Goal: Task Accomplishment & Management: Manage account settings

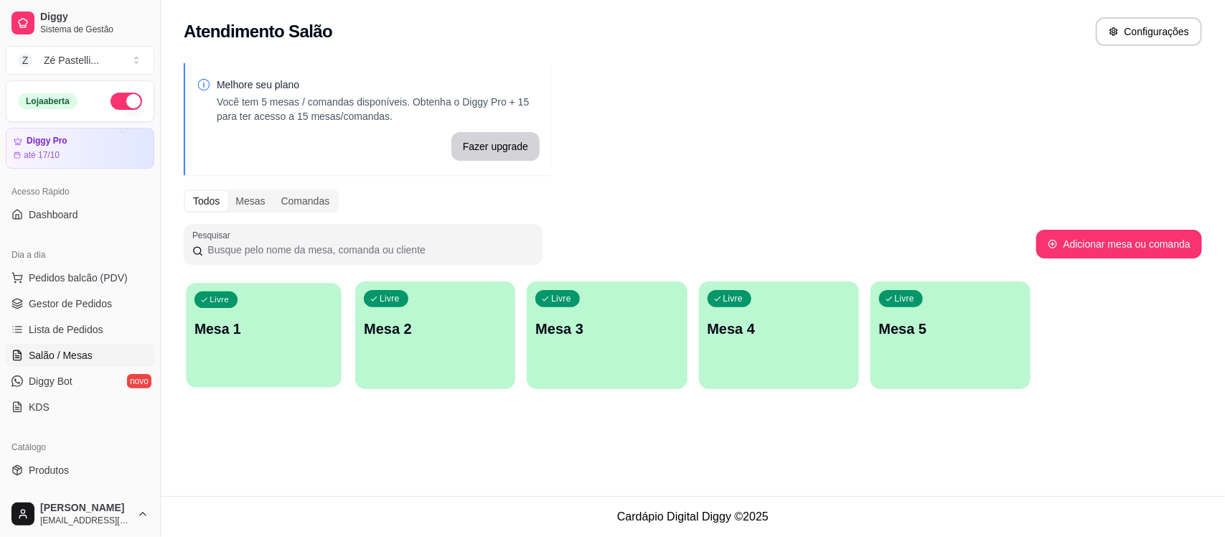
click at [269, 334] on p "Mesa 1" at bounding box center [264, 328] width 139 height 19
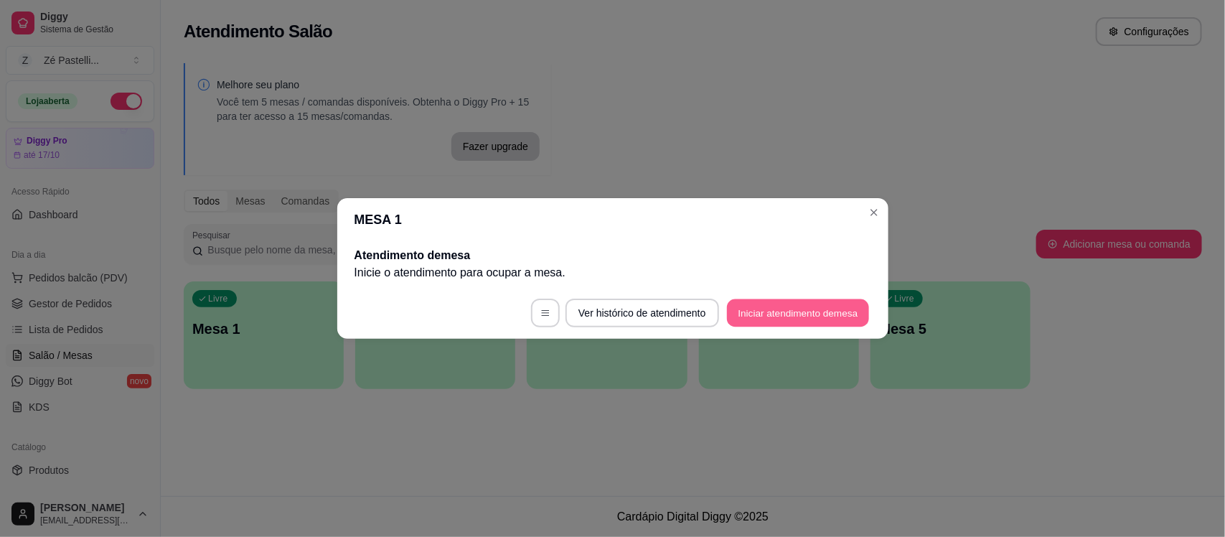
click at [786, 312] on button "Iniciar atendimento de mesa" at bounding box center [798, 313] width 142 height 28
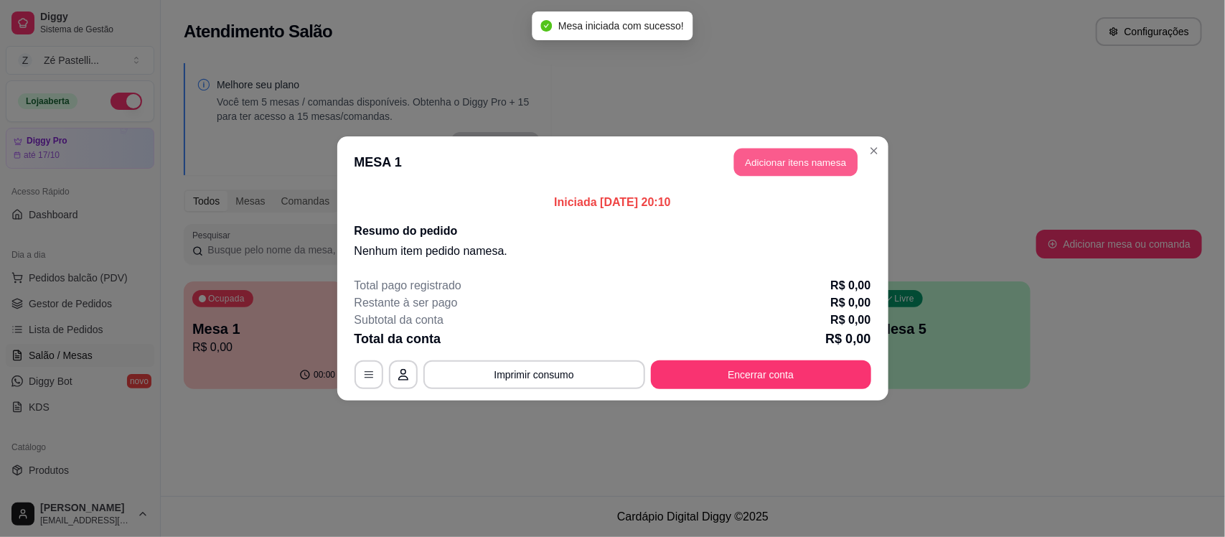
click at [780, 159] on button "Adicionar itens na mesa" at bounding box center [795, 163] width 123 height 28
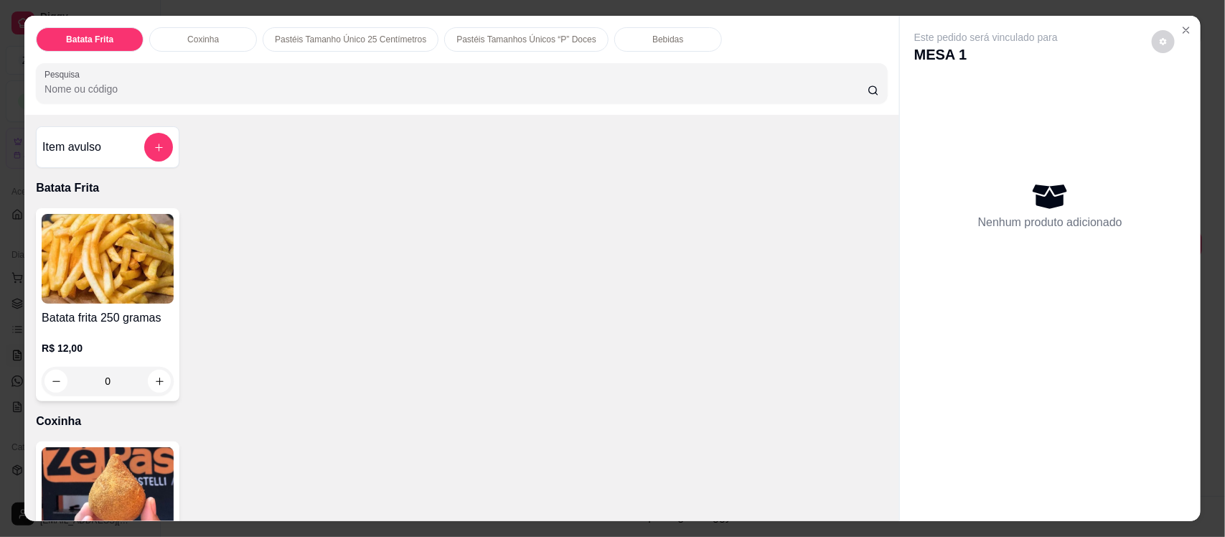
click at [140, 475] on img at bounding box center [108, 492] width 132 height 90
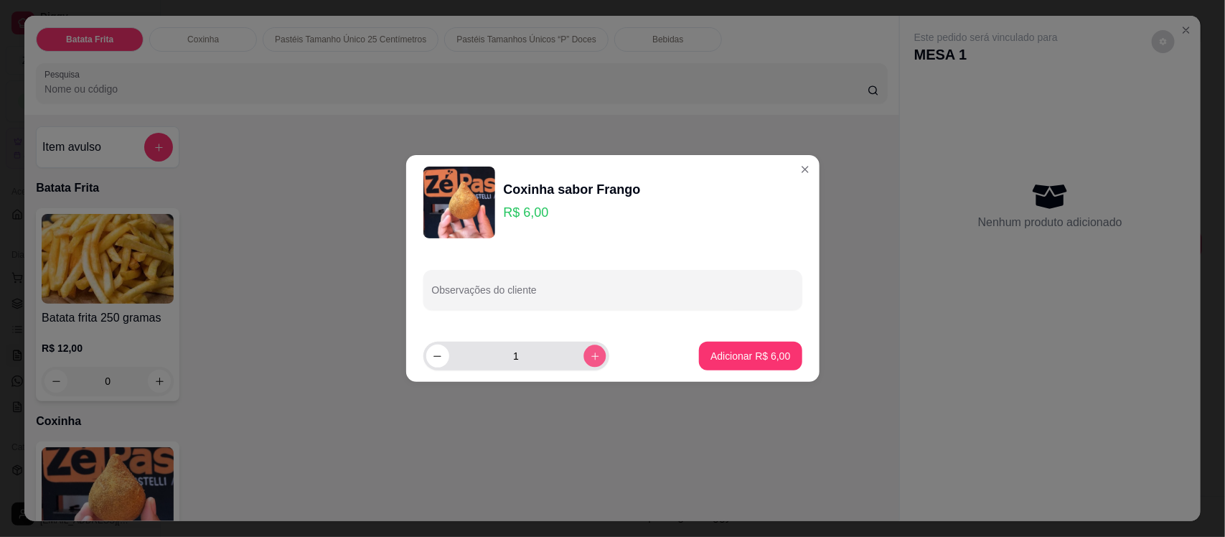
click at [584, 360] on button "increase-product-quantity" at bounding box center [595, 356] width 22 height 22
type input "2"
click at [744, 355] on p "Adicionar R$ 12,00" at bounding box center [747, 356] width 83 height 14
type input "2"
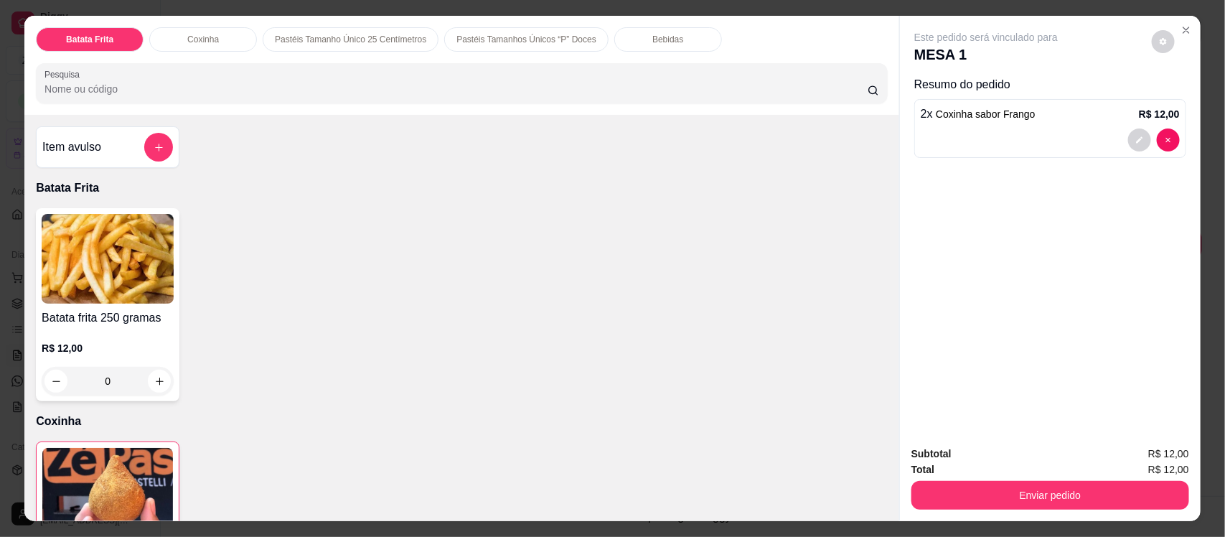
click at [653, 36] on p "Bebidas" at bounding box center [668, 39] width 31 height 11
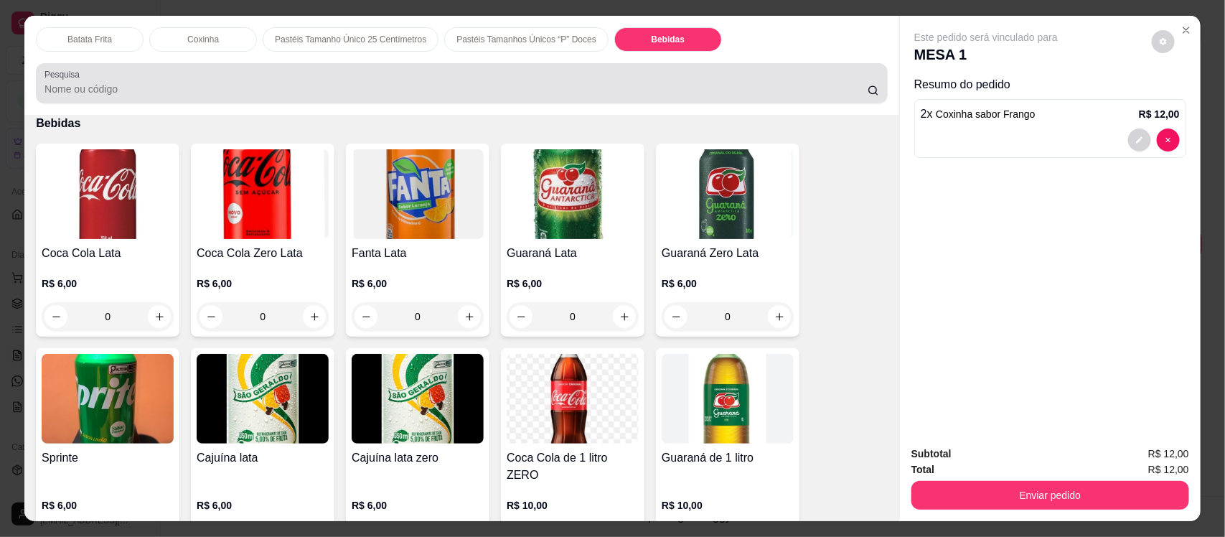
scroll to position [29, 0]
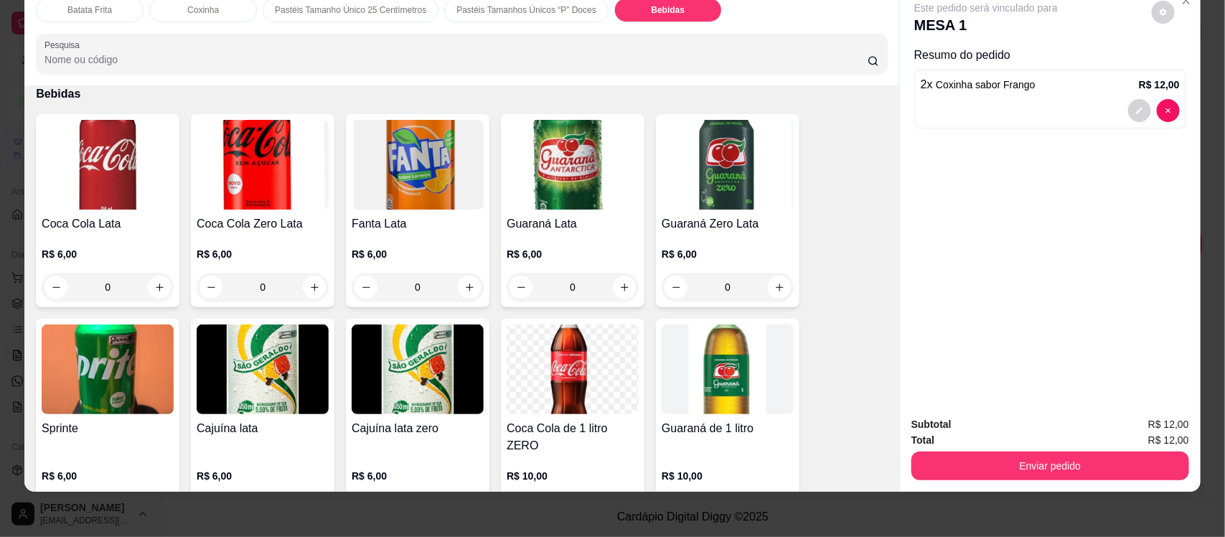
click at [106, 177] on img at bounding box center [108, 165] width 132 height 90
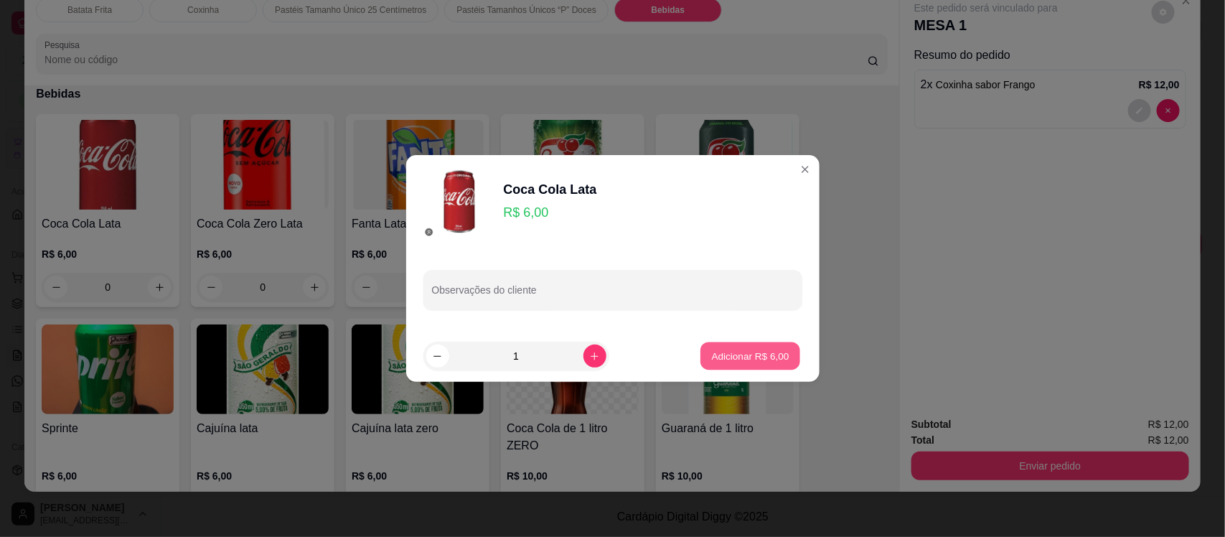
click at [749, 360] on p "Adicionar R$ 6,00" at bounding box center [751, 356] width 78 height 14
type input "1"
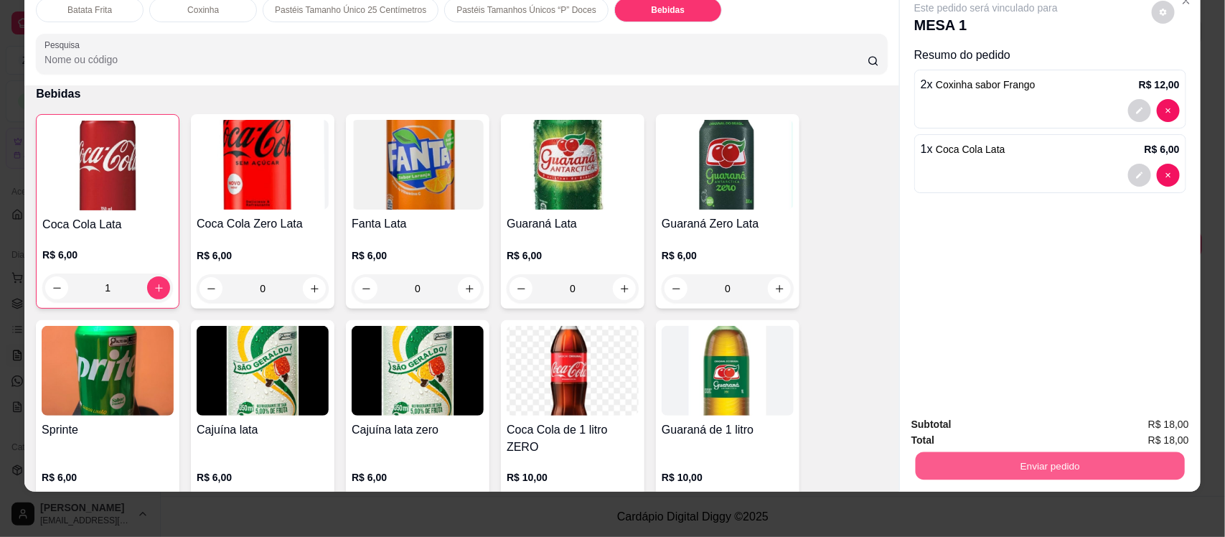
click at [1009, 463] on button "Enviar pedido" at bounding box center [1050, 466] width 269 height 28
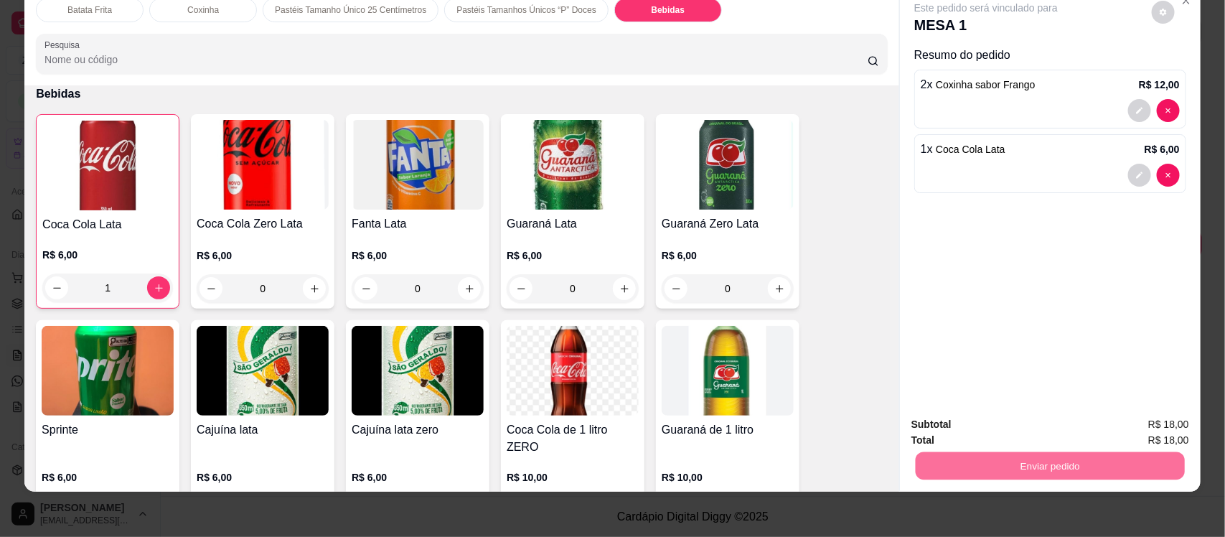
click at [1179, 434] on button "Enviar pedido" at bounding box center [1151, 430] width 79 height 27
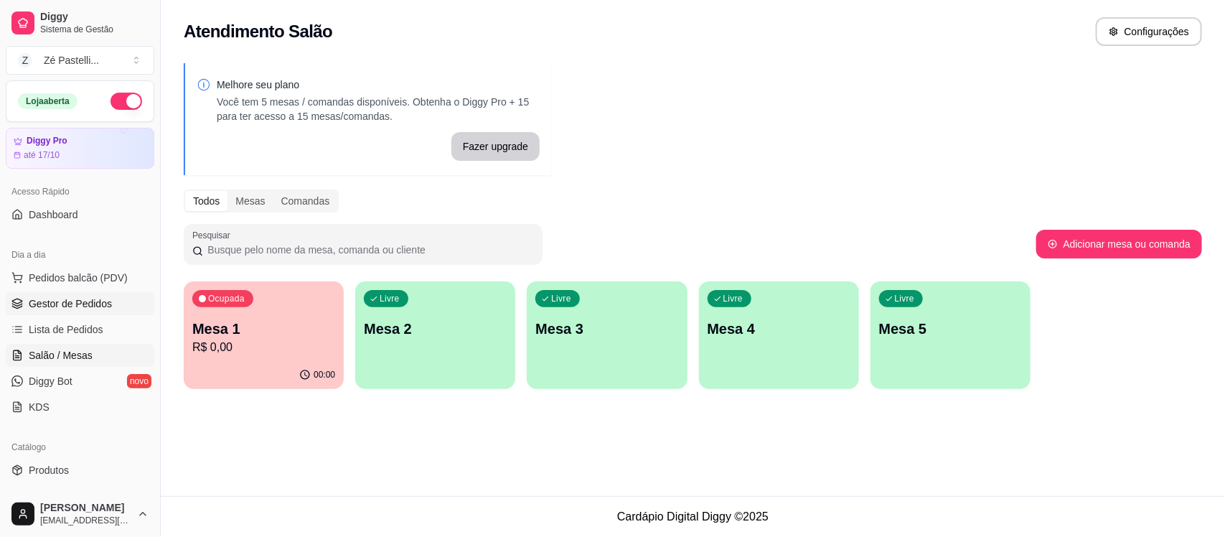
click at [88, 296] on link "Gestor de Pedidos" at bounding box center [80, 303] width 149 height 23
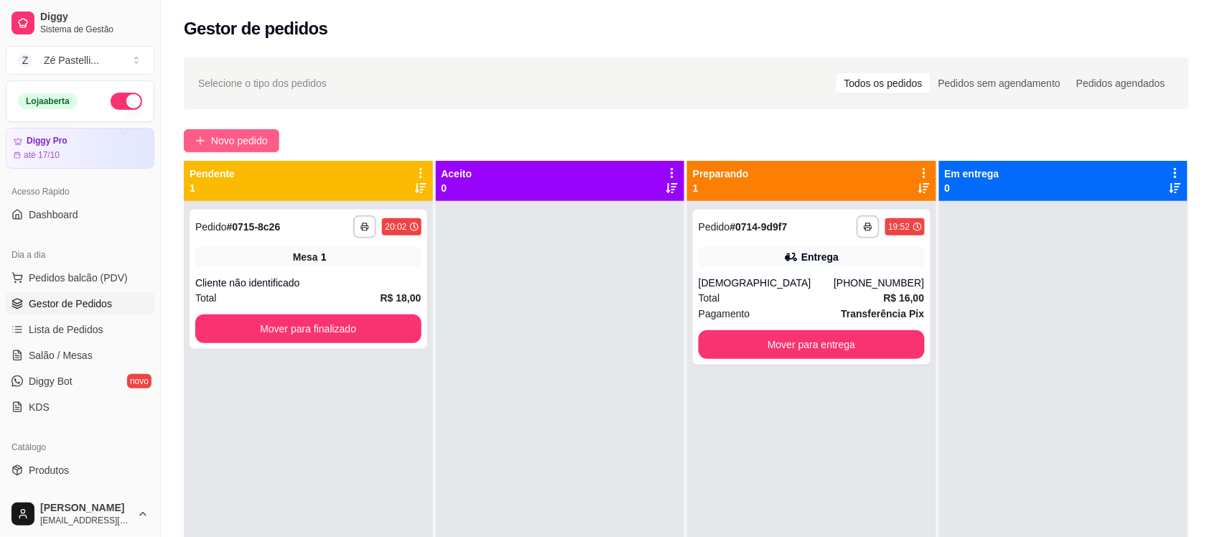
click at [233, 141] on span "Novo pedido" at bounding box center [239, 141] width 57 height 16
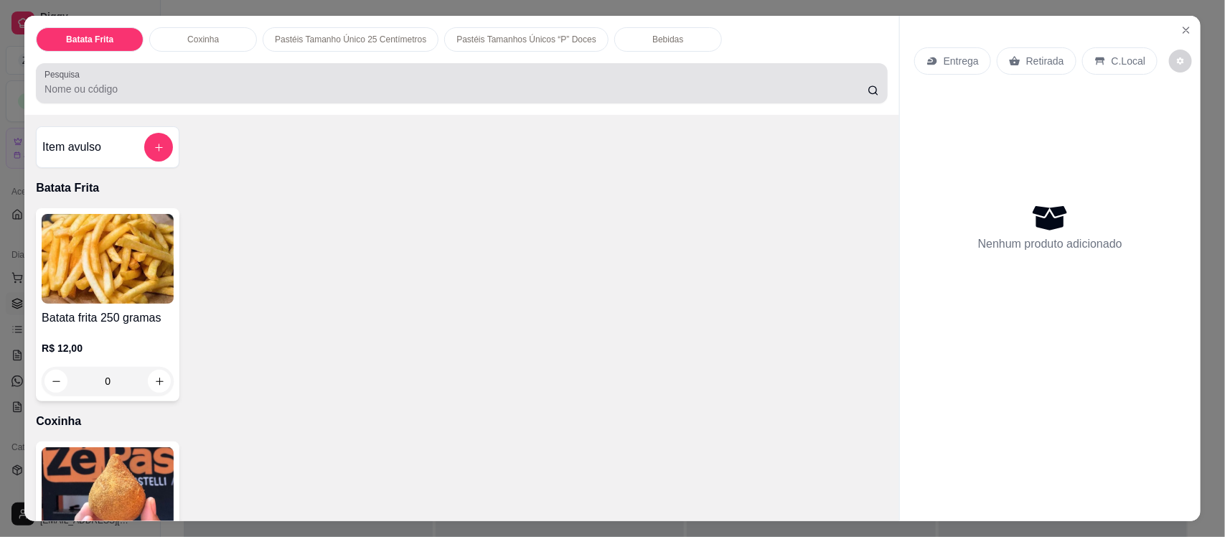
click at [149, 90] on input "Pesquisa" at bounding box center [456, 89] width 823 height 14
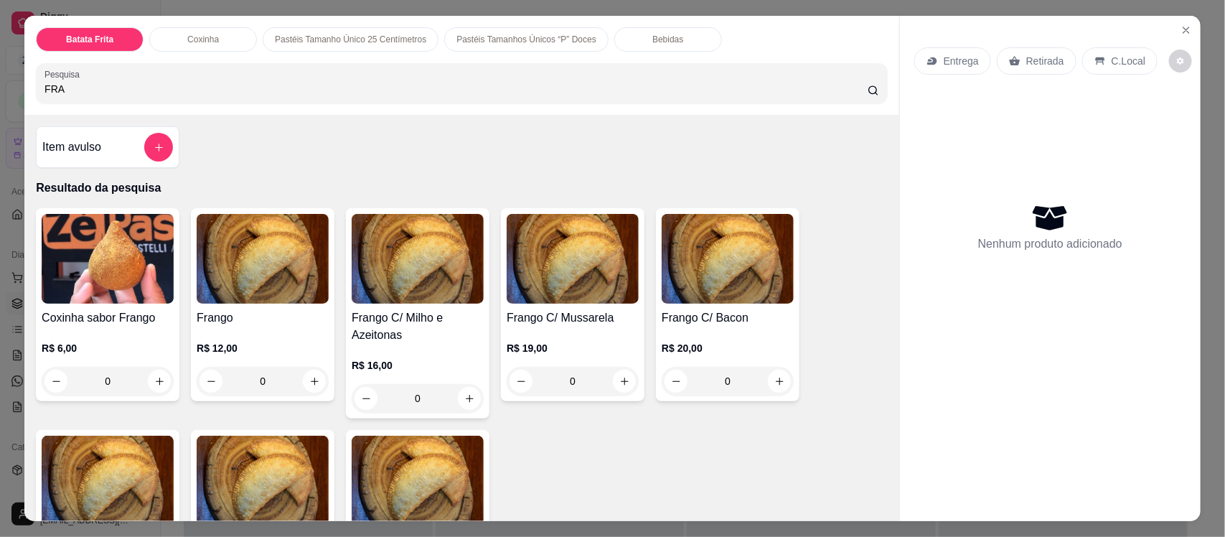
type input "FRA"
click at [231, 282] on img at bounding box center [263, 259] width 132 height 90
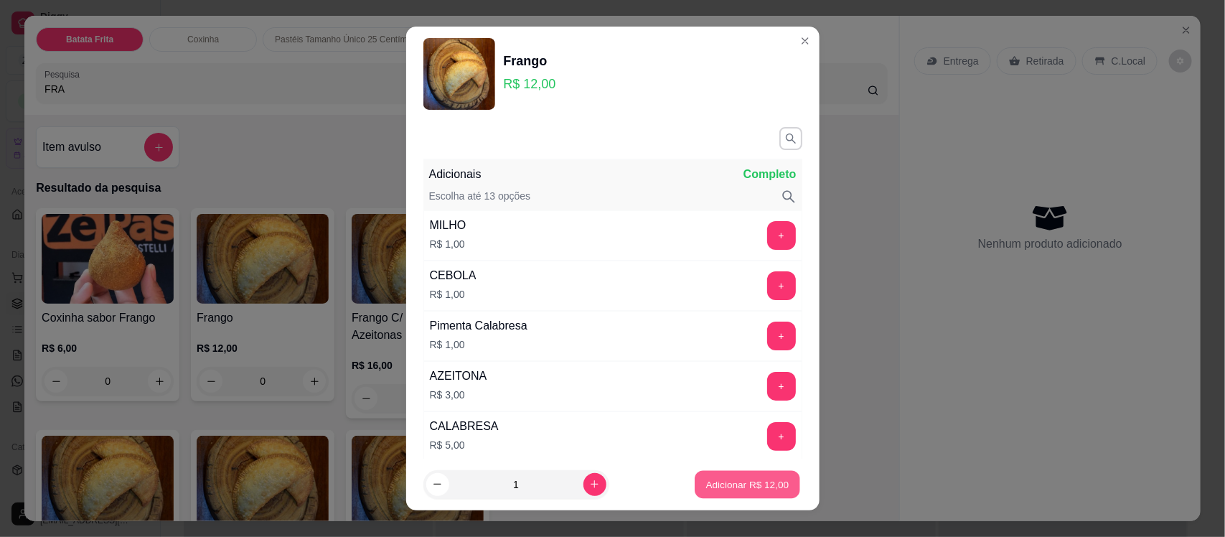
click at [713, 479] on p "Adicionar R$ 12,00" at bounding box center [747, 484] width 83 height 14
type input "1"
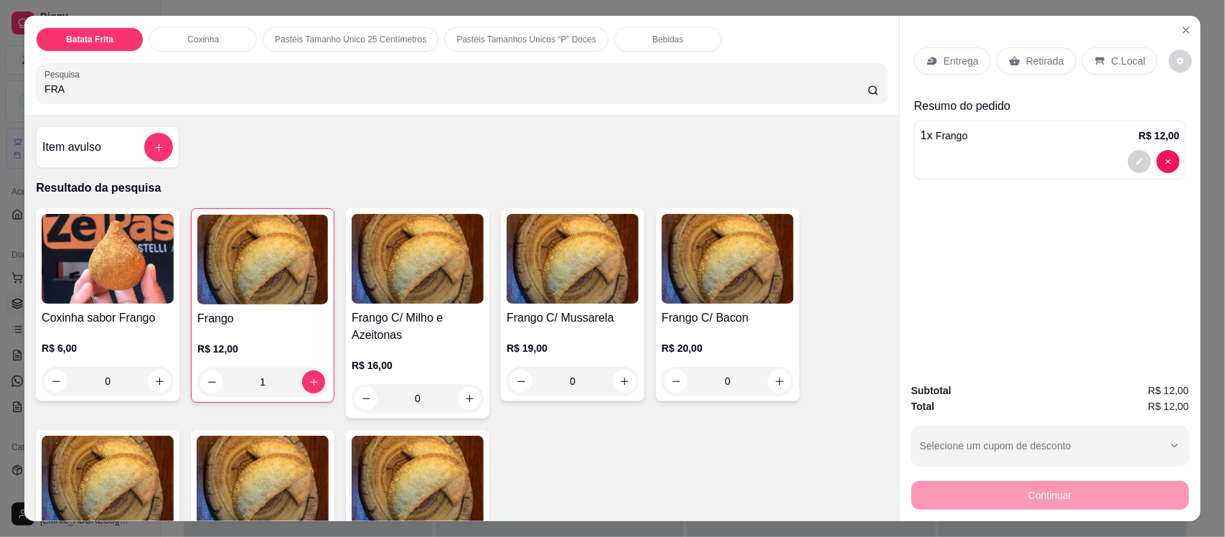
click at [127, 86] on input "FRA" at bounding box center [456, 89] width 823 height 14
type input "F"
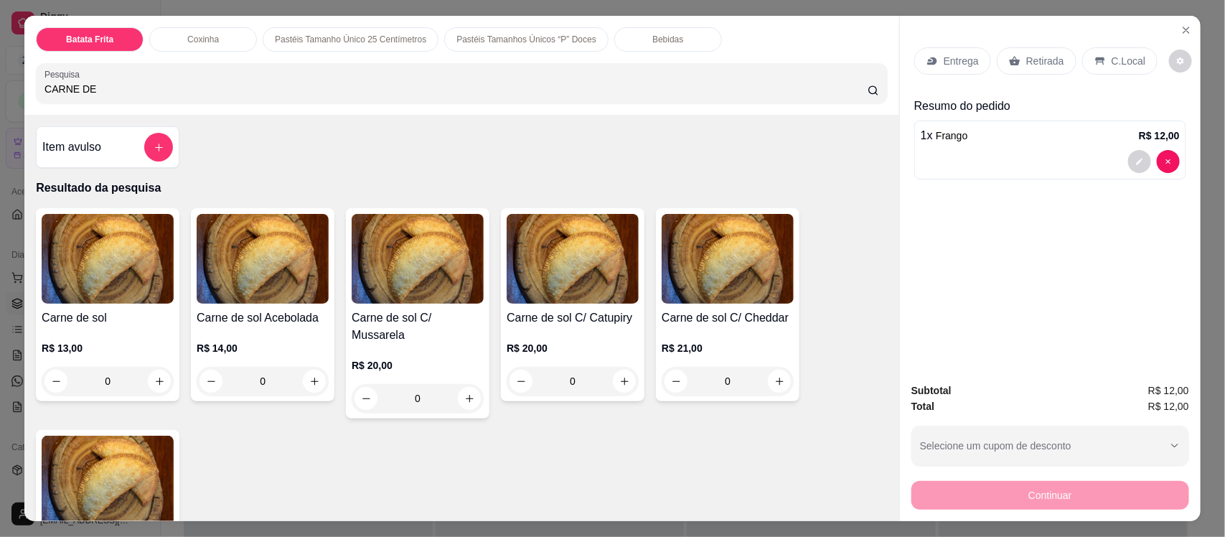
type input "CARNE DE"
click at [113, 270] on img at bounding box center [108, 259] width 132 height 90
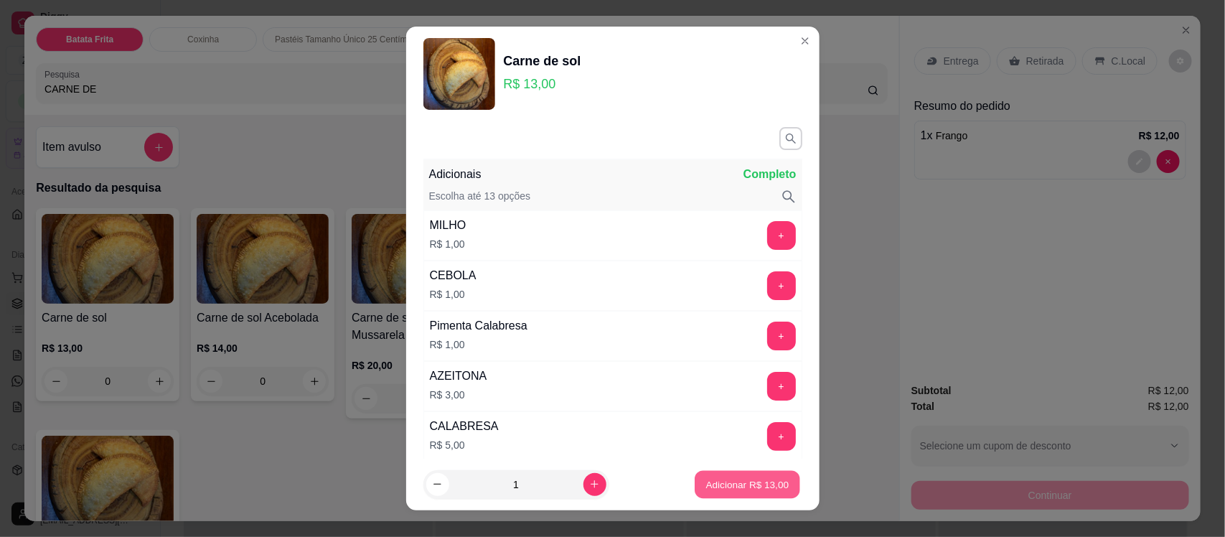
click at [706, 483] on p "Adicionar R$ 13,00" at bounding box center [747, 484] width 83 height 14
type input "1"
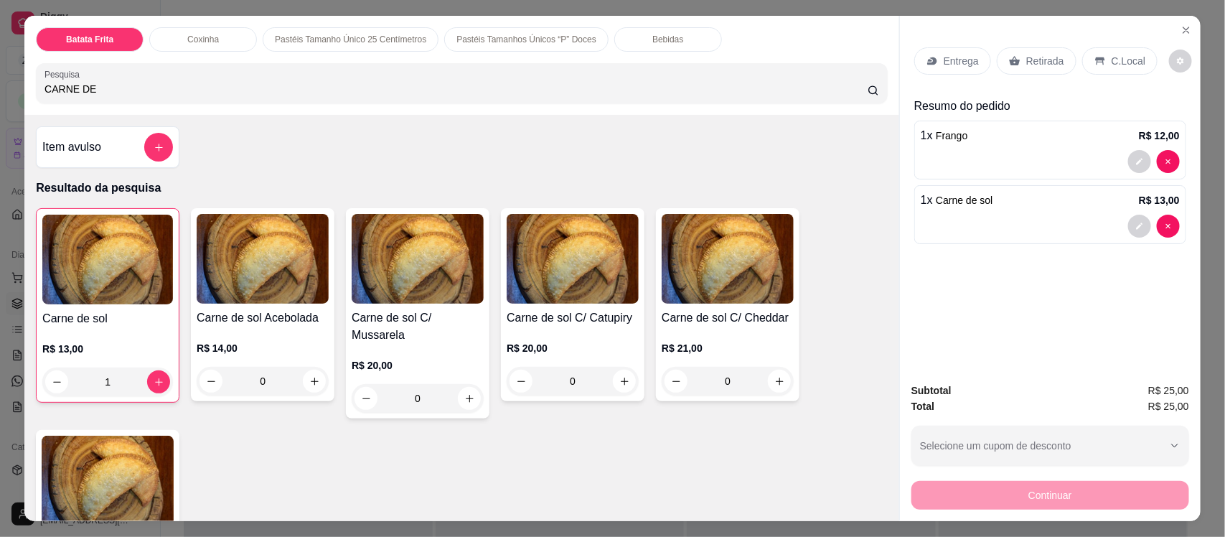
click at [959, 58] on p "Entrega" at bounding box center [961, 61] width 35 height 14
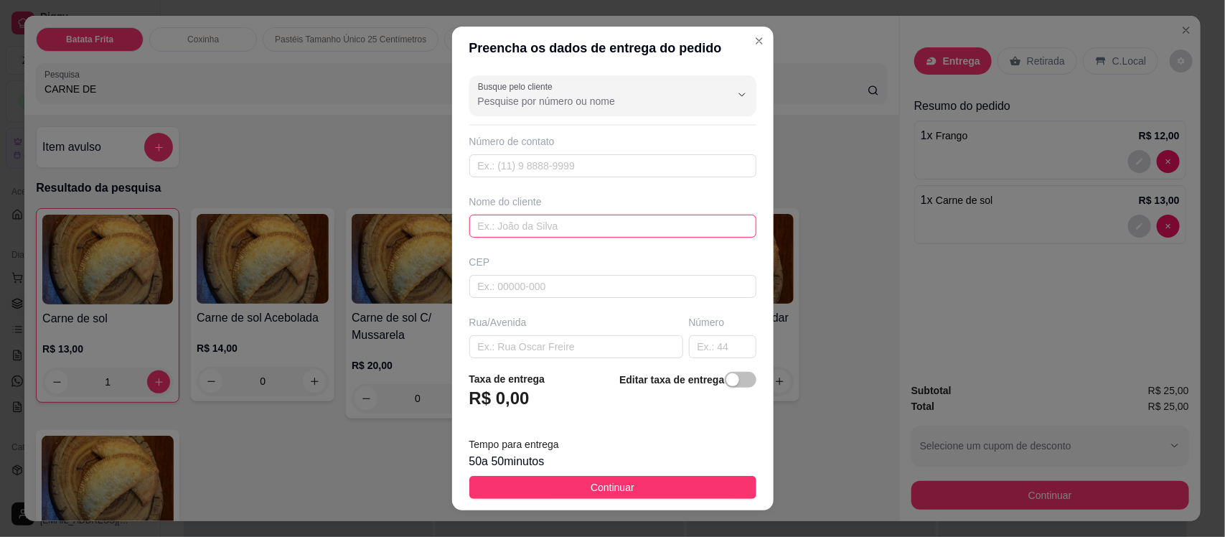
click at [532, 224] on input "text" at bounding box center [612, 226] width 287 height 23
type input "LARI"
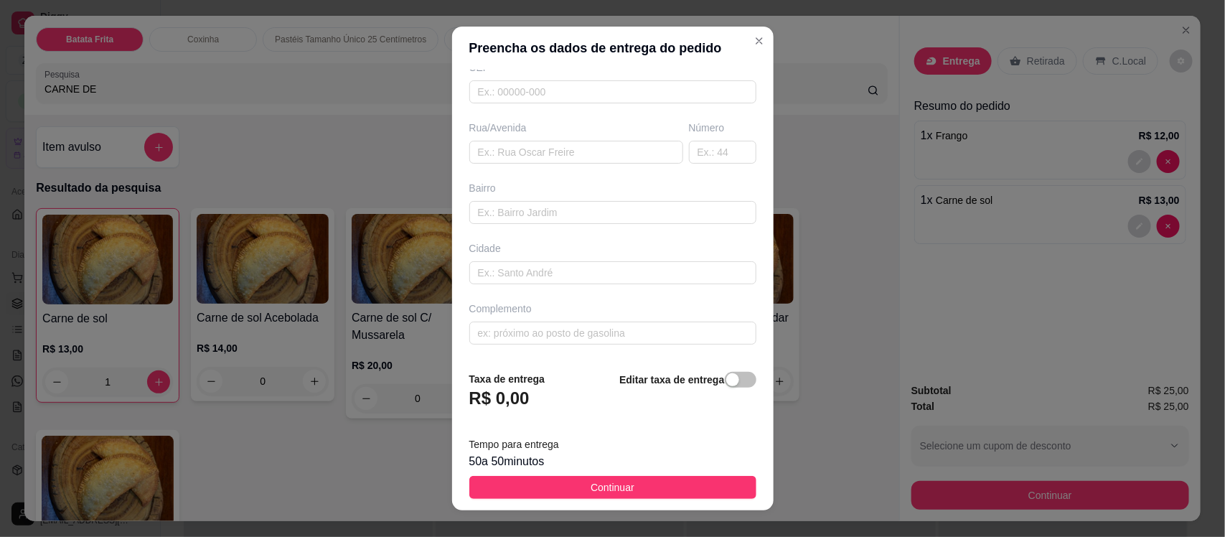
scroll to position [196, 0]
click at [614, 335] on input "text" at bounding box center [612, 333] width 287 height 23
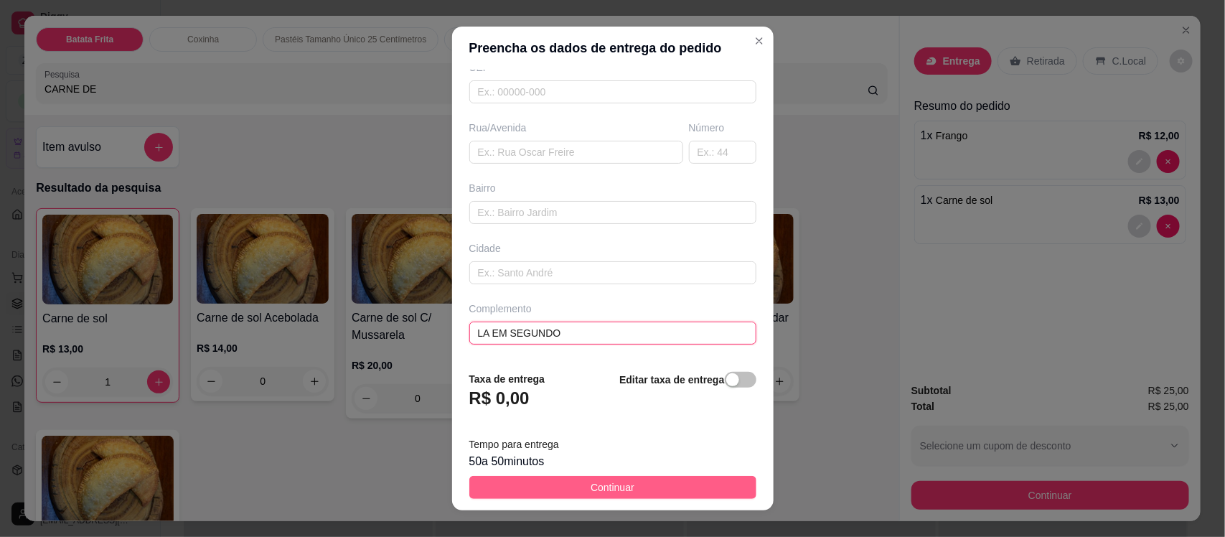
type input "LA EM SEGUNDO"
click at [625, 485] on button "Continuar" at bounding box center [612, 487] width 287 height 23
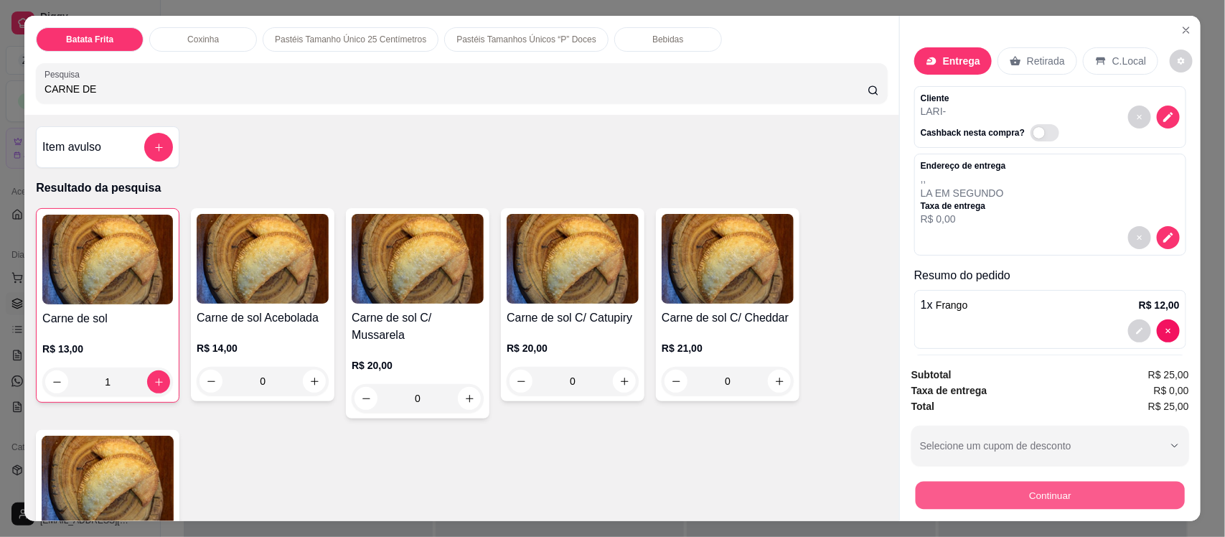
click at [1018, 496] on button "Continuar" at bounding box center [1050, 495] width 269 height 28
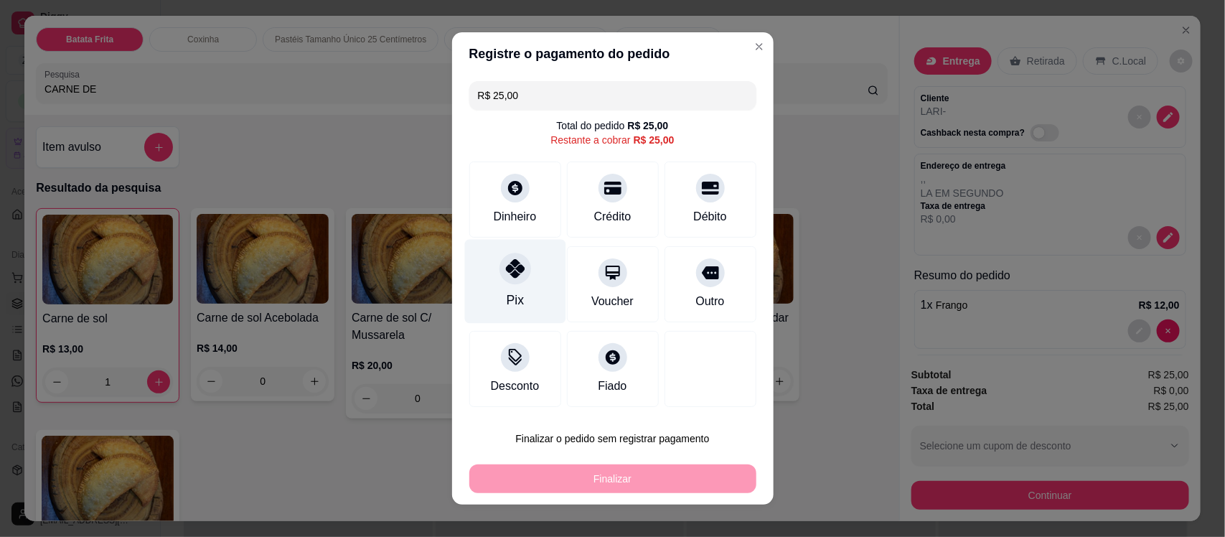
click at [500, 266] on div at bounding box center [516, 269] width 32 height 32
type input "R$ 0,00"
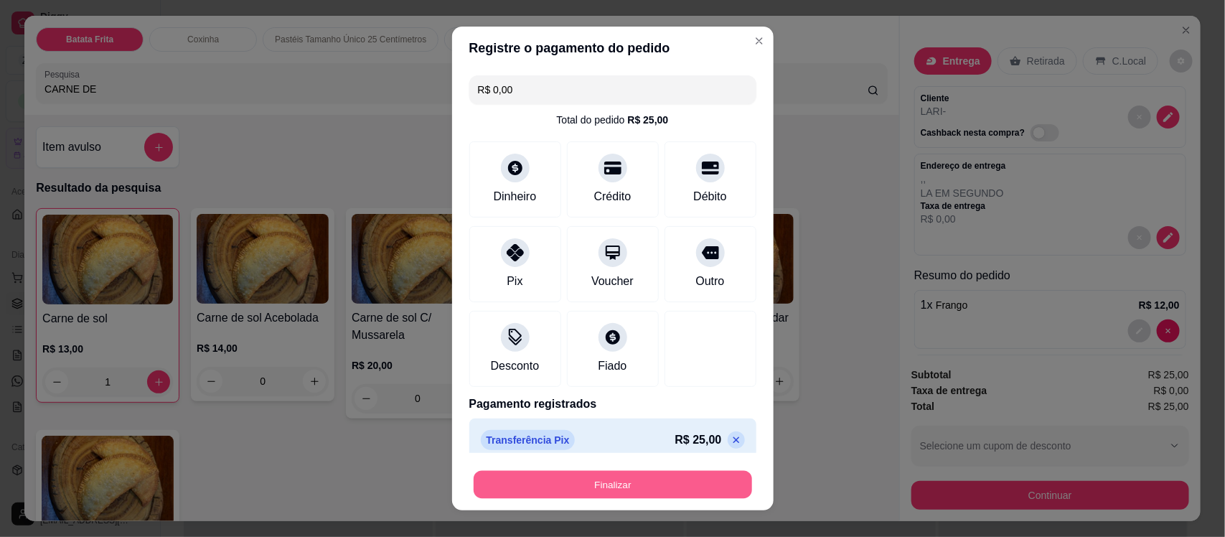
click at [599, 480] on button "Finalizar" at bounding box center [613, 484] width 279 height 28
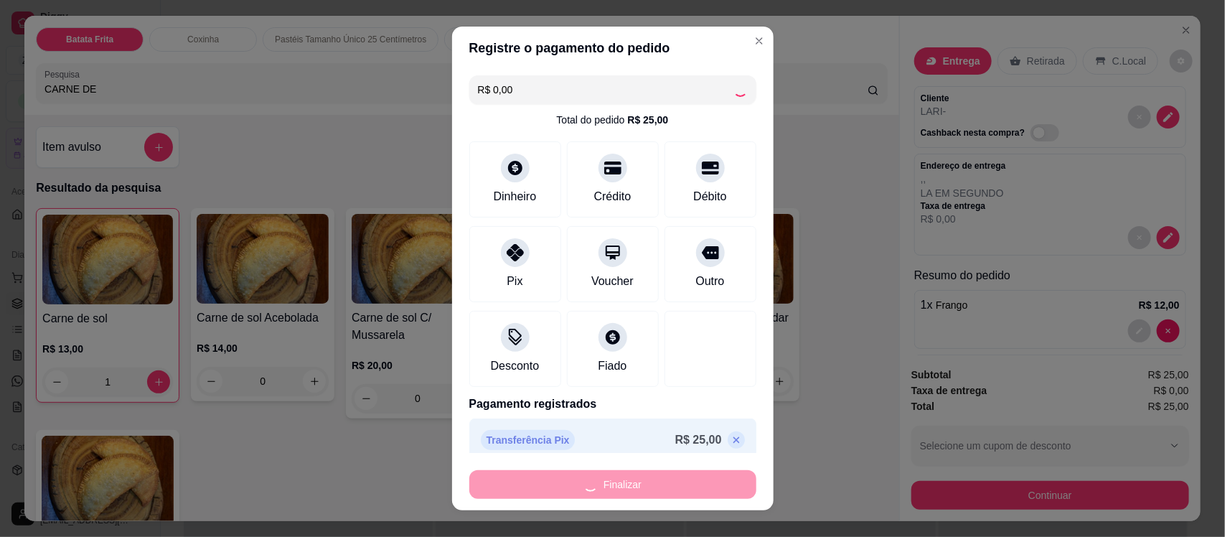
type input "0"
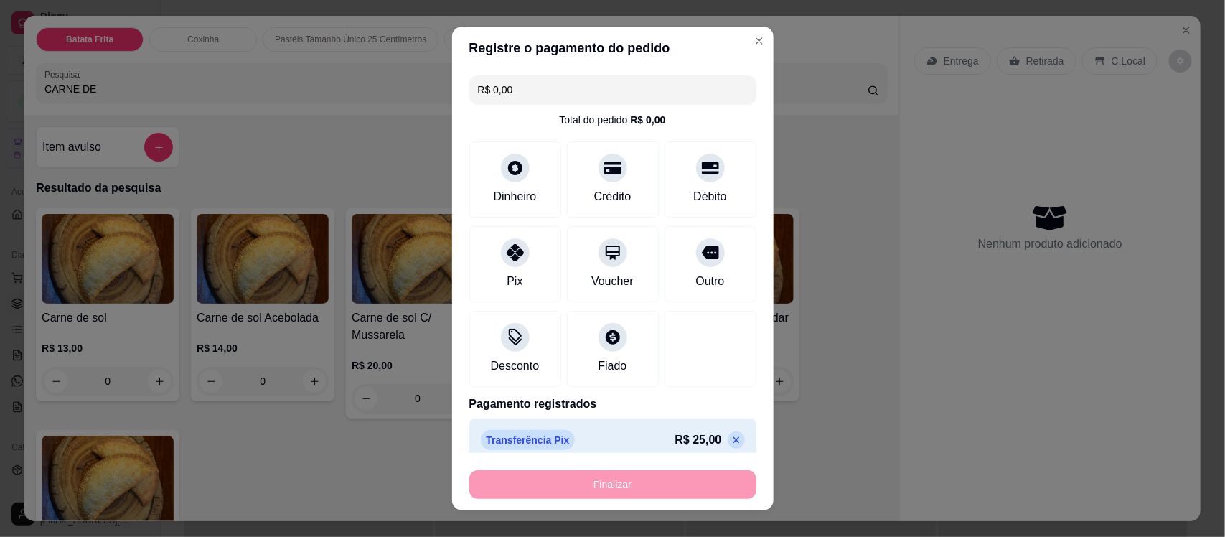
type input "-R$ 25,00"
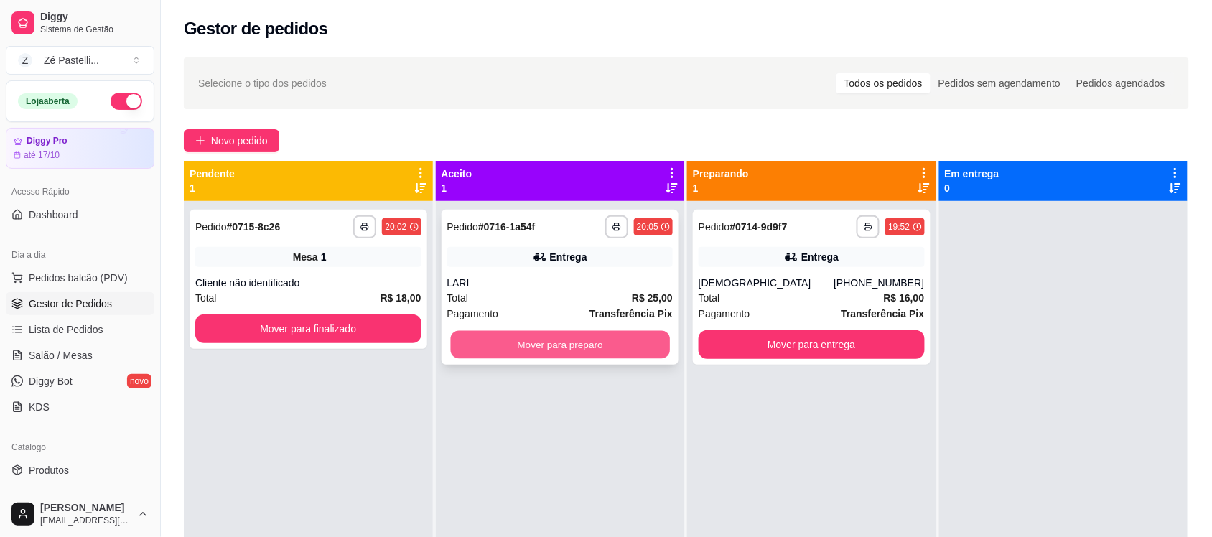
click at [593, 348] on button "Mover para preparo" at bounding box center [559, 345] width 219 height 28
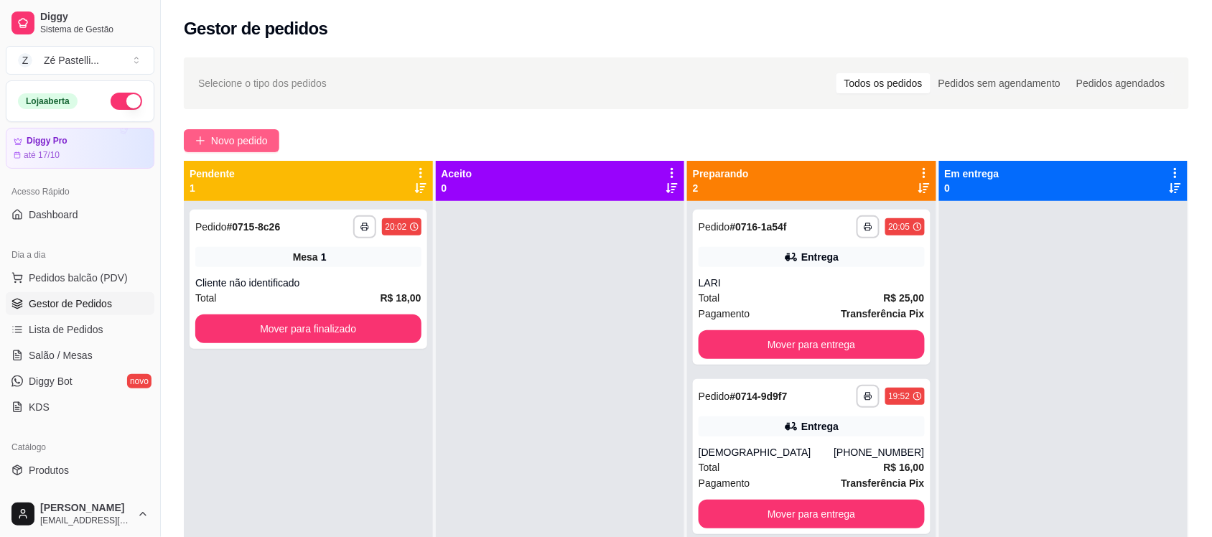
click at [216, 138] on span "Novo pedido" at bounding box center [239, 141] width 57 height 16
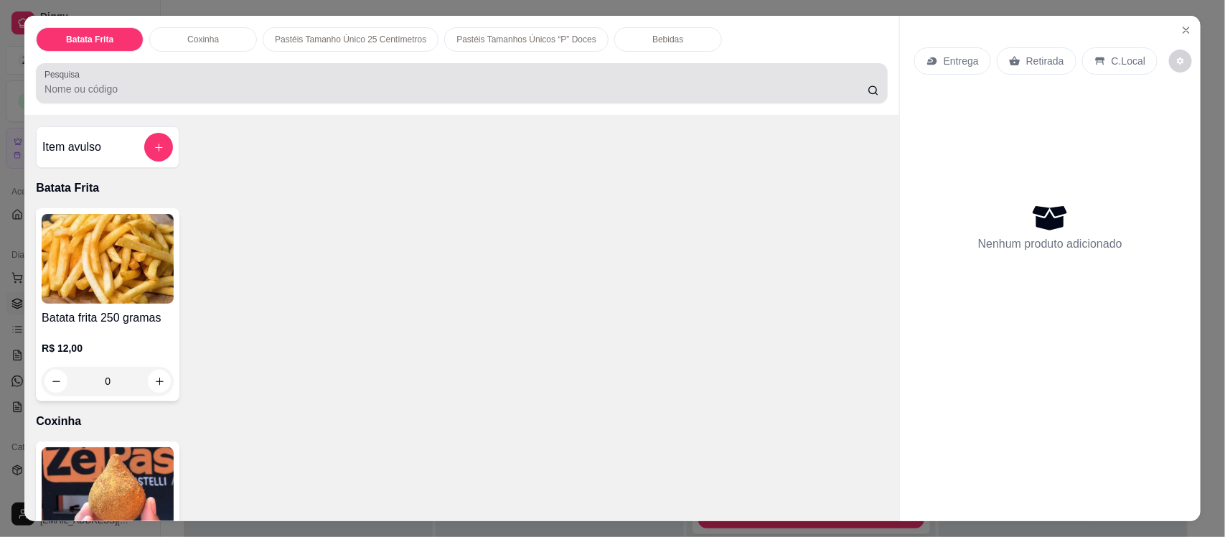
click at [148, 80] on div at bounding box center [462, 83] width 835 height 29
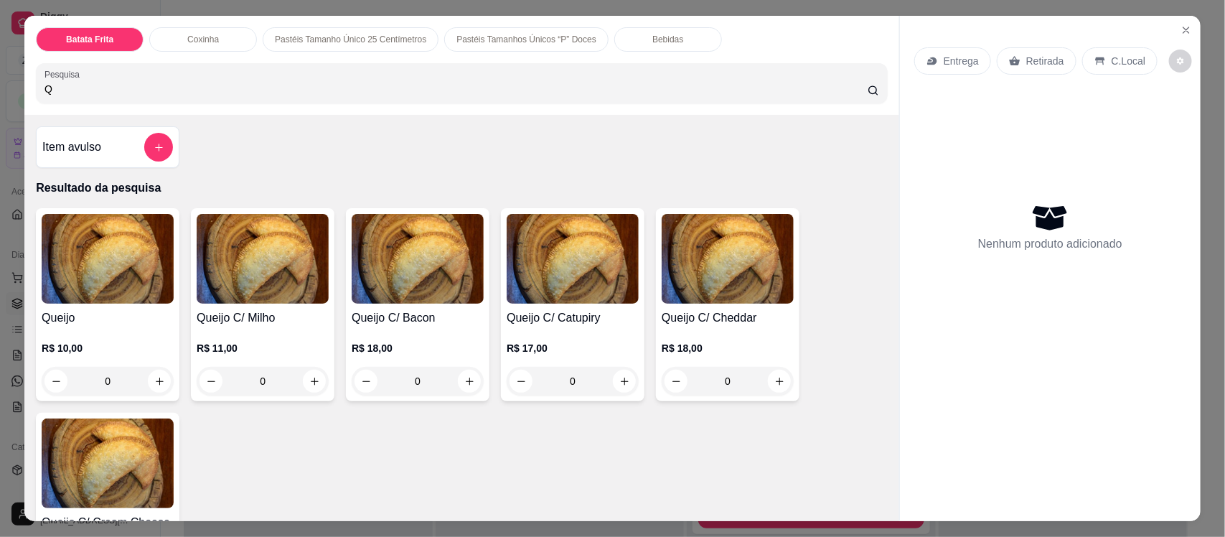
type input "Q"
click at [92, 310] on h4 "Queijo" at bounding box center [108, 317] width 132 height 17
click at [248, 302] on img at bounding box center [263, 259] width 132 height 90
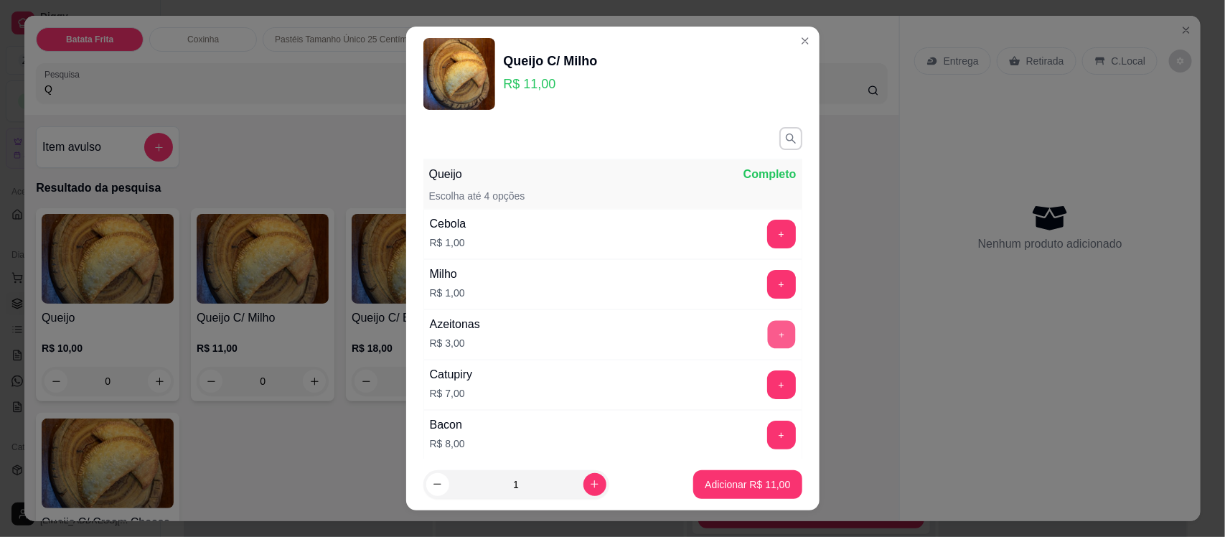
click at [767, 334] on button "+" at bounding box center [781, 335] width 28 height 28
click at [719, 483] on p "Adicionar R$ 14,00" at bounding box center [747, 484] width 83 height 14
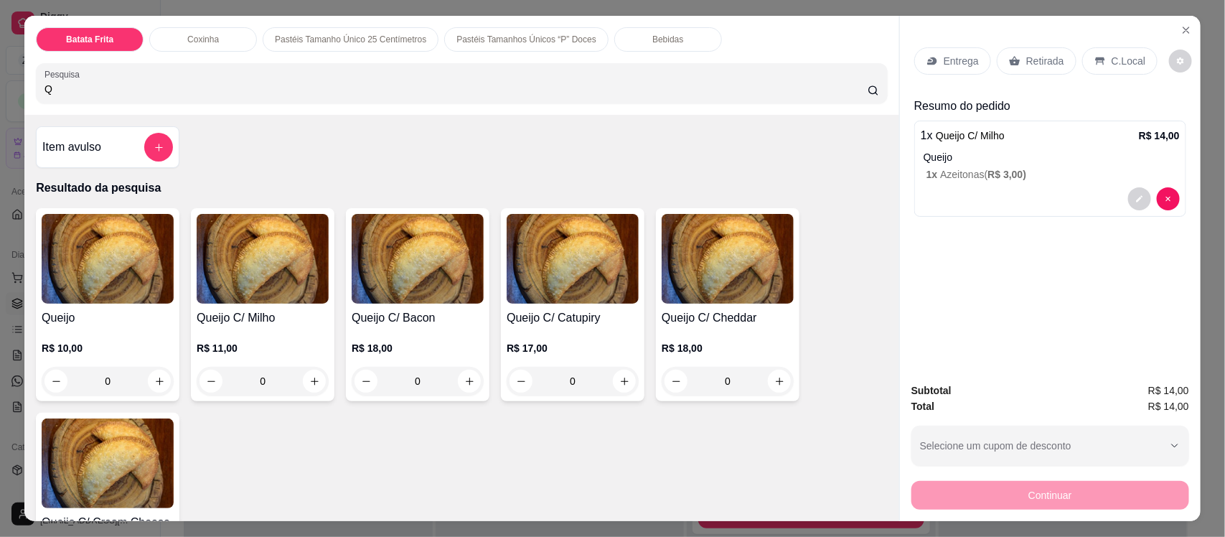
click at [953, 57] on p "Entrega" at bounding box center [961, 61] width 35 height 14
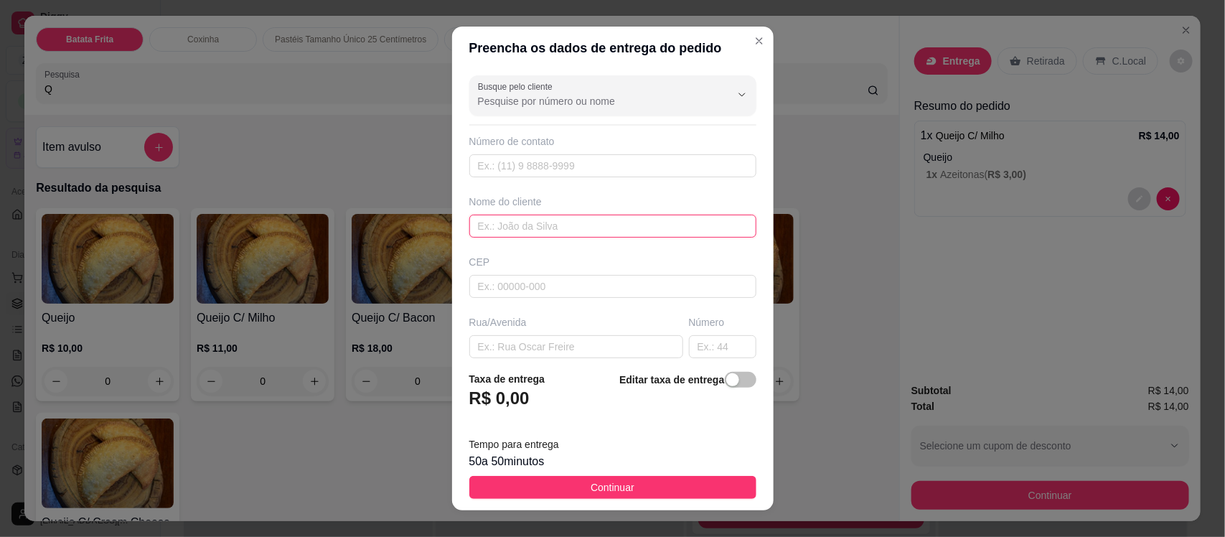
click at [533, 219] on input "text" at bounding box center [612, 226] width 287 height 23
type input "IZABELLI"
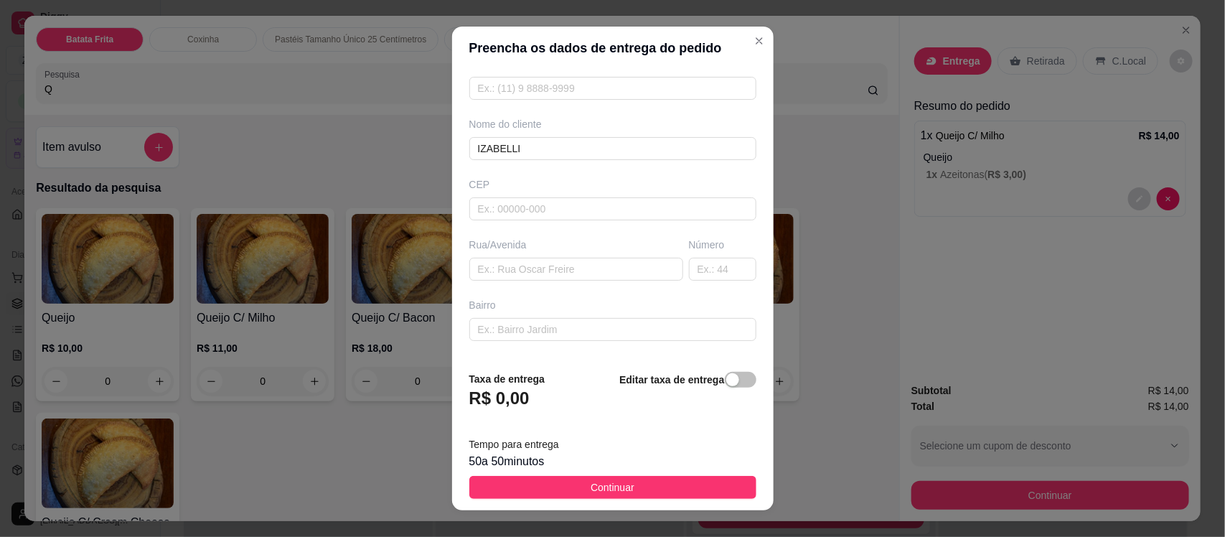
scroll to position [108, 0]
click at [550, 243] on input "text" at bounding box center [576, 239] width 214 height 23
type input "[PERSON_NAME]"
click at [689, 243] on input "text" at bounding box center [722, 239] width 67 height 23
type input "81"
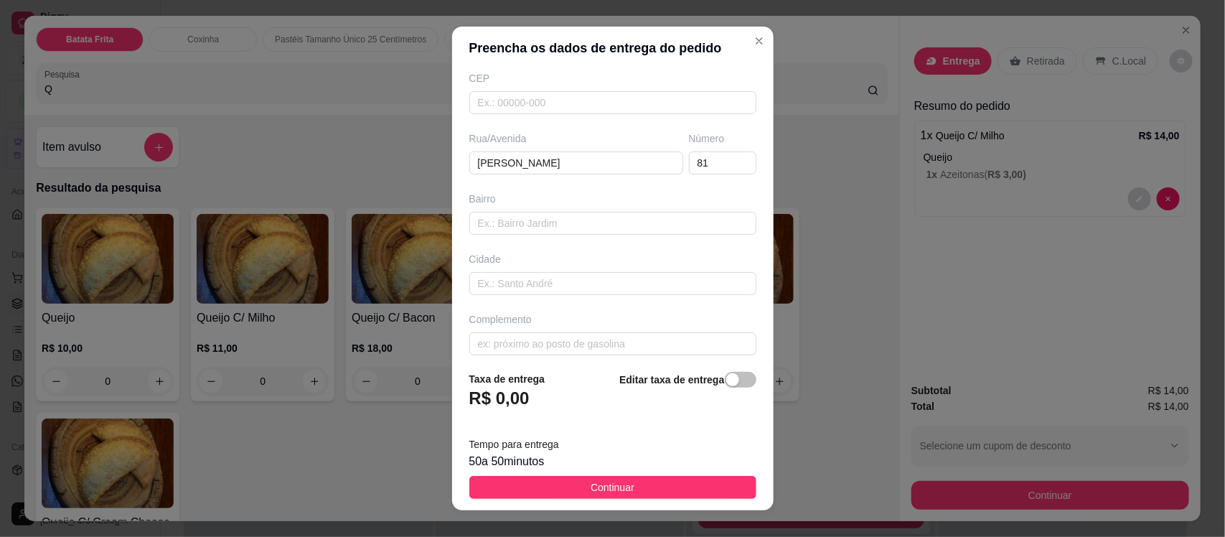
scroll to position [196, 0]
click at [566, 332] on input "text" at bounding box center [612, 333] width 287 height 23
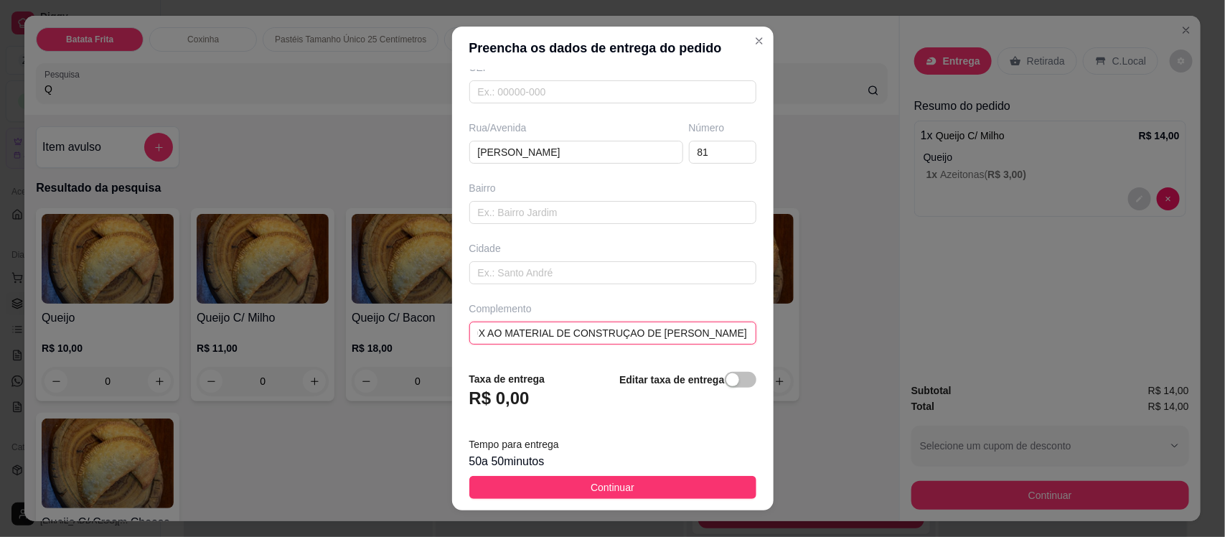
scroll to position [0, 27]
type input "PROX AO MATERIAL DE CONSTRUÇAO DE [PERSON_NAME]"
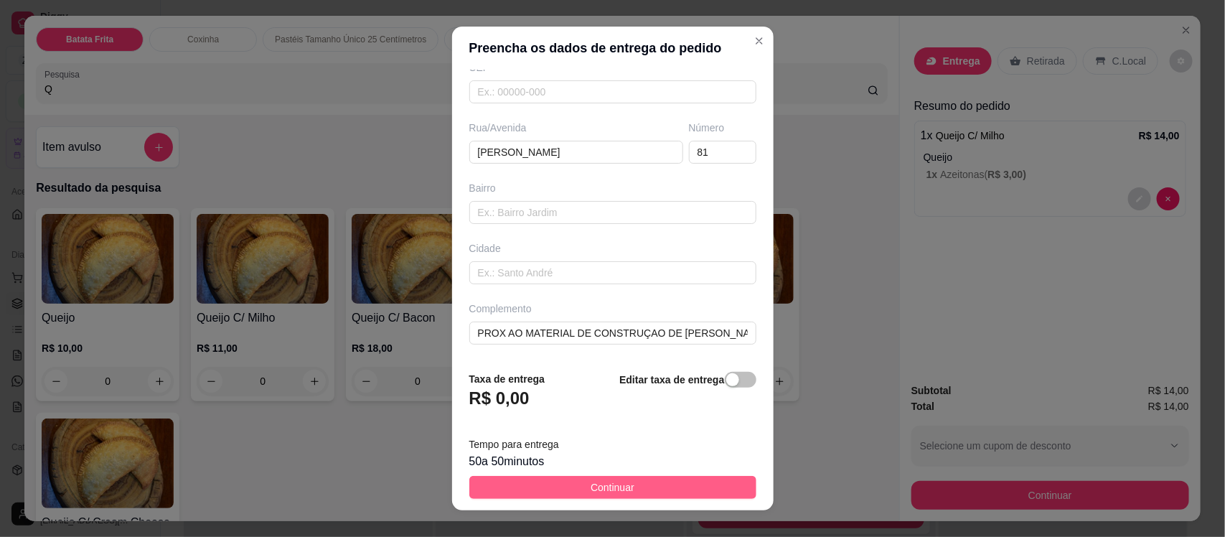
click at [623, 485] on button "Continuar" at bounding box center [612, 487] width 287 height 23
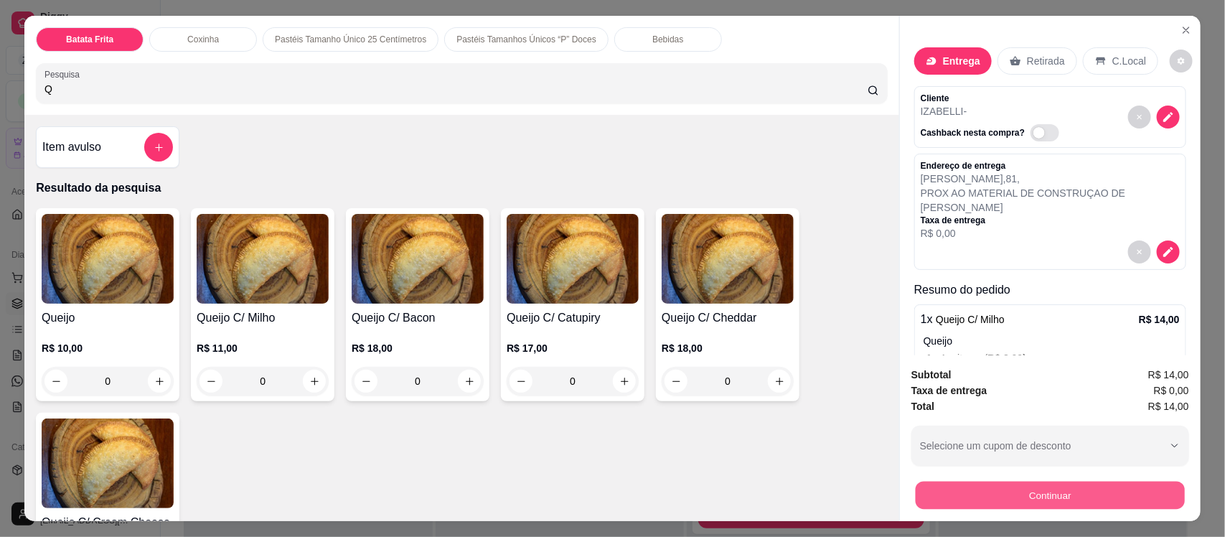
click at [980, 492] on button "Continuar" at bounding box center [1050, 495] width 269 height 28
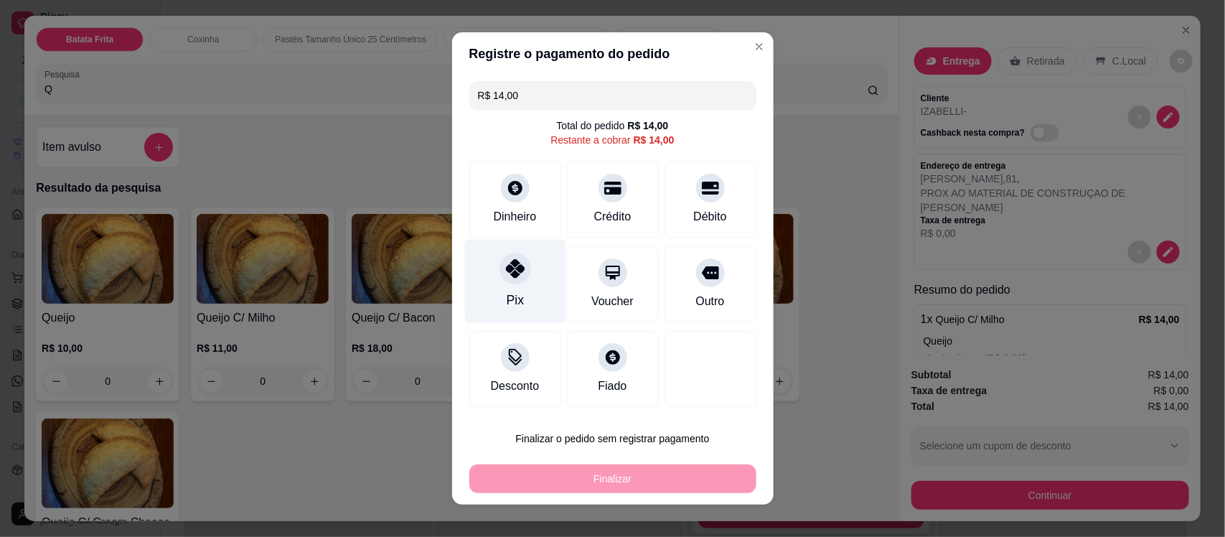
click at [510, 269] on icon at bounding box center [514, 268] width 19 height 19
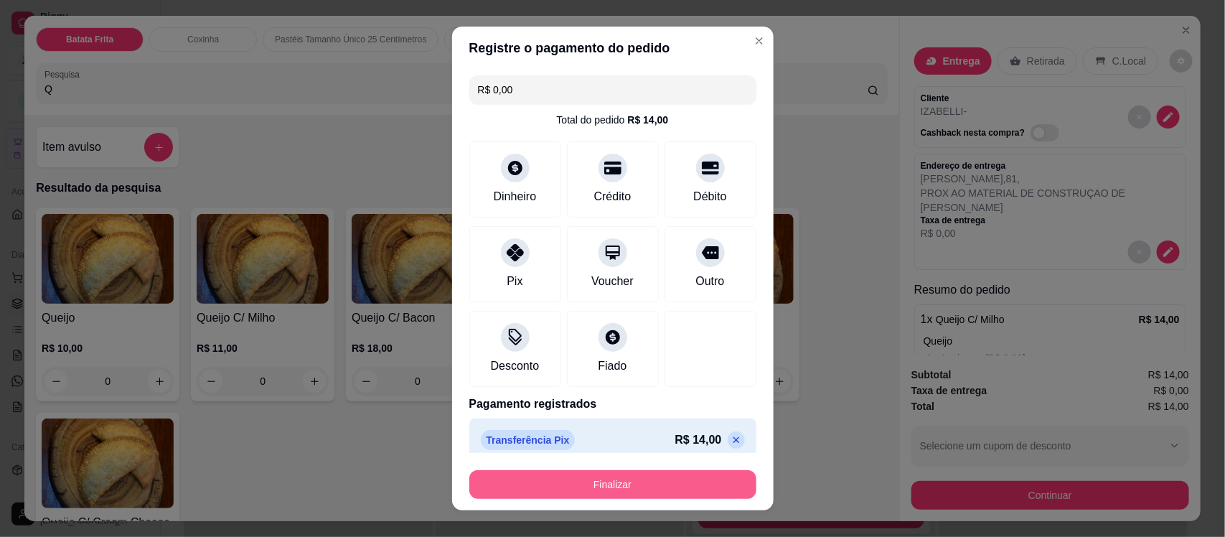
drag, startPoint x: 593, startPoint y: 500, endPoint x: 594, endPoint y: 490, distance: 10.2
click at [594, 490] on footer "Finalizar" at bounding box center [613, 481] width 322 height 57
click at [594, 490] on button "Finalizar" at bounding box center [613, 484] width 279 height 28
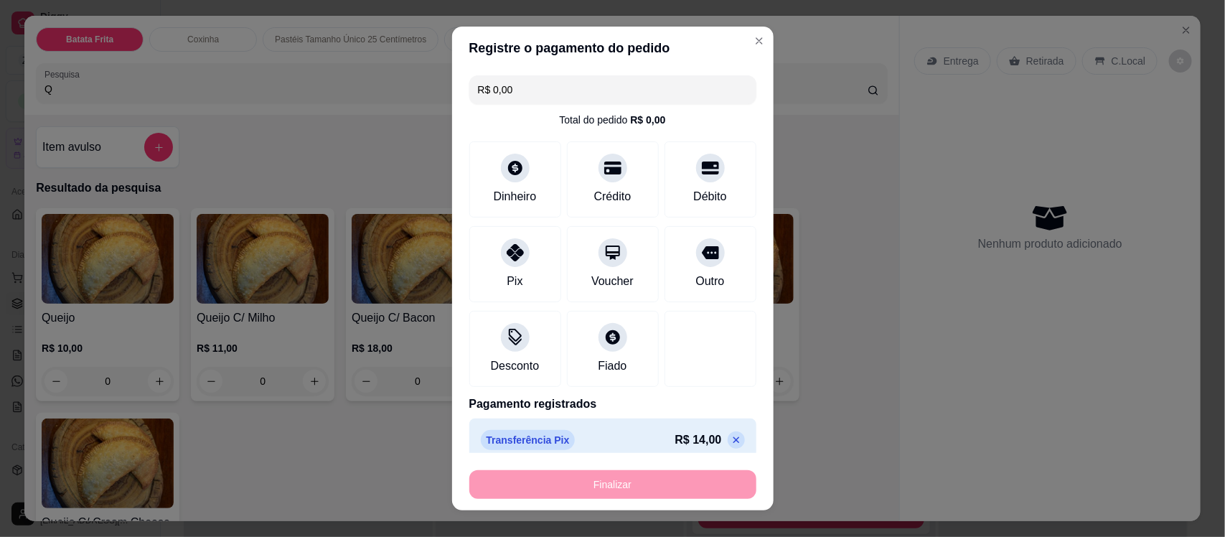
type input "-R$ 14,00"
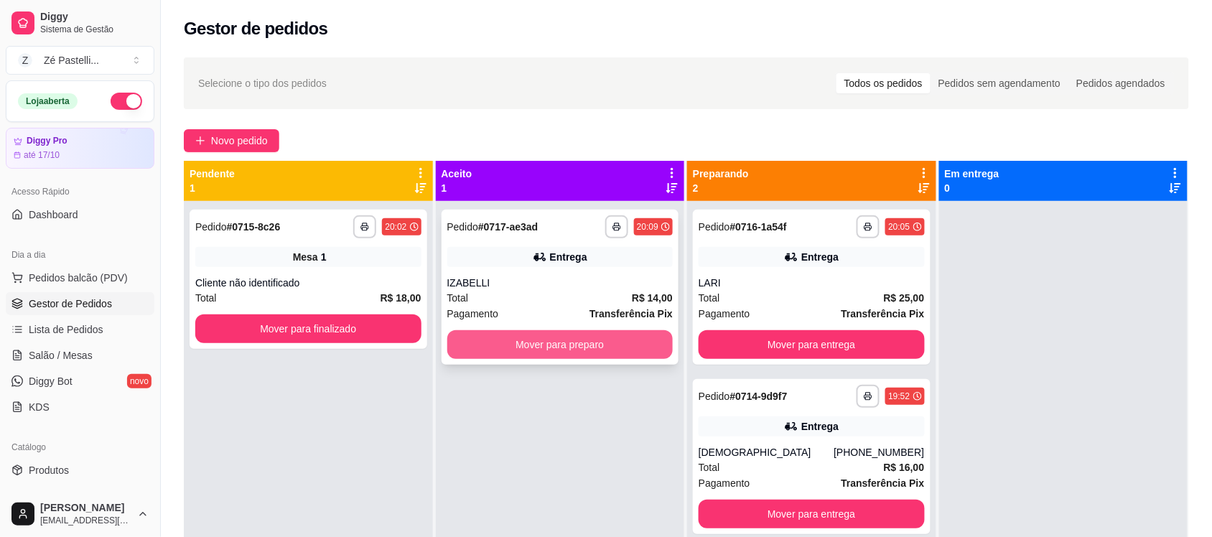
click at [580, 352] on button "Mover para preparo" at bounding box center [560, 344] width 226 height 29
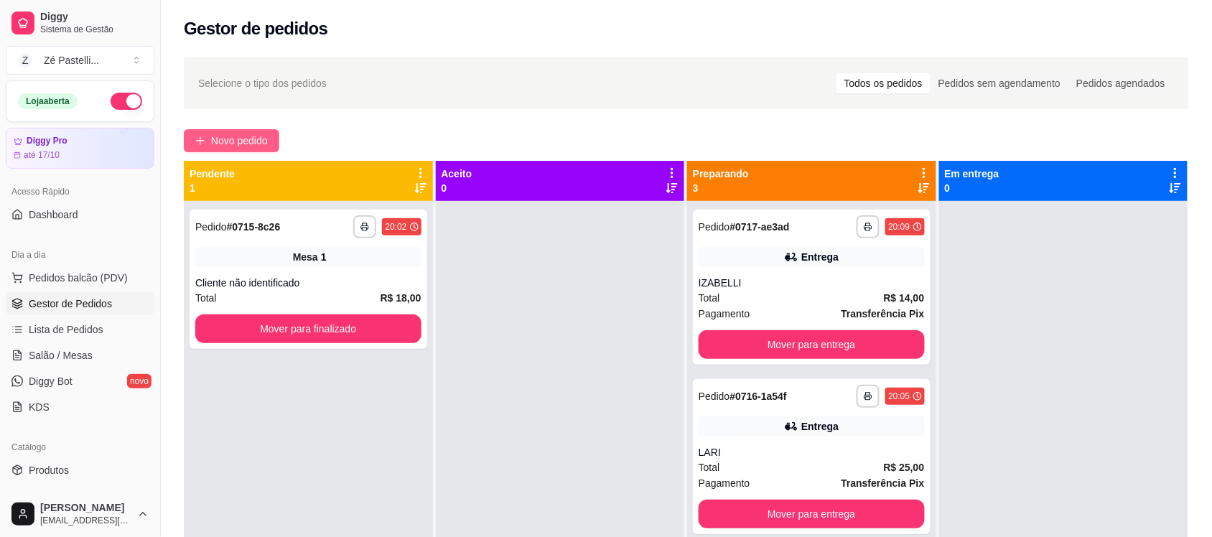
click at [228, 141] on span "Novo pedido" at bounding box center [239, 141] width 57 height 16
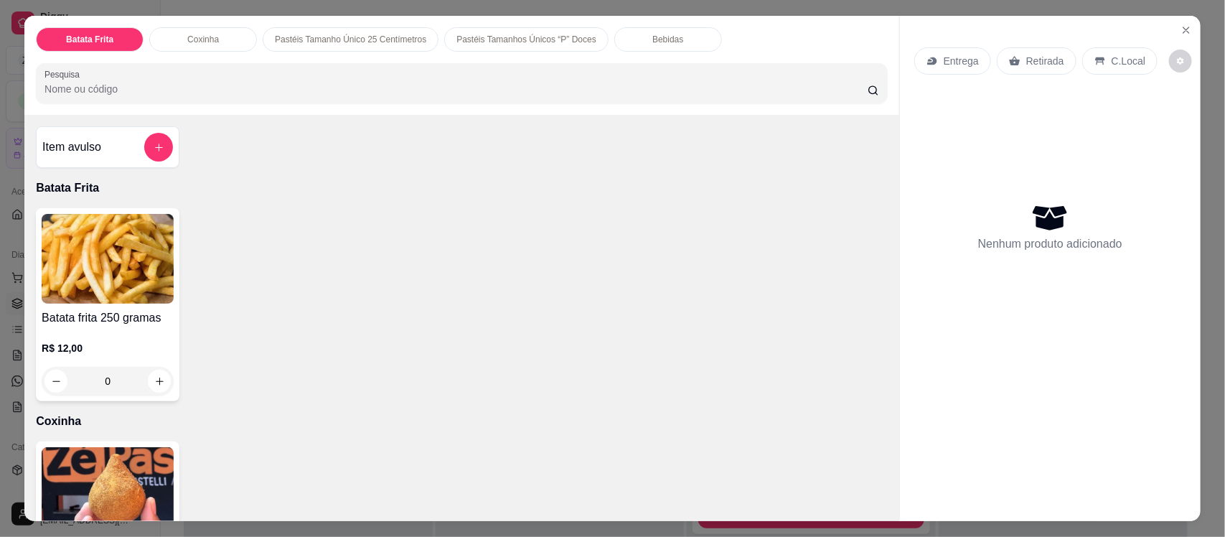
click at [109, 86] on input "Pesquisa" at bounding box center [456, 89] width 823 height 14
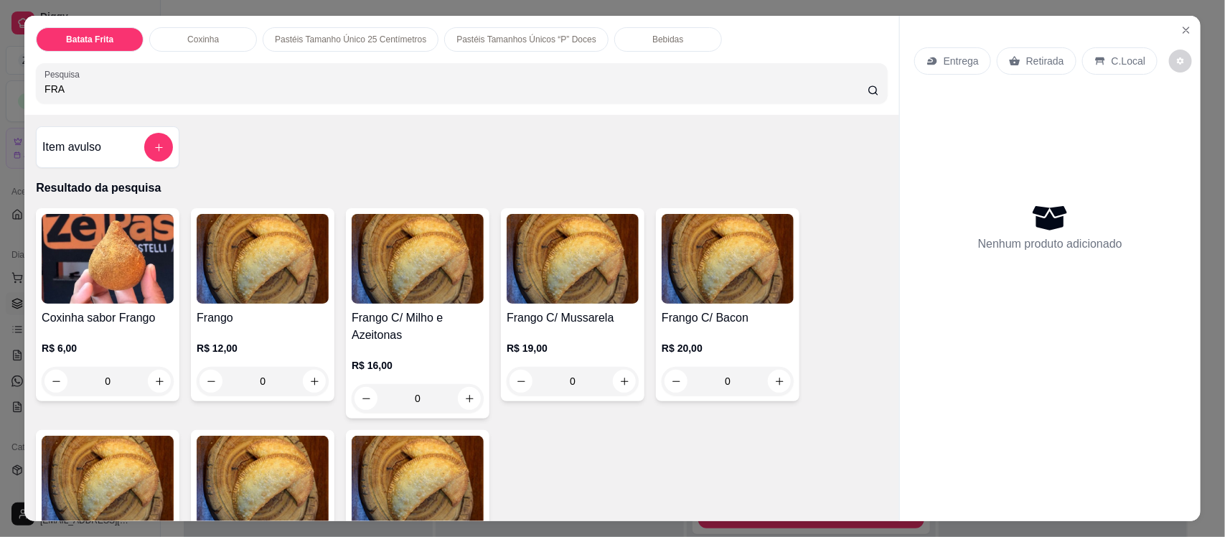
type input "FRA"
click at [245, 244] on img at bounding box center [263, 259] width 132 height 90
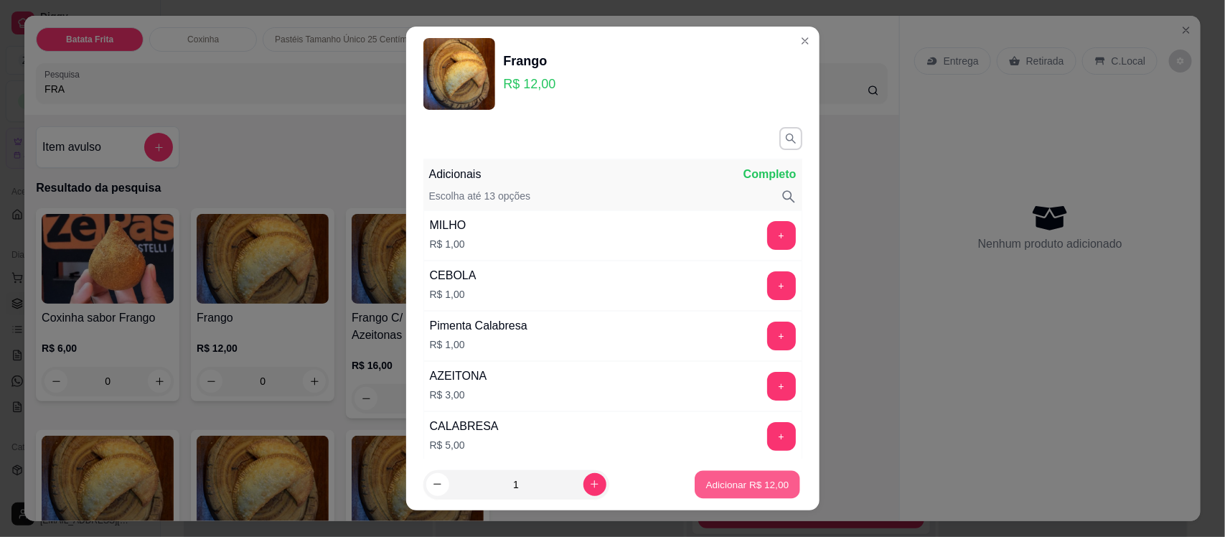
click at [708, 487] on p "Adicionar R$ 12,00" at bounding box center [747, 484] width 83 height 14
type input "1"
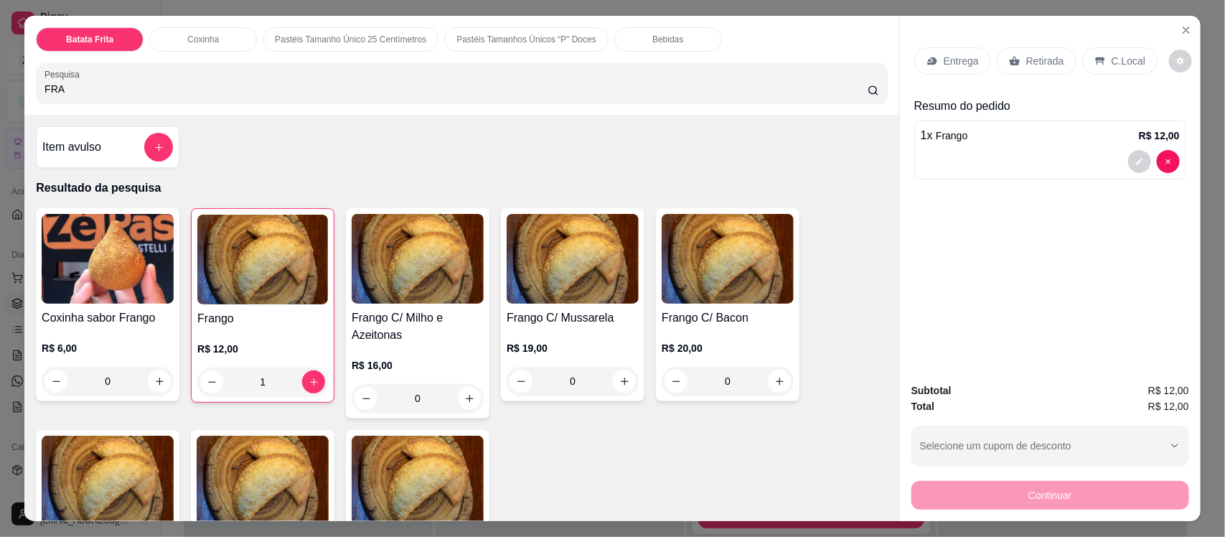
click at [87, 83] on input "FRA" at bounding box center [456, 89] width 823 height 14
type input "F"
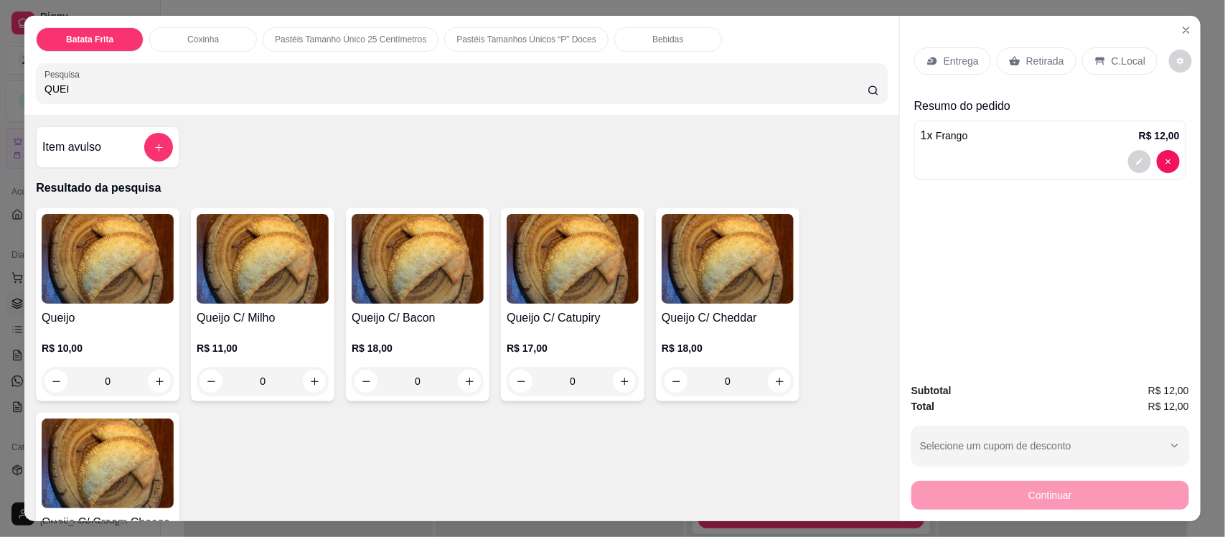
type input "QUEI"
click at [291, 316] on h4 "Queijo C/ Milho" at bounding box center [263, 317] width 132 height 17
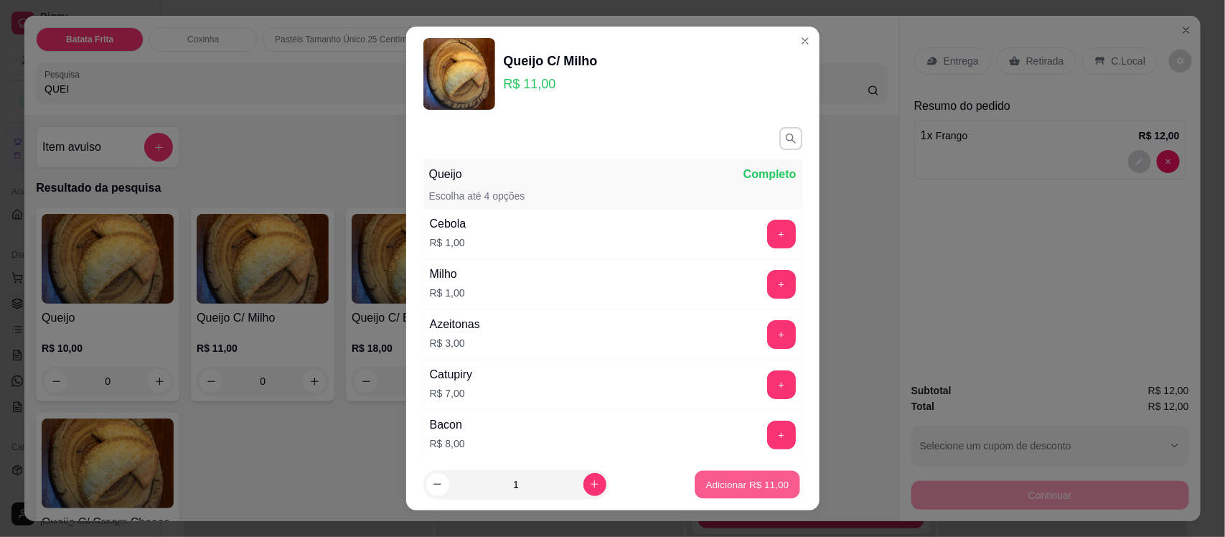
click at [722, 492] on button "Adicionar R$ 11,00" at bounding box center [749, 484] width 106 height 28
type input "1"
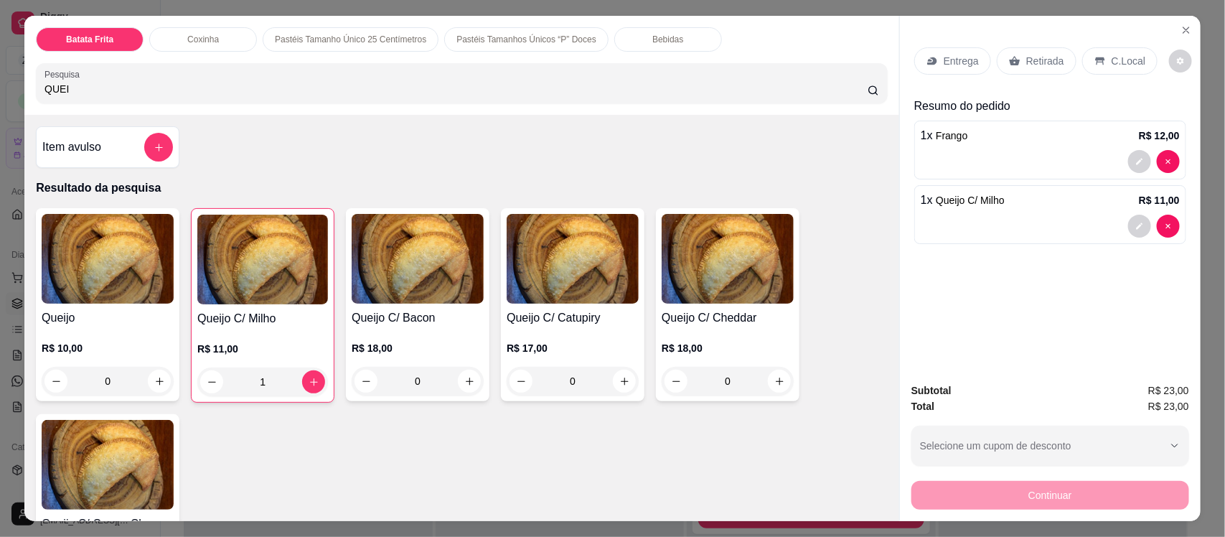
click at [653, 39] on p "Bebidas" at bounding box center [668, 39] width 31 height 11
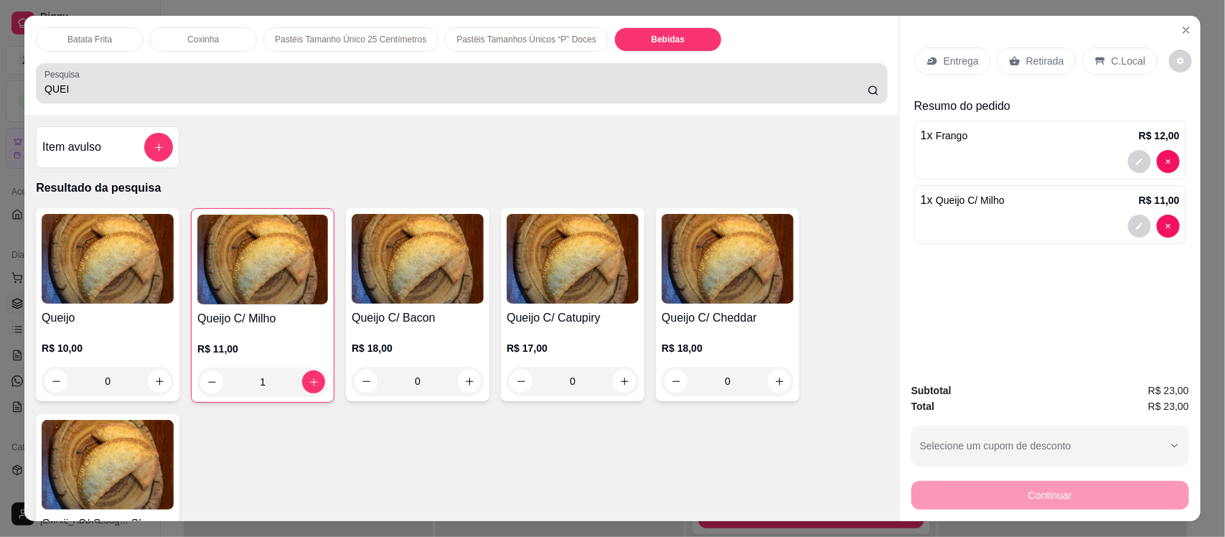
scroll to position [29, 0]
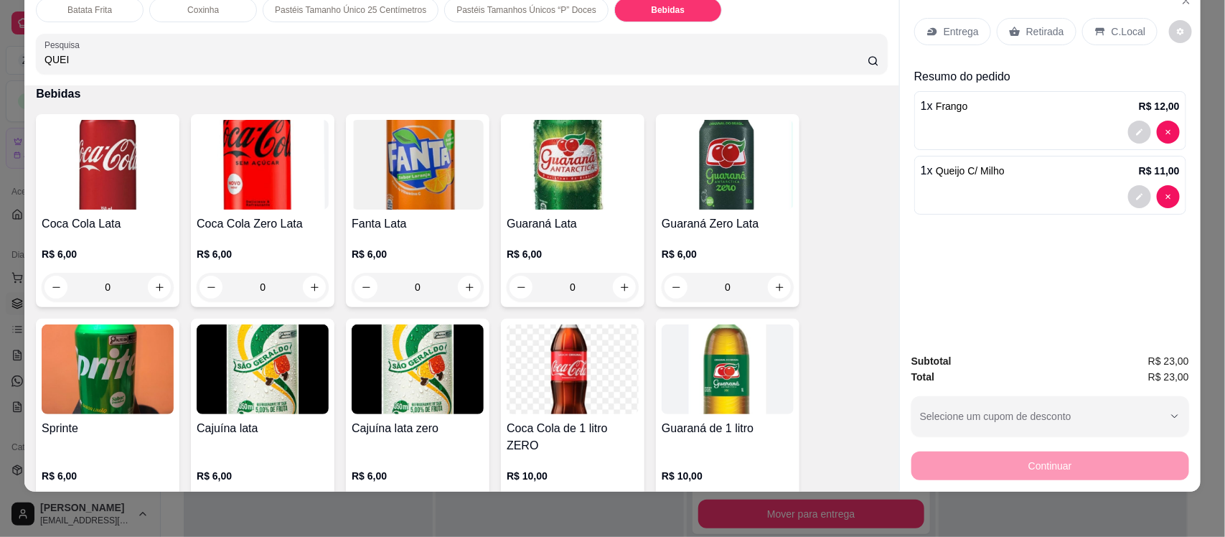
click at [86, 177] on img at bounding box center [108, 165] width 132 height 90
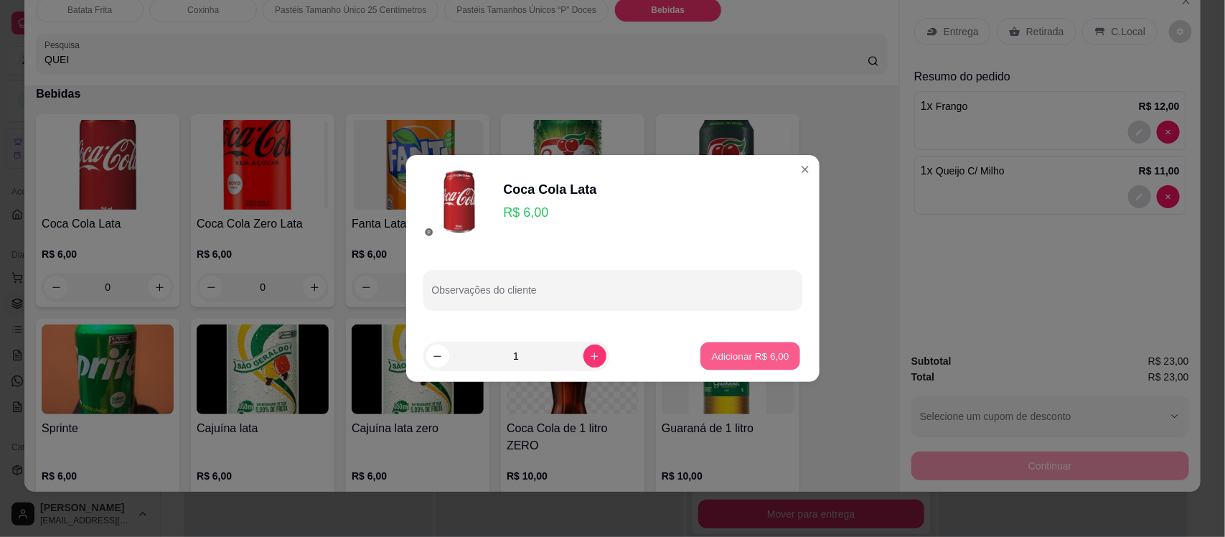
click at [739, 358] on p "Adicionar R$ 6,00" at bounding box center [751, 356] width 78 height 14
type input "1"
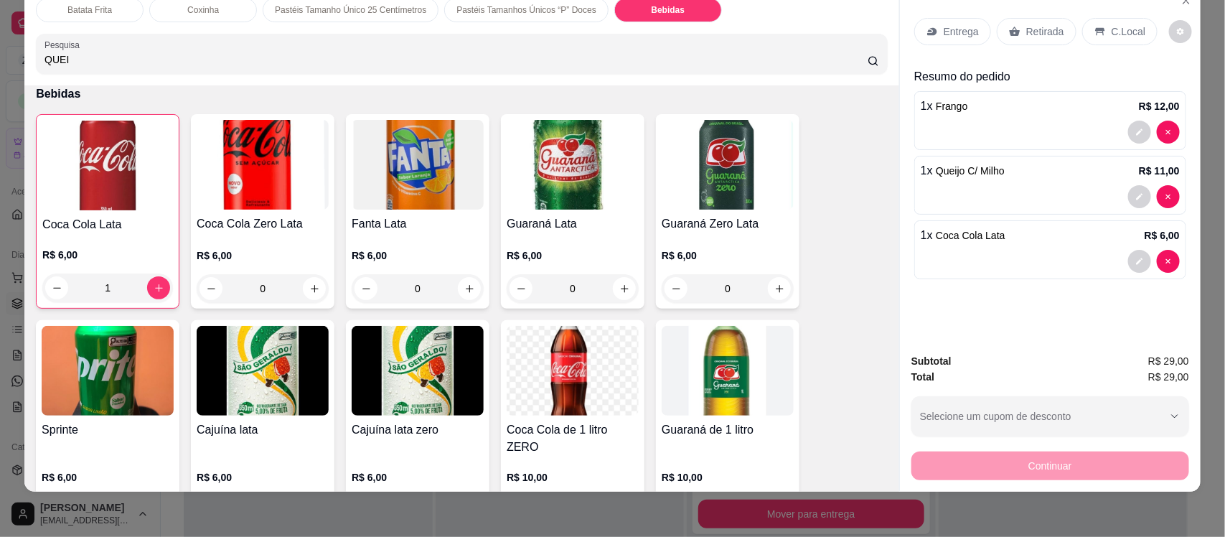
click at [944, 31] on p "Entrega" at bounding box center [961, 31] width 35 height 14
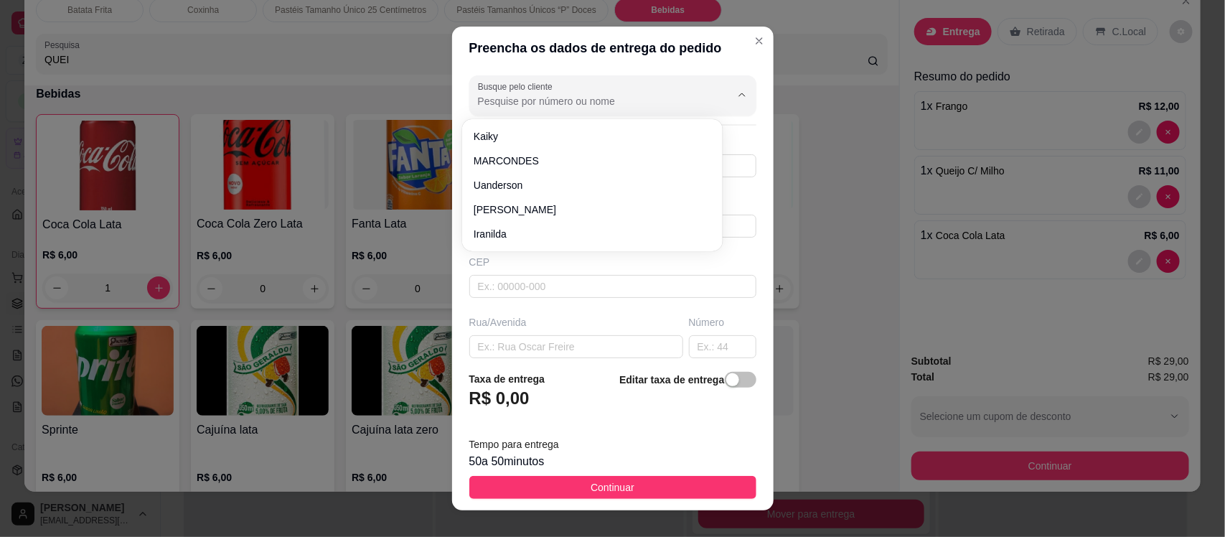
click at [561, 95] on input "Busque pelo cliente" at bounding box center [593, 101] width 230 height 14
type input "E"
click at [581, 310] on div "Busque pelo cliente Número de contato Nome do cliente CEP Rua/[GEOGRAPHIC_DATA]" at bounding box center [613, 214] width 322 height 289
click at [525, 227] on input "text" at bounding box center [612, 226] width 287 height 23
type input "EUDILANIA"
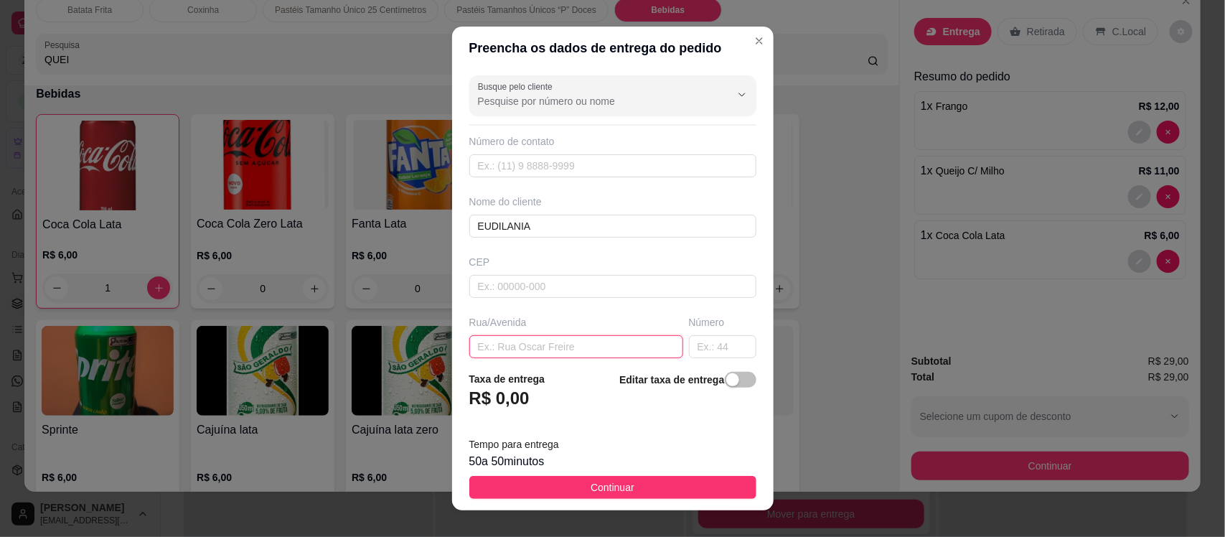
click at [560, 337] on input "text" at bounding box center [576, 346] width 214 height 23
type input "RUA DA ESTATUA"
click at [689, 348] on input "text" at bounding box center [722, 346] width 67 height 23
type input "42"
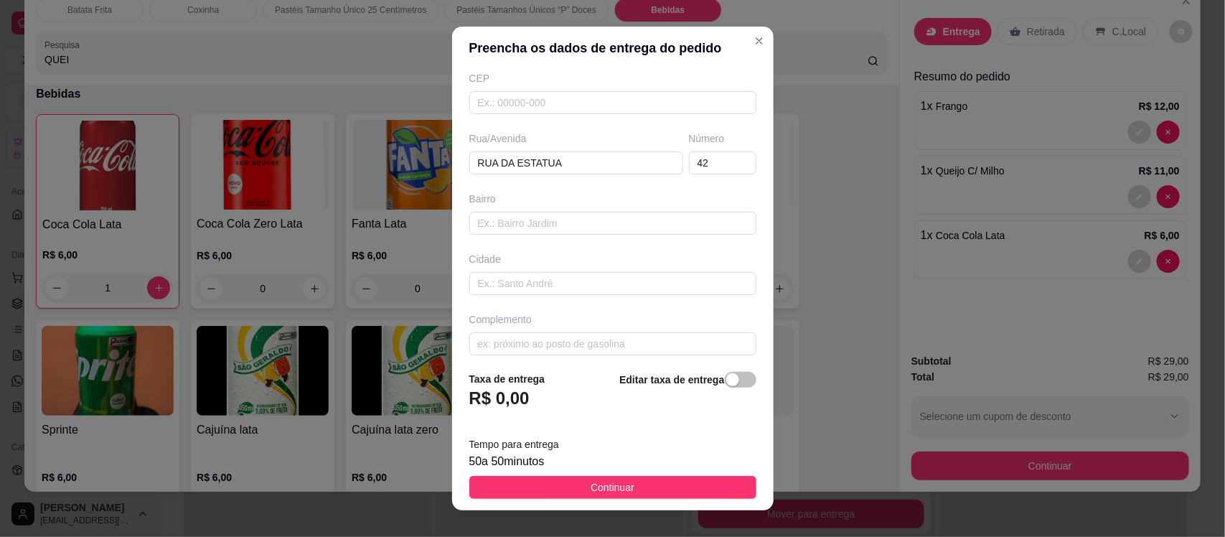
scroll to position [196, 0]
click at [607, 335] on input "text" at bounding box center [612, 333] width 287 height 23
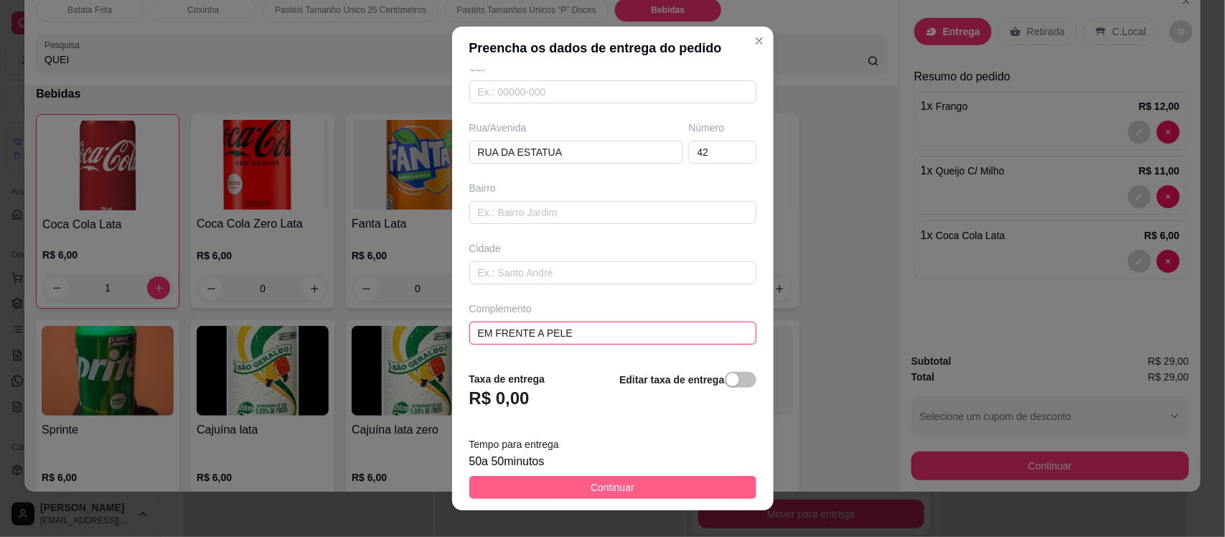
type input "EM FRENTE A PELE"
click at [648, 485] on button "Continuar" at bounding box center [612, 487] width 287 height 23
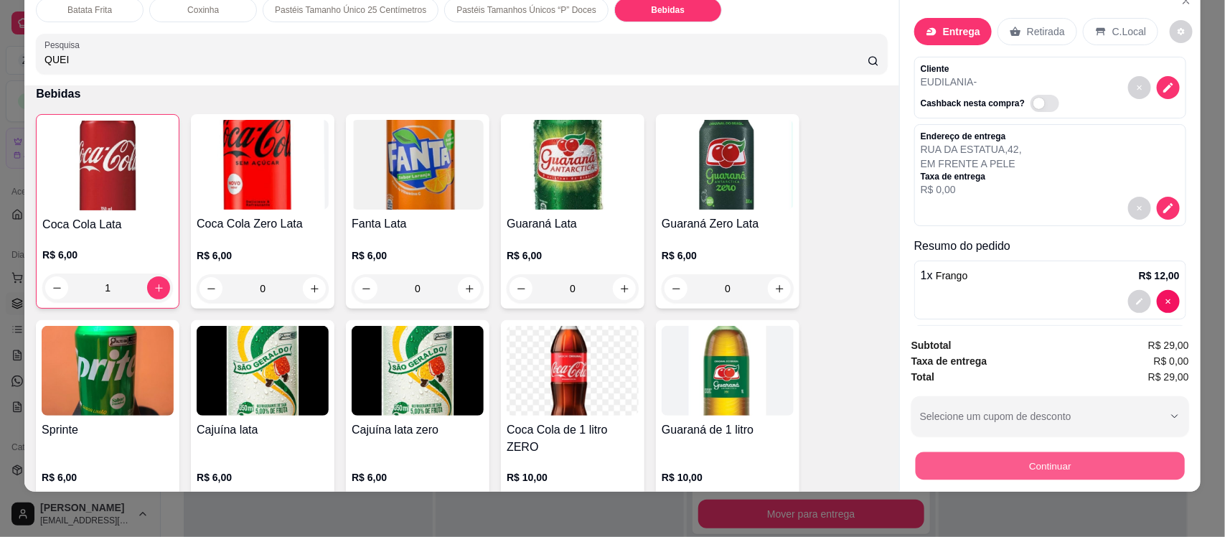
click at [992, 463] on button "Continuar" at bounding box center [1050, 466] width 269 height 28
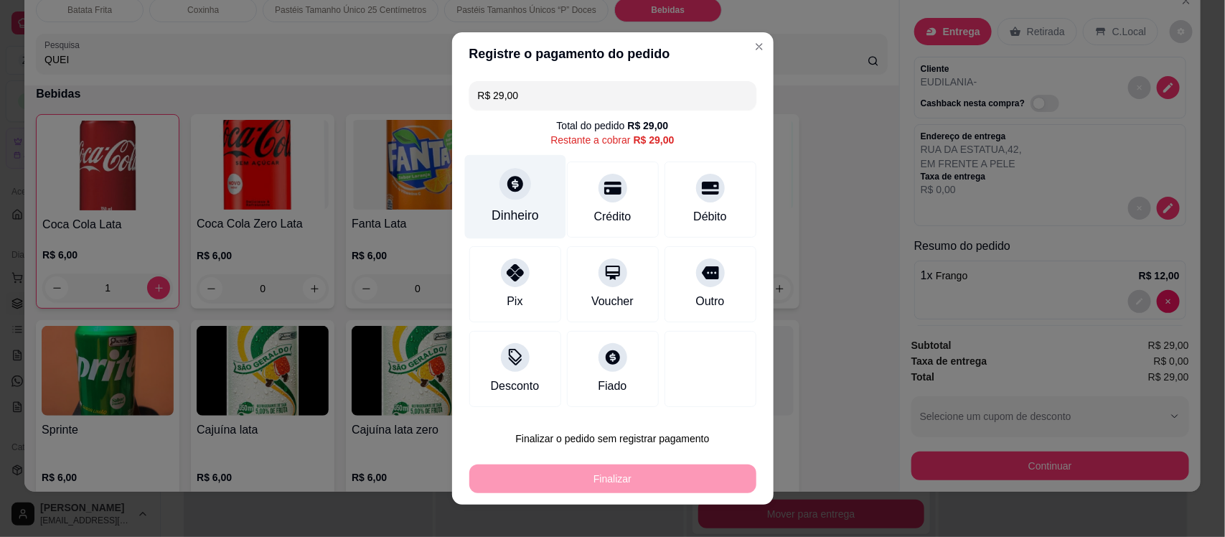
click at [506, 199] on div at bounding box center [516, 184] width 32 height 32
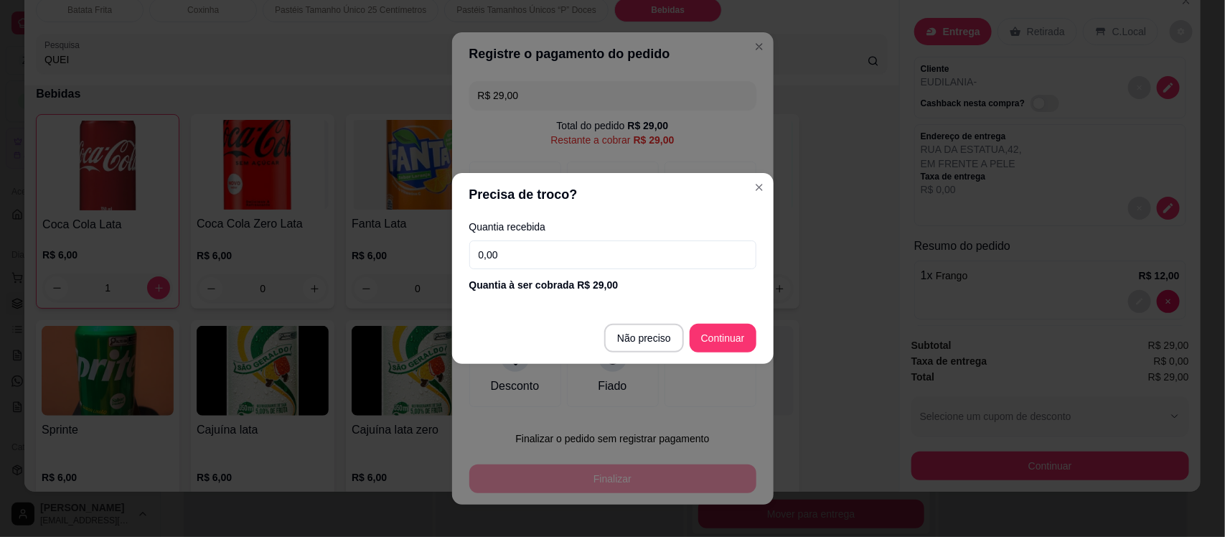
click at [554, 253] on input "0,00" at bounding box center [612, 254] width 287 height 29
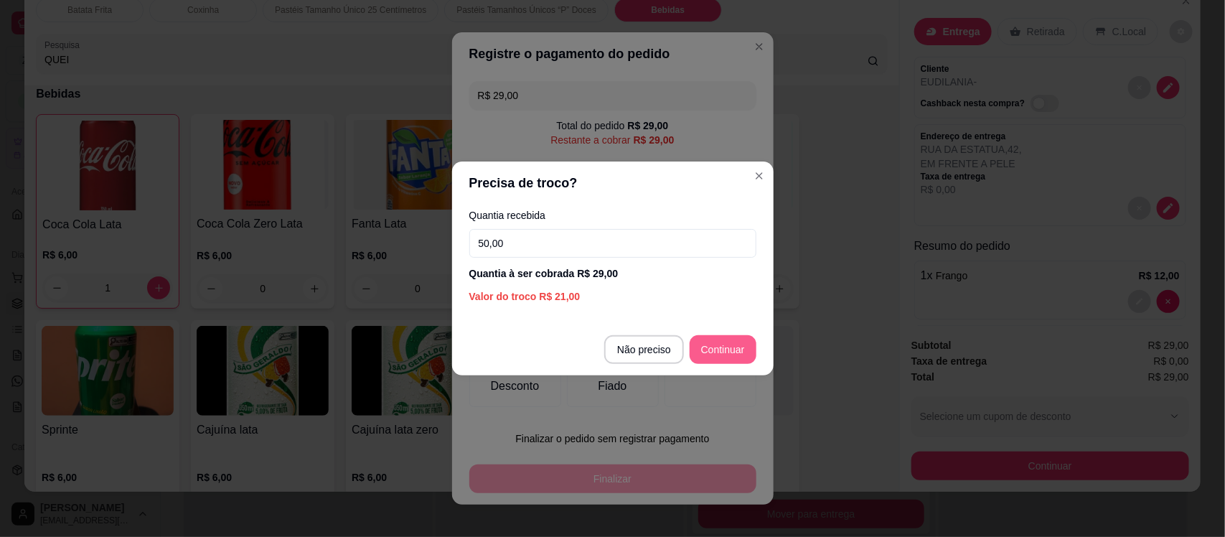
type input "50,00"
type input "R$ 0,00"
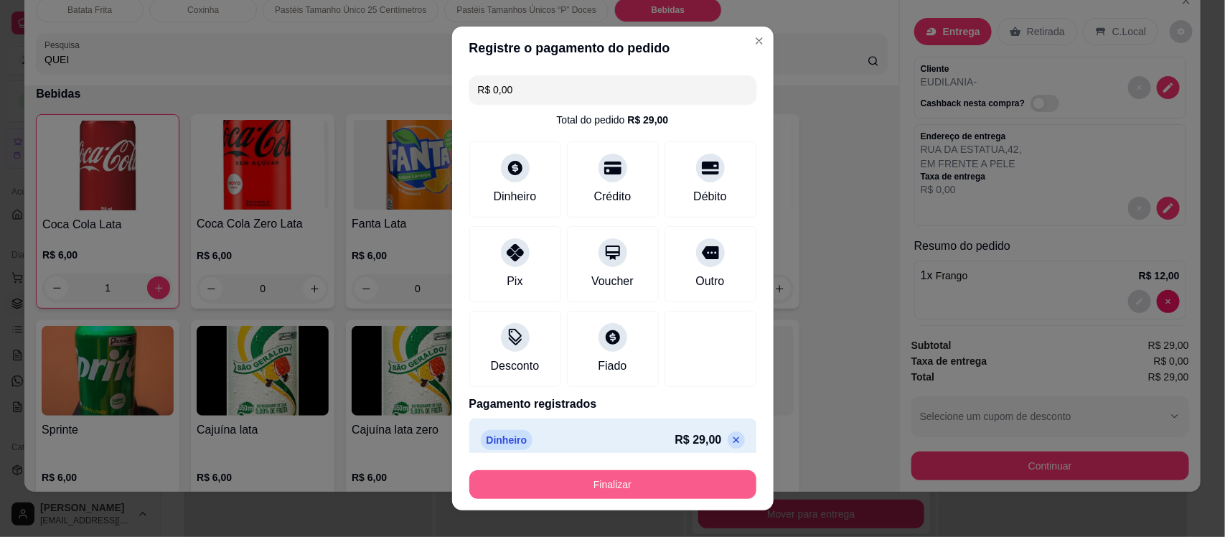
click at [641, 490] on button "Finalizar" at bounding box center [612, 484] width 287 height 29
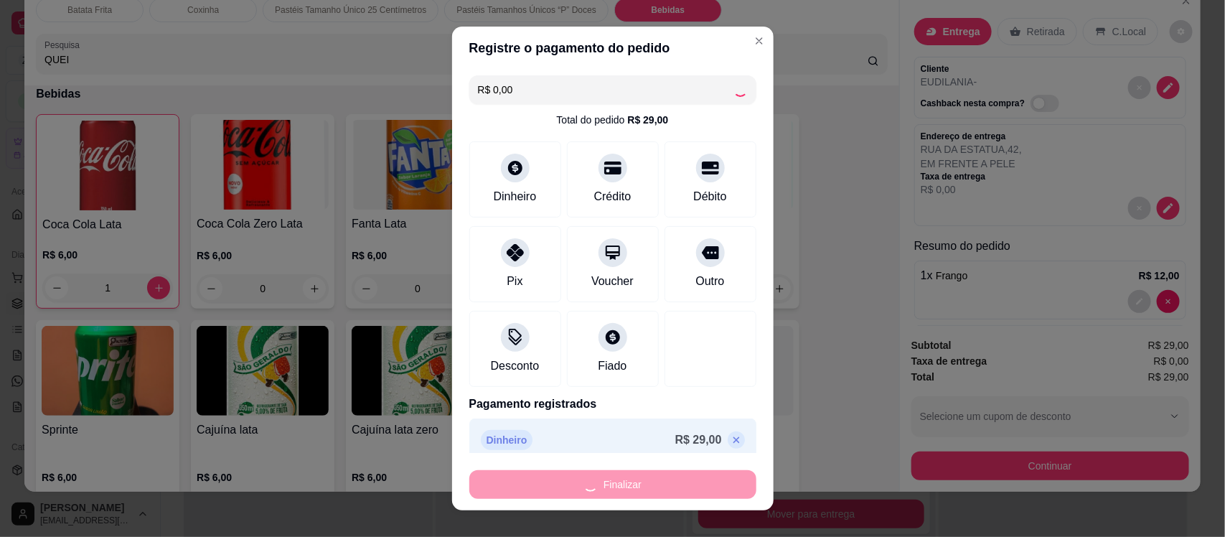
type input "0"
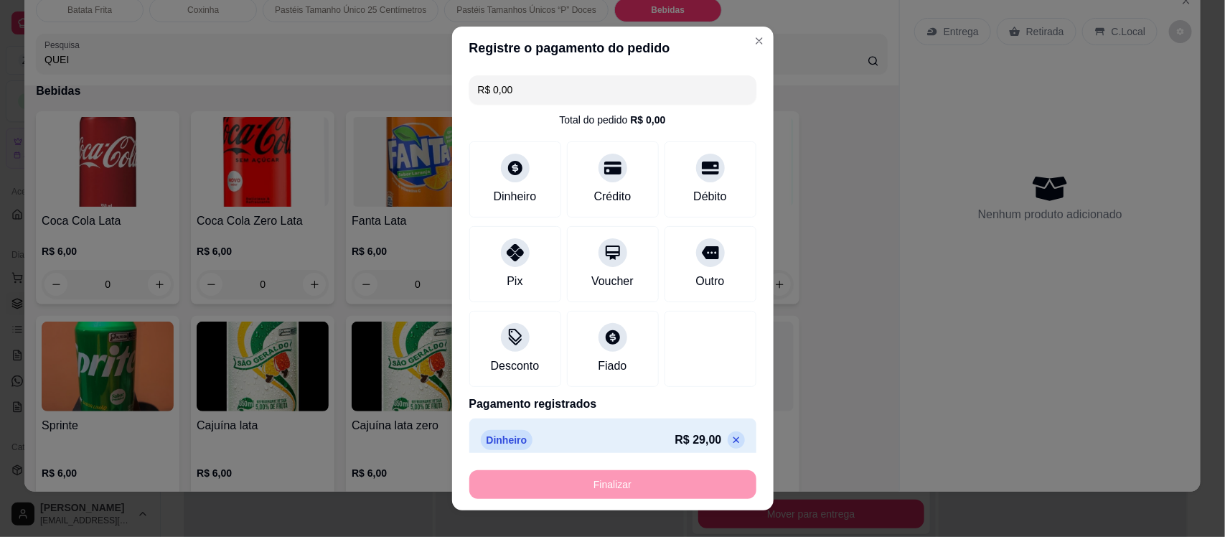
type input "-R$ 29,00"
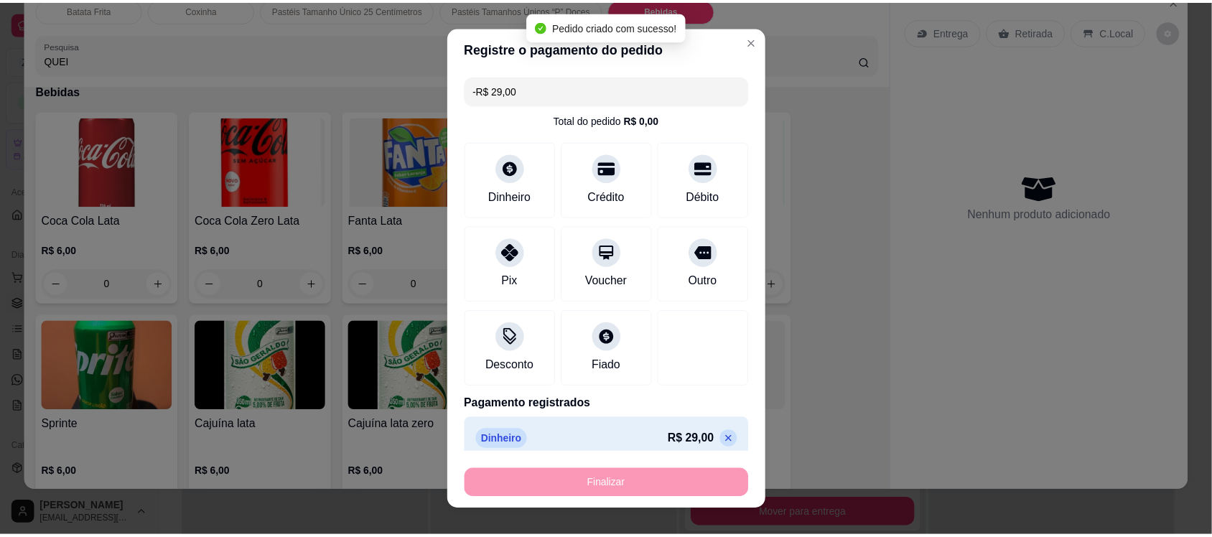
scroll to position [3175, 0]
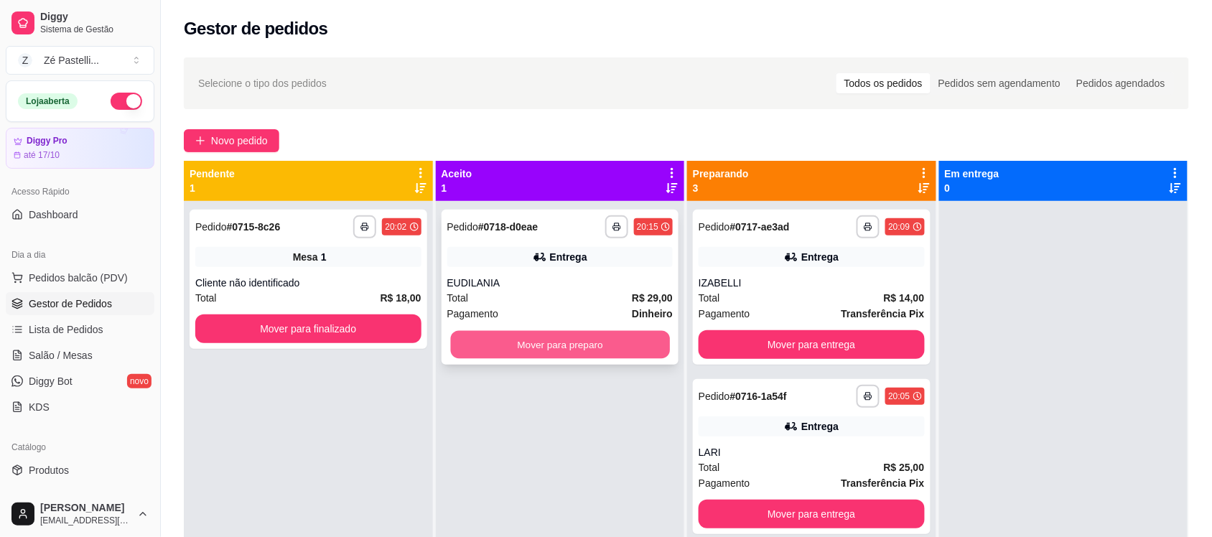
click at [612, 349] on button "Mover para preparo" at bounding box center [559, 345] width 219 height 28
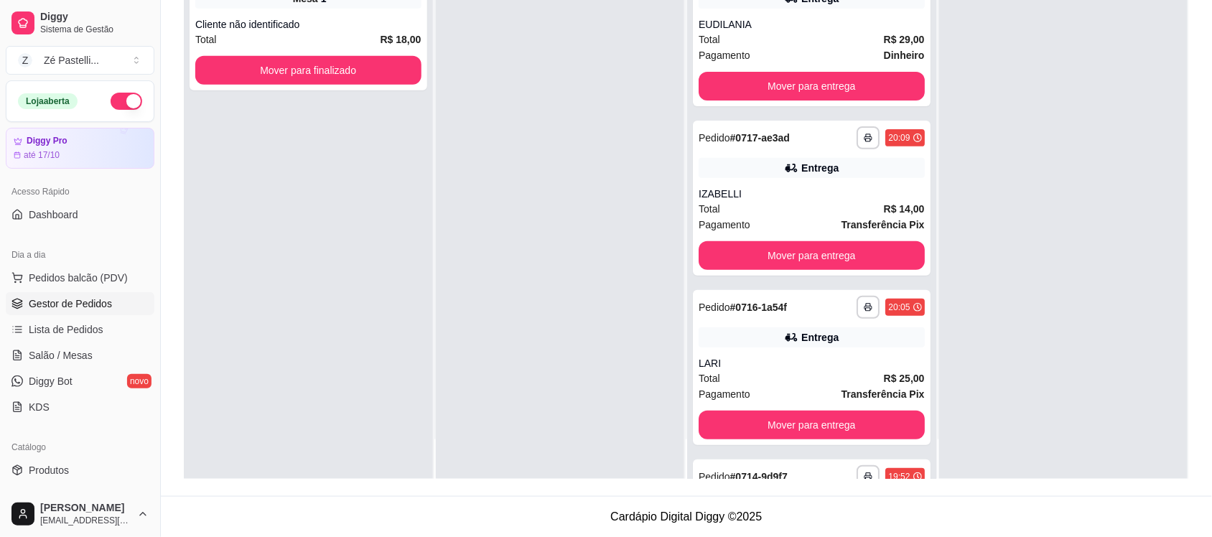
scroll to position [40, 0]
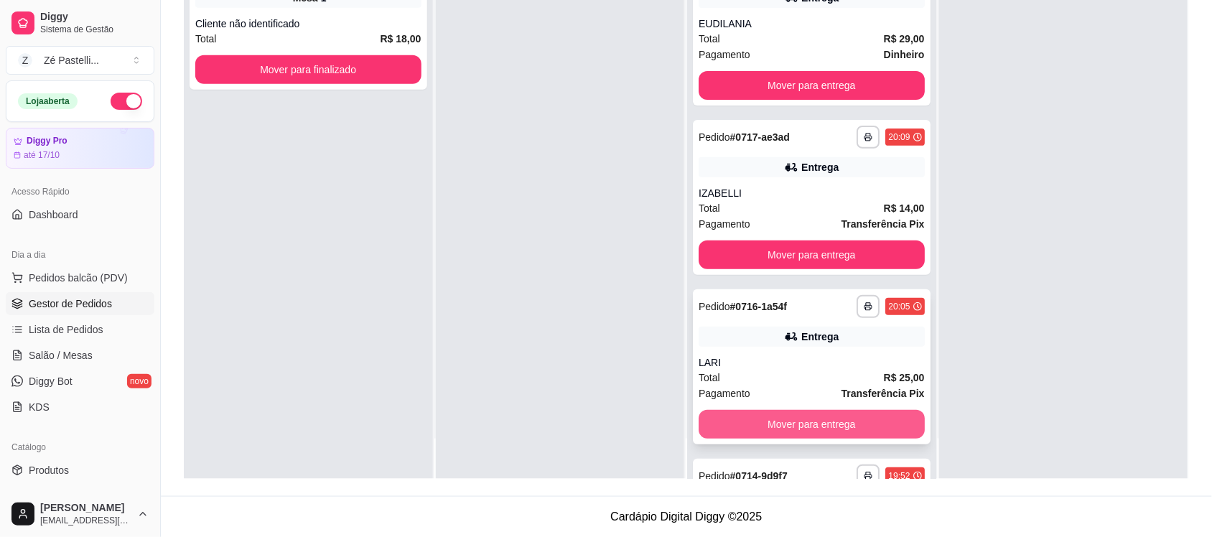
click at [847, 421] on button "Mover para entrega" at bounding box center [812, 424] width 226 height 29
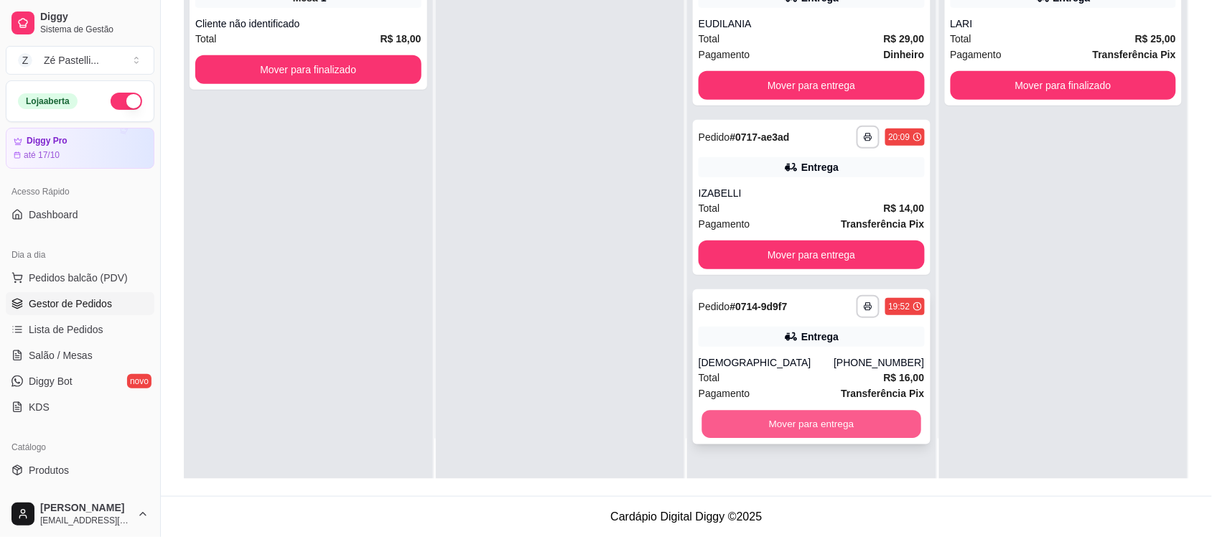
click at [876, 416] on button "Mover para entrega" at bounding box center [811, 425] width 219 height 28
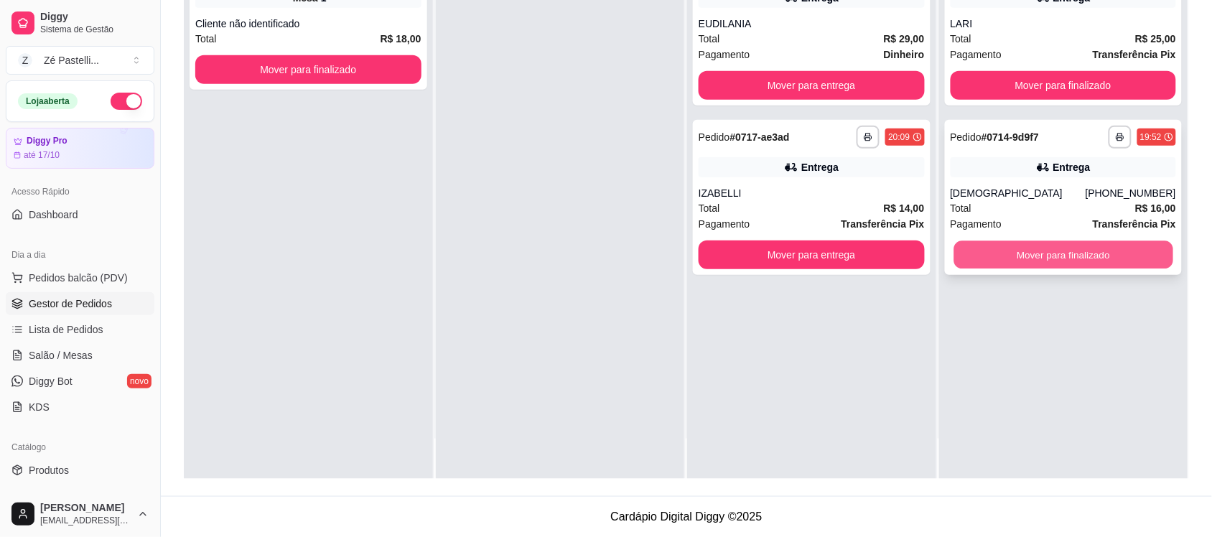
click at [1030, 249] on button "Mover para finalizado" at bounding box center [1062, 255] width 219 height 28
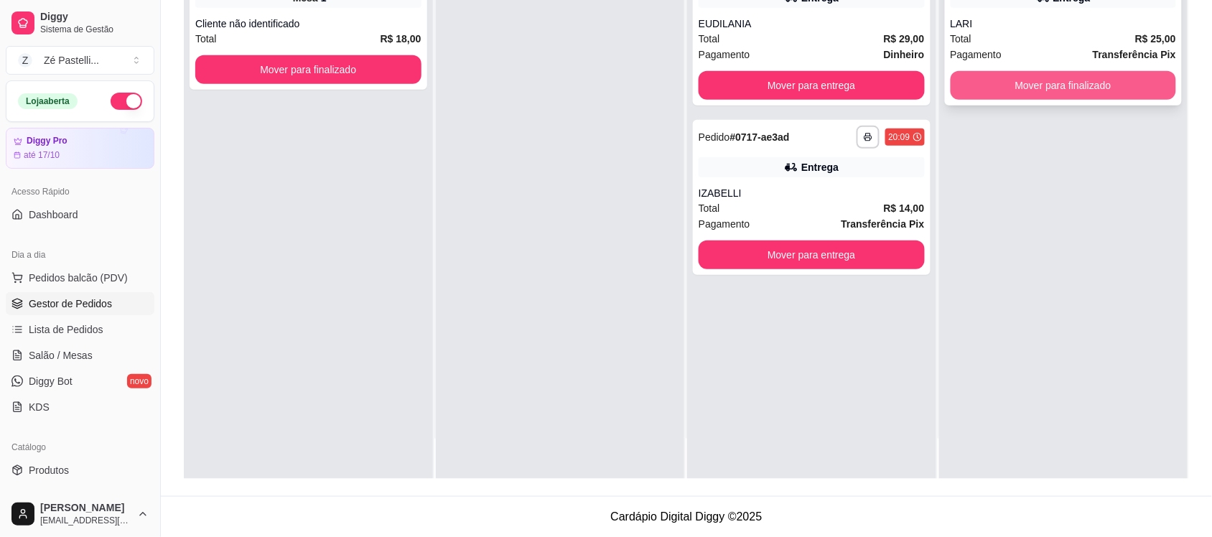
click at [991, 84] on button "Mover para finalizado" at bounding box center [1063, 85] width 226 height 29
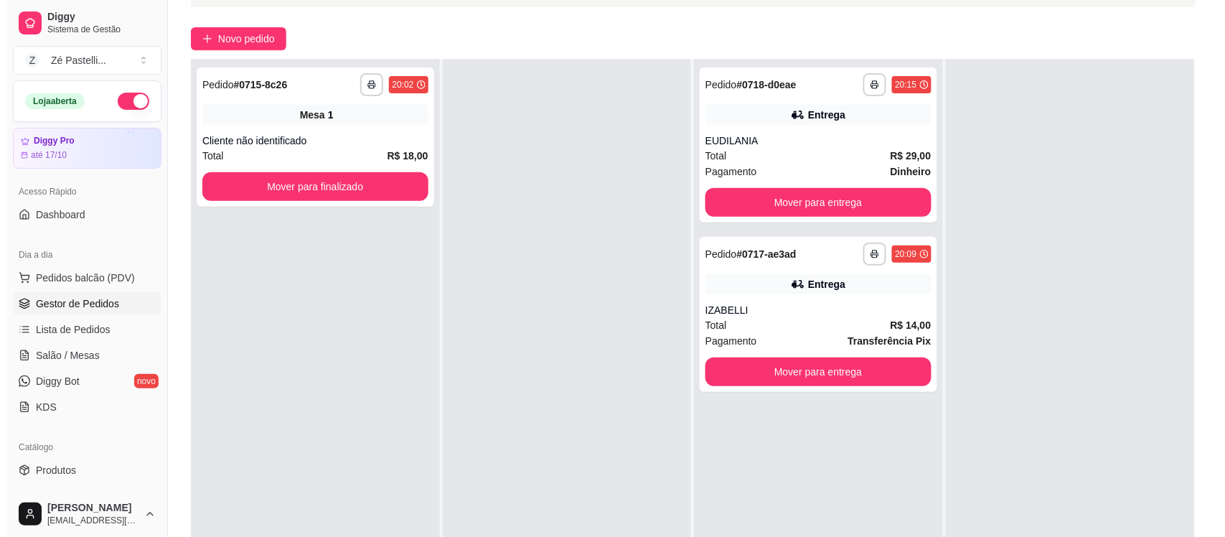
scroll to position [75, 0]
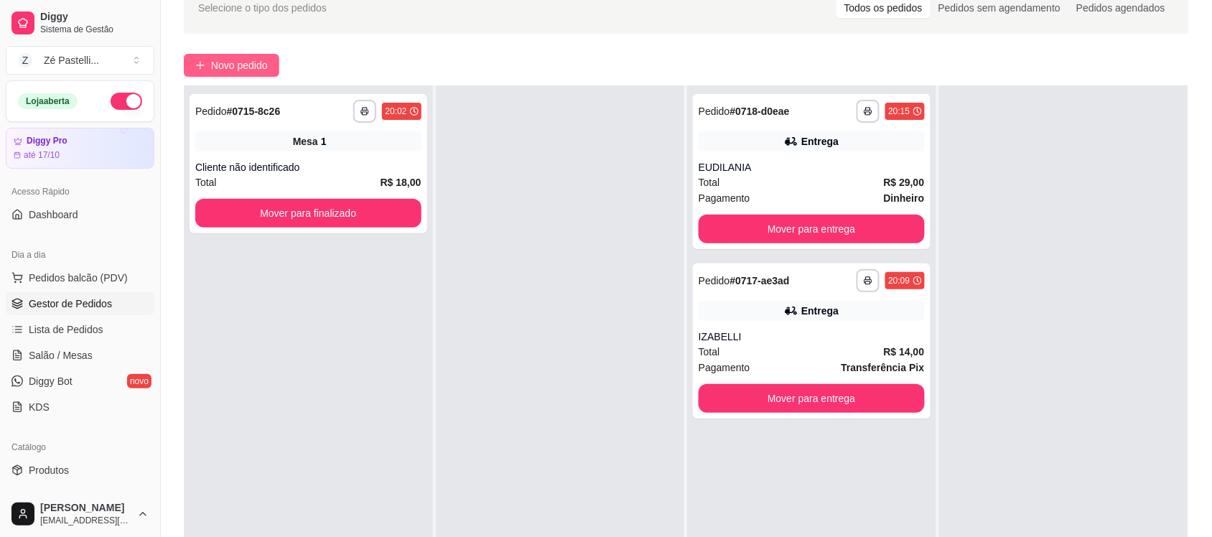
click at [256, 54] on button "Novo pedido" at bounding box center [231, 65] width 95 height 23
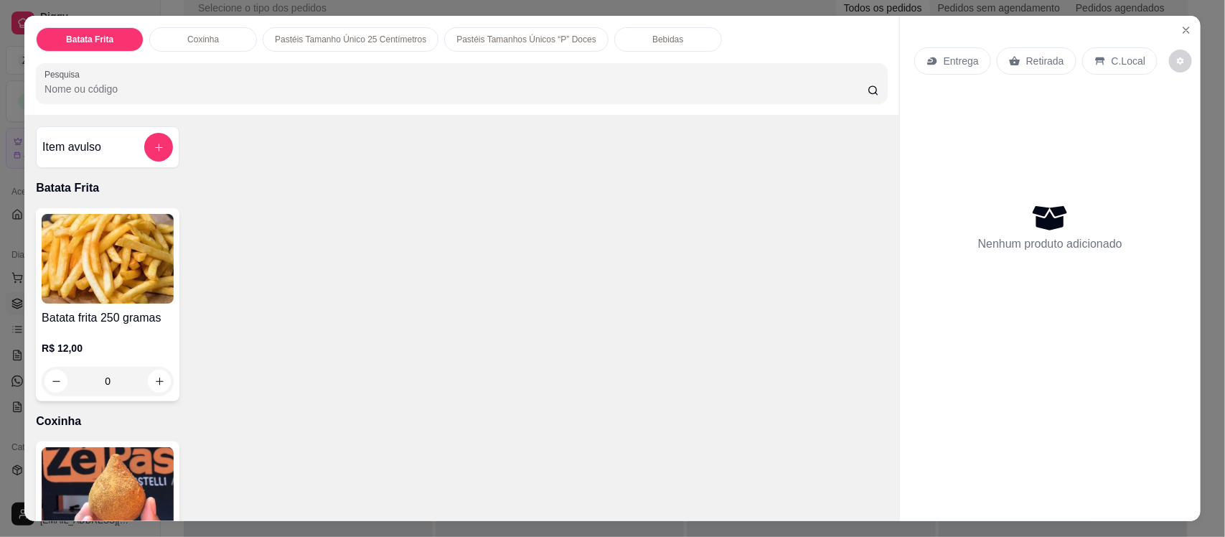
click at [106, 482] on img at bounding box center [108, 492] width 132 height 90
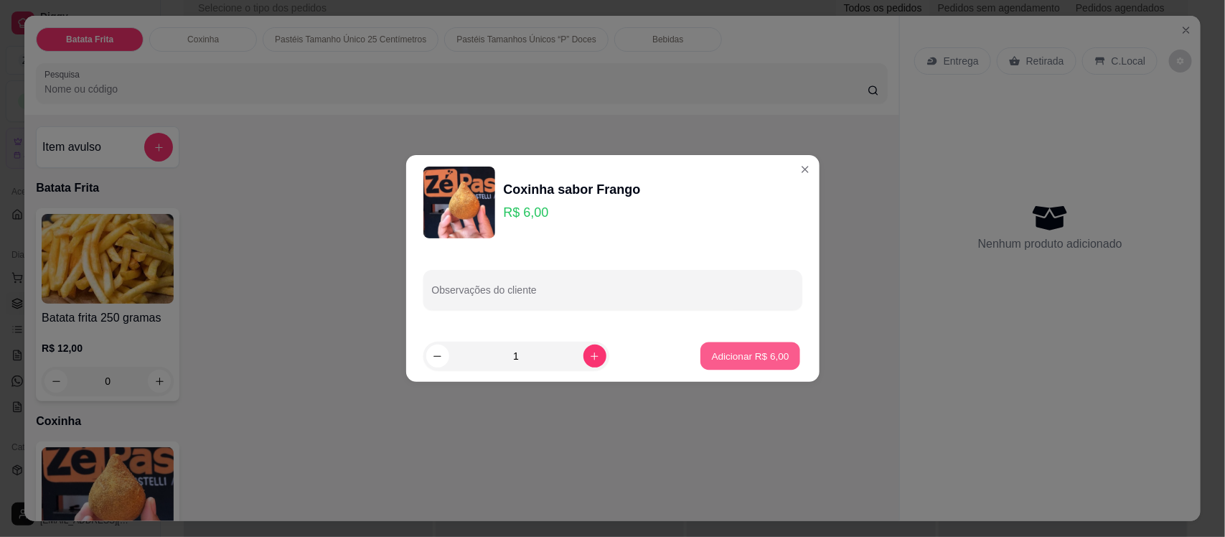
click at [750, 354] on p "Adicionar R$ 6,00" at bounding box center [751, 356] width 78 height 14
type input "1"
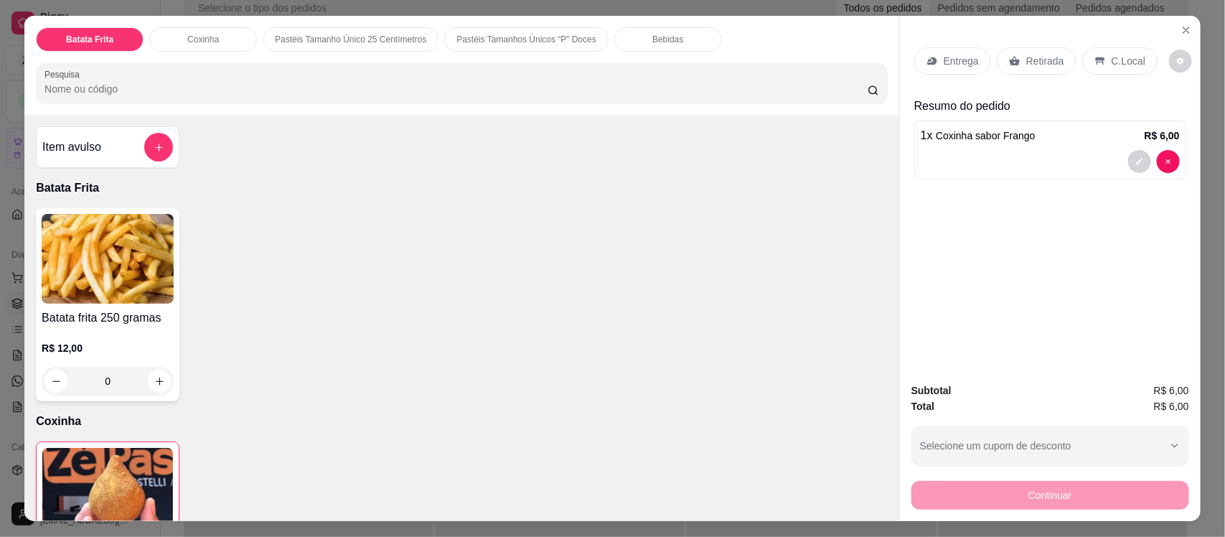
click at [653, 41] on p "Bebidas" at bounding box center [668, 39] width 31 height 11
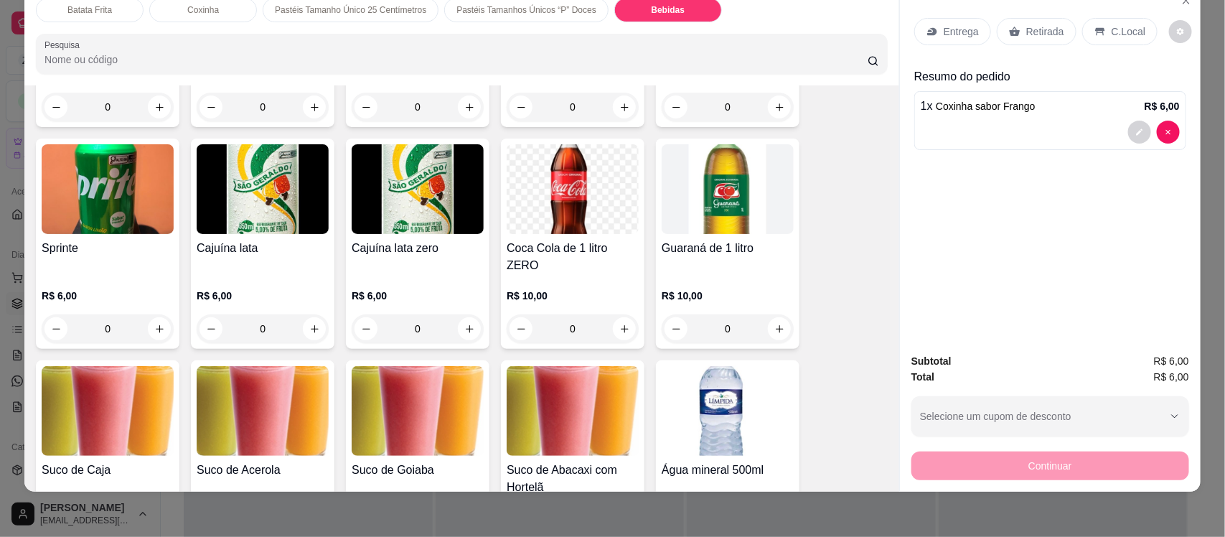
scroll to position [2955, 0]
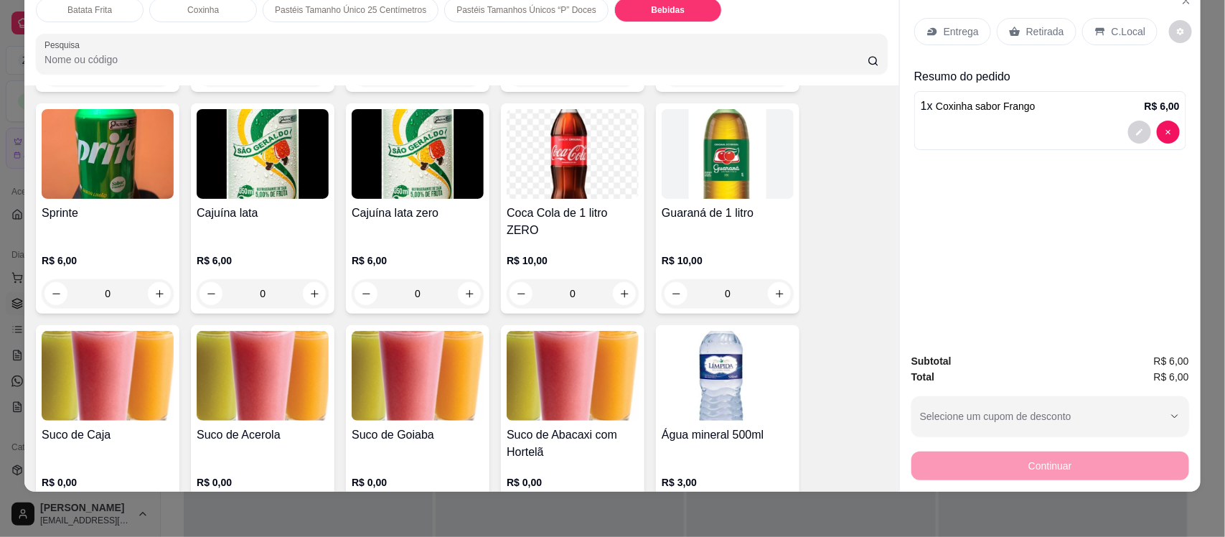
click at [242, 346] on img at bounding box center [263, 376] width 132 height 90
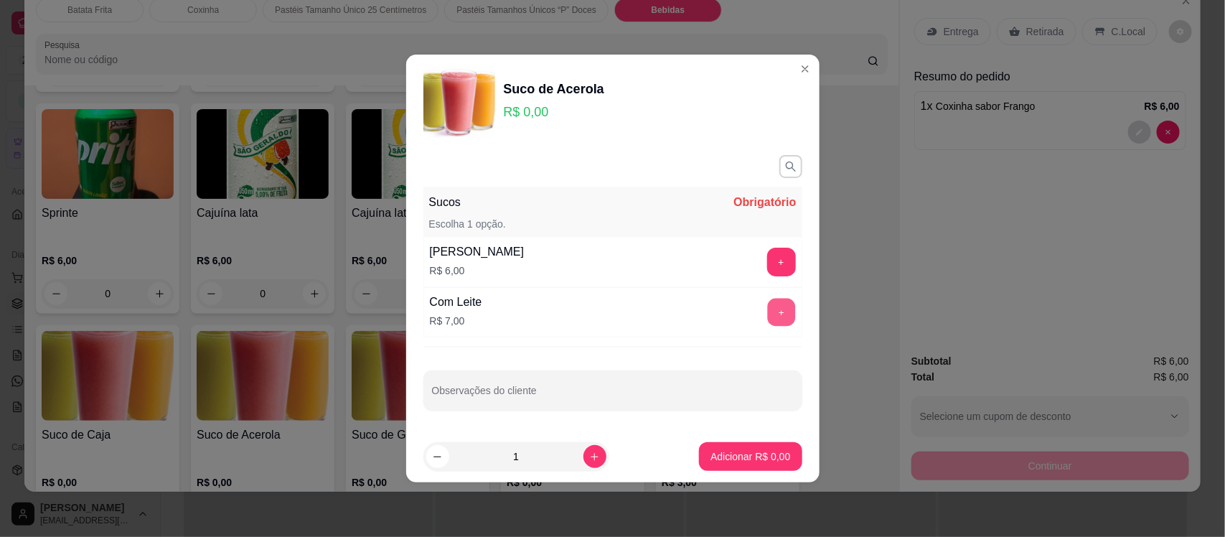
click at [769, 311] on button "+" at bounding box center [781, 313] width 28 height 28
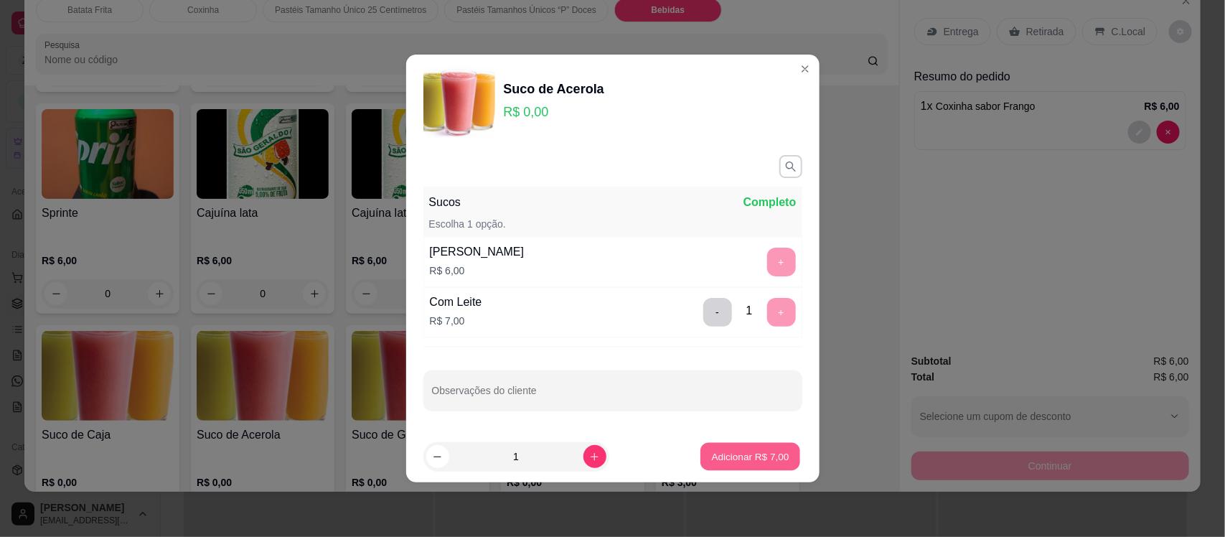
click at [755, 463] on p "Adicionar R$ 7,00" at bounding box center [751, 456] width 78 height 14
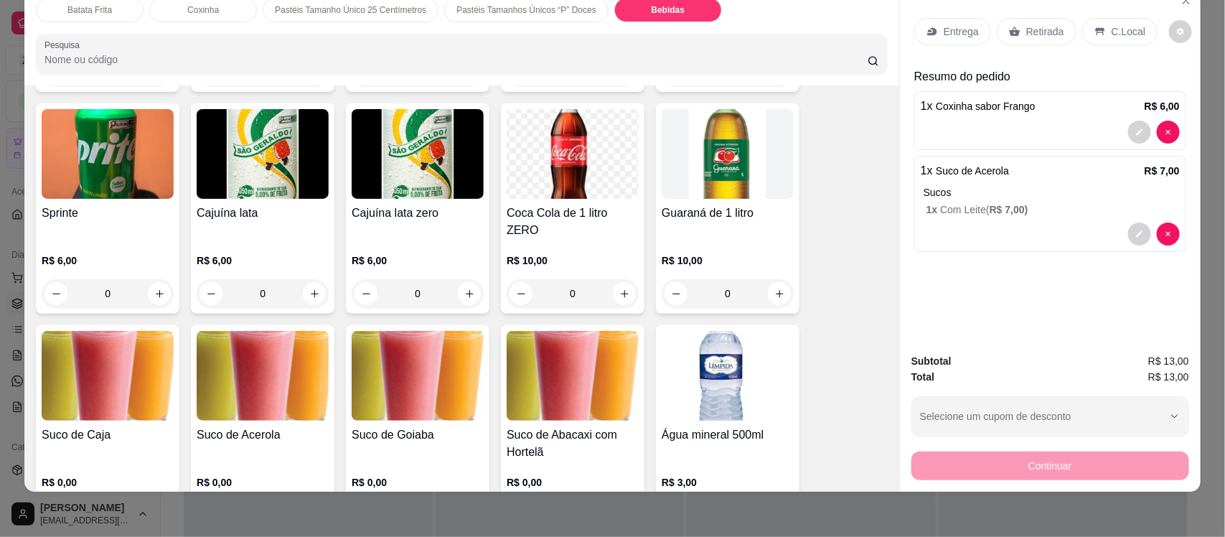
click at [956, 34] on p "Entrega" at bounding box center [961, 31] width 35 height 14
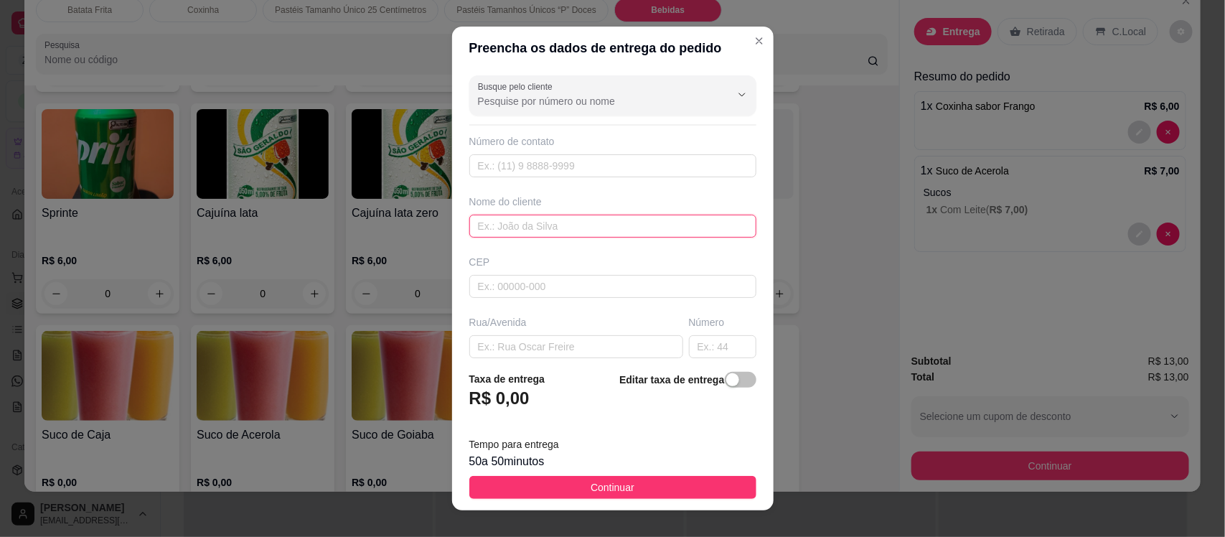
click at [546, 226] on input "text" at bounding box center [612, 226] width 287 height 23
type input "[PERSON_NAME]"
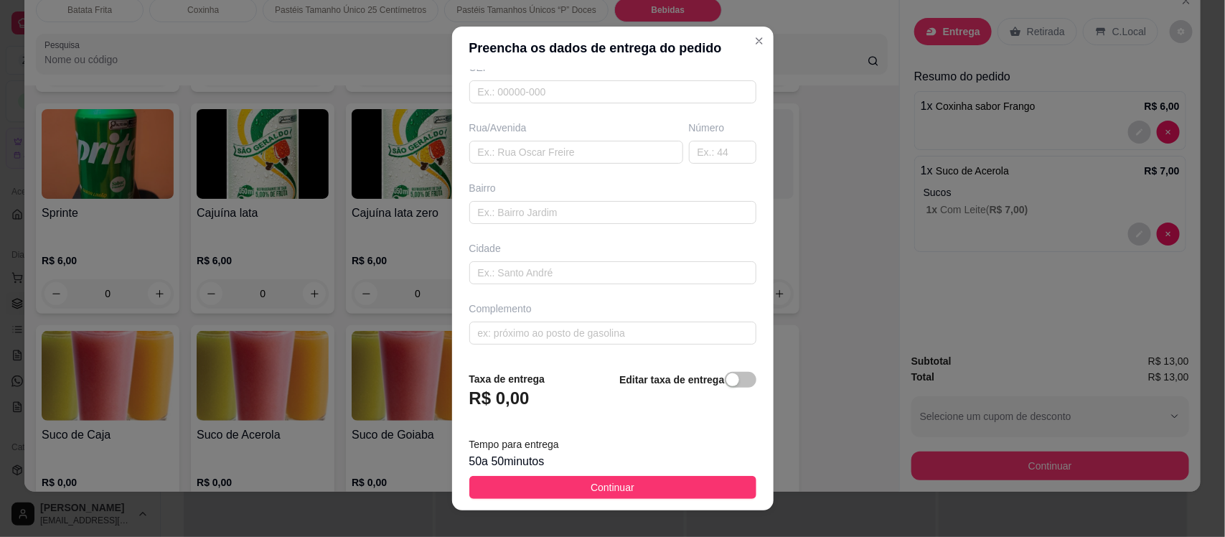
scroll to position [196, 0]
click at [583, 327] on input "text" at bounding box center [612, 333] width 287 height 23
type input "HOSPITAL"
click at [611, 482] on span "Continuar" at bounding box center [613, 488] width 44 height 16
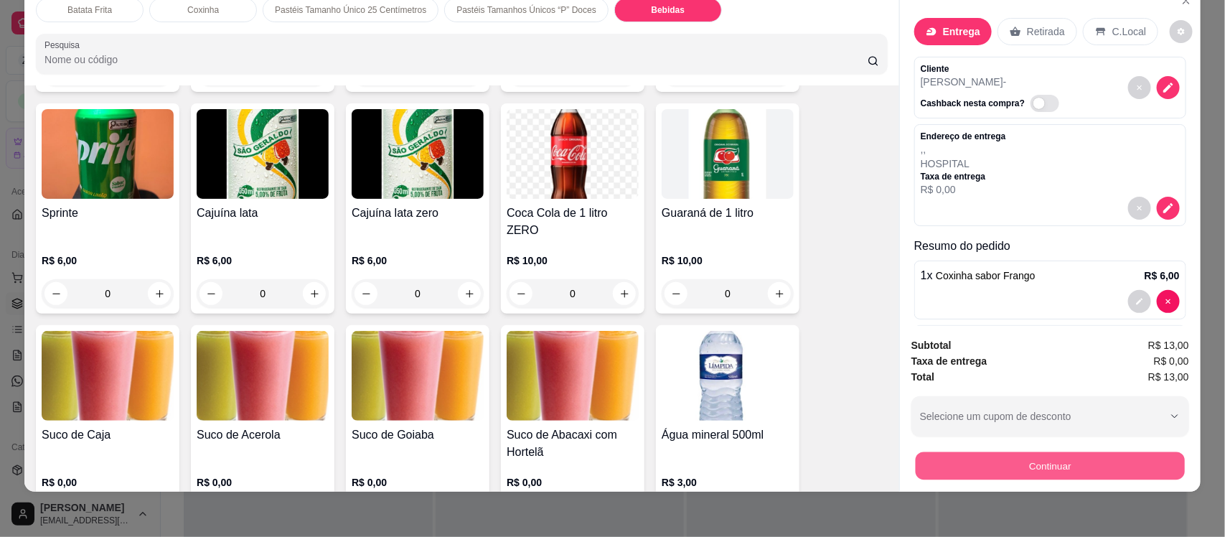
click at [946, 460] on button "Continuar" at bounding box center [1050, 466] width 269 height 28
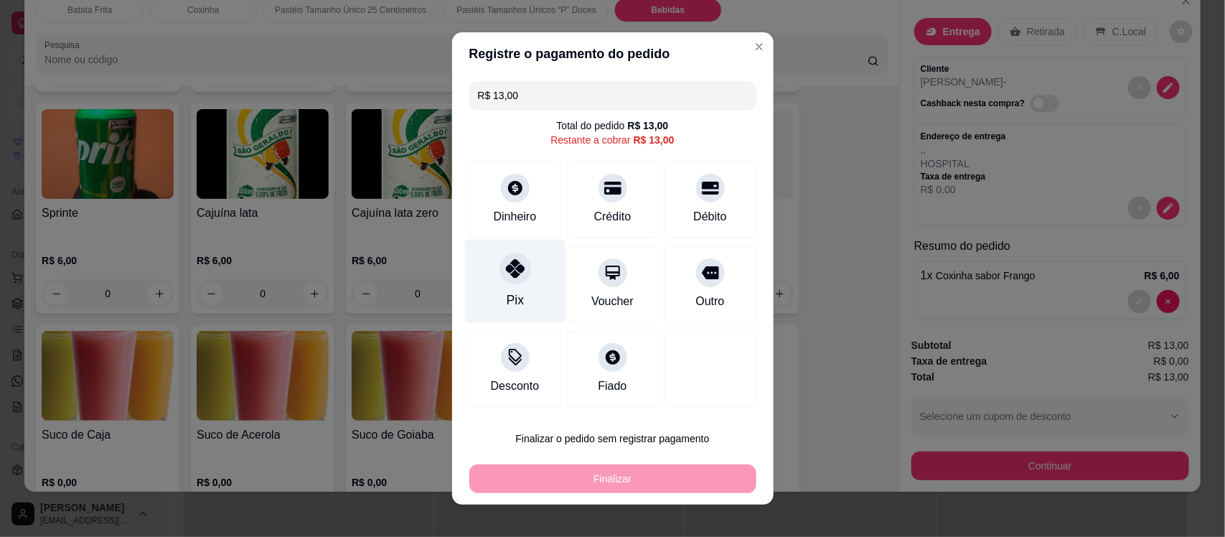
click at [504, 281] on div at bounding box center [516, 269] width 32 height 32
type input "R$ 0,00"
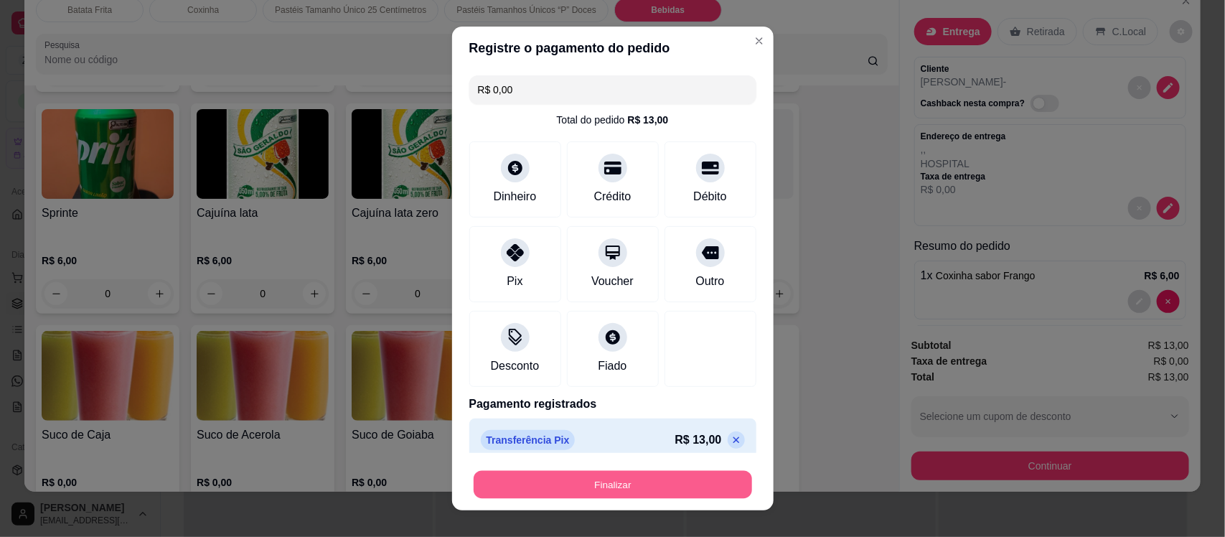
click at [617, 479] on button "Finalizar" at bounding box center [613, 484] width 279 height 28
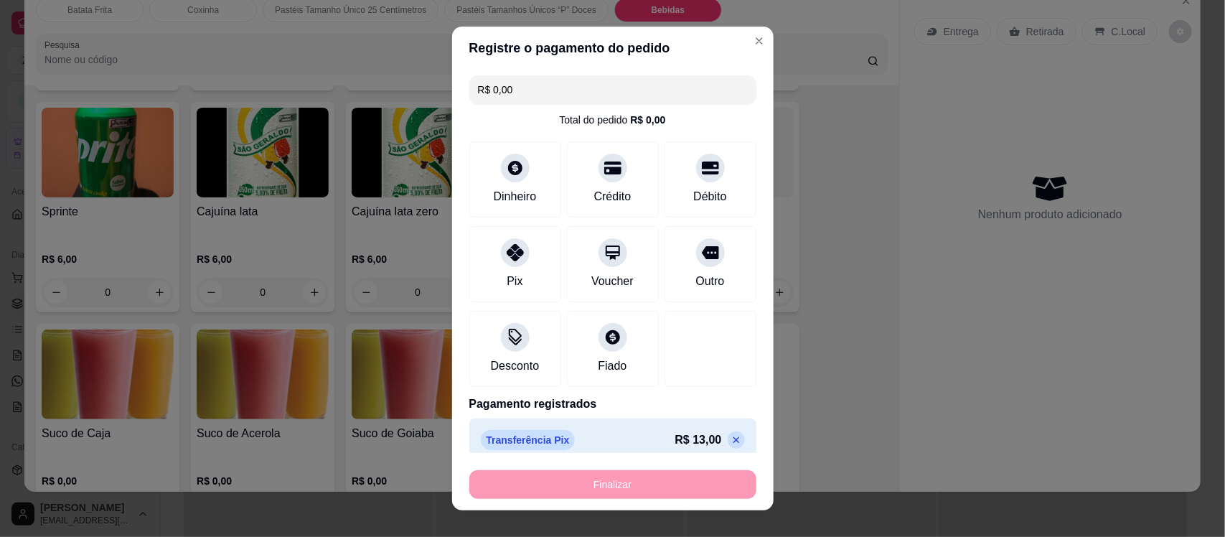
type input "0"
type input "-R$ 13,00"
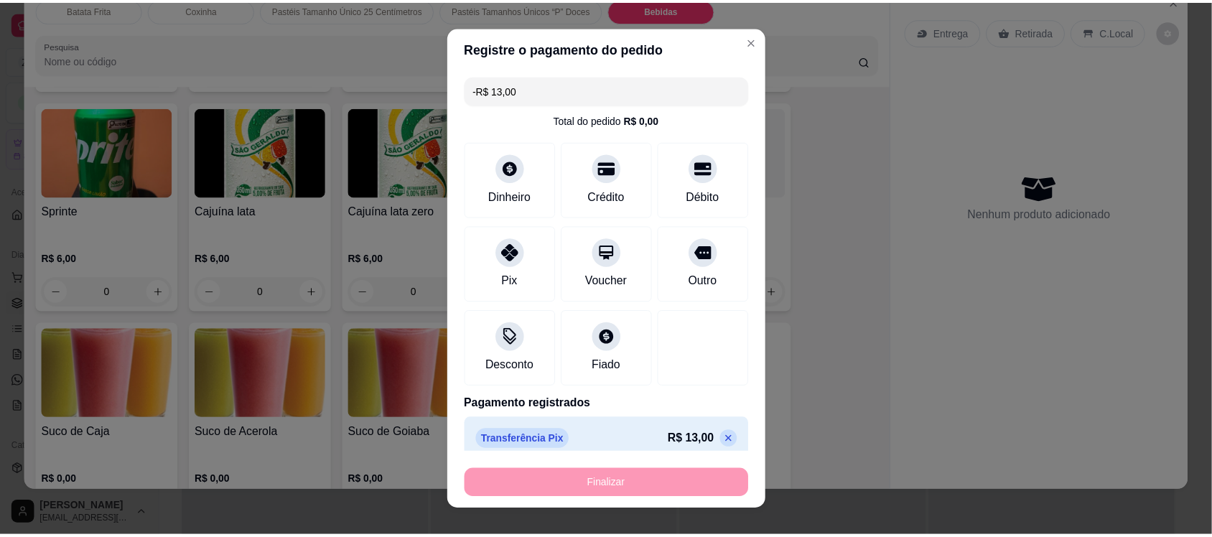
scroll to position [2953, 0]
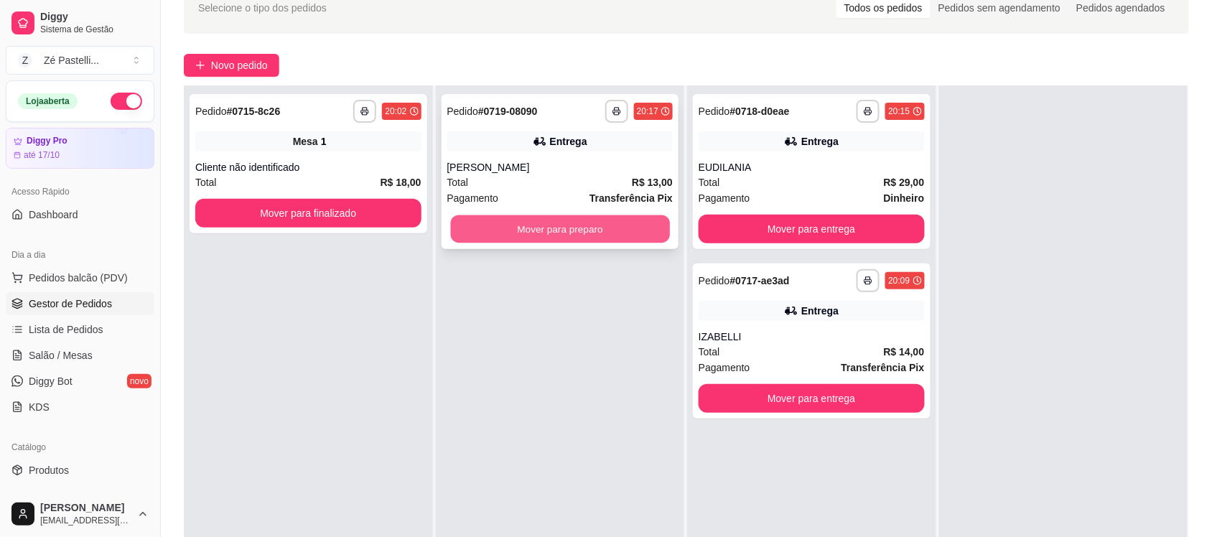
click at [533, 233] on button "Mover para preparo" at bounding box center [559, 229] width 219 height 28
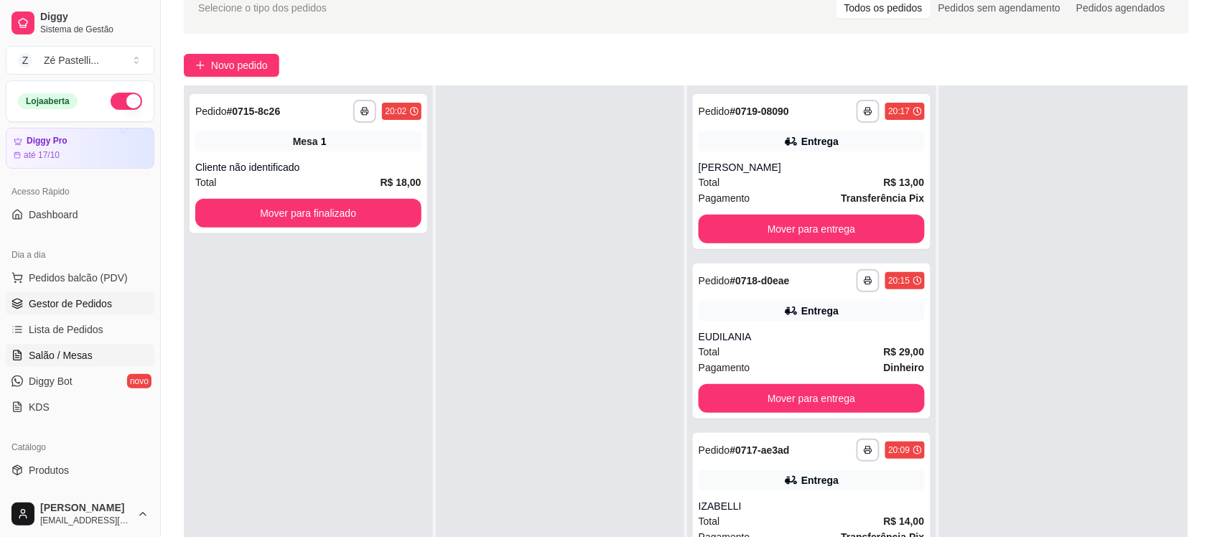
click at [69, 352] on span "Salão / Mesas" at bounding box center [61, 355] width 64 height 14
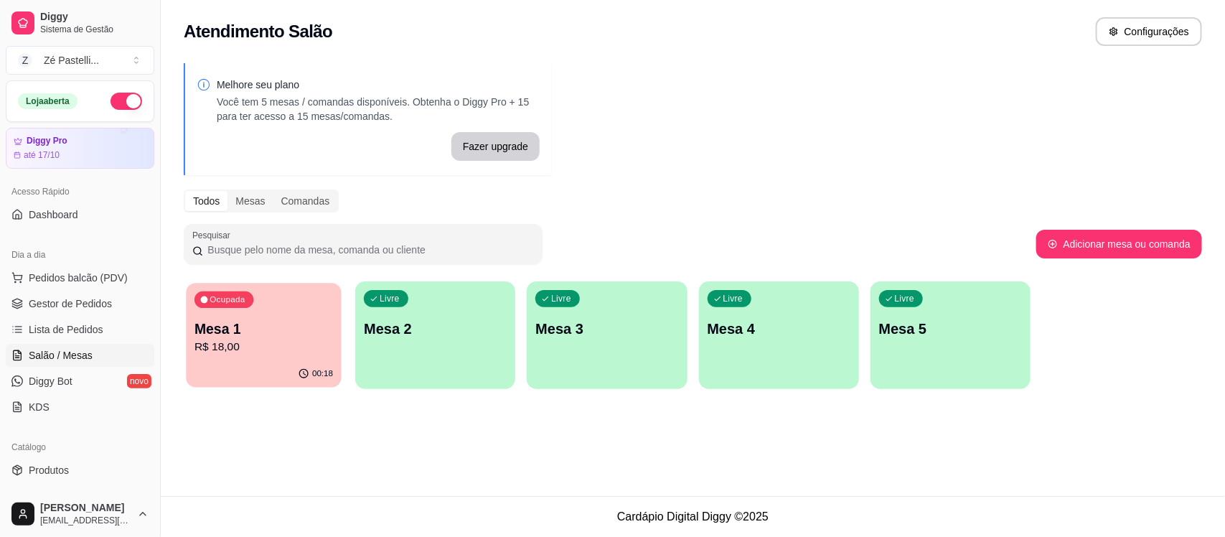
click at [250, 346] on p "R$ 18,00" at bounding box center [264, 347] width 139 height 17
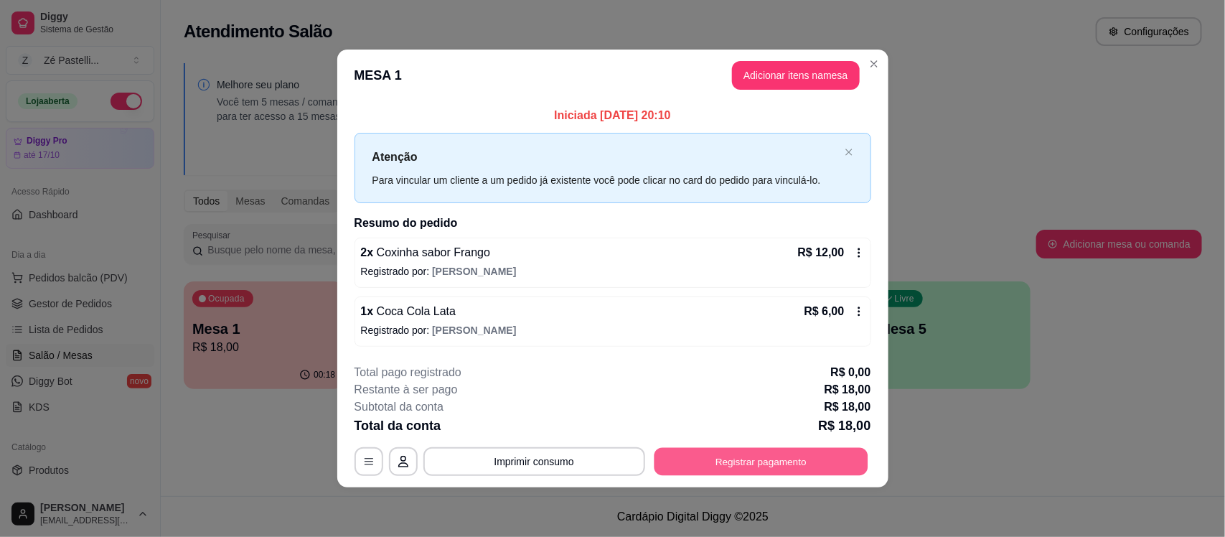
click at [699, 454] on button "Registrar pagamento" at bounding box center [761, 461] width 214 height 28
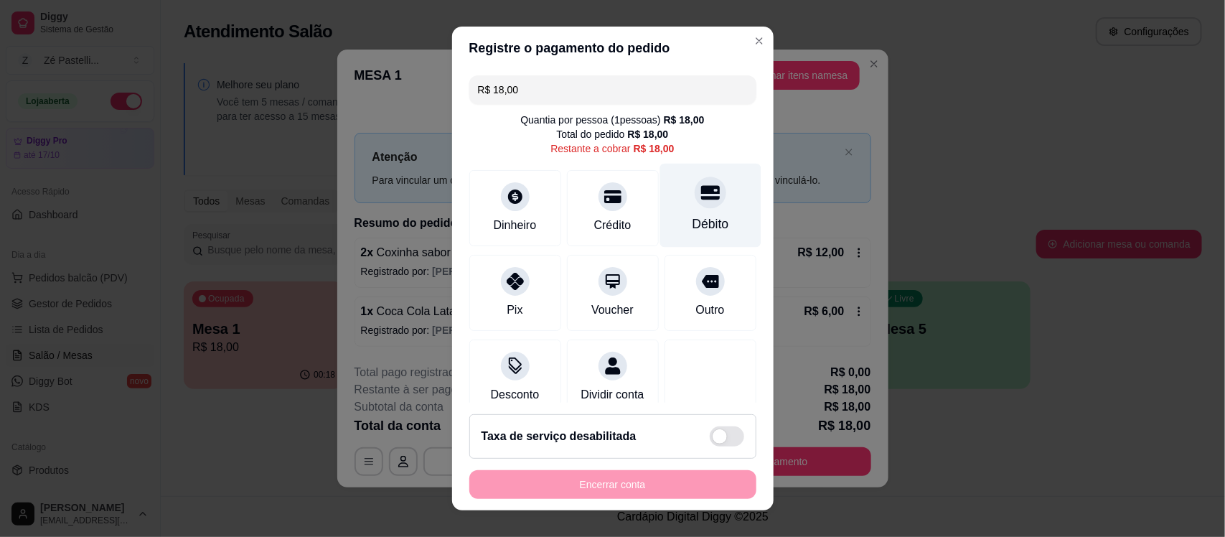
click at [695, 202] on div at bounding box center [711, 193] width 32 height 32
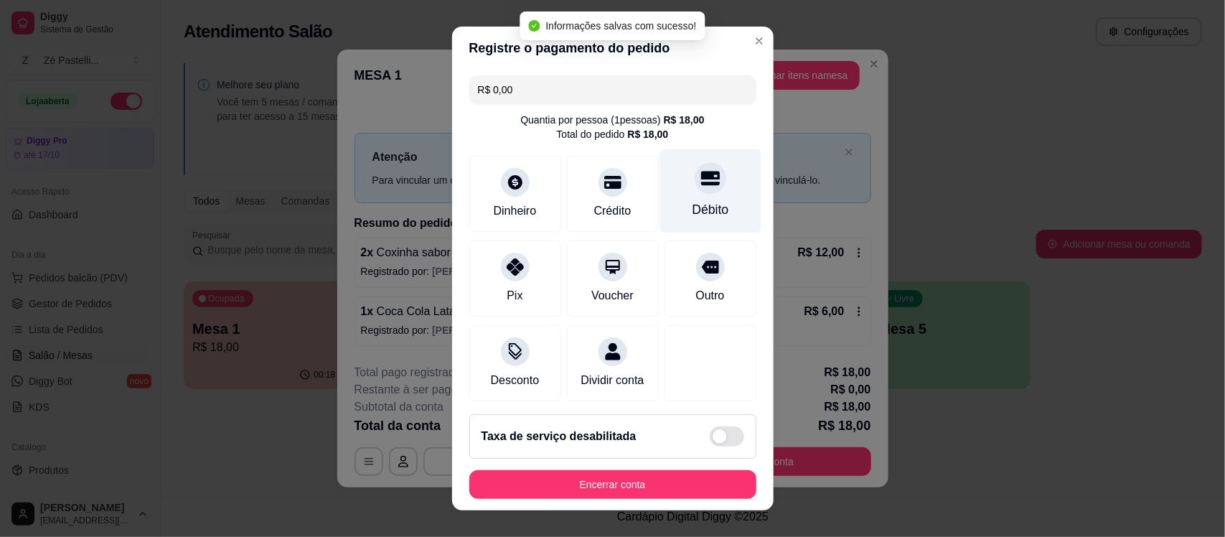
type input "R$ 0,00"
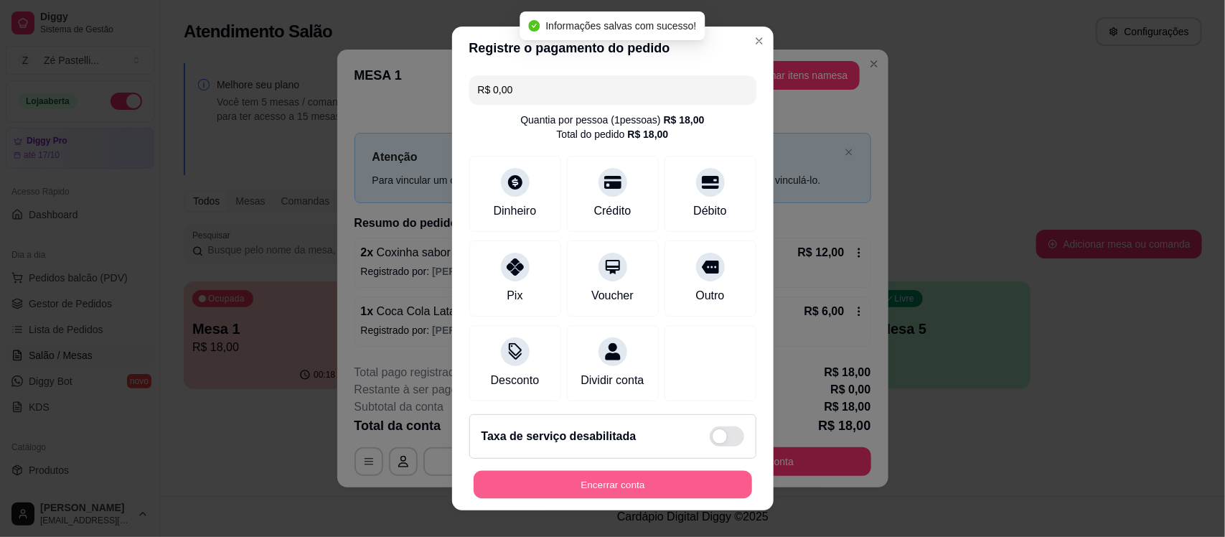
click at [651, 482] on button "Encerrar conta" at bounding box center [613, 484] width 279 height 28
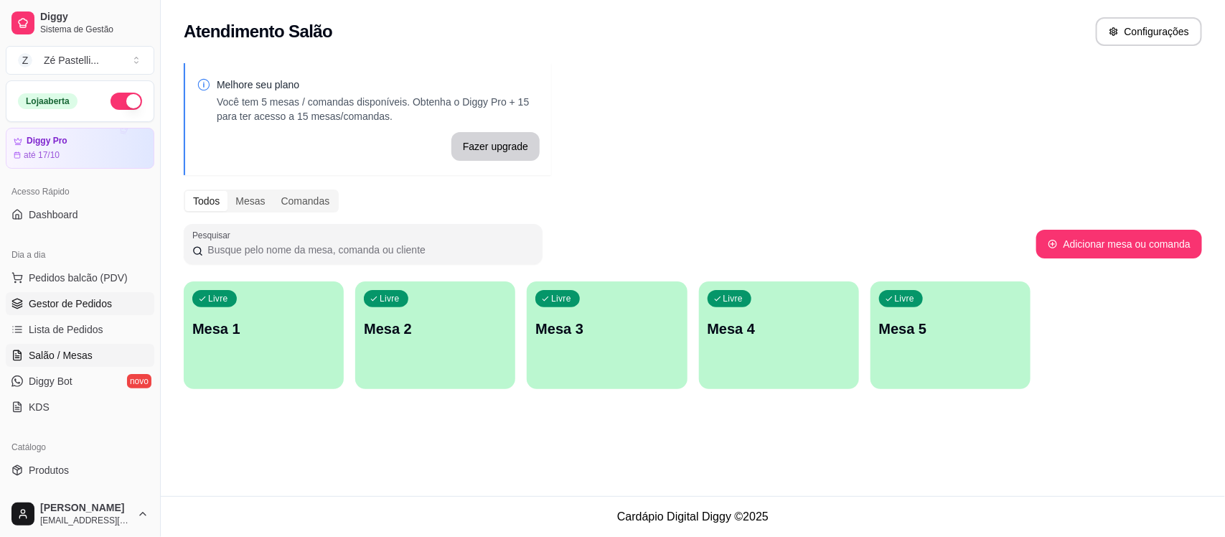
click at [77, 307] on span "Gestor de Pedidos" at bounding box center [70, 303] width 83 height 14
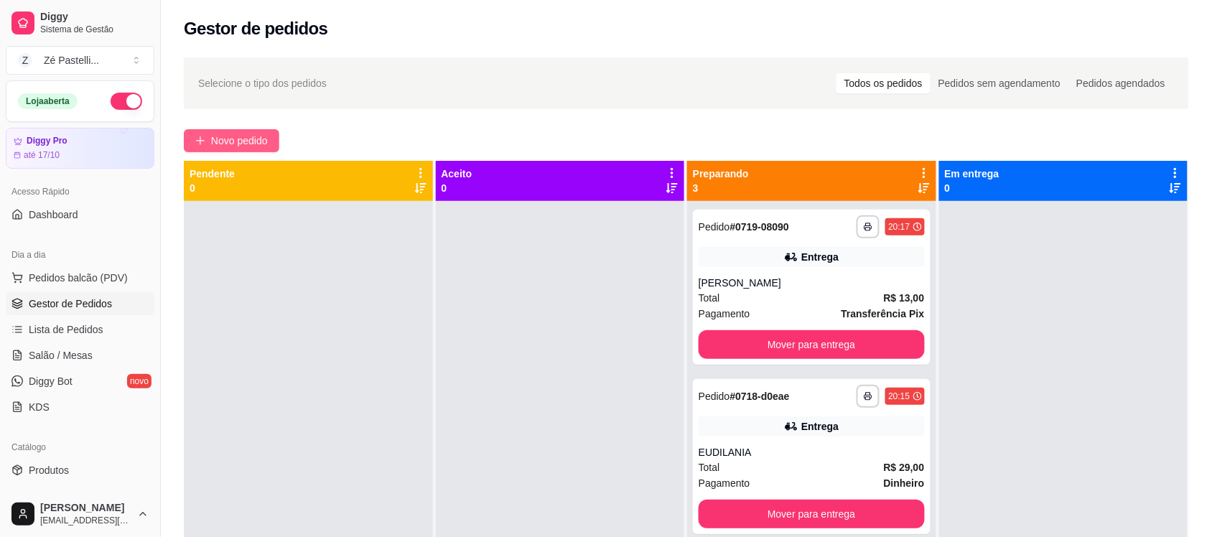
click at [239, 137] on span "Novo pedido" at bounding box center [239, 141] width 57 height 16
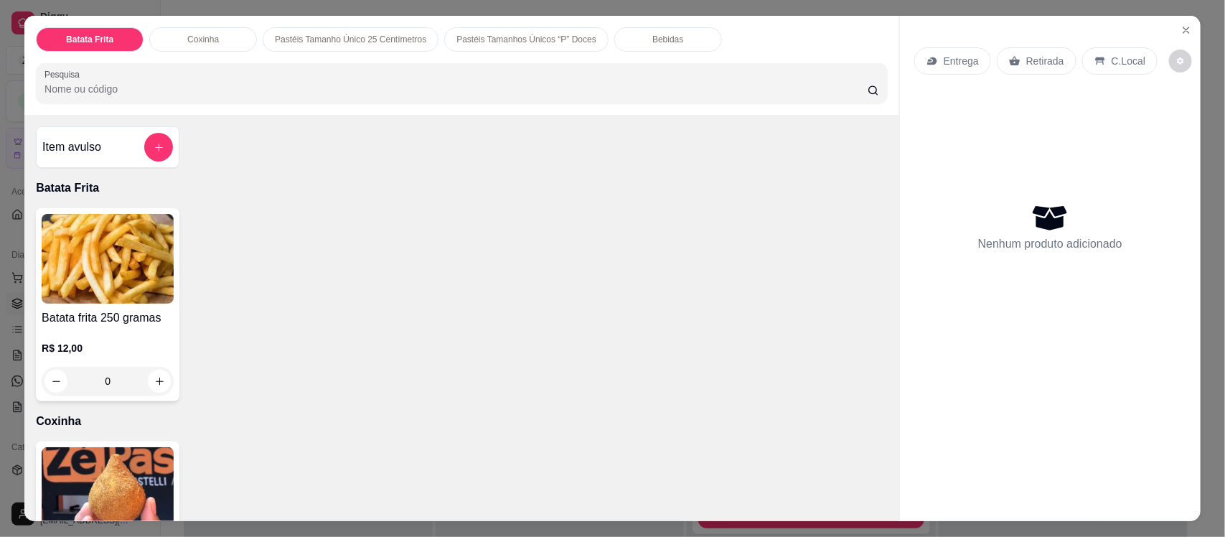
click at [131, 467] on img at bounding box center [108, 492] width 132 height 90
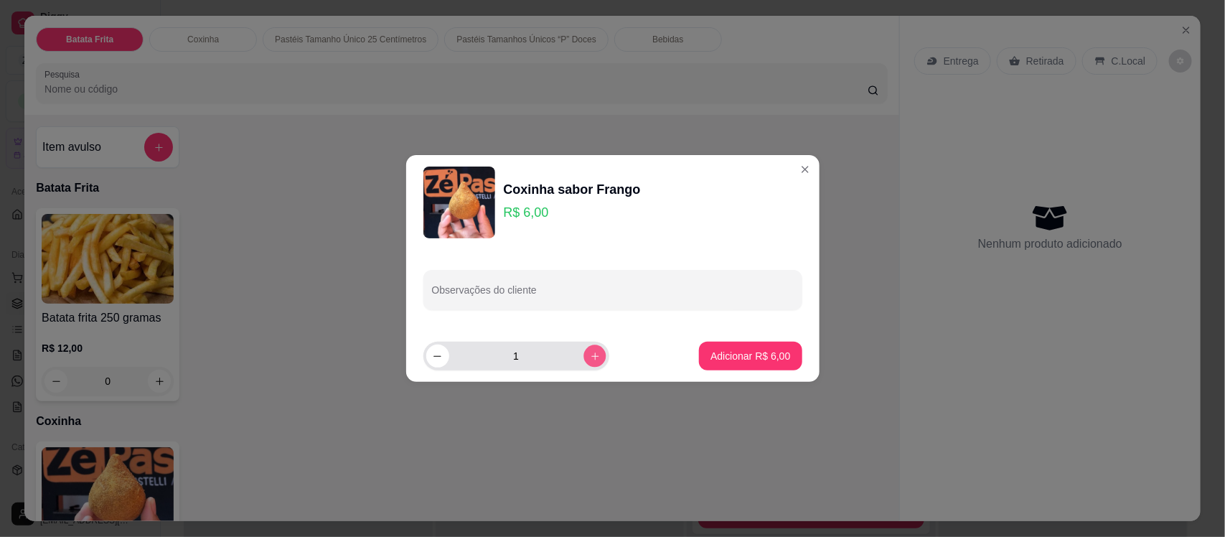
click at [589, 358] on icon "increase-product-quantity" at bounding box center [594, 356] width 11 height 11
type input "4"
click at [712, 352] on p "Adicionar R$ 24,00" at bounding box center [747, 356] width 83 height 14
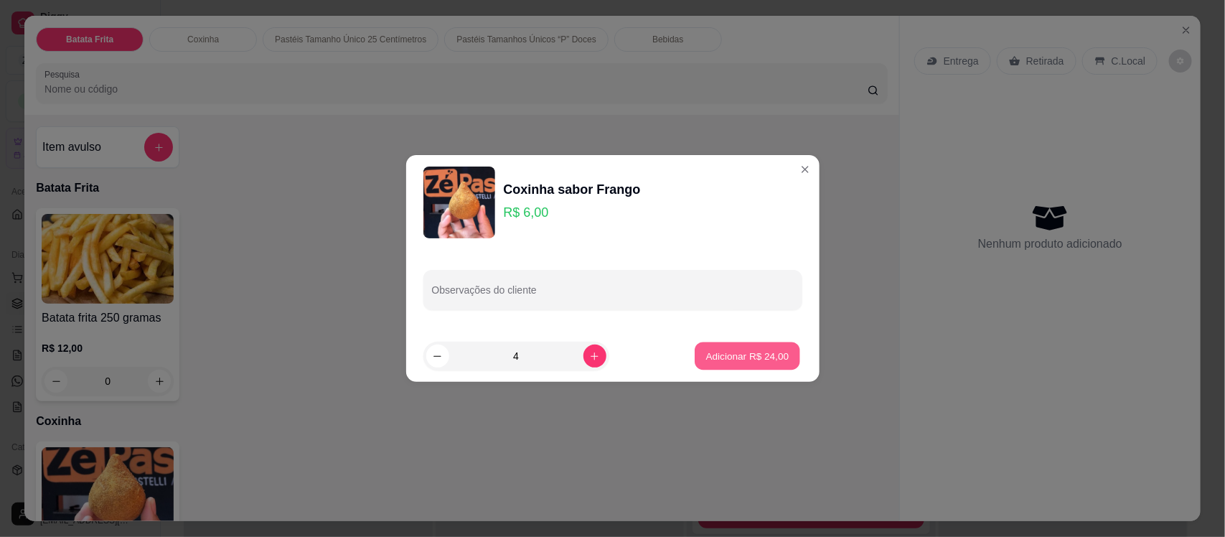
type input "4"
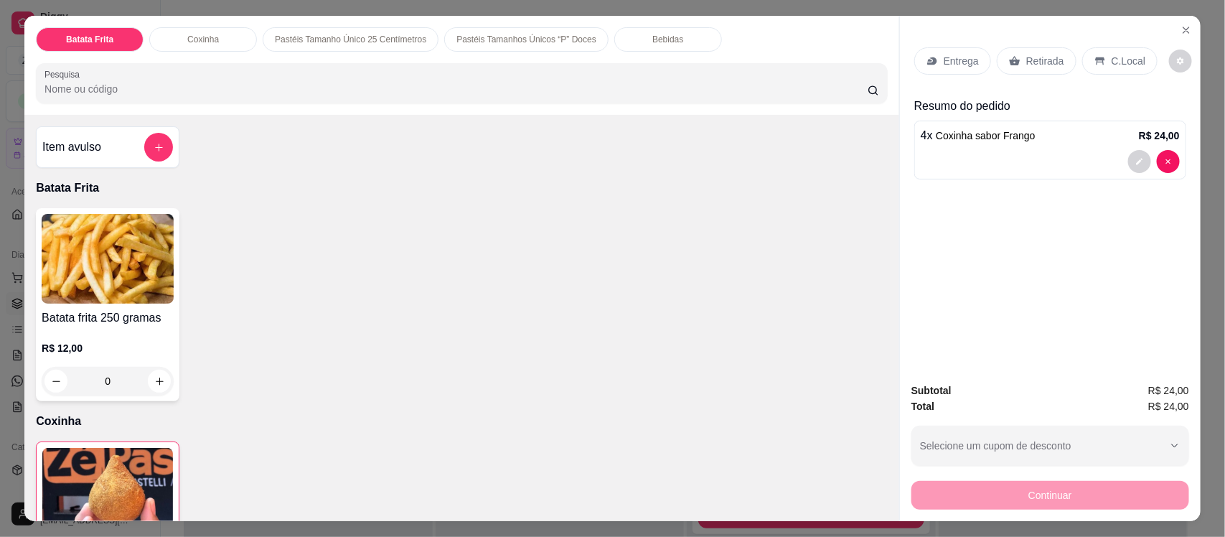
click at [1027, 61] on p "Retirada" at bounding box center [1046, 61] width 38 height 14
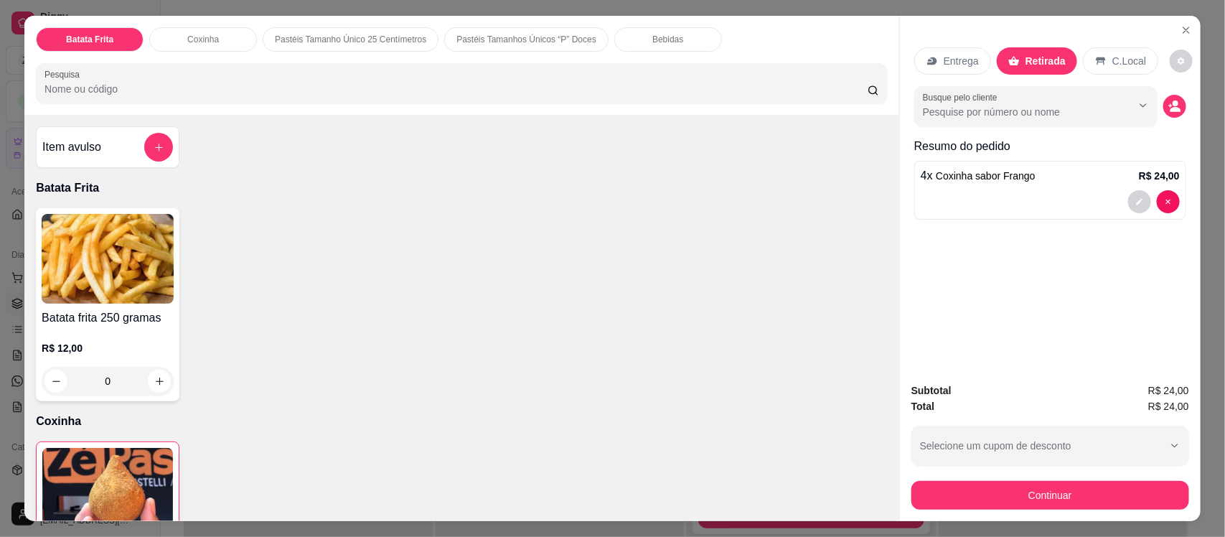
click at [195, 87] on input "Pesquisa" at bounding box center [456, 89] width 823 height 14
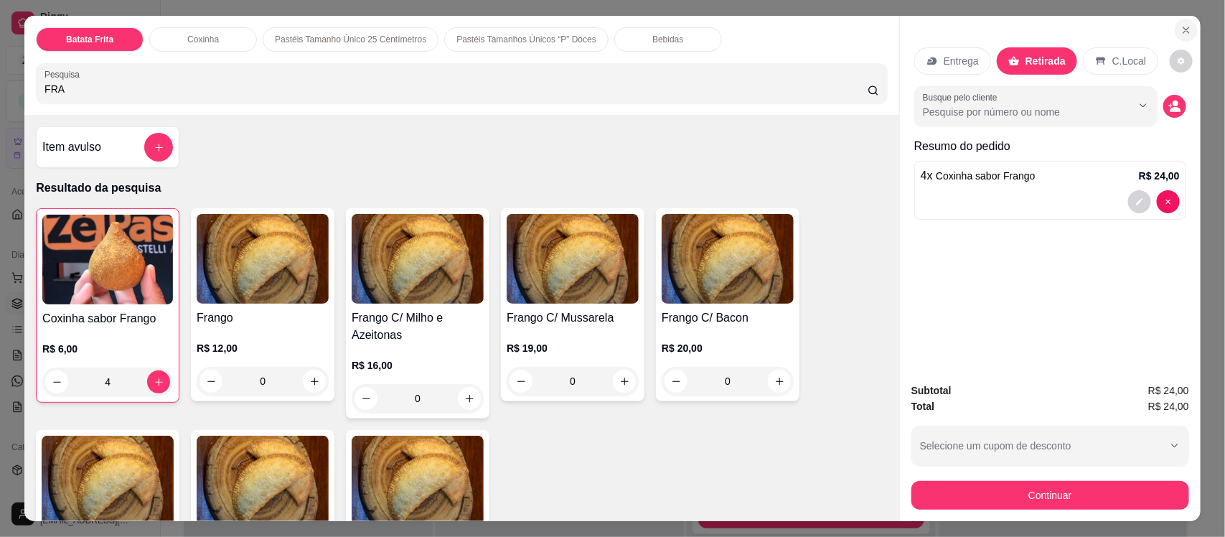
type input "FRA"
click at [1181, 29] on icon "Close" at bounding box center [1186, 29] width 11 height 11
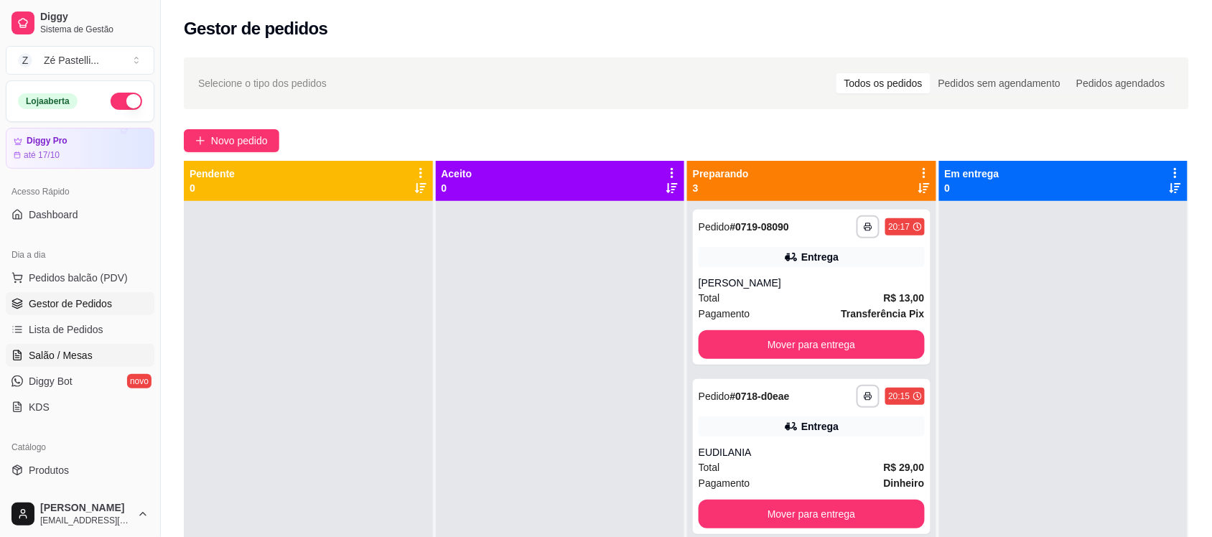
click at [72, 353] on span "Salão / Mesas" at bounding box center [61, 355] width 64 height 14
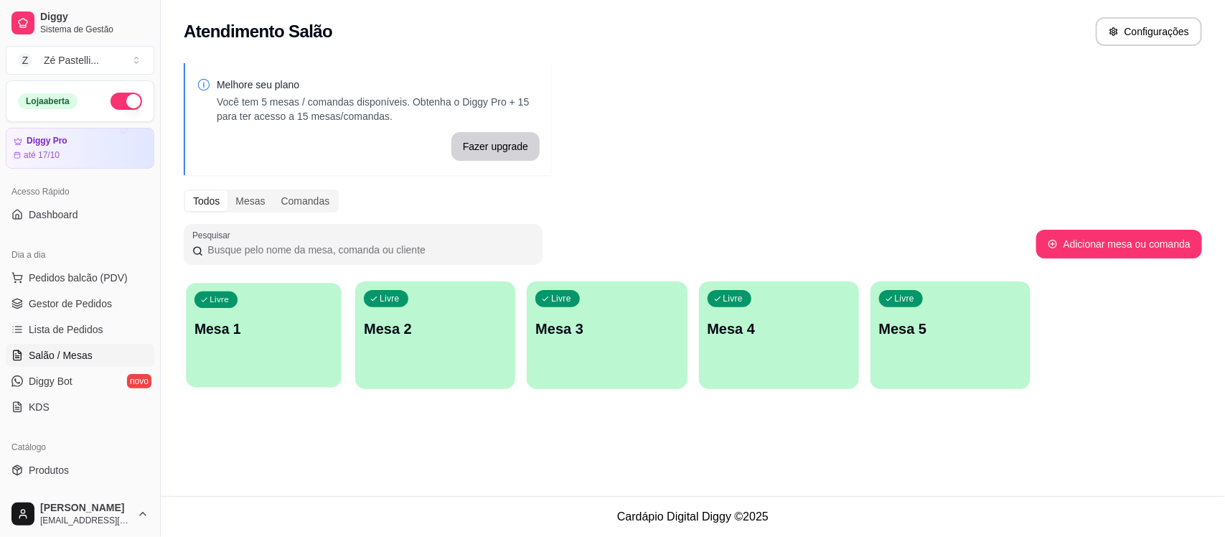
click at [271, 330] on p "Mesa 1" at bounding box center [264, 328] width 139 height 19
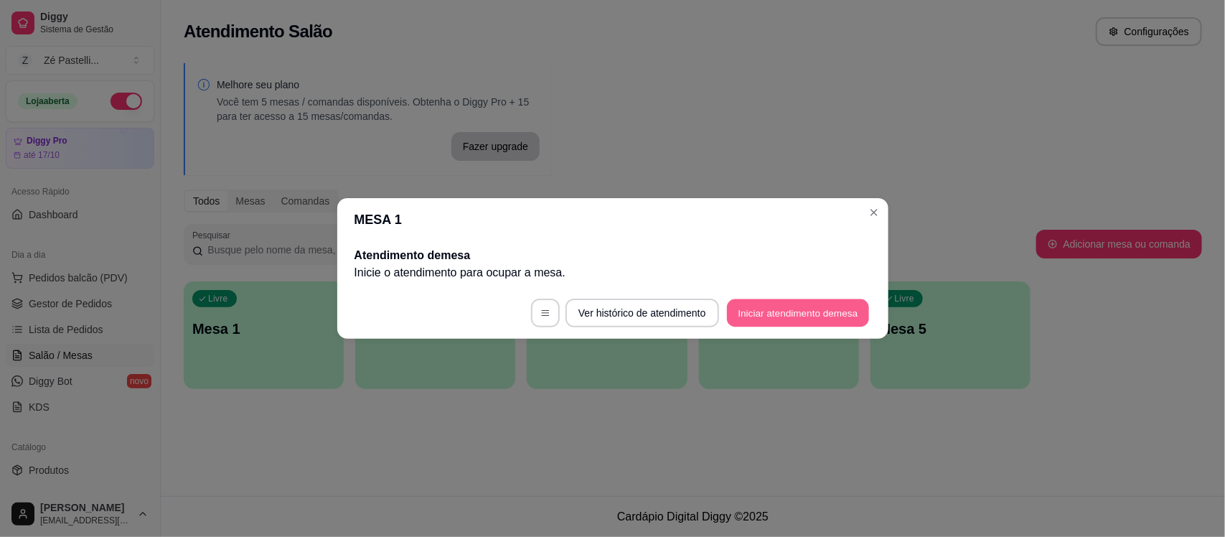
click at [780, 314] on button "Iniciar atendimento de mesa" at bounding box center [798, 313] width 142 height 28
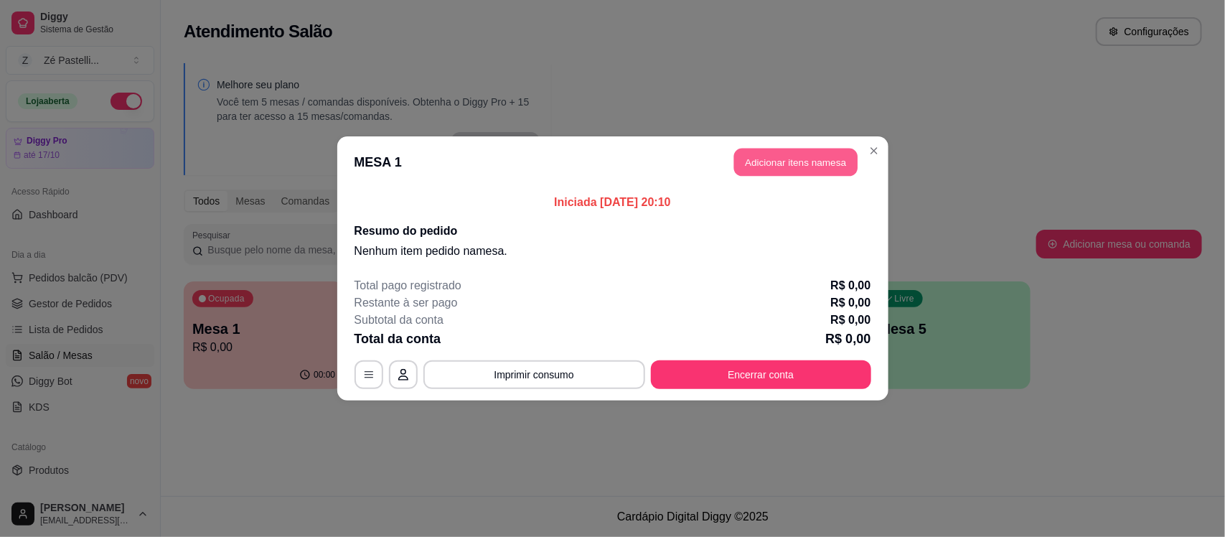
click at [787, 160] on button "Adicionar itens na mesa" at bounding box center [795, 163] width 123 height 28
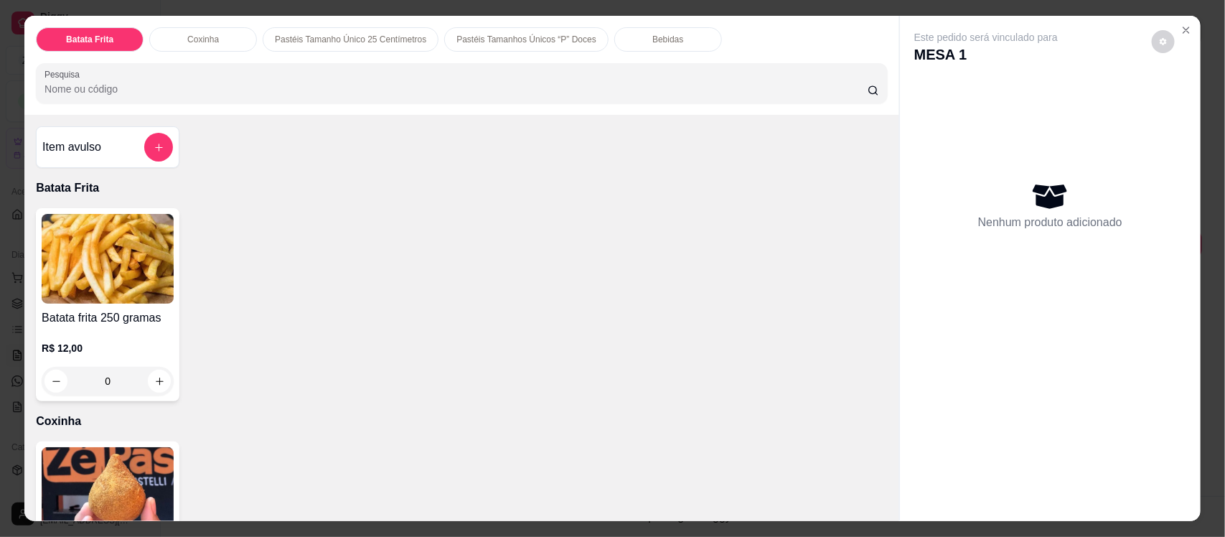
click at [130, 464] on img at bounding box center [108, 492] width 132 height 90
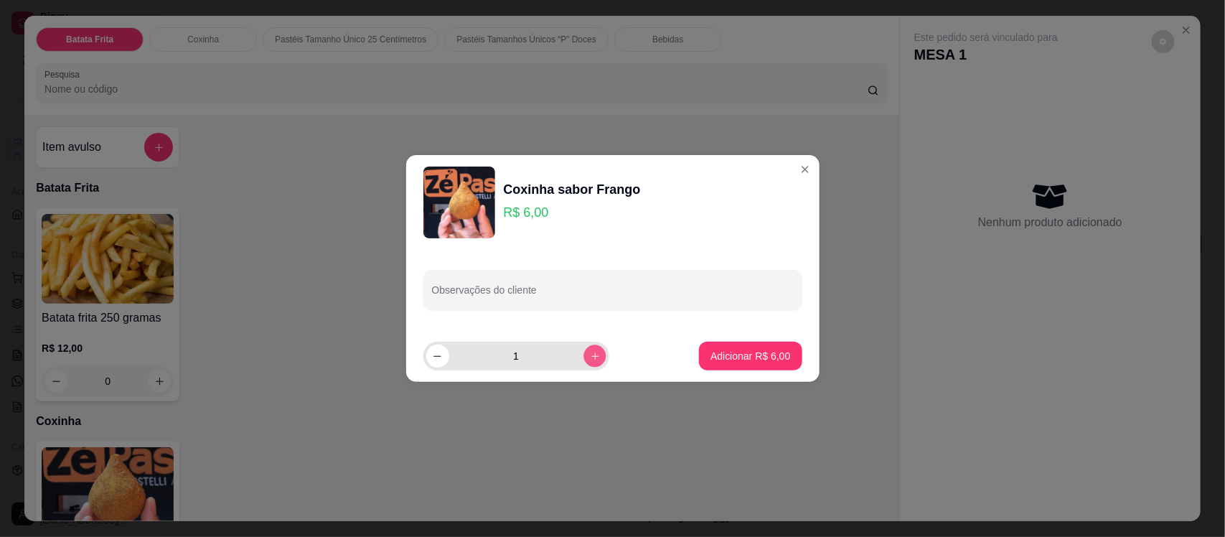
click at [584, 352] on button "increase-product-quantity" at bounding box center [595, 356] width 22 height 22
type input "4"
click at [723, 350] on p "Adicionar R$ 24,00" at bounding box center [747, 356] width 83 height 14
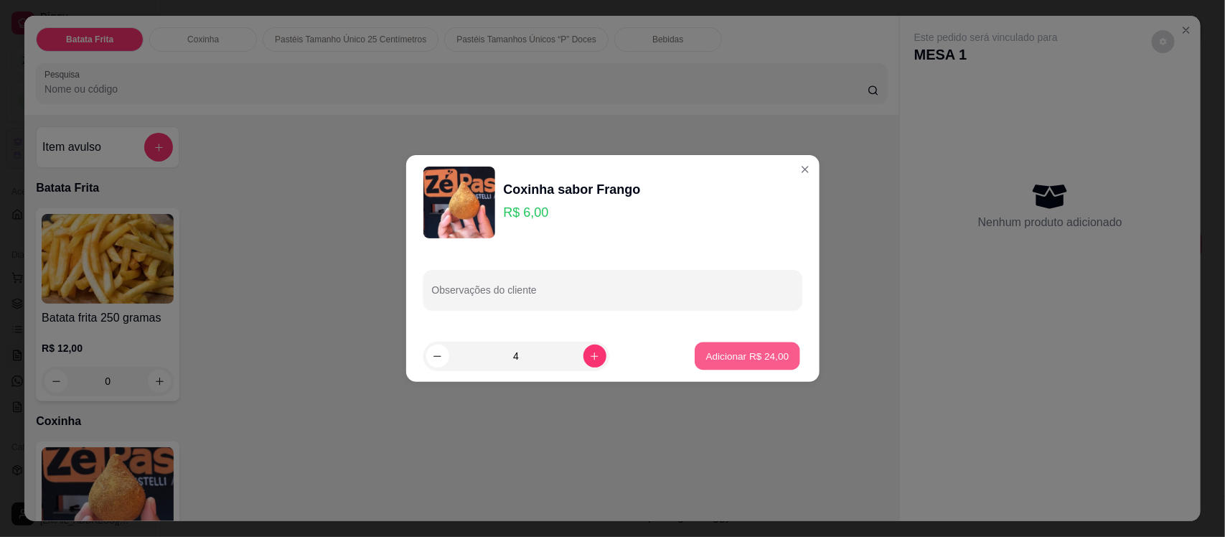
type input "4"
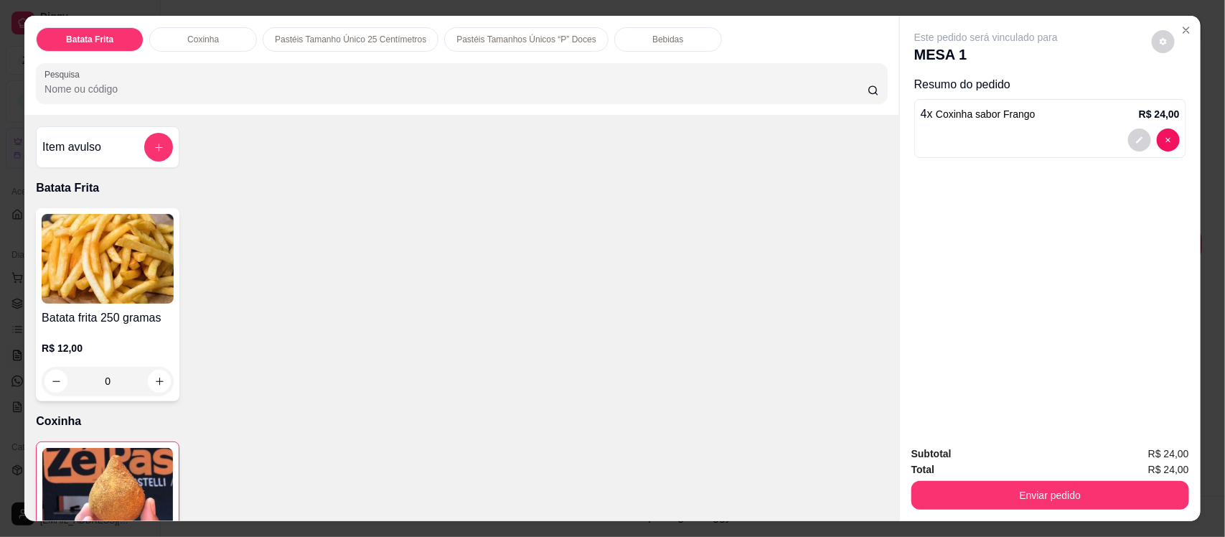
click at [266, 87] on input "Pesquisa" at bounding box center [456, 89] width 823 height 14
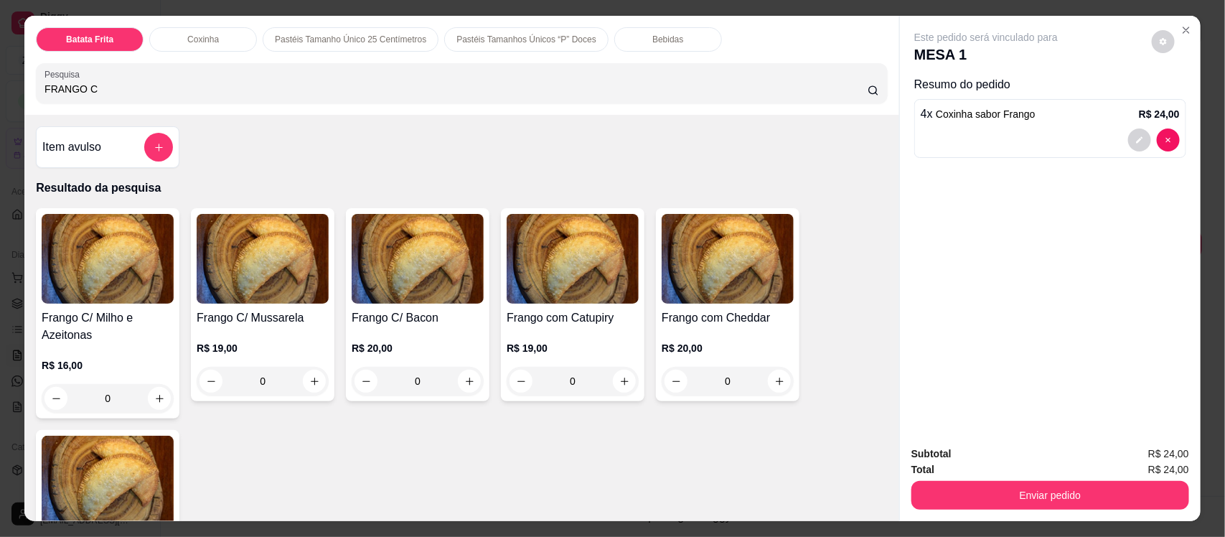
type input "FRANGO C"
click at [553, 291] on img at bounding box center [573, 259] width 132 height 90
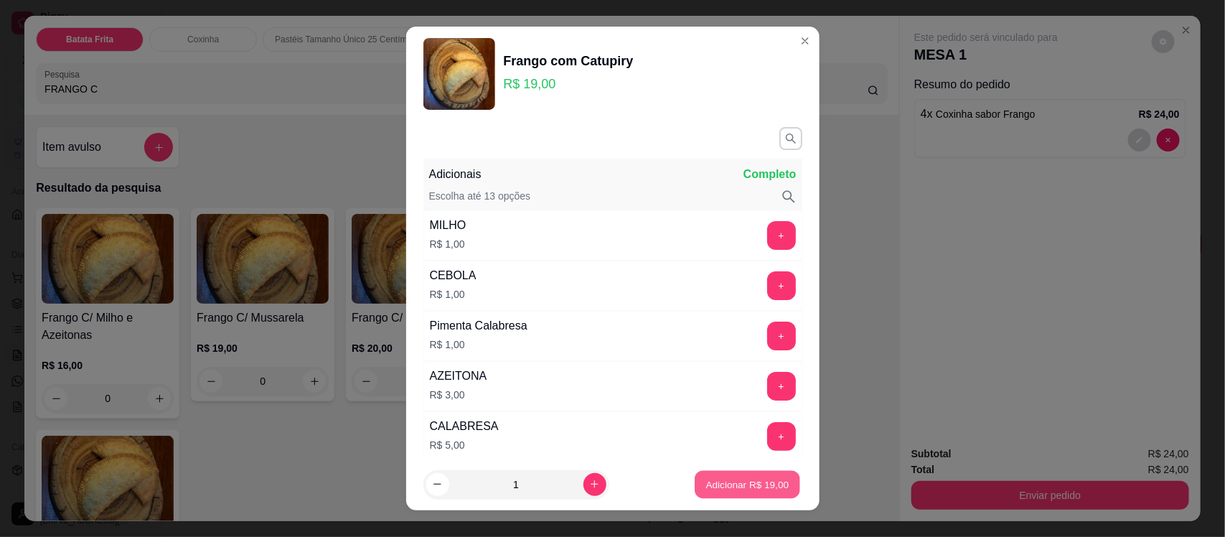
click at [727, 486] on p "Adicionar R$ 19,00" at bounding box center [747, 484] width 83 height 14
type input "1"
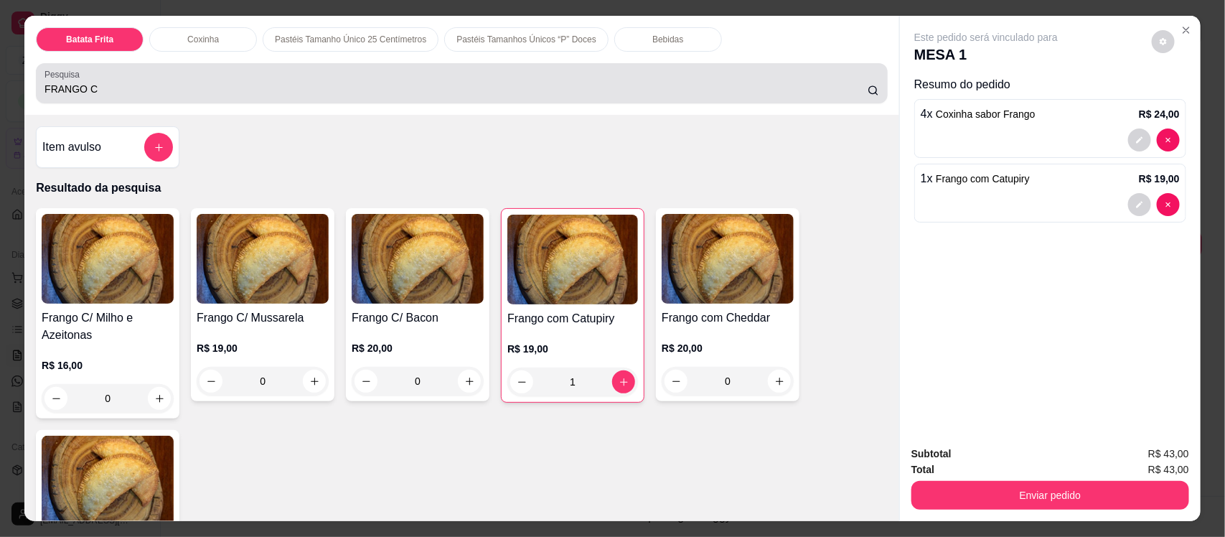
click at [240, 74] on div "FRANGO C" at bounding box center [462, 83] width 835 height 29
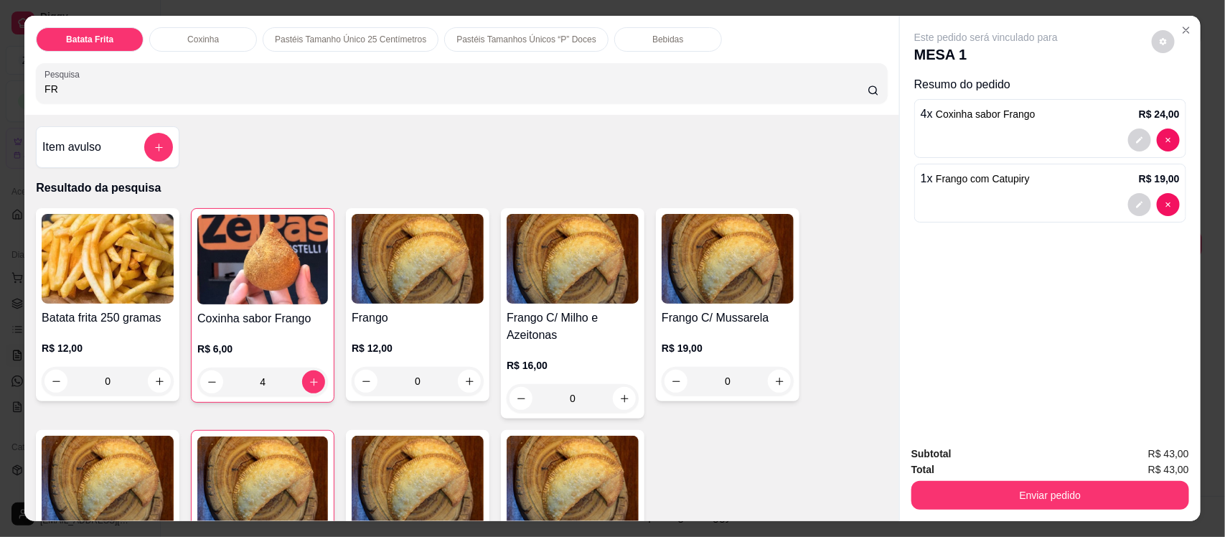
type input "F"
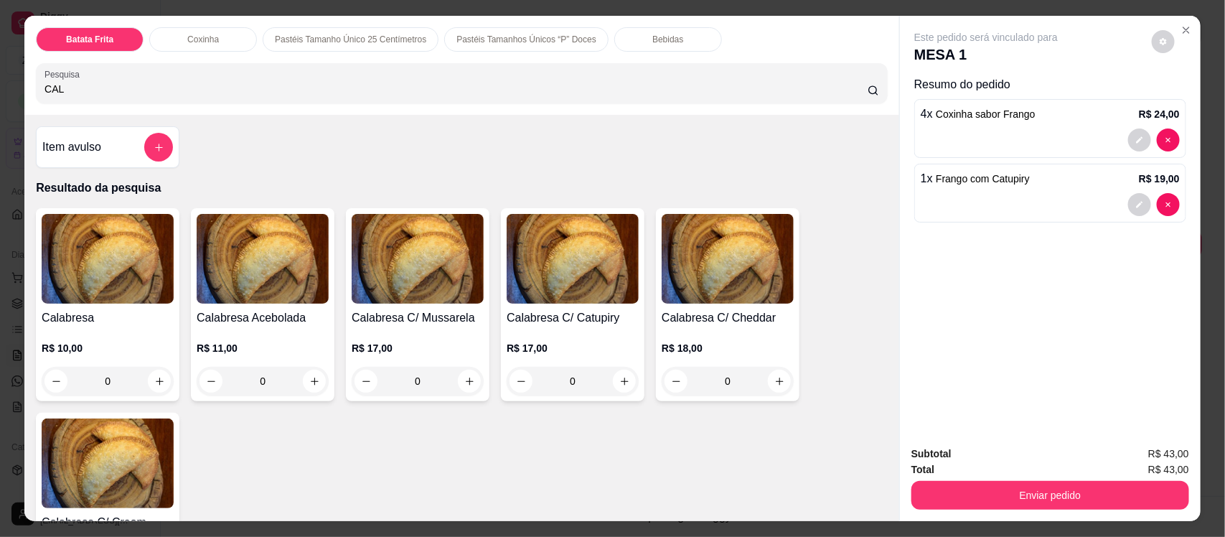
type input "CAL"
click at [266, 314] on h4 "Calabresa Acebolada" at bounding box center [263, 317] width 132 height 17
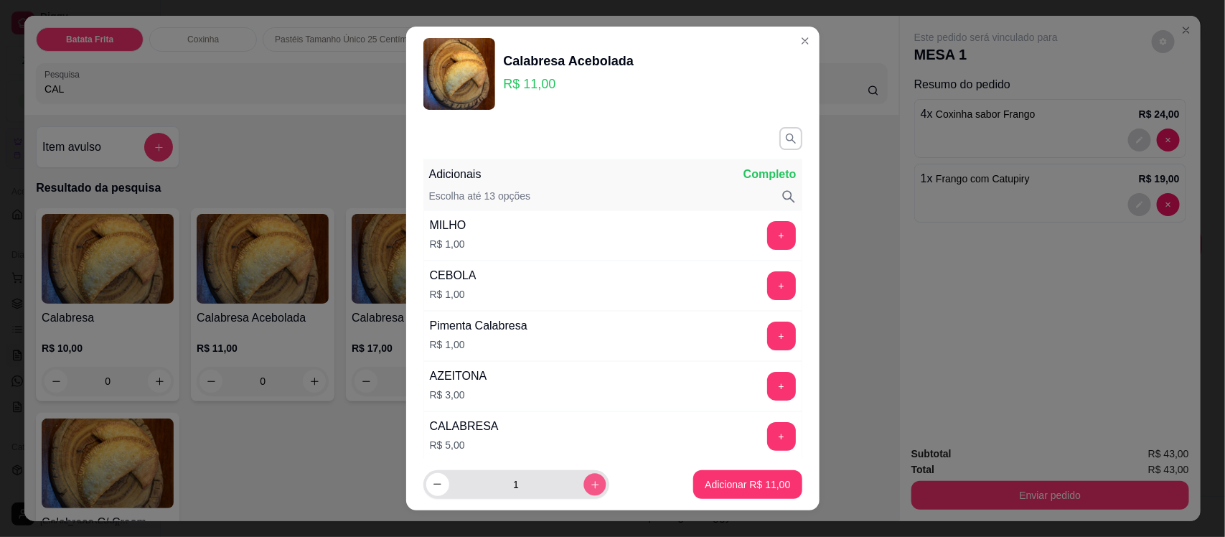
click at [584, 490] on button "increase-product-quantity" at bounding box center [595, 484] width 22 height 22
type input "2"
click at [720, 486] on p "Adicionar R$ 22,00" at bounding box center [747, 484] width 83 height 14
type input "2"
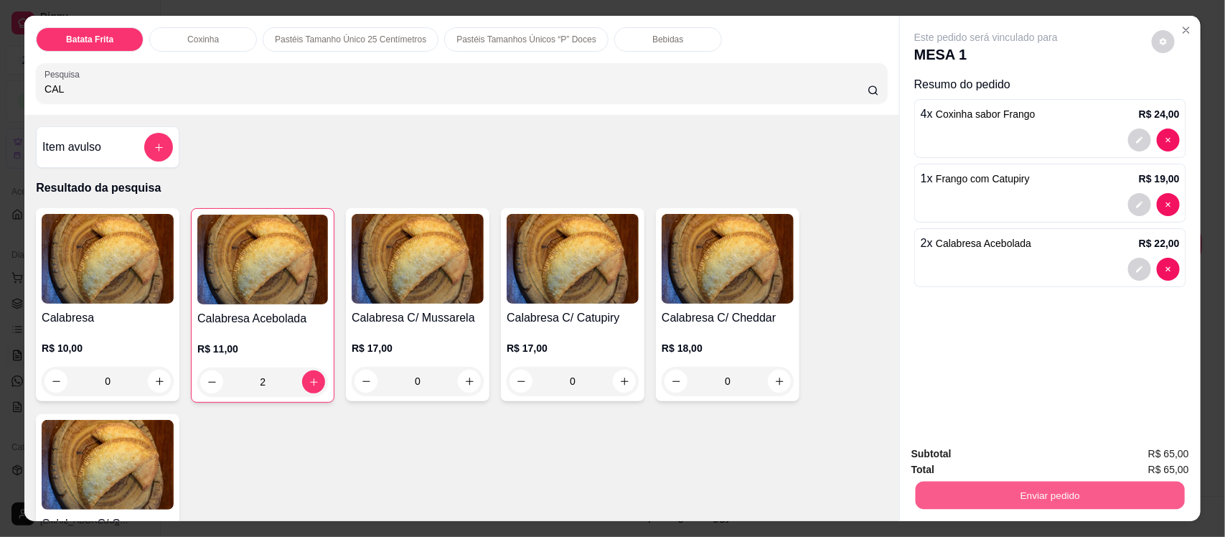
click at [1053, 497] on button "Enviar pedido" at bounding box center [1050, 495] width 269 height 28
click at [1172, 458] on button "Enviar pedido" at bounding box center [1151, 460] width 79 height 27
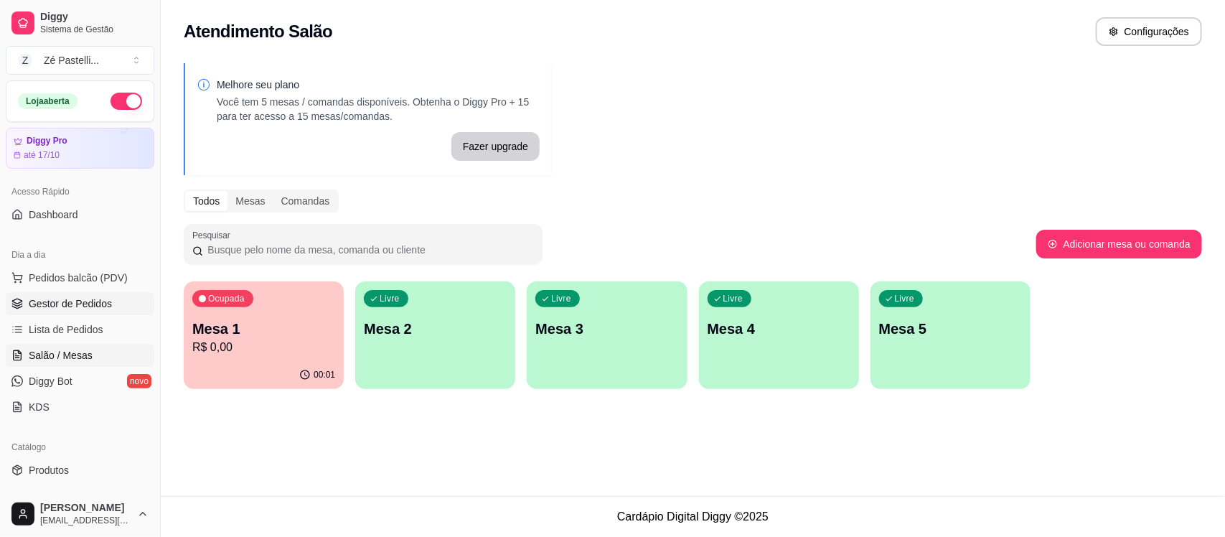
click at [75, 309] on span "Gestor de Pedidos" at bounding box center [70, 303] width 83 height 14
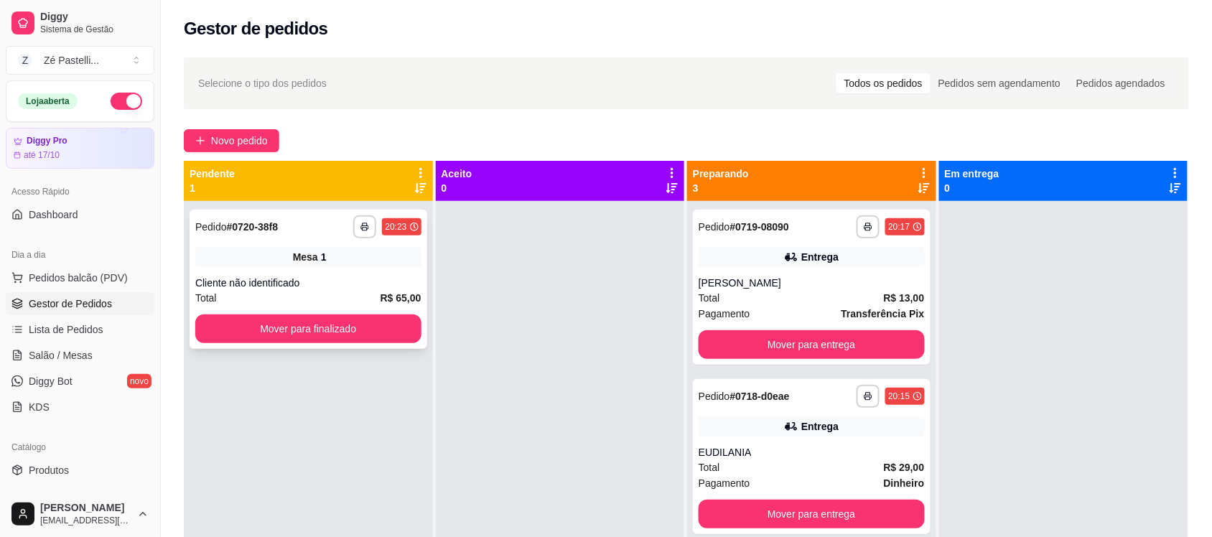
click at [294, 231] on div "**********" at bounding box center [308, 226] width 226 height 23
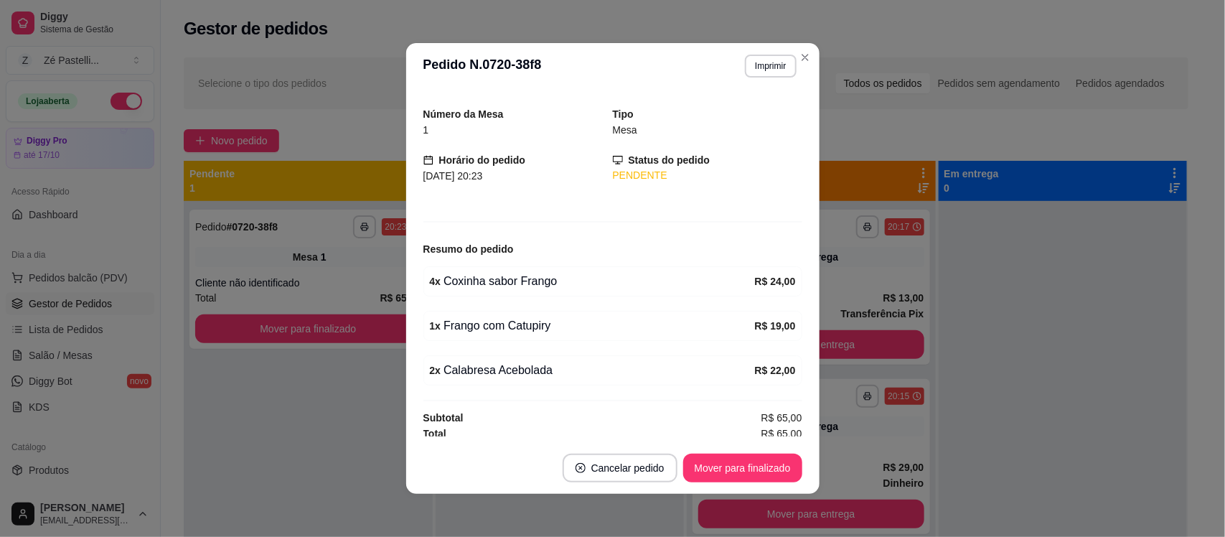
scroll to position [45, 0]
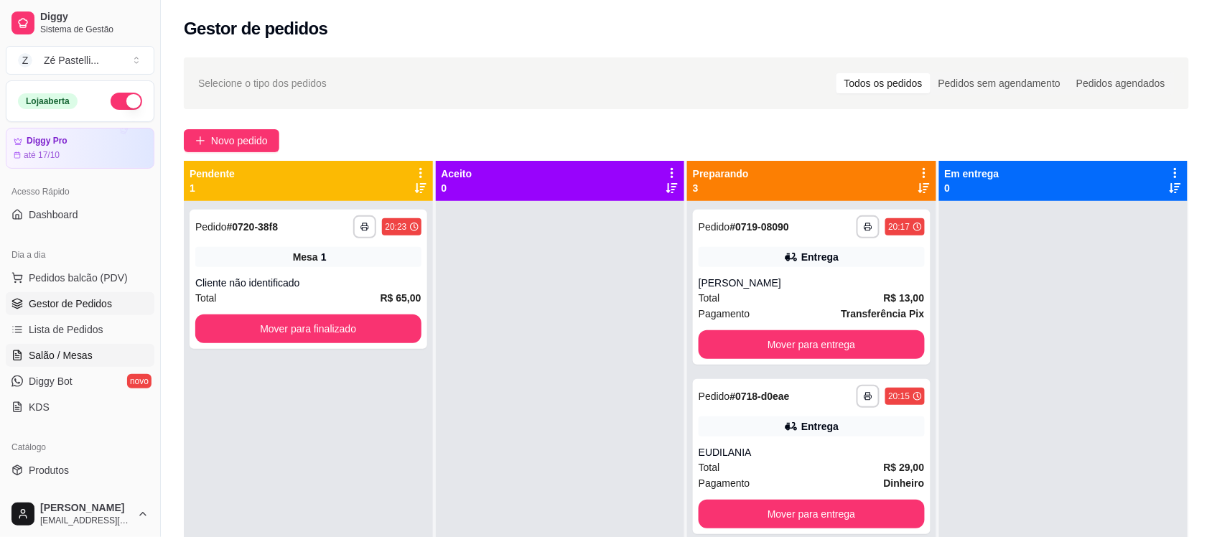
click at [60, 364] on link "Salão / Mesas" at bounding box center [80, 355] width 149 height 23
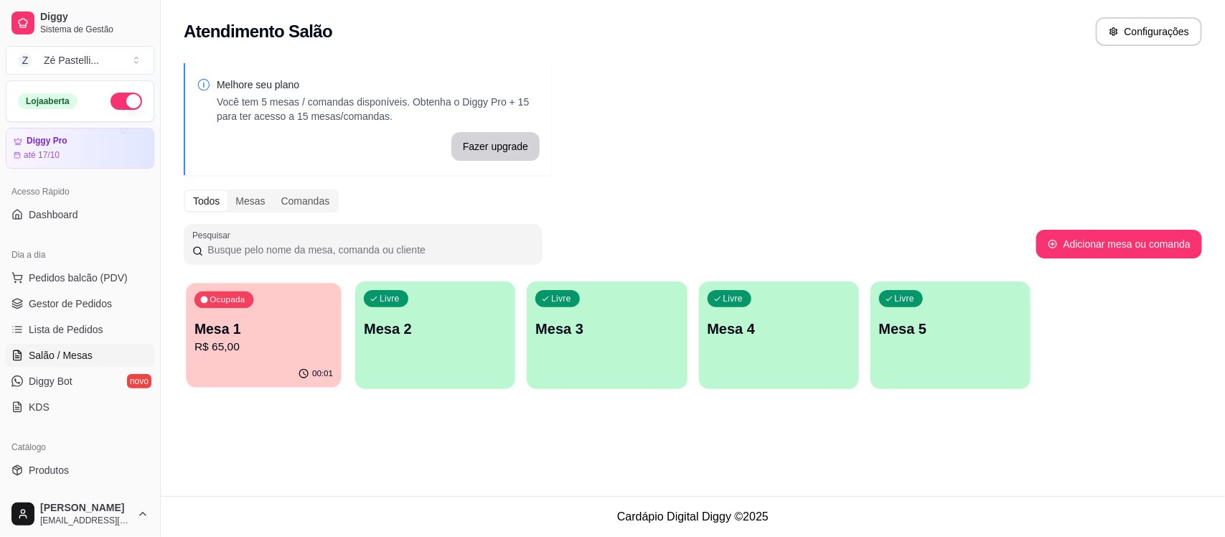
click at [274, 328] on p "Mesa 1" at bounding box center [264, 328] width 139 height 19
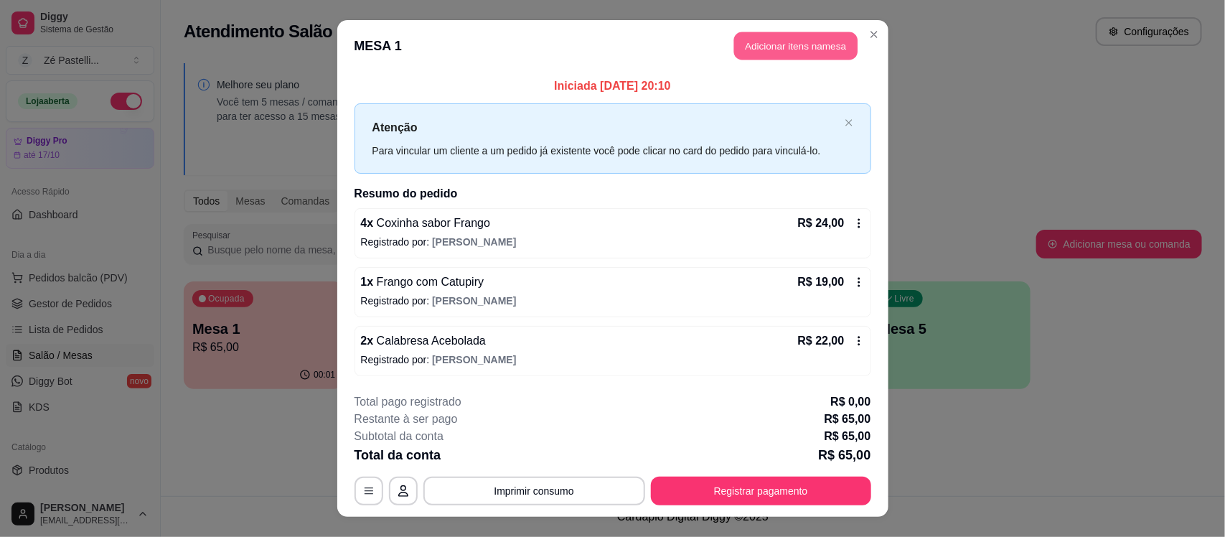
click at [804, 41] on button "Adicionar itens na mesa" at bounding box center [795, 46] width 123 height 28
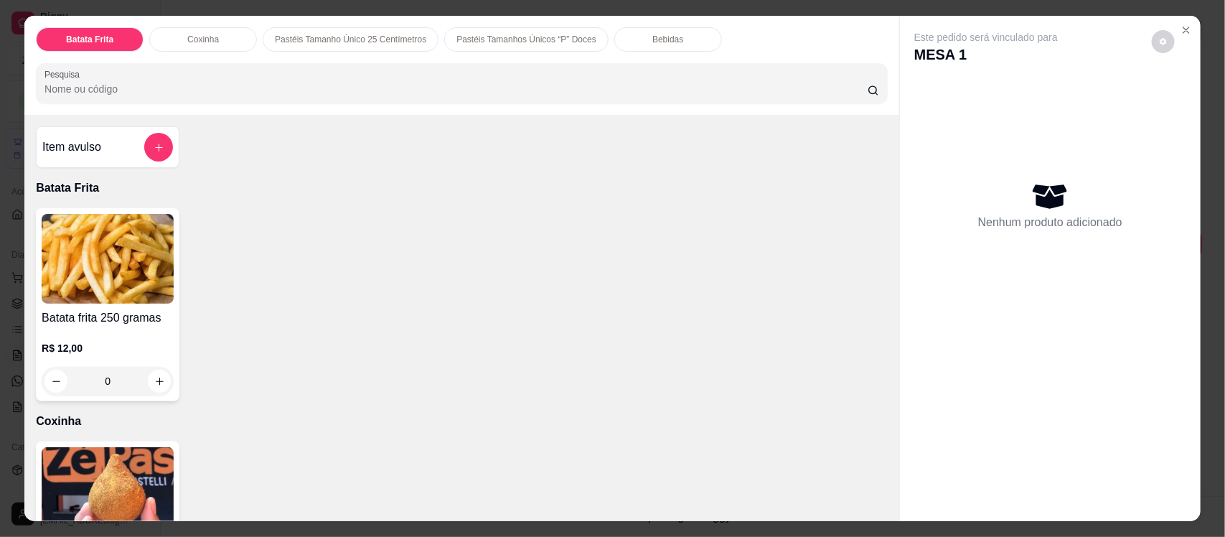
click at [274, 87] on input "Pesquisa" at bounding box center [456, 89] width 823 height 14
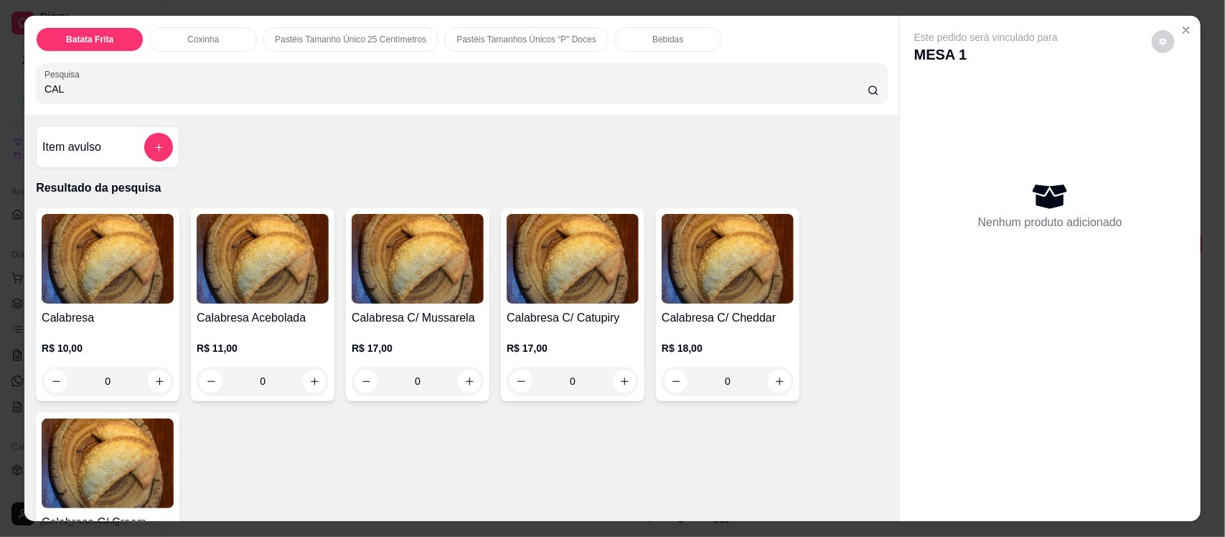
type input "CAL"
click at [287, 281] on img at bounding box center [263, 259] width 132 height 90
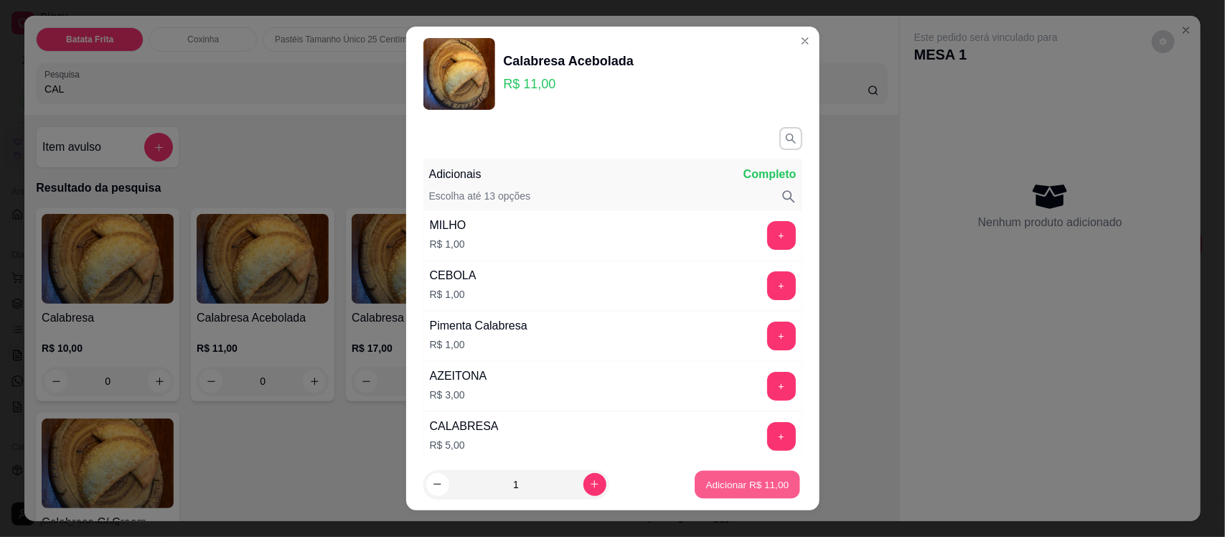
click at [748, 480] on p "Adicionar R$ 11,00" at bounding box center [747, 484] width 83 height 14
type input "1"
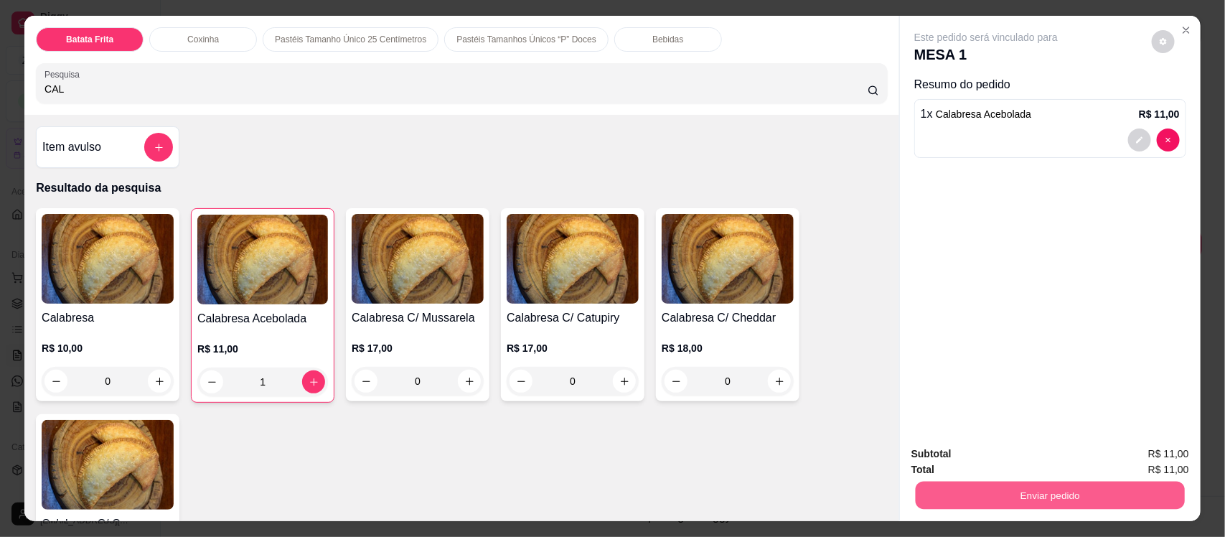
click at [1085, 490] on button "Enviar pedido" at bounding box center [1050, 495] width 269 height 28
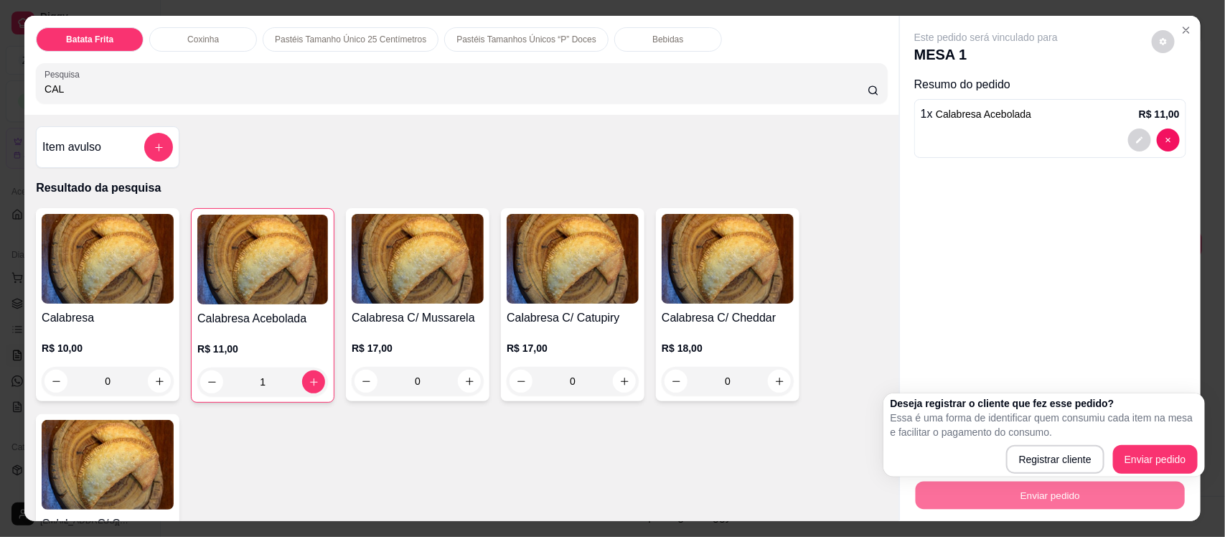
click at [1174, 439] on p "Essa é uma forma de identificar quem consumiu cada item na mesa e facilitar o p…" at bounding box center [1044, 425] width 307 height 29
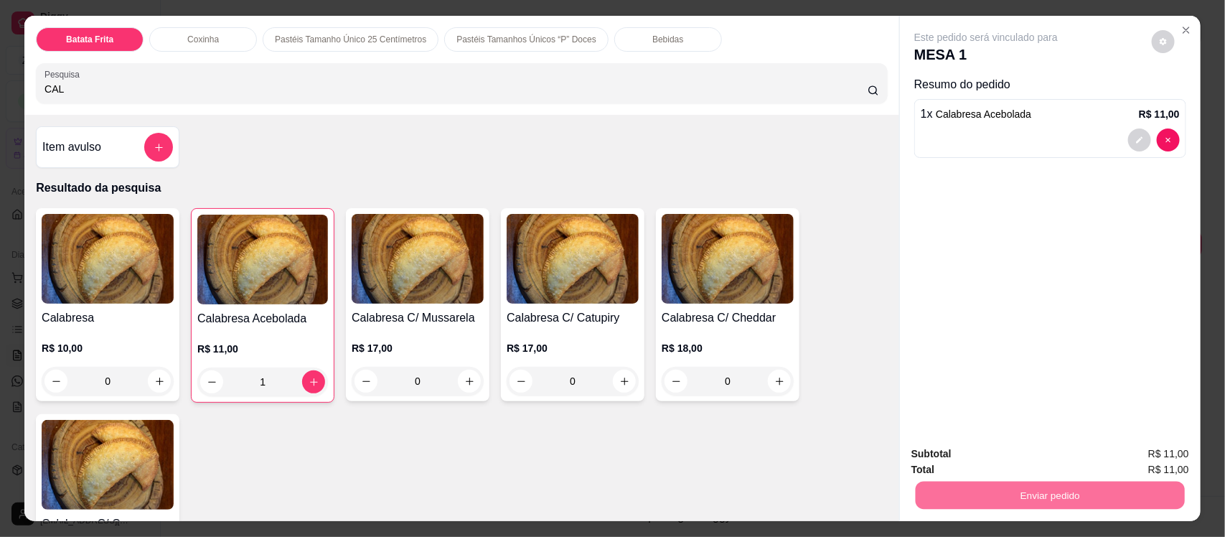
click at [1172, 462] on button "Enviar pedido" at bounding box center [1151, 460] width 79 height 27
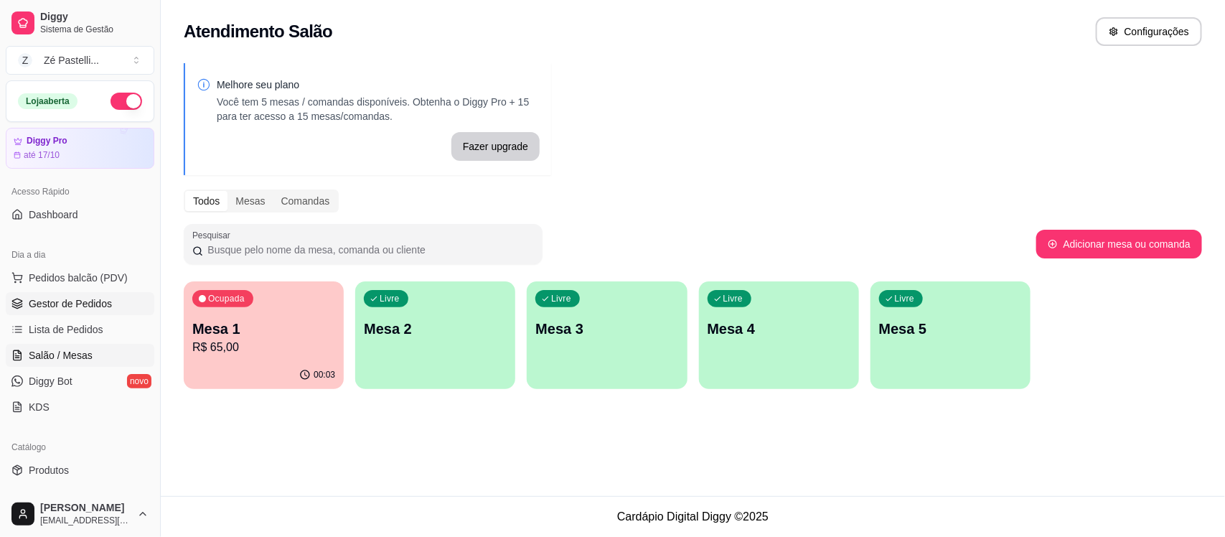
click at [47, 303] on span "Gestor de Pedidos" at bounding box center [70, 303] width 83 height 14
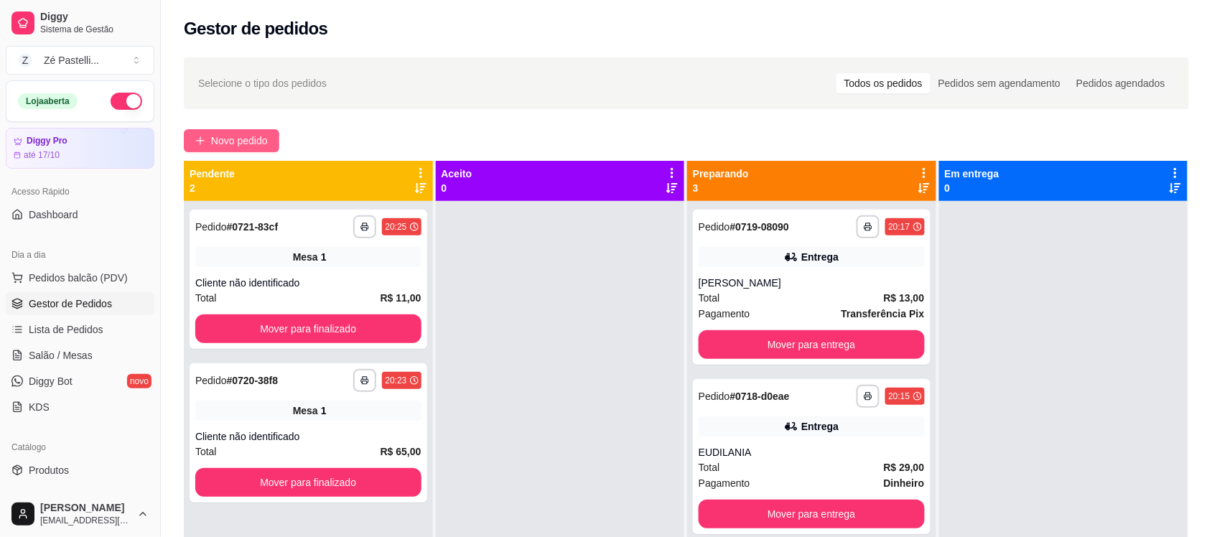
click at [225, 136] on span "Novo pedido" at bounding box center [239, 141] width 57 height 16
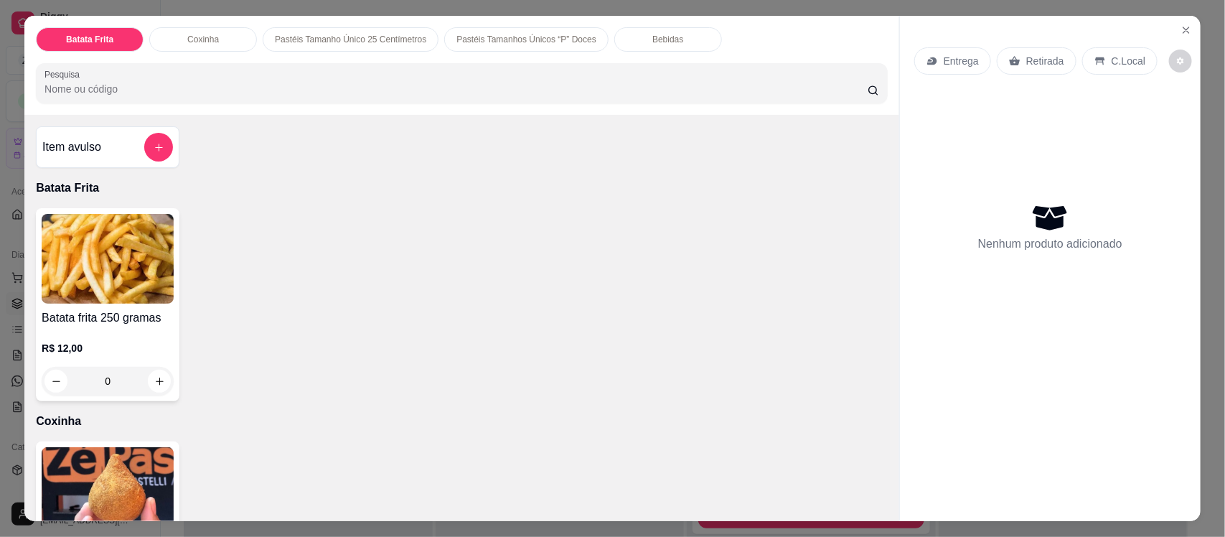
click at [137, 462] on img at bounding box center [108, 492] width 132 height 90
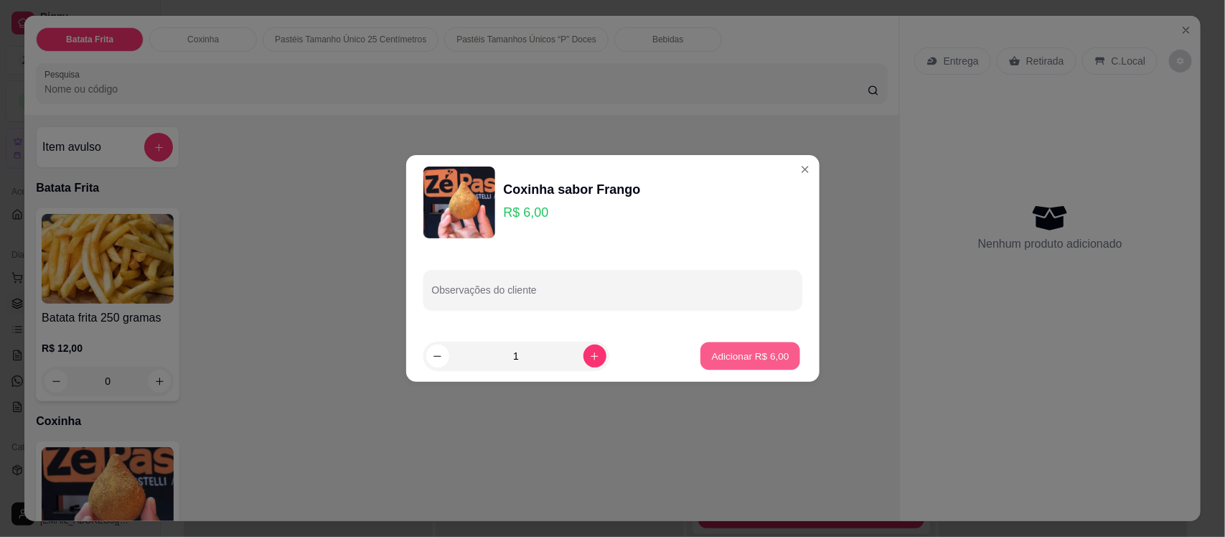
click at [761, 348] on button "Adicionar R$ 6,00" at bounding box center [751, 356] width 100 height 28
type input "1"
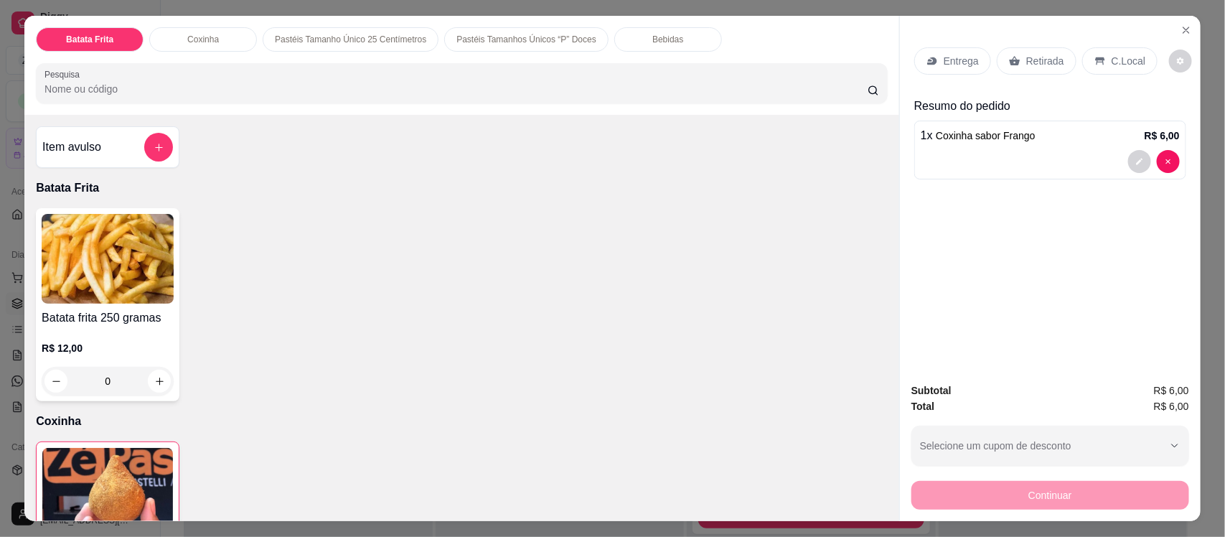
click at [480, 38] on p "Pastéis Tamanhos Únicos “P” Doces" at bounding box center [527, 39] width 140 height 11
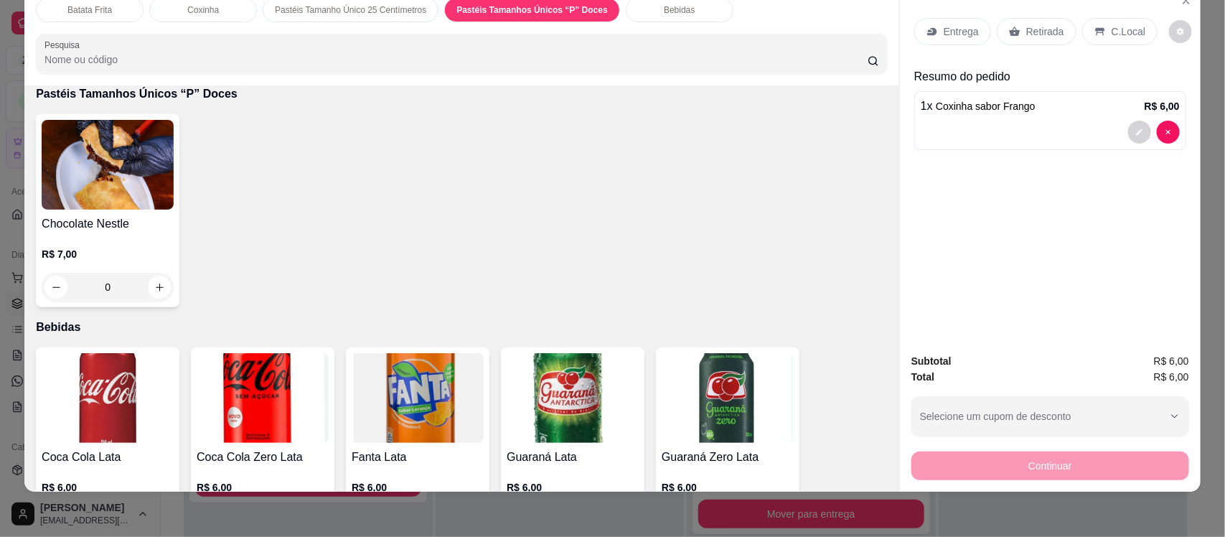
click at [113, 178] on img at bounding box center [108, 165] width 132 height 90
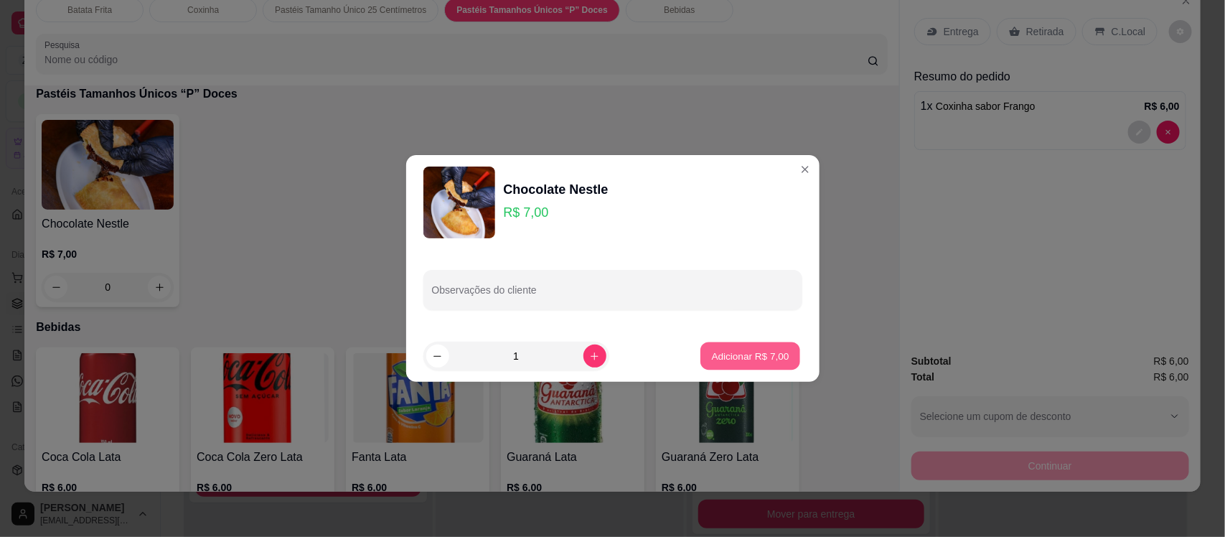
click at [747, 352] on p "Adicionar R$ 7,00" at bounding box center [751, 356] width 78 height 14
type input "1"
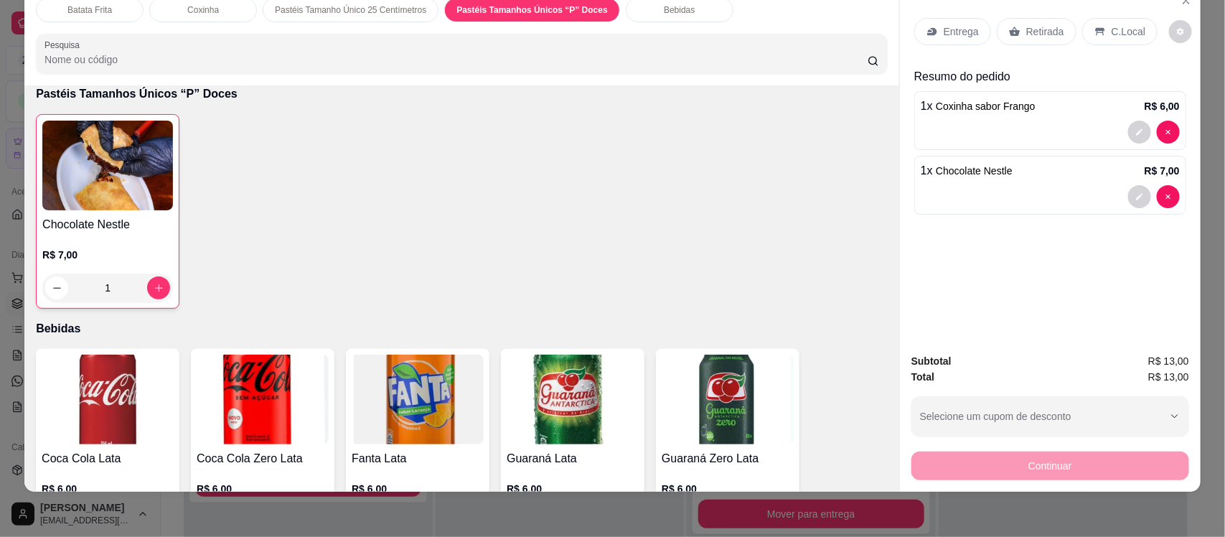
click at [195, 11] on p "Coxinha" at bounding box center [203, 9] width 32 height 11
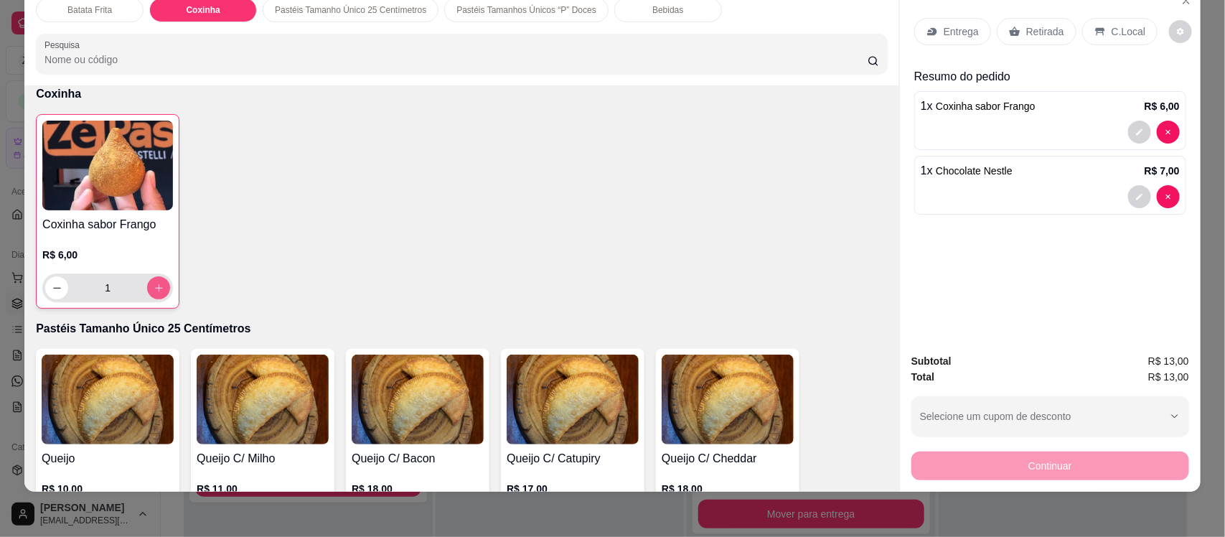
click at [162, 289] on button "increase-product-quantity" at bounding box center [158, 287] width 23 height 23
type input "2"
click at [956, 34] on p "Entrega" at bounding box center [961, 31] width 35 height 14
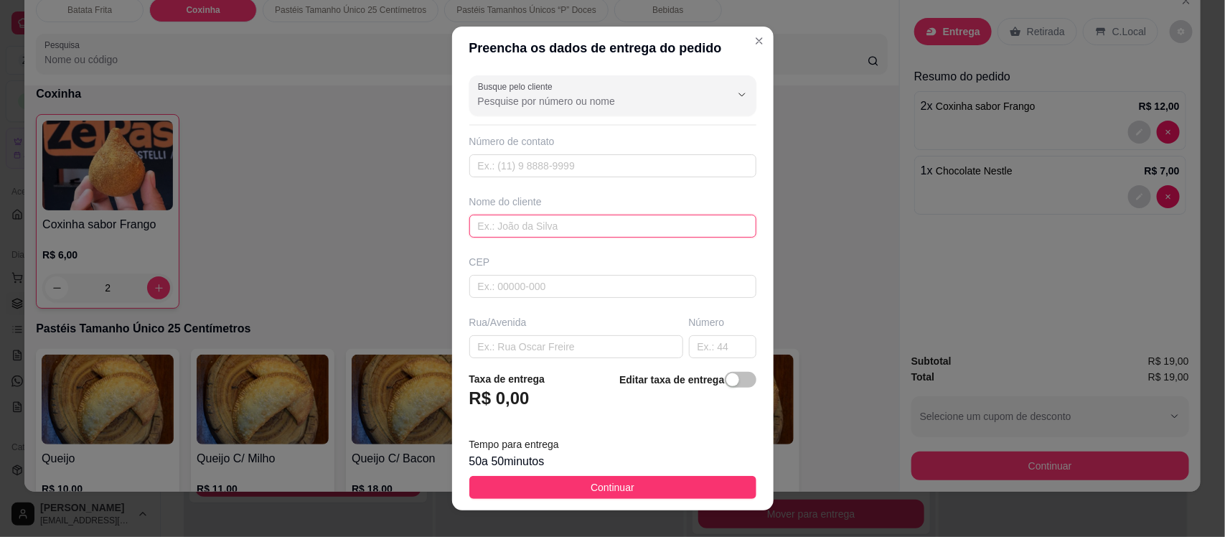
click at [492, 221] on input "text" at bounding box center [612, 226] width 287 height 23
type input "Cleo"
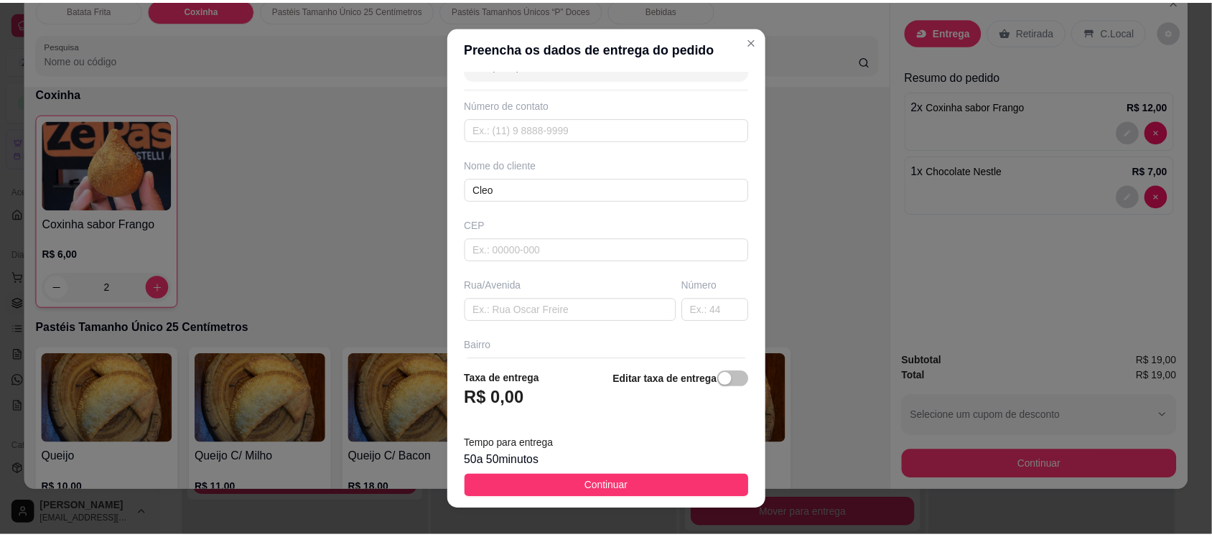
scroll to position [72, 0]
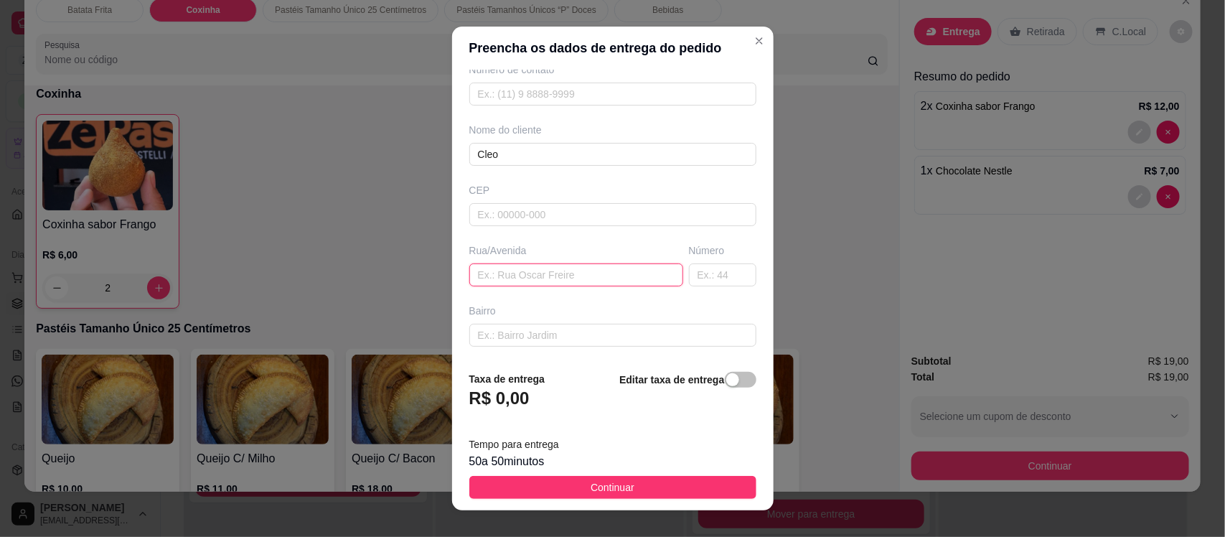
click at [483, 274] on input "text" at bounding box center [576, 274] width 214 height 23
type input "[GEOGRAPHIC_DATA][PERSON_NAME]"
click at [689, 278] on input "text" at bounding box center [722, 274] width 67 height 23
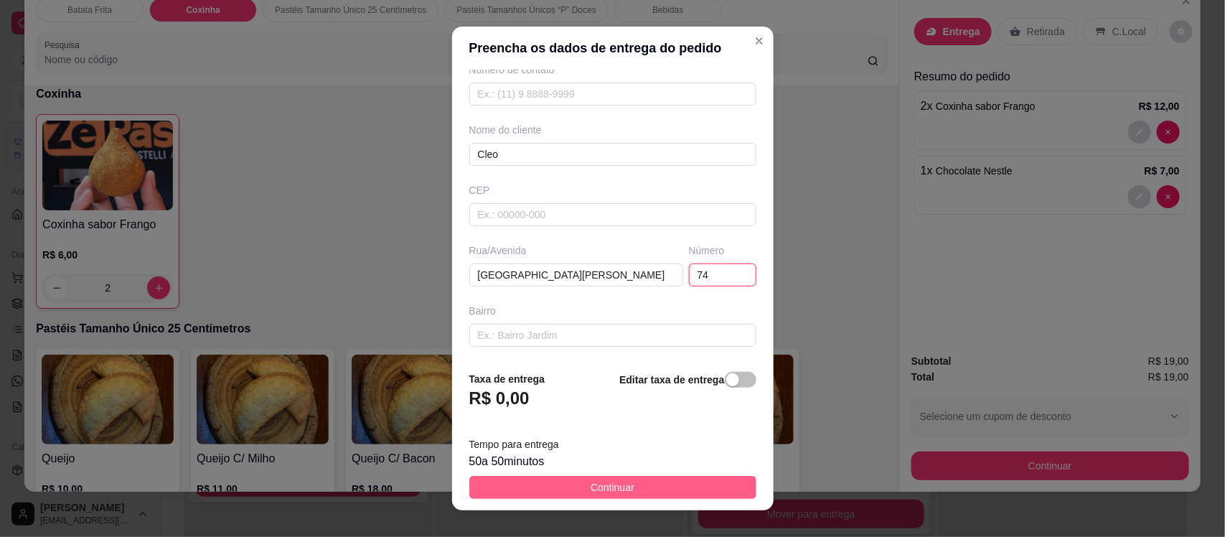
type input "74"
click at [671, 489] on button "Continuar" at bounding box center [612, 487] width 287 height 23
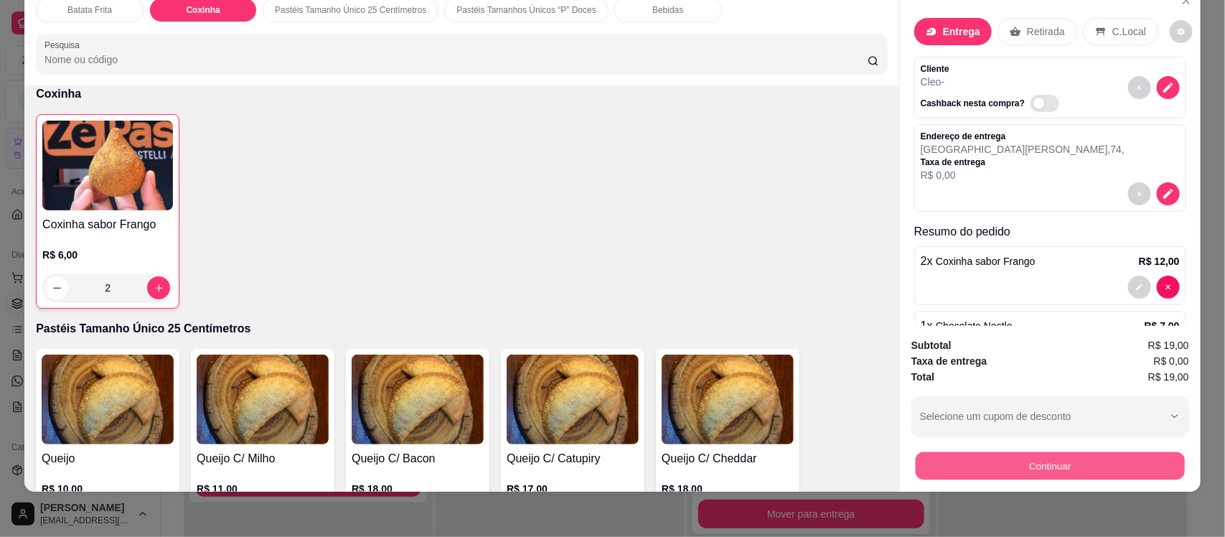
click at [1037, 458] on button "Continuar" at bounding box center [1050, 466] width 269 height 28
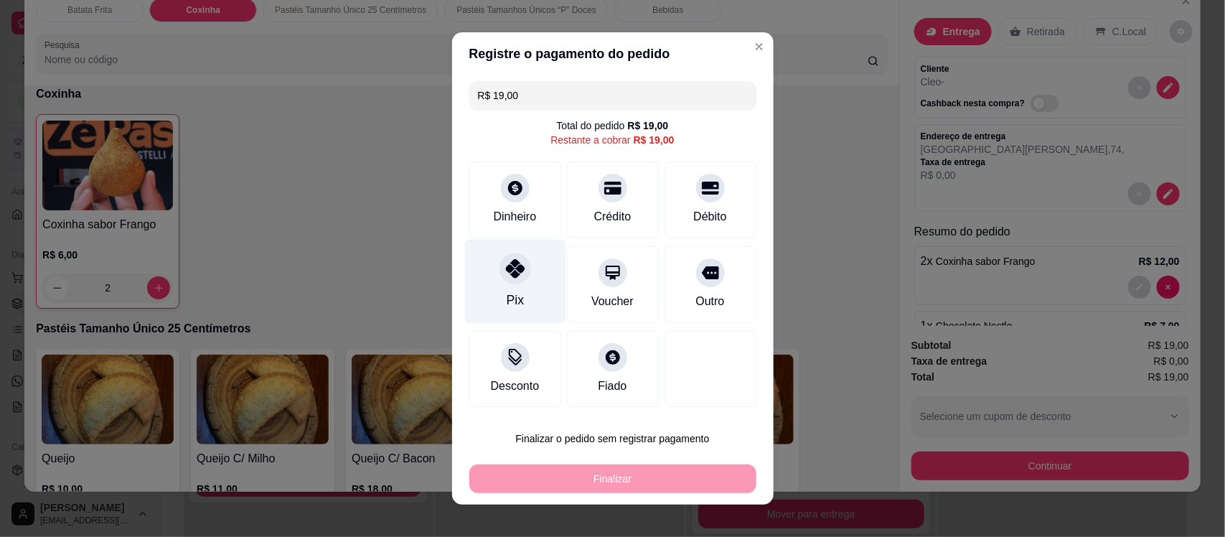
click at [515, 273] on div at bounding box center [516, 269] width 32 height 32
type input "R$ 0,00"
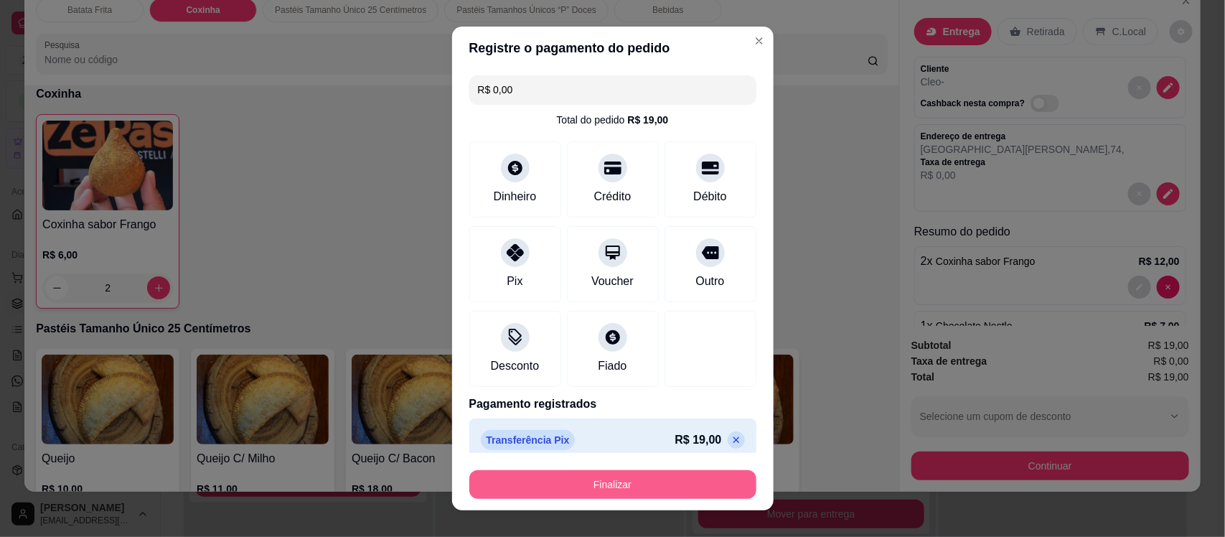
click at [634, 485] on button "Finalizar" at bounding box center [612, 484] width 287 height 29
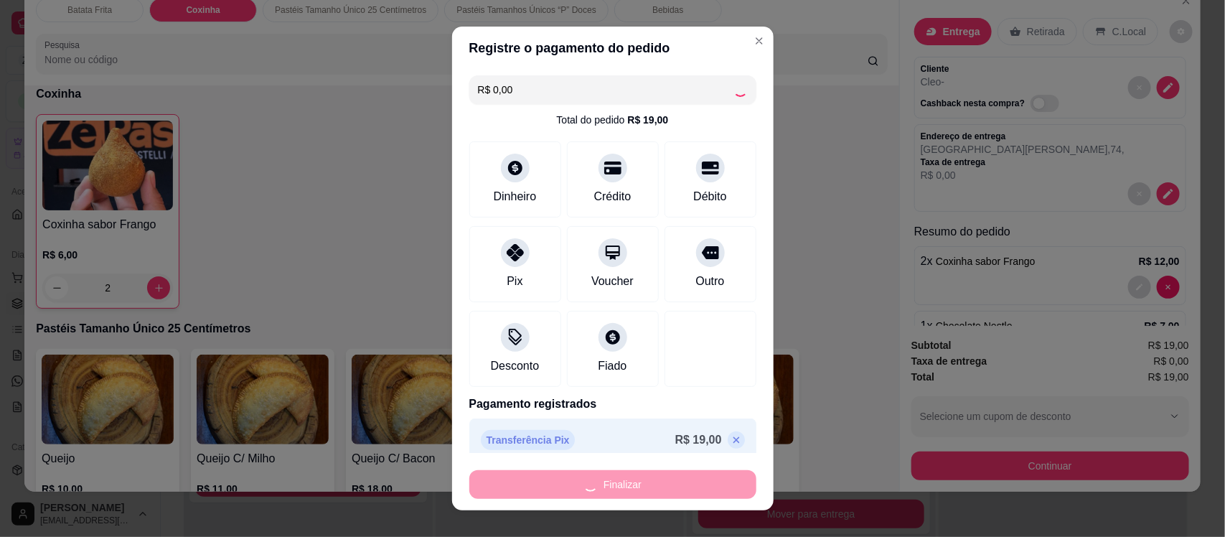
type input "0"
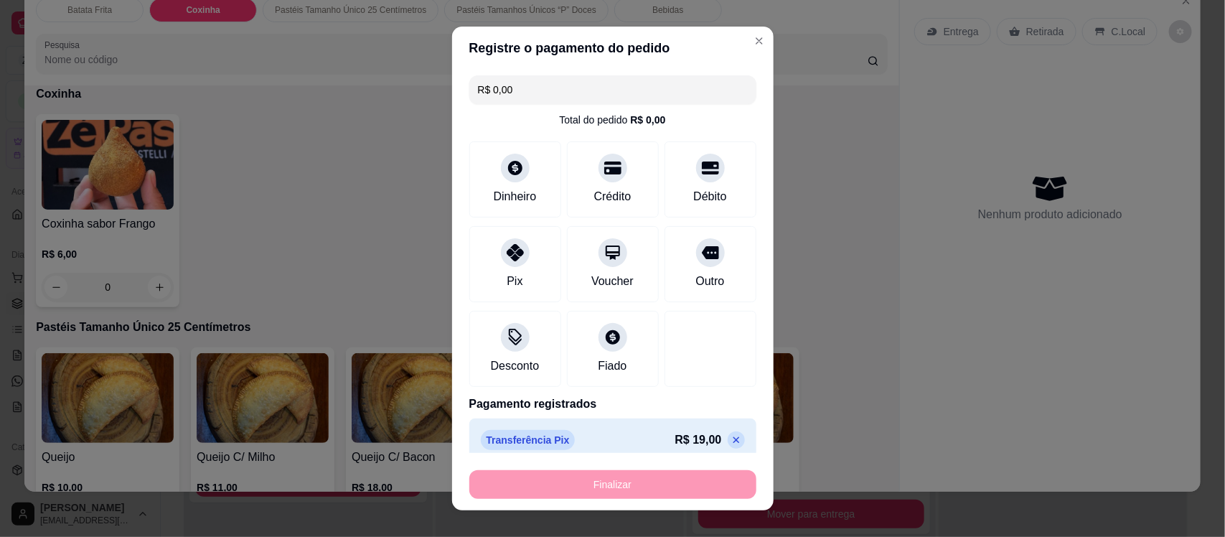
type input "-R$ 19,00"
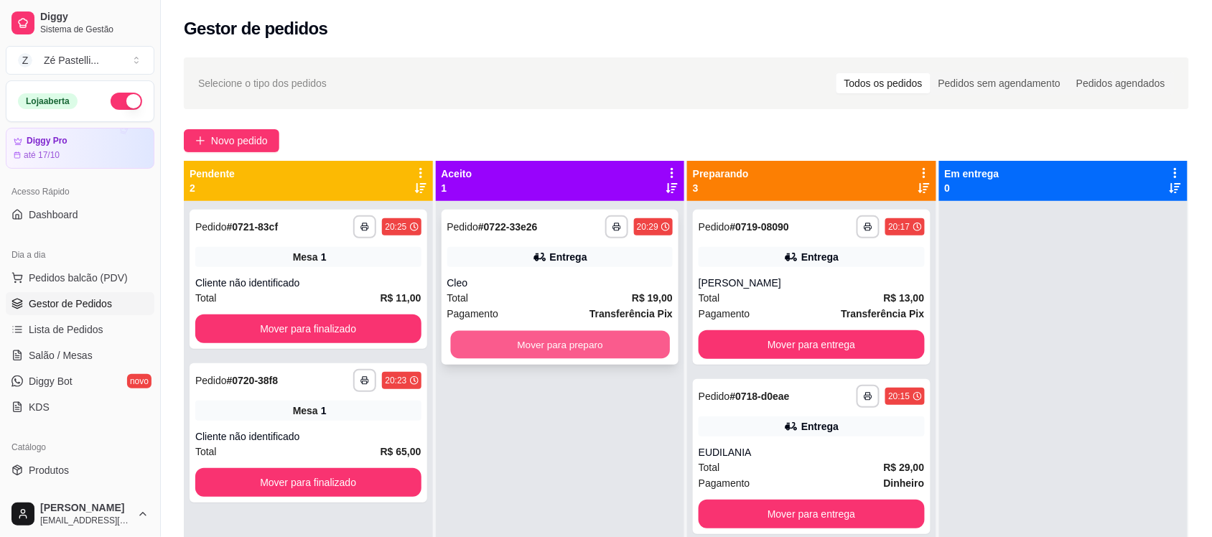
click at [535, 347] on button "Mover para preparo" at bounding box center [559, 345] width 219 height 28
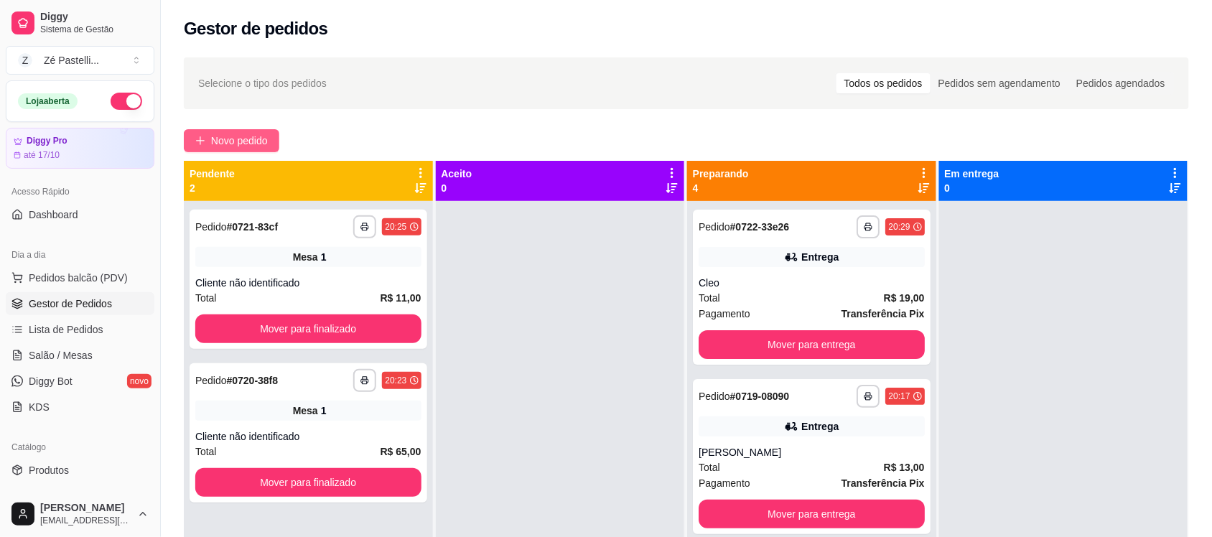
click at [248, 144] on span "Novo pedido" at bounding box center [239, 141] width 57 height 16
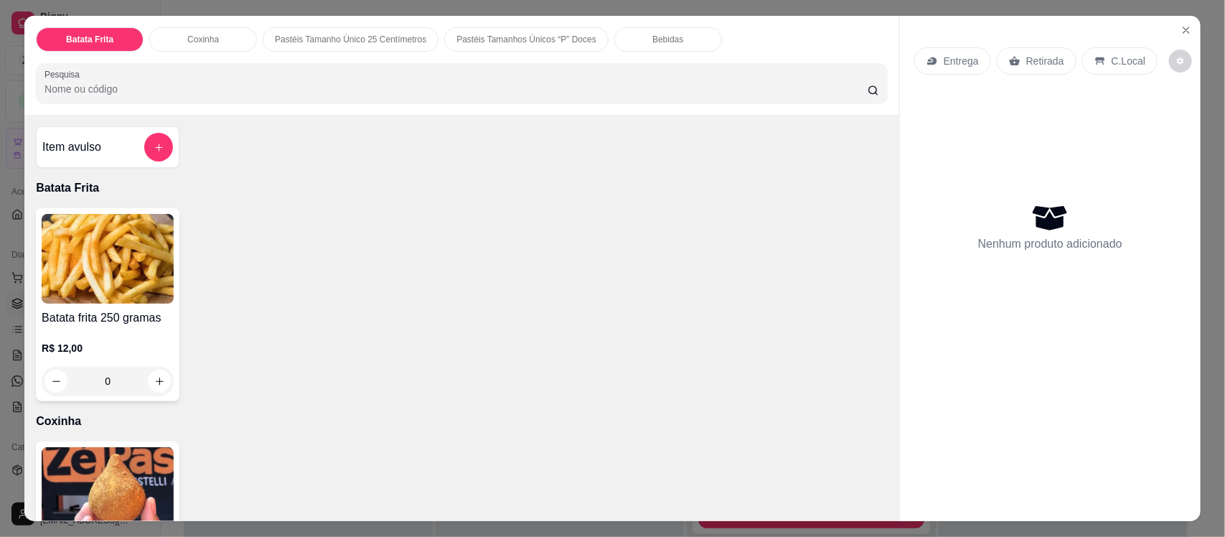
click at [203, 88] on input "Pesquisa" at bounding box center [456, 89] width 823 height 14
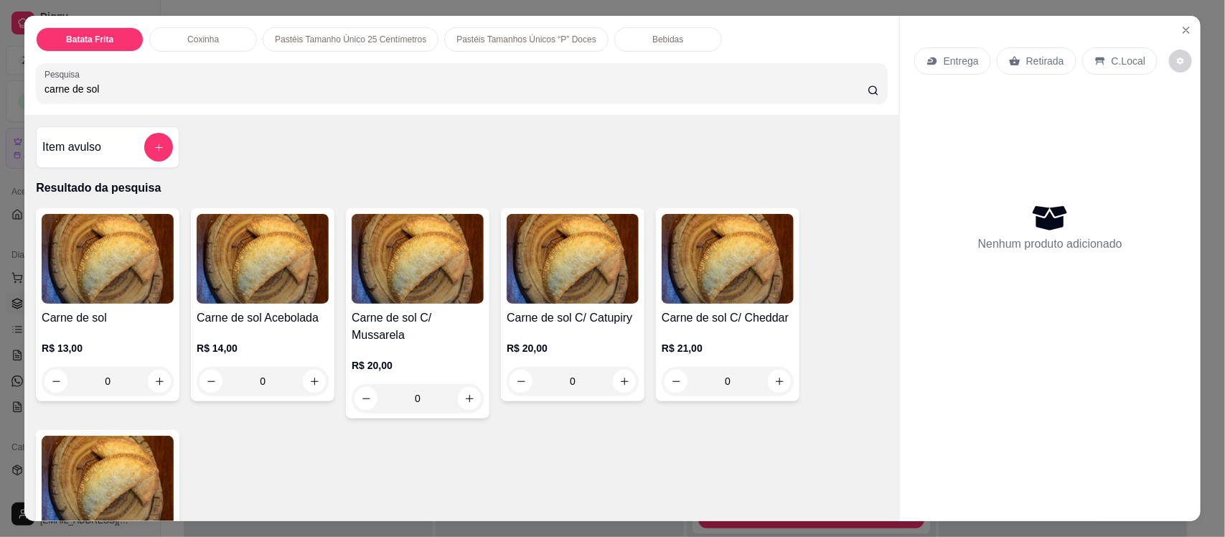
type input "carne de sol"
click at [135, 478] on img at bounding box center [108, 481] width 132 height 90
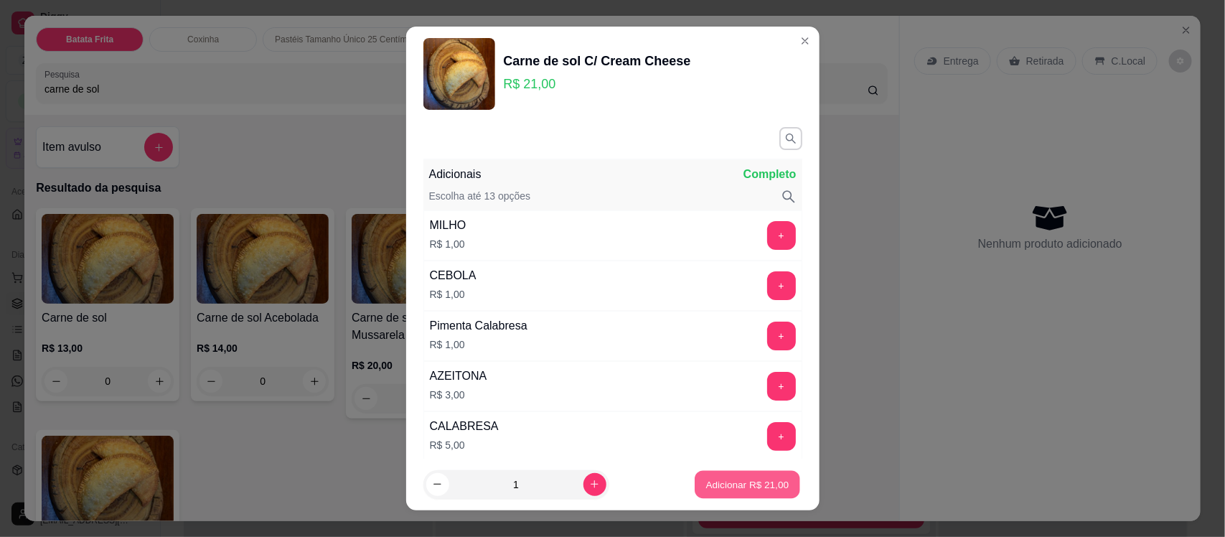
click at [720, 478] on p "Adicionar R$ 21,00" at bounding box center [747, 484] width 83 height 14
type input "1"
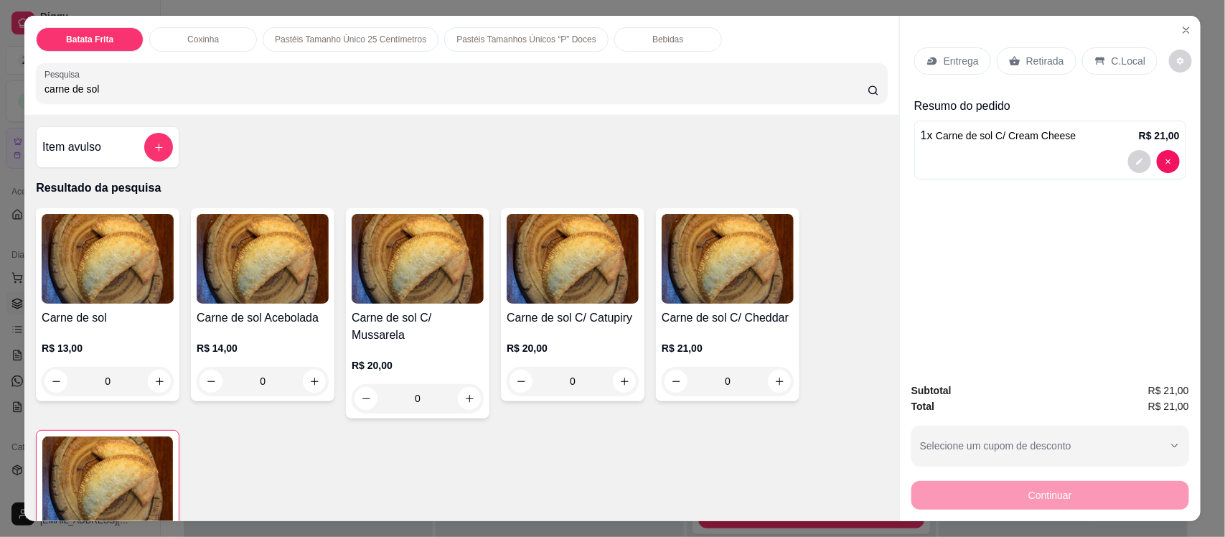
click at [953, 58] on p "Entrega" at bounding box center [961, 61] width 35 height 14
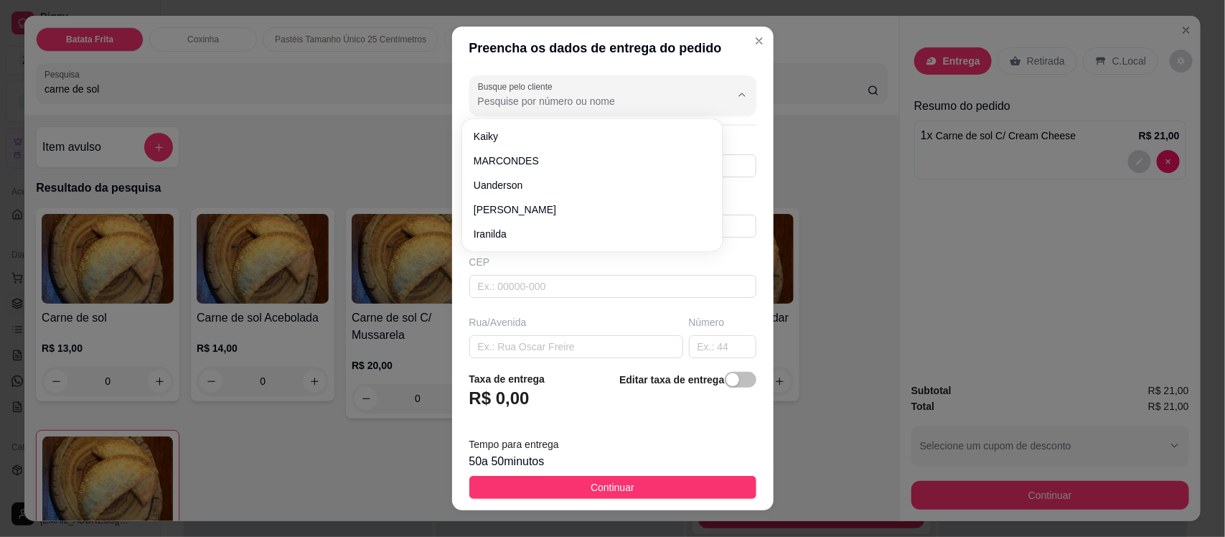
click at [504, 106] on input "Busque pelo cliente" at bounding box center [593, 101] width 230 height 14
type input "d"
click at [607, 108] on input "doma" at bounding box center [593, 101] width 230 height 14
type input "doman"
click at [553, 223] on input "text" at bounding box center [612, 226] width 287 height 23
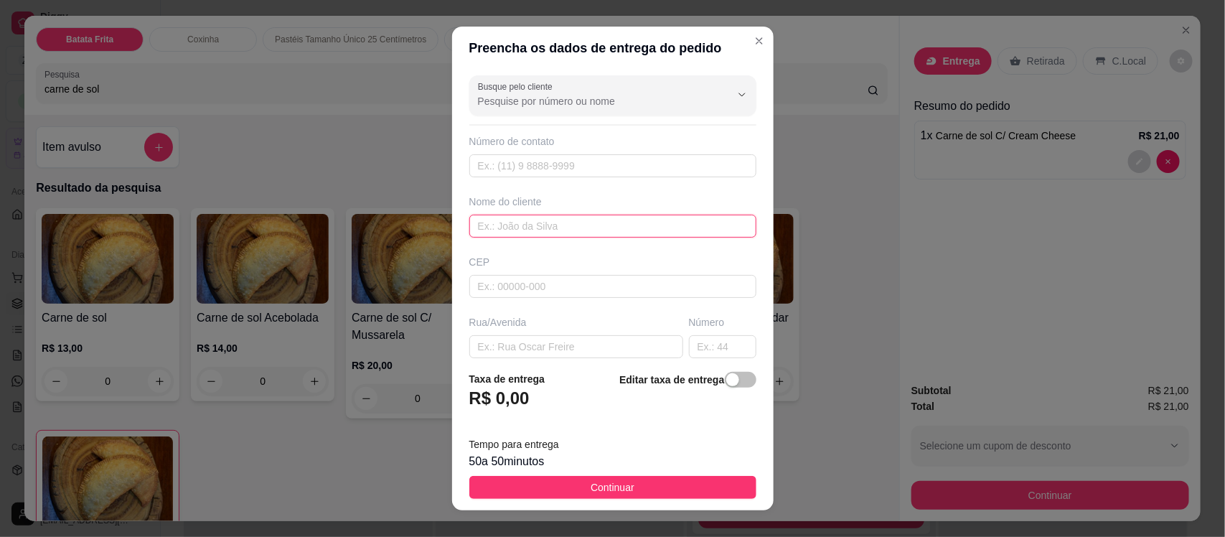
click at [553, 223] on input "text" at bounding box center [612, 226] width 287 height 23
type input "domane"
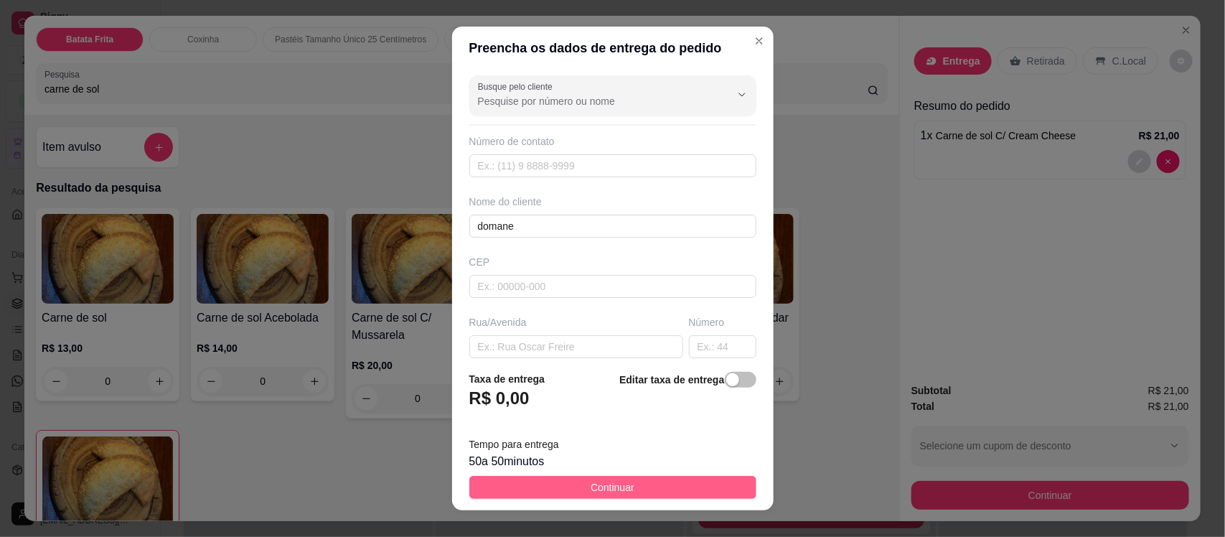
click at [582, 477] on button "Continuar" at bounding box center [612, 487] width 287 height 23
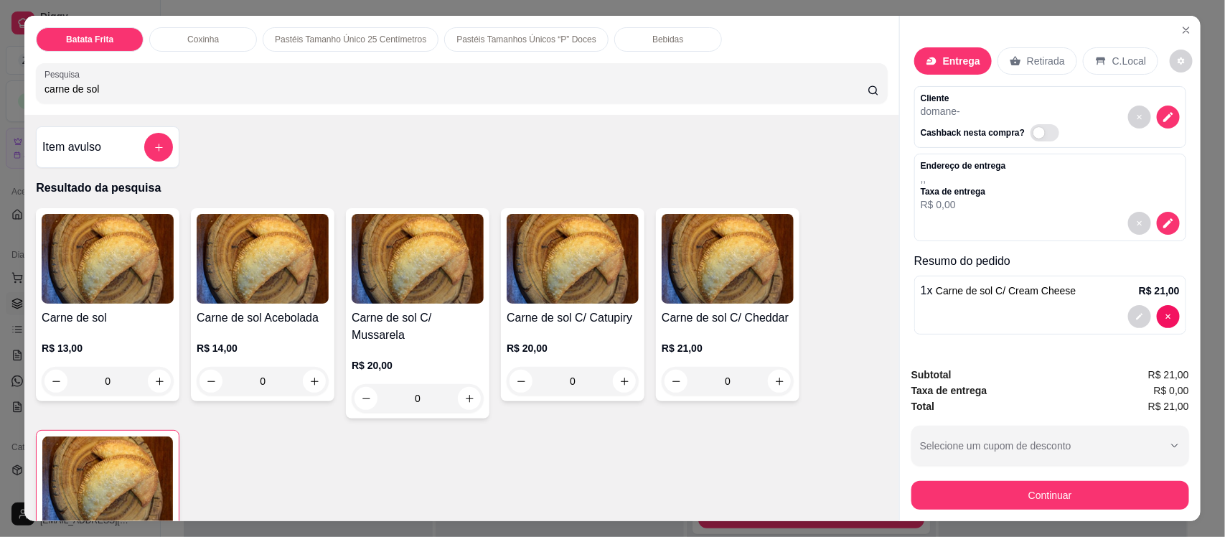
click at [989, 479] on div "Continuar" at bounding box center [1051, 493] width 278 height 32
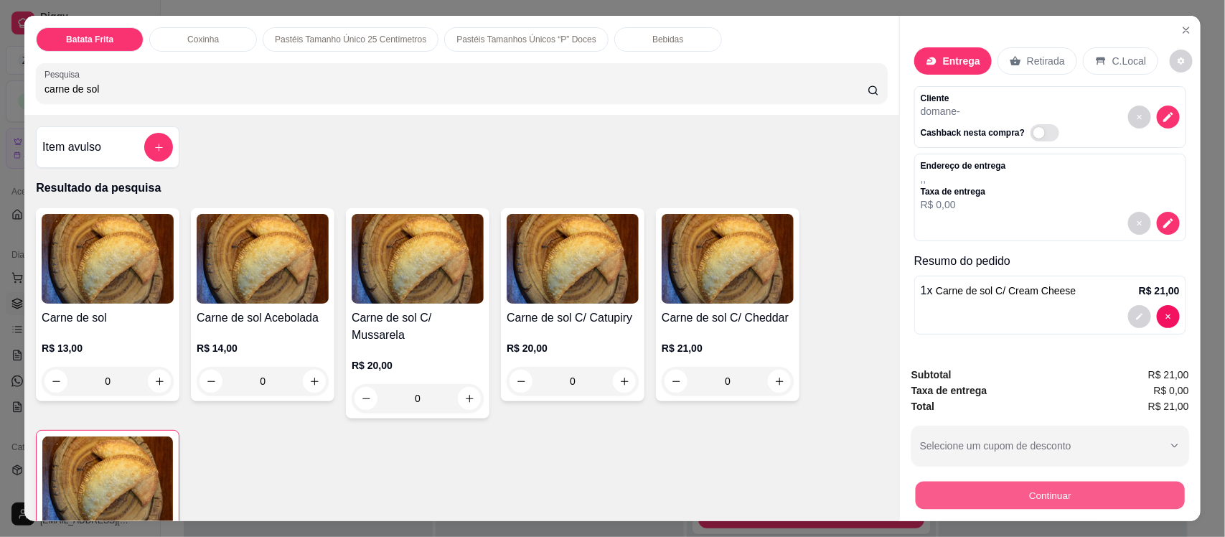
click at [996, 495] on button "Continuar" at bounding box center [1050, 495] width 269 height 28
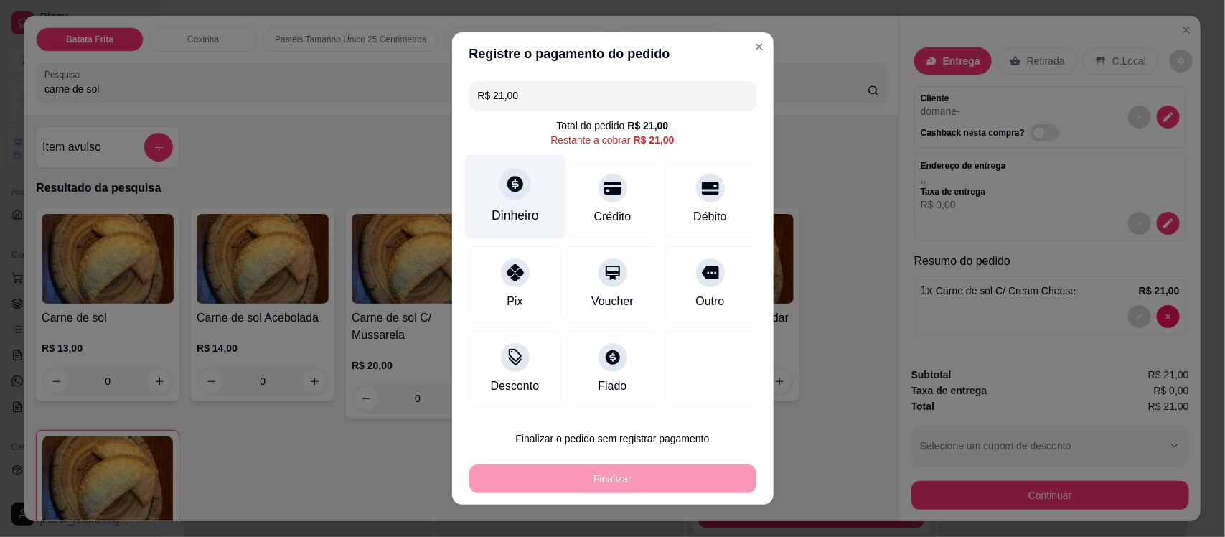
click at [520, 199] on div "Dinheiro" at bounding box center [514, 197] width 101 height 84
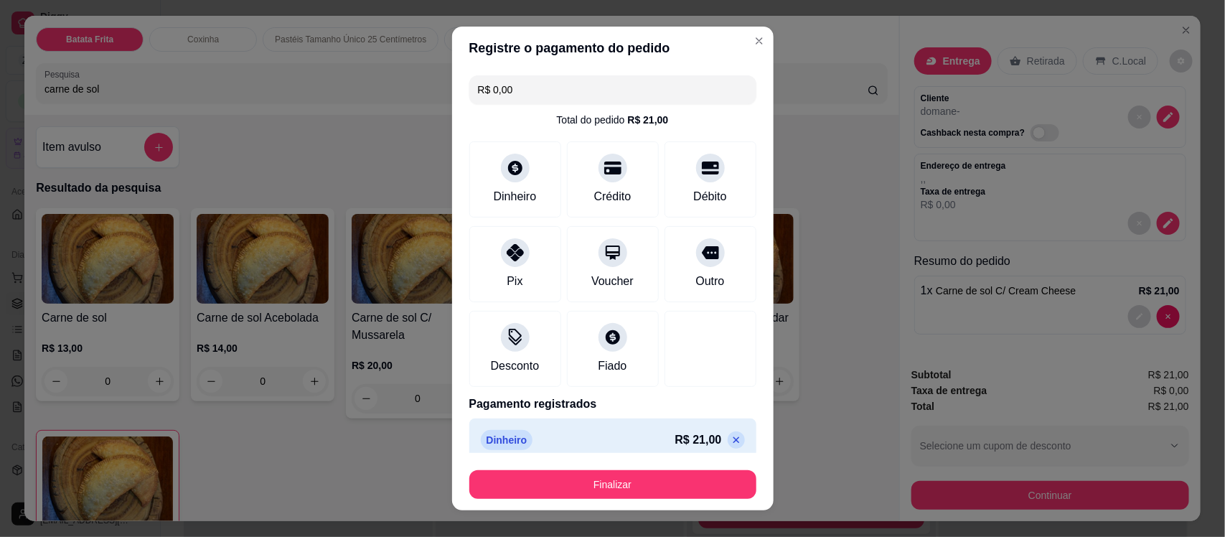
type input "R$ 0,00"
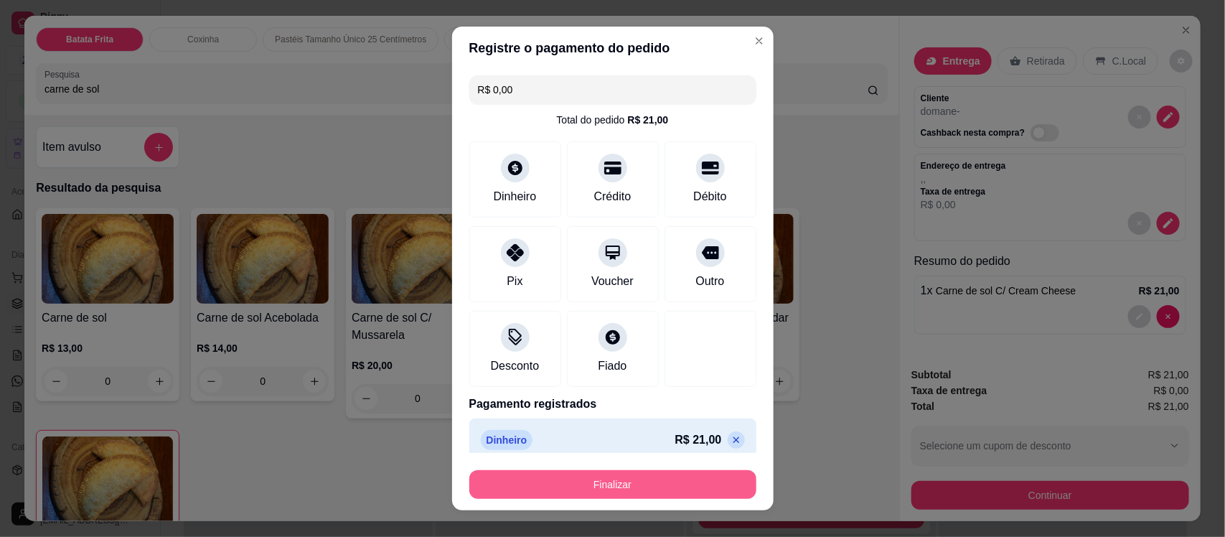
click at [657, 490] on button "Finalizar" at bounding box center [612, 484] width 287 height 29
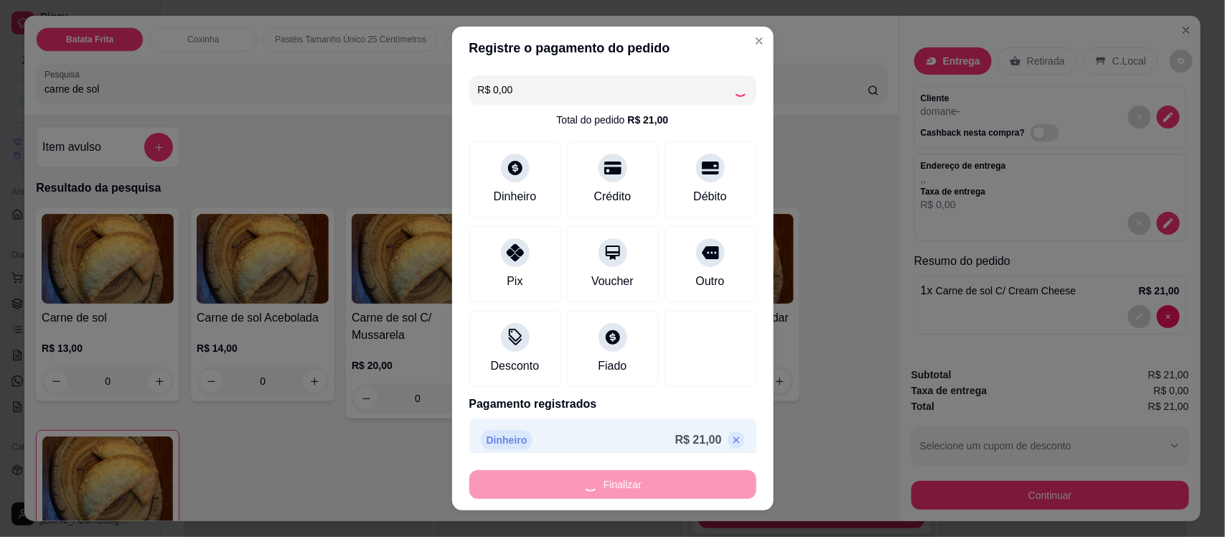
type input "0"
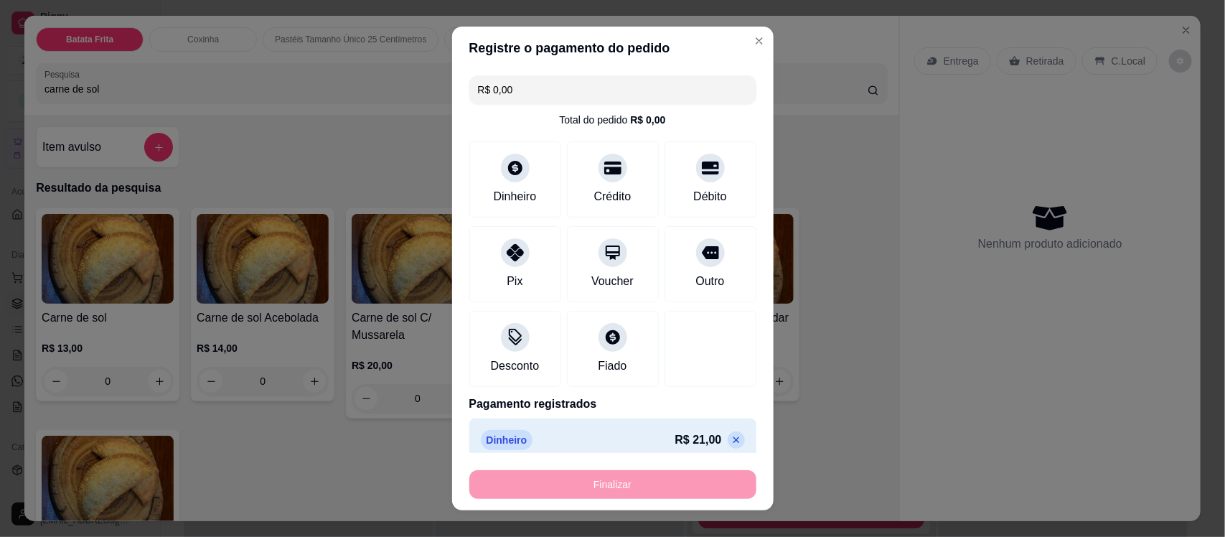
type input "-R$ 21,00"
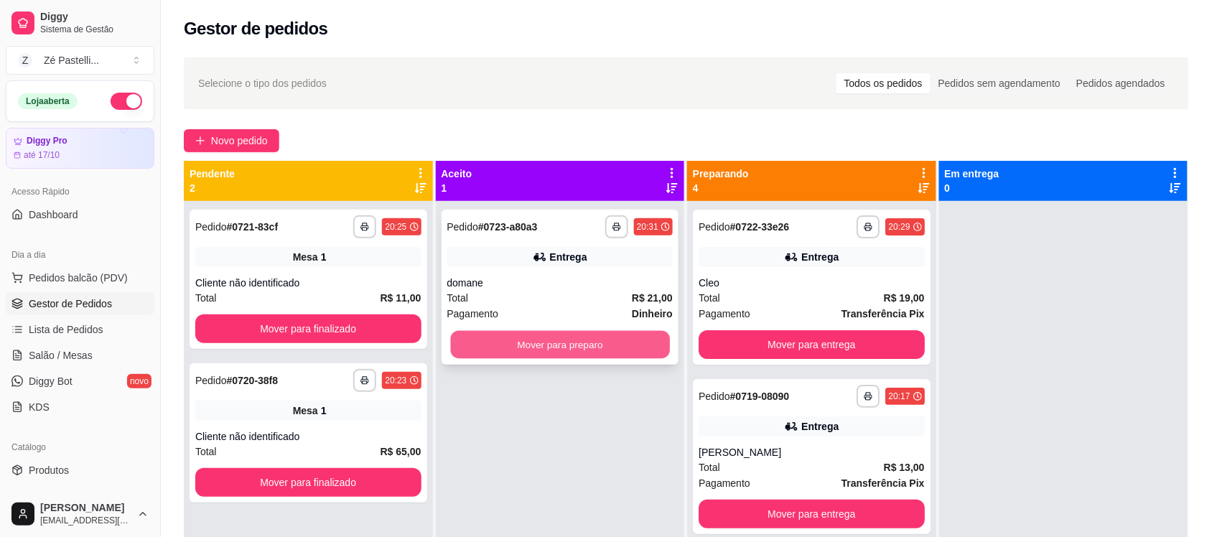
click at [591, 347] on button "Mover para preparo" at bounding box center [559, 345] width 219 height 28
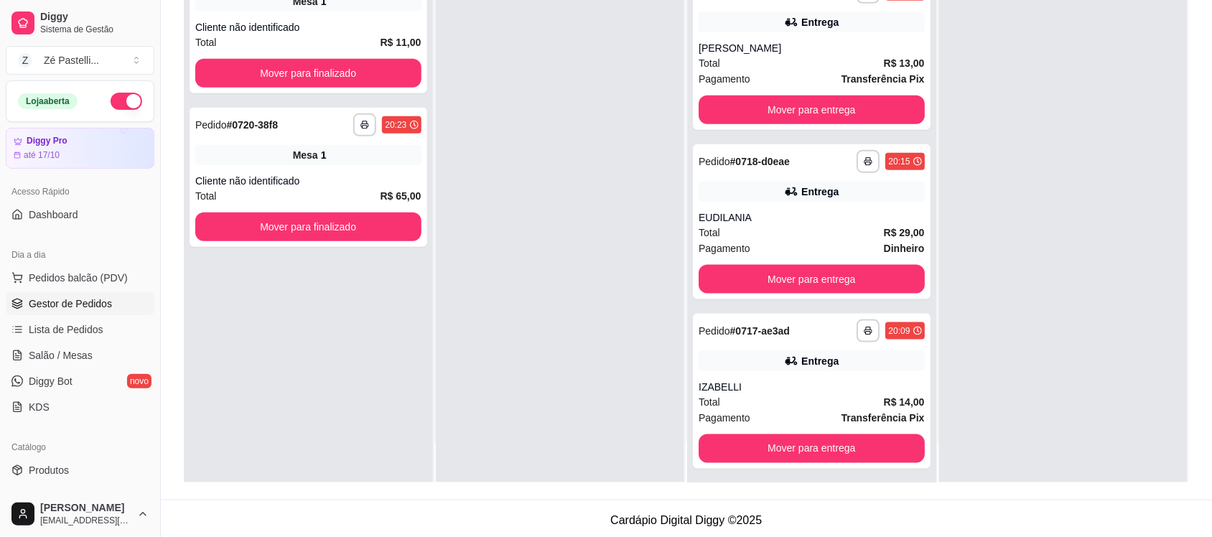
scroll to position [323, 0]
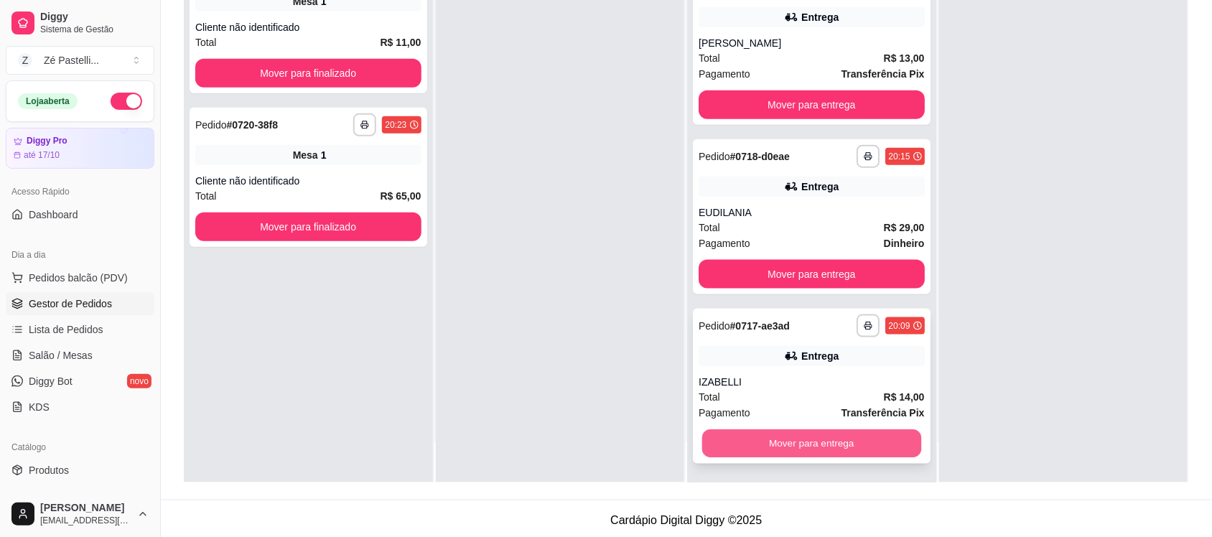
click at [874, 444] on button "Mover para entrega" at bounding box center [811, 444] width 219 height 28
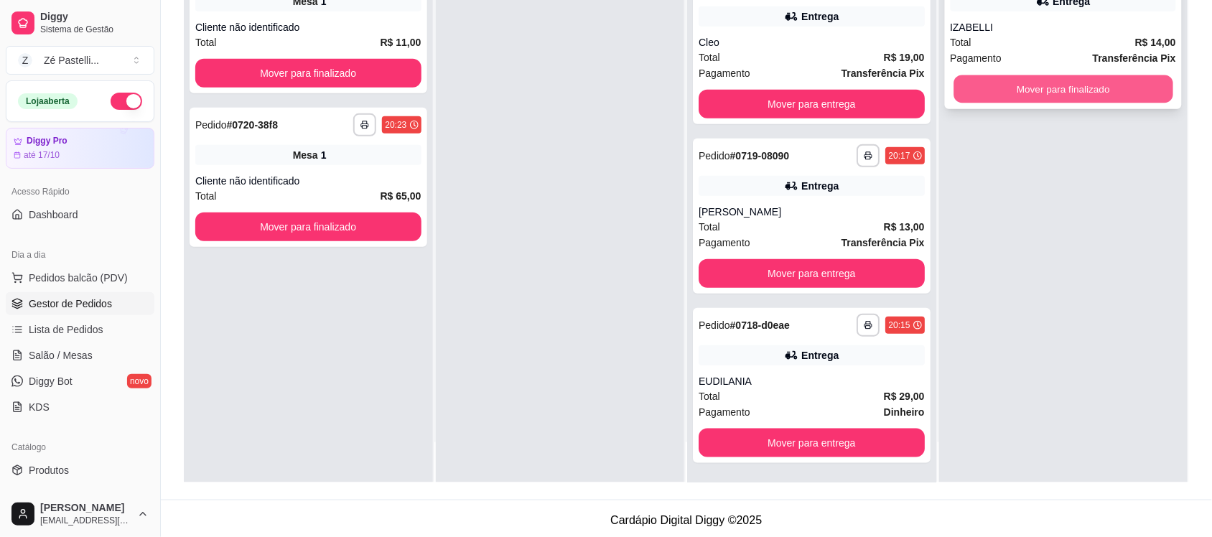
click at [1055, 90] on button "Mover para finalizado" at bounding box center [1062, 89] width 219 height 28
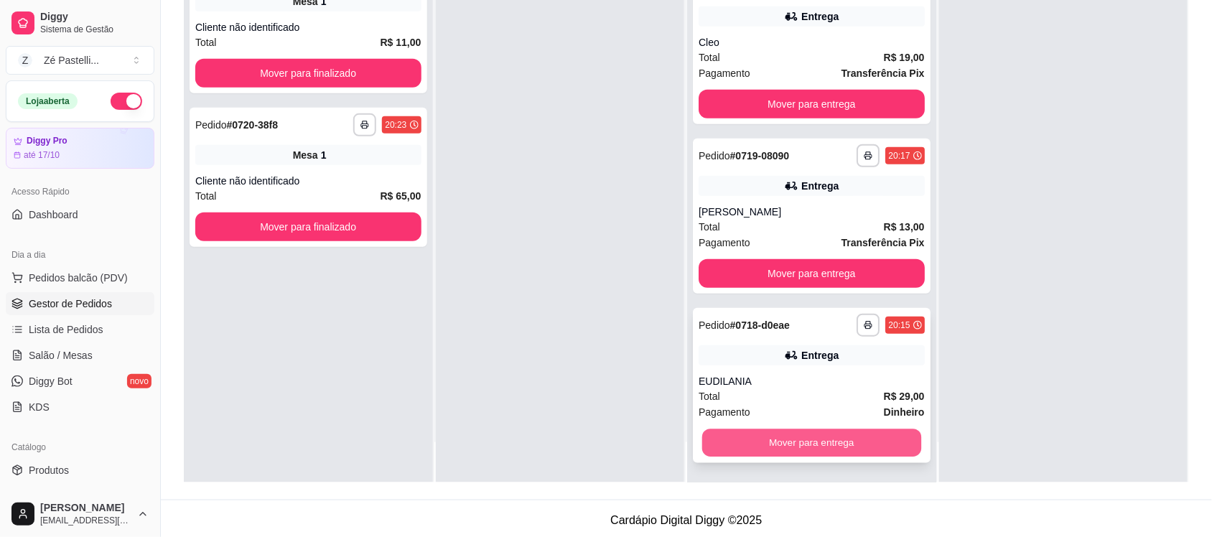
click at [816, 442] on button "Mover para entrega" at bounding box center [811, 443] width 219 height 28
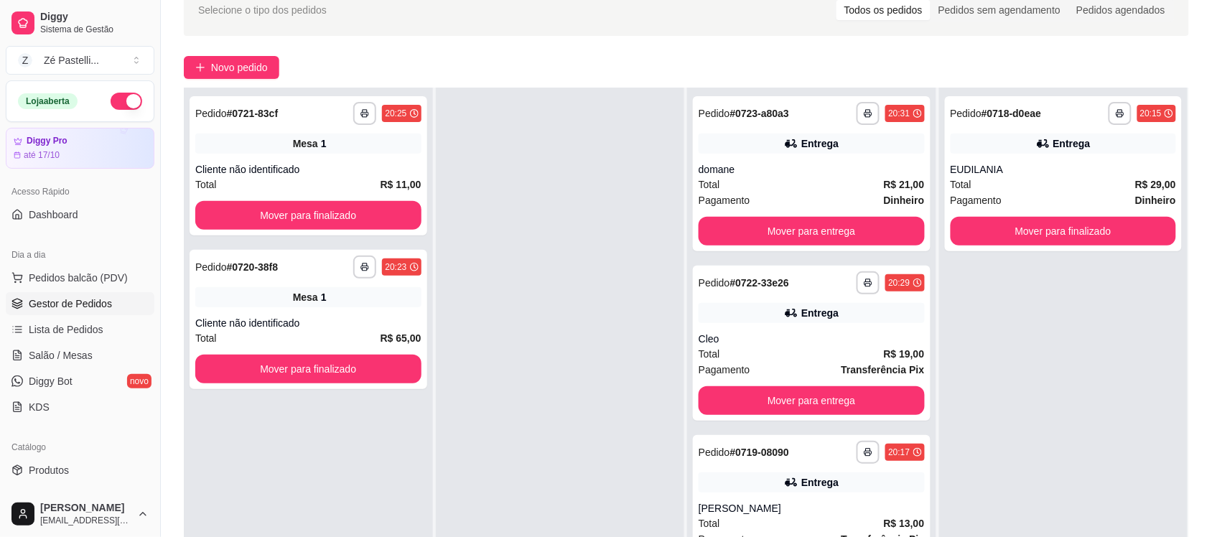
scroll to position [72, 0]
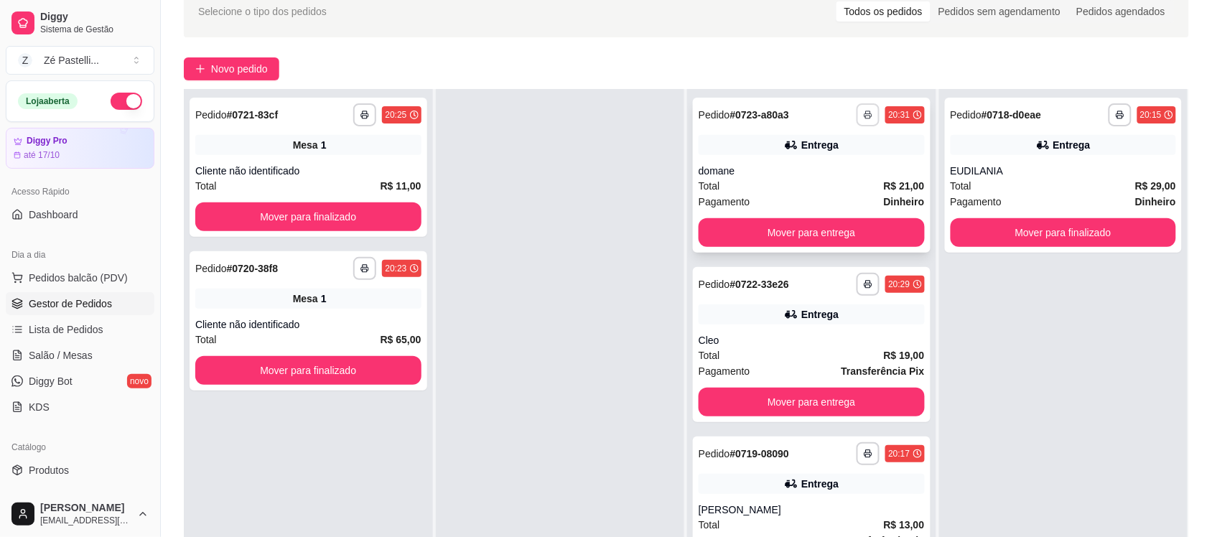
click at [864, 117] on icon "button" at bounding box center [868, 115] width 9 height 9
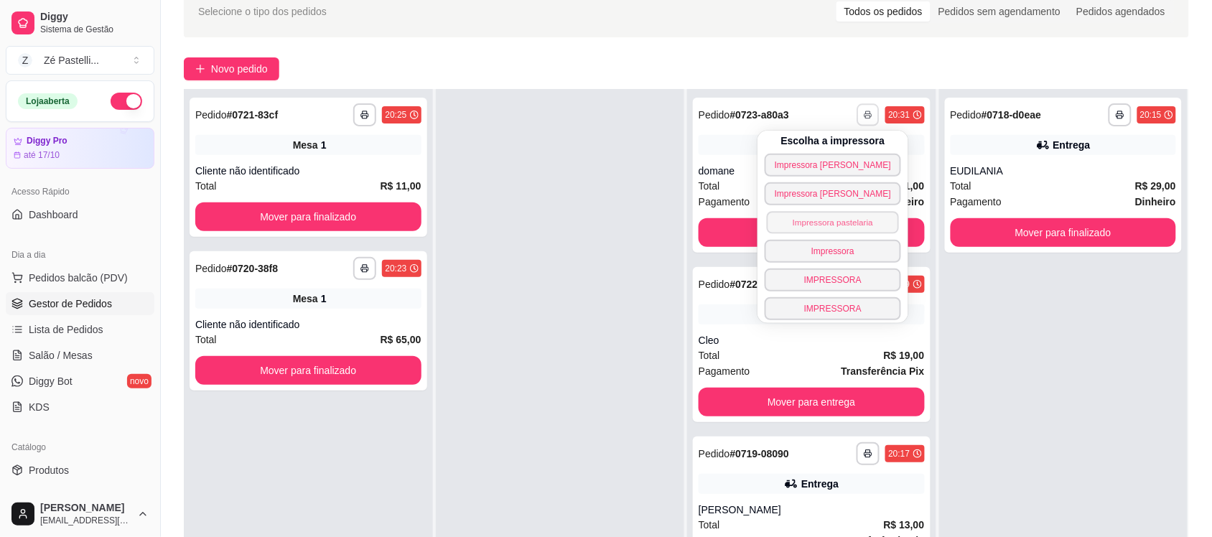
click at [838, 221] on button "Impressora pastelaria" at bounding box center [833, 222] width 132 height 22
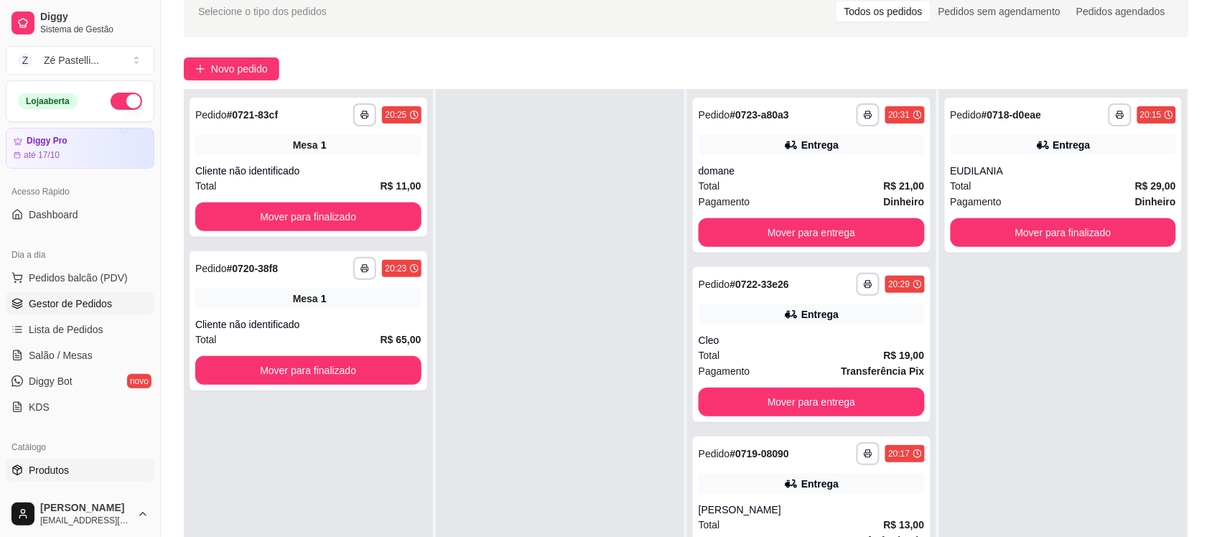
click at [76, 469] on link "Produtos" at bounding box center [80, 470] width 149 height 23
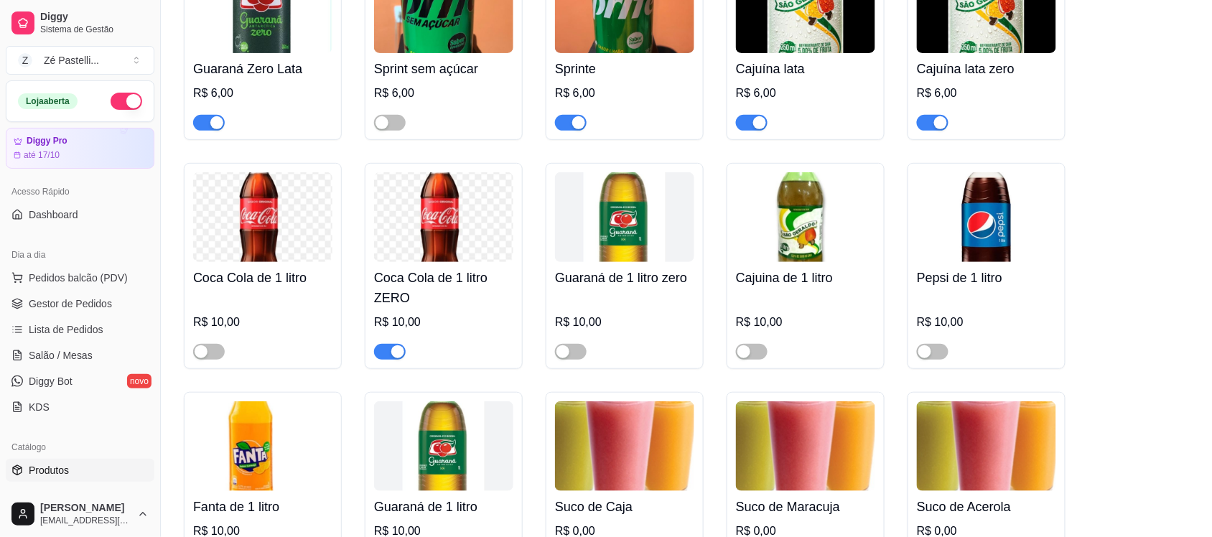
scroll to position [3343, 0]
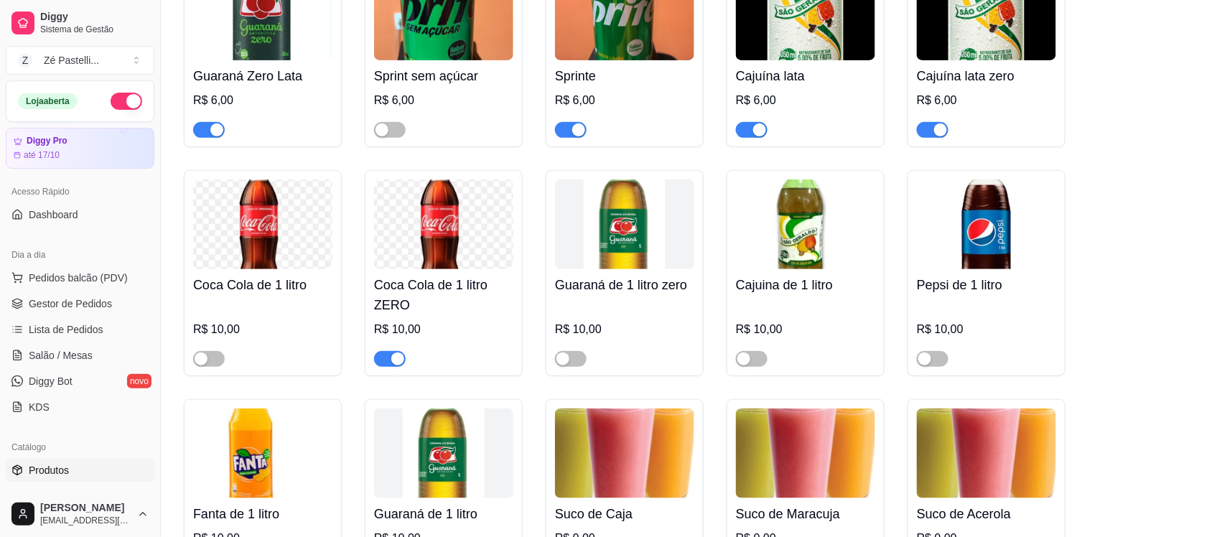
click at [395, 365] on div "button" at bounding box center [397, 358] width 13 height 13
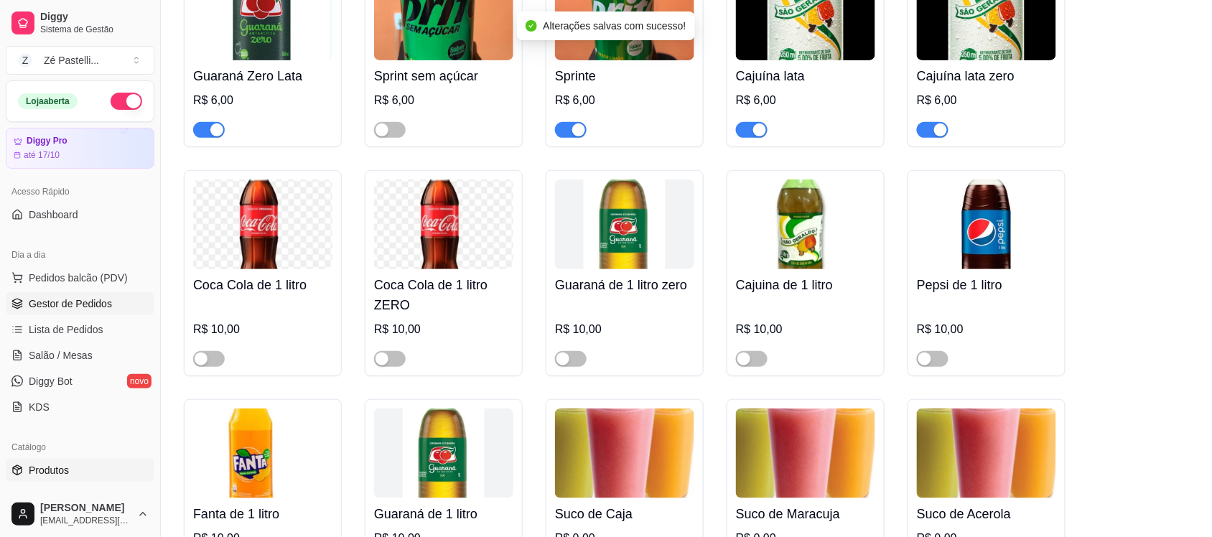
click at [47, 299] on span "Gestor de Pedidos" at bounding box center [70, 303] width 83 height 14
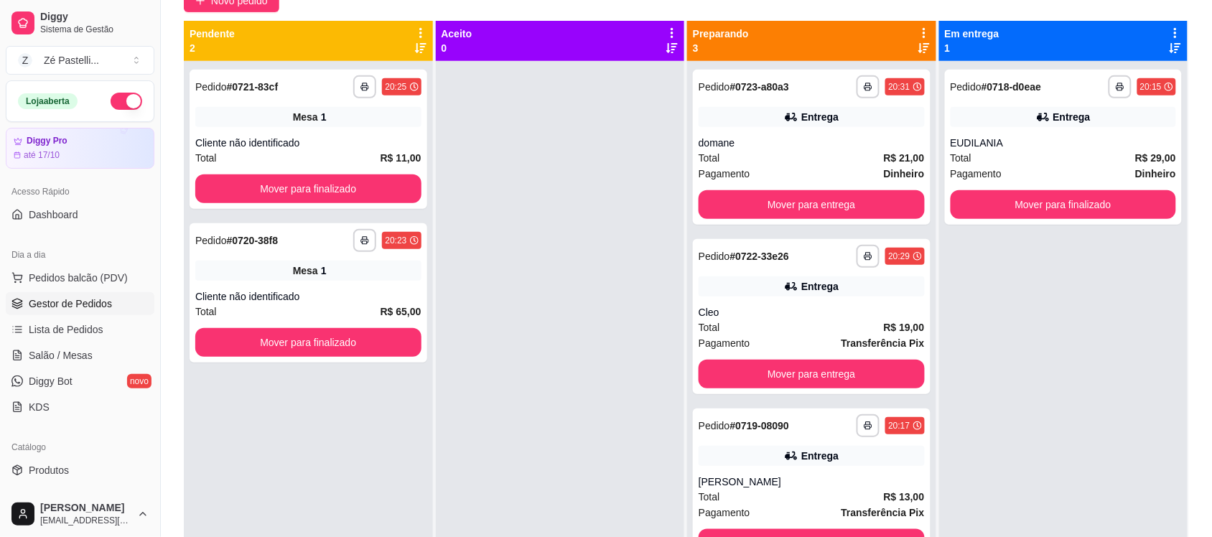
scroll to position [144, 0]
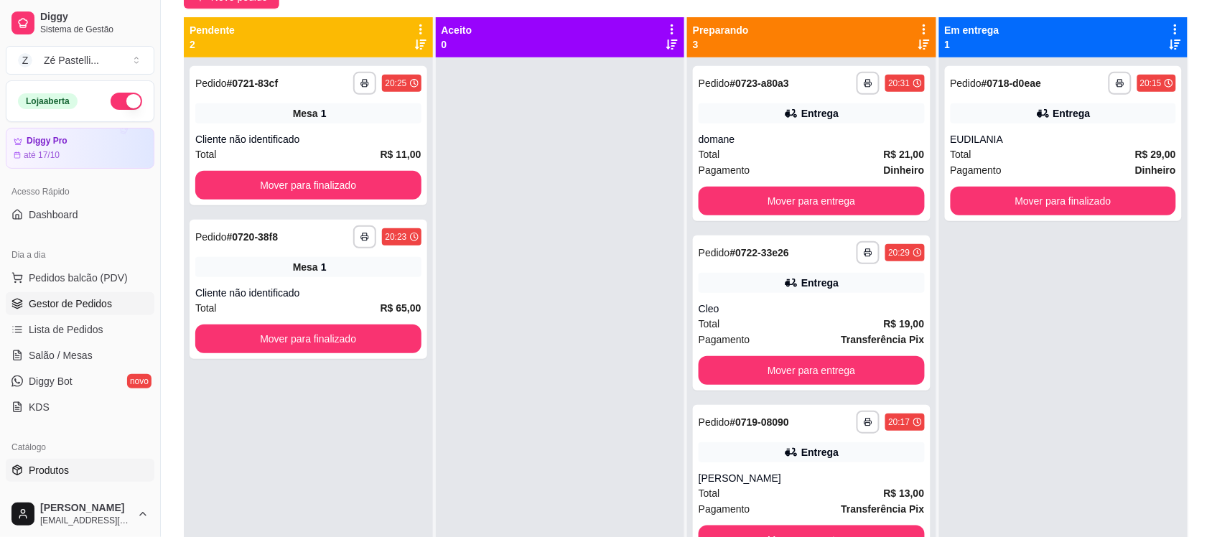
click at [66, 468] on span "Produtos" at bounding box center [49, 470] width 40 height 14
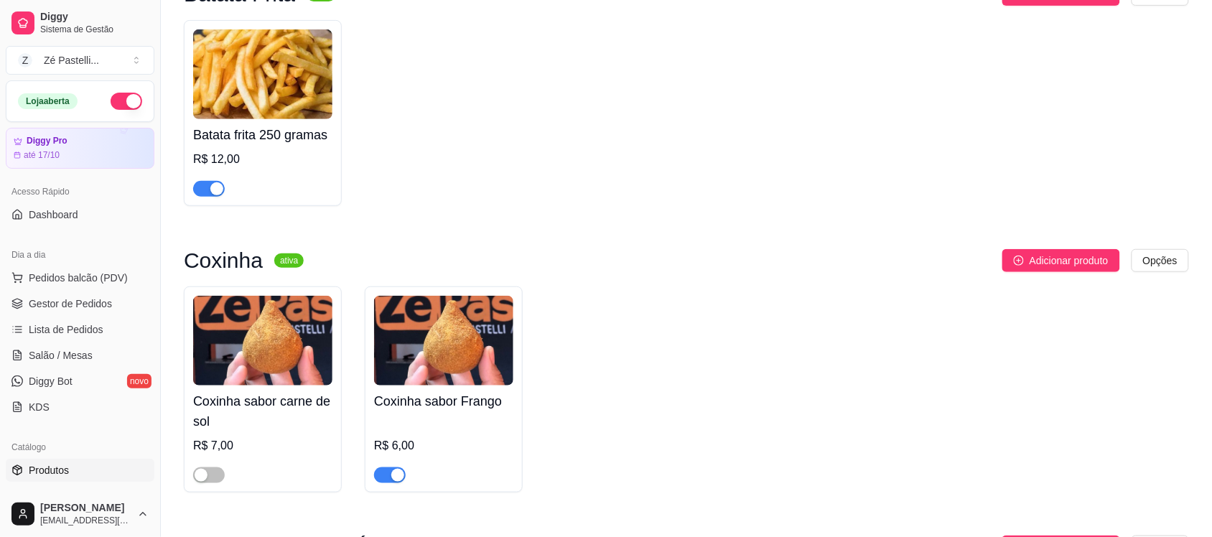
scroll to position [179, 0]
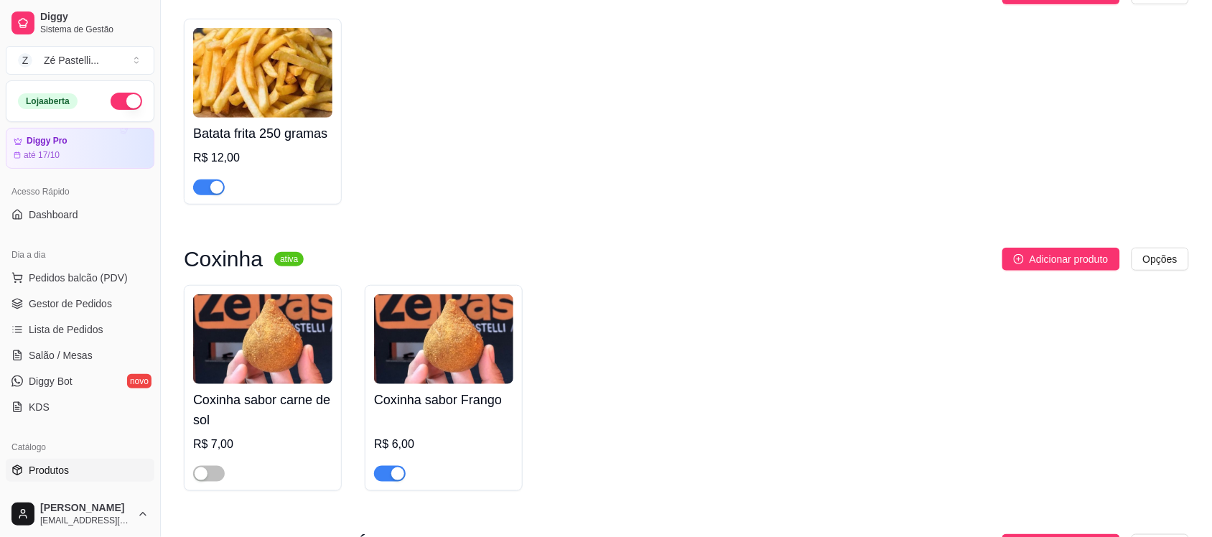
click at [392, 475] on div "button" at bounding box center [397, 473] width 13 height 13
click at [62, 302] on span "Gestor de Pedidos" at bounding box center [70, 303] width 83 height 14
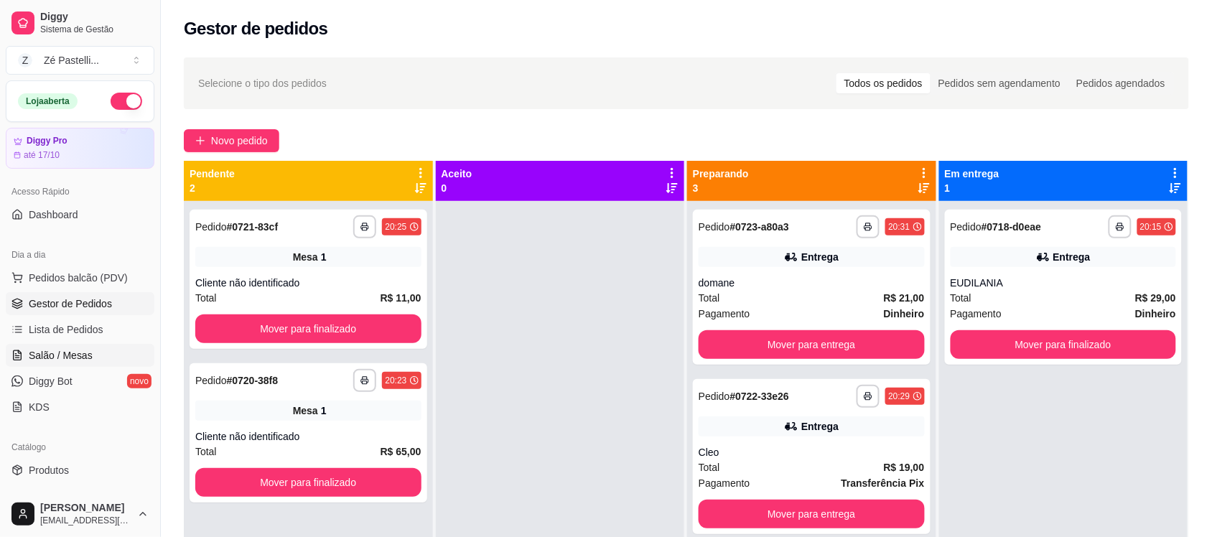
click at [59, 352] on span "Salão / Mesas" at bounding box center [61, 355] width 64 height 14
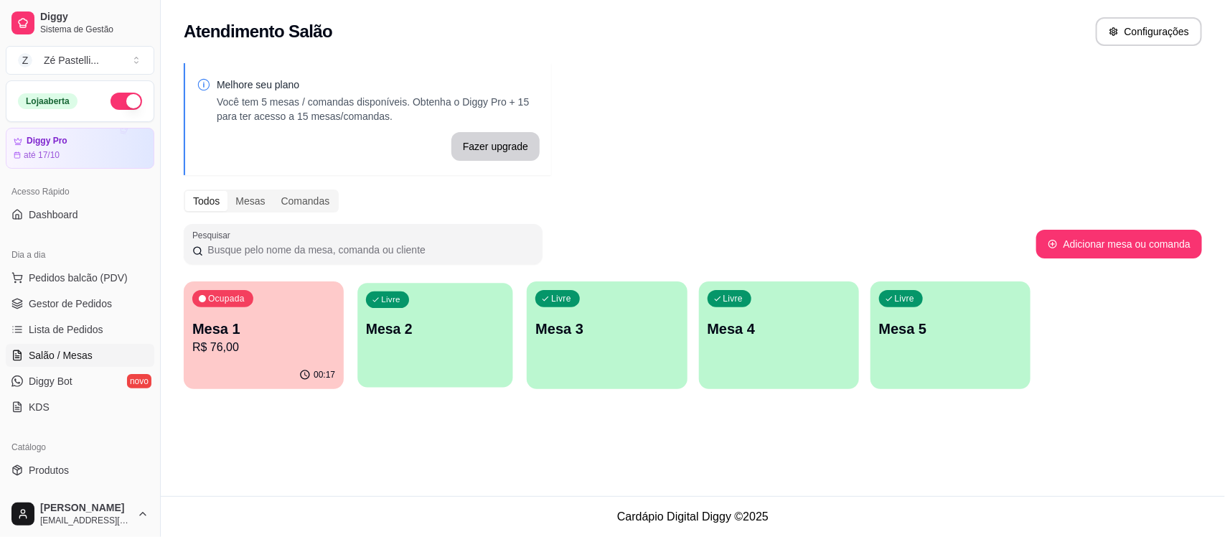
click at [406, 346] on div "Livre Mesa 2" at bounding box center [435, 327] width 155 height 88
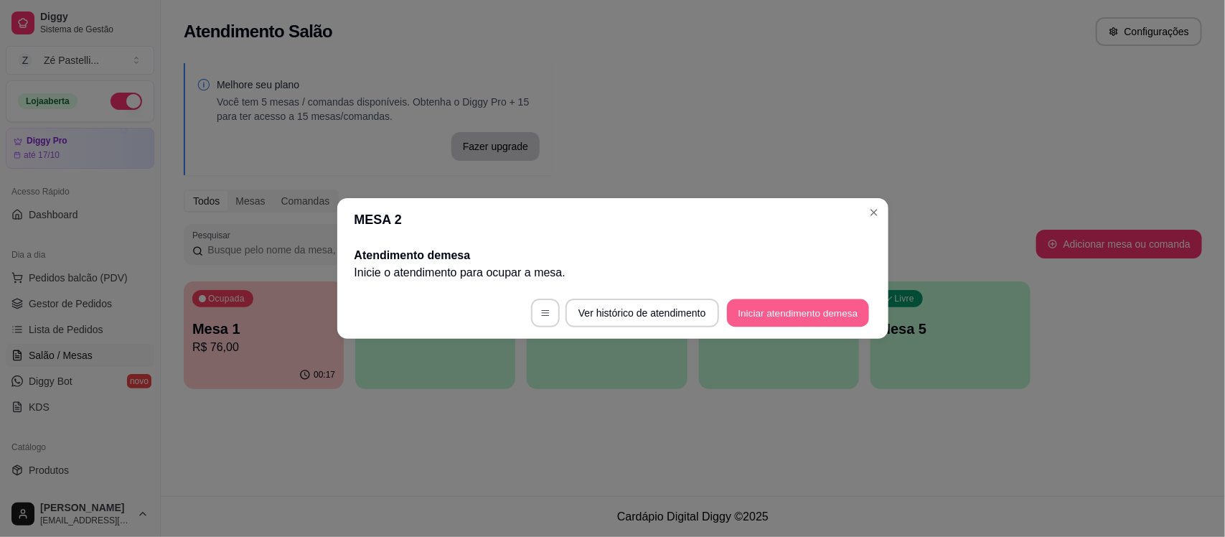
click at [770, 311] on button "Iniciar atendimento de mesa" at bounding box center [798, 313] width 142 height 28
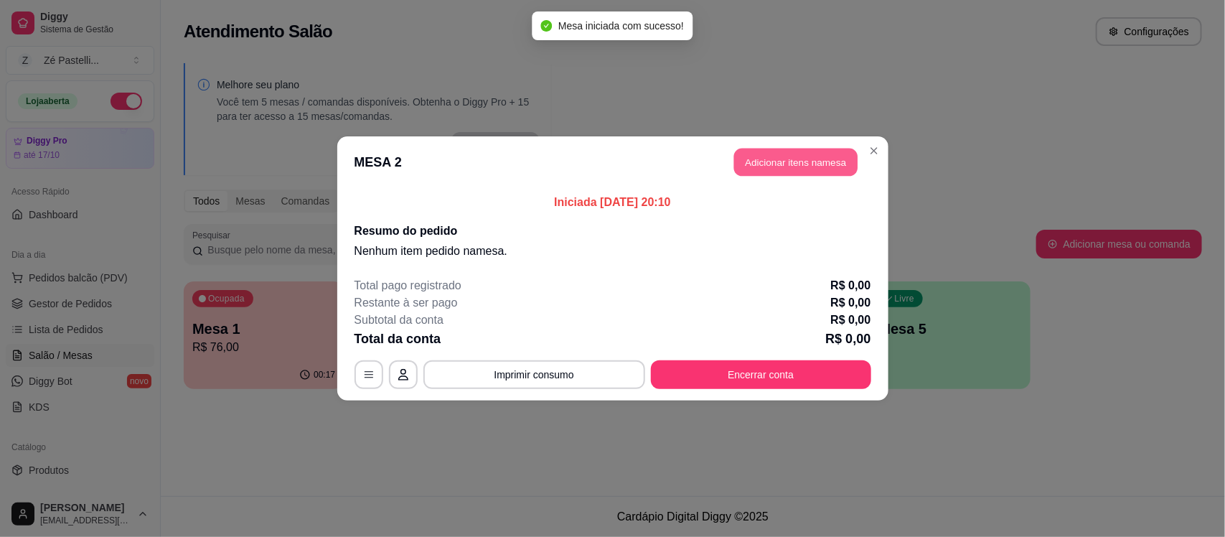
click at [800, 159] on button "Adicionar itens na mesa" at bounding box center [795, 163] width 123 height 28
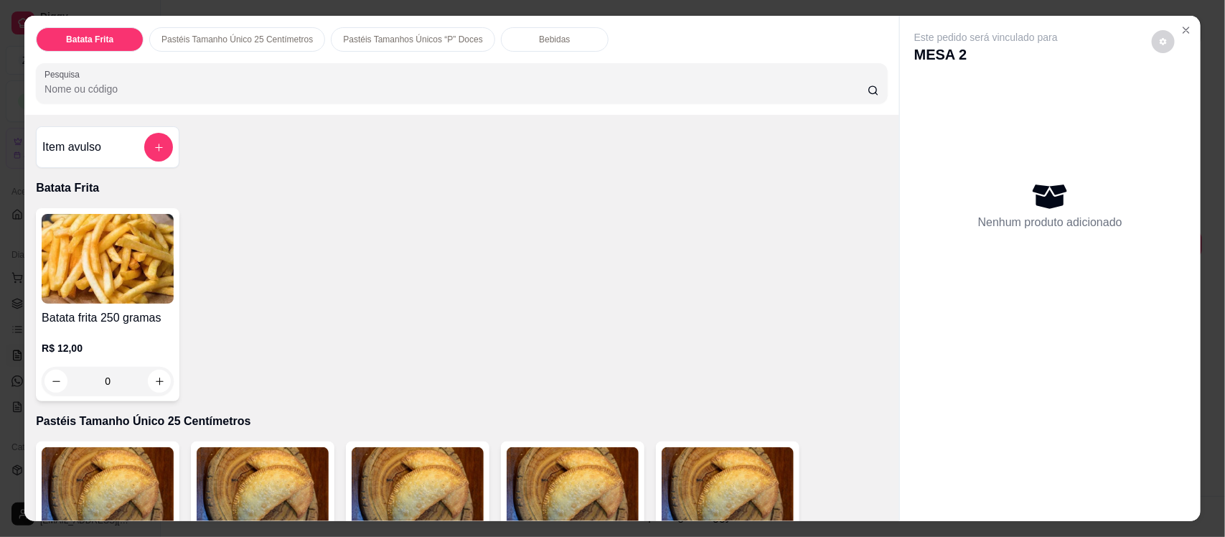
click at [256, 82] on input "Pesquisa" at bounding box center [456, 89] width 823 height 14
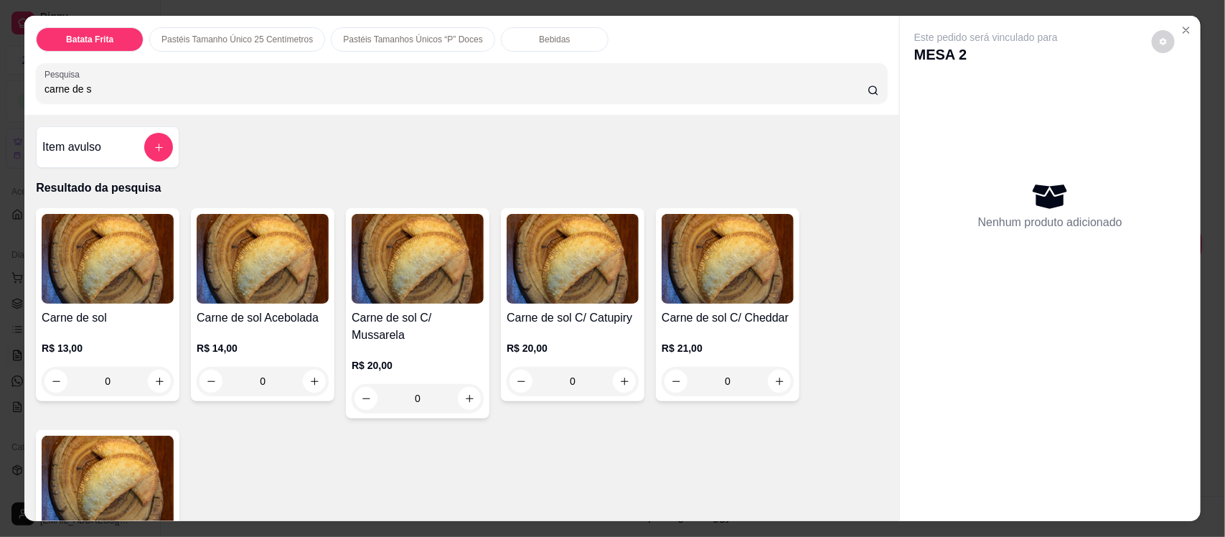
type input "carne de s"
click at [586, 295] on img at bounding box center [573, 259] width 132 height 90
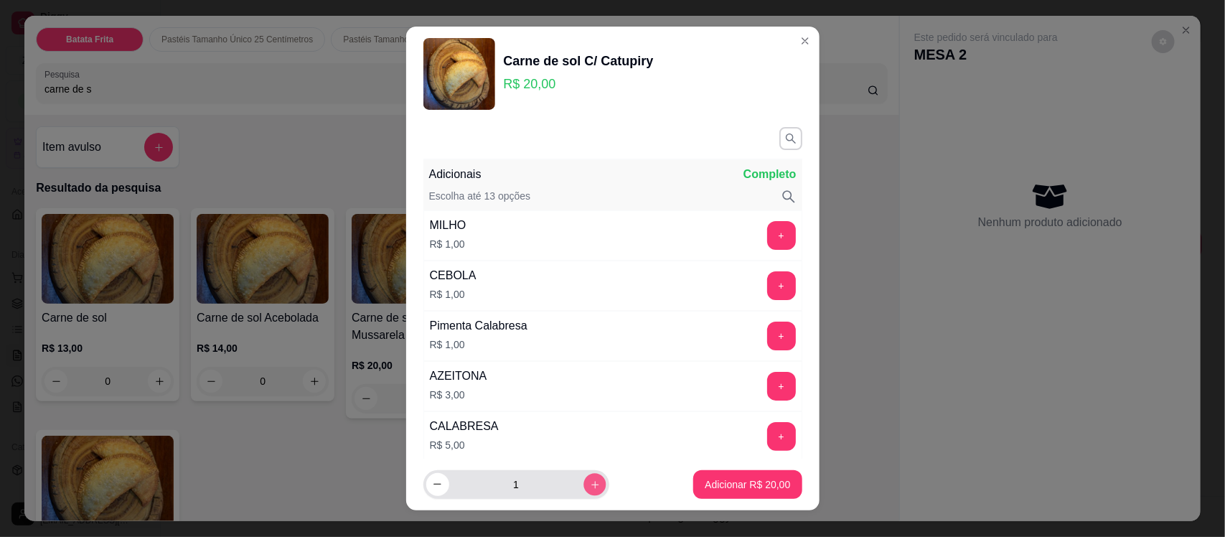
click at [589, 479] on icon "increase-product-quantity" at bounding box center [594, 484] width 11 height 11
type input "2"
click at [732, 487] on p "Adicionar R$ 40,00" at bounding box center [747, 484] width 83 height 14
type input "2"
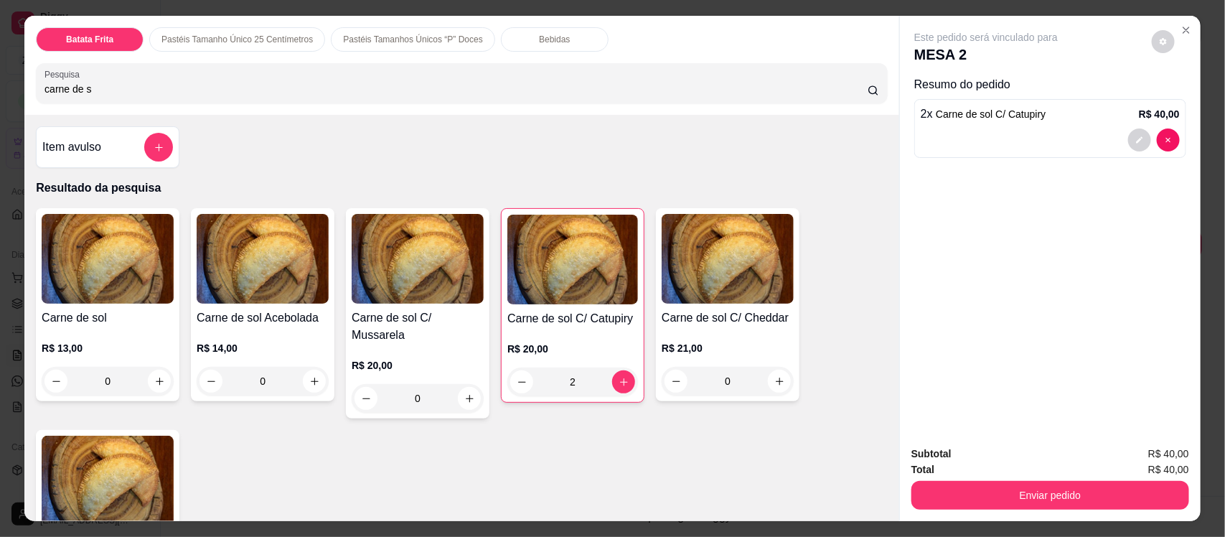
click at [512, 39] on div "Bebidas" at bounding box center [555, 39] width 108 height 24
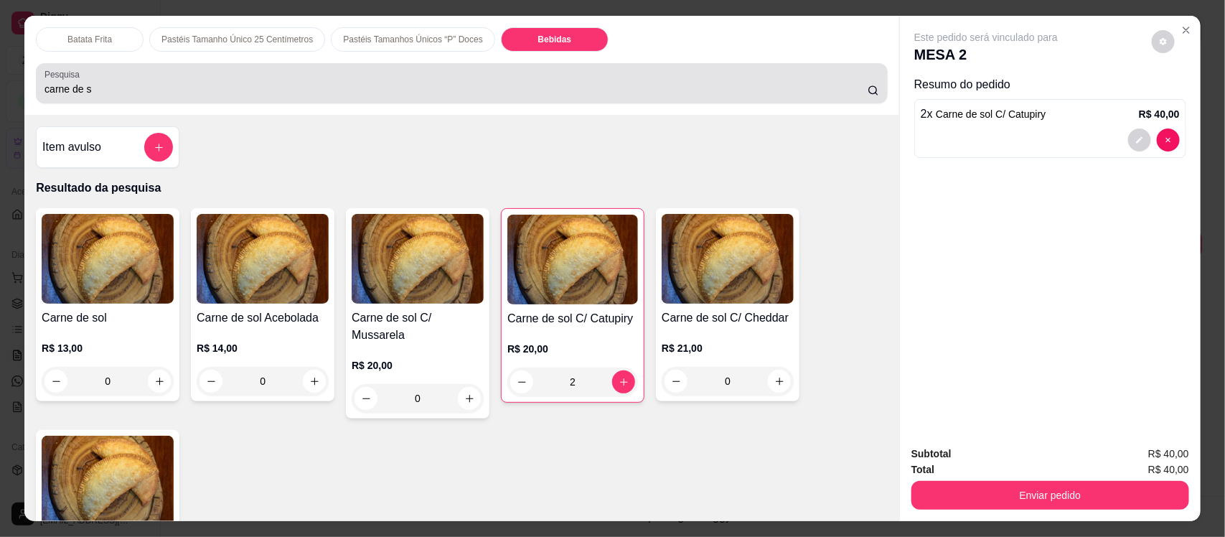
scroll to position [29, 0]
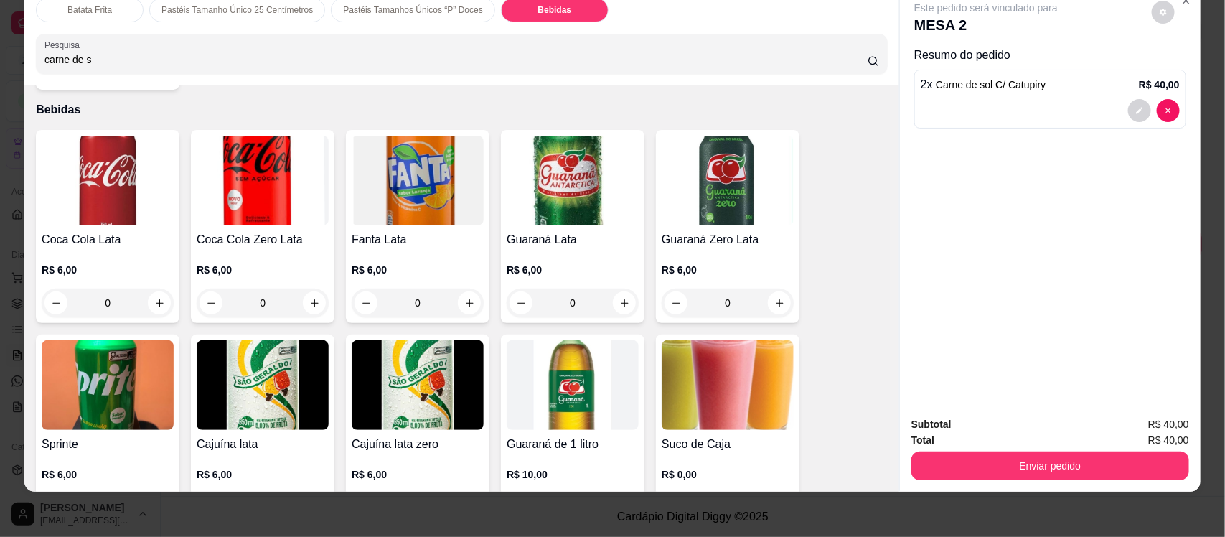
click at [724, 373] on img at bounding box center [728, 385] width 132 height 90
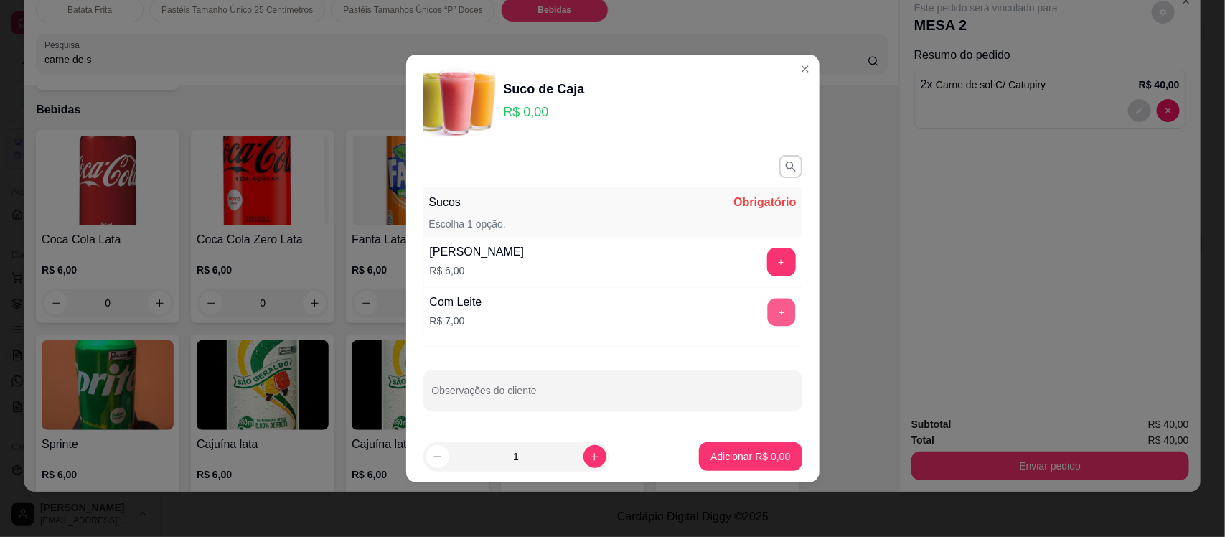
click at [773, 314] on button "+" at bounding box center [781, 313] width 28 height 28
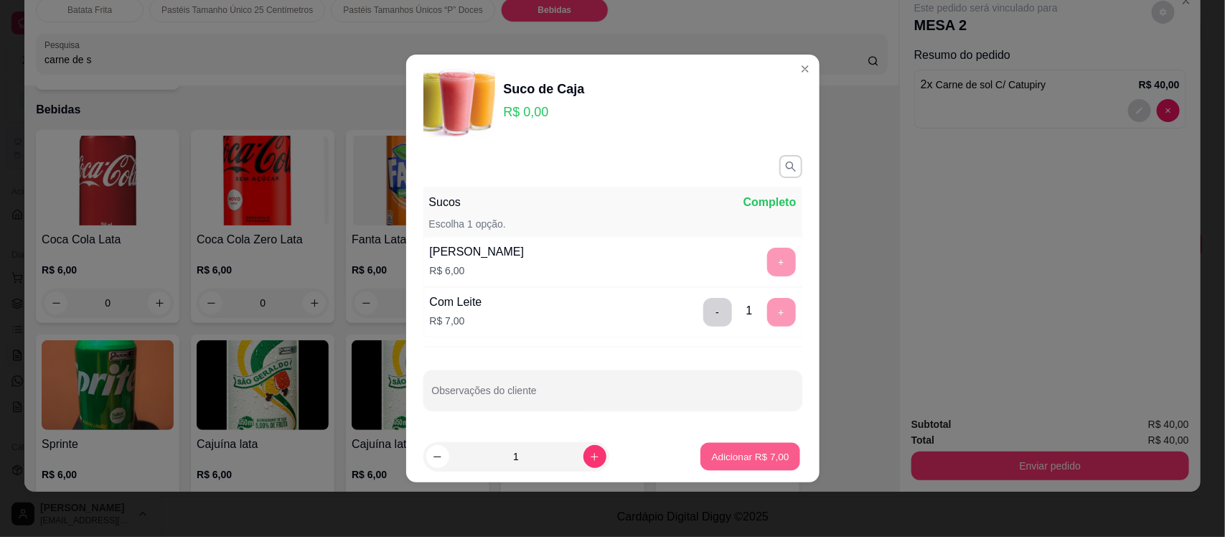
click at [744, 465] on button "Adicionar R$ 7,00" at bounding box center [751, 457] width 100 height 28
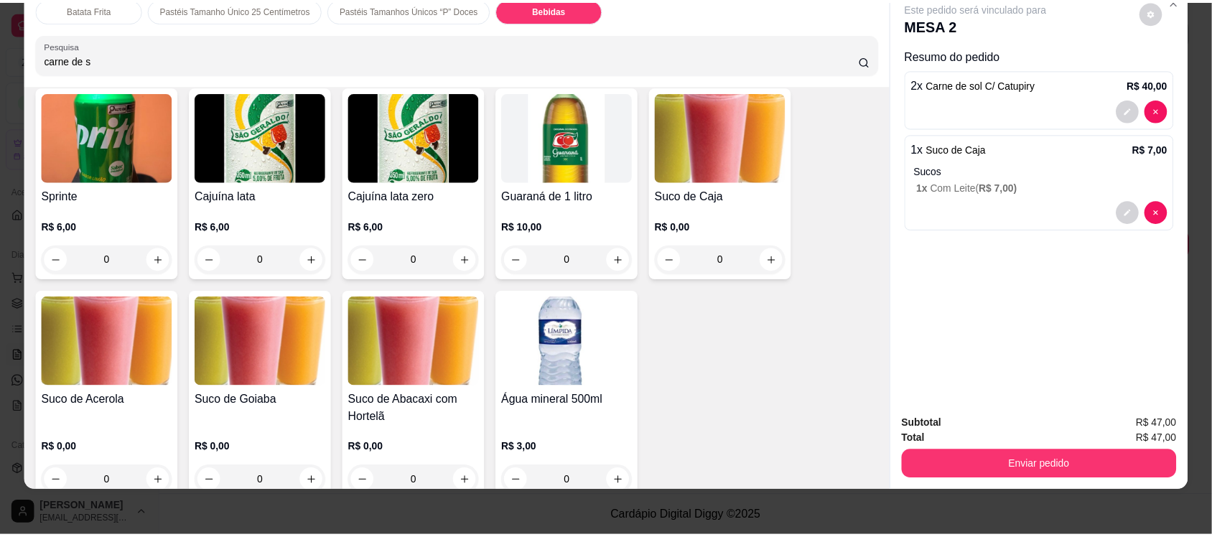
scroll to position [3213, 0]
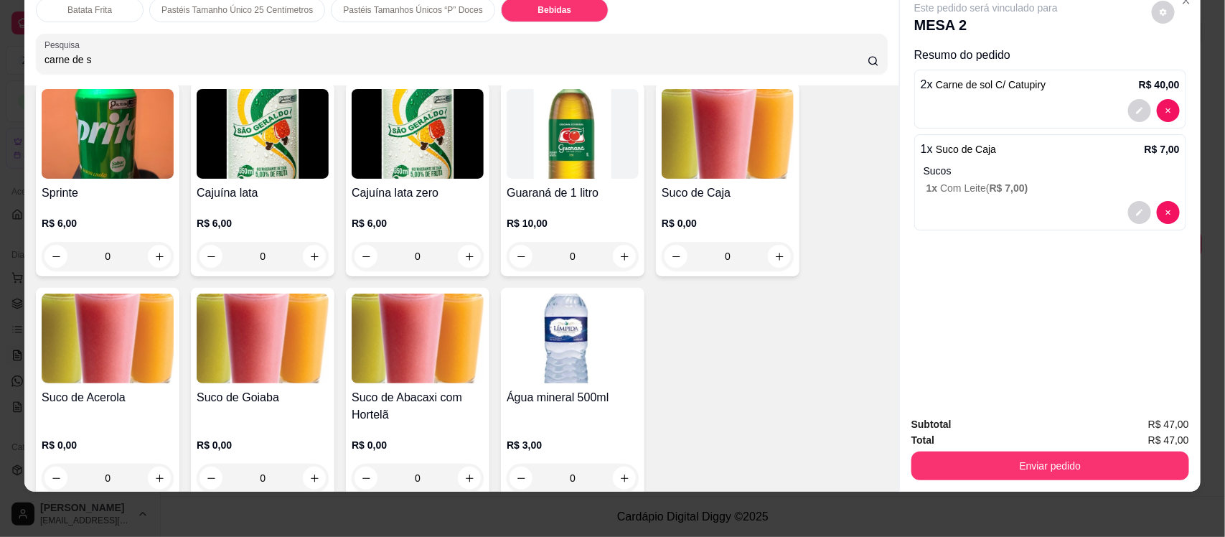
click at [400, 389] on h4 "Suco de Abacaxi com Hortelã" at bounding box center [418, 406] width 132 height 34
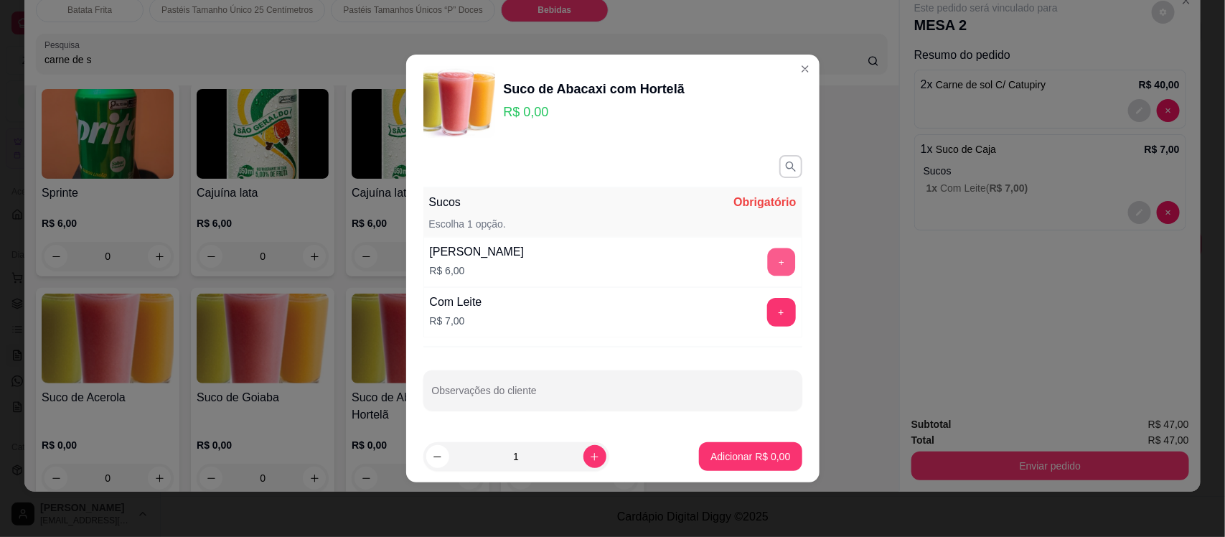
click at [767, 261] on button "+" at bounding box center [781, 262] width 28 height 28
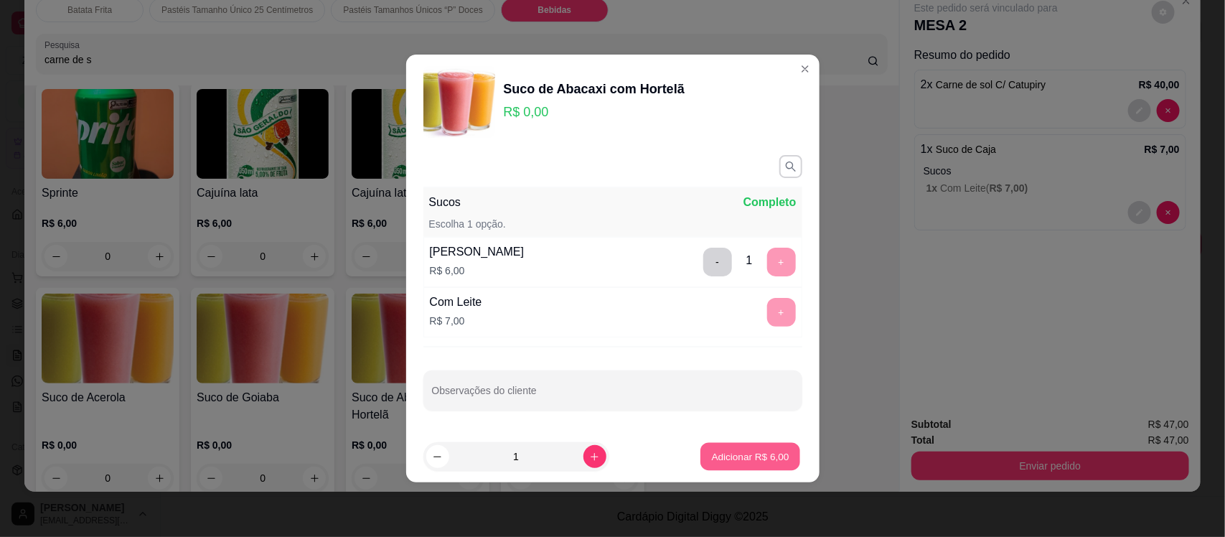
click at [712, 462] on p "Adicionar R$ 6,00" at bounding box center [751, 456] width 78 height 14
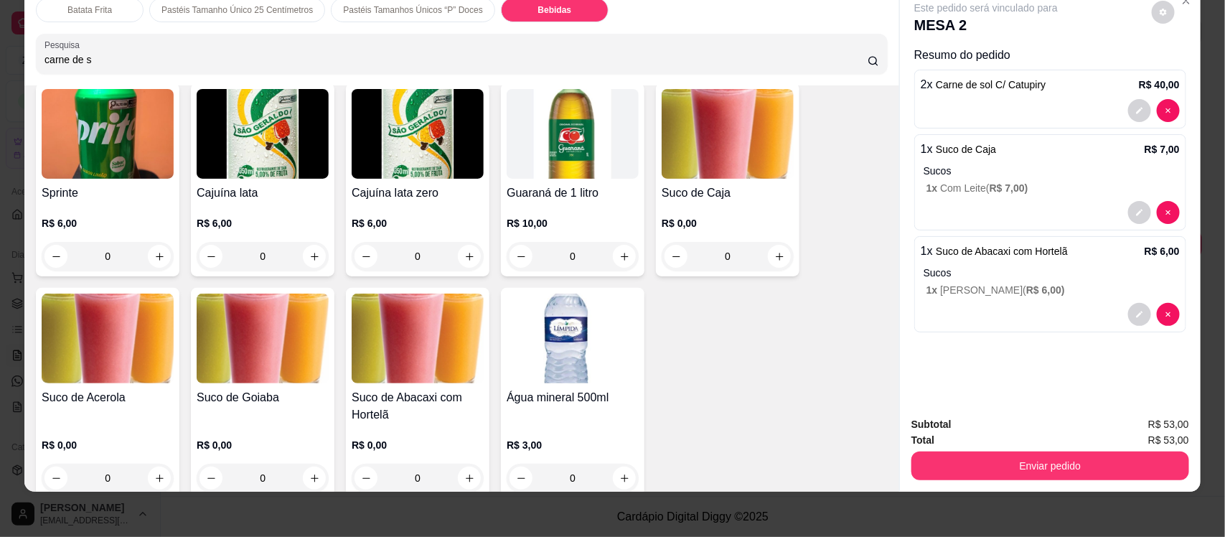
click at [557, 392] on div "Água mineral 500ml" at bounding box center [573, 406] width 132 height 34
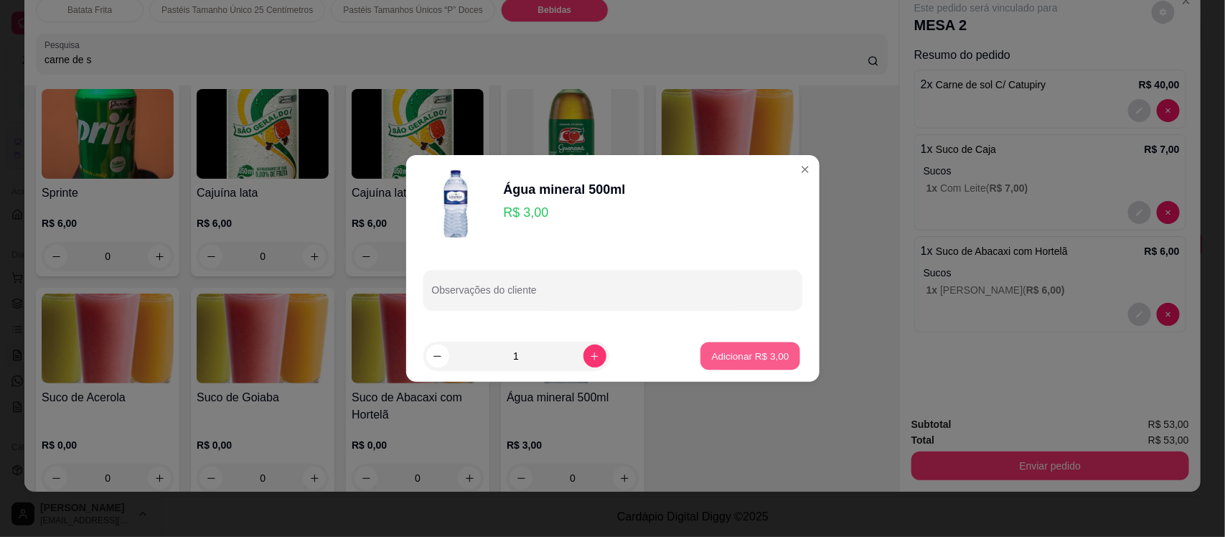
click at [775, 352] on p "Adicionar R$ 3,00" at bounding box center [751, 356] width 78 height 14
type input "1"
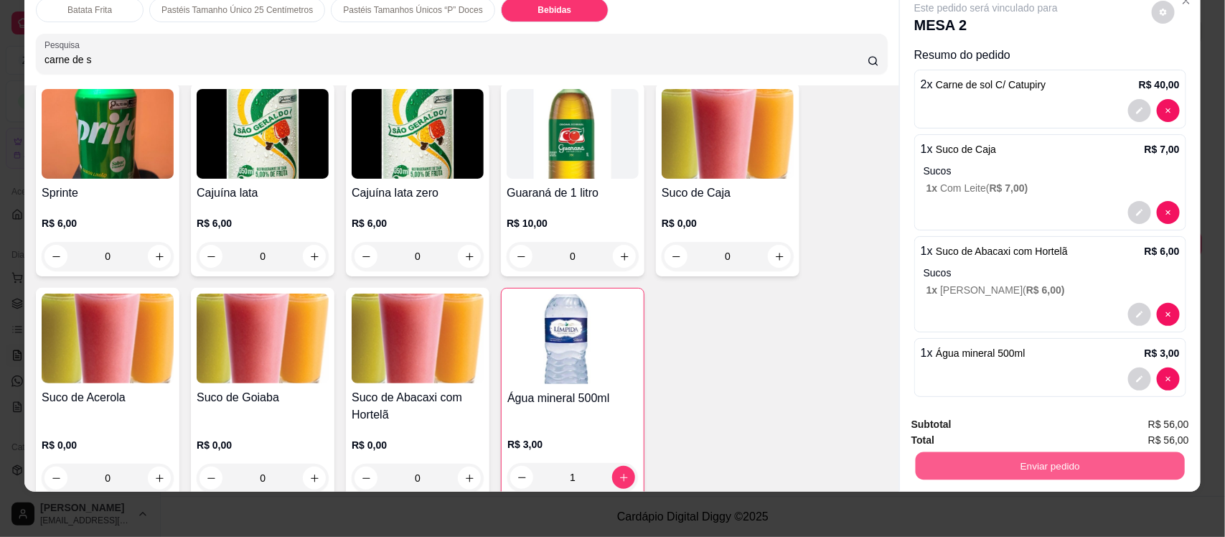
click at [986, 461] on button "Enviar pedido" at bounding box center [1050, 466] width 269 height 28
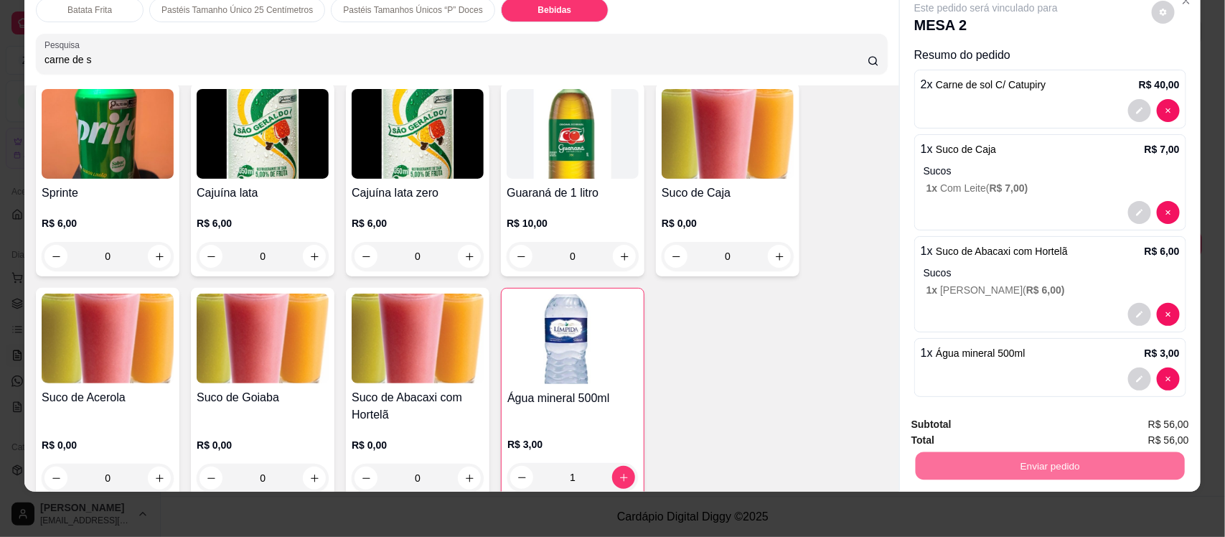
click at [1143, 429] on button "Enviar pedido" at bounding box center [1151, 430] width 79 height 27
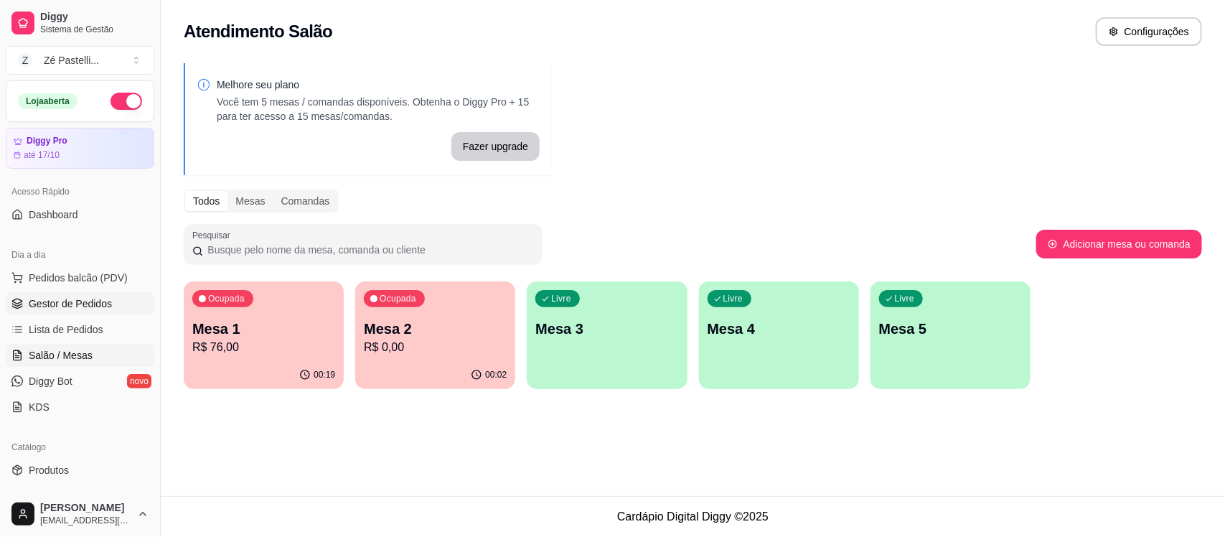
click at [55, 307] on span "Gestor de Pedidos" at bounding box center [70, 303] width 83 height 14
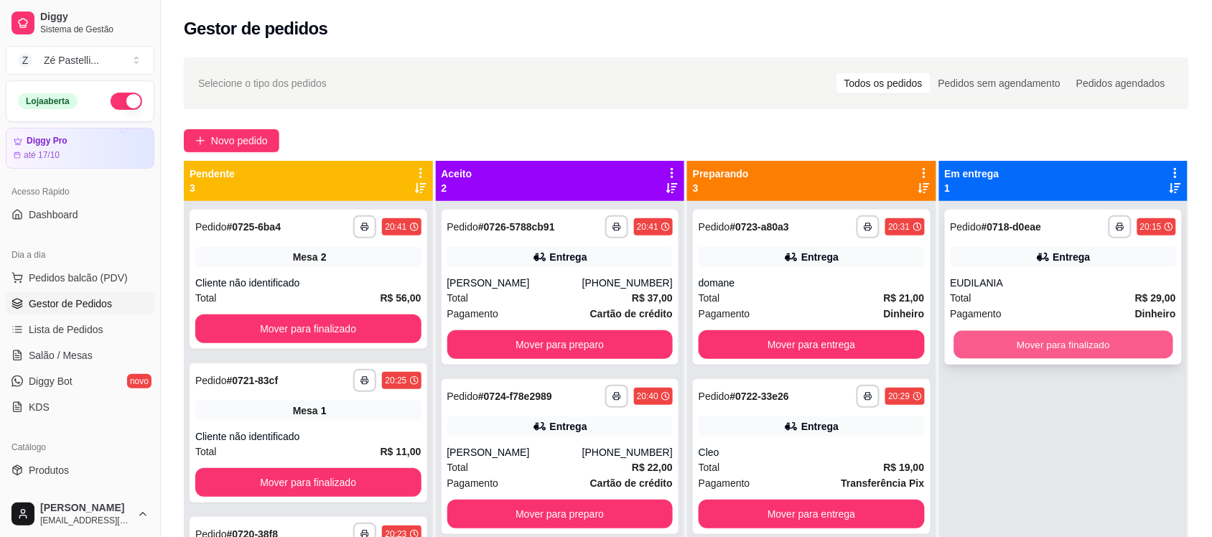
click at [1017, 342] on button "Mover para finalizado" at bounding box center [1062, 345] width 219 height 28
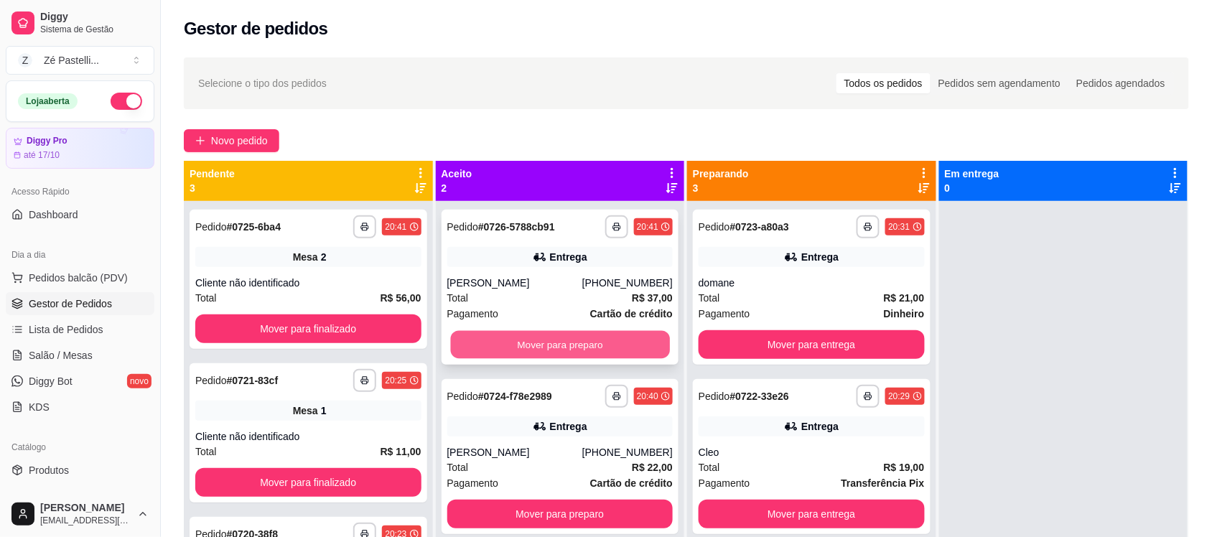
click at [578, 345] on button "Mover para preparo" at bounding box center [559, 345] width 219 height 28
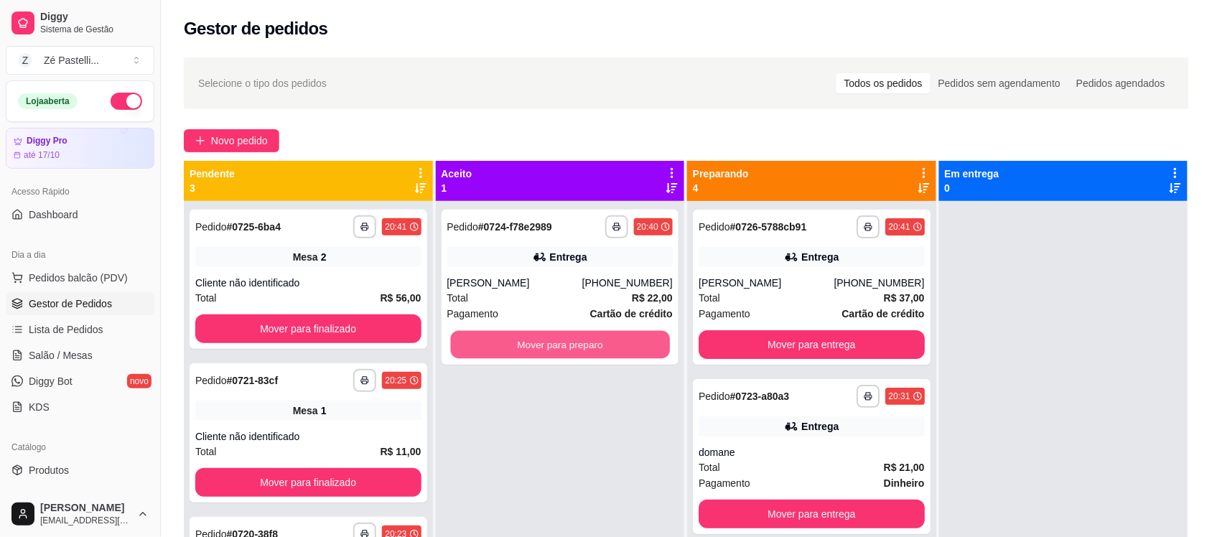
click at [578, 345] on button "Mover para preparo" at bounding box center [559, 345] width 219 height 28
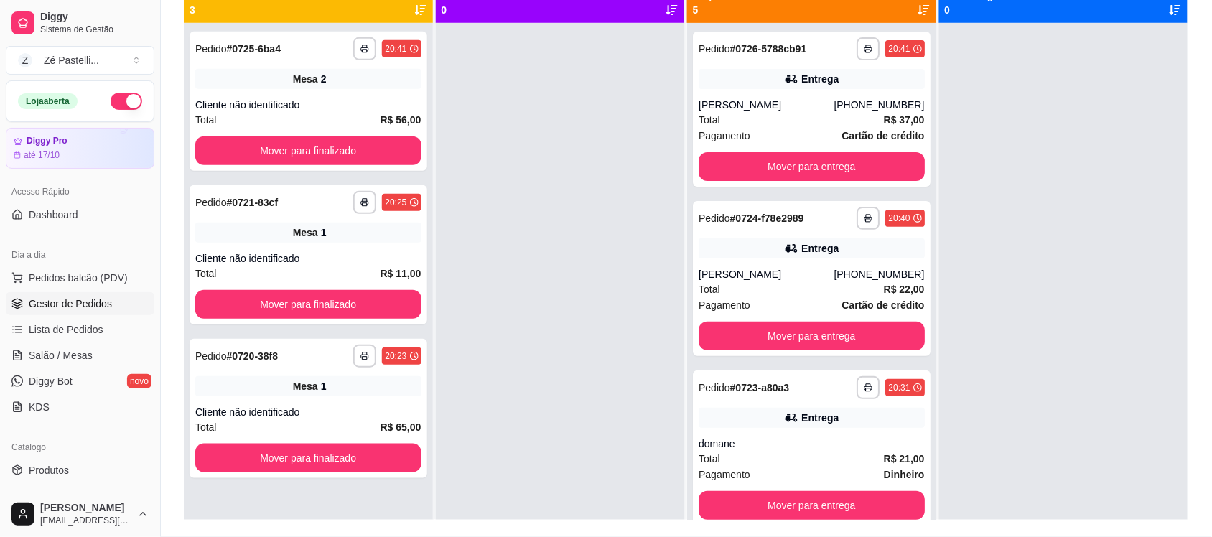
scroll to position [179, 0]
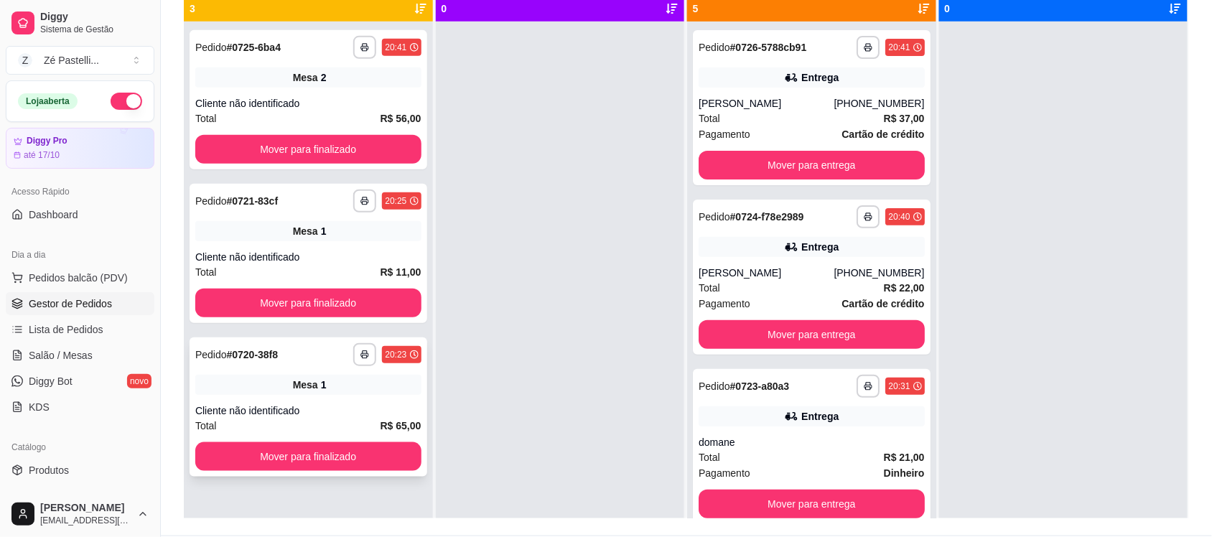
click at [327, 410] on div "Cliente não identificado" at bounding box center [308, 410] width 226 height 14
click at [56, 361] on span "Salão / Mesas" at bounding box center [61, 355] width 64 height 14
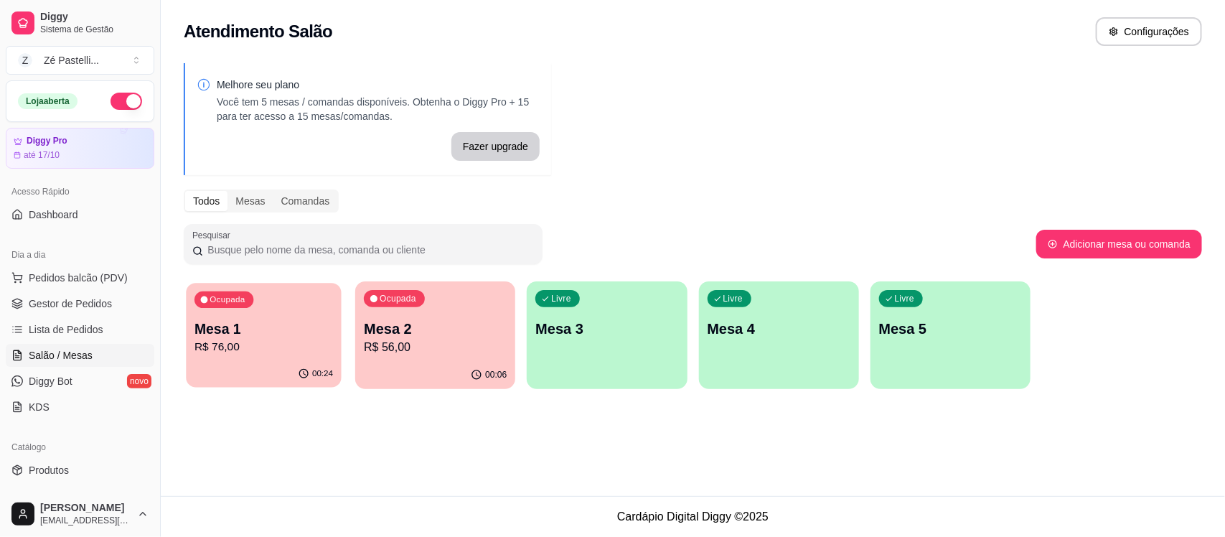
click at [271, 320] on p "Mesa 1" at bounding box center [264, 328] width 139 height 19
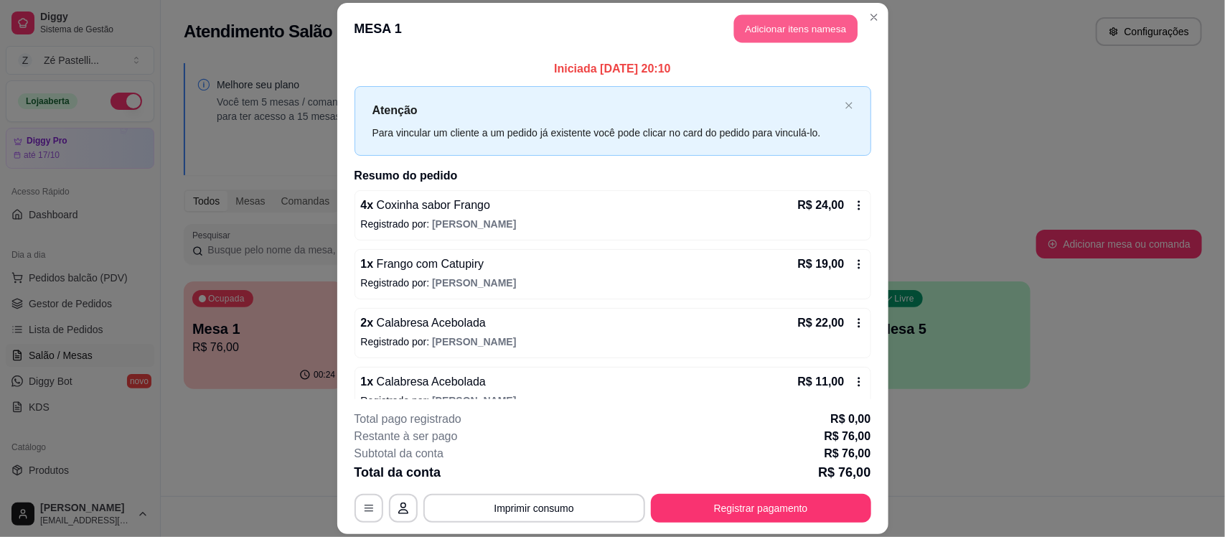
click at [760, 23] on button "Adicionar itens na mesa" at bounding box center [795, 28] width 123 height 28
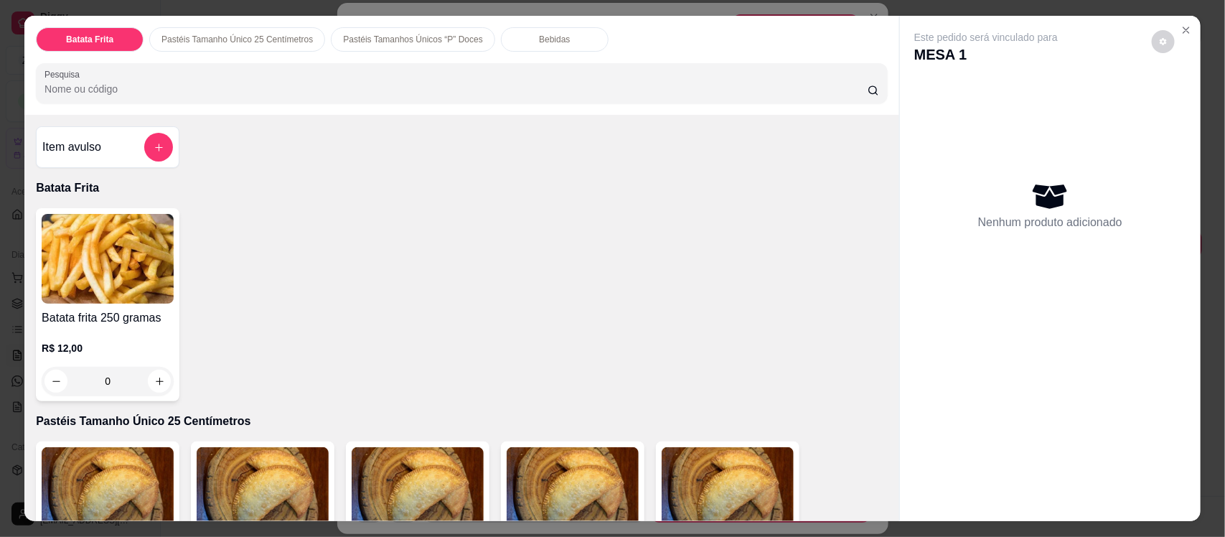
click at [544, 38] on p "Bebidas" at bounding box center [554, 39] width 31 height 11
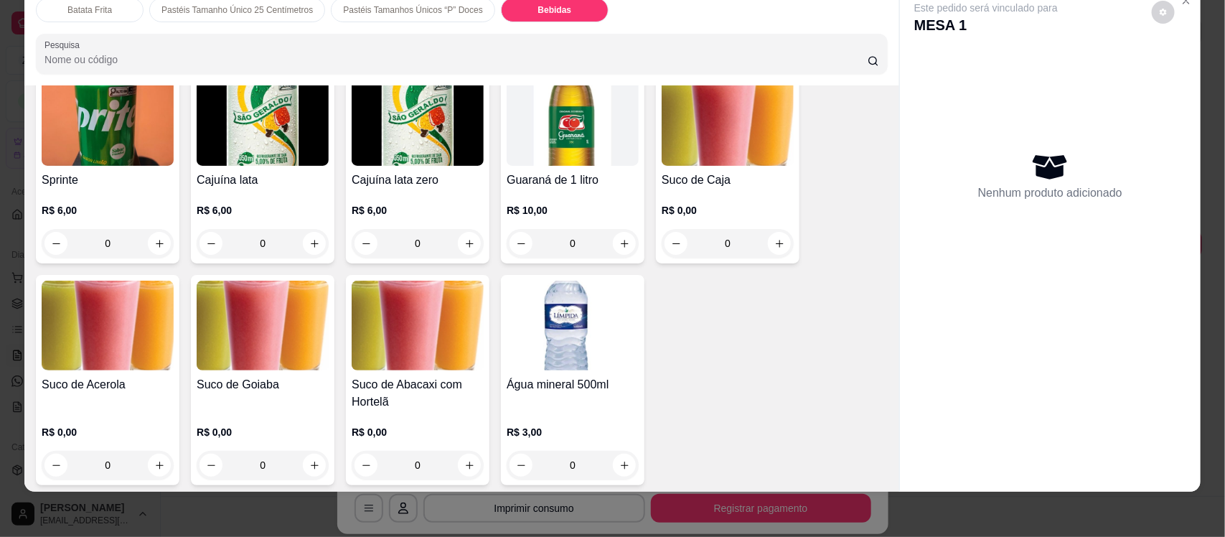
scroll to position [2758, 0]
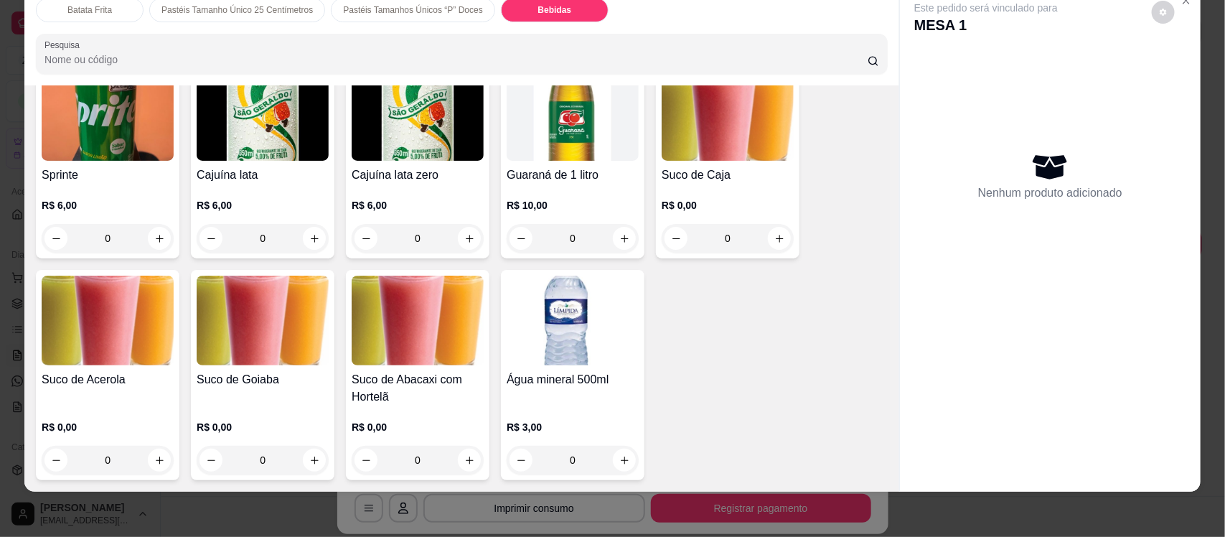
click at [242, 353] on img at bounding box center [263, 321] width 132 height 90
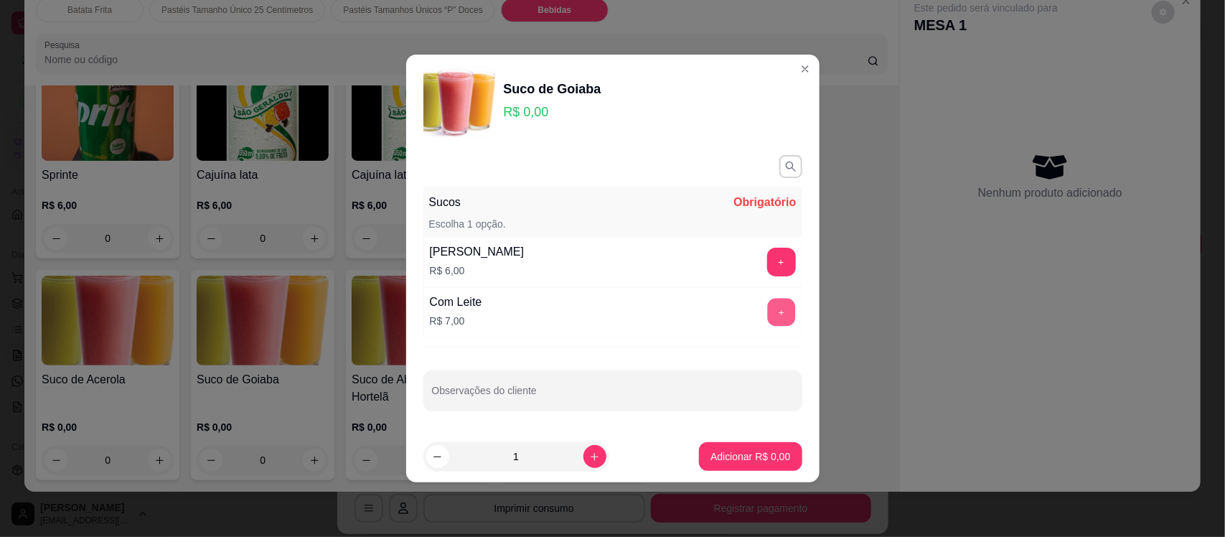
click at [776, 307] on button "+" at bounding box center [781, 313] width 28 height 28
click at [589, 459] on icon "increase-product-quantity" at bounding box center [594, 457] width 11 height 11
type input "2"
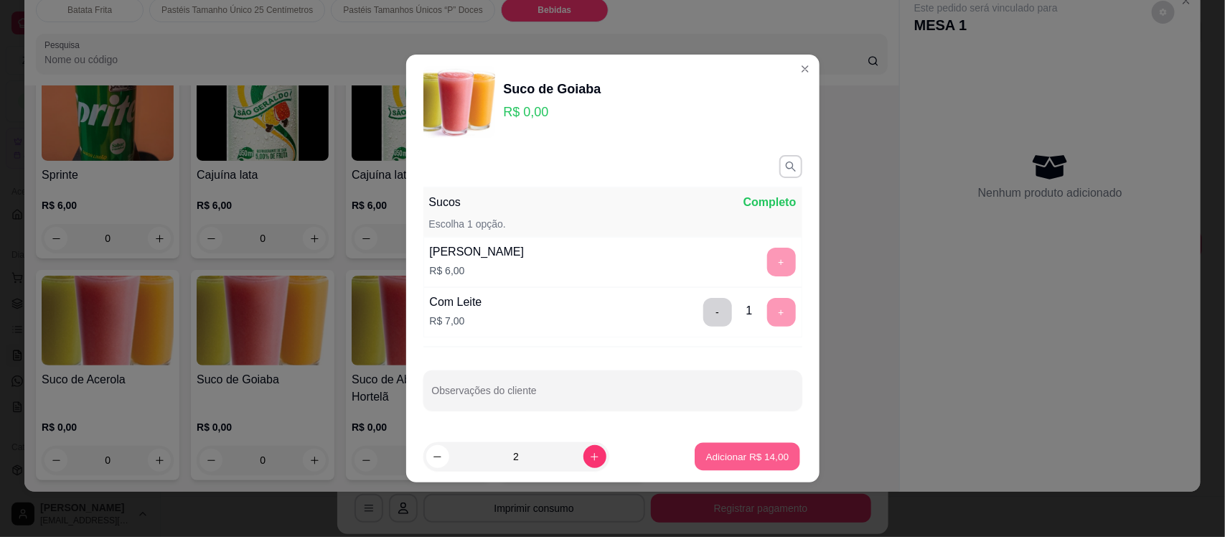
click at [750, 461] on p "Adicionar R$ 14,00" at bounding box center [747, 456] width 83 height 14
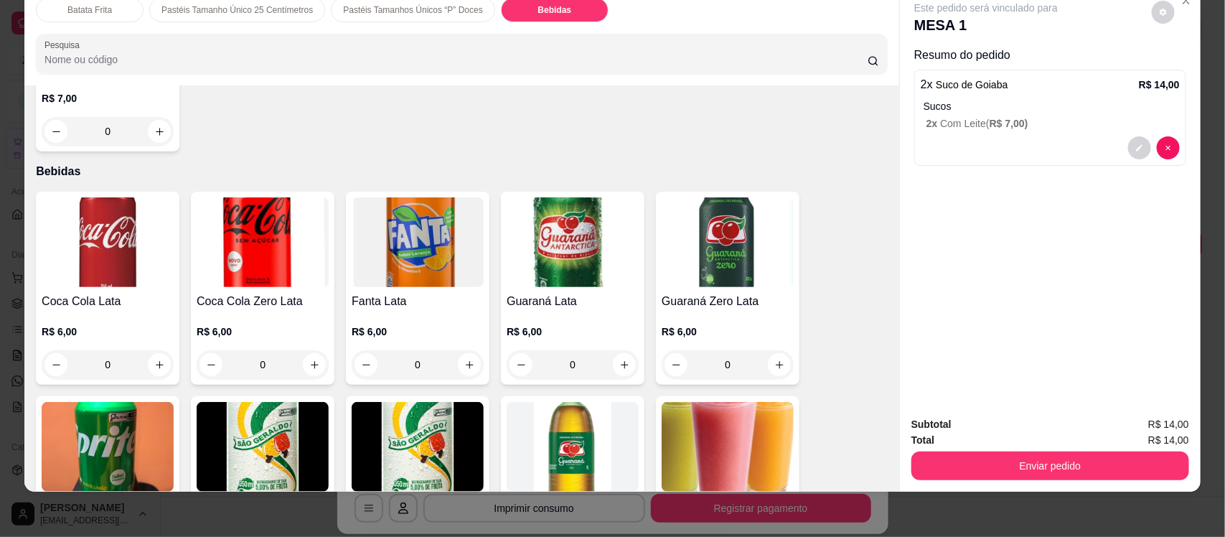
scroll to position [2399, 0]
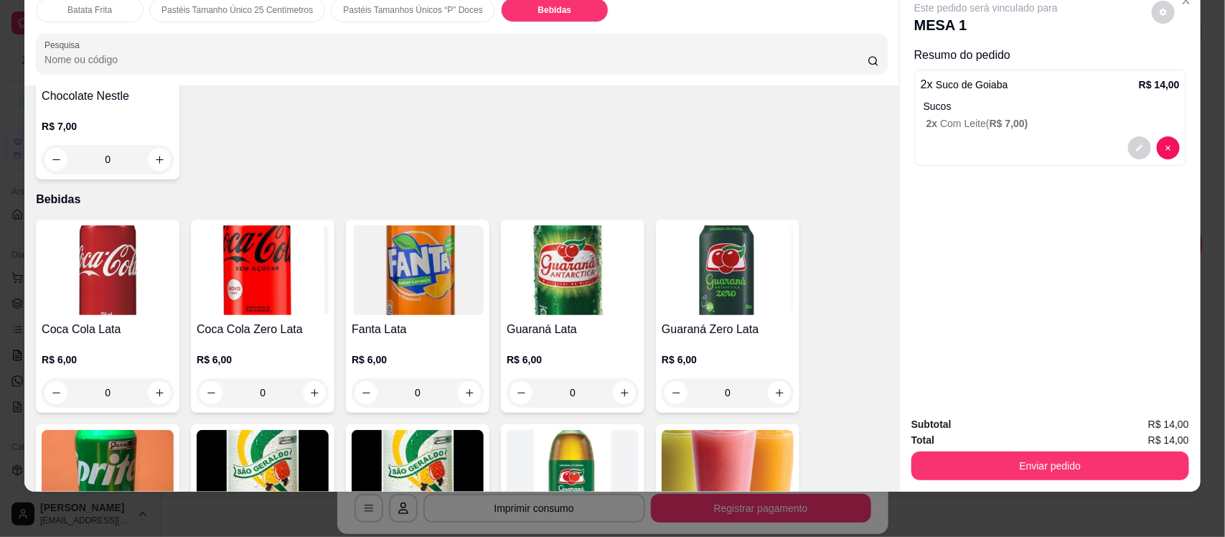
click at [98, 292] on img at bounding box center [108, 270] width 132 height 90
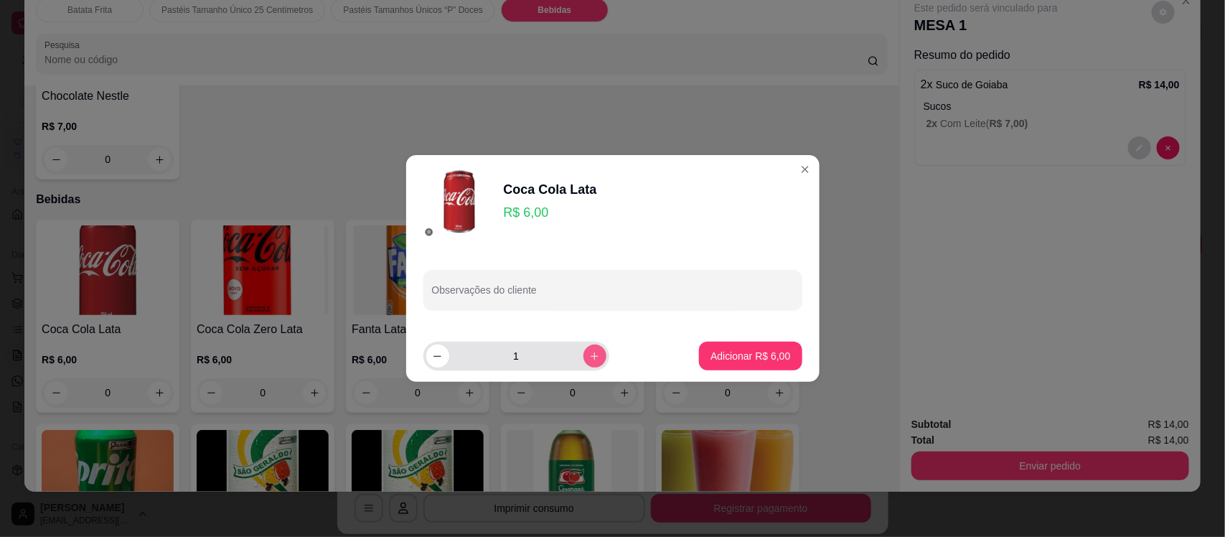
click at [591, 359] on button "increase-product-quantity" at bounding box center [595, 356] width 23 height 23
type input "2"
click at [734, 360] on p "Adicionar R$ 12,00" at bounding box center [747, 356] width 83 height 14
type input "2"
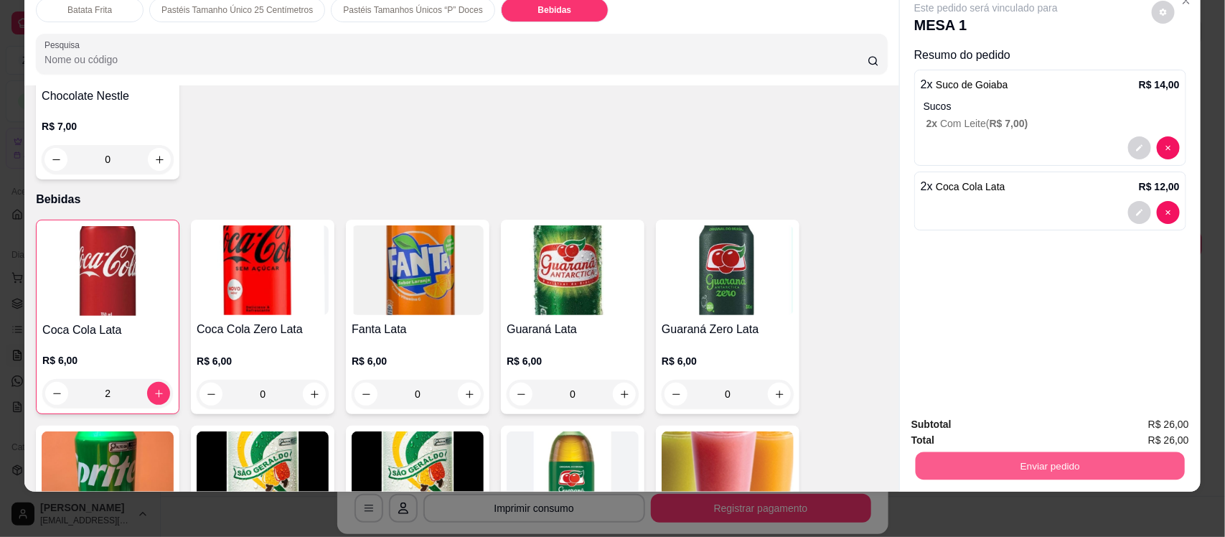
click at [1032, 459] on button "Enviar pedido" at bounding box center [1050, 466] width 269 height 28
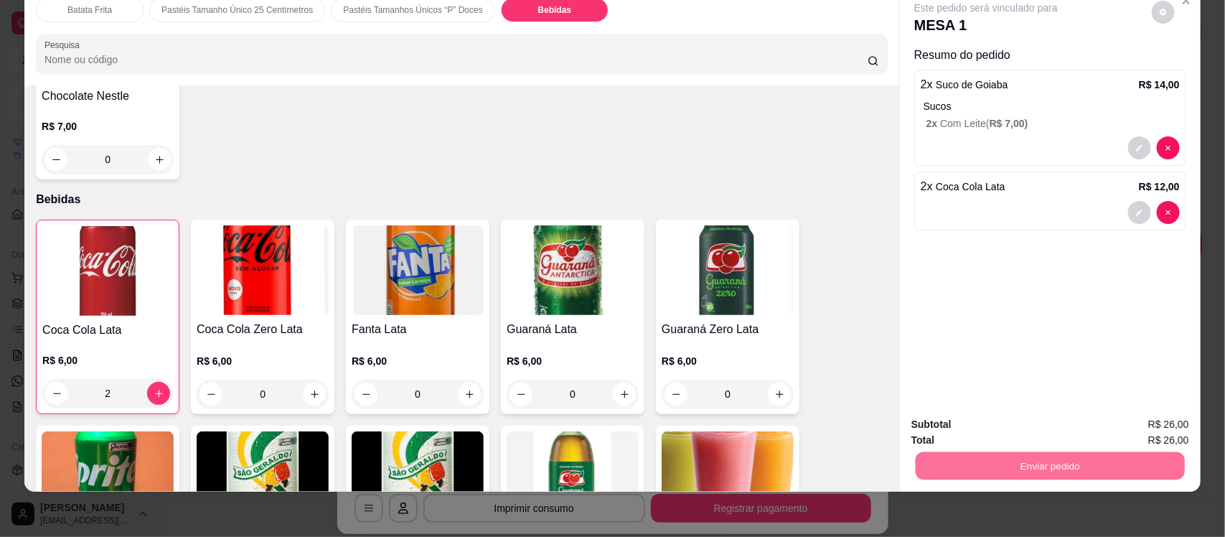
click at [1164, 426] on button "Enviar pedido" at bounding box center [1151, 430] width 81 height 27
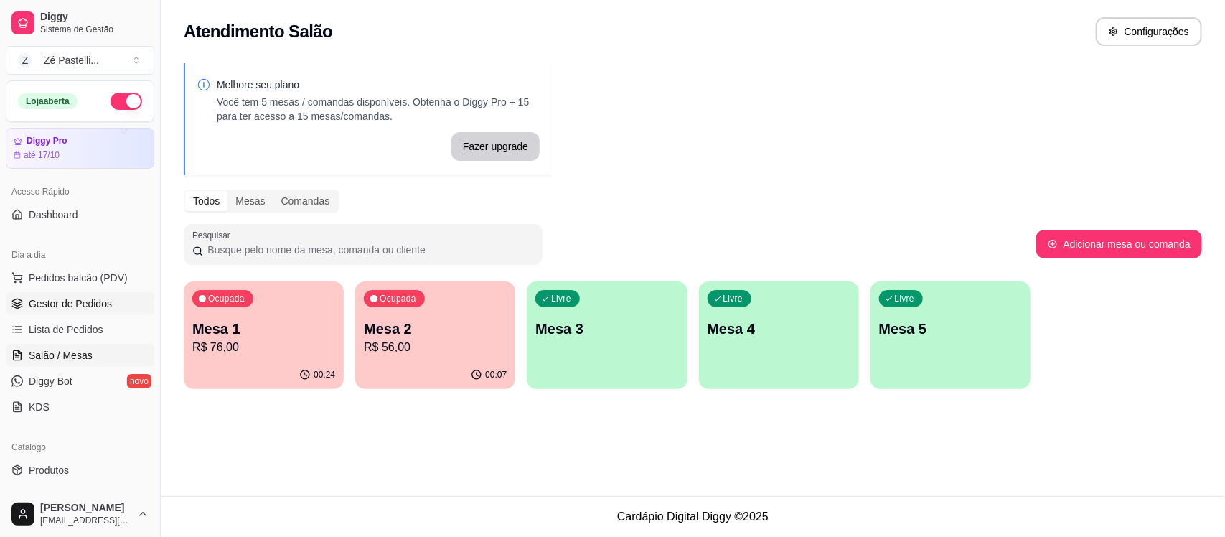
click at [97, 305] on span "Gestor de Pedidos" at bounding box center [70, 303] width 83 height 14
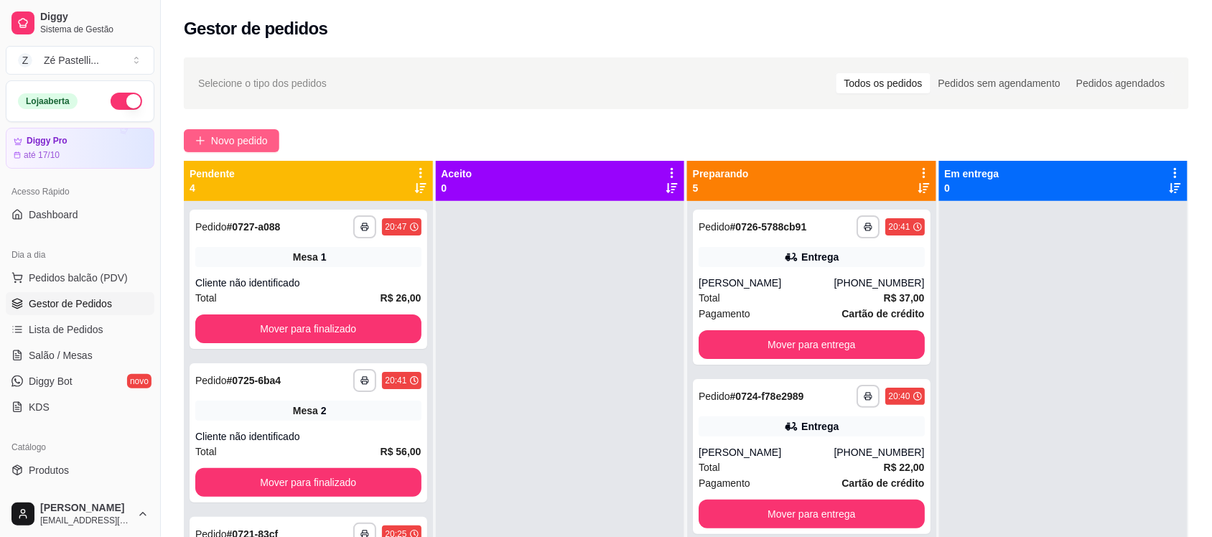
click at [214, 139] on span "Novo pedido" at bounding box center [239, 141] width 57 height 16
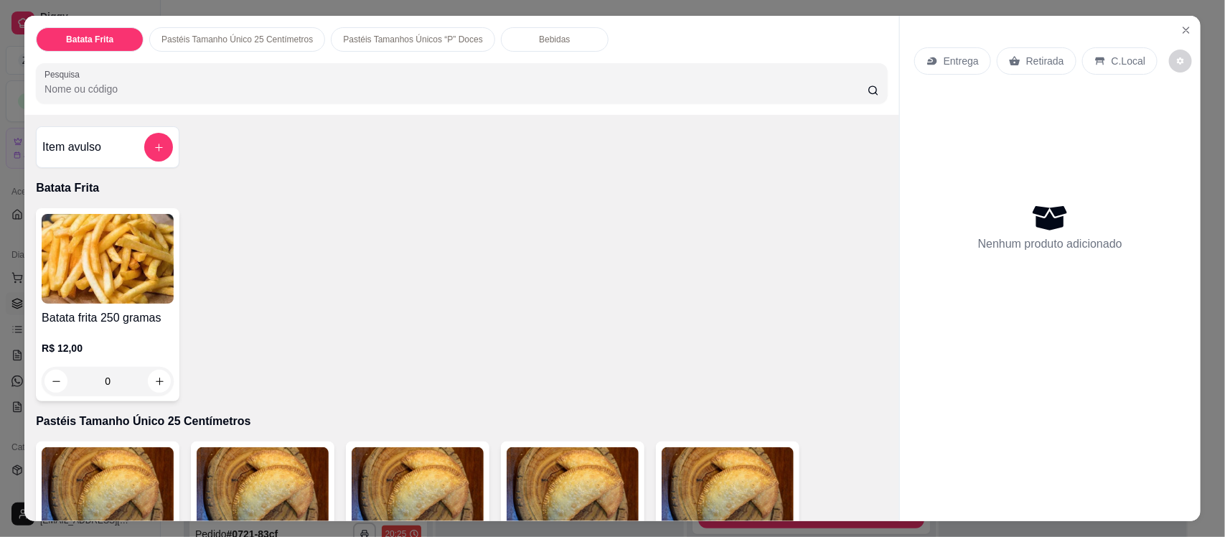
click at [113, 87] on input "Pesquisa" at bounding box center [456, 89] width 823 height 14
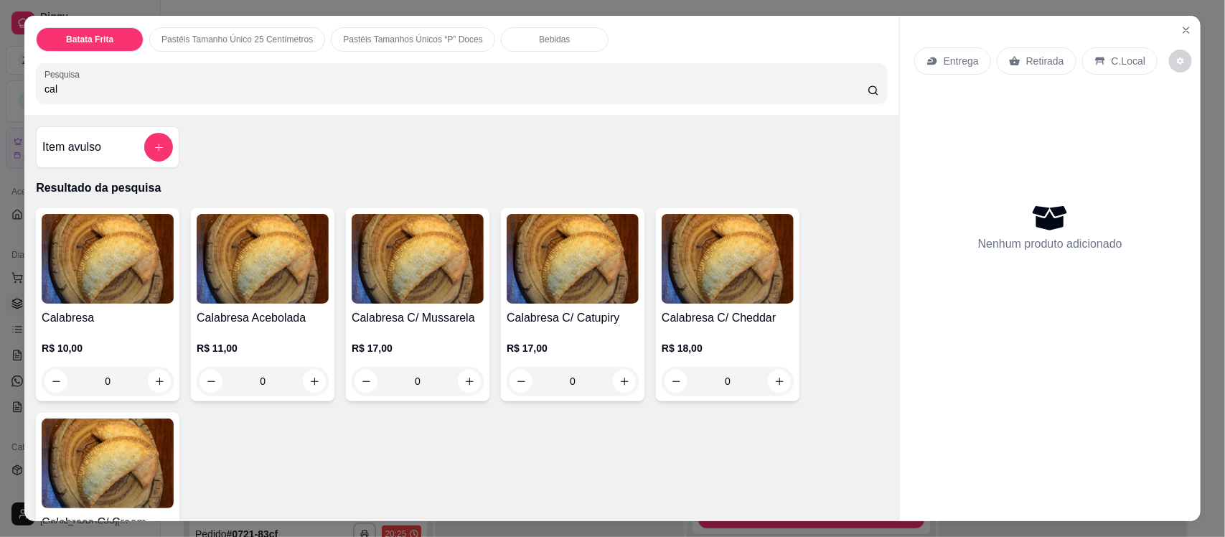
type input "cal"
click at [99, 320] on h4 "Calabresa" at bounding box center [108, 317] width 132 height 17
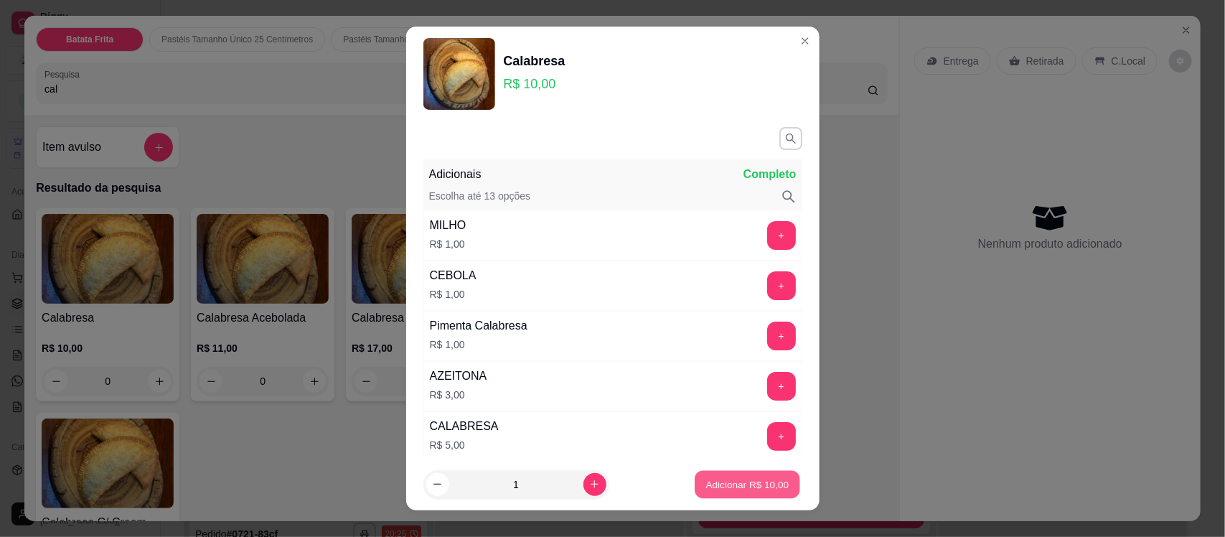
click at [751, 478] on p "Adicionar R$ 10,00" at bounding box center [747, 484] width 83 height 14
type input "1"
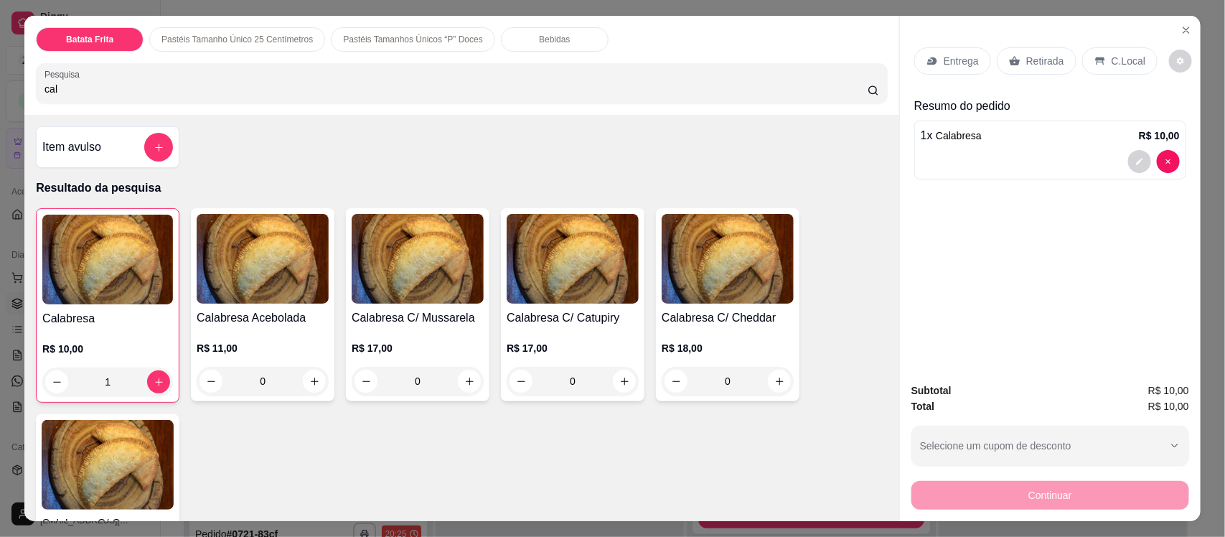
click at [949, 62] on p "Entrega" at bounding box center [961, 61] width 35 height 14
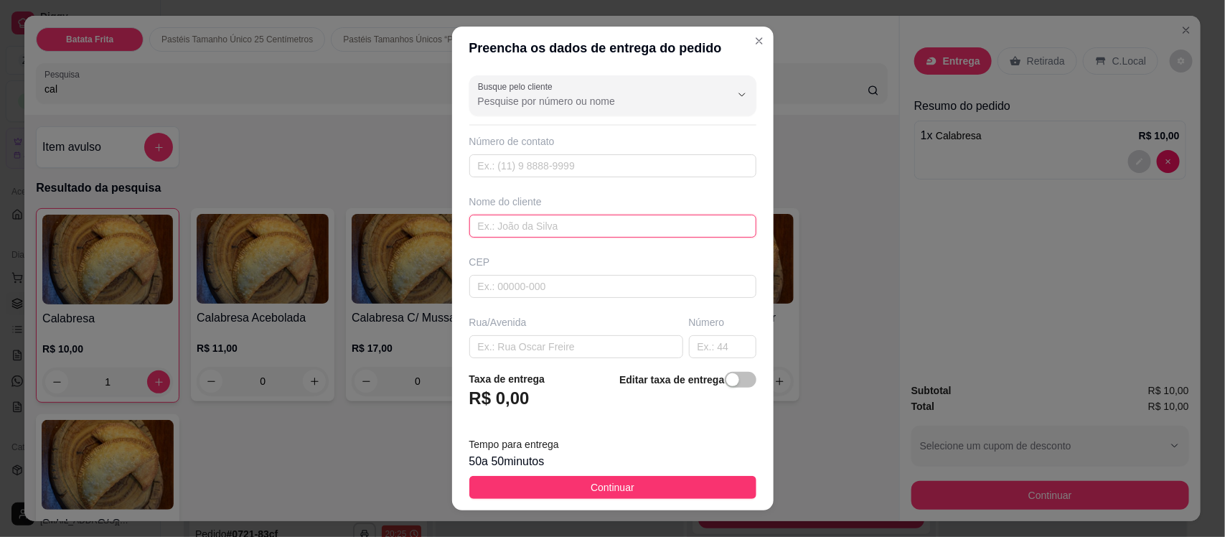
click at [589, 235] on input "text" at bounding box center [612, 226] width 287 height 23
type input "rebeca"
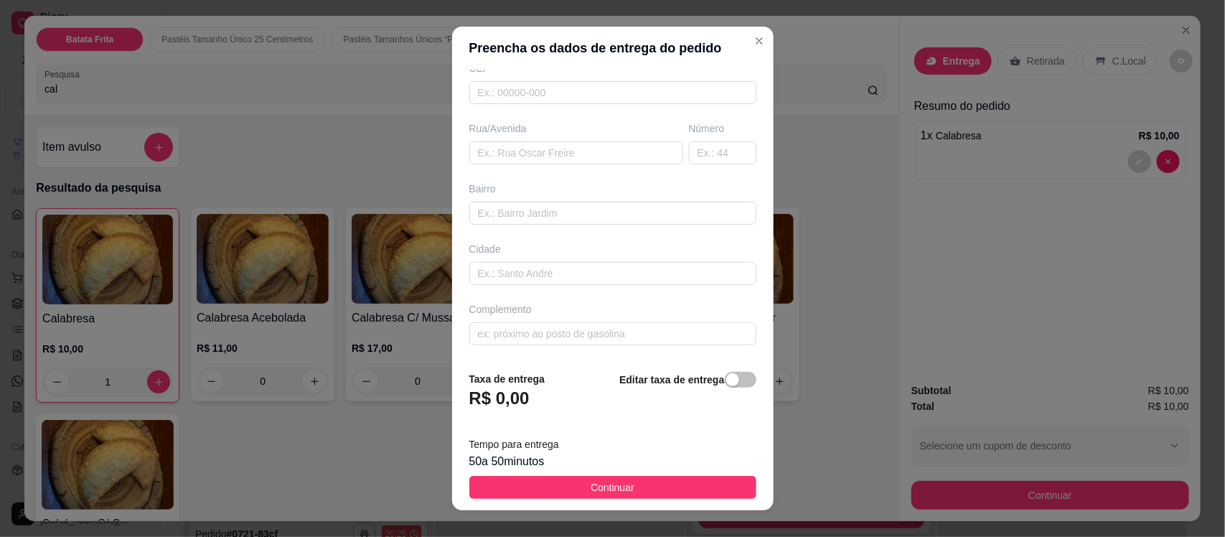
scroll to position [196, 0]
click at [602, 332] on input "text" at bounding box center [612, 333] width 287 height 23
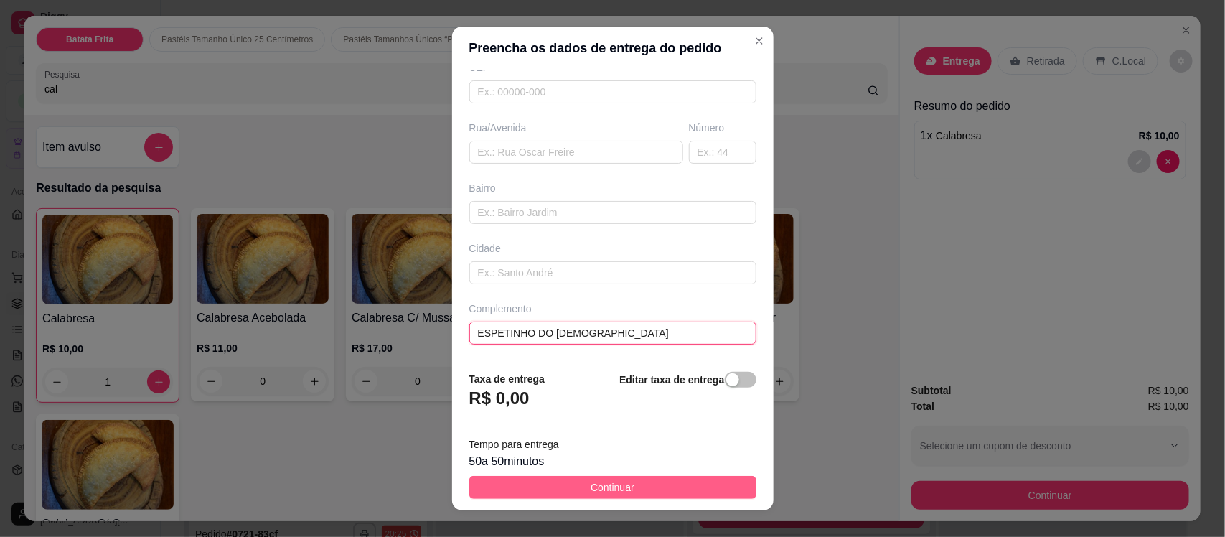
type input "ESPETINHO DO [DEMOGRAPHIC_DATA]"
click at [628, 480] on button "Continuar" at bounding box center [612, 487] width 287 height 23
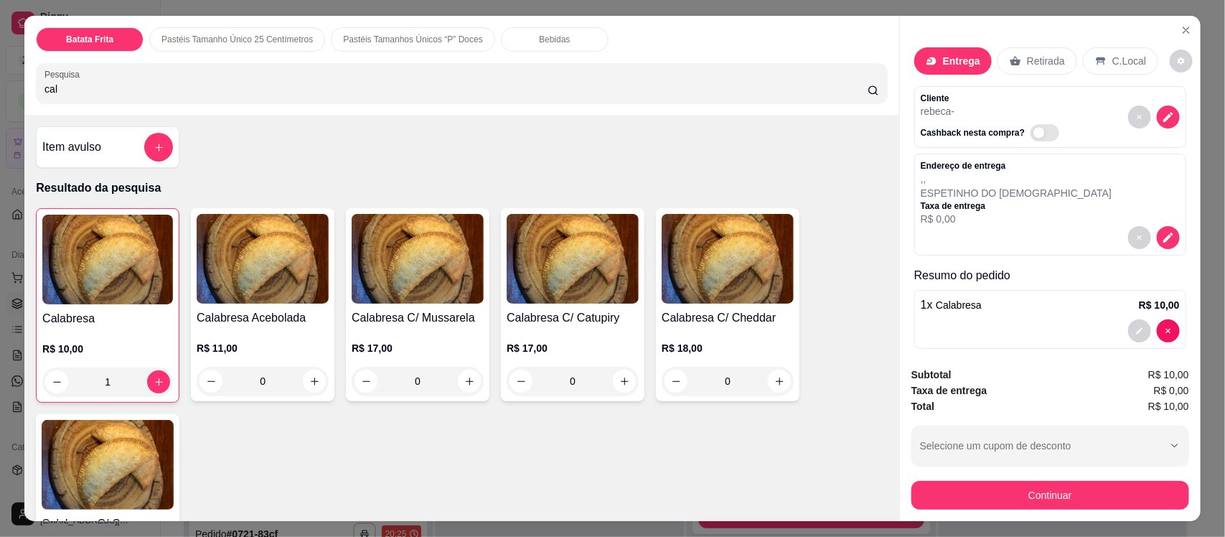
click at [541, 33] on div "Bebidas" at bounding box center [555, 39] width 108 height 24
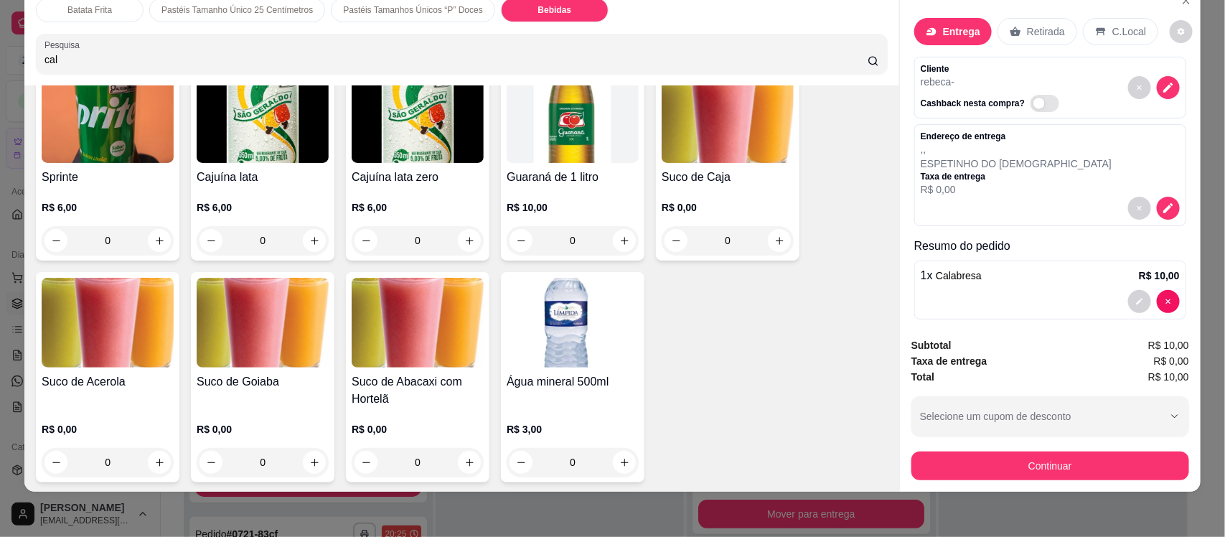
scroll to position [3217, 0]
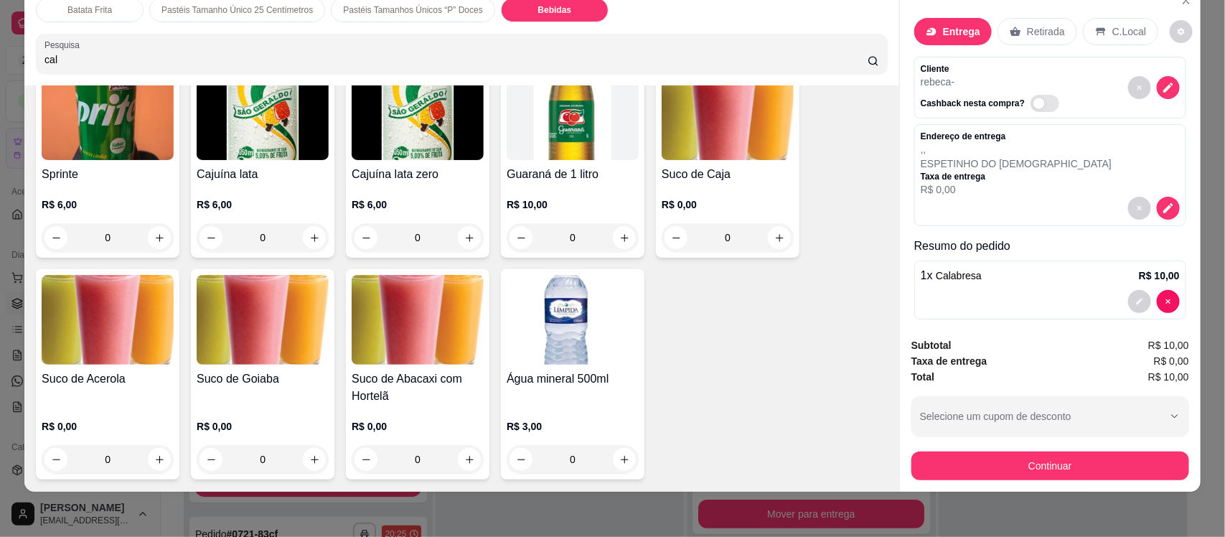
click at [263, 370] on h4 "Suco de Goiaba" at bounding box center [263, 378] width 132 height 17
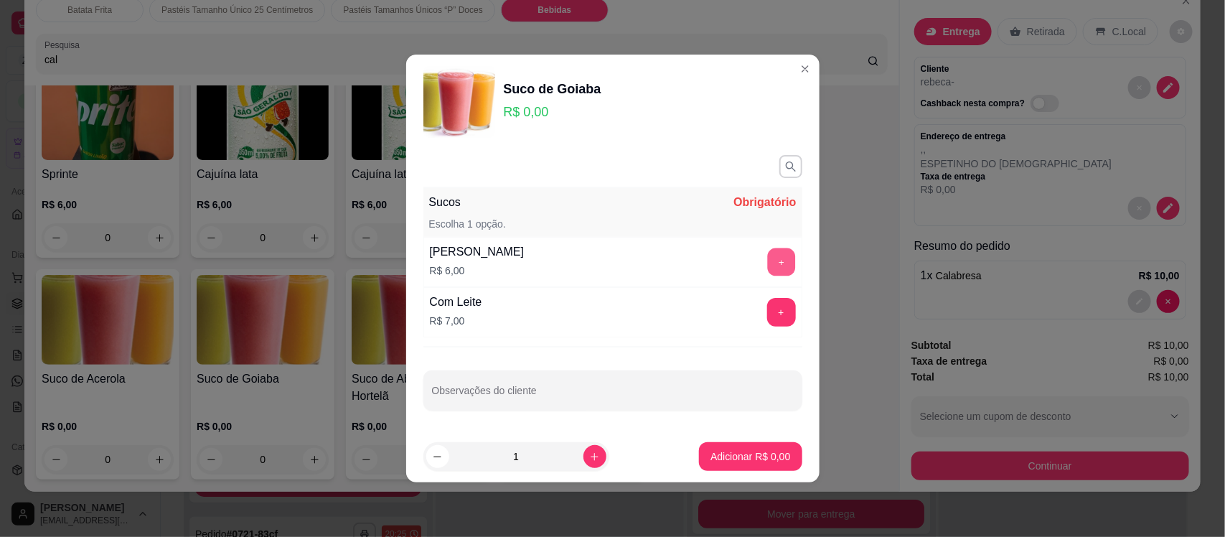
click at [770, 260] on button "+" at bounding box center [781, 262] width 28 height 28
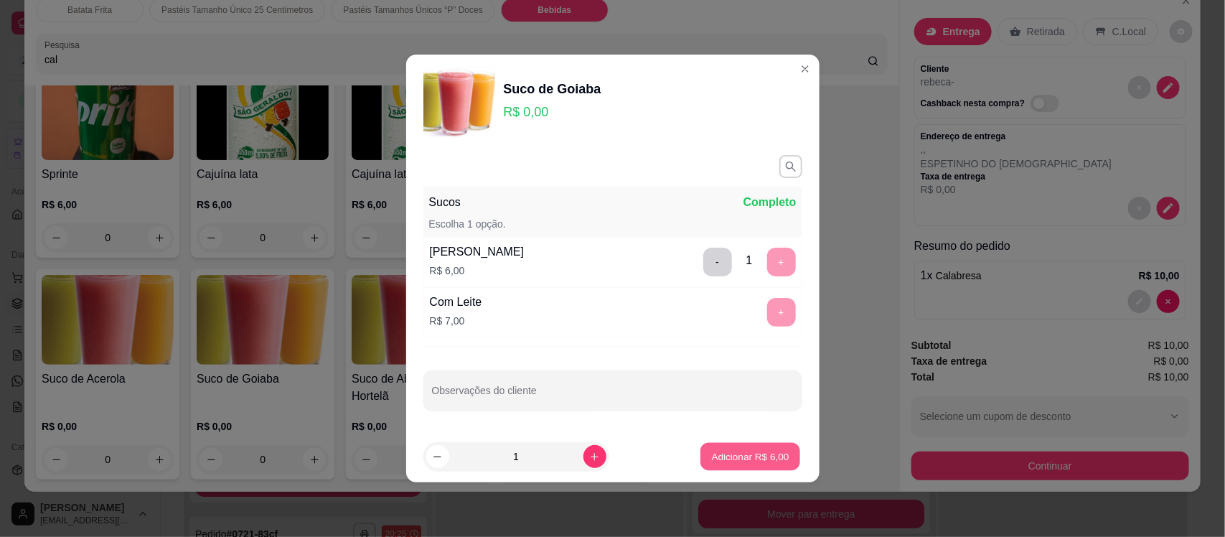
click at [772, 457] on p "Adicionar R$ 6,00" at bounding box center [751, 456] width 78 height 14
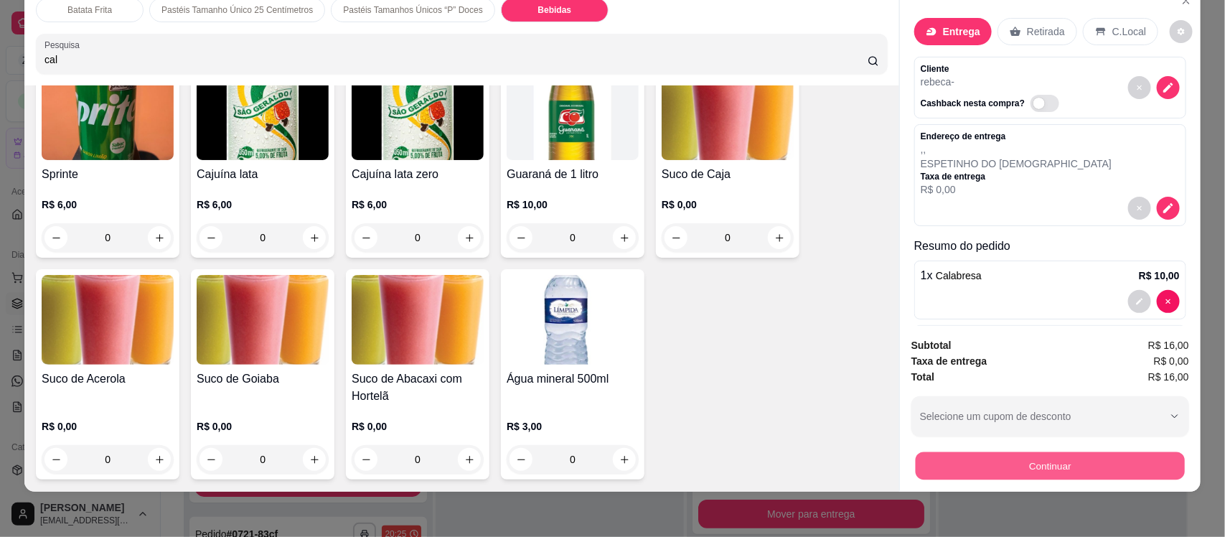
click at [967, 472] on button "Continuar" at bounding box center [1050, 466] width 269 height 28
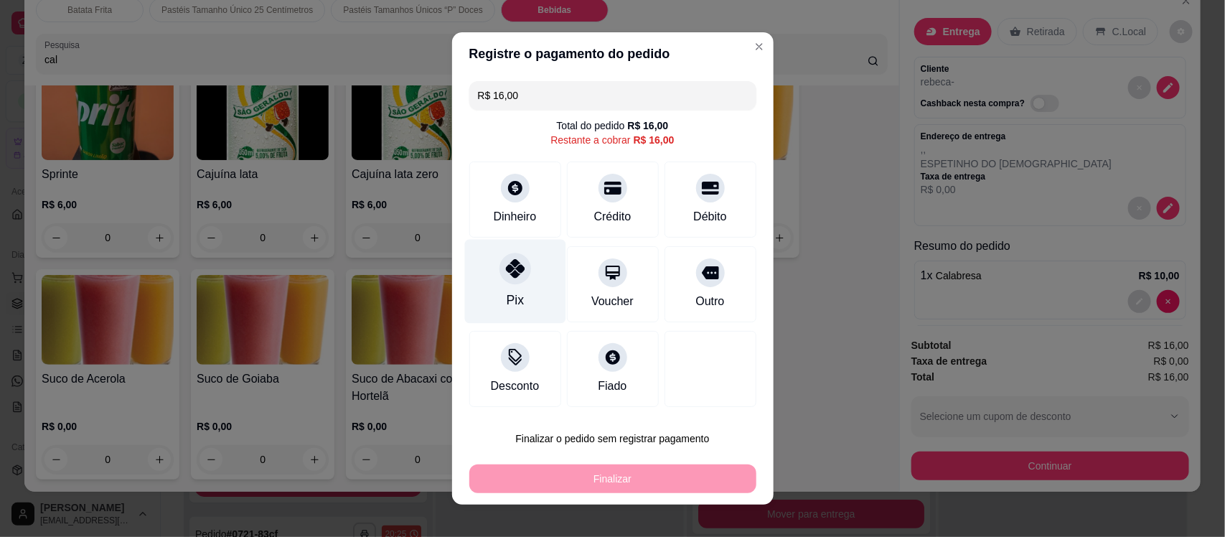
click at [526, 277] on div "Pix" at bounding box center [514, 282] width 101 height 84
type input "R$ 0,00"
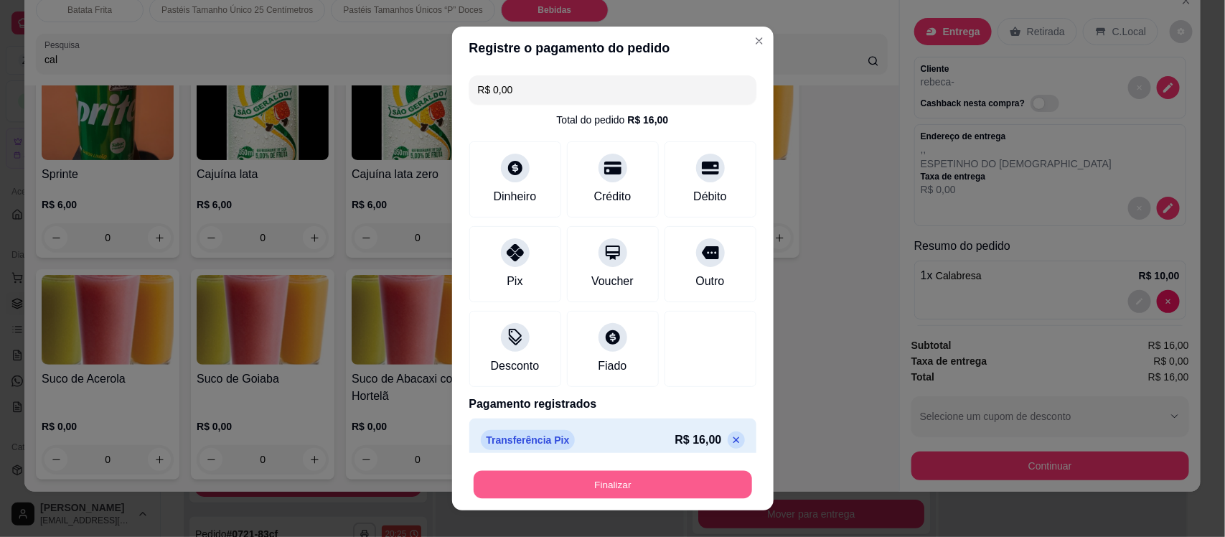
click at [576, 478] on button "Finalizar" at bounding box center [613, 484] width 279 height 28
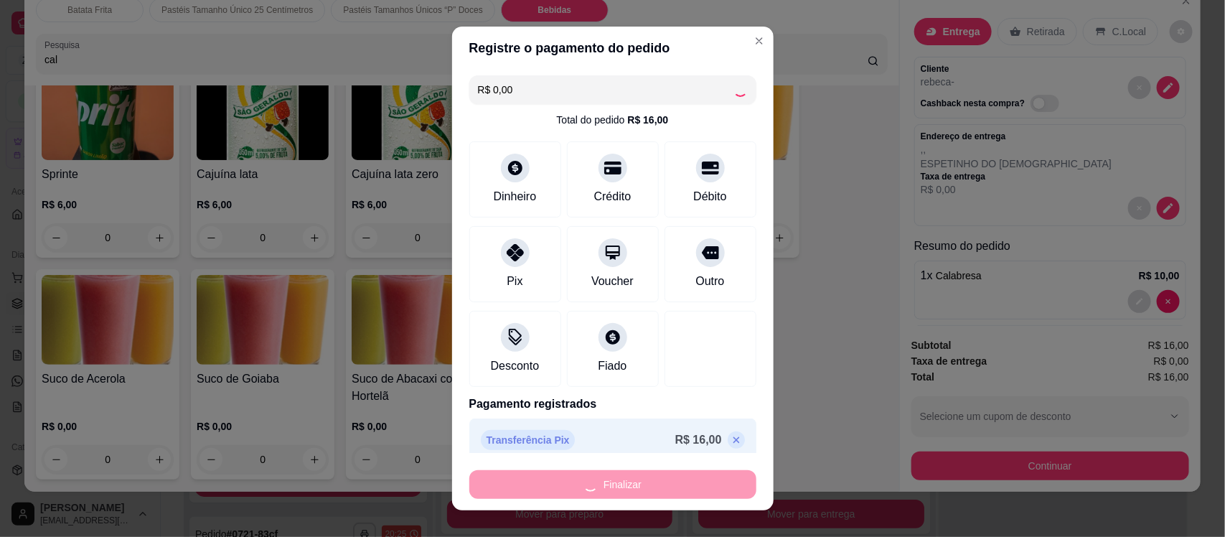
type input "0"
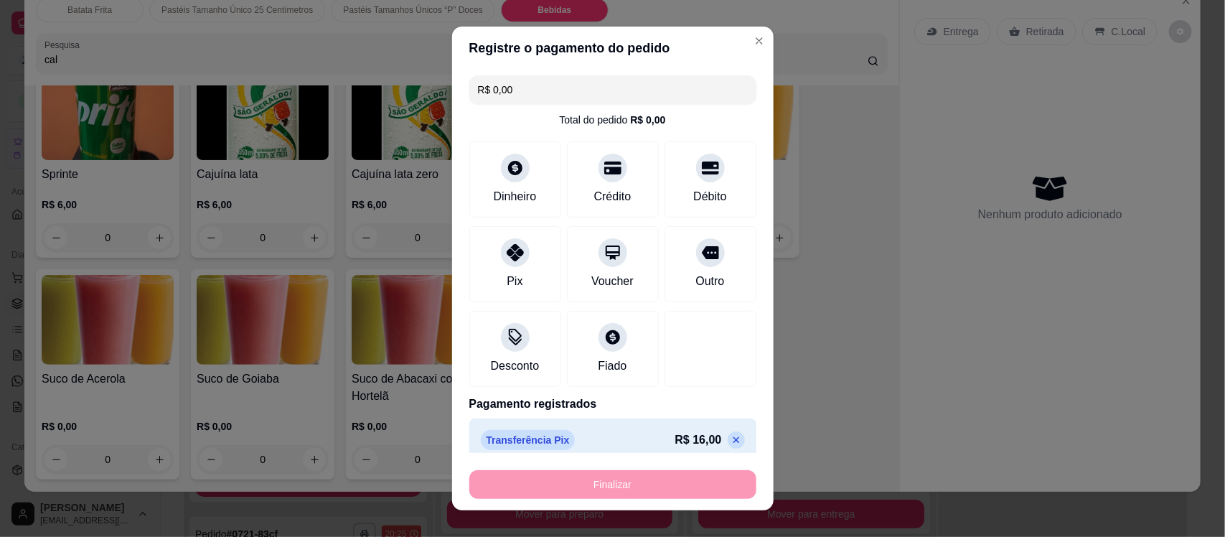
type input "-R$ 16,00"
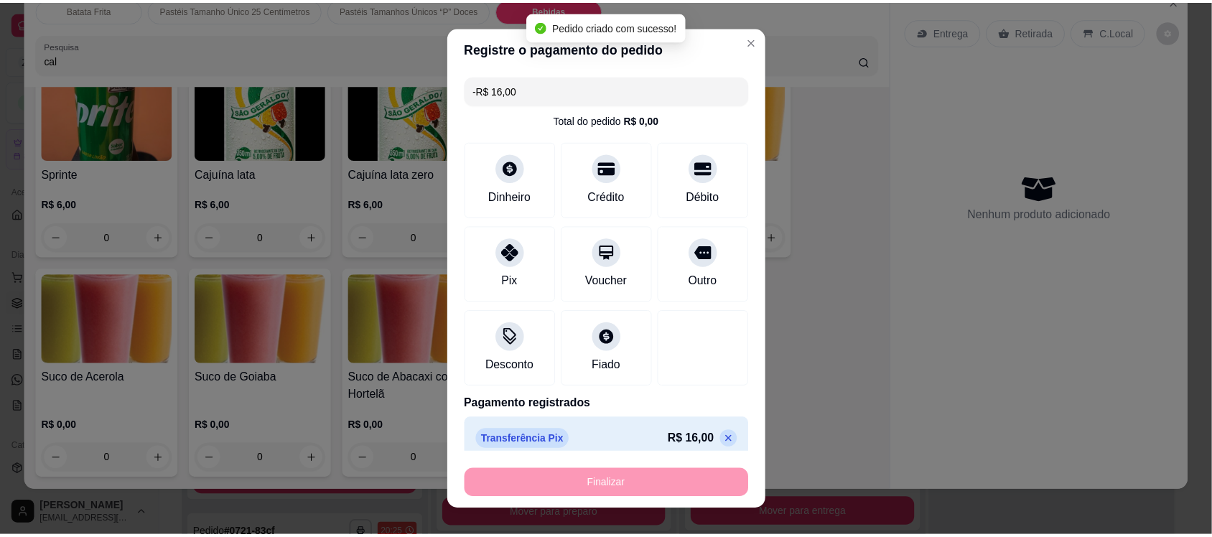
scroll to position [3213, 0]
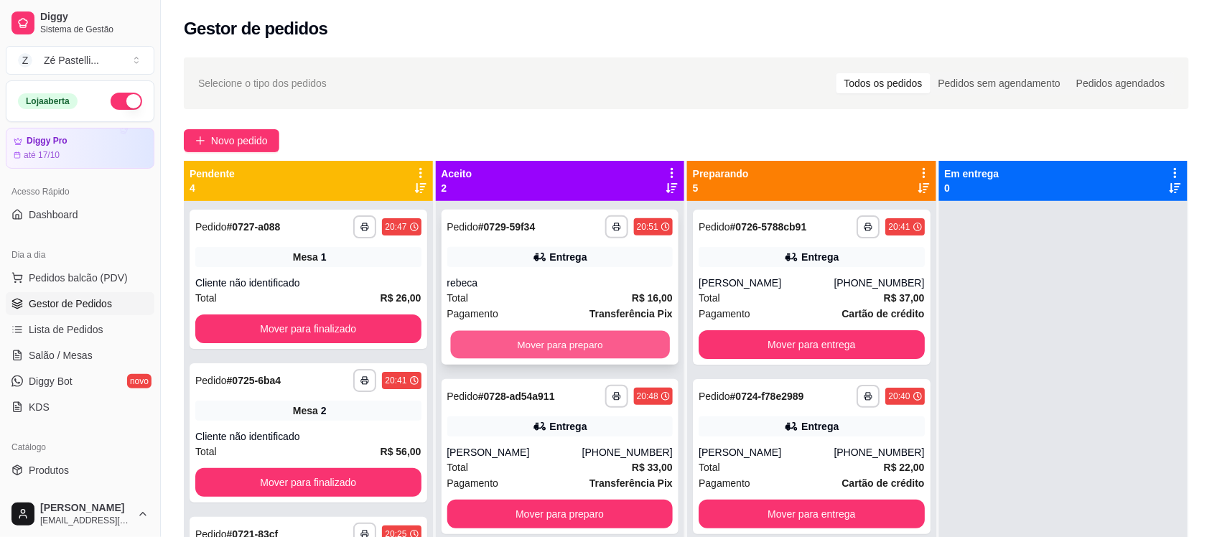
click at [576, 346] on button "Mover para preparo" at bounding box center [559, 345] width 219 height 28
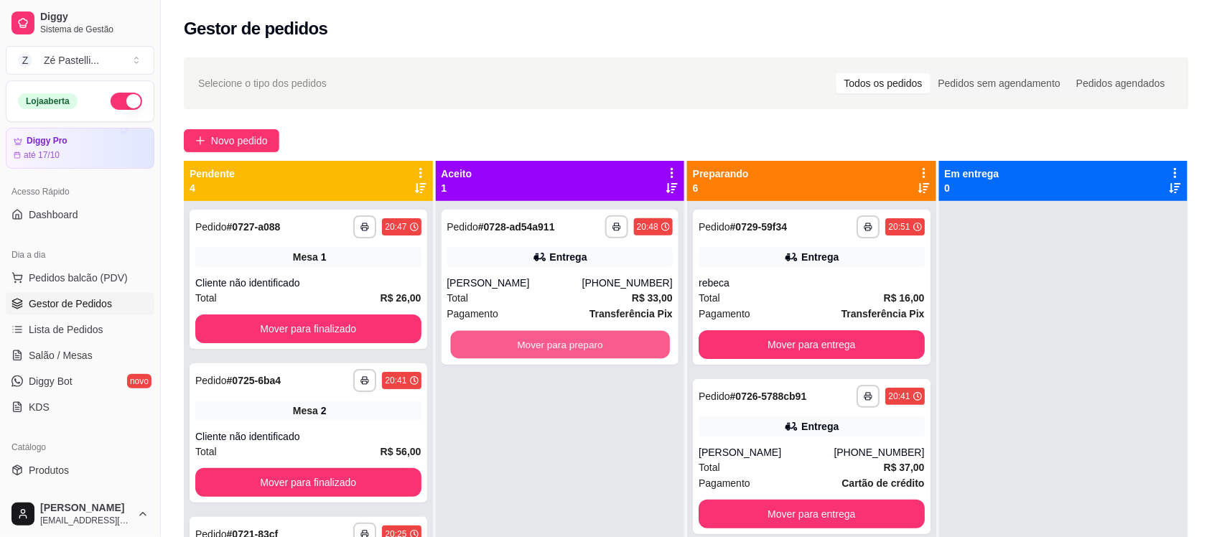
click at [576, 346] on button "Mover para preparo" at bounding box center [559, 345] width 219 height 28
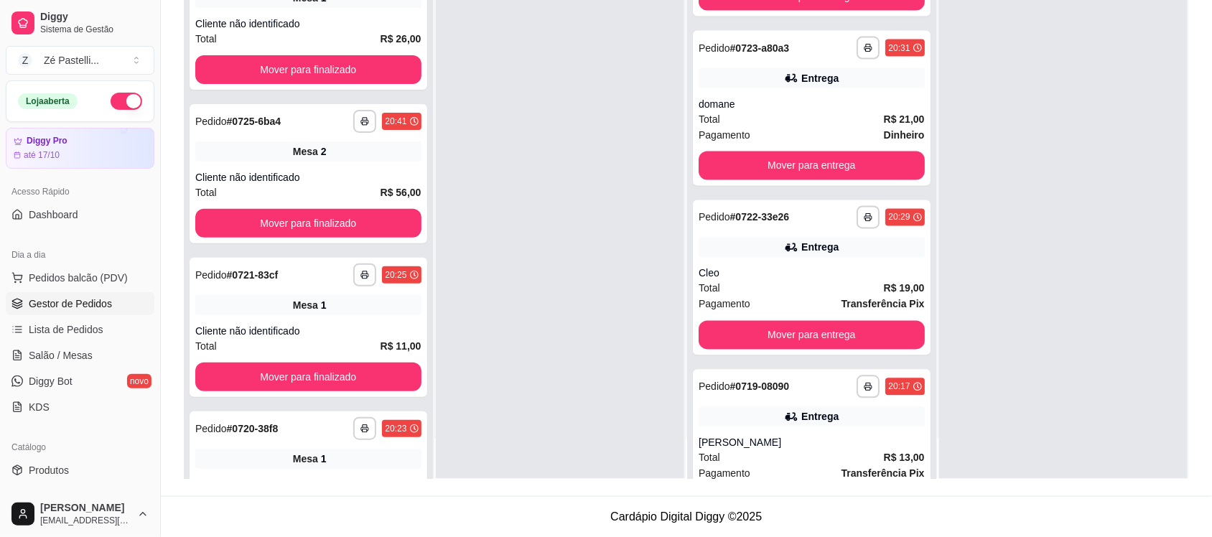
scroll to position [662, 0]
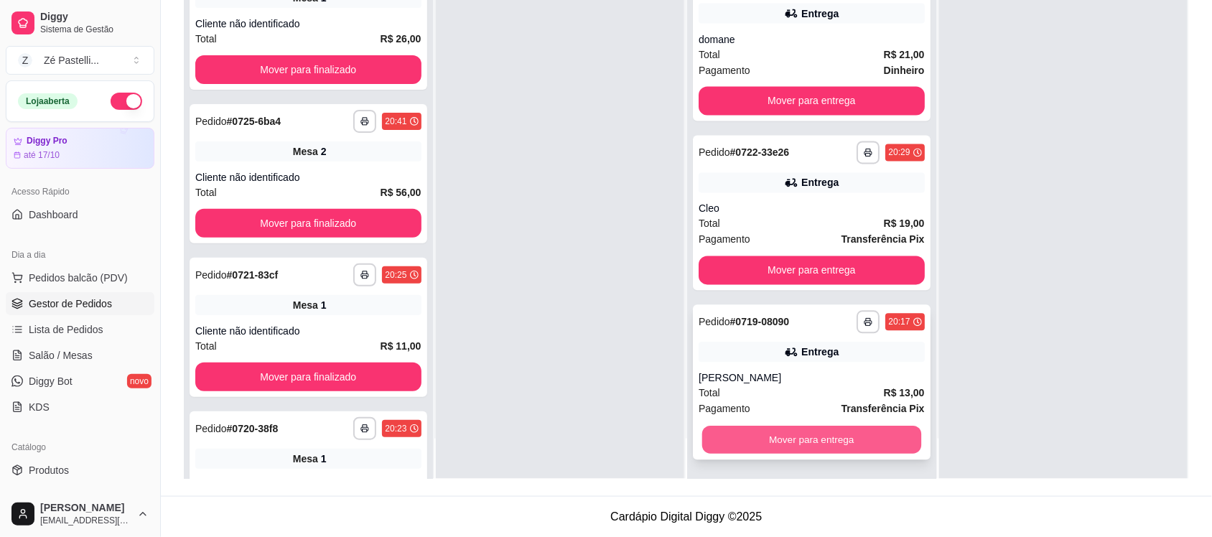
click at [859, 429] on button "Mover para entrega" at bounding box center [811, 440] width 219 height 28
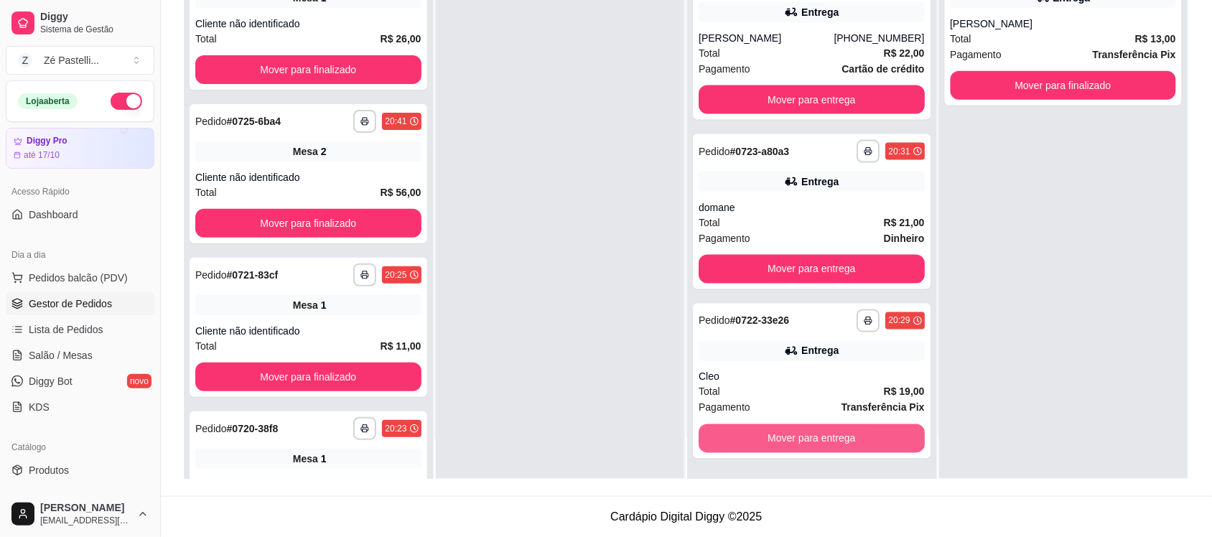
scroll to position [492, 0]
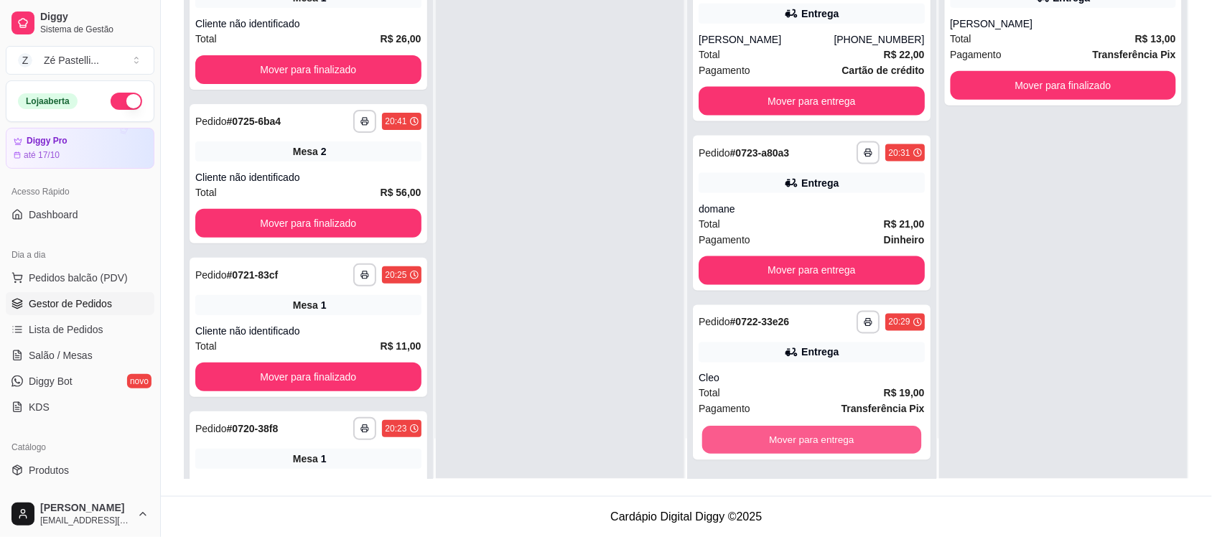
click at [859, 429] on button "Mover para entrega" at bounding box center [811, 440] width 219 height 28
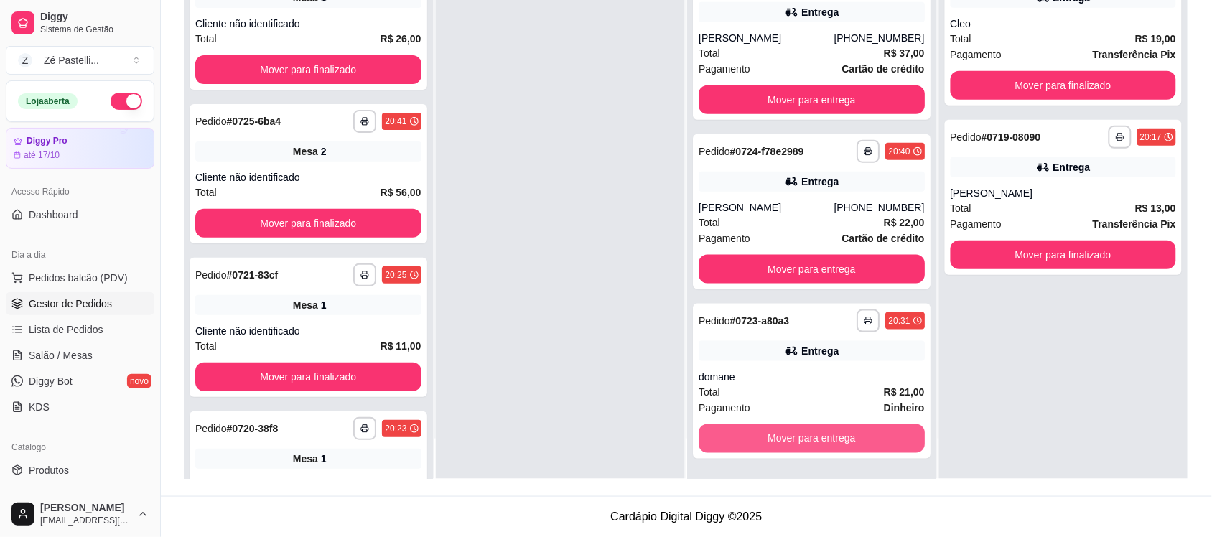
scroll to position [324, 0]
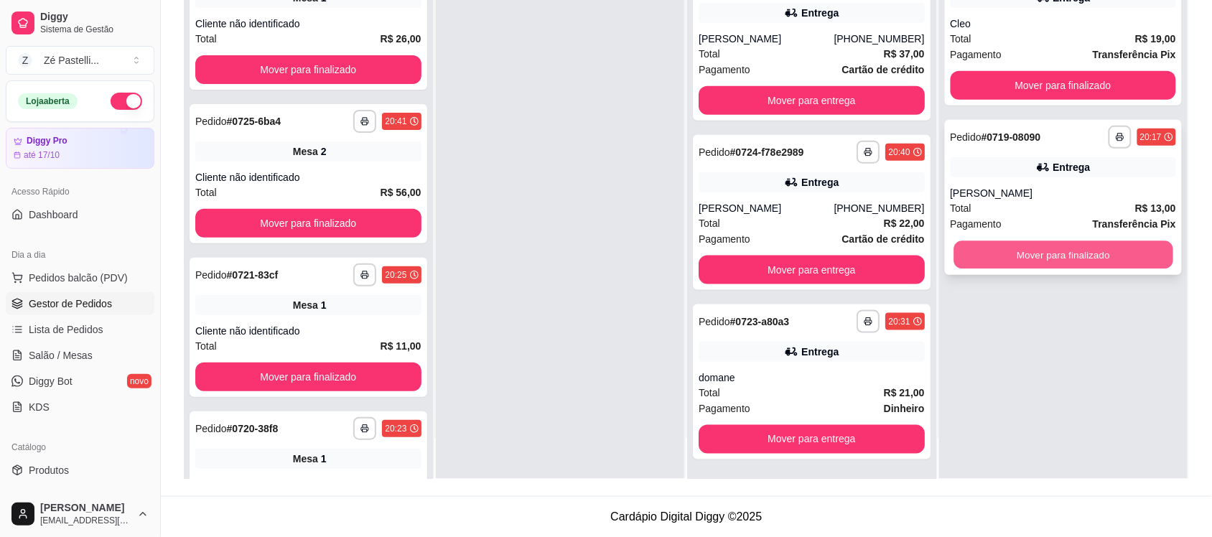
click at [1042, 251] on button "Mover para finalizado" at bounding box center [1062, 255] width 219 height 28
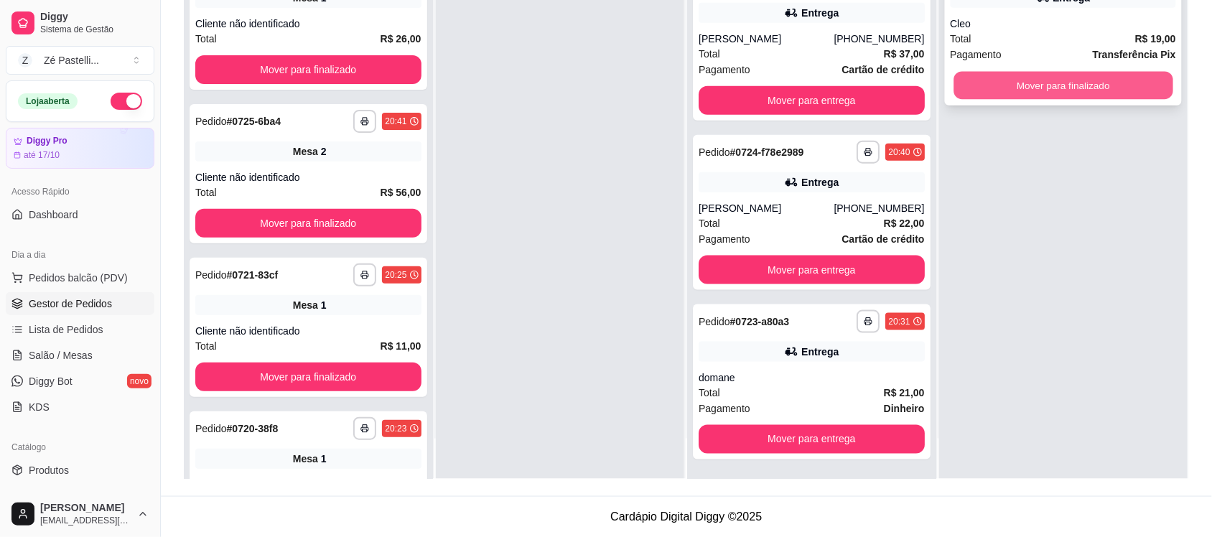
click at [1035, 71] on div "Mover para finalizado" at bounding box center [1063, 85] width 226 height 29
click at [998, 78] on button "Mover para finalizado" at bounding box center [1062, 86] width 219 height 28
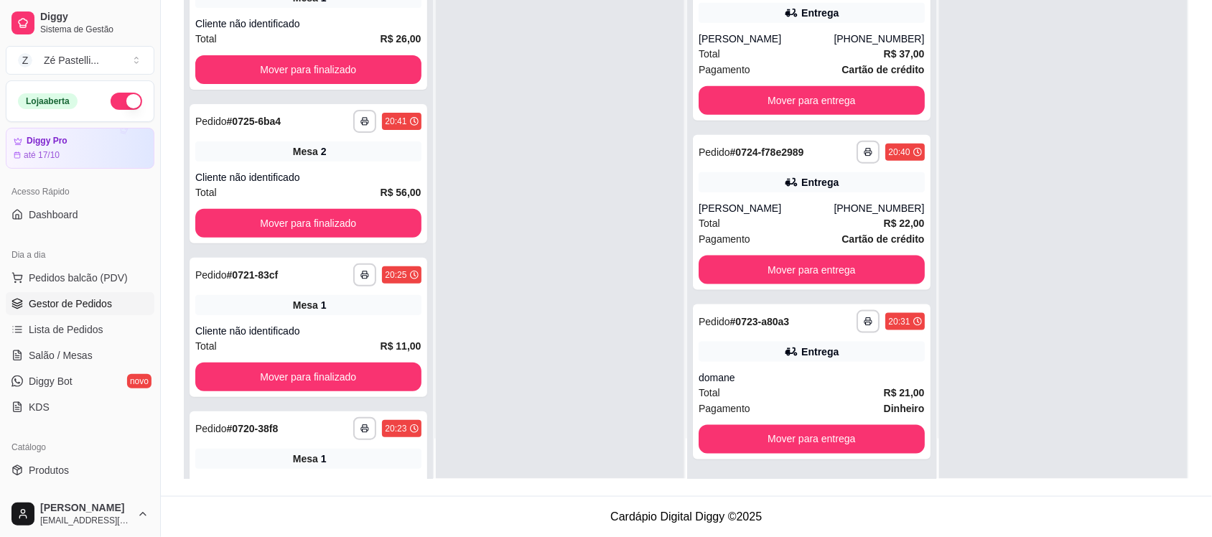
click at [1210, 7] on div "**********" at bounding box center [686, 163] width 1051 height 666
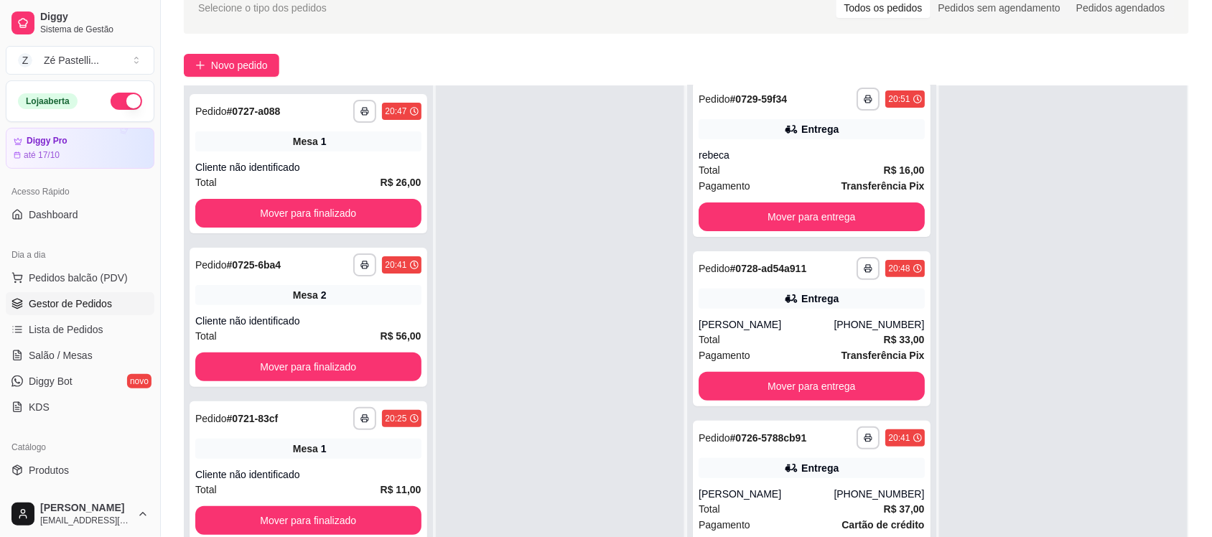
scroll to position [0, 0]
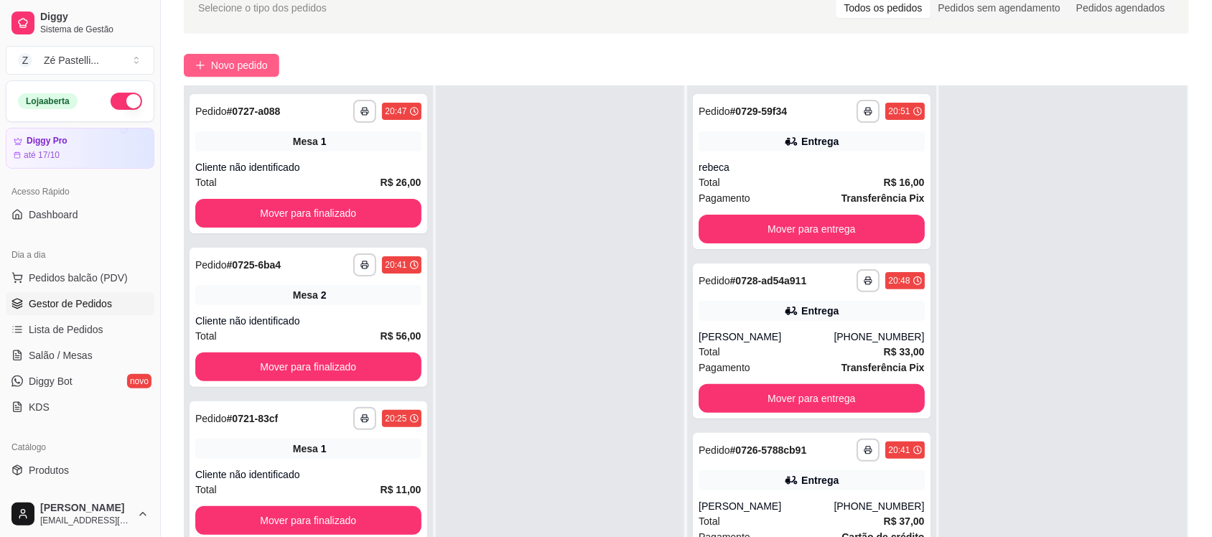
click at [228, 60] on span "Novo pedido" at bounding box center [239, 65] width 57 height 16
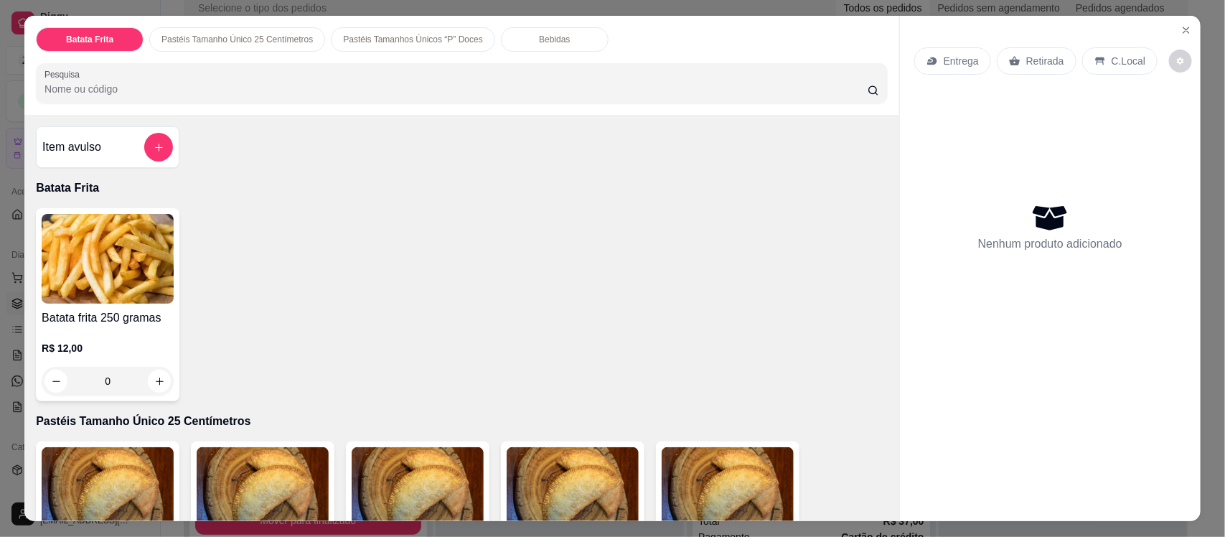
click at [192, 83] on input "Pesquisa" at bounding box center [456, 89] width 823 height 14
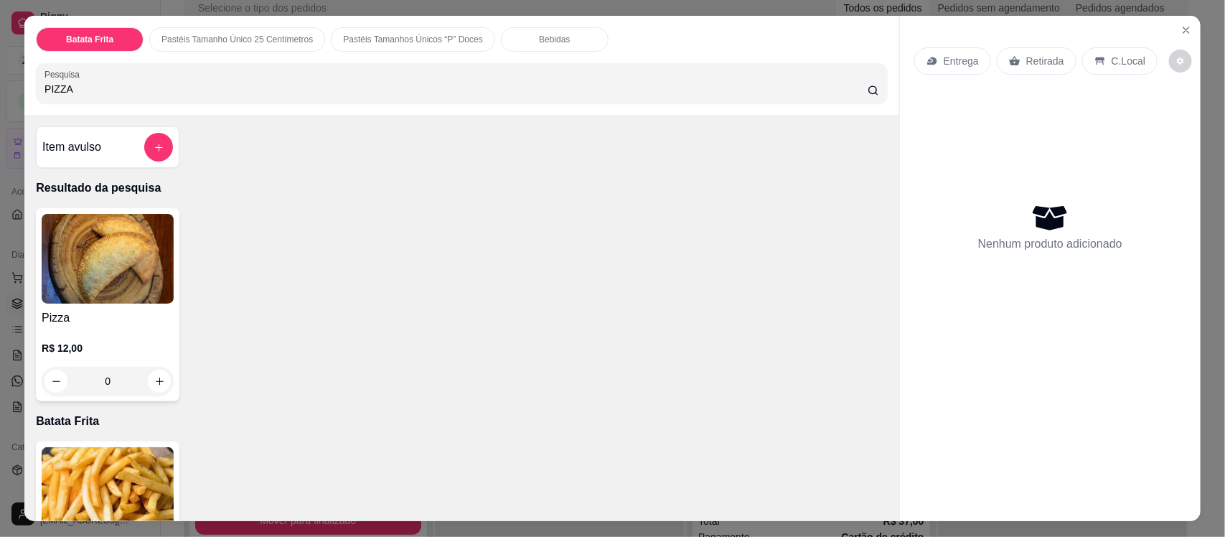
type input "PIZZA"
click at [133, 273] on img at bounding box center [108, 259] width 132 height 90
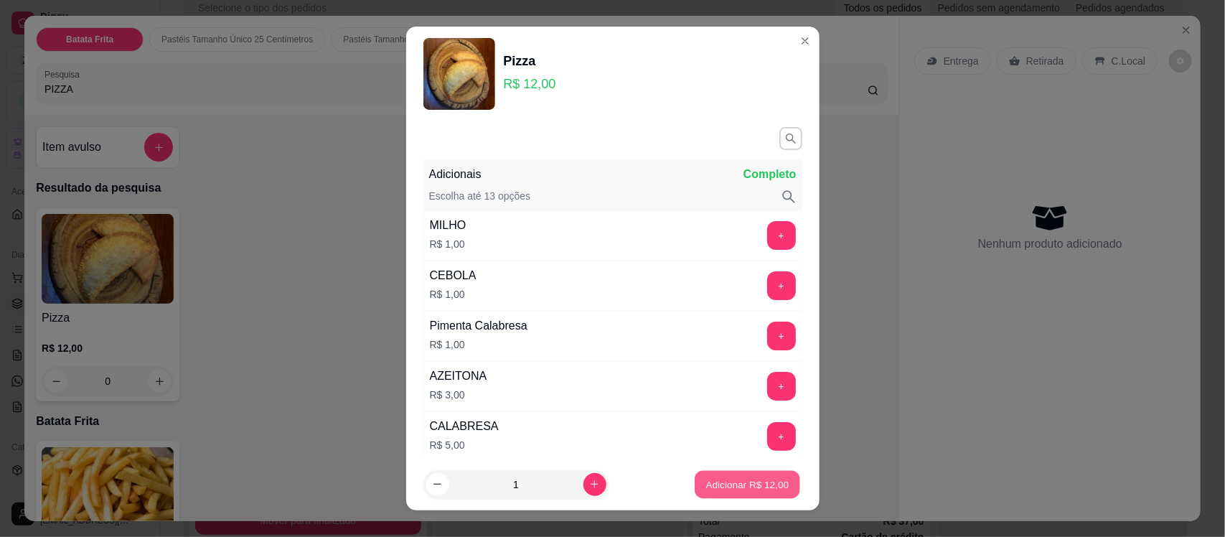
click at [759, 482] on p "Adicionar R$ 12,00" at bounding box center [747, 484] width 83 height 14
type input "1"
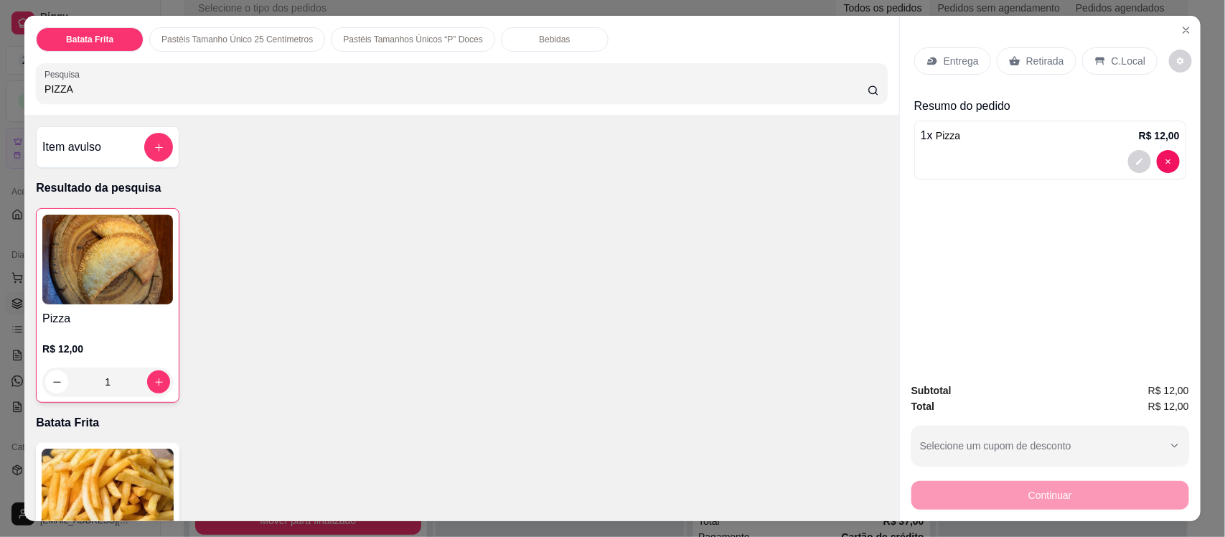
click at [1027, 57] on p "Retirada" at bounding box center [1046, 61] width 38 height 14
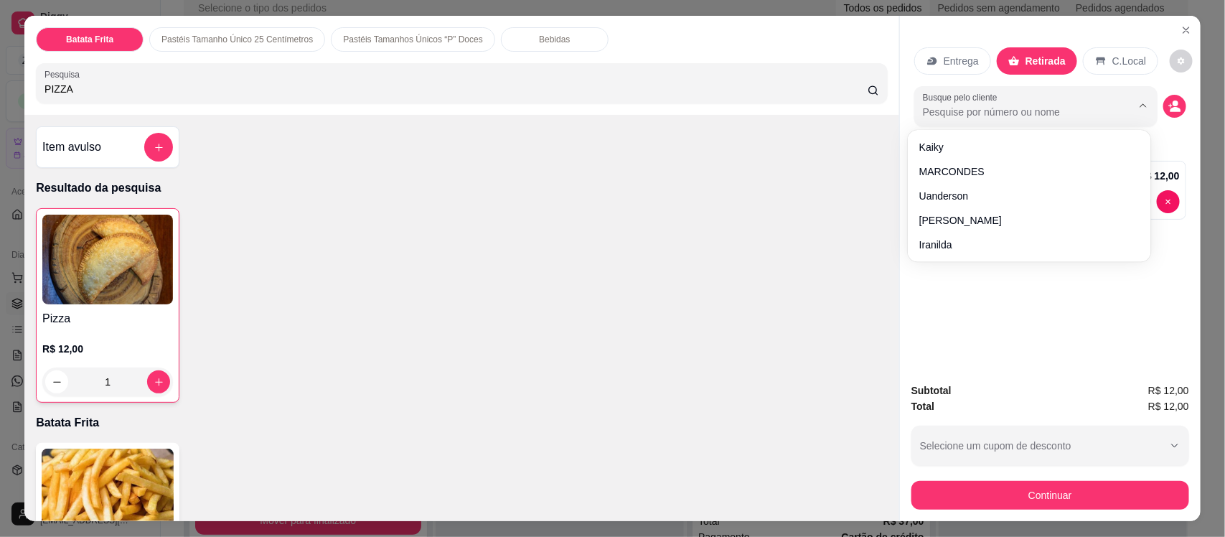
click at [984, 115] on input "Busque pelo cliente" at bounding box center [1016, 112] width 186 height 14
type input "JAIZA"
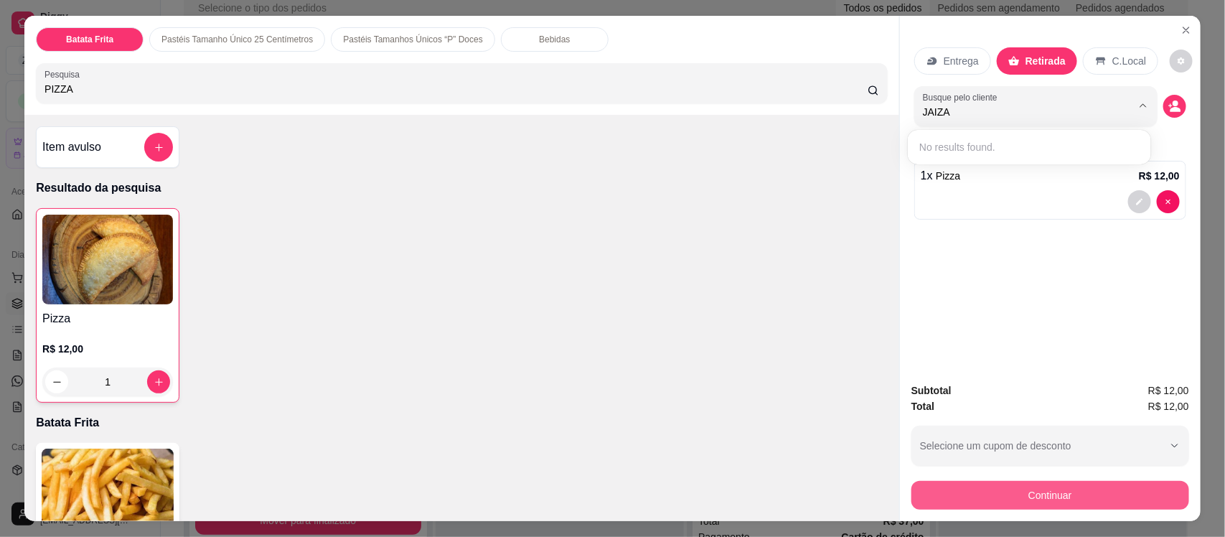
click at [1035, 507] on button "Continuar" at bounding box center [1051, 495] width 278 height 29
click at [1035, 507] on button "Continuar" at bounding box center [1050, 495] width 269 height 28
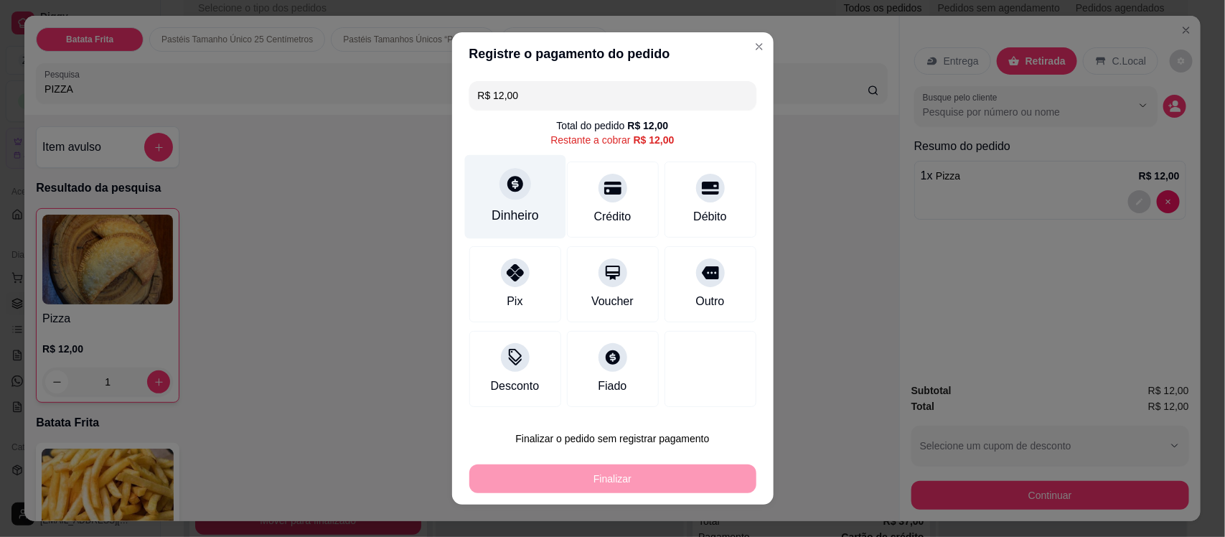
click at [497, 202] on div "Dinheiro" at bounding box center [514, 197] width 101 height 84
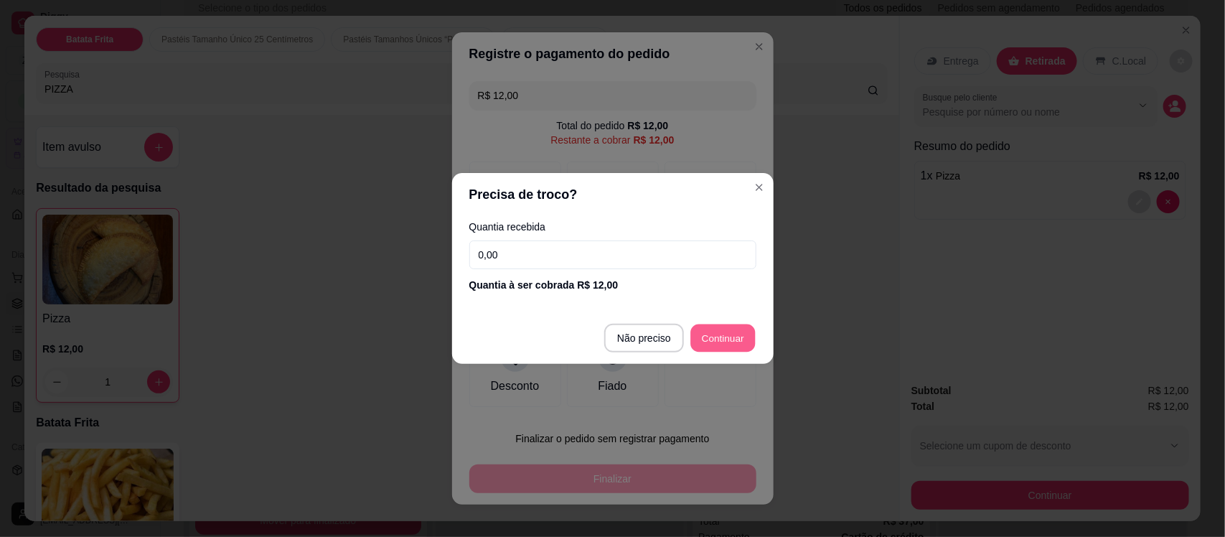
type input "R$ 0,00"
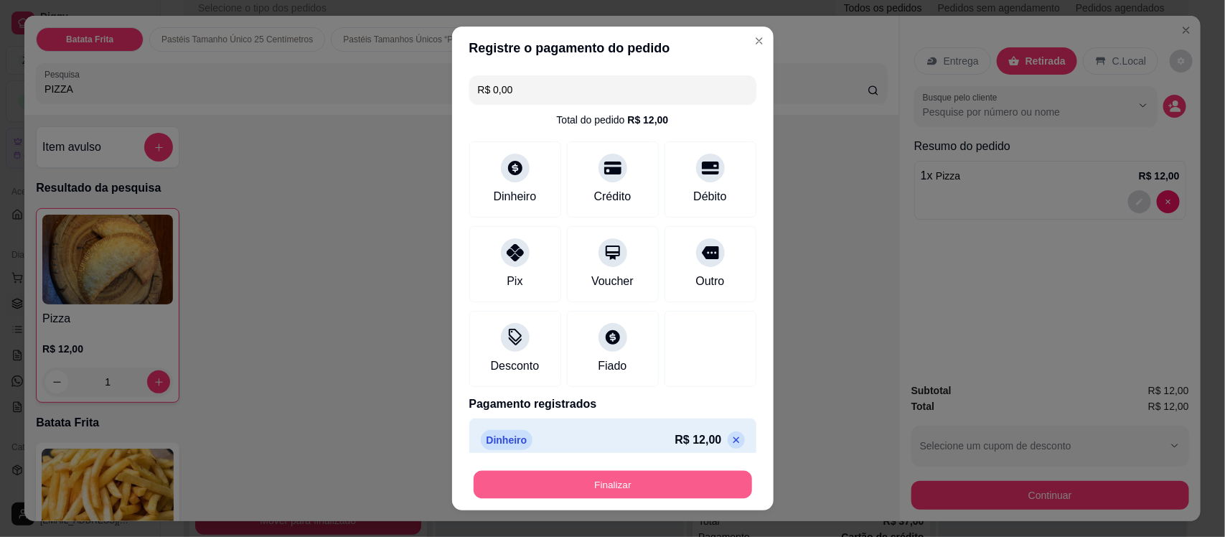
click at [644, 489] on button "Finalizar" at bounding box center [613, 484] width 279 height 28
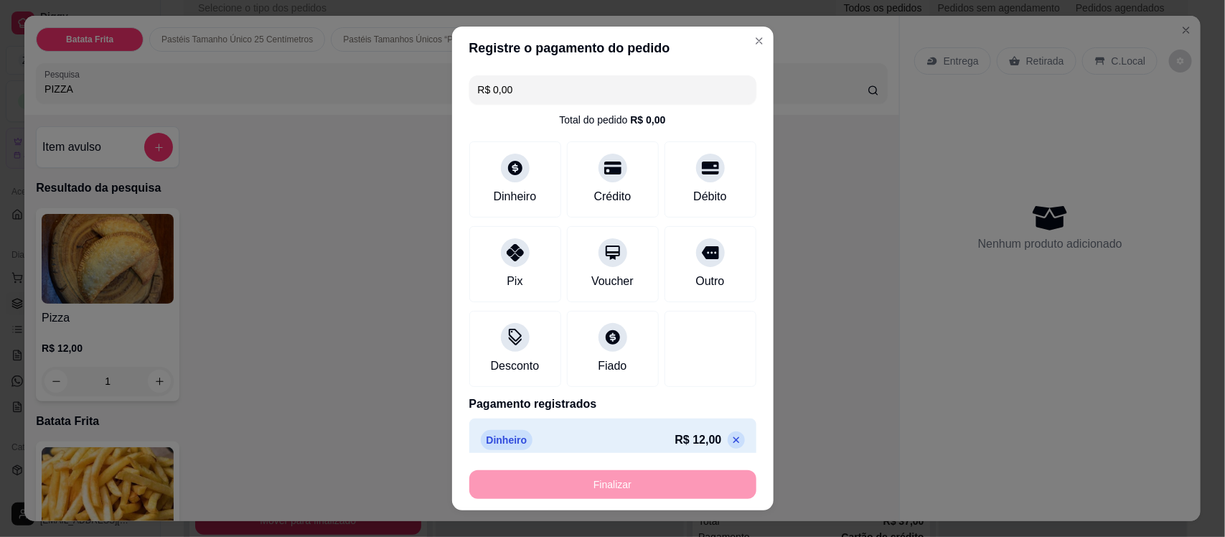
type input "0"
type input "-R$ 12,00"
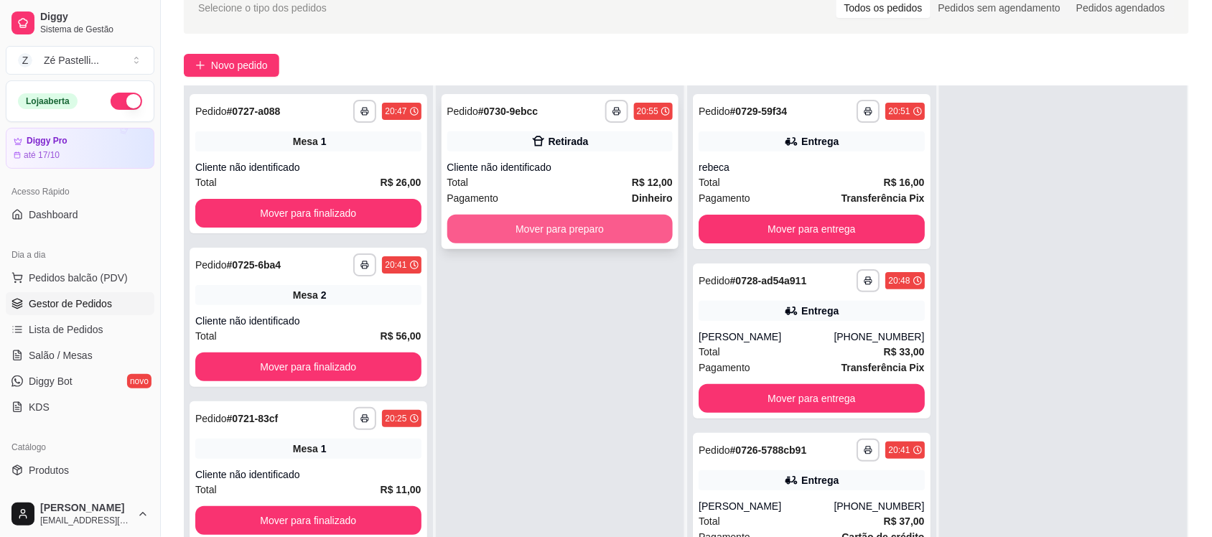
click at [615, 227] on button "Mover para preparo" at bounding box center [560, 229] width 226 height 29
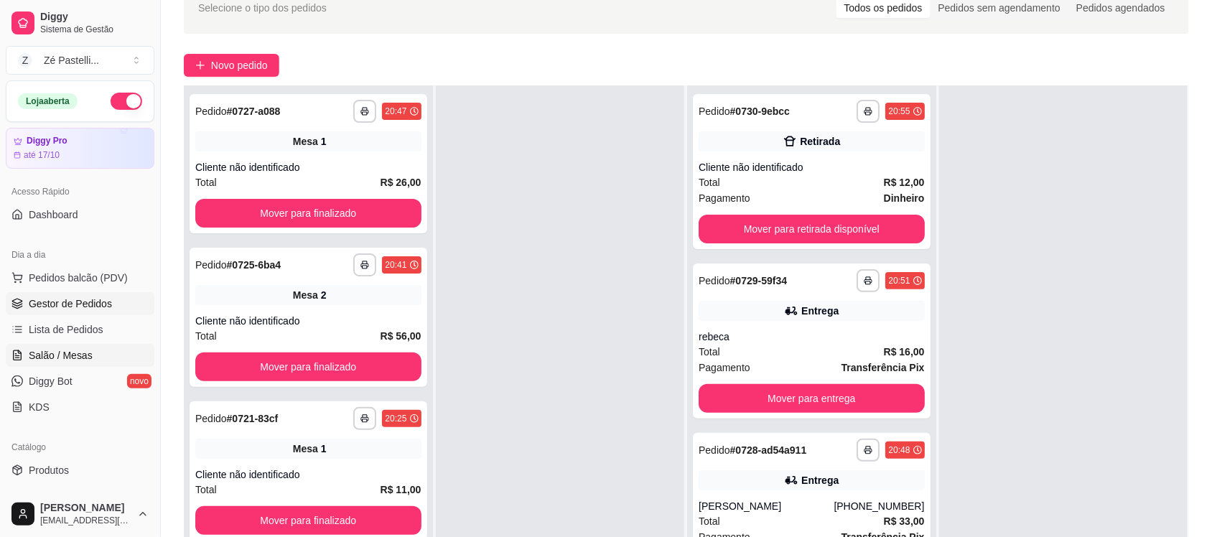
click at [57, 352] on span "Salão / Mesas" at bounding box center [61, 355] width 64 height 14
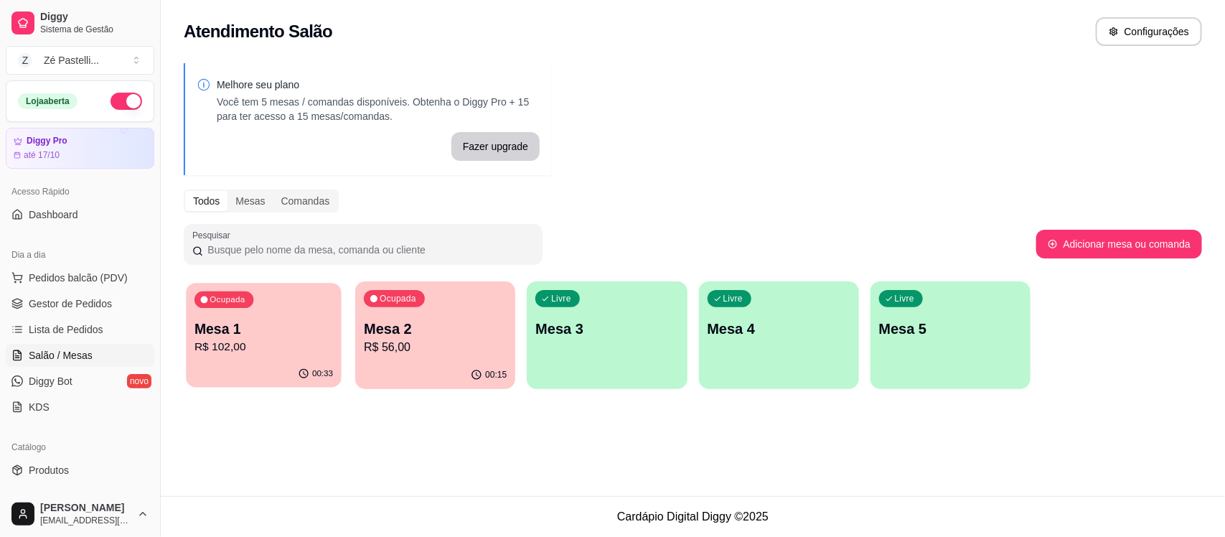
click at [258, 334] on p "Mesa 1" at bounding box center [264, 328] width 139 height 19
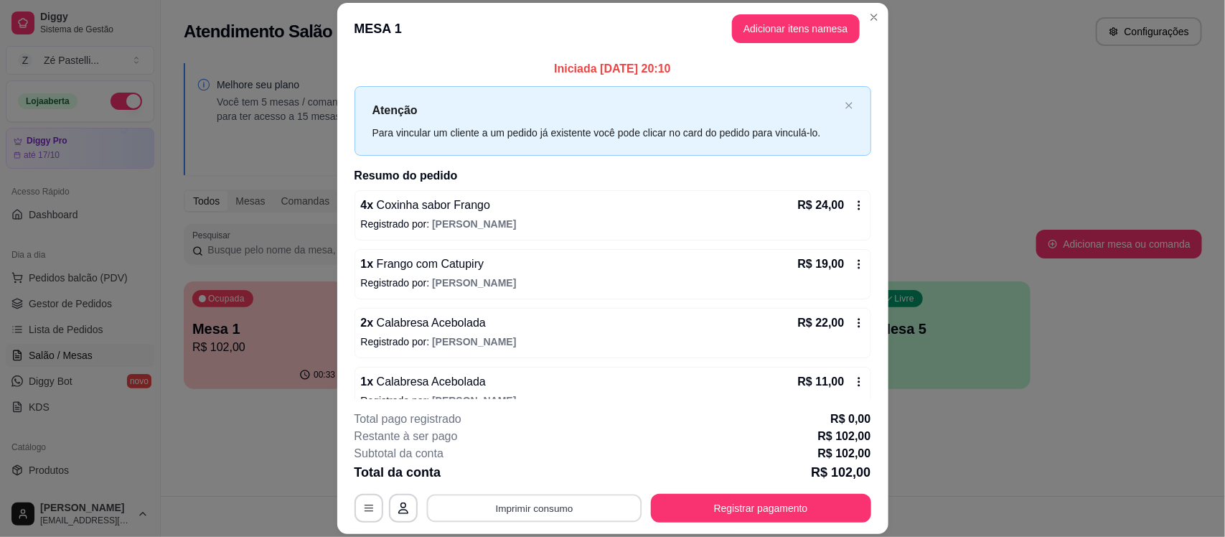
click at [540, 508] on button "Imprimir consumo" at bounding box center [533, 509] width 215 height 28
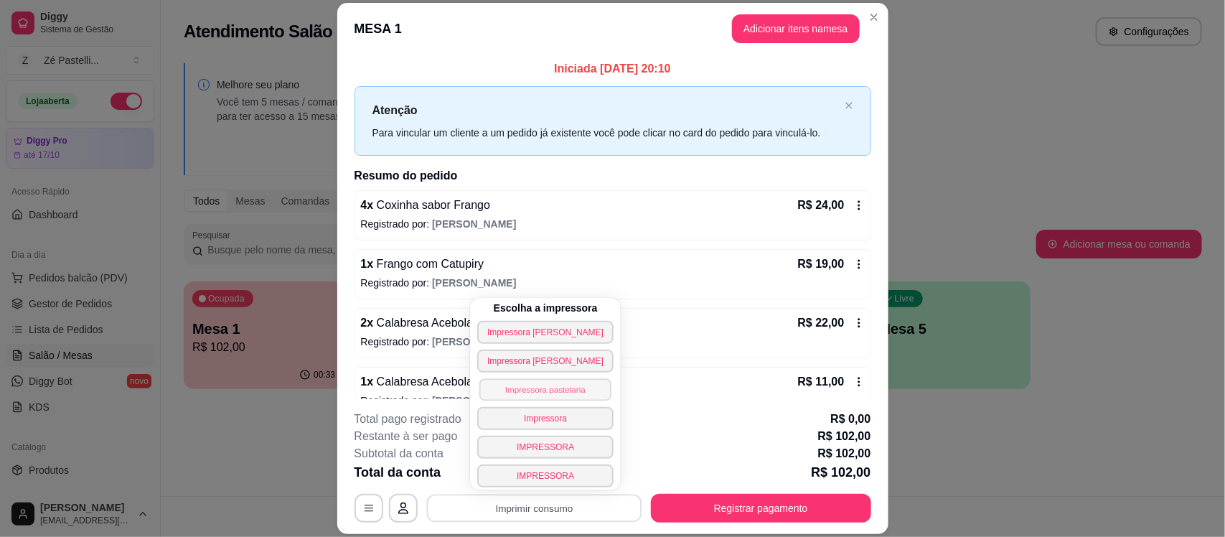
click at [533, 396] on button "Impressora pastelaria" at bounding box center [546, 389] width 132 height 22
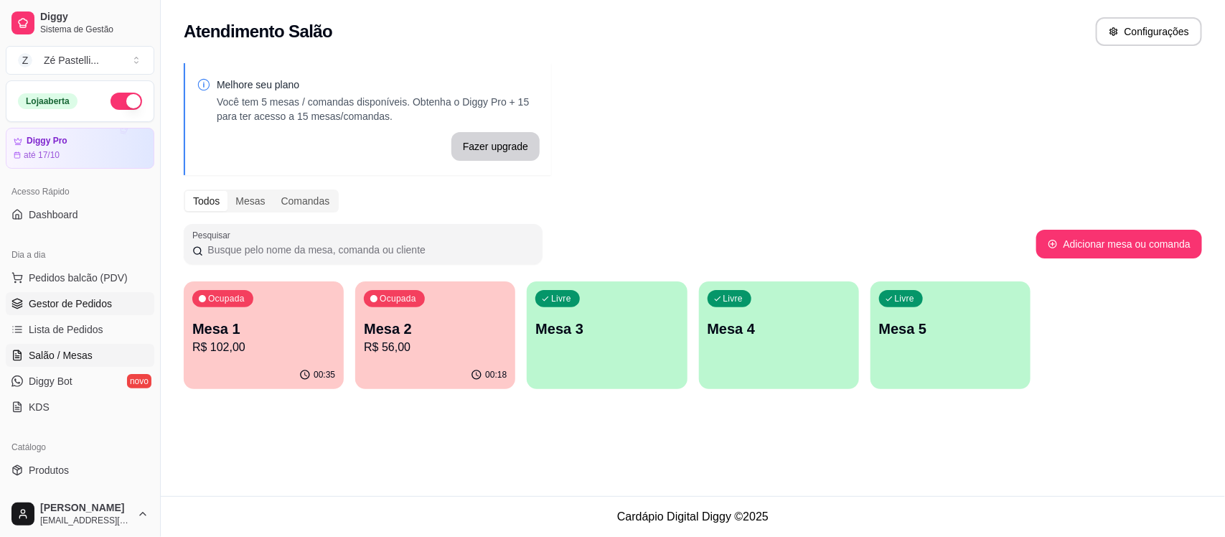
click at [112, 307] on link "Gestor de Pedidos" at bounding box center [80, 303] width 149 height 23
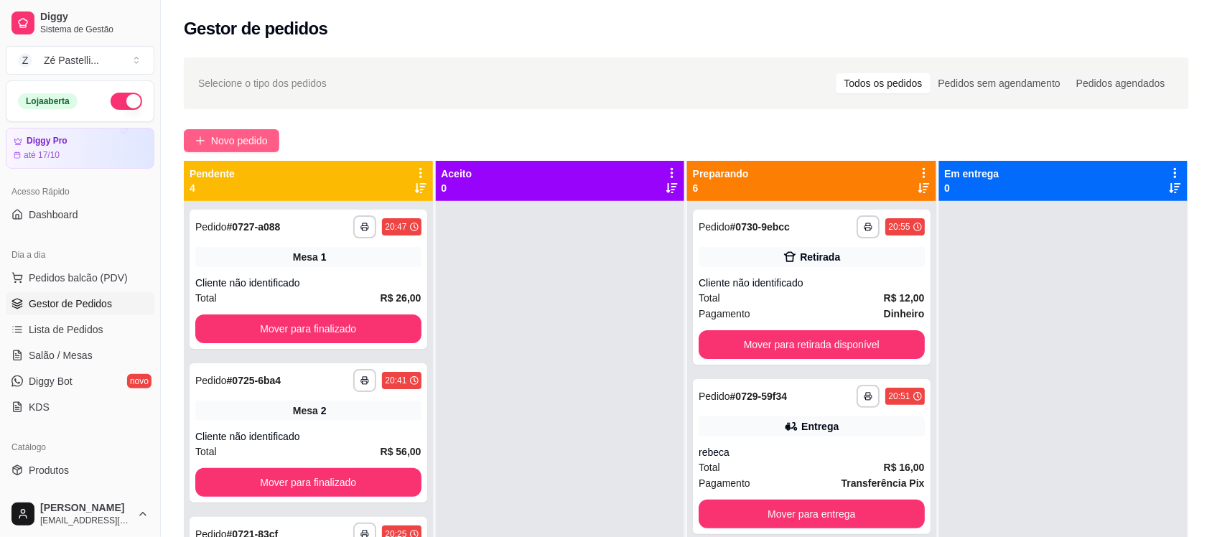
click at [220, 142] on span "Novo pedido" at bounding box center [239, 141] width 57 height 16
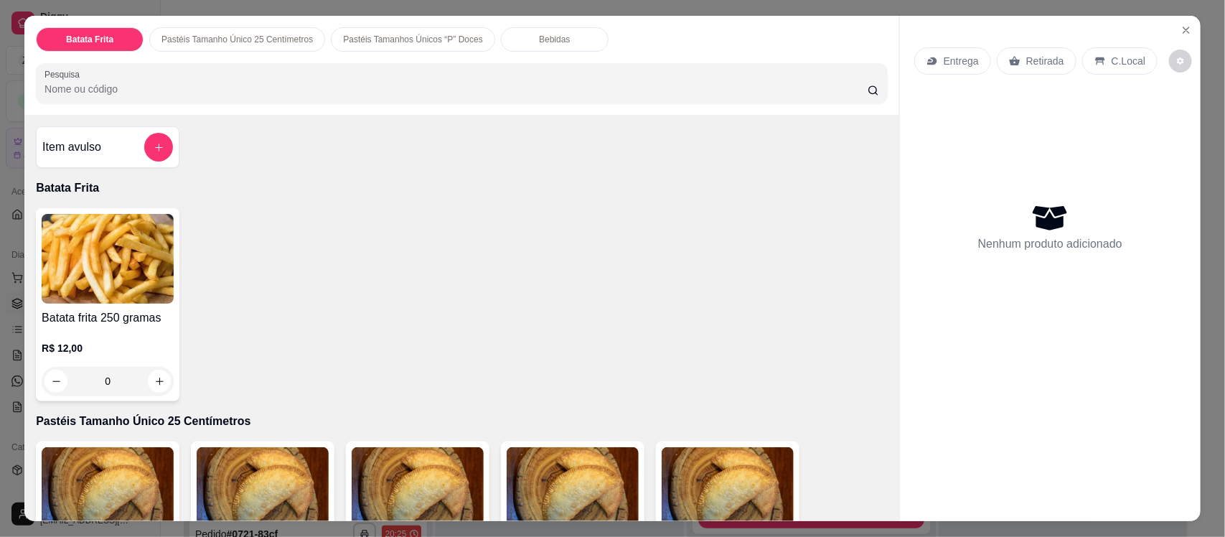
click at [184, 88] on input "Pesquisa" at bounding box center [456, 89] width 823 height 14
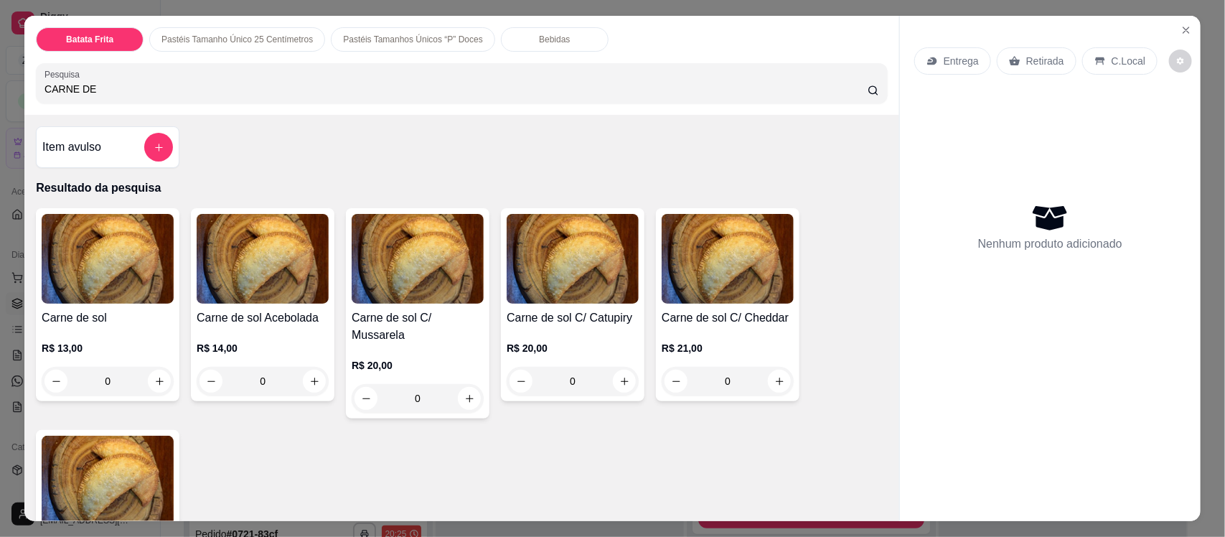
type input "CARNE DE"
click at [104, 241] on img at bounding box center [108, 259] width 132 height 90
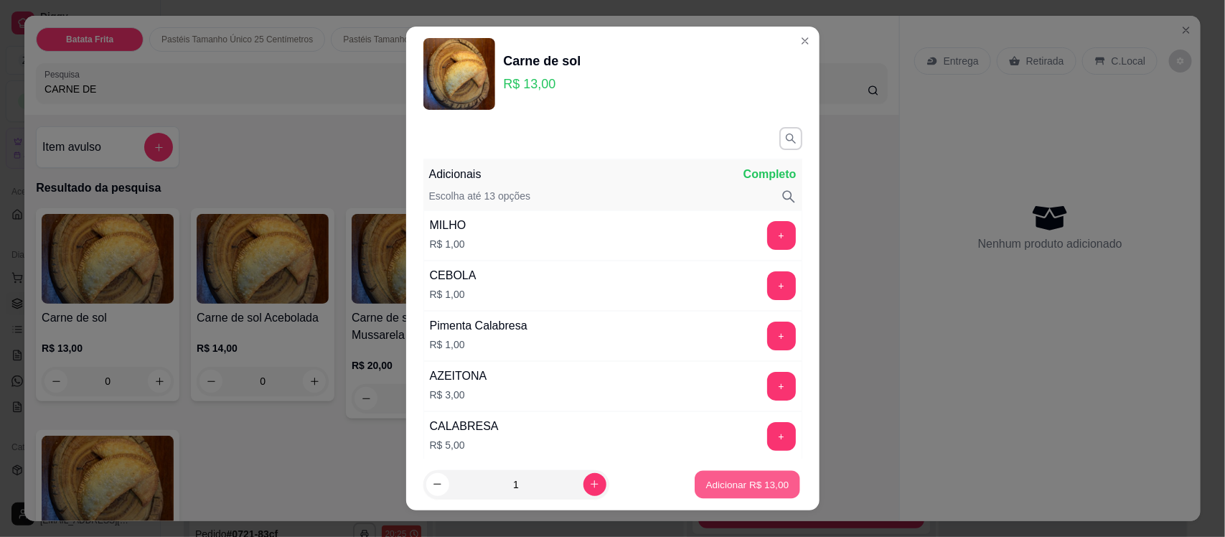
click at [719, 481] on p "Adicionar R$ 13,00" at bounding box center [747, 484] width 83 height 14
type input "1"
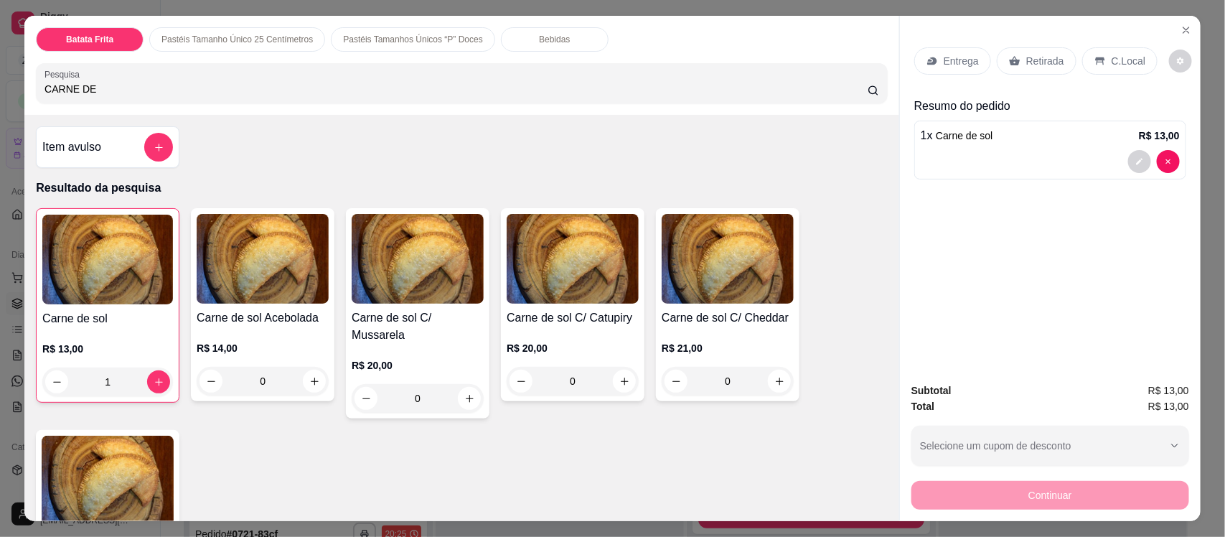
click at [414, 33] on div "Pastéis Tamanhos Únicos “P” Doces" at bounding box center [413, 39] width 164 height 24
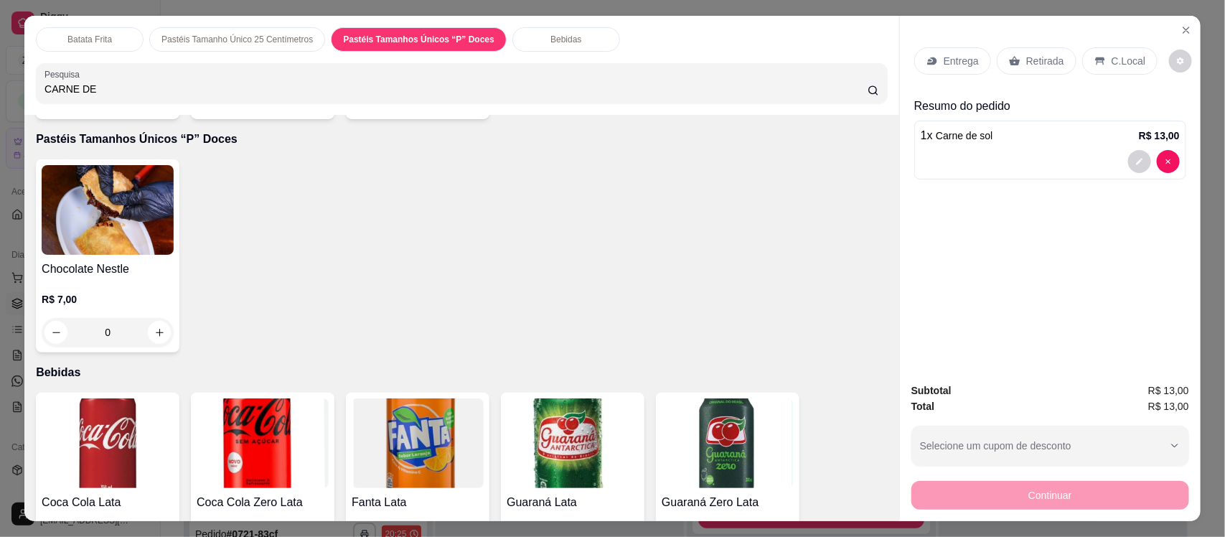
scroll to position [29, 0]
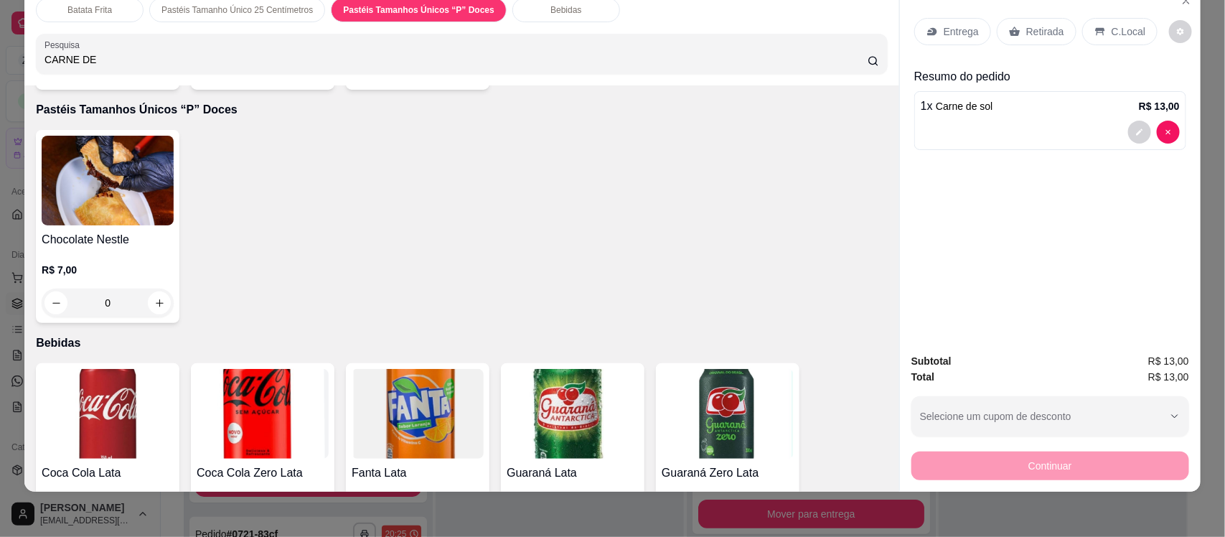
click at [99, 169] on img at bounding box center [108, 181] width 132 height 90
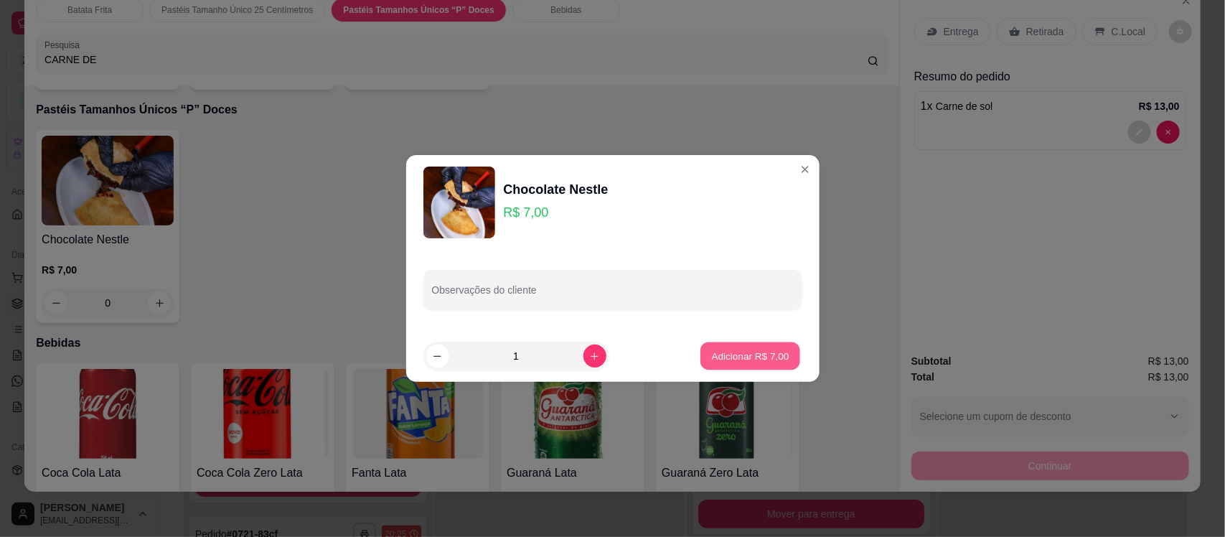
click at [738, 342] on button "Adicionar R$ 7,00" at bounding box center [751, 356] width 100 height 28
type input "1"
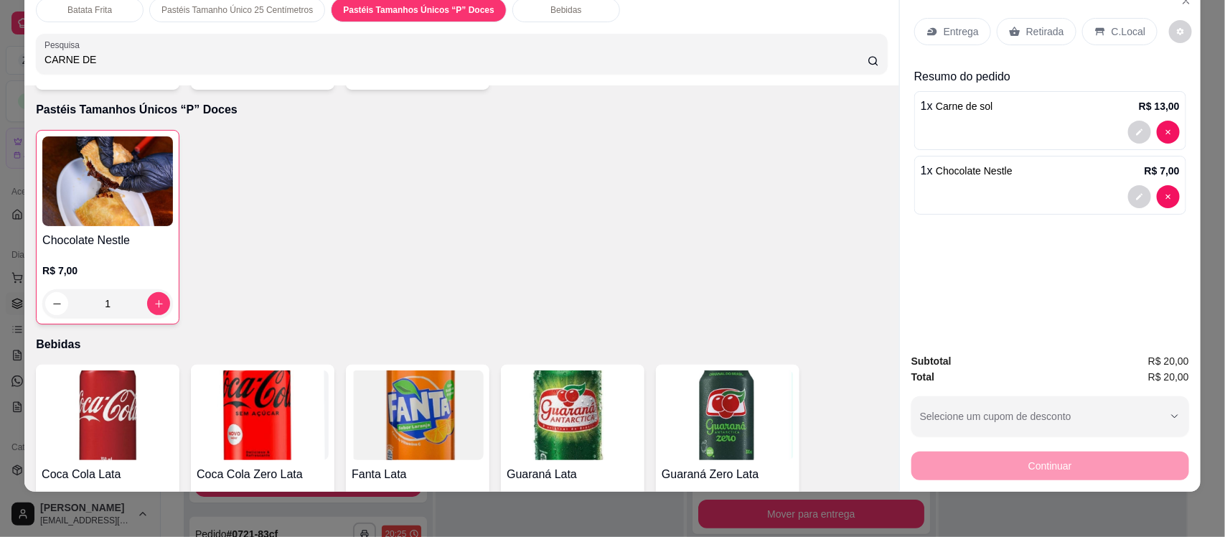
click at [952, 37] on p "Entrega" at bounding box center [961, 31] width 35 height 14
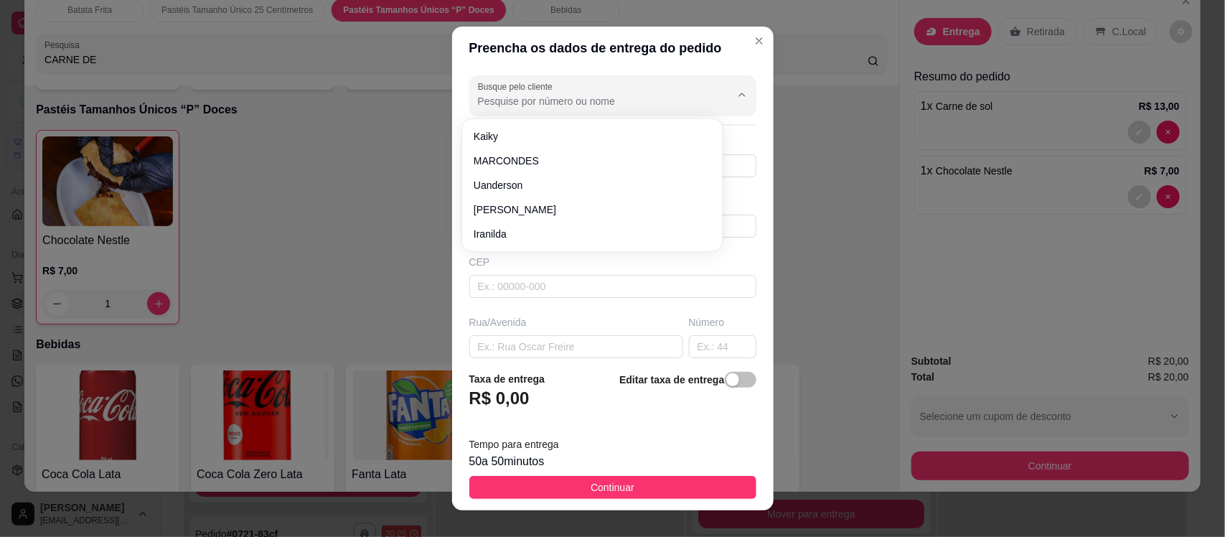
click at [513, 104] on input "Busque pelo cliente" at bounding box center [593, 101] width 230 height 14
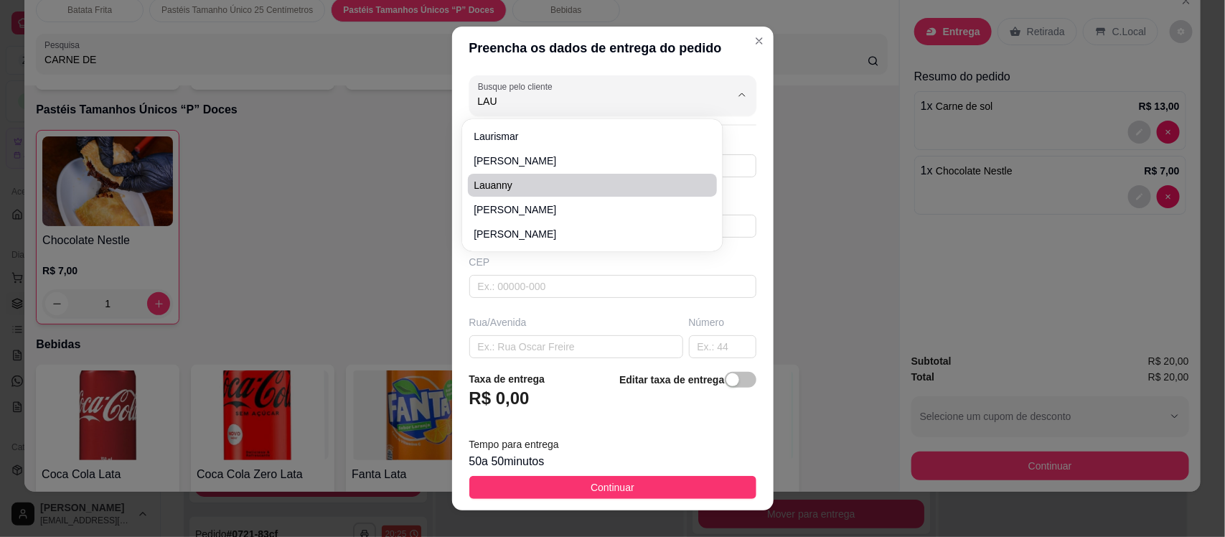
click at [492, 177] on li "Lauanny" at bounding box center [592, 185] width 249 height 23
type input "Lauanny"
type input "8881301028"
type input "Lauanny"
type input "63200000"
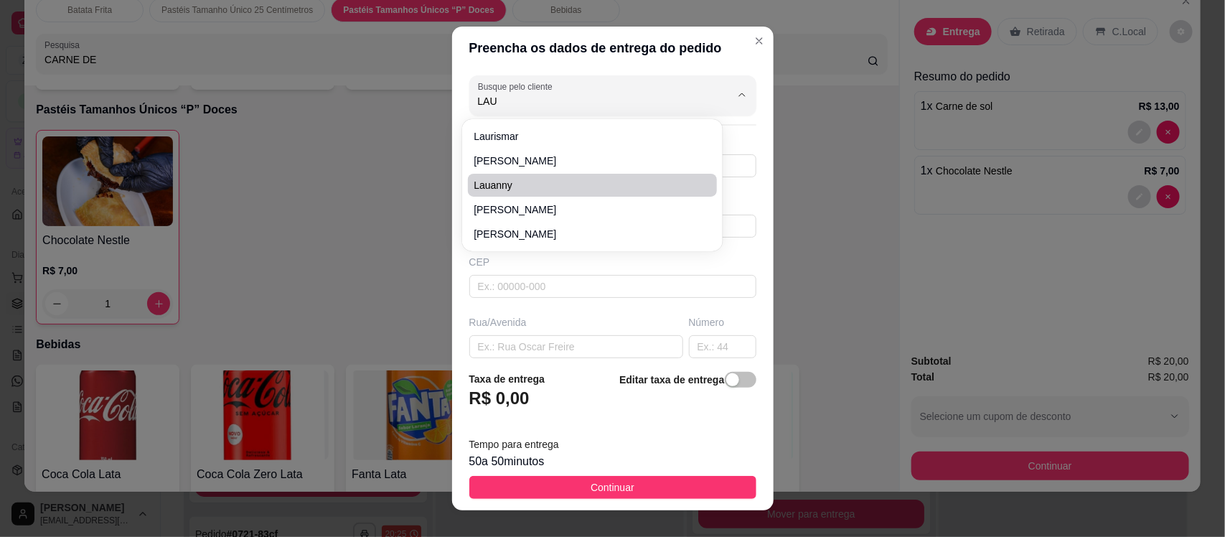
type input "Rua Coronel [PERSON_NAME]"
type input "2372"
type input "Centro"
type input "Missão Velha"
type input "Depois da churrascaria de Ciço [PERSON_NAME] e antes do PSF"
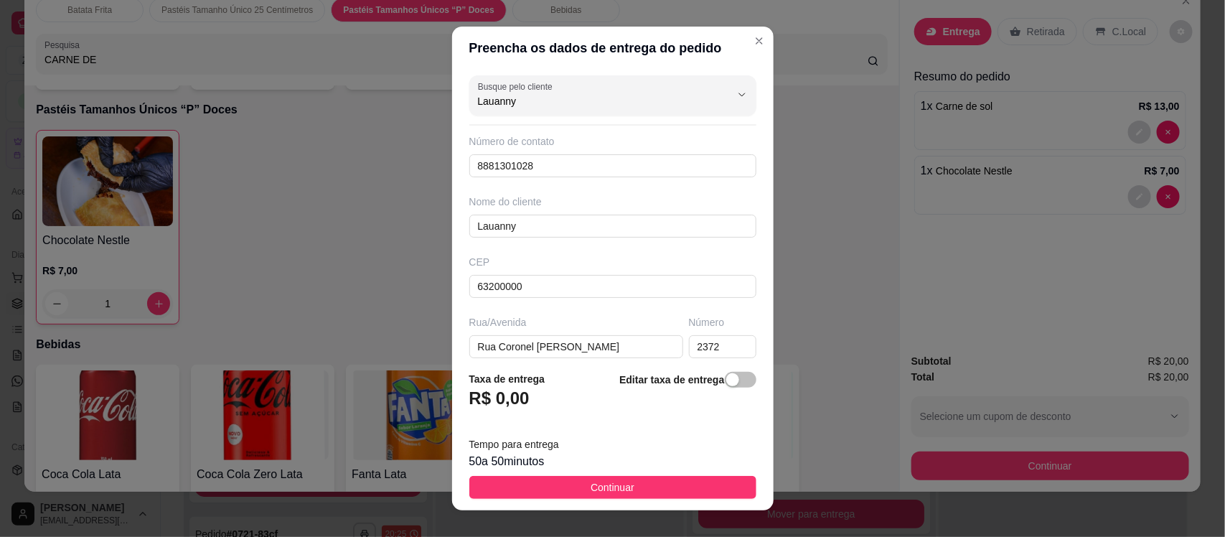
type input "Lauanny"
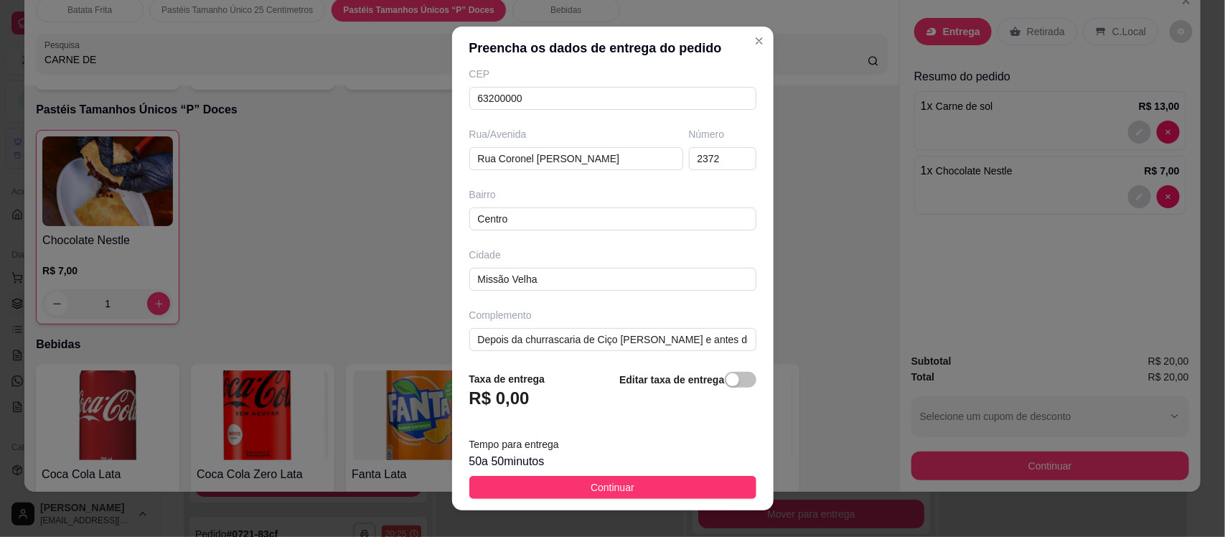
scroll to position [196, 0]
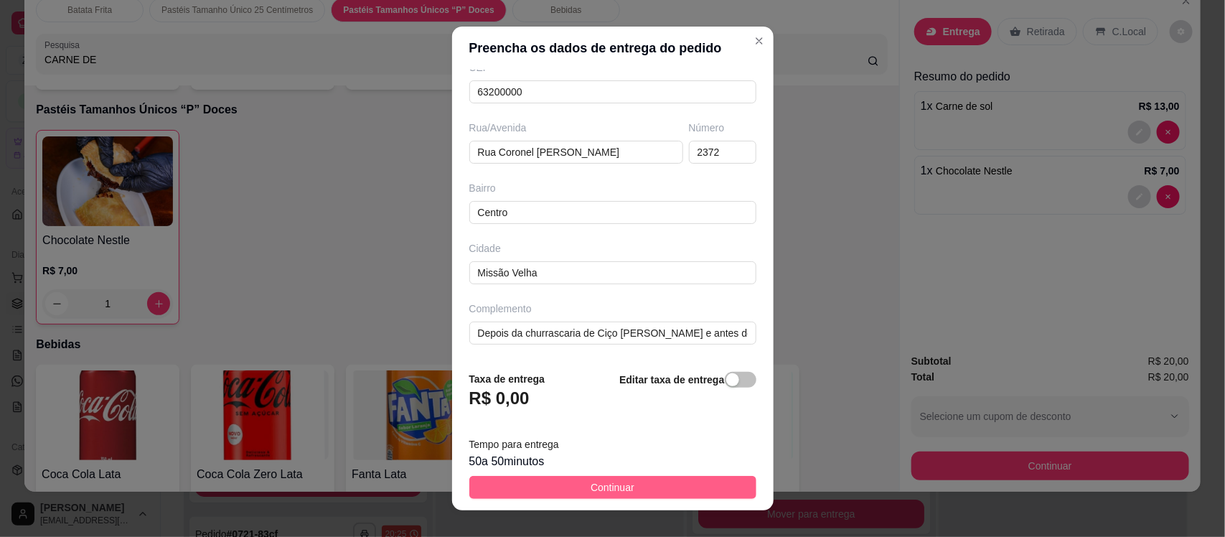
click at [633, 486] on button "Continuar" at bounding box center [612, 487] width 287 height 23
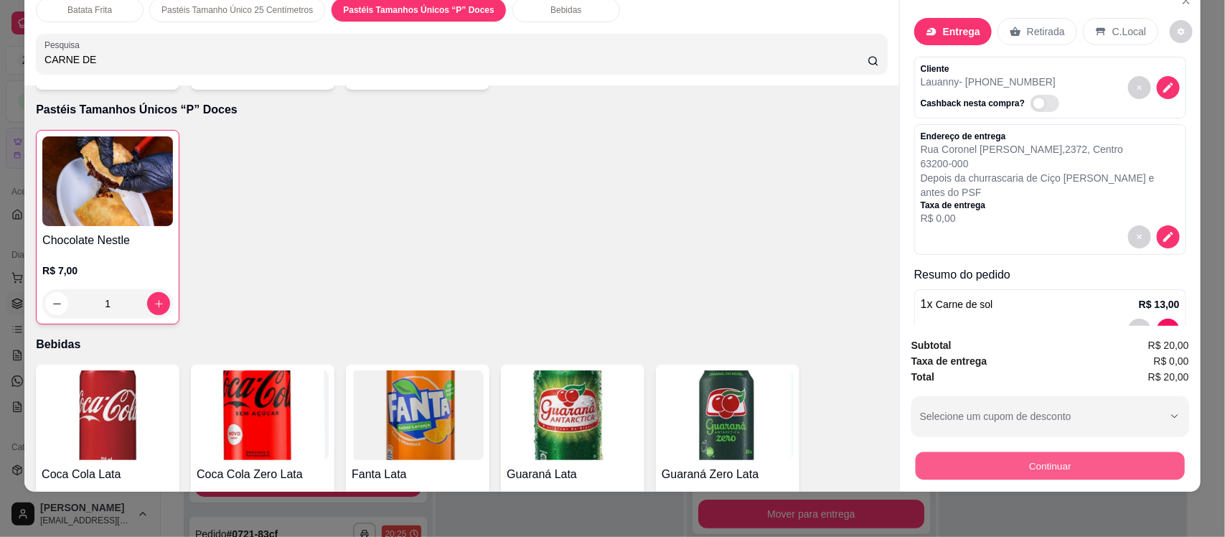
click at [949, 460] on button "Continuar" at bounding box center [1050, 466] width 269 height 28
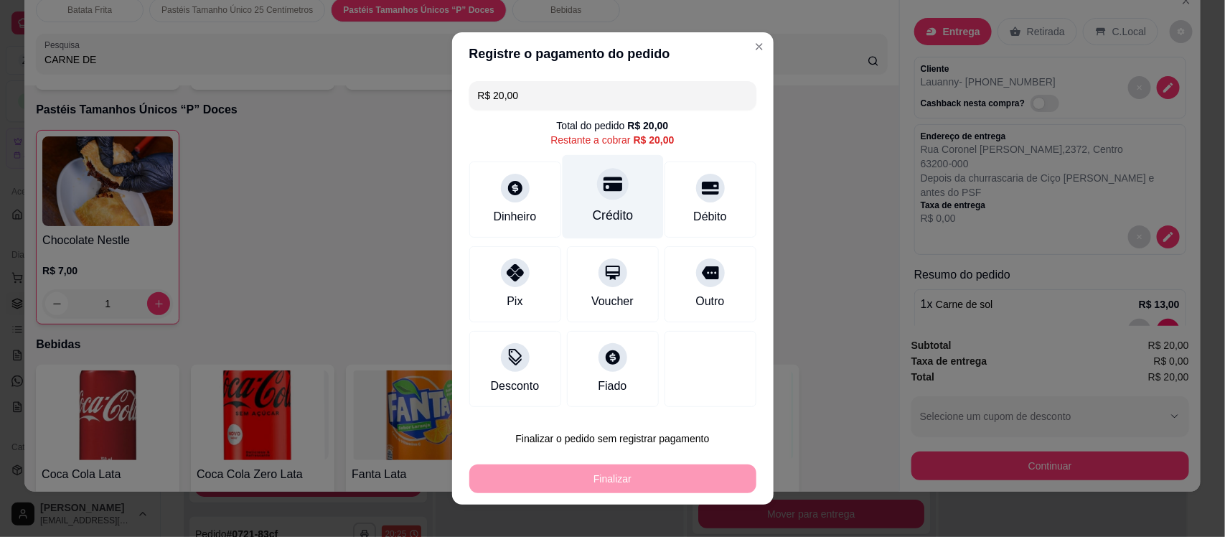
click at [603, 187] on icon at bounding box center [612, 184] width 19 height 14
type input "R$ 0,00"
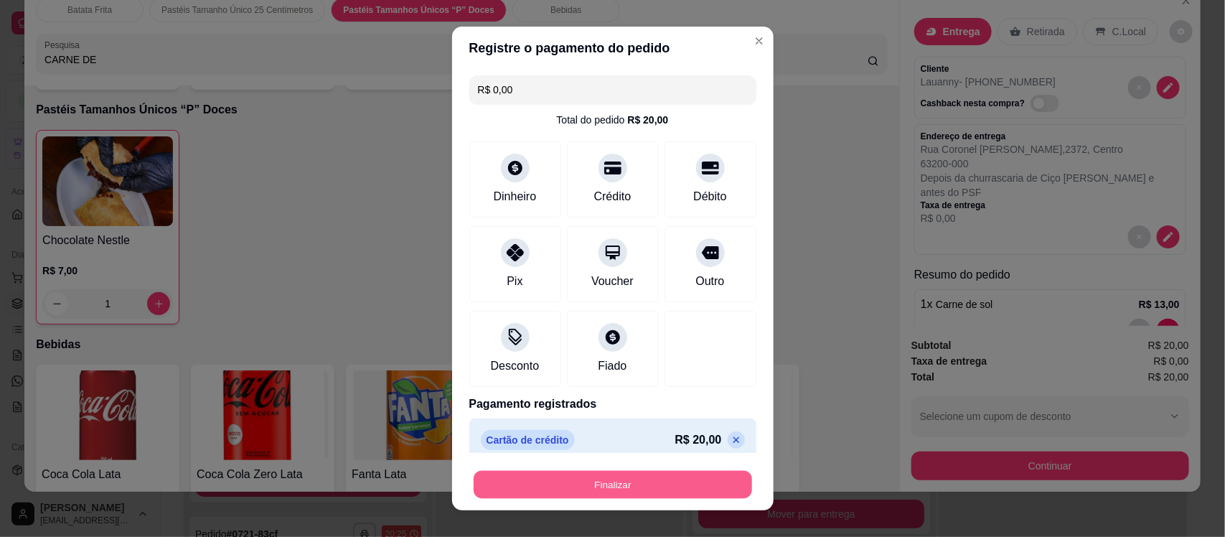
click at [646, 488] on button "Finalizar" at bounding box center [613, 484] width 279 height 28
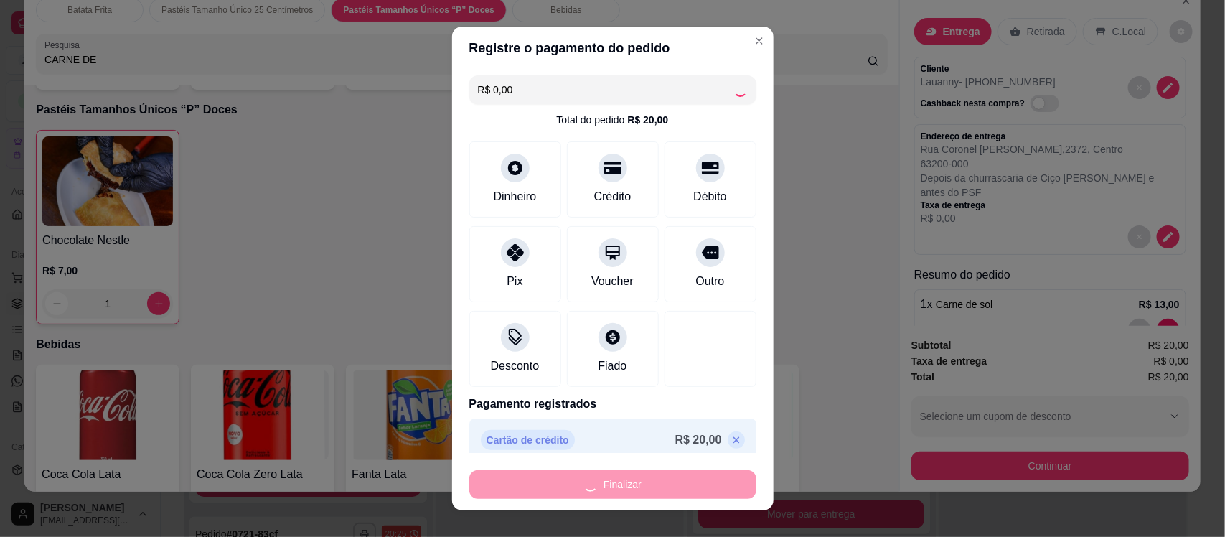
type input "0"
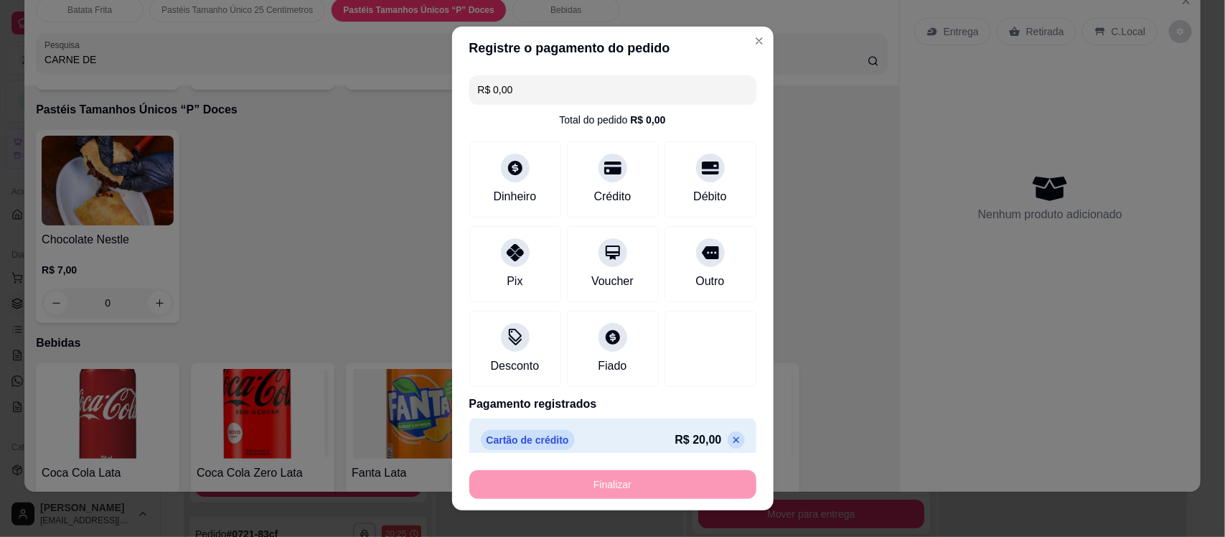
type input "-R$ 20,00"
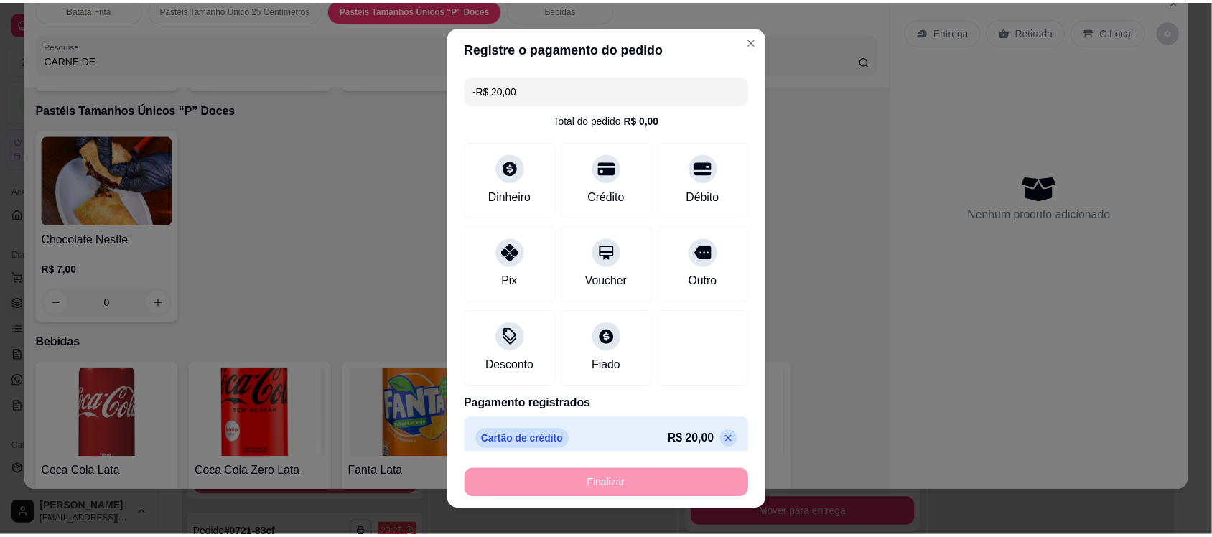
scroll to position [2726, 0]
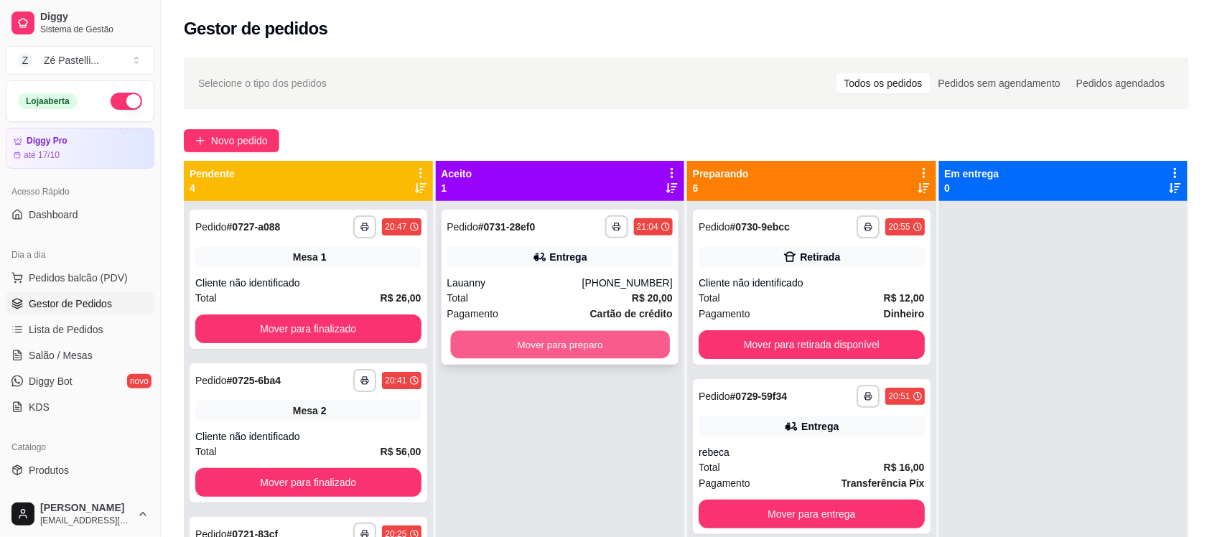
click at [592, 355] on button "Mover para preparo" at bounding box center [559, 345] width 219 height 28
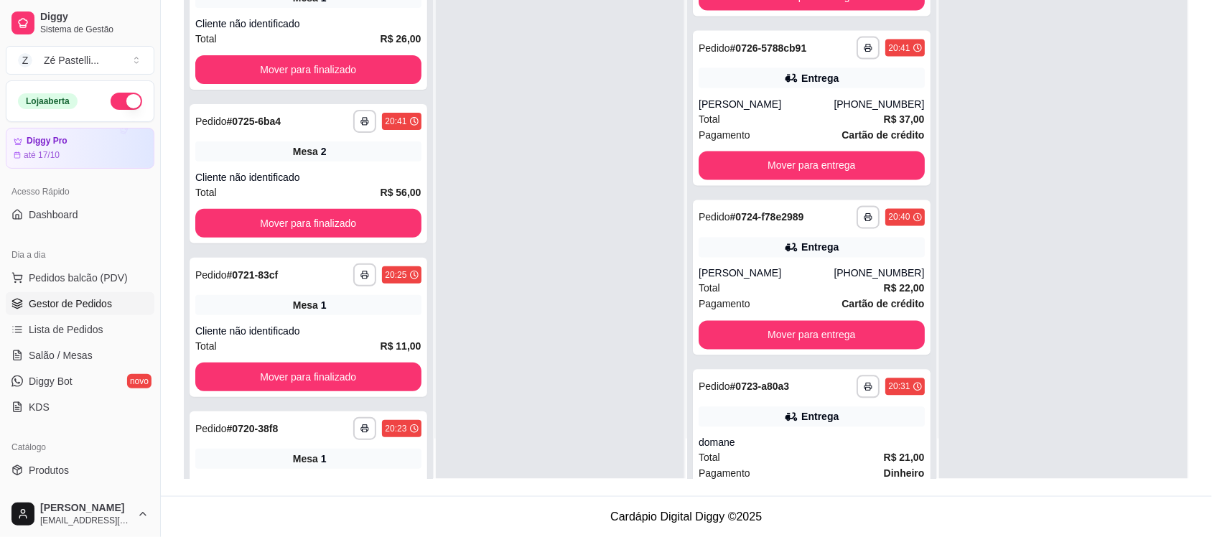
scroll to position [662, 0]
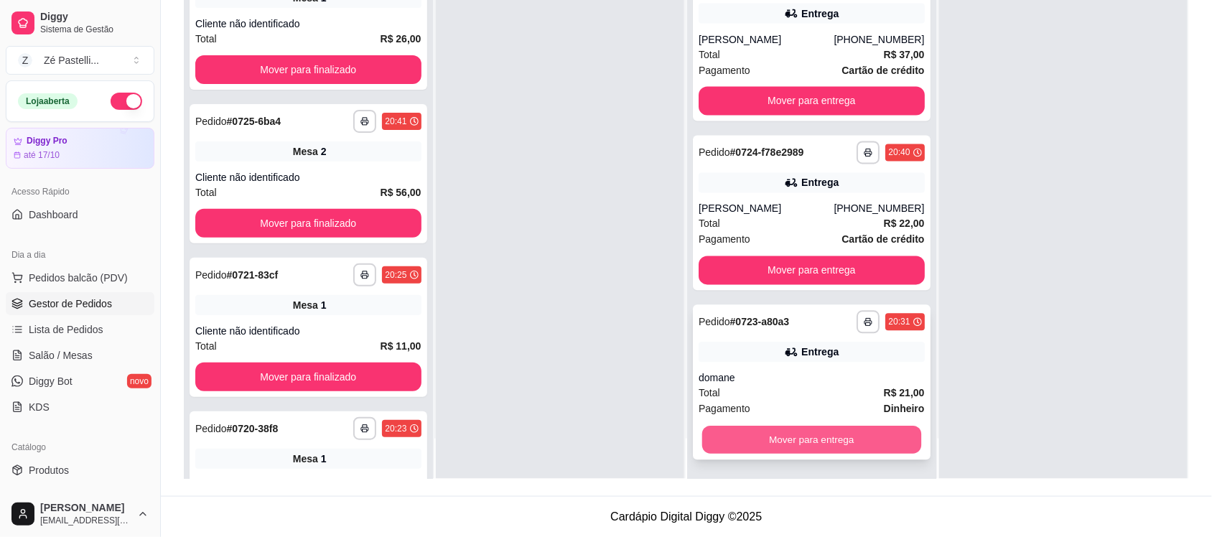
click at [798, 440] on button "Mover para entrega" at bounding box center [811, 440] width 219 height 28
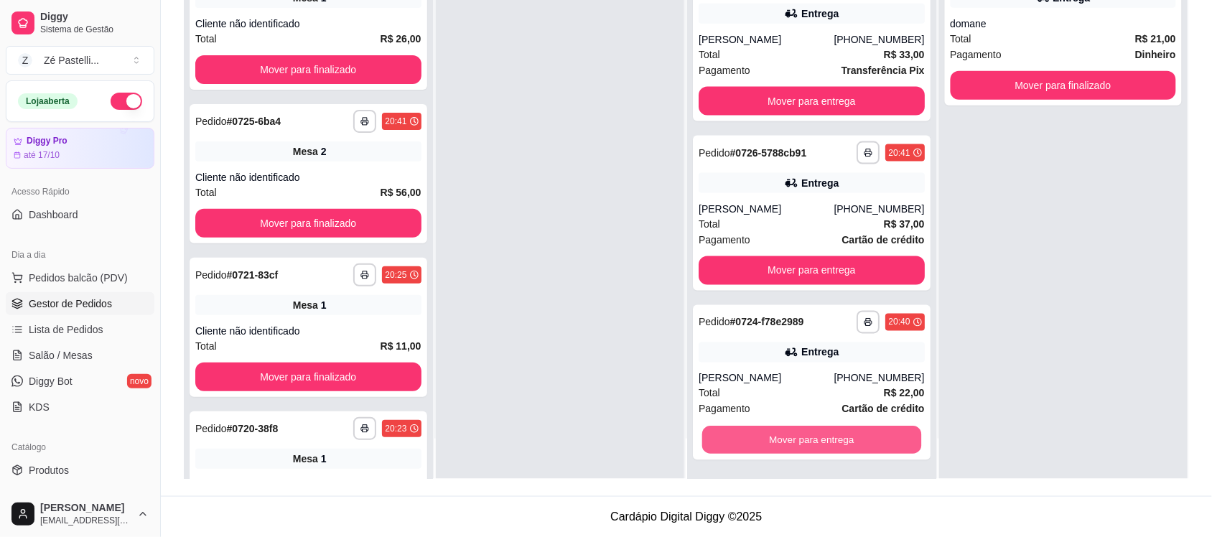
click at [798, 440] on button "Mover para entrega" at bounding box center [811, 440] width 219 height 28
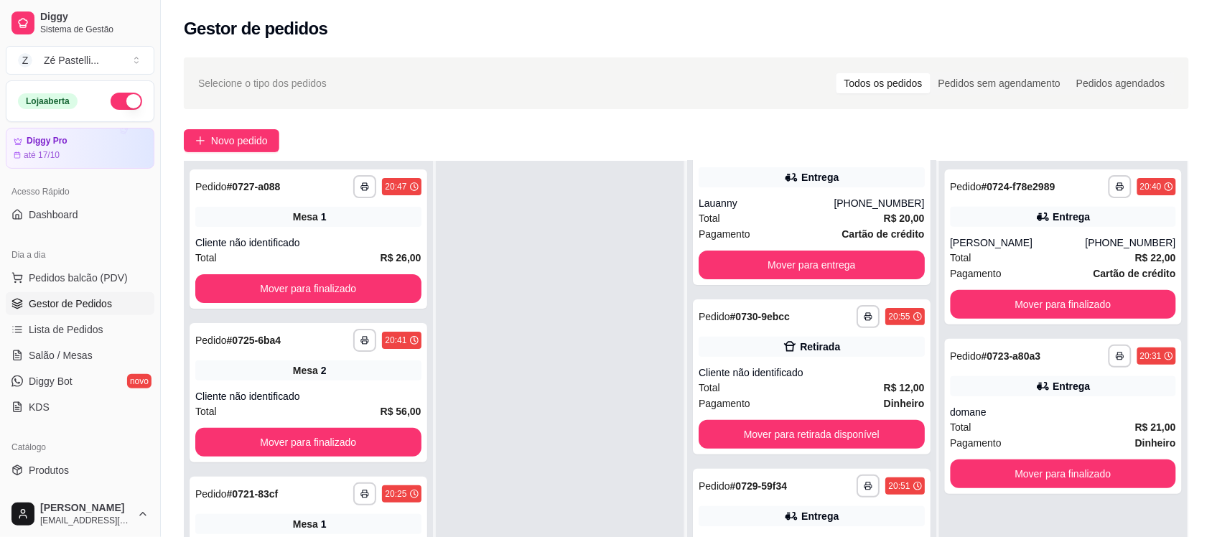
scroll to position [0, 0]
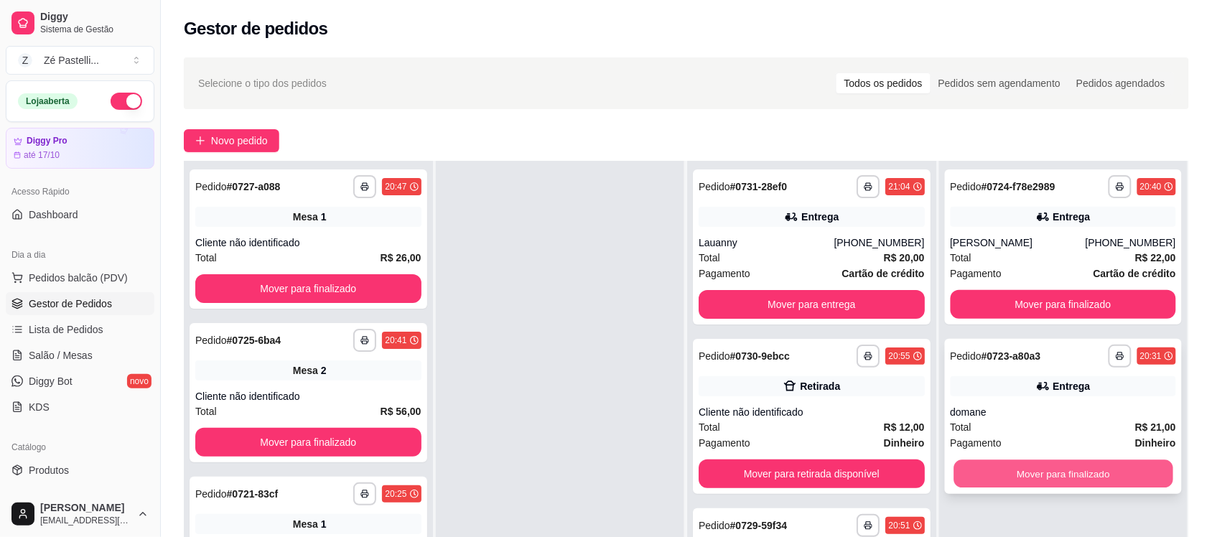
click at [1057, 472] on button "Mover para finalizado" at bounding box center [1062, 474] width 219 height 28
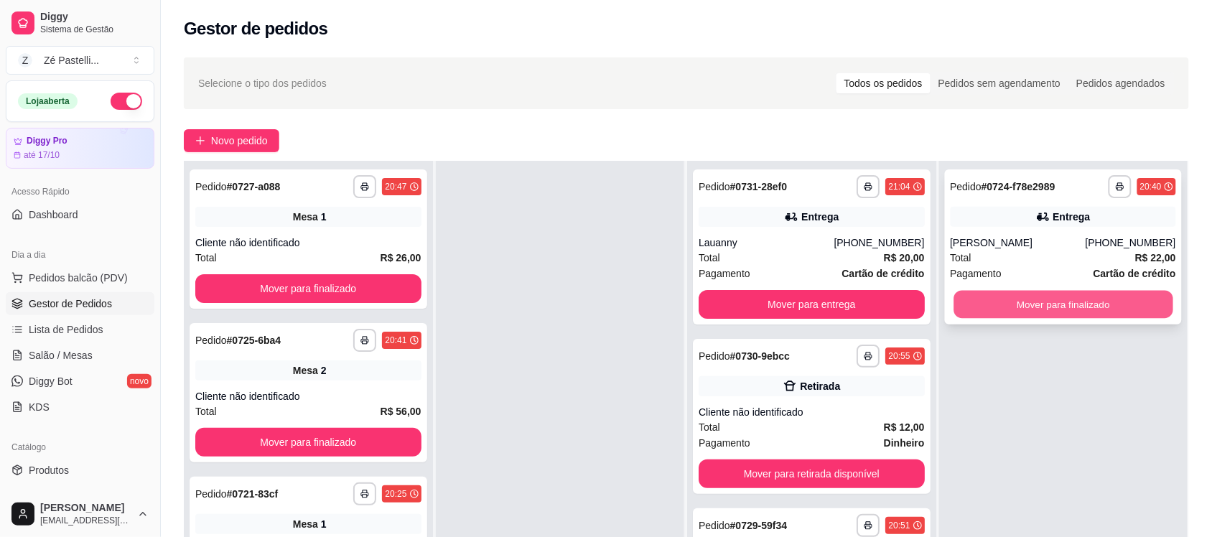
click at [1045, 298] on button "Mover para finalizado" at bounding box center [1062, 305] width 219 height 28
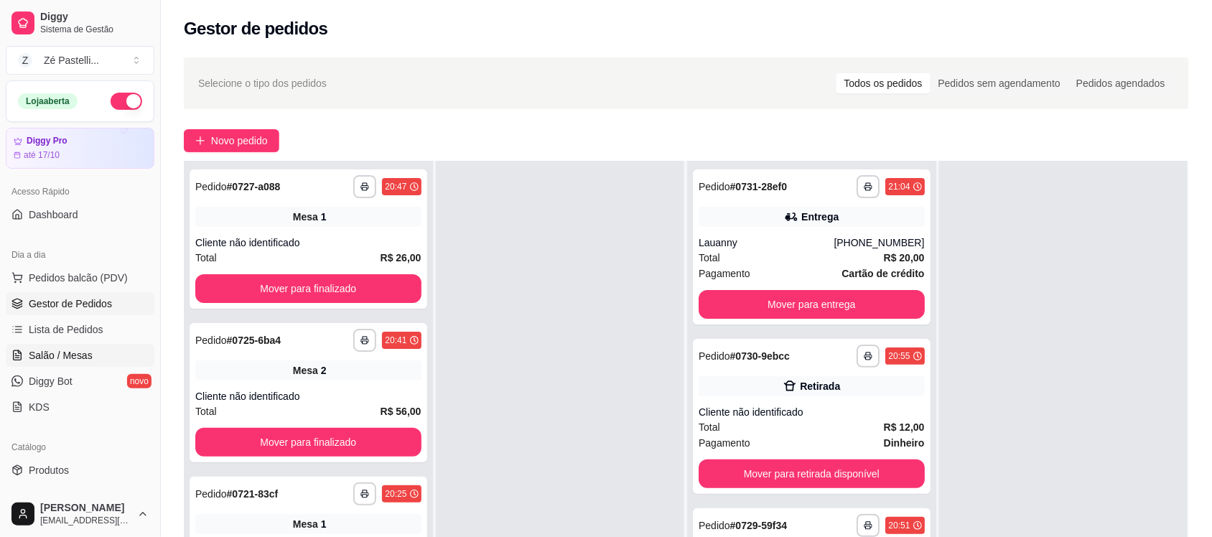
click at [65, 356] on span "Salão / Mesas" at bounding box center [61, 355] width 64 height 14
click at [45, 354] on span "Salão / Mesas" at bounding box center [61, 355] width 64 height 14
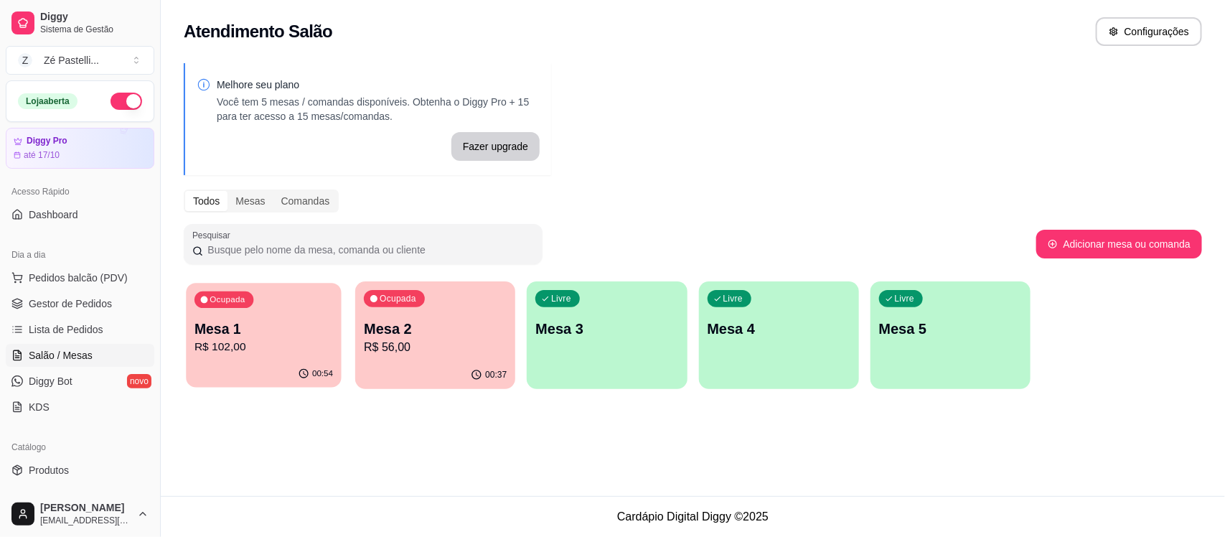
click at [261, 357] on div "Ocupada Mesa 1 R$ 102,00" at bounding box center [263, 322] width 155 height 78
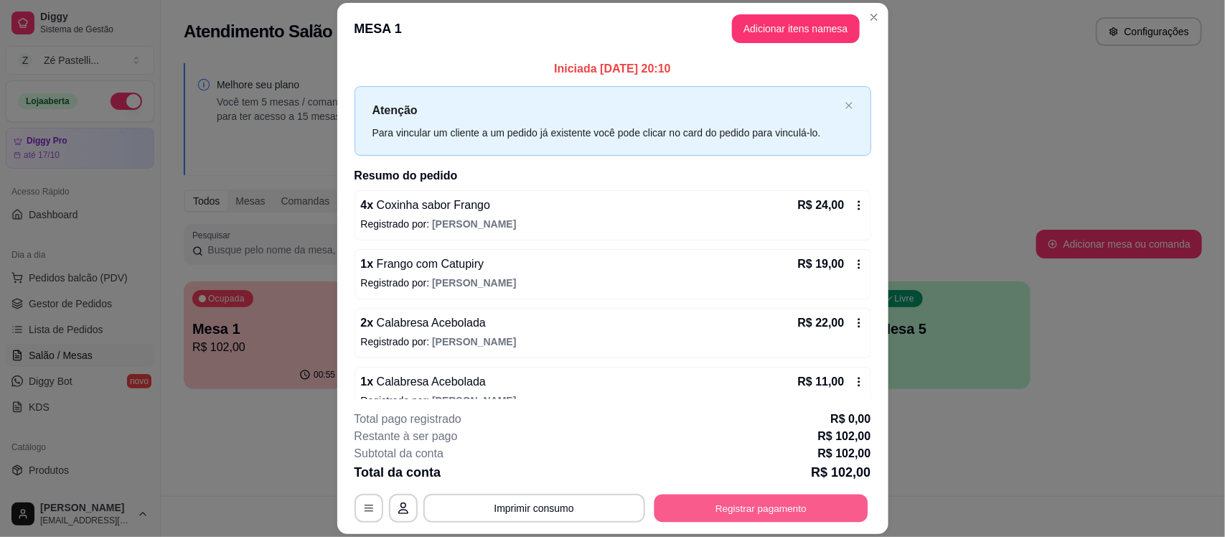
click at [689, 503] on button "Registrar pagamento" at bounding box center [761, 509] width 214 height 28
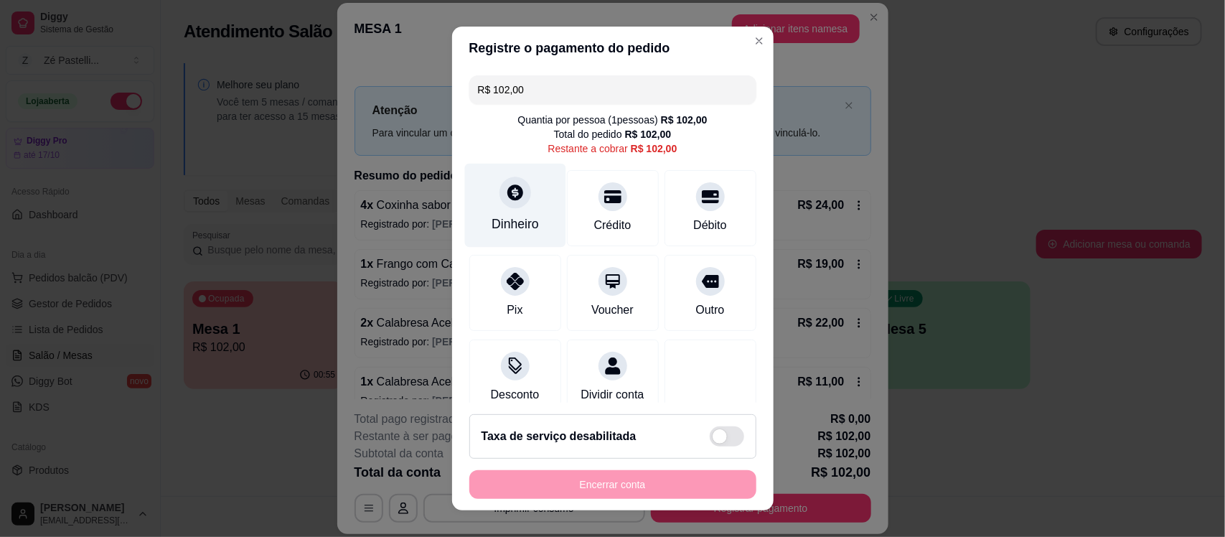
click at [508, 192] on icon at bounding box center [516, 193] width 16 height 16
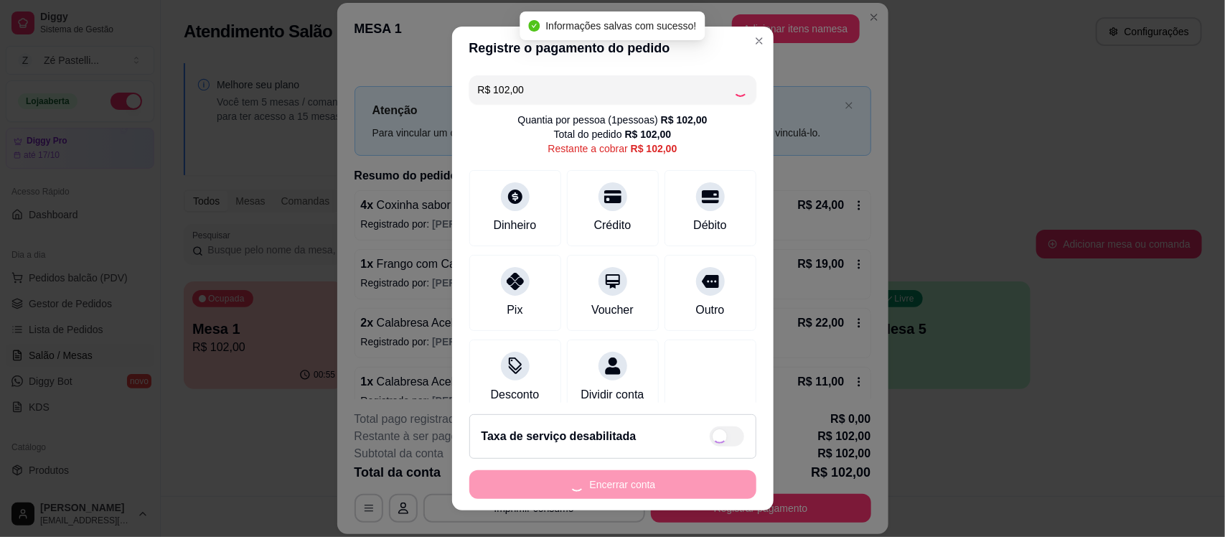
type input "R$ 0,00"
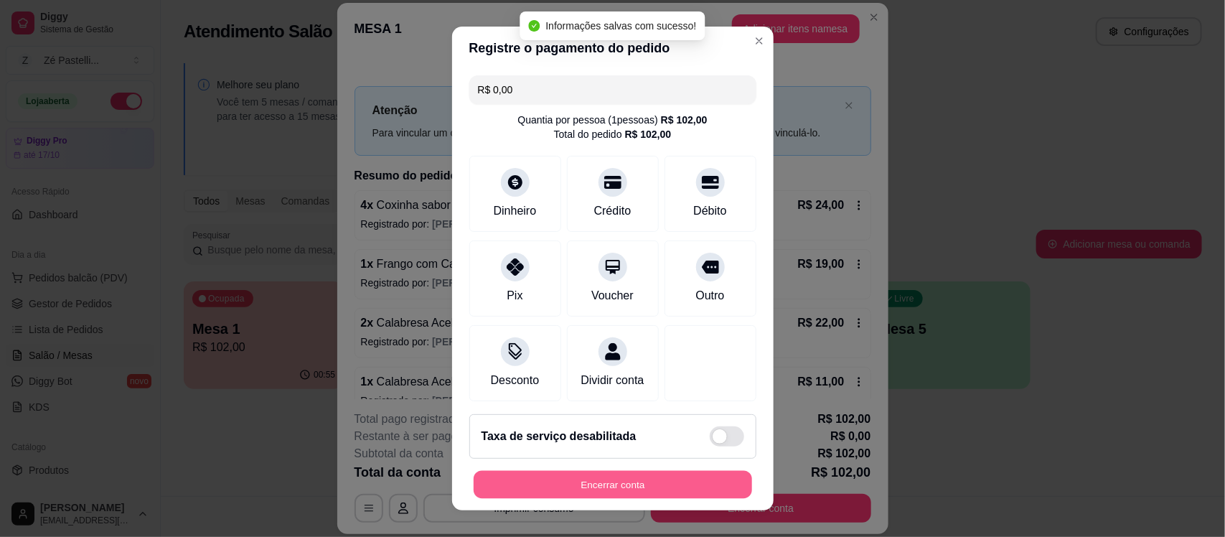
click at [625, 490] on button "Encerrar conta" at bounding box center [613, 484] width 279 height 28
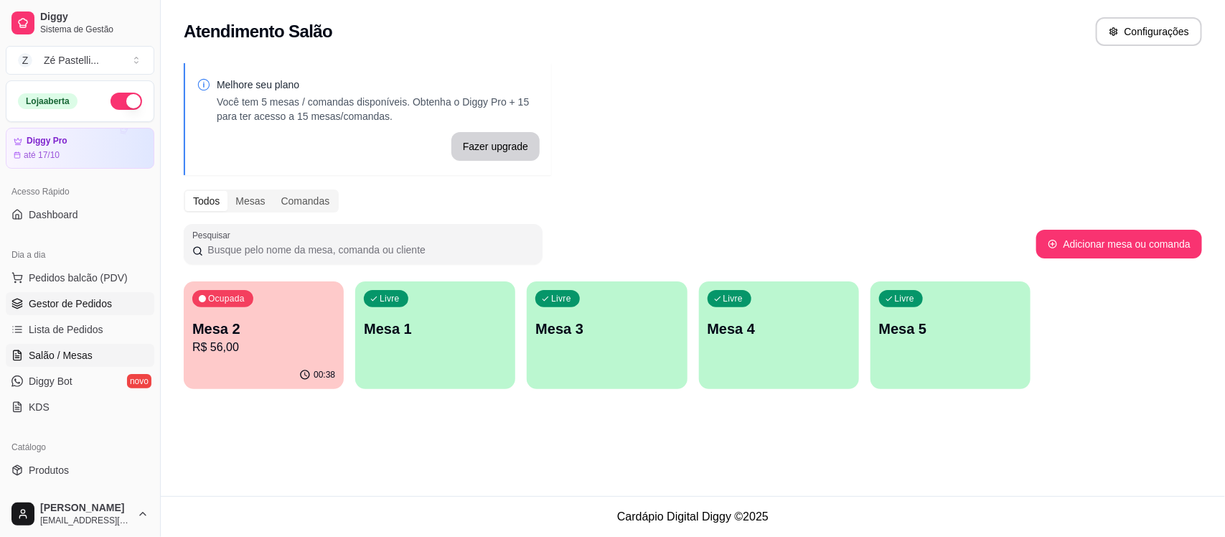
click at [52, 300] on span "Gestor de Pedidos" at bounding box center [70, 303] width 83 height 14
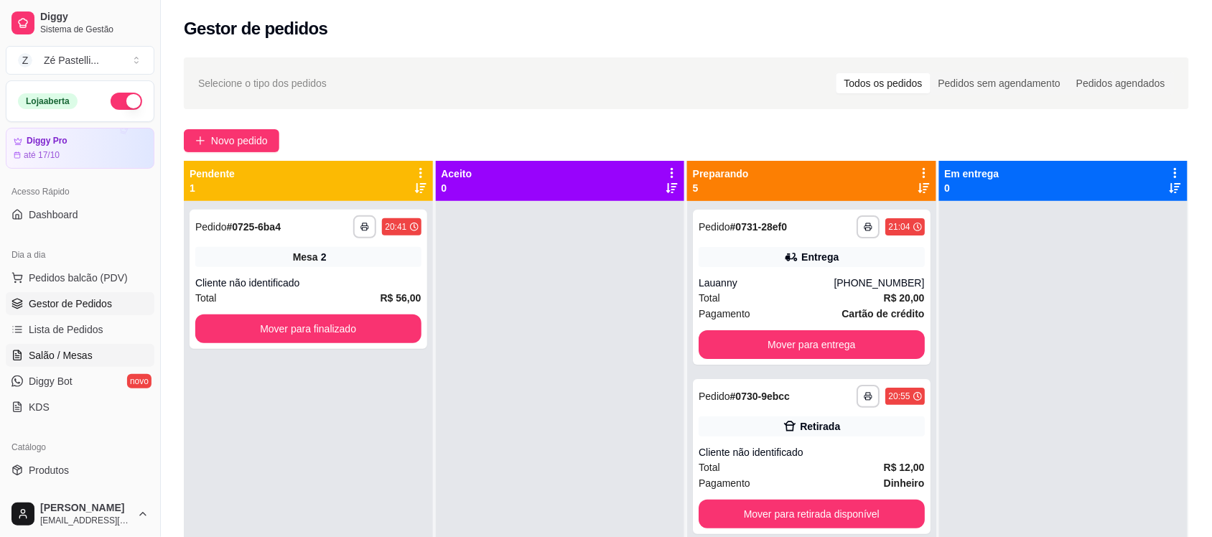
click at [78, 356] on span "Salão / Mesas" at bounding box center [61, 355] width 64 height 14
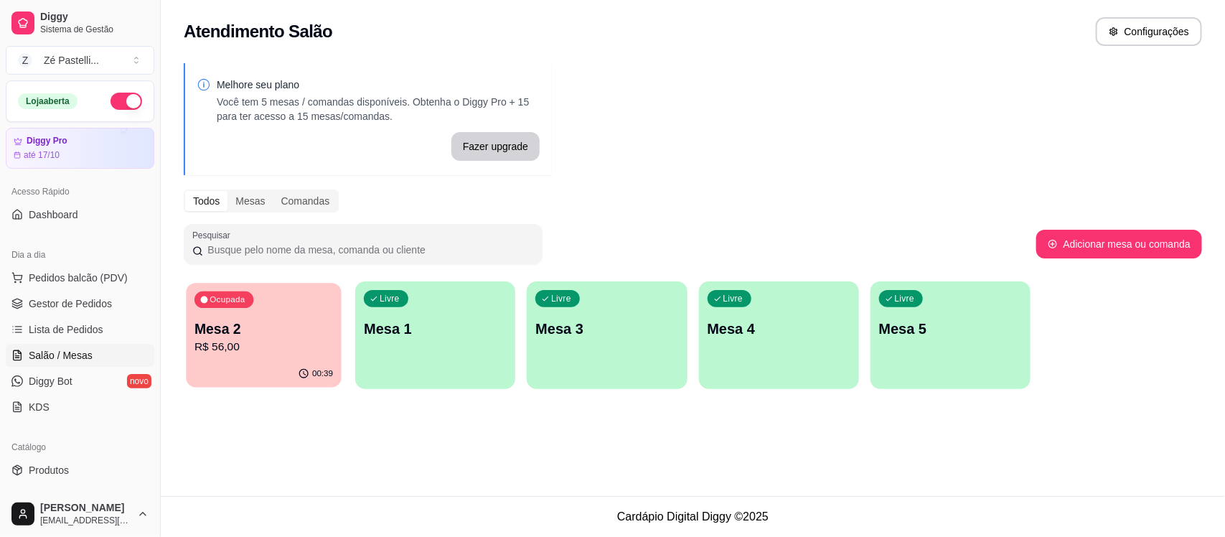
click at [221, 353] on p "R$ 56,00" at bounding box center [264, 347] width 139 height 17
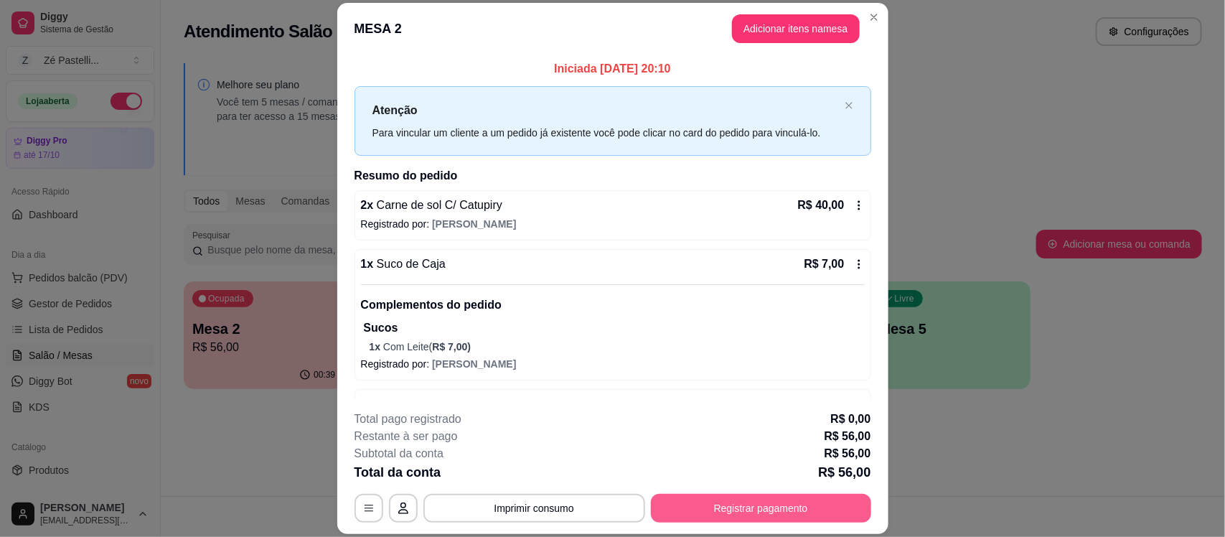
click at [737, 513] on button "Registrar pagamento" at bounding box center [761, 508] width 220 height 29
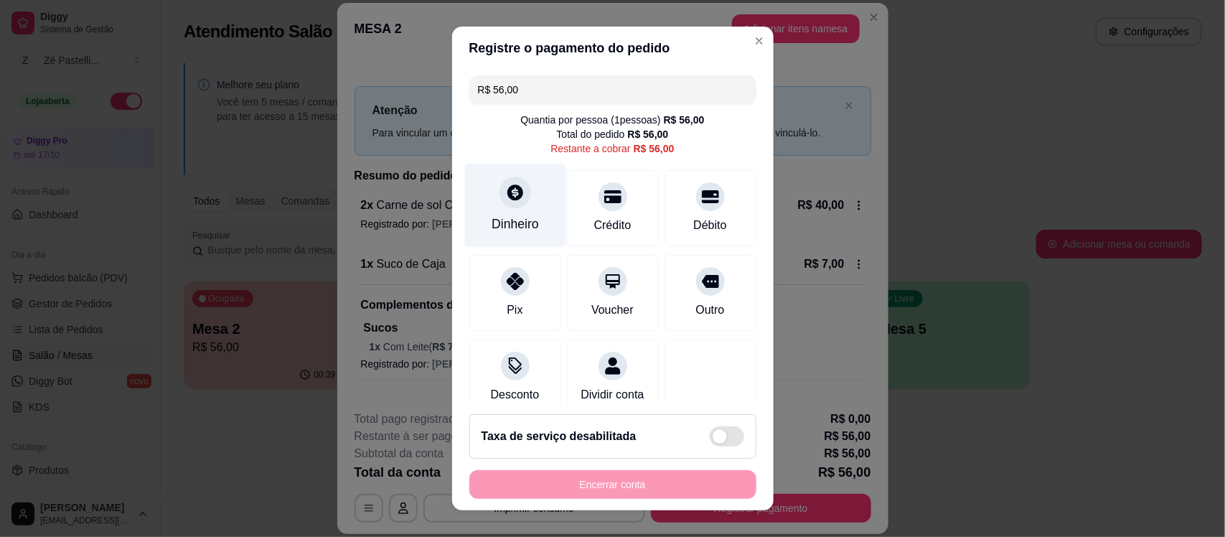
click at [507, 177] on div at bounding box center [516, 193] width 32 height 32
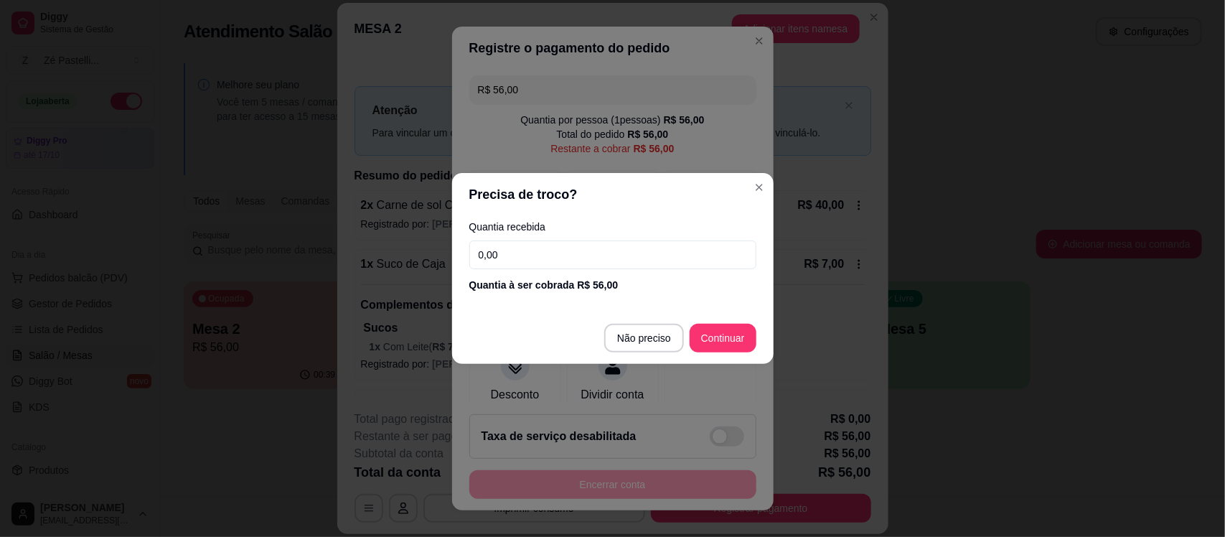
click at [514, 249] on input "0,00" at bounding box center [612, 254] width 287 height 29
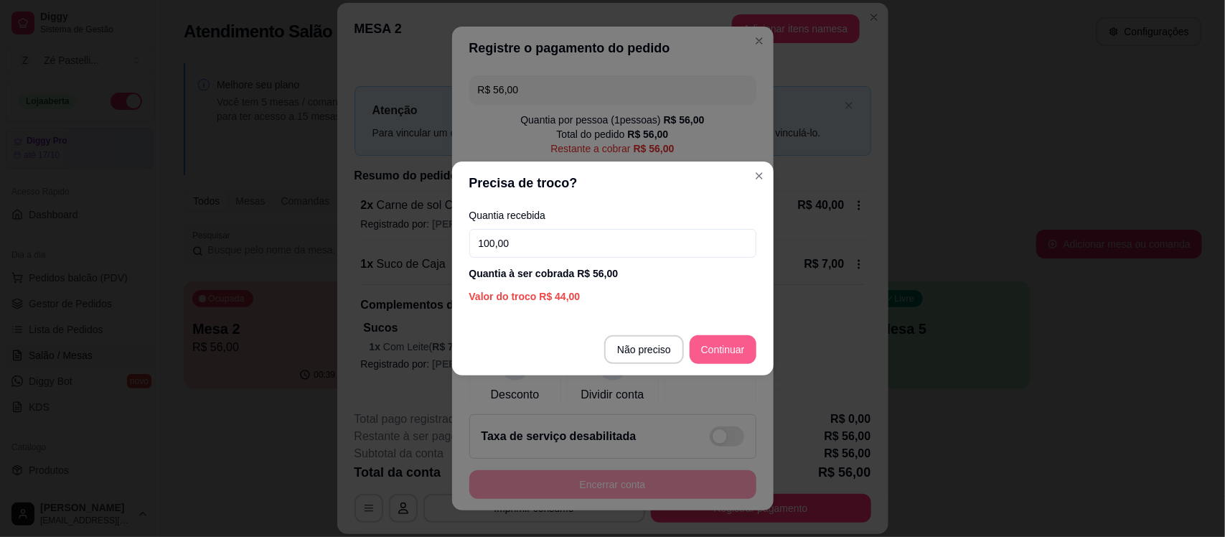
type input "100,00"
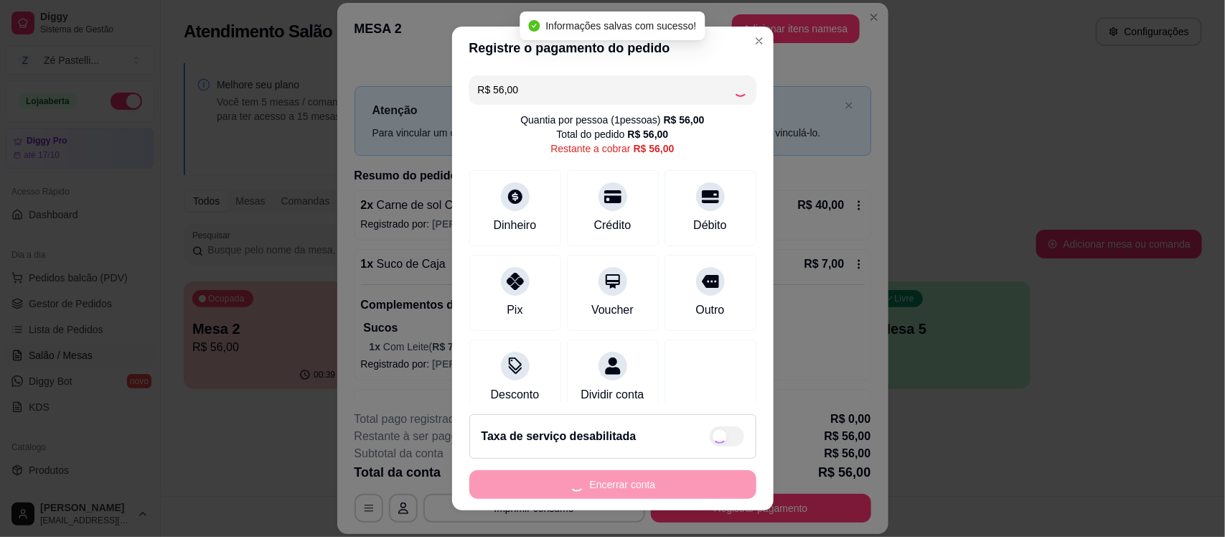
type input "R$ 0,00"
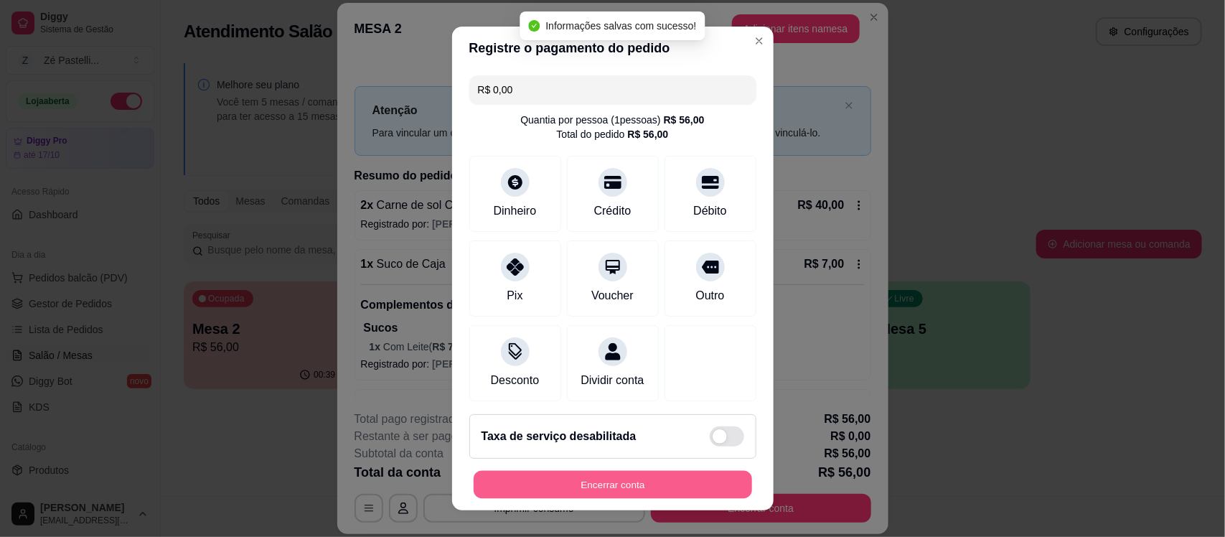
click at [651, 492] on button "Encerrar conta" at bounding box center [613, 484] width 279 height 28
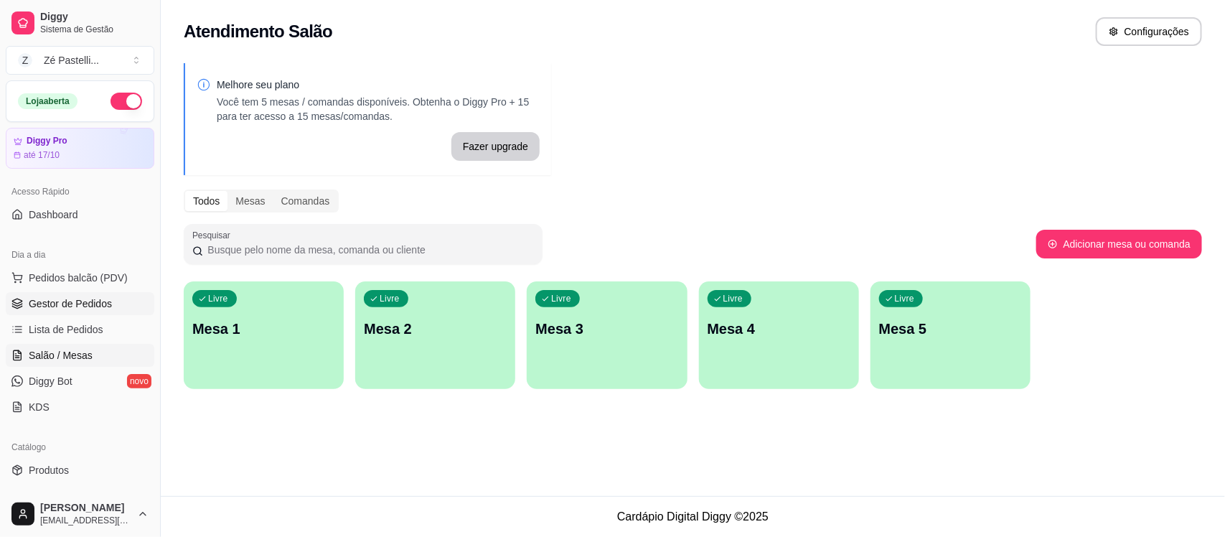
click at [88, 311] on span "Gestor de Pedidos" at bounding box center [70, 303] width 83 height 14
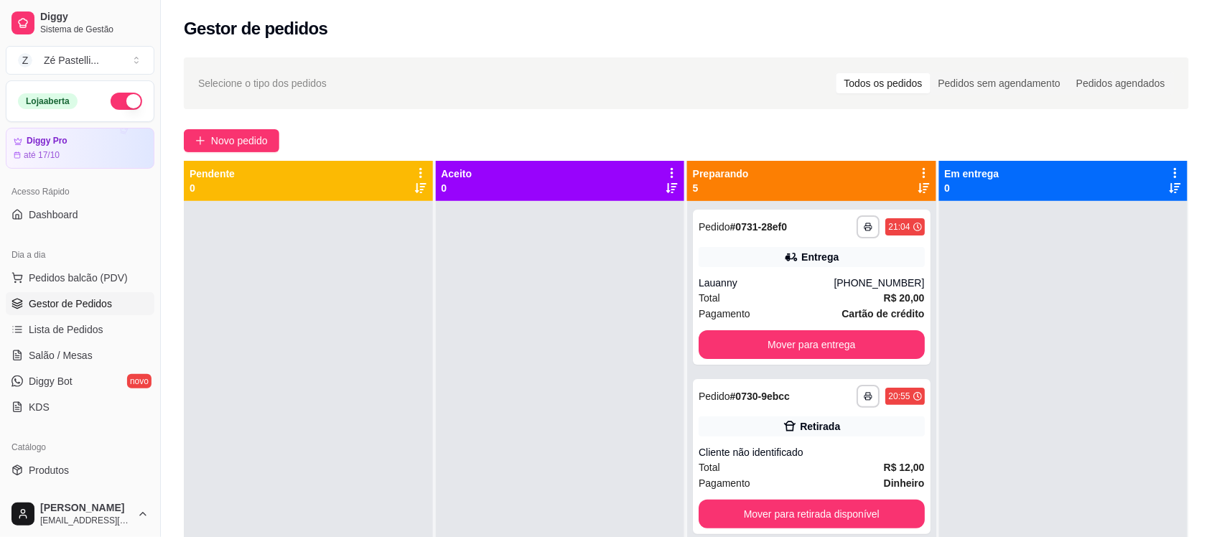
click at [88, 311] on span "Gestor de Pedidos" at bounding box center [70, 303] width 83 height 14
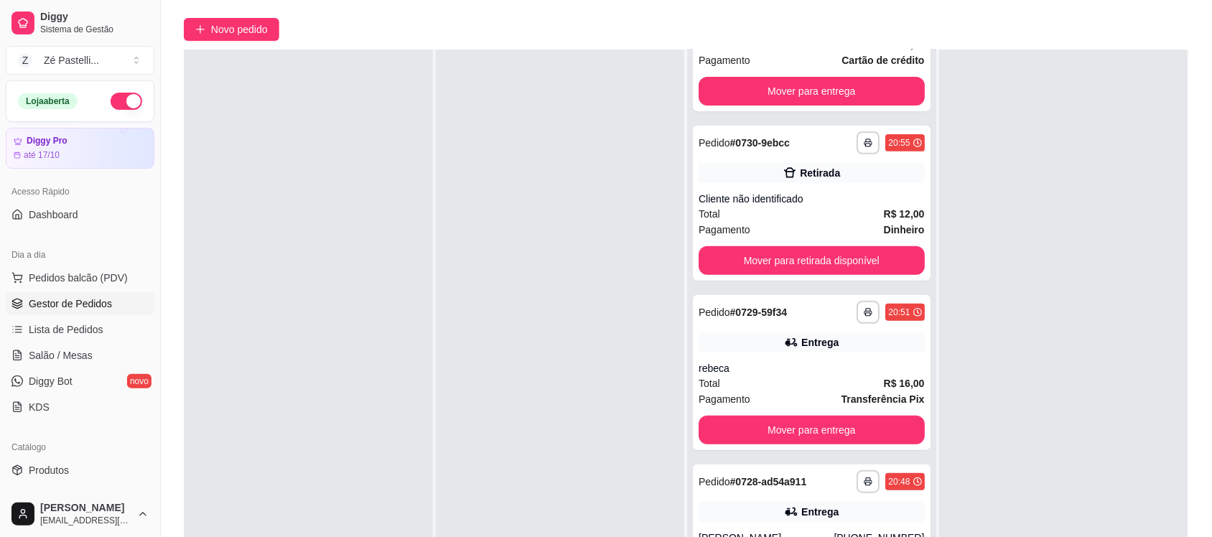
scroll to position [95, 0]
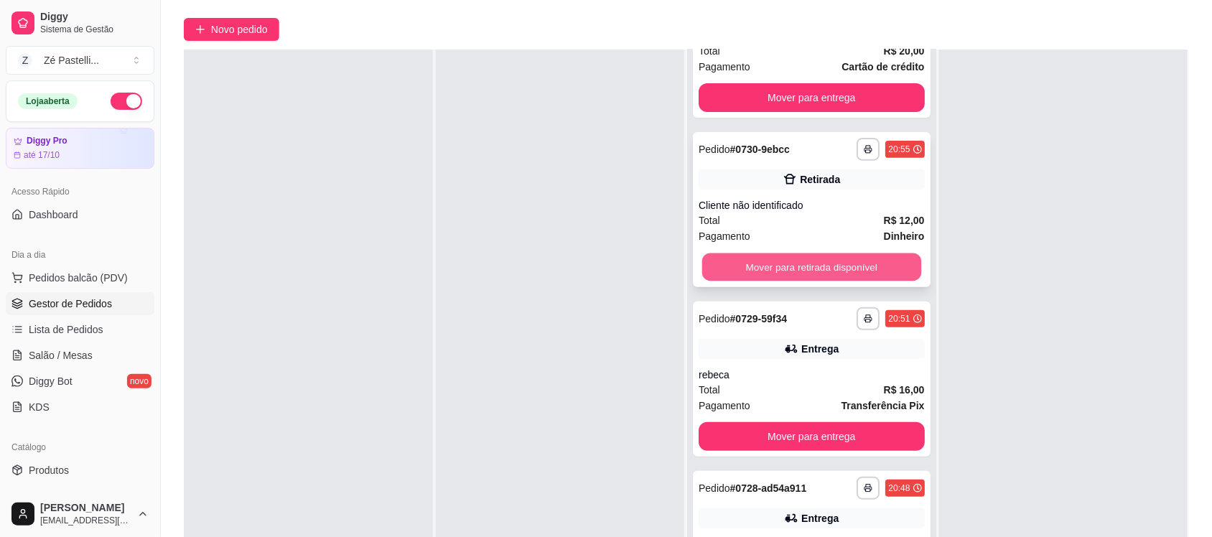
click at [798, 264] on button "Mover para retirada disponível" at bounding box center [811, 267] width 219 height 28
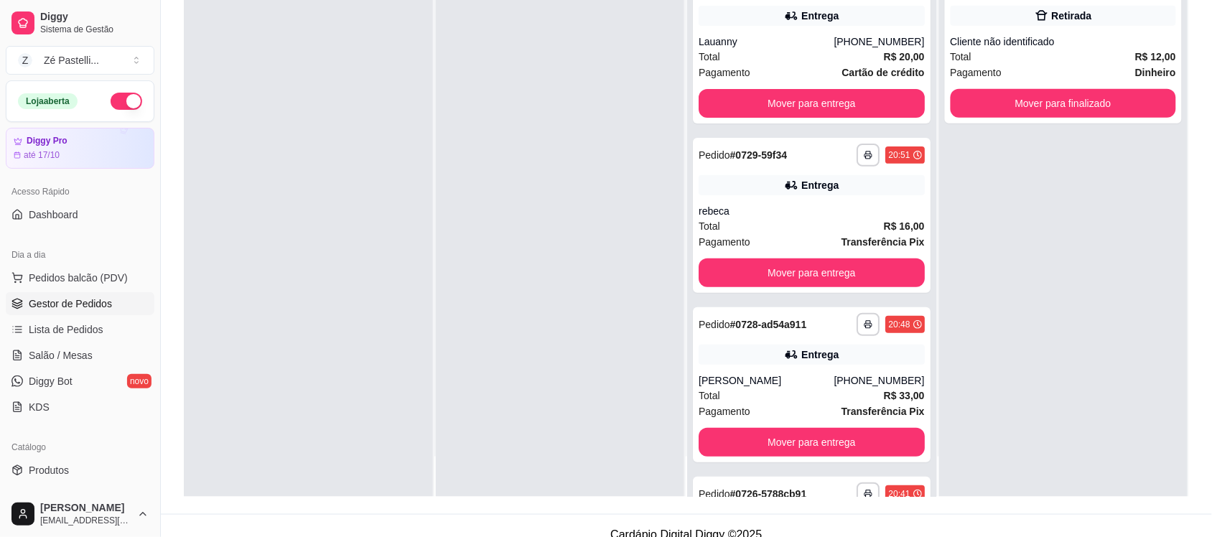
scroll to position [219, 0]
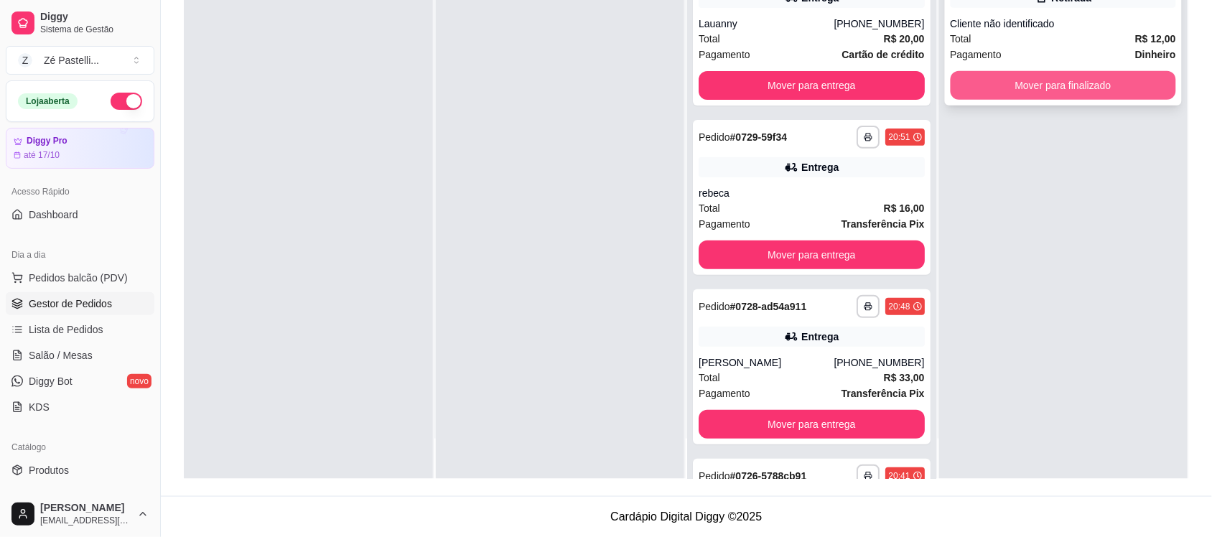
click at [1082, 80] on button "Mover para finalizado" at bounding box center [1063, 85] width 226 height 29
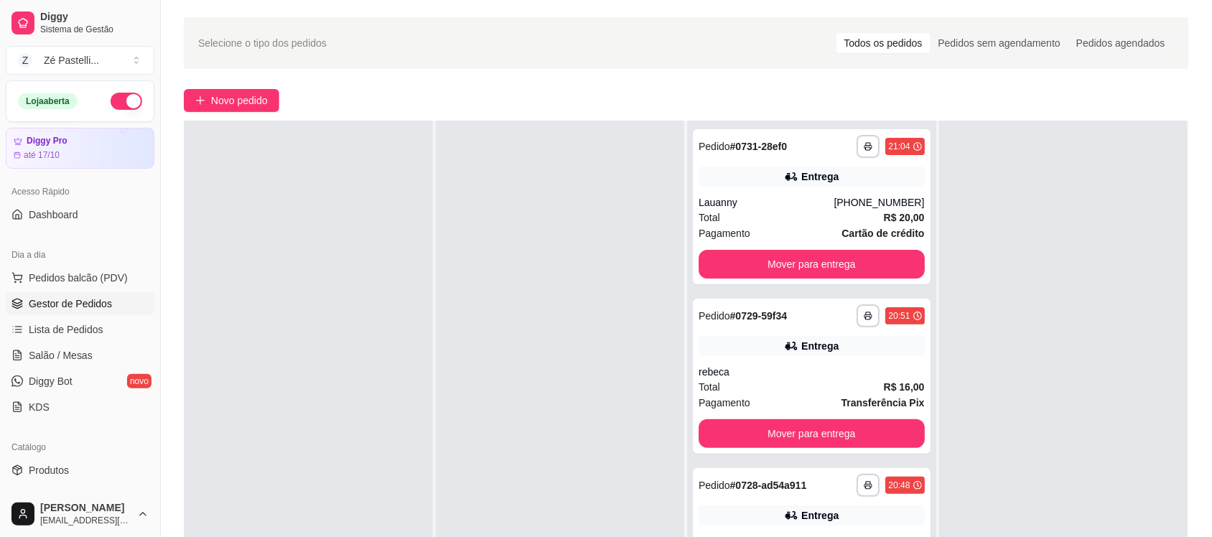
scroll to position [39, 0]
click at [70, 363] on span "Salão / Mesas" at bounding box center [61, 355] width 64 height 14
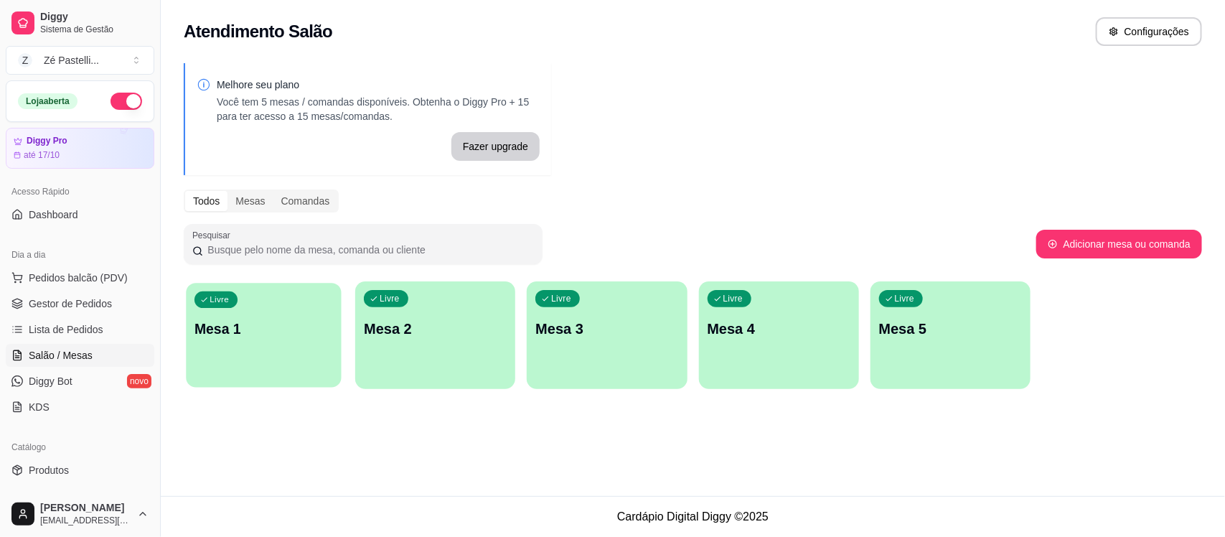
click at [270, 307] on div "Livre Mesa 1" at bounding box center [263, 327] width 155 height 88
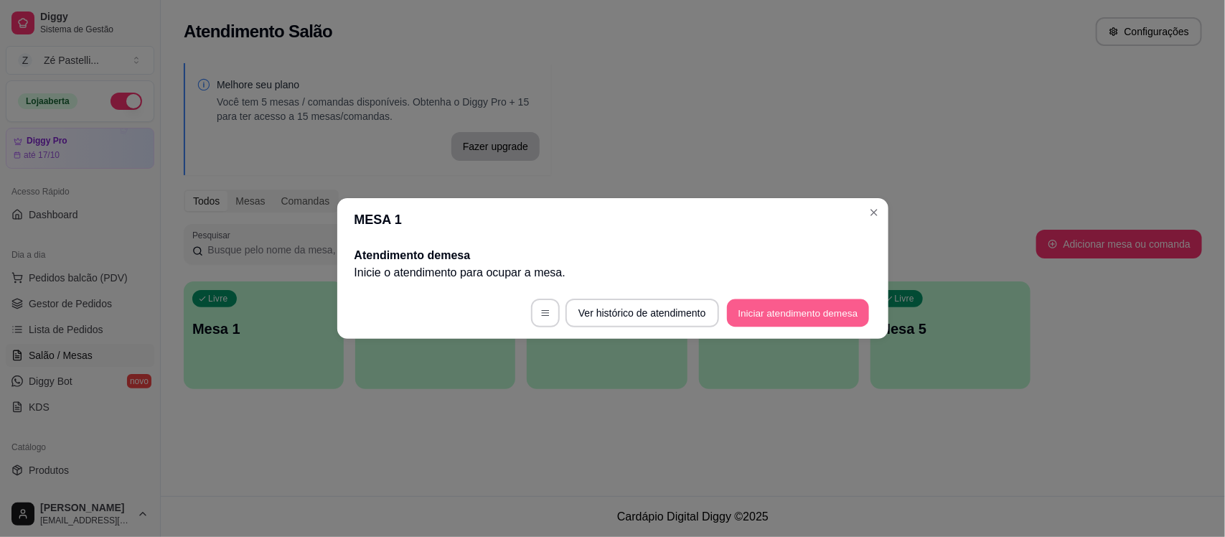
click at [795, 320] on button "Iniciar atendimento de mesa" at bounding box center [798, 313] width 142 height 28
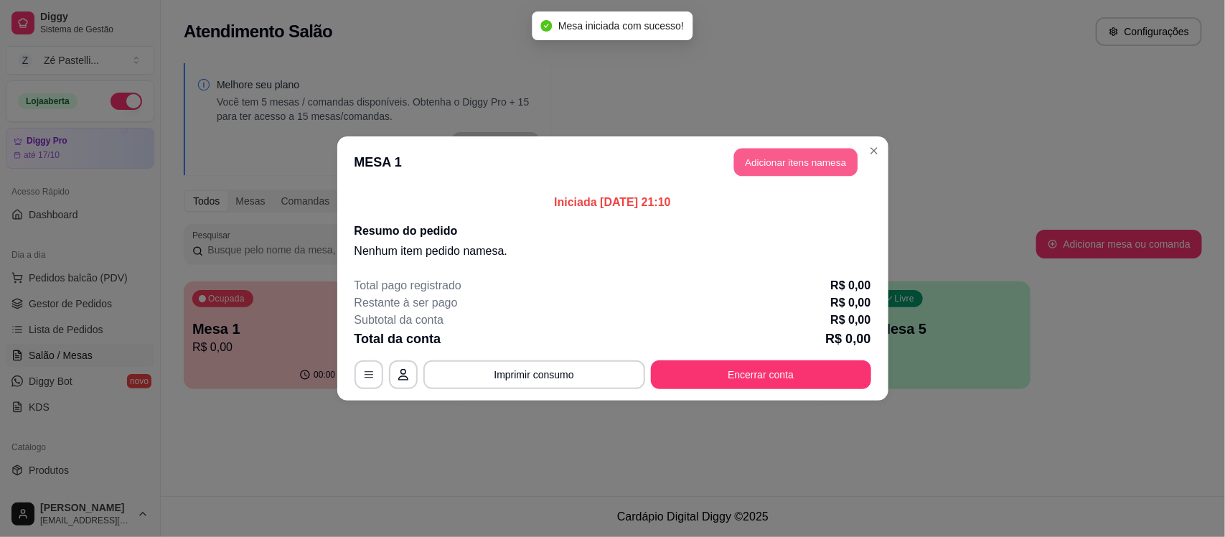
click at [795, 158] on button "Adicionar itens na mesa" at bounding box center [795, 163] width 123 height 28
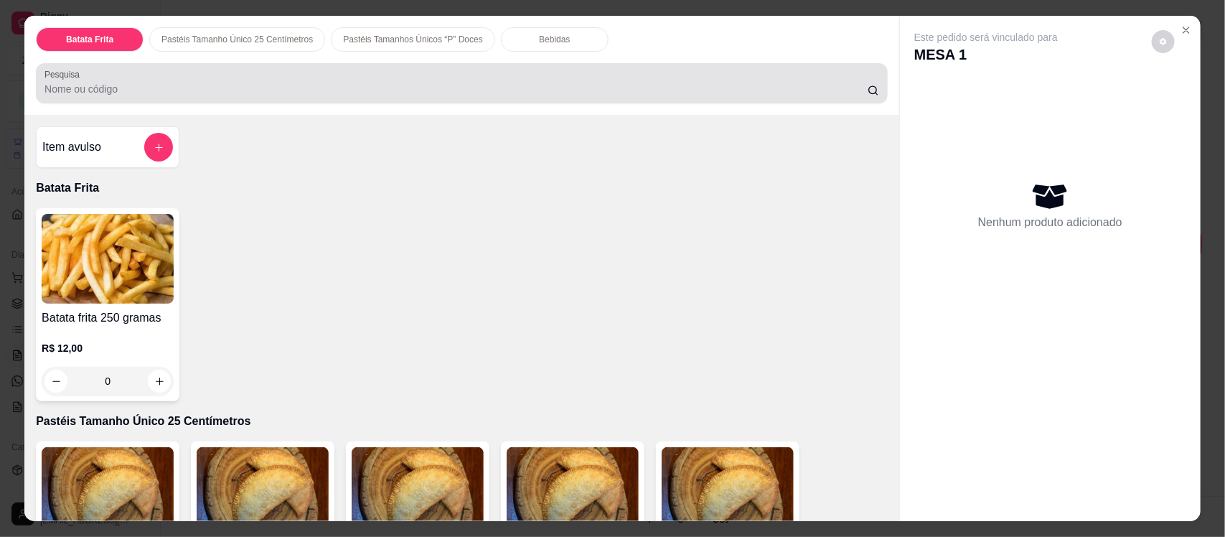
click at [571, 77] on div at bounding box center [462, 83] width 835 height 29
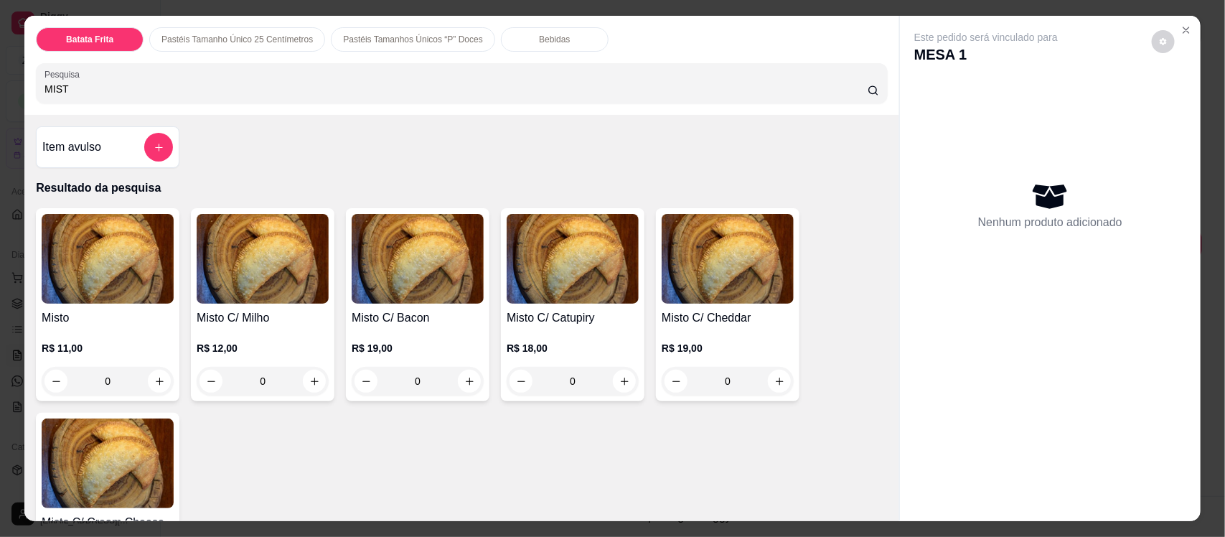
type input "MIST"
click at [68, 246] on img at bounding box center [108, 259] width 132 height 90
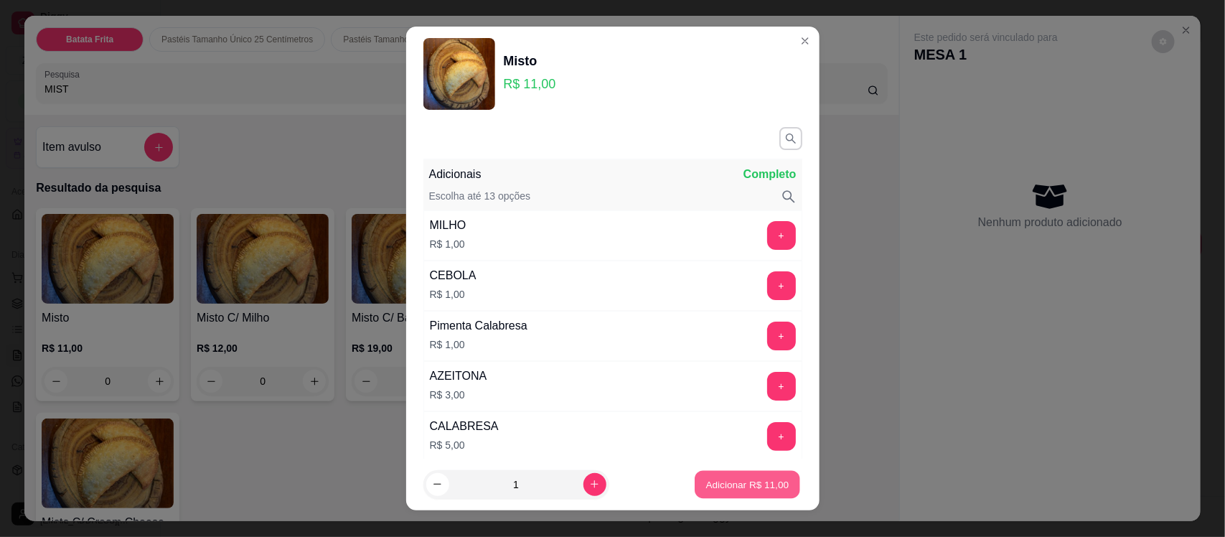
click at [757, 486] on p "Adicionar R$ 11,00" at bounding box center [747, 484] width 83 height 14
type input "1"
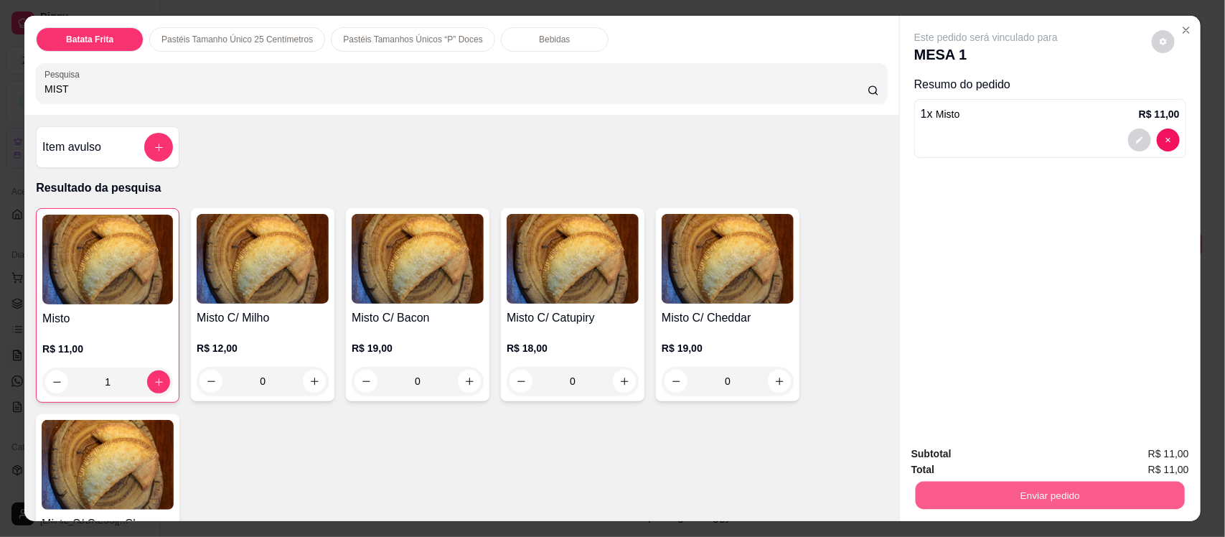
click at [991, 485] on button "Enviar pedido" at bounding box center [1050, 495] width 269 height 28
click at [1183, 452] on button "Enviar pedido" at bounding box center [1151, 460] width 79 height 27
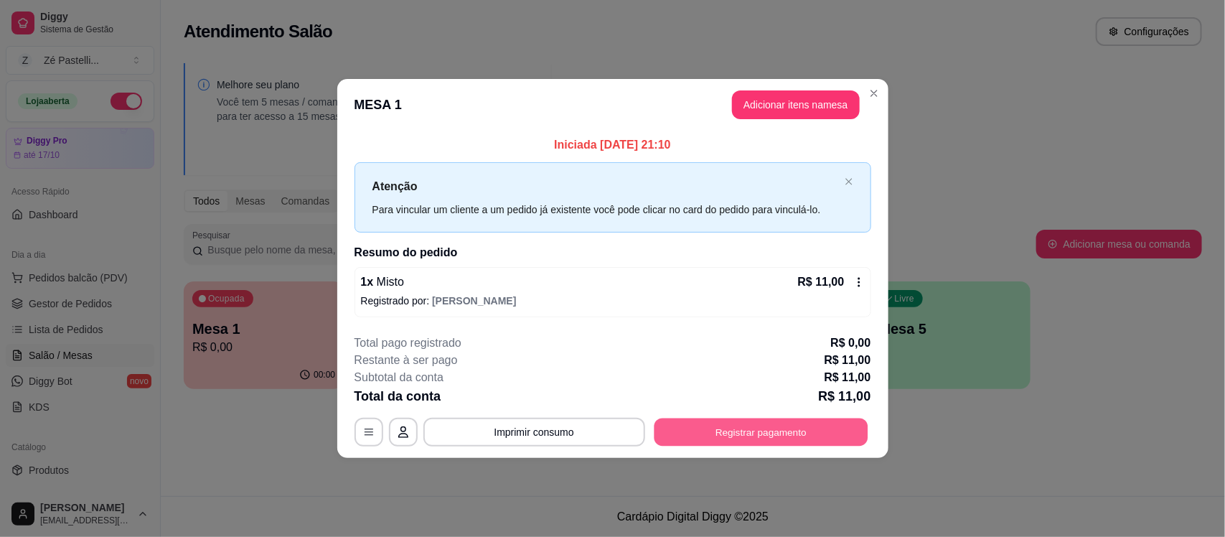
click at [849, 424] on button "Registrar pagamento" at bounding box center [761, 432] width 214 height 28
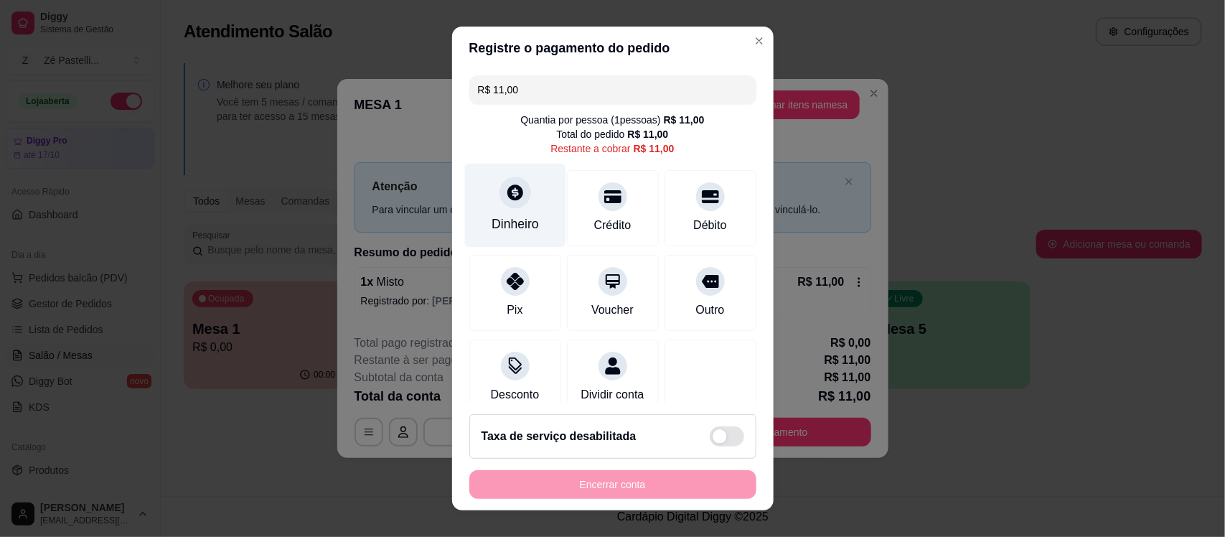
click at [505, 191] on icon at bounding box center [514, 193] width 19 height 19
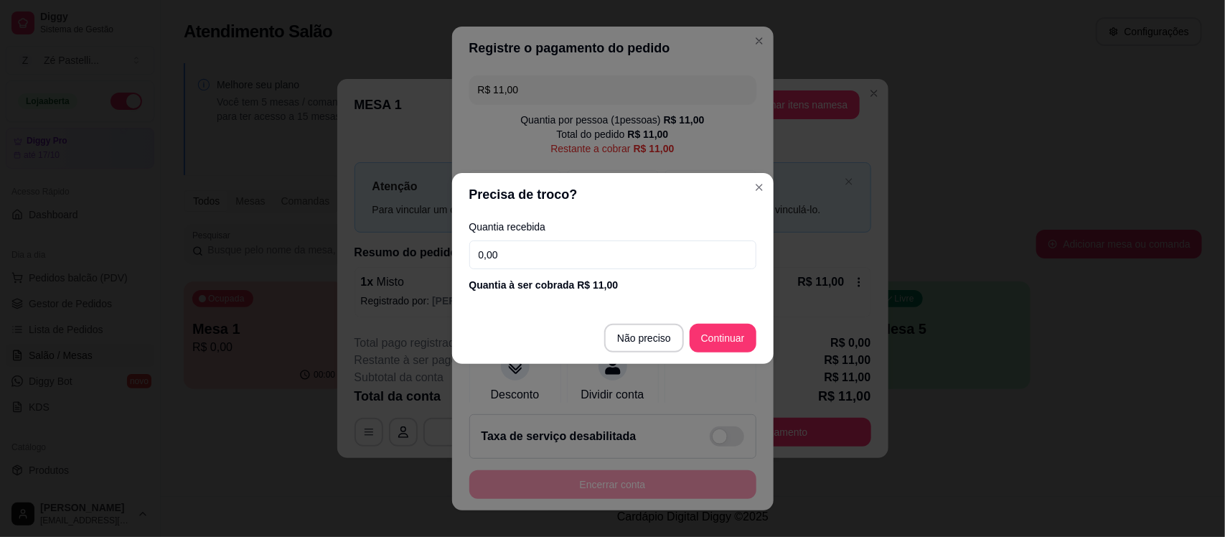
click at [525, 248] on input "0,00" at bounding box center [612, 254] width 287 height 29
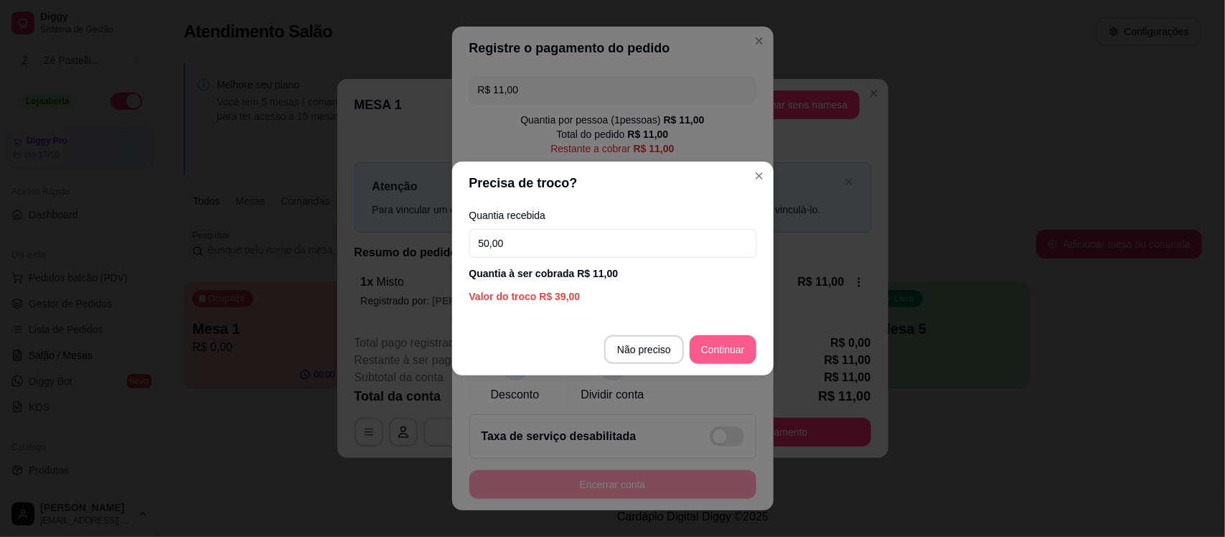
type input "50,00"
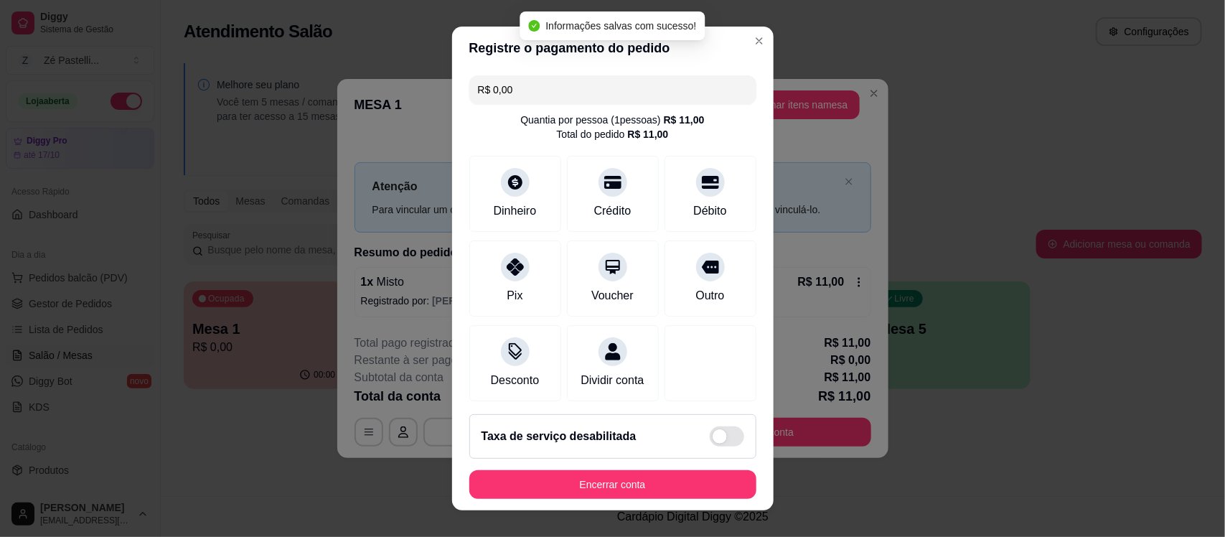
type input "R$ 0,00"
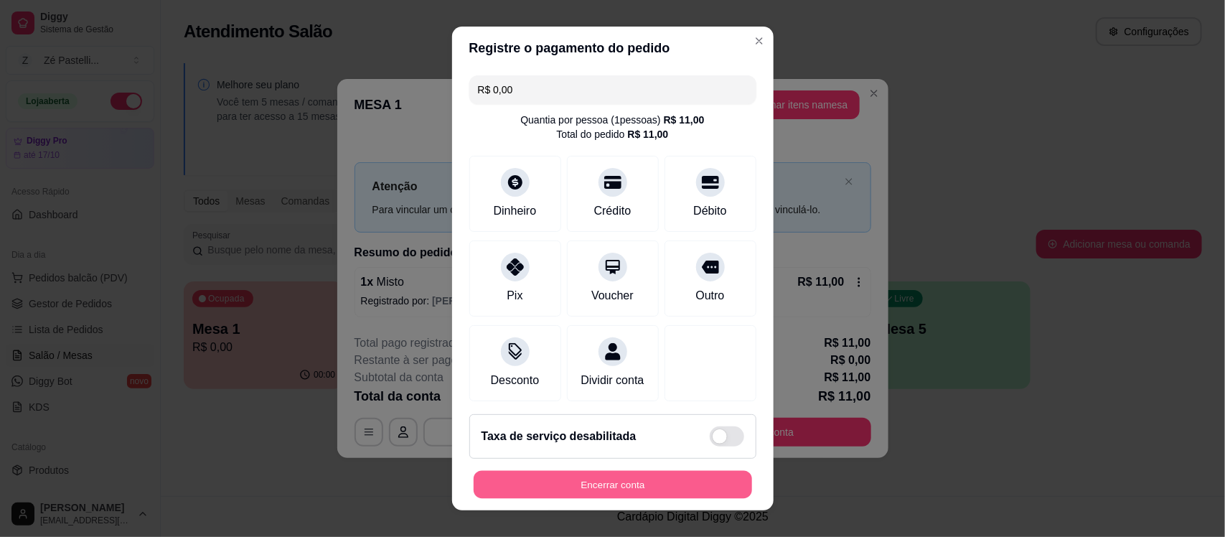
click at [661, 490] on button "Encerrar conta" at bounding box center [613, 484] width 279 height 28
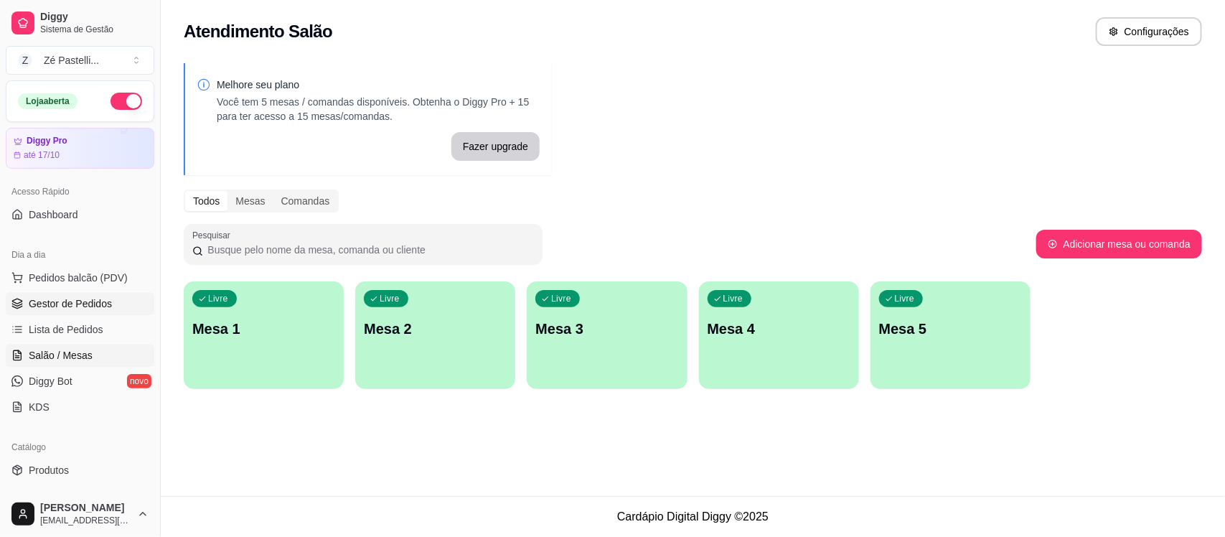
click at [49, 307] on span "Gestor de Pedidos" at bounding box center [70, 303] width 83 height 14
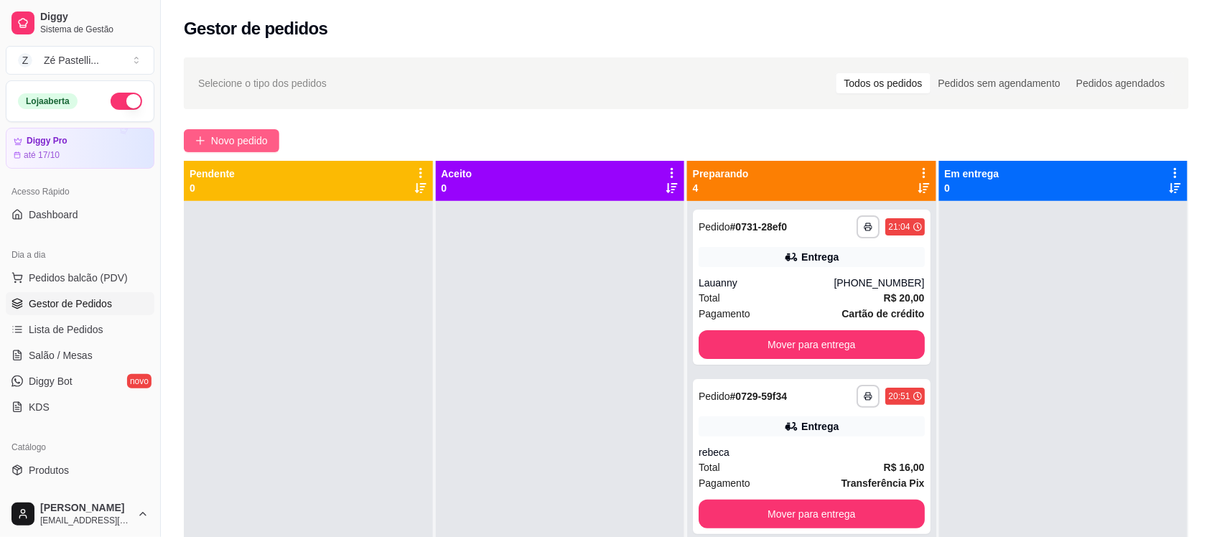
click at [267, 131] on button "Novo pedido" at bounding box center [231, 140] width 95 height 23
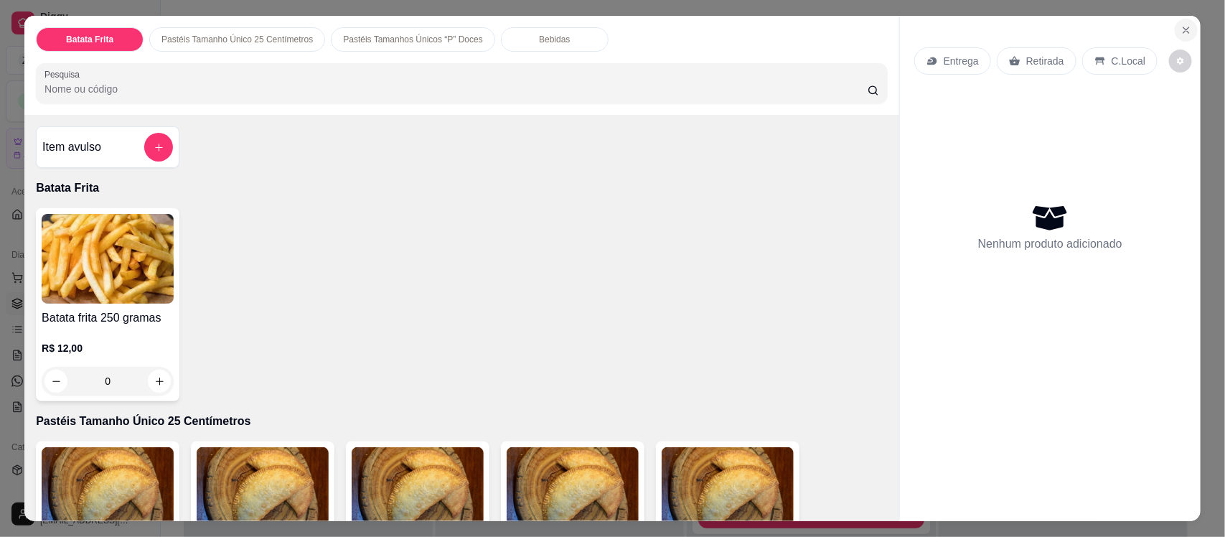
click at [1184, 29] on icon "Close" at bounding box center [1187, 30] width 6 height 6
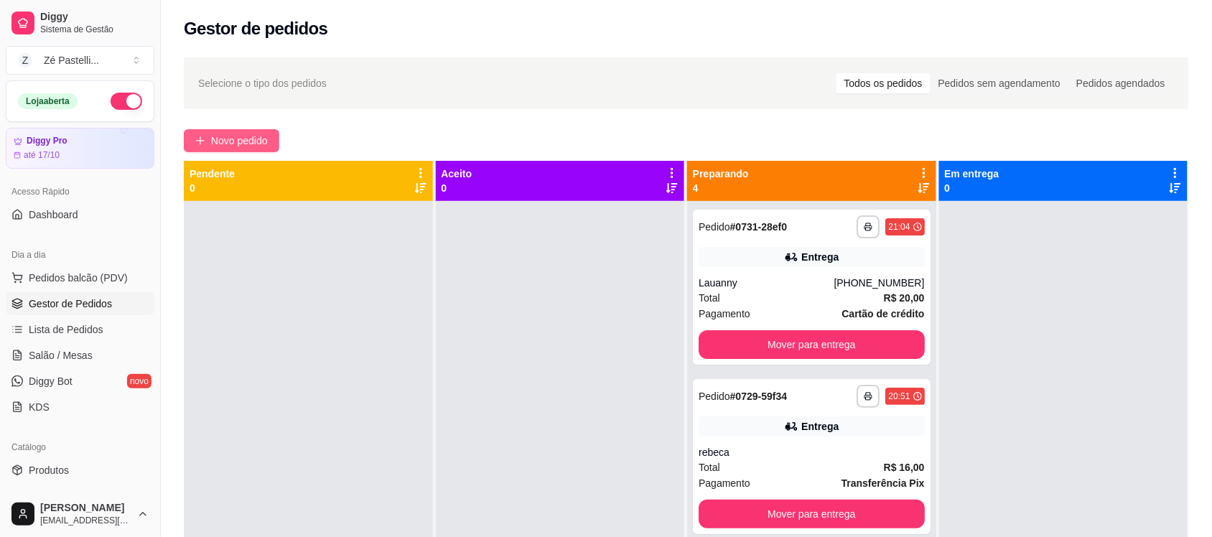
click at [249, 138] on span "Novo pedido" at bounding box center [239, 141] width 57 height 16
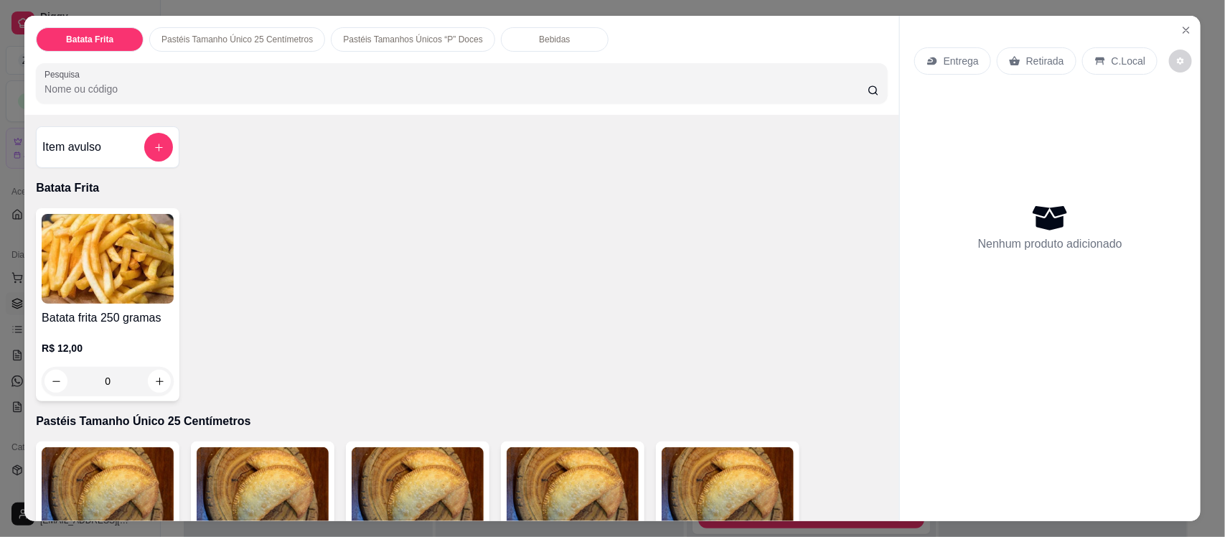
click at [253, 82] on input "Pesquisa" at bounding box center [456, 89] width 823 height 14
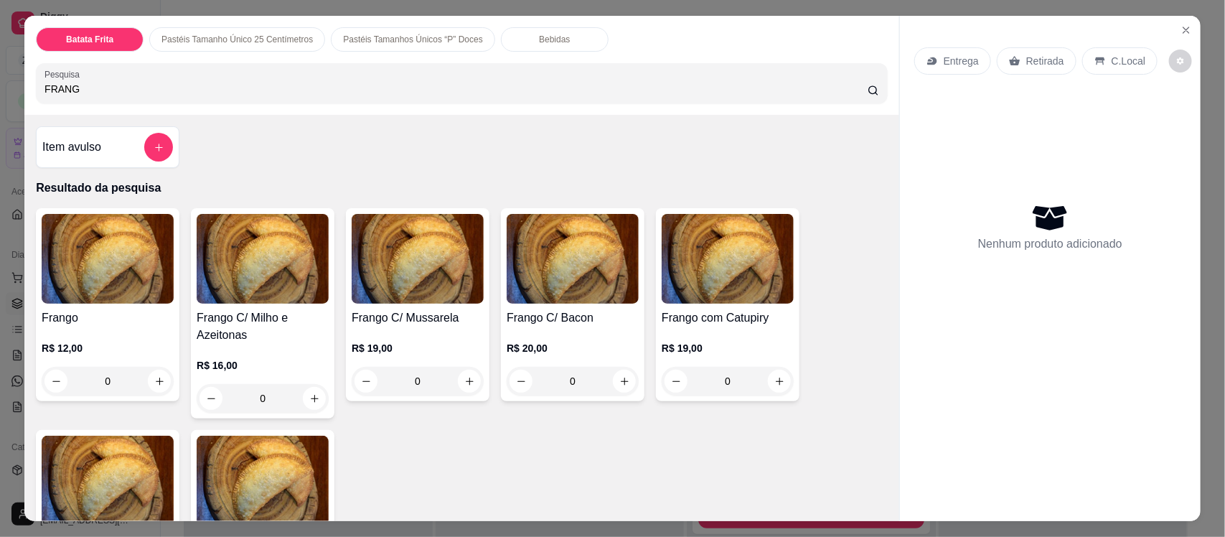
type input "FRANG"
click at [259, 309] on h4 "Frango C/ Milho e Azeitonas" at bounding box center [263, 326] width 132 height 34
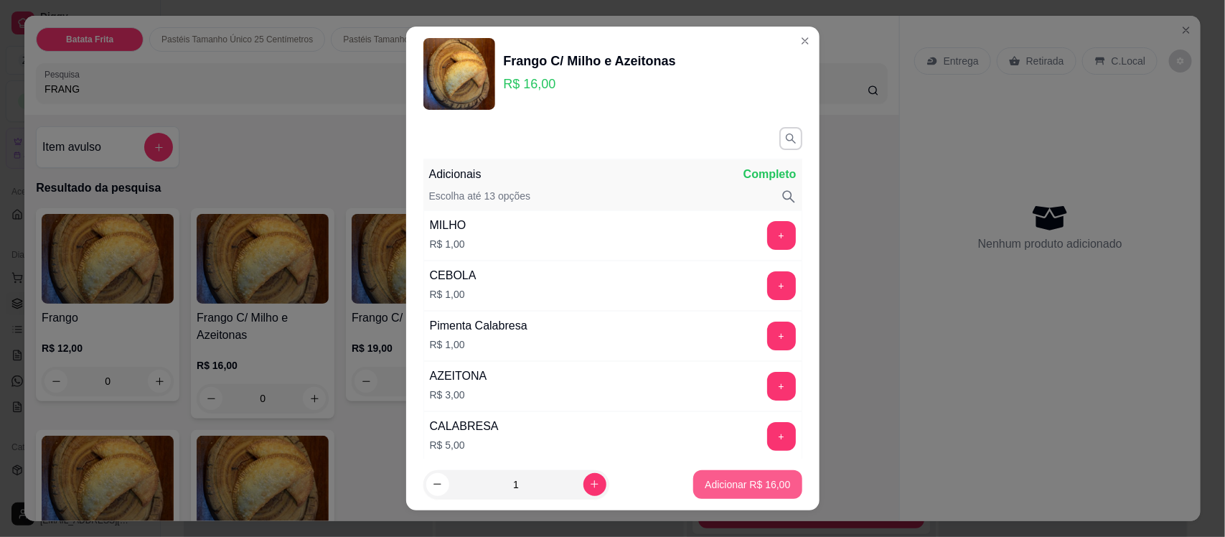
click at [752, 487] on p "Adicionar R$ 16,00" at bounding box center [747, 484] width 85 height 14
type input "1"
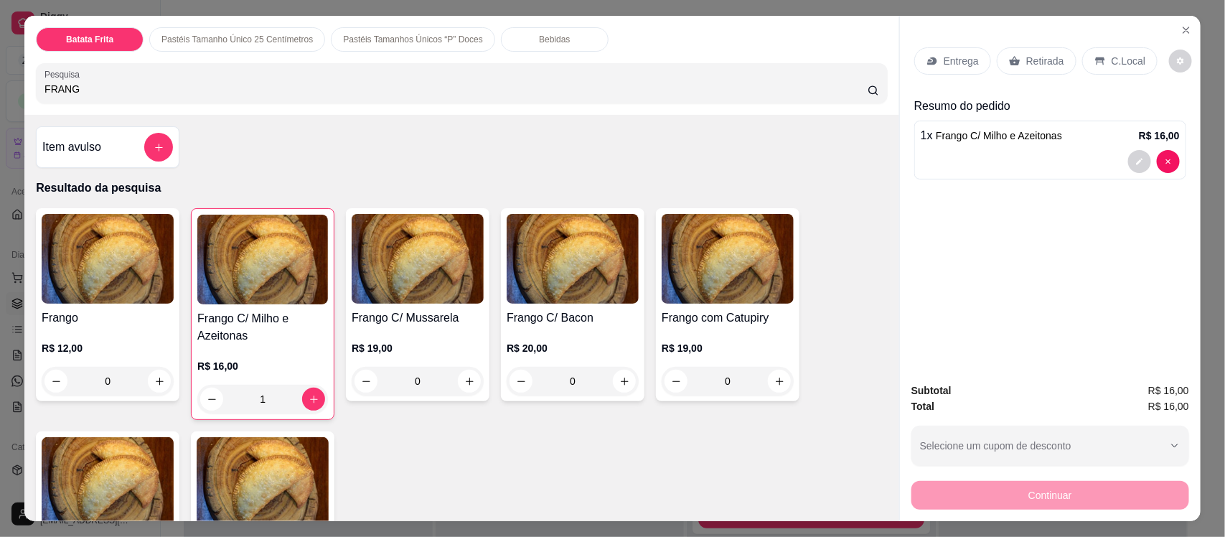
click at [945, 70] on div "Entrega" at bounding box center [953, 60] width 77 height 27
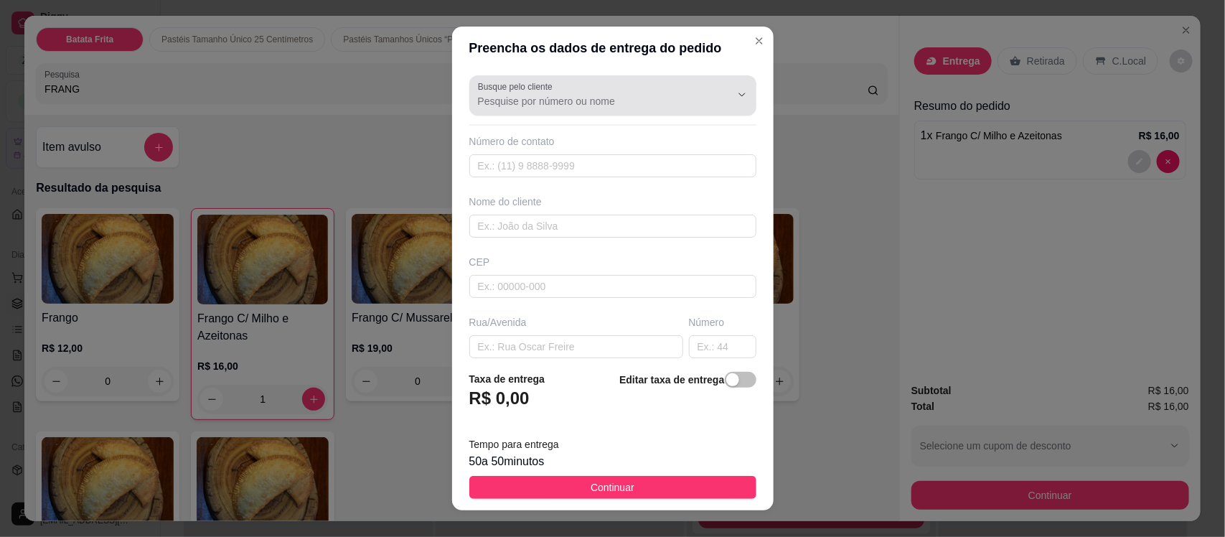
click at [584, 105] on input "Busque pelo cliente" at bounding box center [593, 101] width 230 height 14
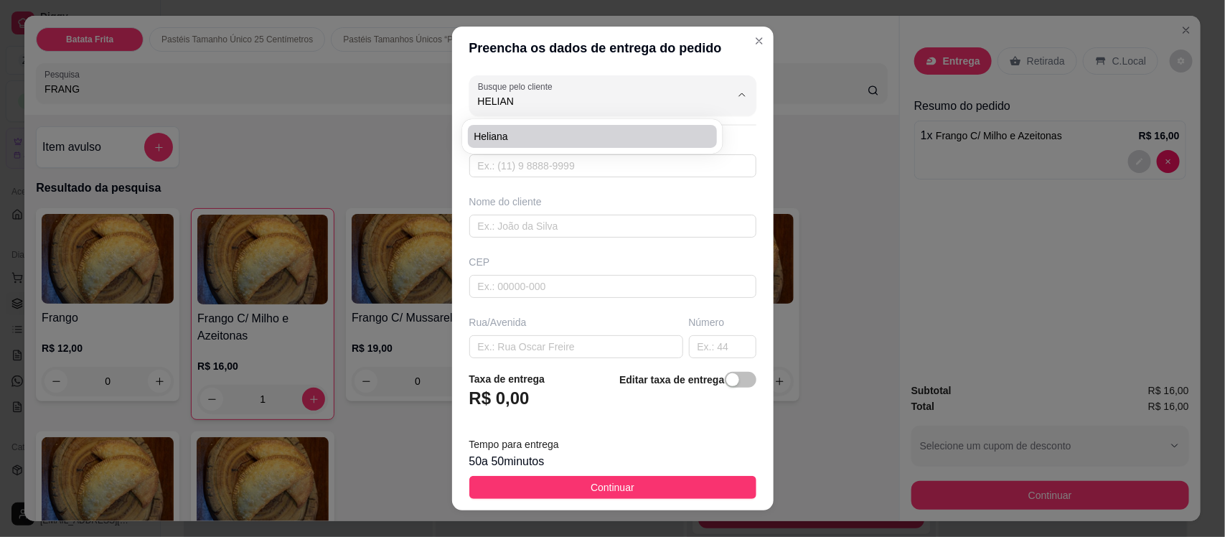
click at [511, 135] on span "heliana" at bounding box center [585, 136] width 223 height 14
type input "heliana"
type input "88998057913"
type input "heliana"
type input "556"
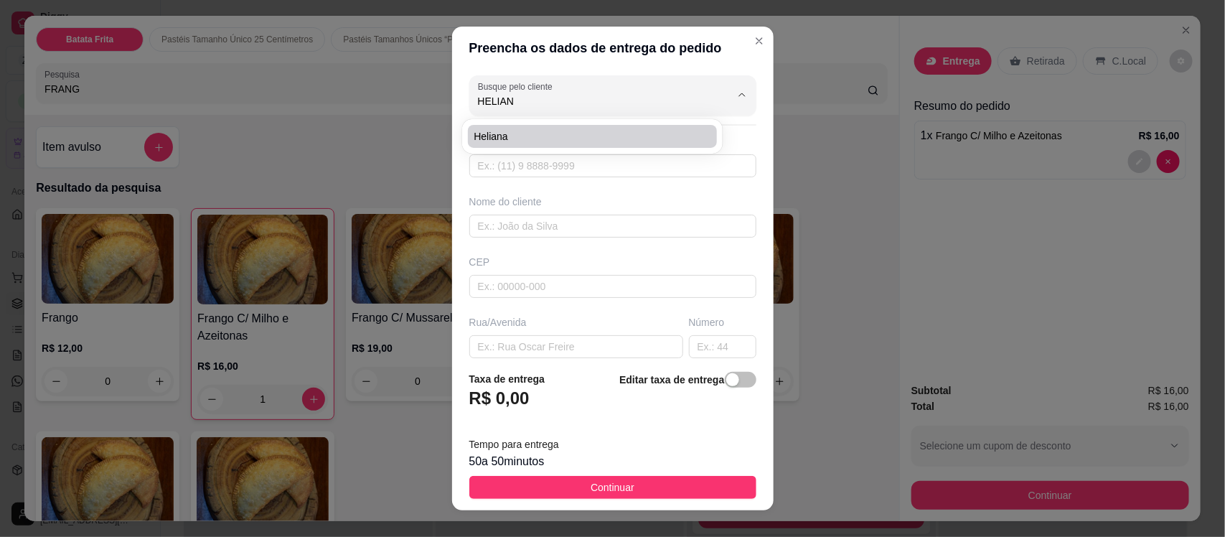
type input "EM FRENTE AO JUVENAL, NO SALAO DE [PERSON_NAME]"
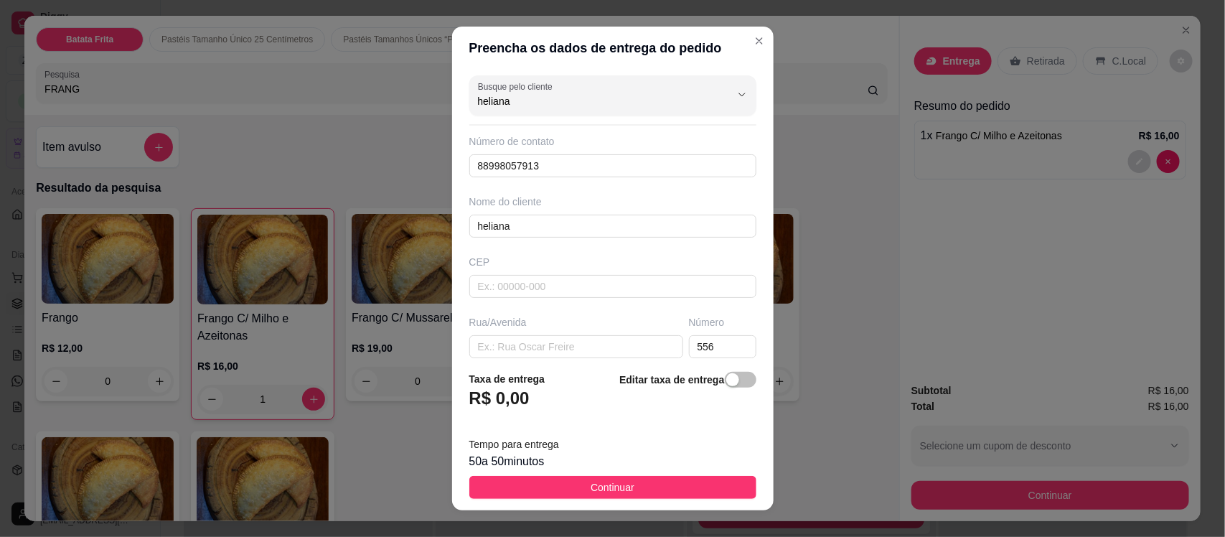
type input "heliana"
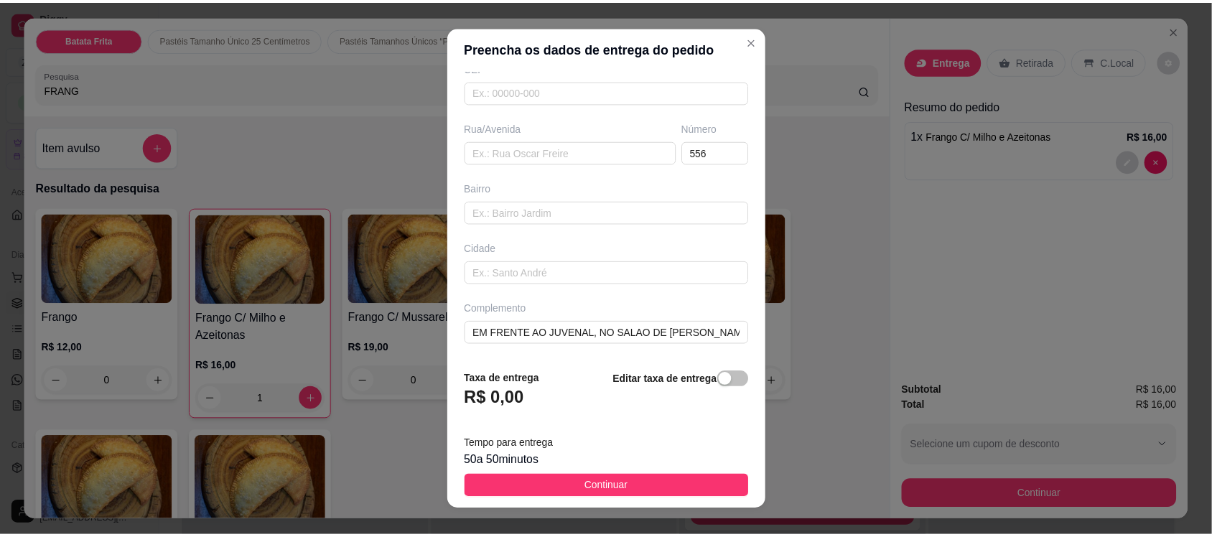
scroll to position [196, 0]
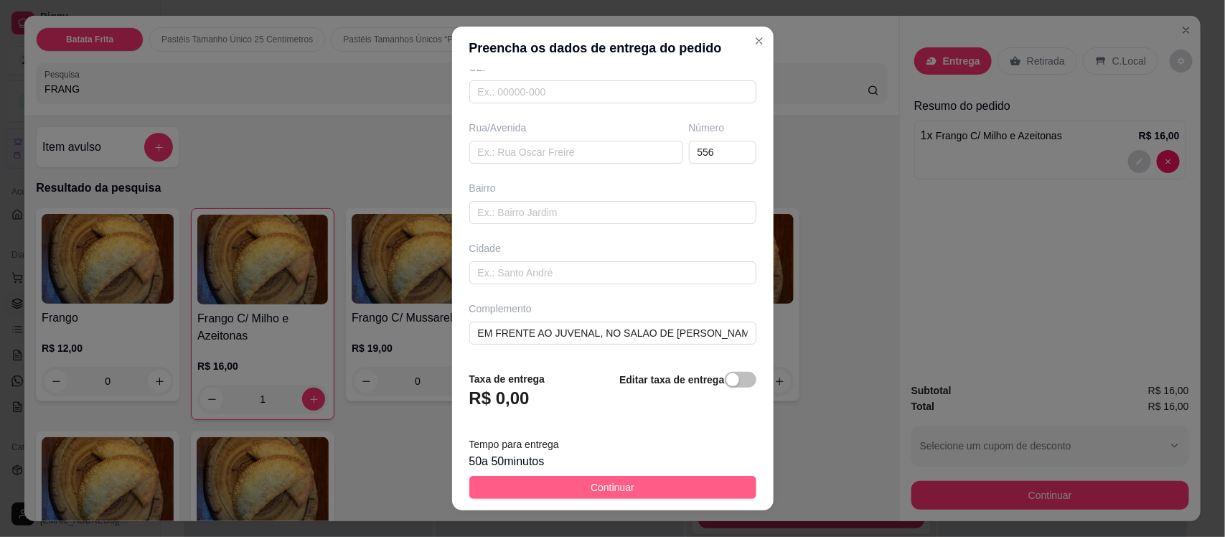
click at [641, 492] on button "Continuar" at bounding box center [612, 487] width 287 height 23
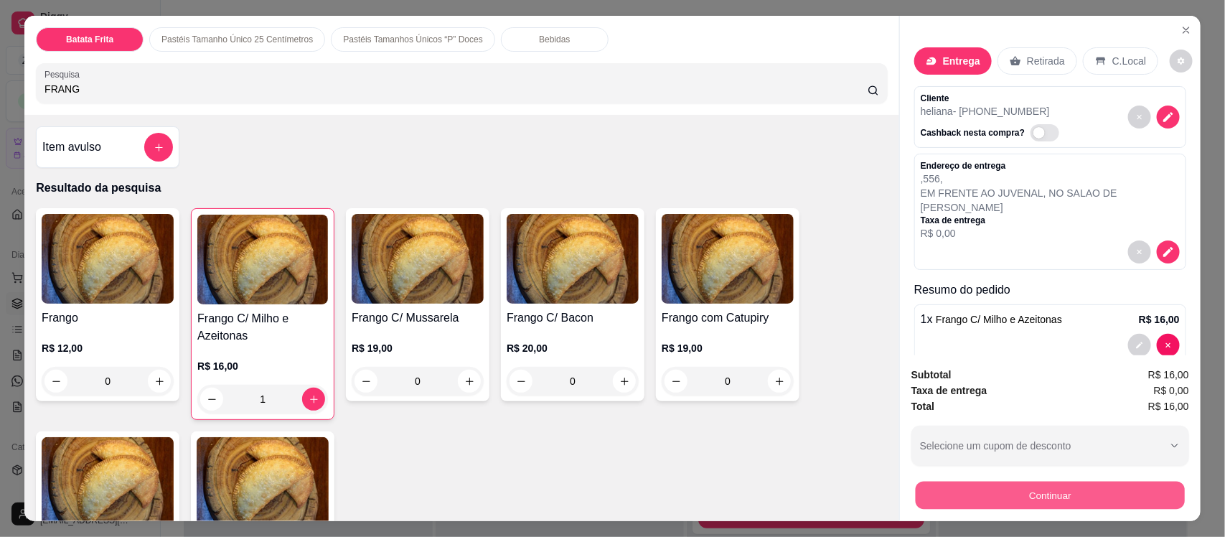
click at [945, 494] on button "Continuar" at bounding box center [1050, 495] width 269 height 28
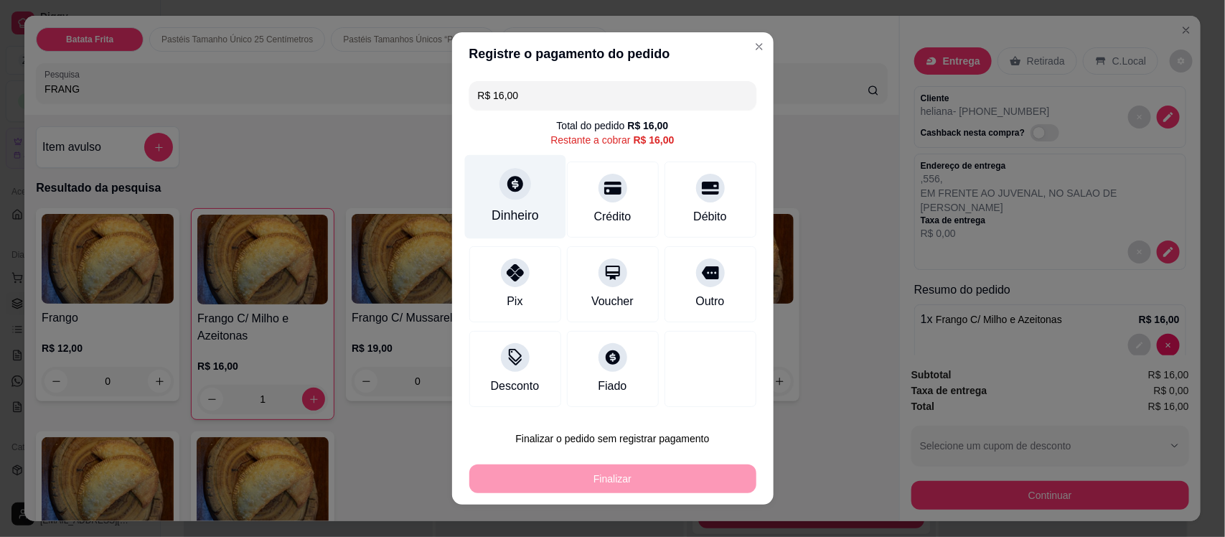
click at [518, 185] on div at bounding box center [516, 184] width 32 height 32
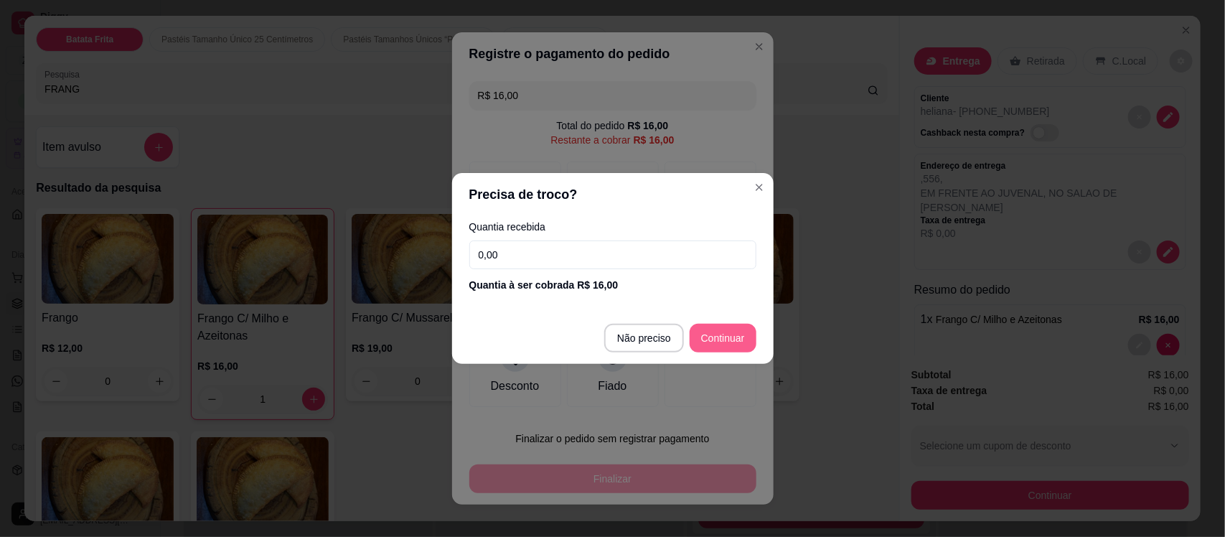
type input "R$ 0,00"
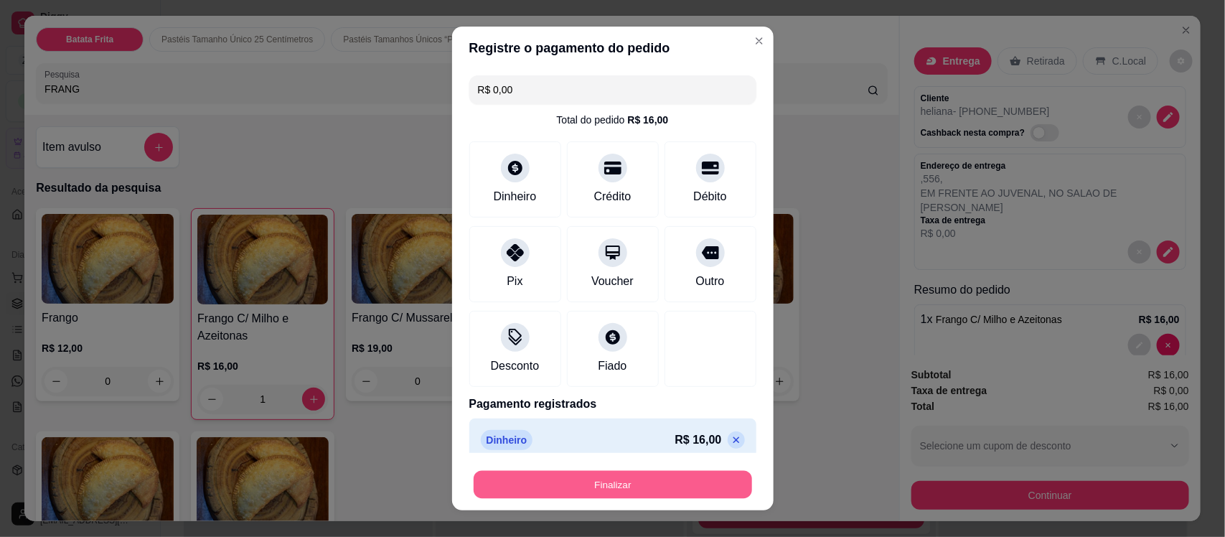
click at [621, 492] on button "Finalizar" at bounding box center [613, 484] width 279 height 28
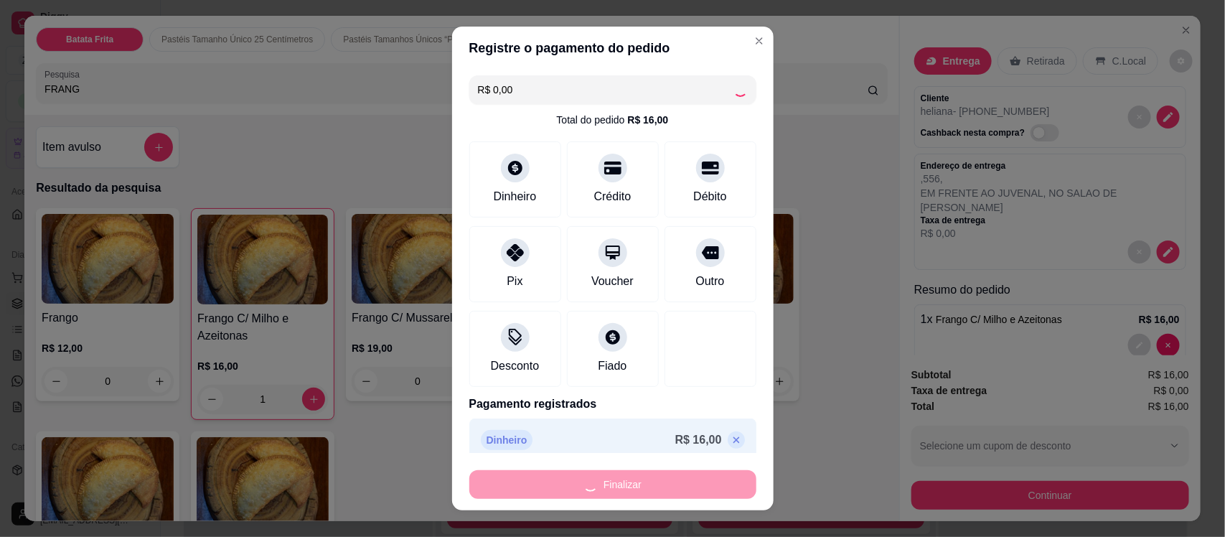
type input "0"
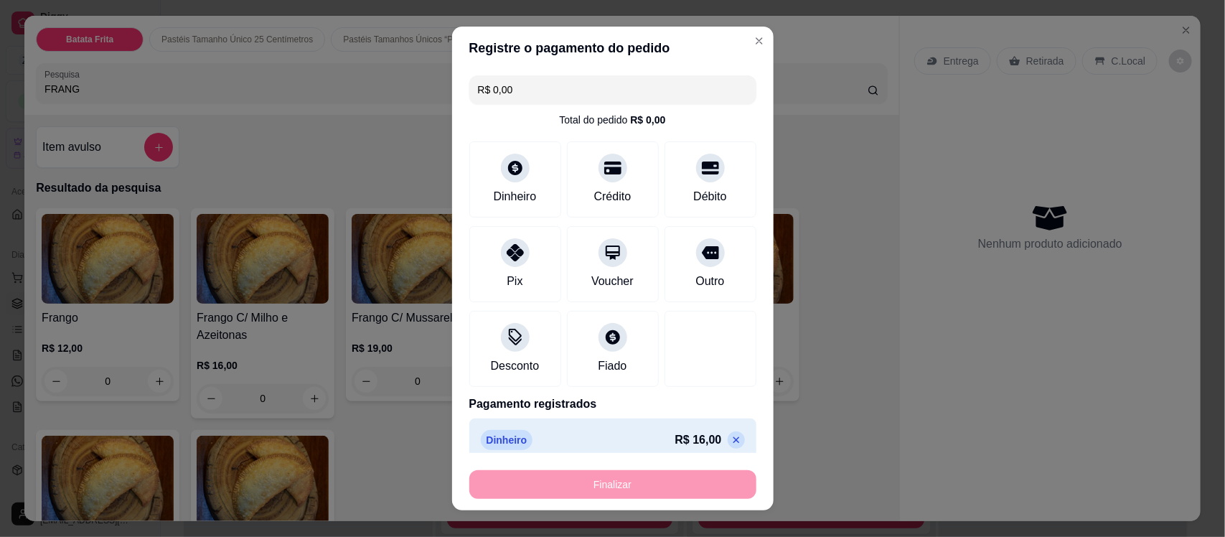
type input "-R$ 16,00"
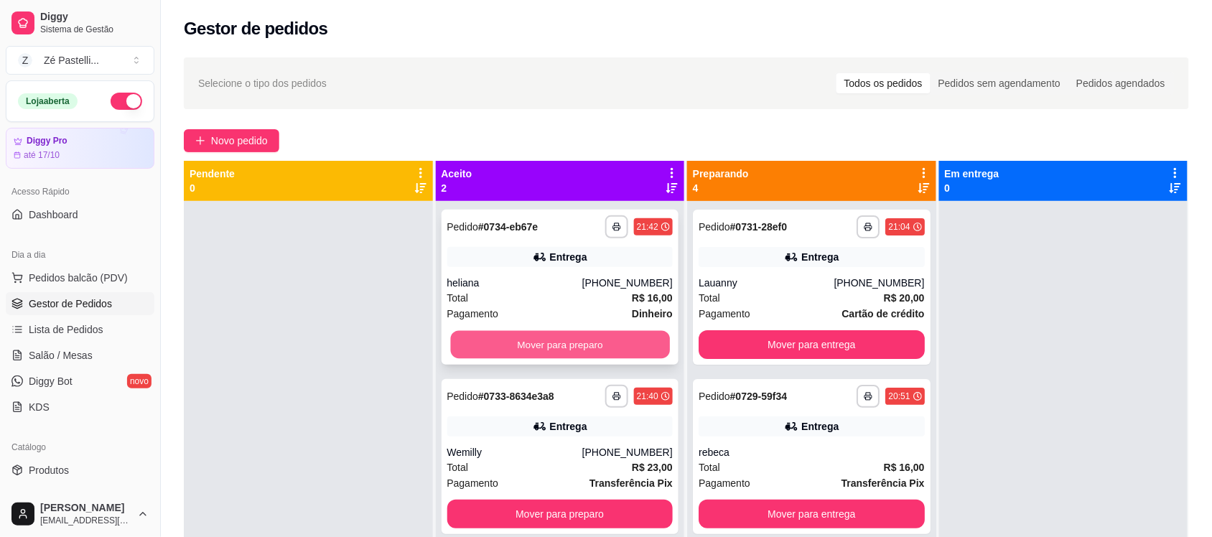
click at [571, 342] on button "Mover para preparo" at bounding box center [559, 345] width 219 height 28
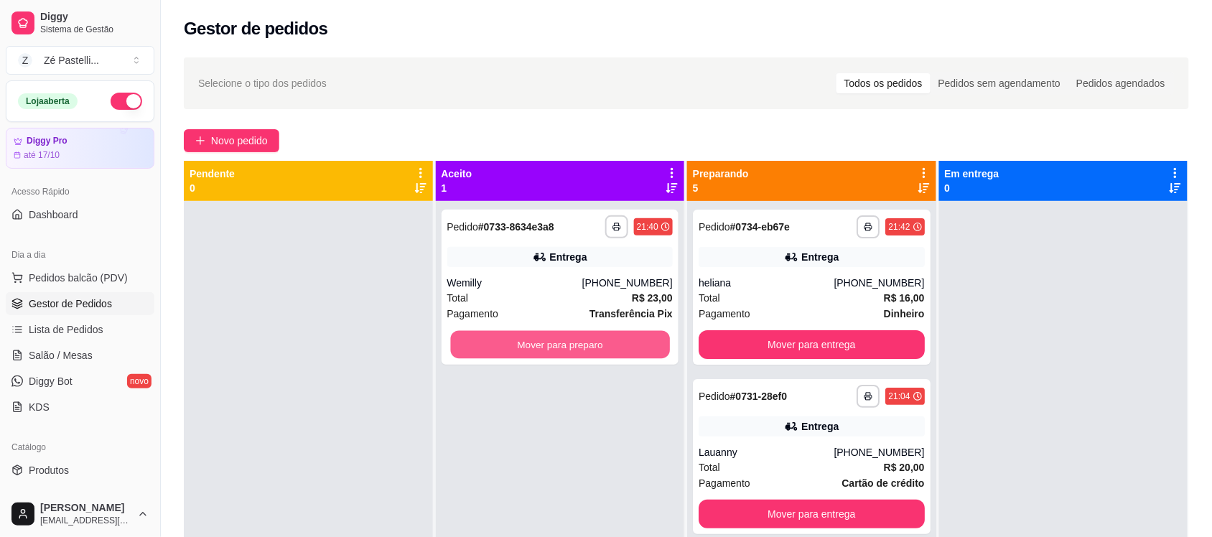
click at [571, 342] on button "Mover para preparo" at bounding box center [559, 345] width 219 height 28
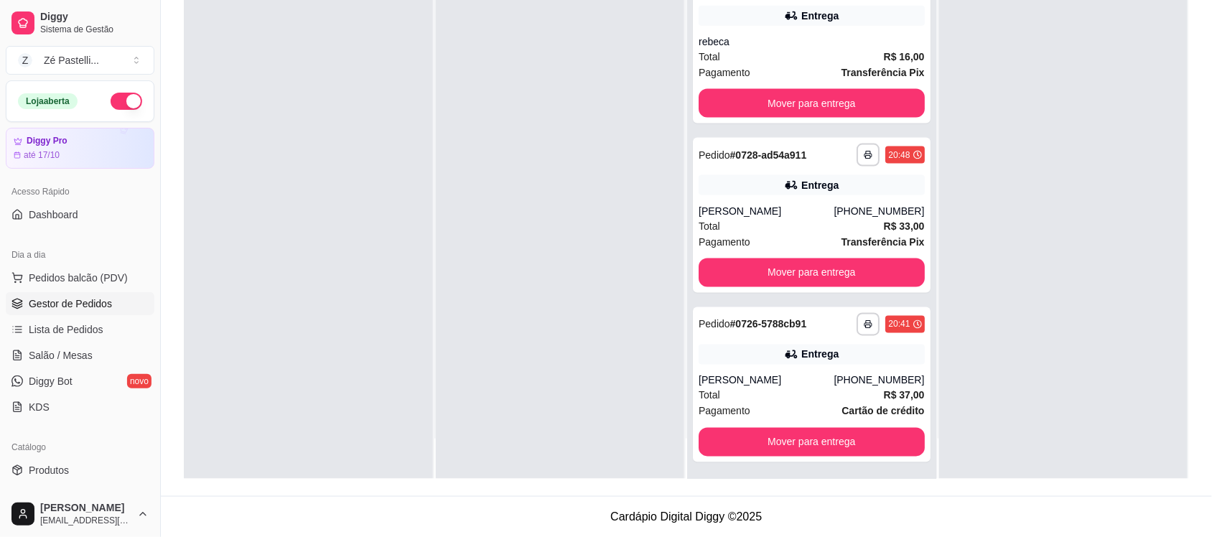
scroll to position [492, 0]
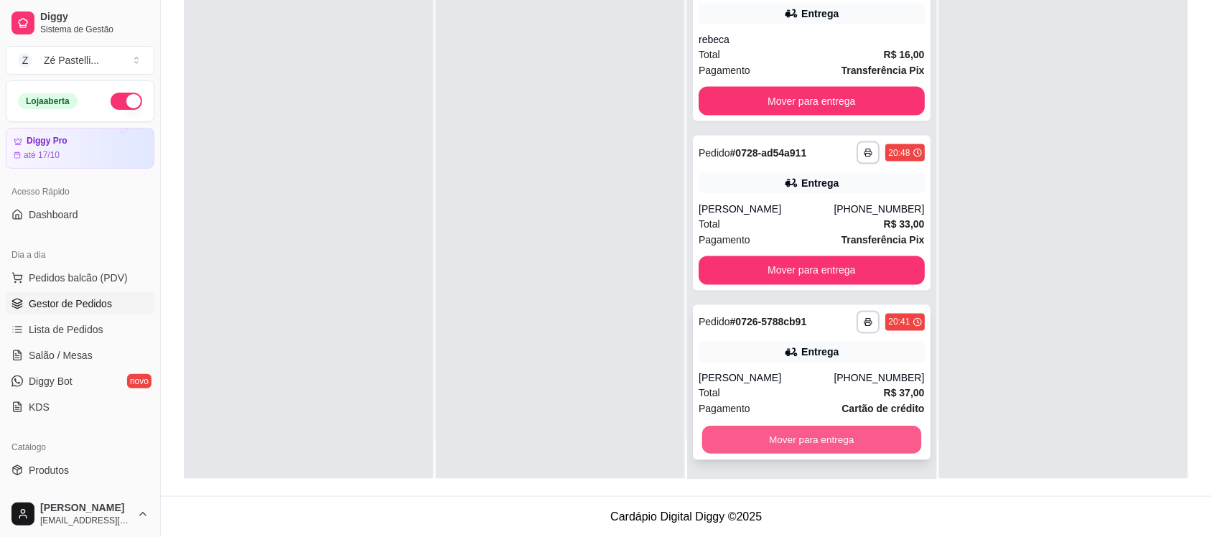
click at [849, 440] on button "Mover para entrega" at bounding box center [811, 440] width 219 height 28
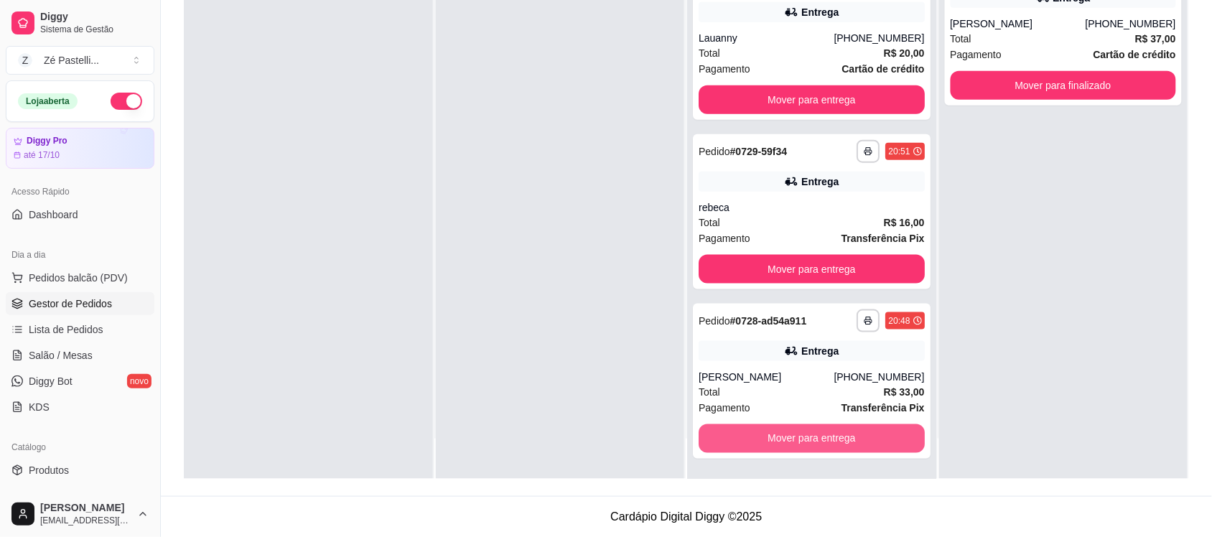
scroll to position [324, 0]
click at [849, 440] on button "Mover para entrega" at bounding box center [811, 440] width 219 height 28
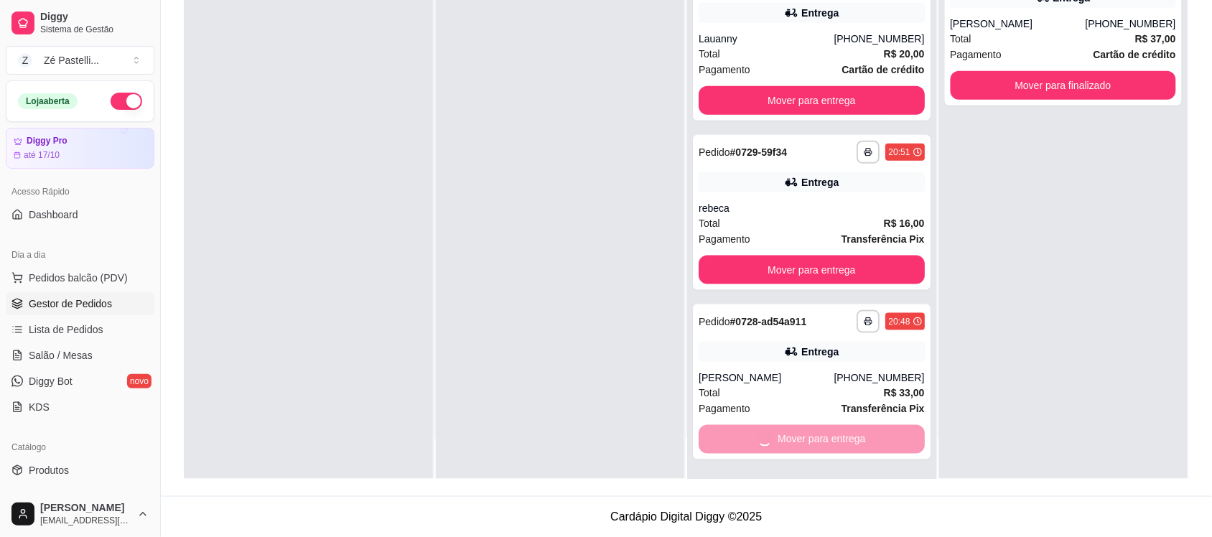
scroll to position [154, 0]
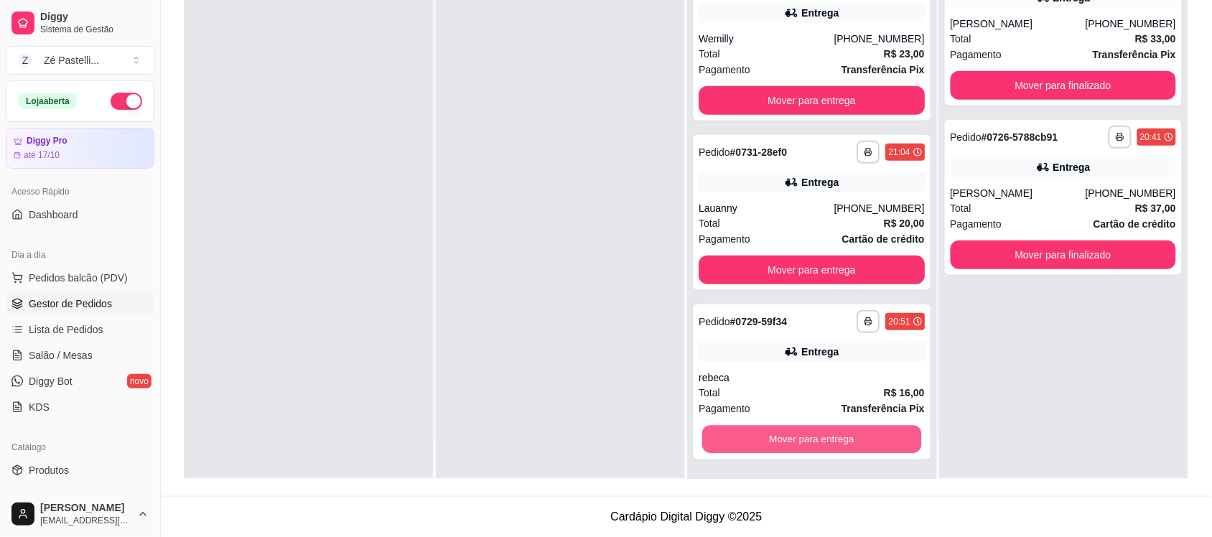
click at [849, 440] on button "Mover para entrega" at bounding box center [811, 440] width 219 height 28
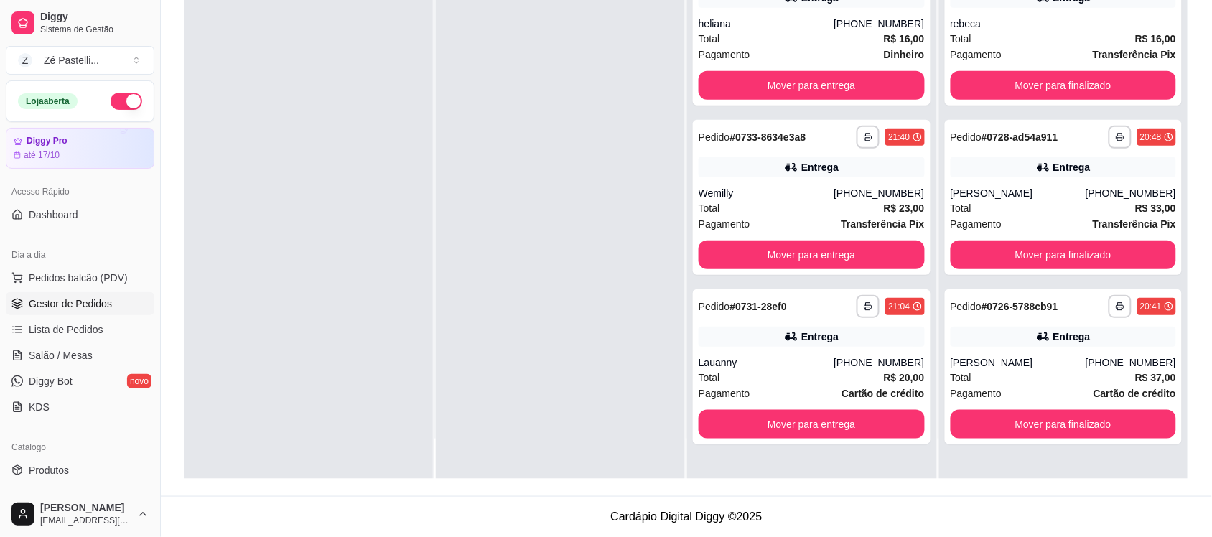
scroll to position [0, 0]
drag, startPoint x: 849, startPoint y: 440, endPoint x: 847, endPoint y: 424, distance: 15.9
click at [847, 424] on div "**********" at bounding box center [812, 366] width 238 height 155
click at [777, 427] on button "Mover para entrega" at bounding box center [811, 425] width 219 height 28
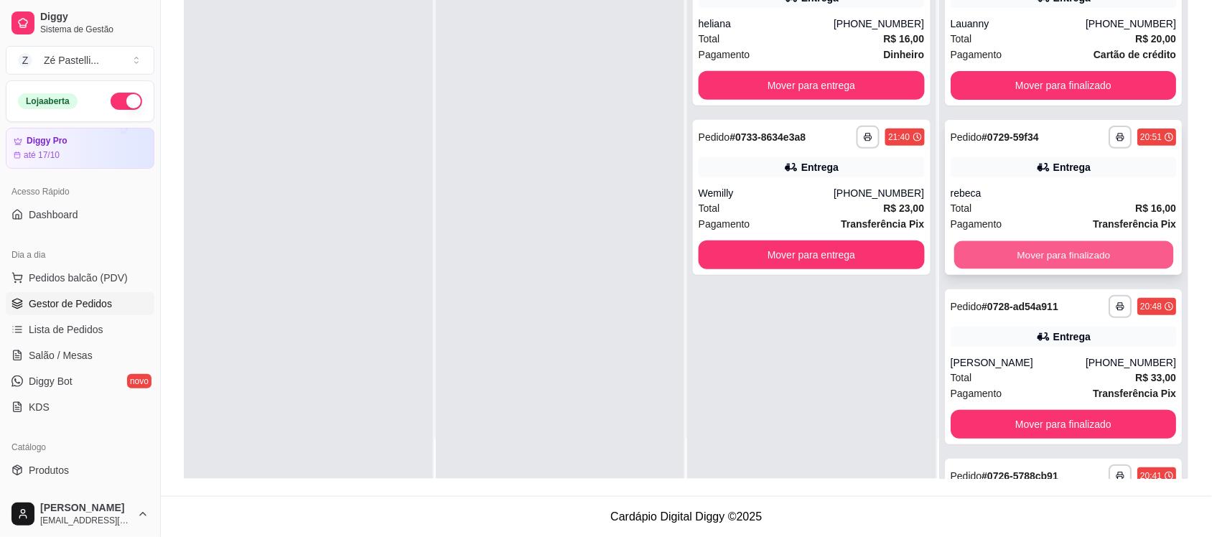
click at [1018, 258] on button "Mover para finalizado" at bounding box center [1062, 255] width 219 height 28
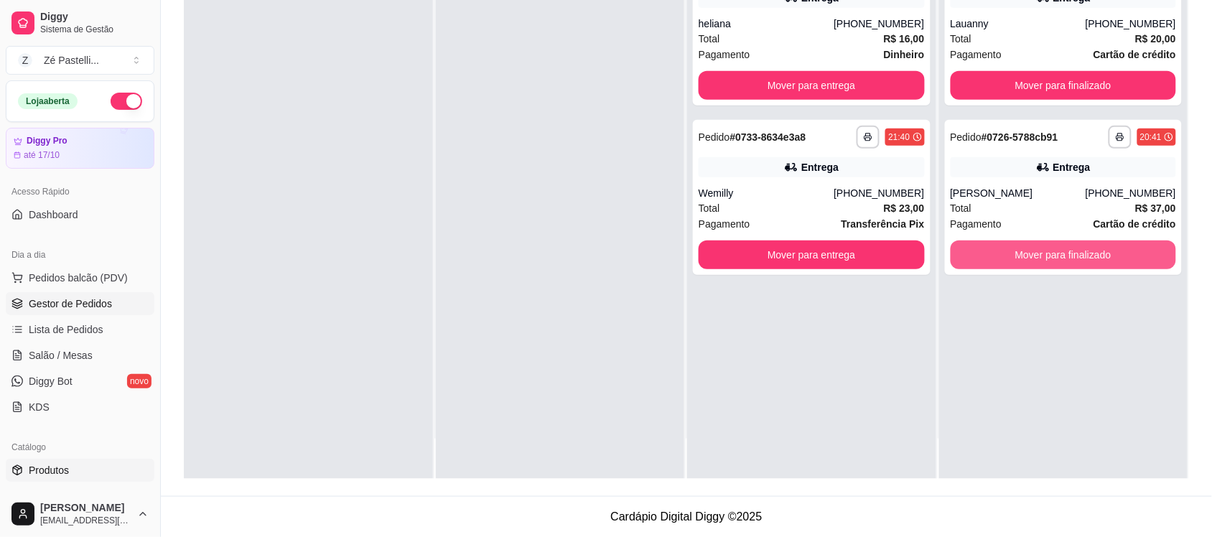
click at [60, 465] on span "Produtos" at bounding box center [49, 470] width 40 height 14
click at [60, 470] on span "Produtos" at bounding box center [49, 470] width 40 height 14
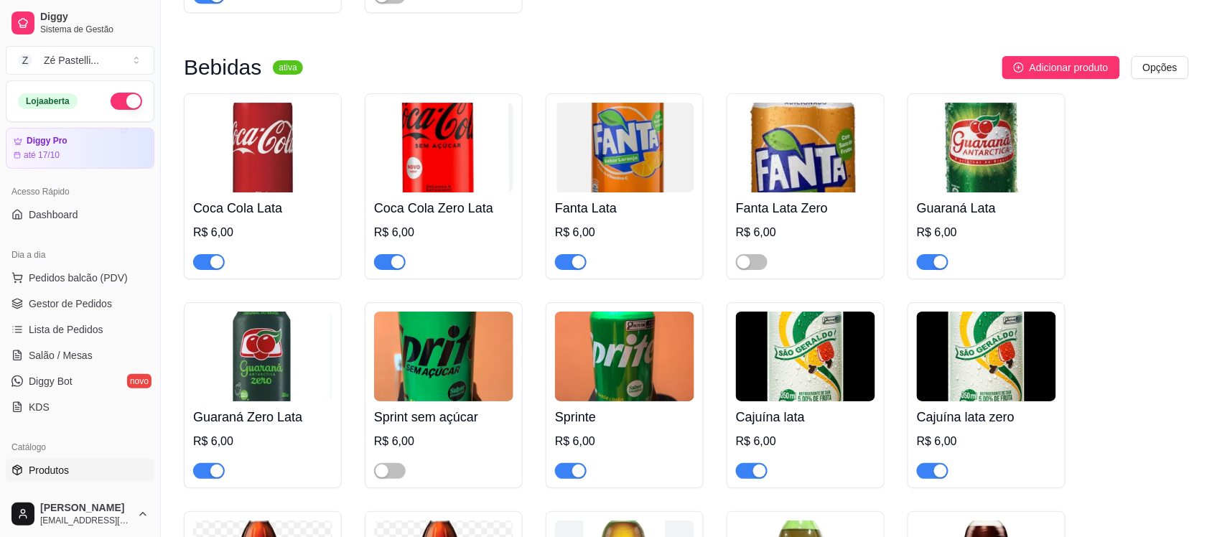
scroll to position [3073, 0]
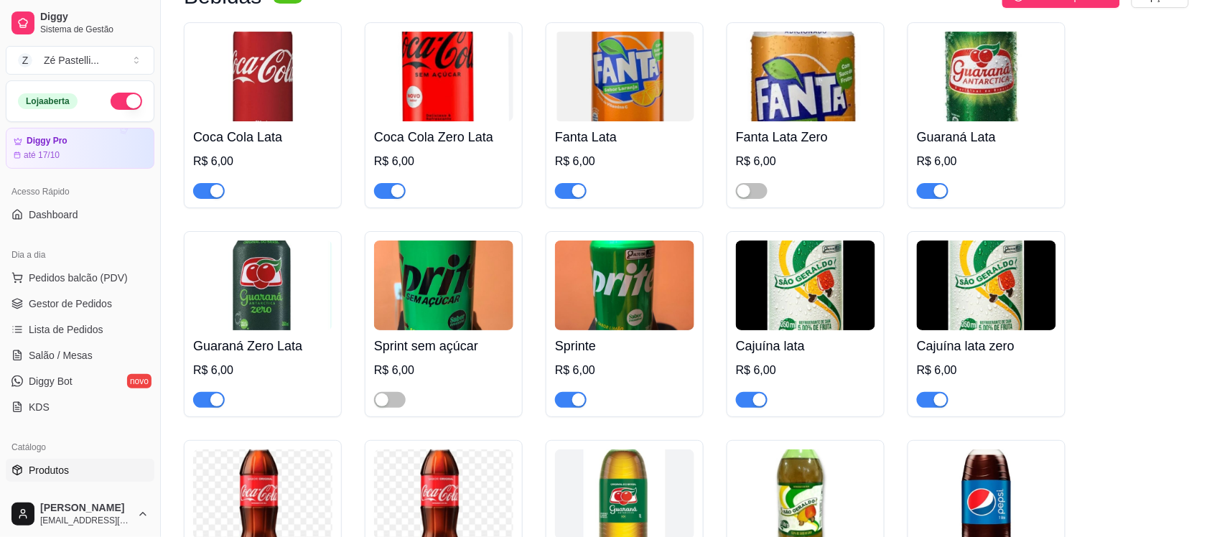
click at [392, 197] on div "button" at bounding box center [397, 190] width 13 height 13
click at [55, 304] on span "Gestor de Pedidos" at bounding box center [70, 303] width 83 height 14
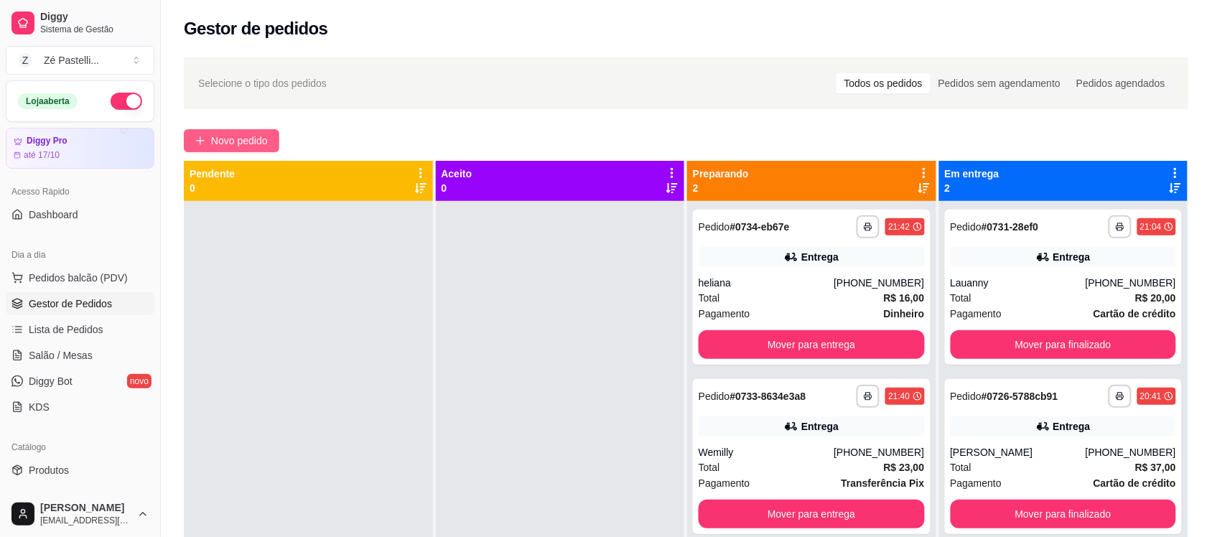
click at [214, 135] on span "Novo pedido" at bounding box center [239, 141] width 57 height 16
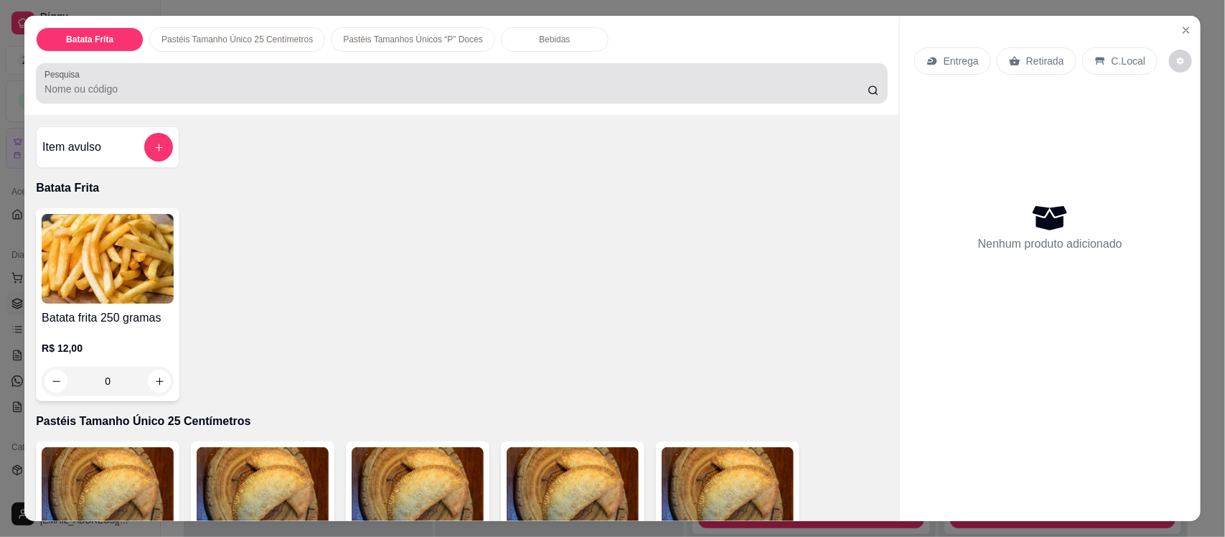
click at [154, 85] on input "Pesquisa" at bounding box center [456, 89] width 823 height 14
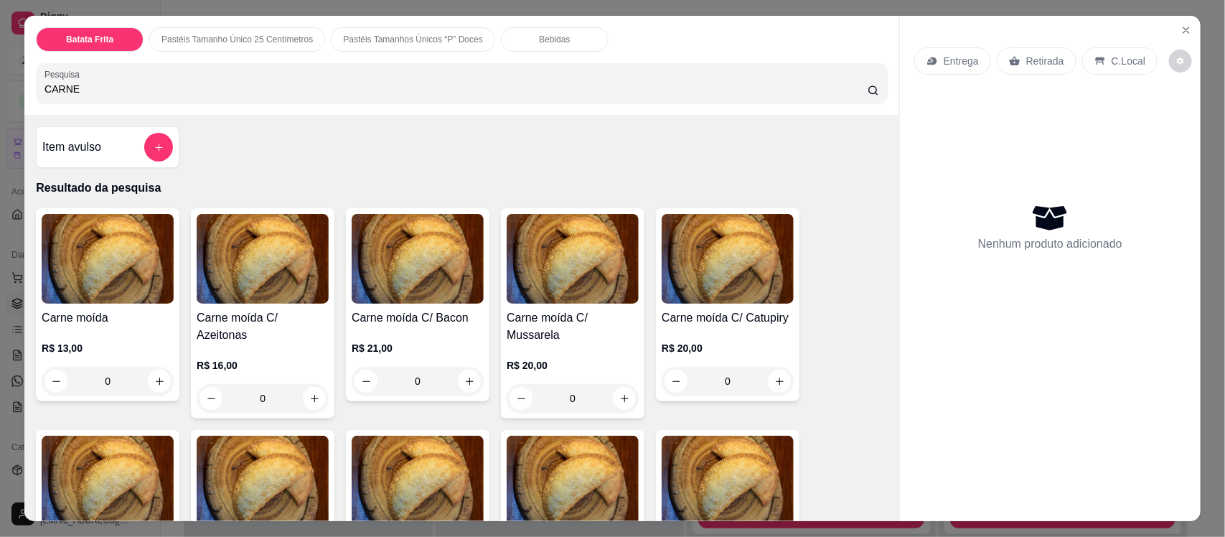
type input "CARNE"
click at [155, 380] on div "0" at bounding box center [108, 381] width 132 height 29
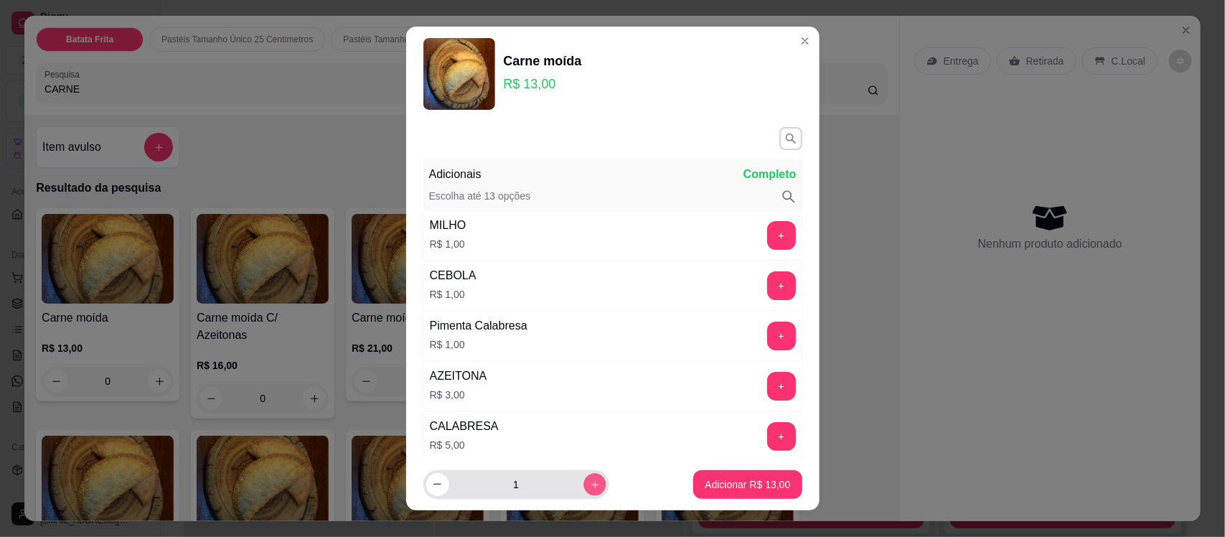
click at [589, 488] on icon "increase-product-quantity" at bounding box center [594, 484] width 11 height 11
type input "2"
click at [711, 482] on p "Adicionar R$ 26,00" at bounding box center [747, 484] width 83 height 14
type input "2"
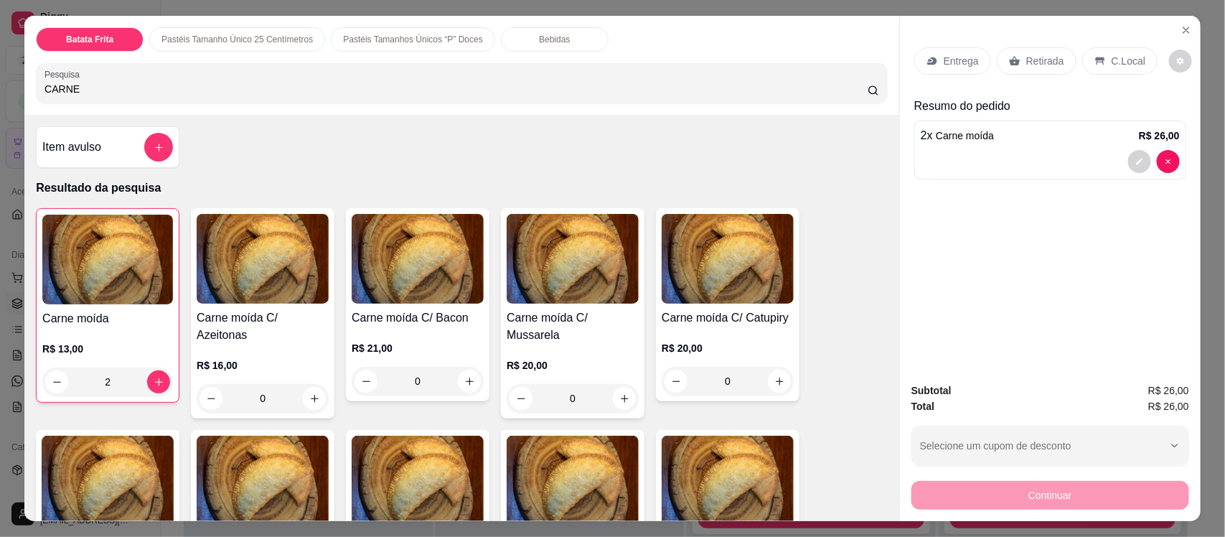
click at [944, 65] on p "Entrega" at bounding box center [961, 61] width 35 height 14
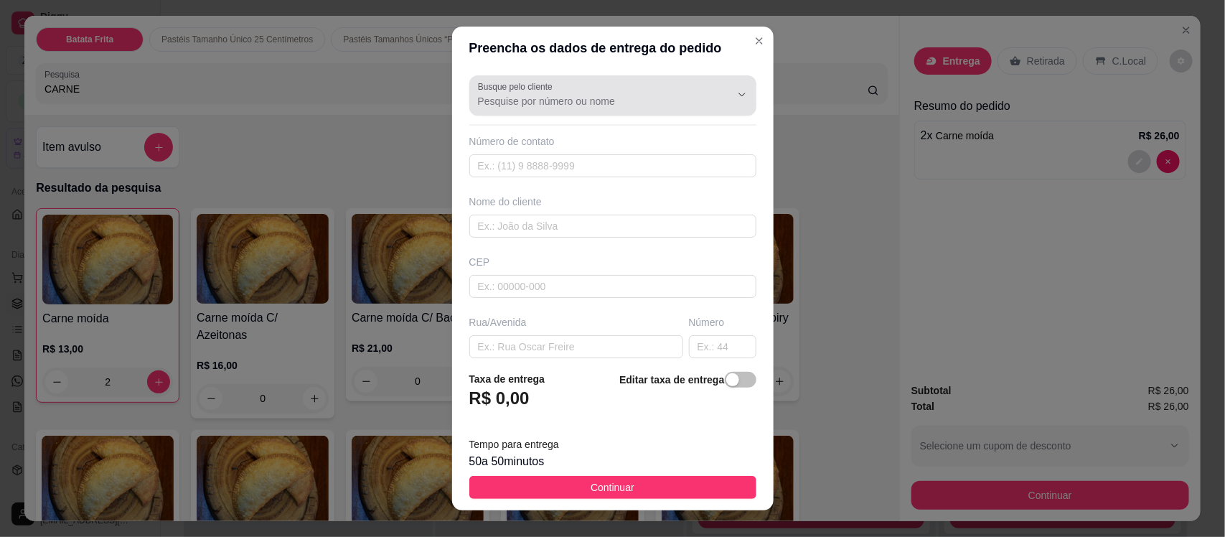
click at [510, 101] on input "Busque pelo cliente" at bounding box center [593, 101] width 230 height 14
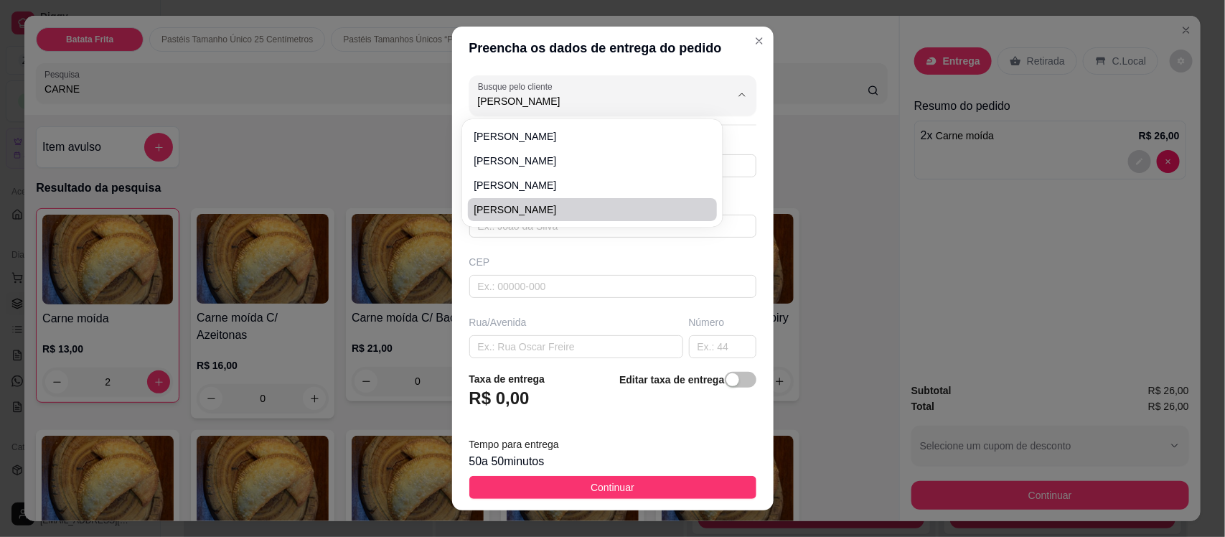
click at [499, 210] on span "[PERSON_NAME]" at bounding box center [585, 209] width 223 height 14
type input "[PERSON_NAME]"
type input "8893485101"
type input "[PERSON_NAME]"
type input "63200000"
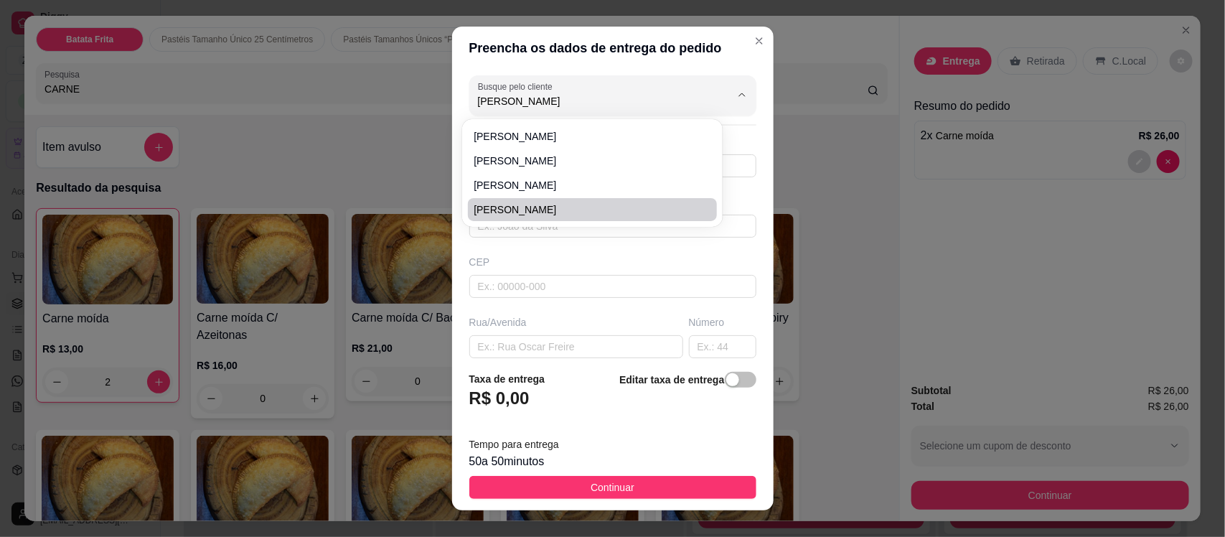
type input "Rua Coronel [PERSON_NAME]"
type input "1835"
type input "Centro"
type input "Missão Velha"
type input "Ex entregador do conde"
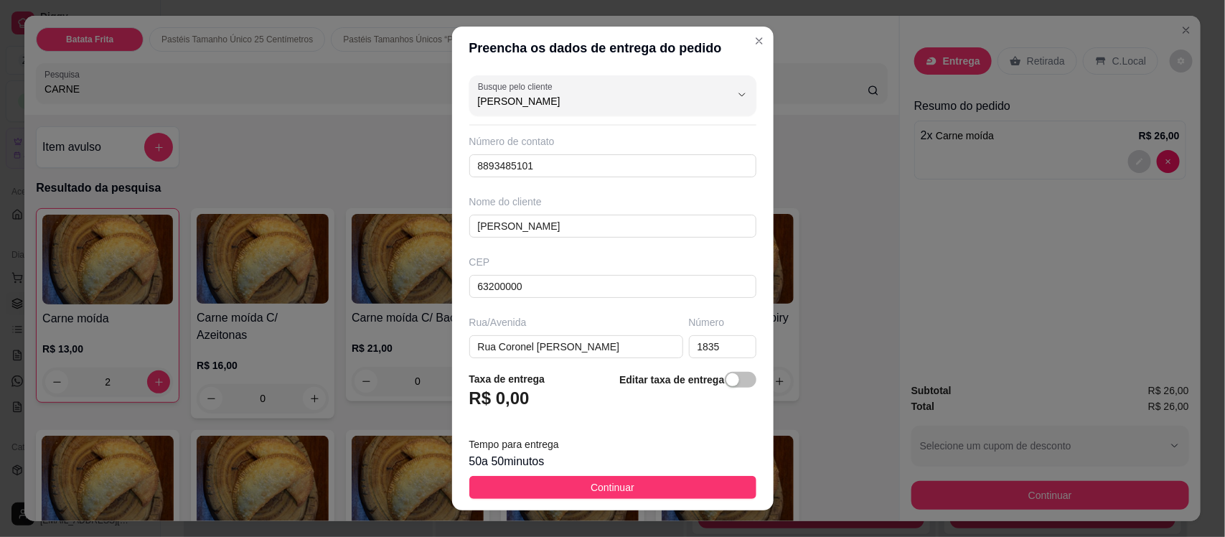
type input "[PERSON_NAME]"
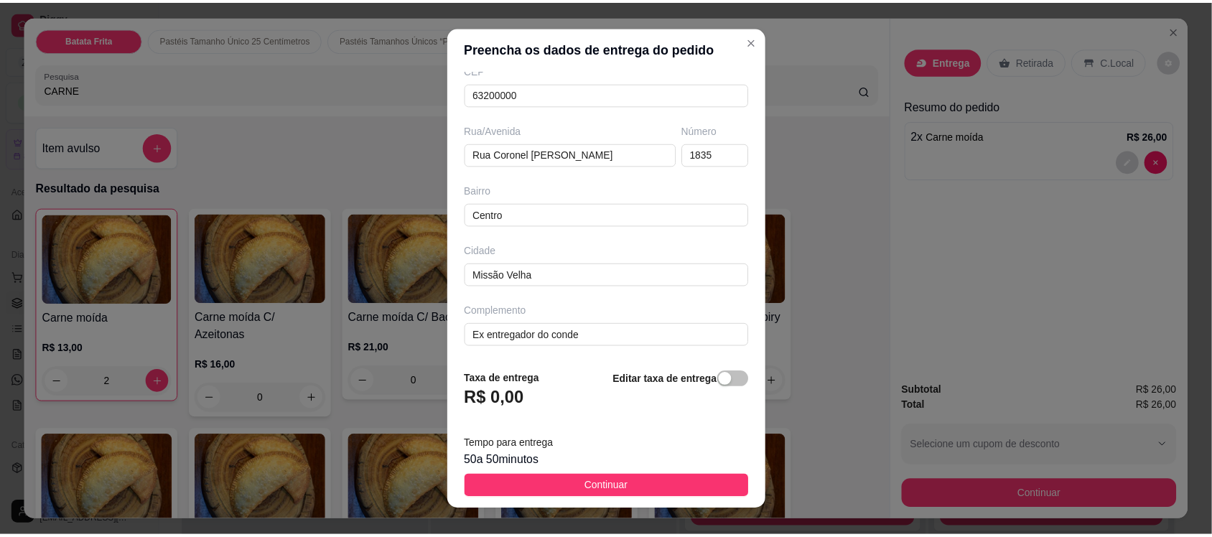
scroll to position [196, 0]
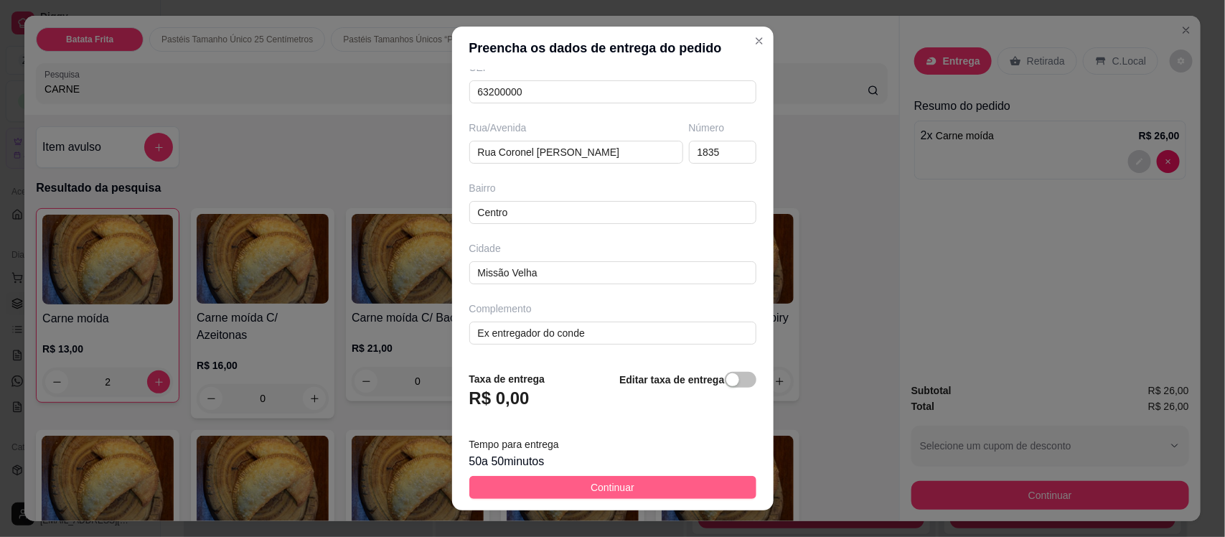
click at [652, 485] on button "Continuar" at bounding box center [612, 487] width 287 height 23
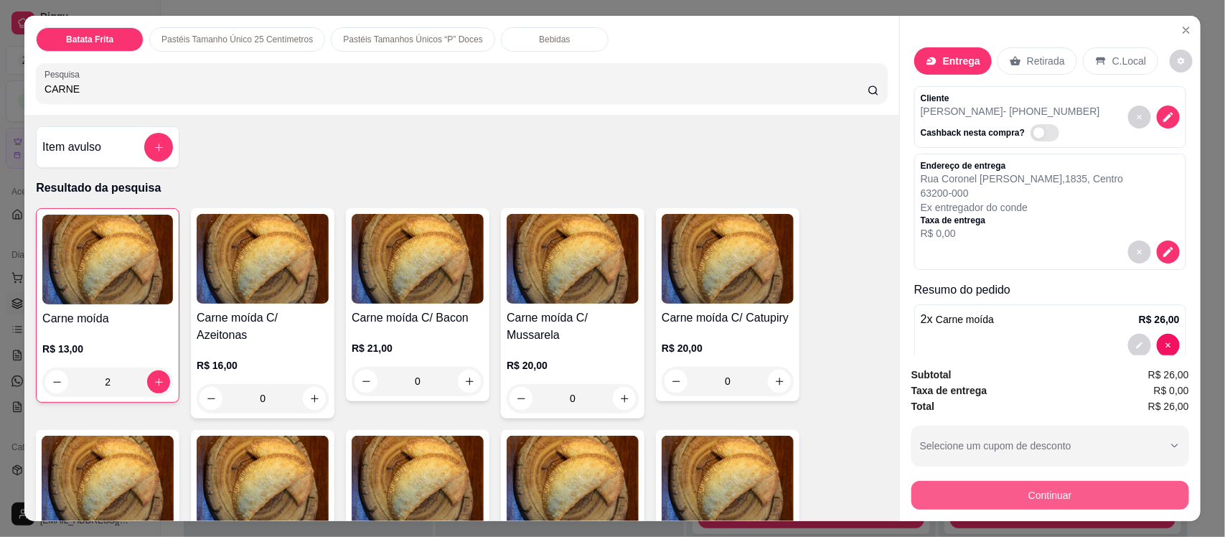
click at [966, 490] on button "Continuar" at bounding box center [1051, 495] width 278 height 29
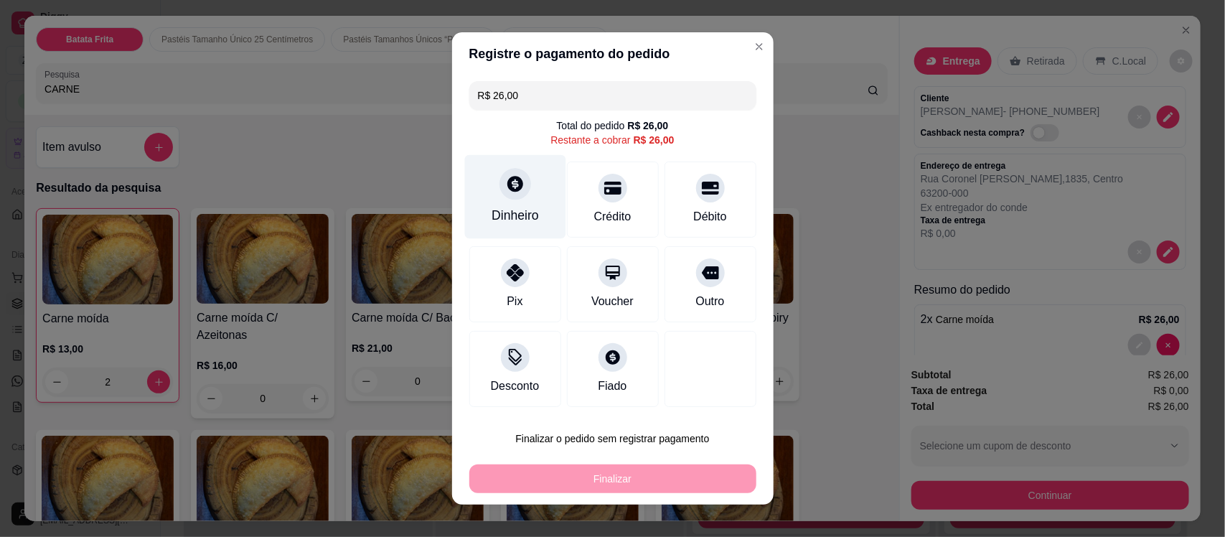
click at [517, 198] on div "Dinheiro" at bounding box center [514, 197] width 101 height 84
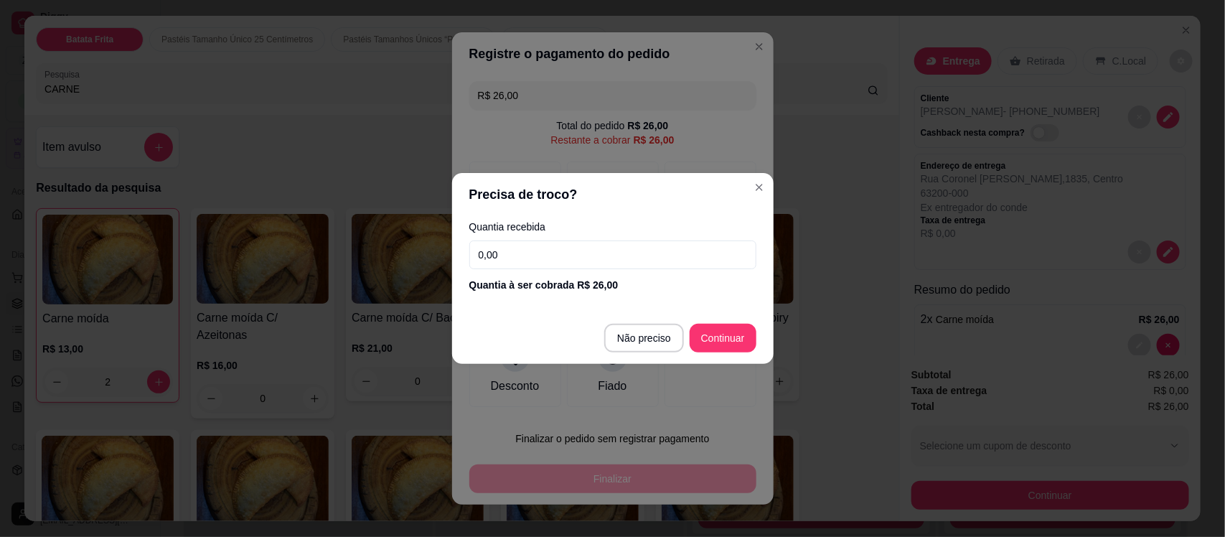
click at [526, 257] on input "0,00" at bounding box center [612, 254] width 287 height 29
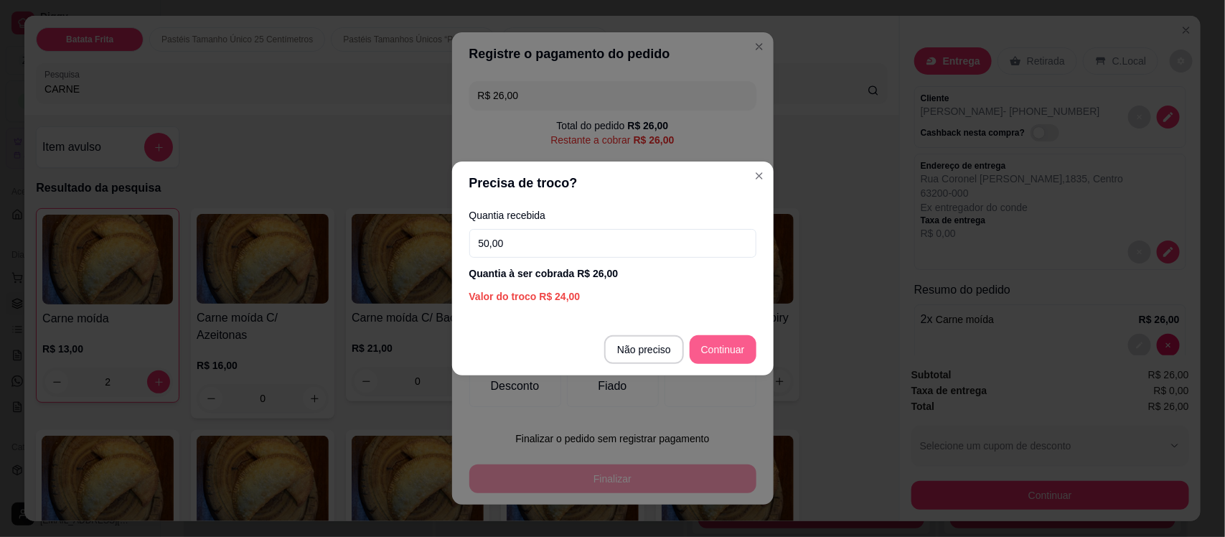
type input "50,00"
type input "R$ 0,00"
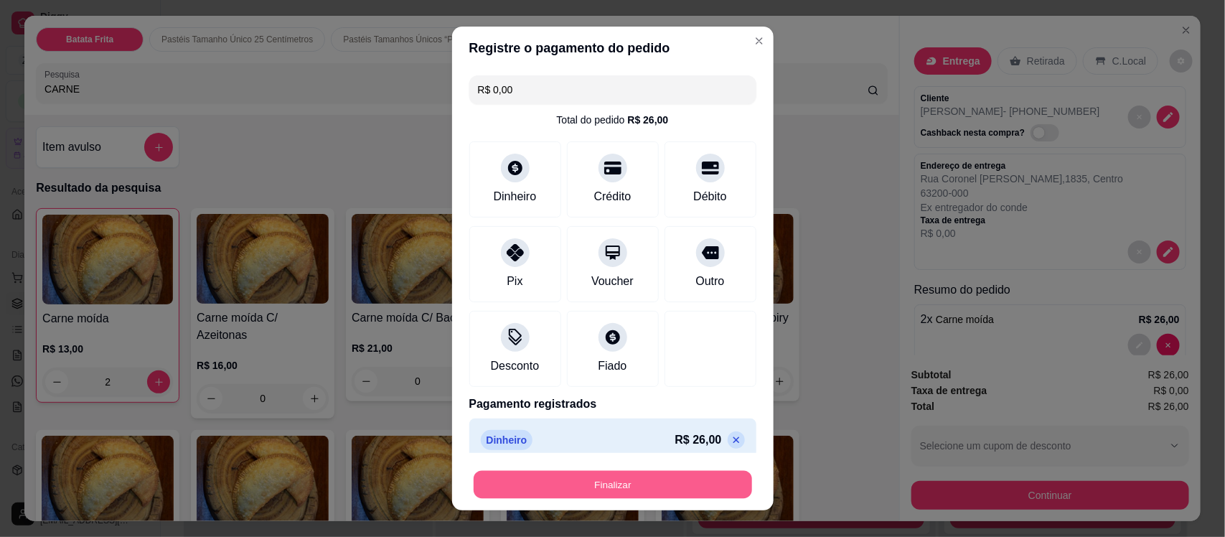
click at [666, 485] on button "Finalizar" at bounding box center [613, 484] width 279 height 28
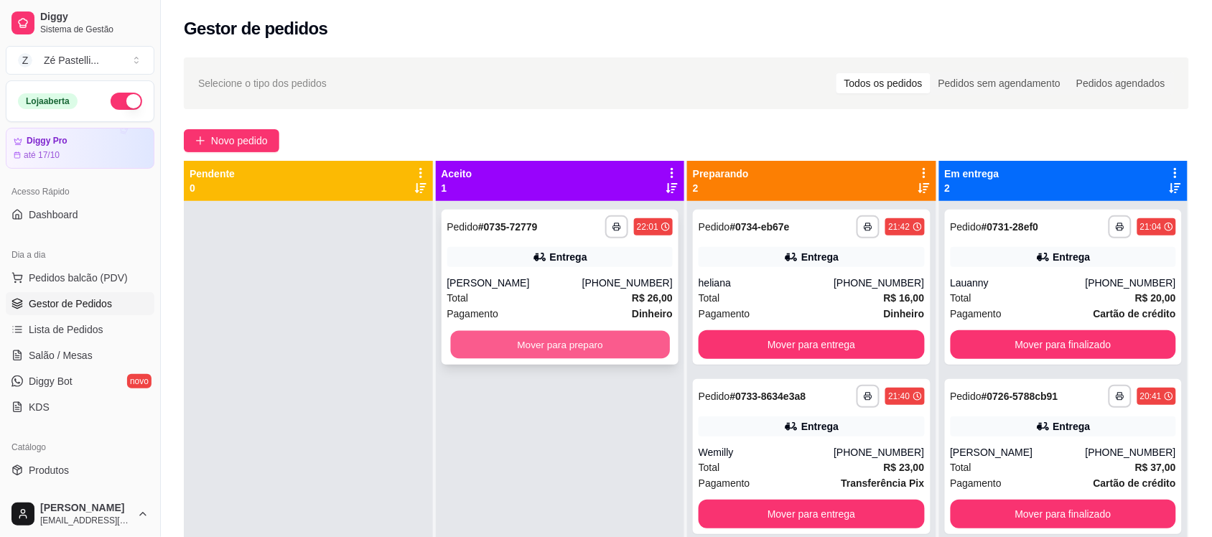
click at [533, 342] on button "Mover para preparo" at bounding box center [559, 345] width 219 height 28
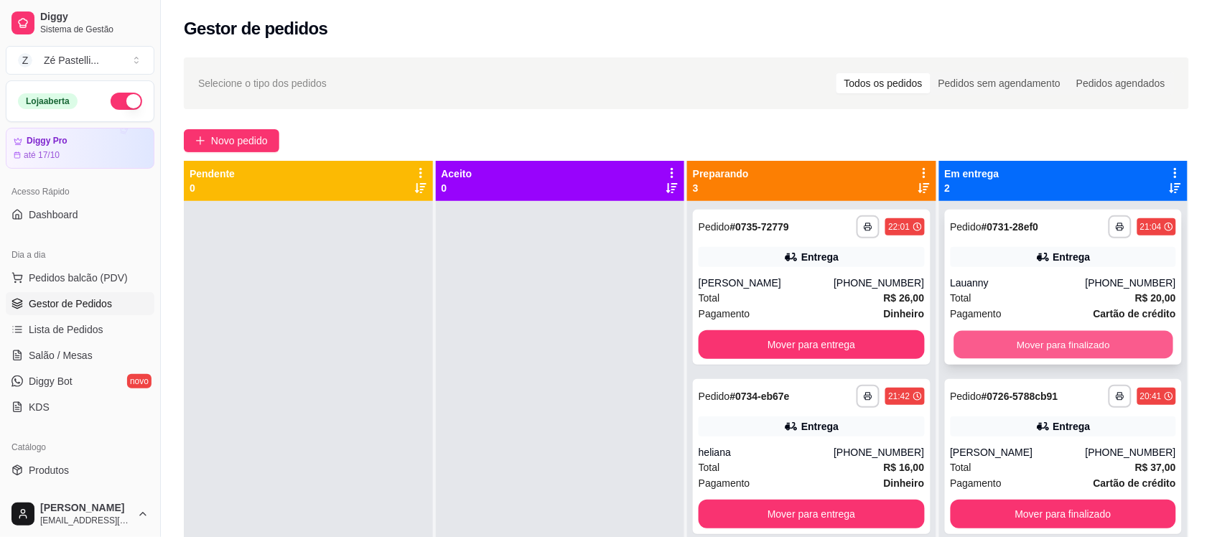
click at [1010, 342] on button "Mover para finalizado" at bounding box center [1062, 345] width 219 height 28
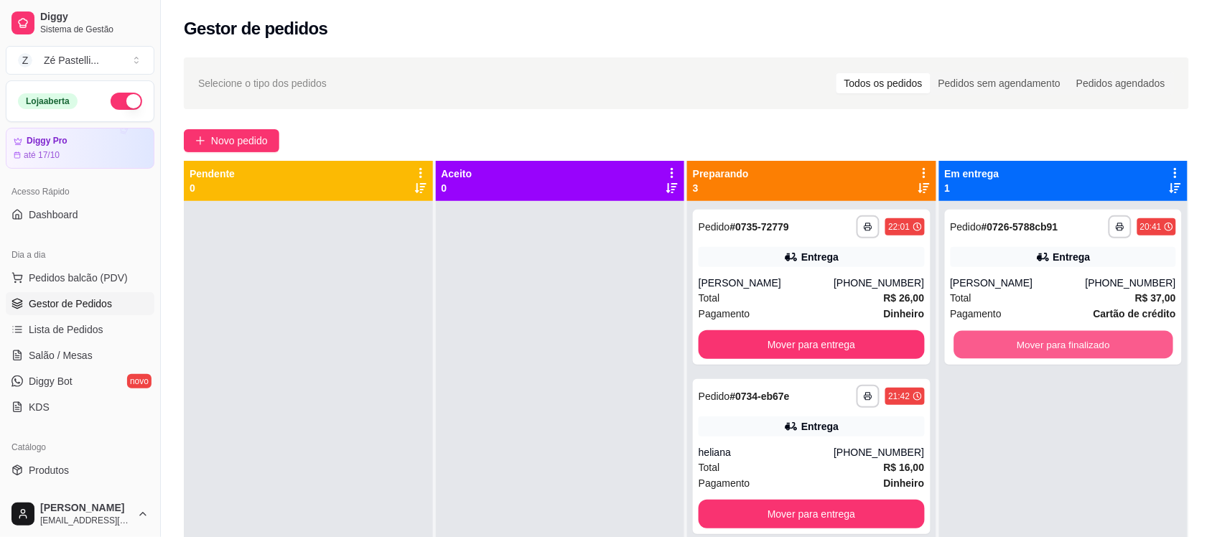
click at [1010, 342] on button "Mover para finalizado" at bounding box center [1062, 345] width 219 height 28
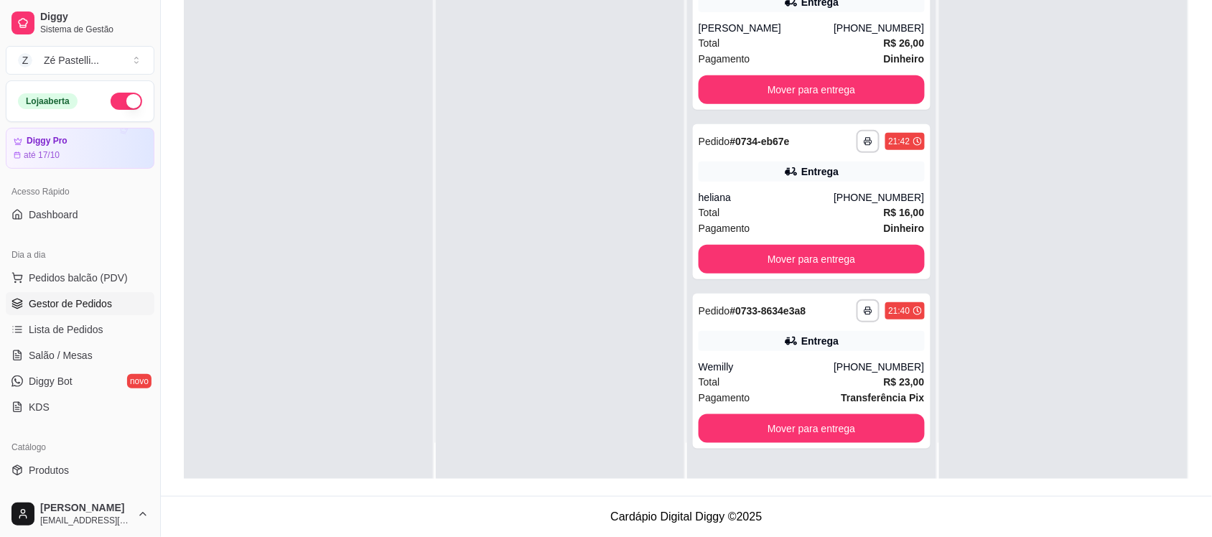
scroll to position [40, 0]
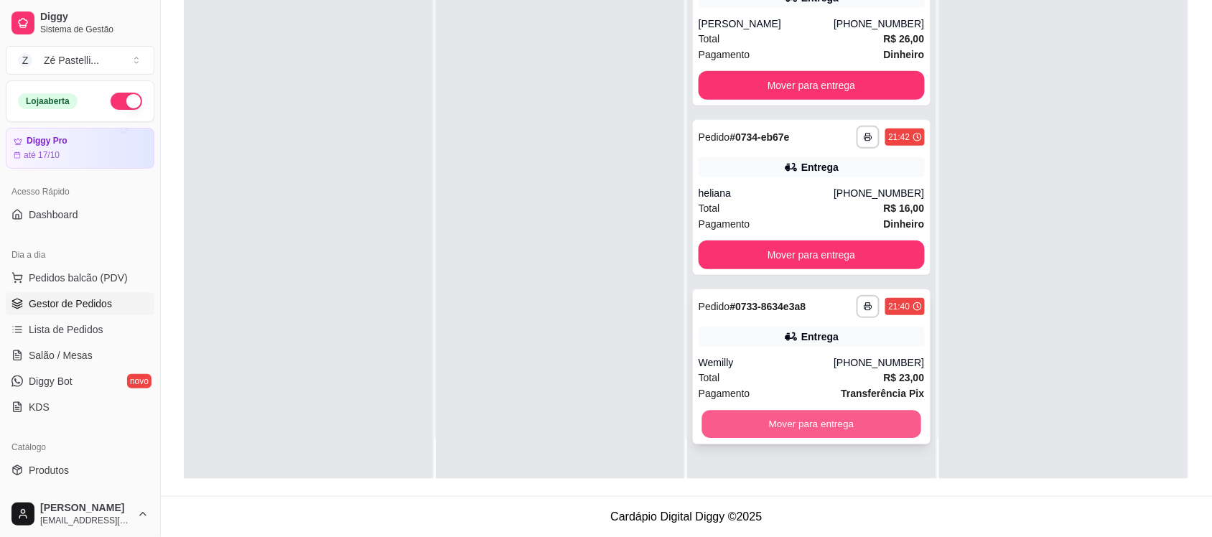
click at [846, 425] on button "Mover para entrega" at bounding box center [811, 425] width 219 height 28
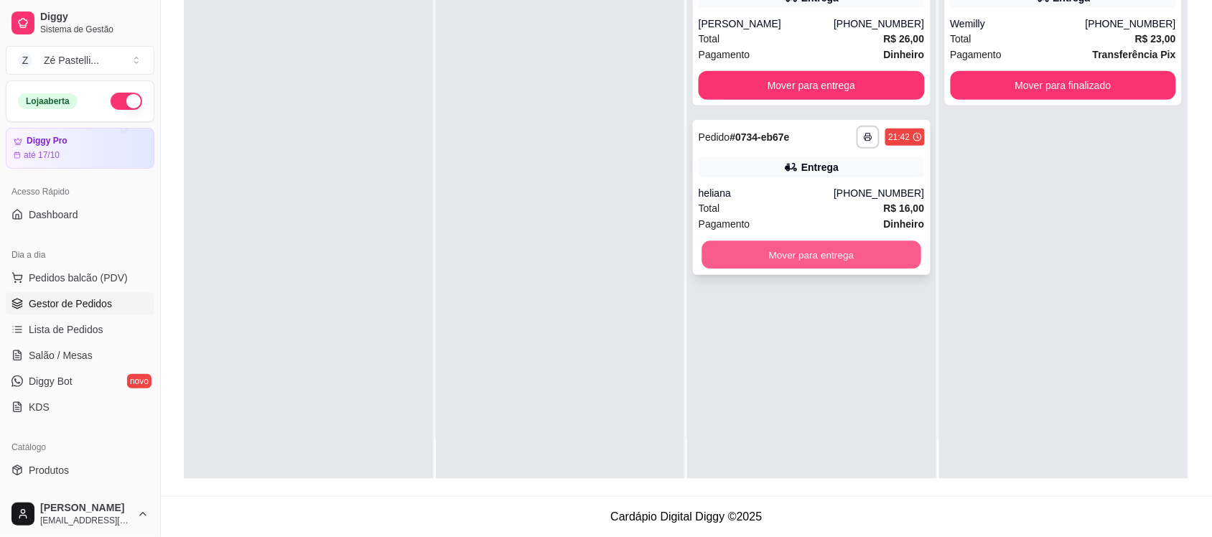
click at [830, 259] on button "Mover para entrega" at bounding box center [811, 255] width 219 height 28
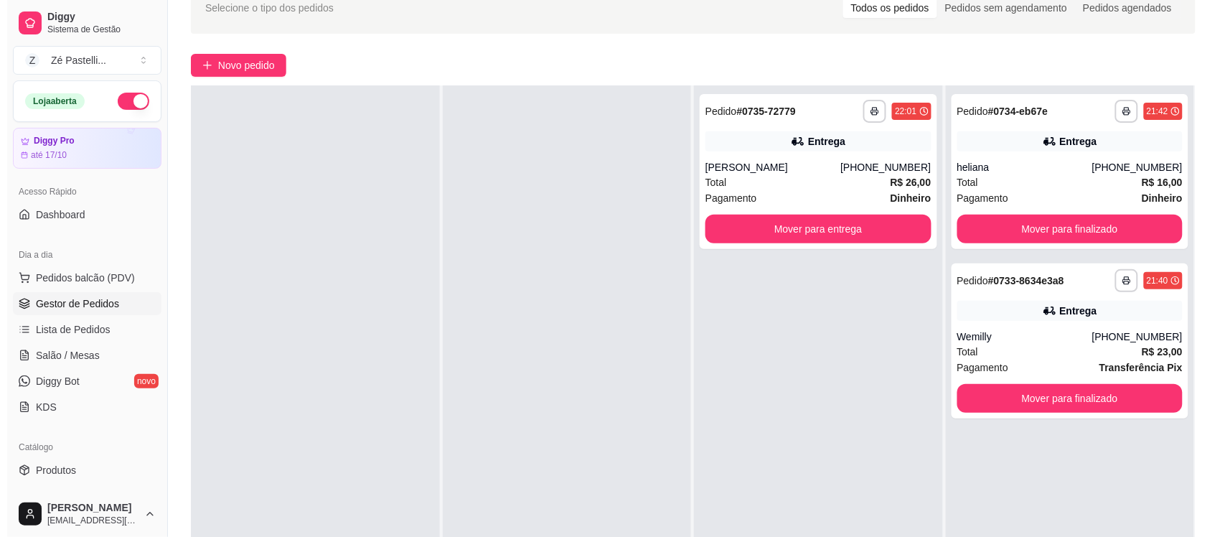
scroll to position [51, 0]
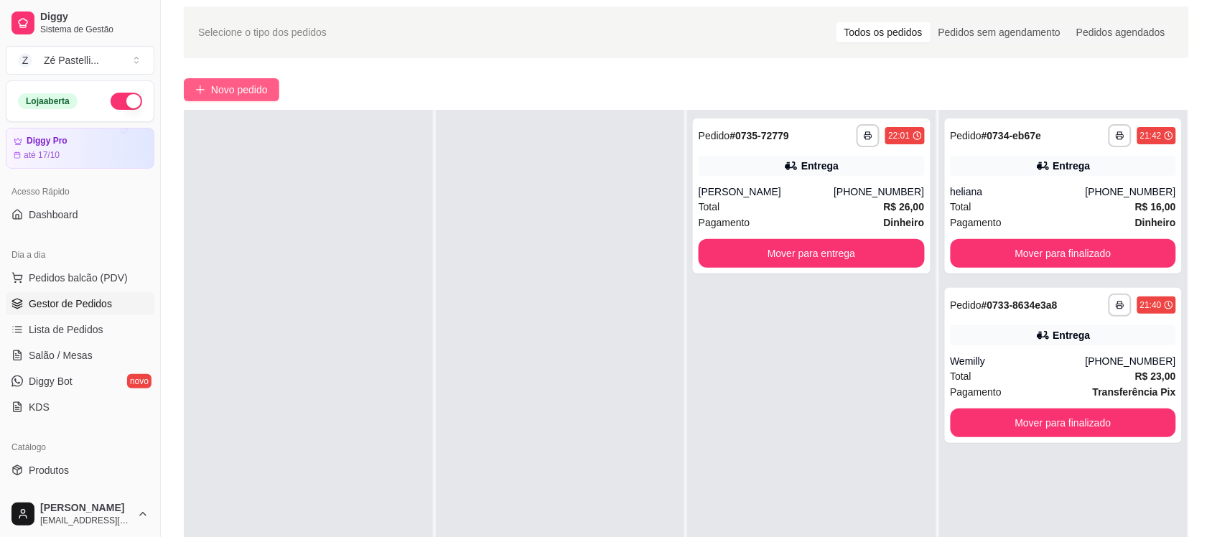
click at [261, 92] on span "Novo pedido" at bounding box center [239, 90] width 57 height 16
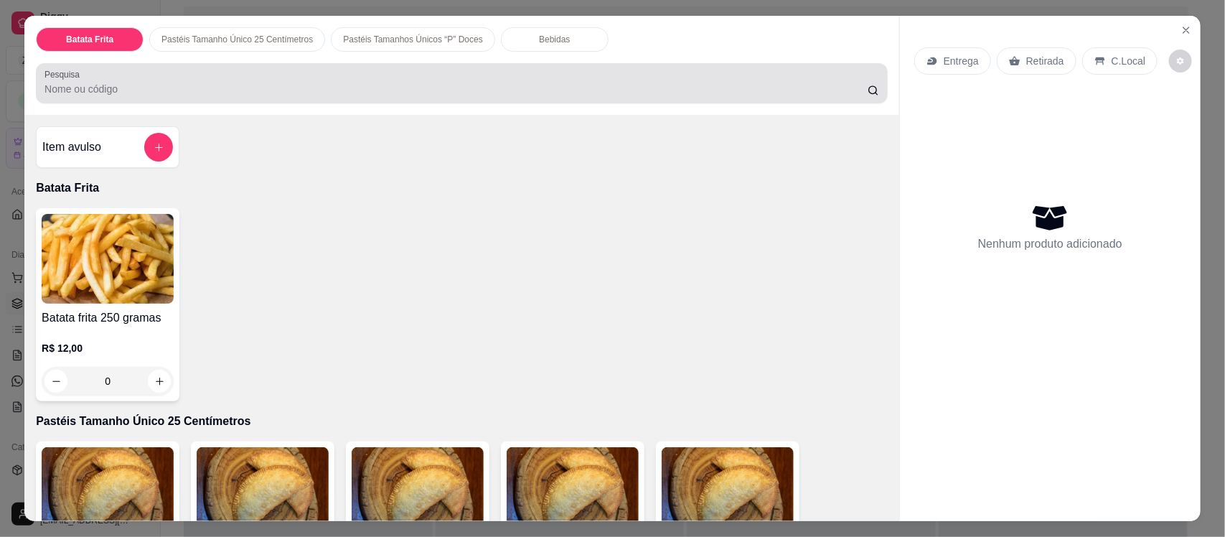
click at [154, 88] on input "Pesquisa" at bounding box center [456, 89] width 823 height 14
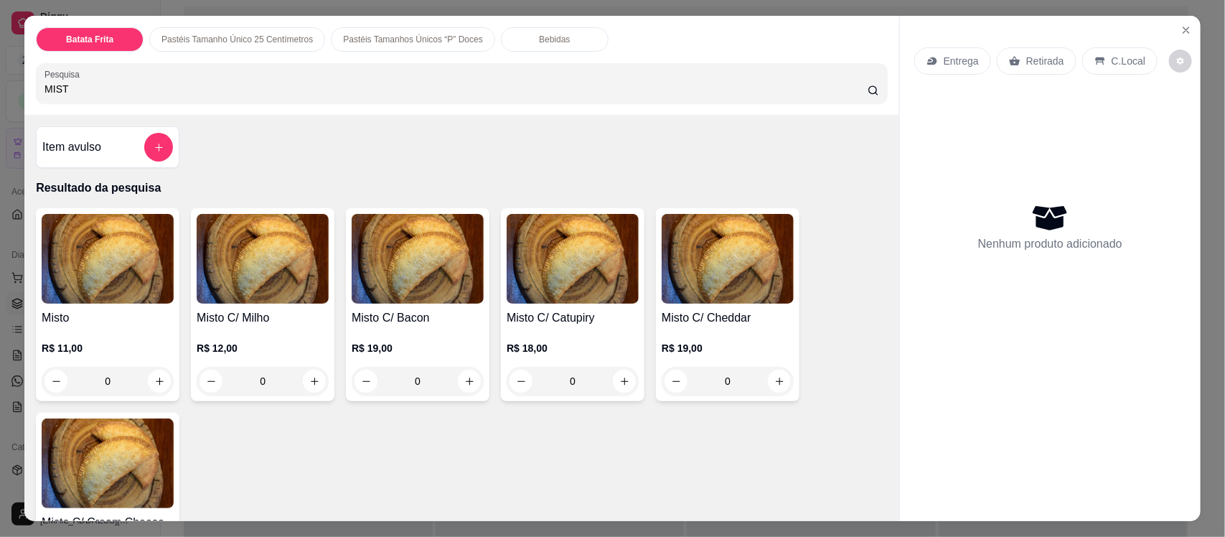
type input "MIST"
click at [98, 302] on img at bounding box center [108, 259] width 132 height 90
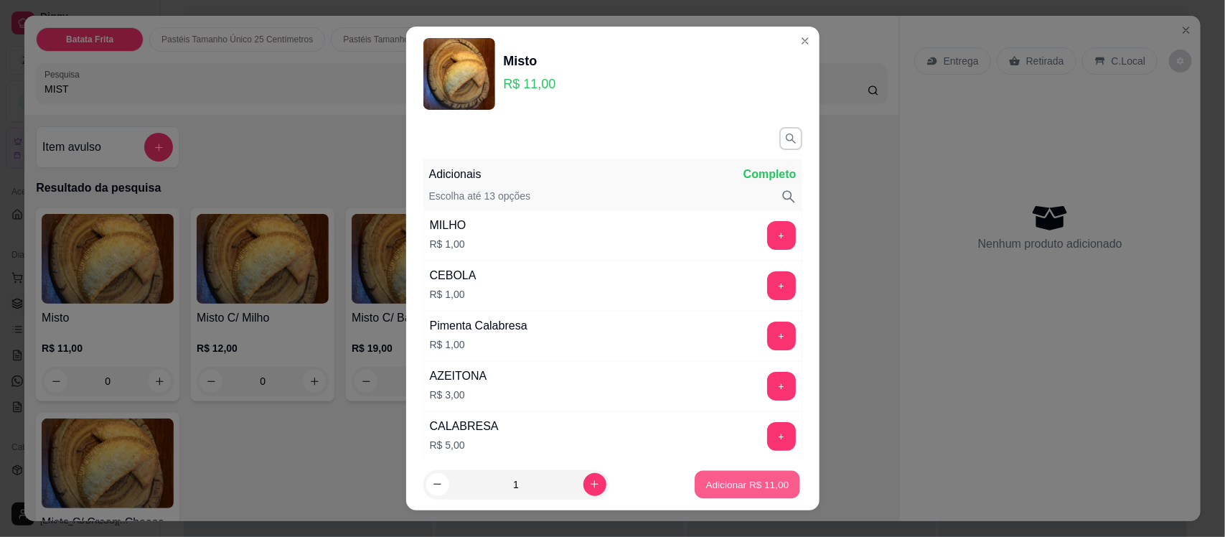
click at [757, 485] on p "Adicionar R$ 11,00" at bounding box center [747, 484] width 83 height 14
type input "1"
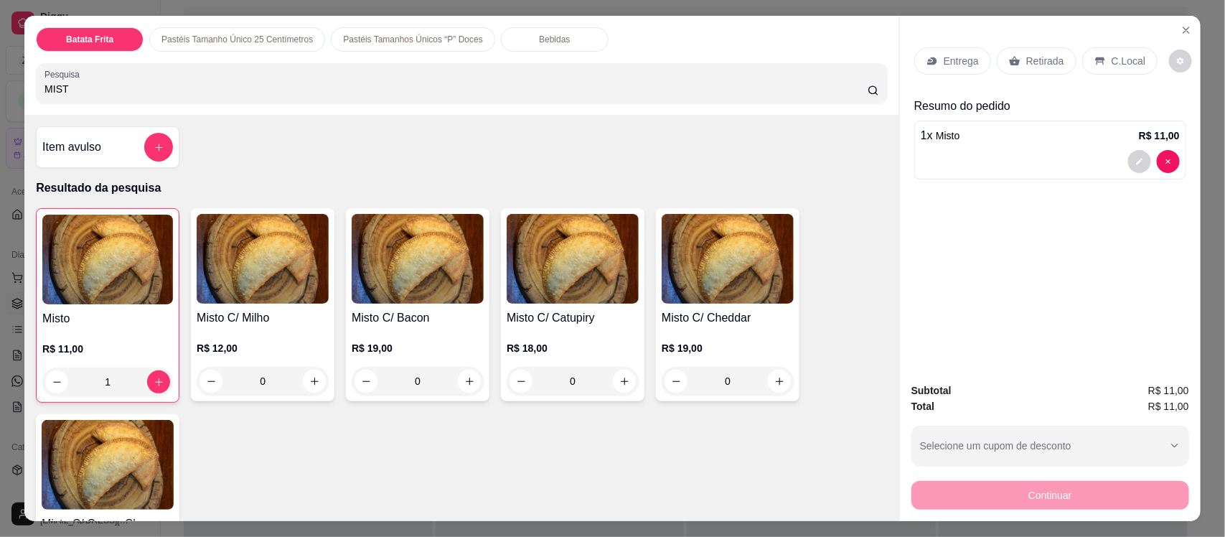
click at [442, 40] on p "Pastéis Tamanhos Únicos “P” Doces" at bounding box center [413, 39] width 140 height 11
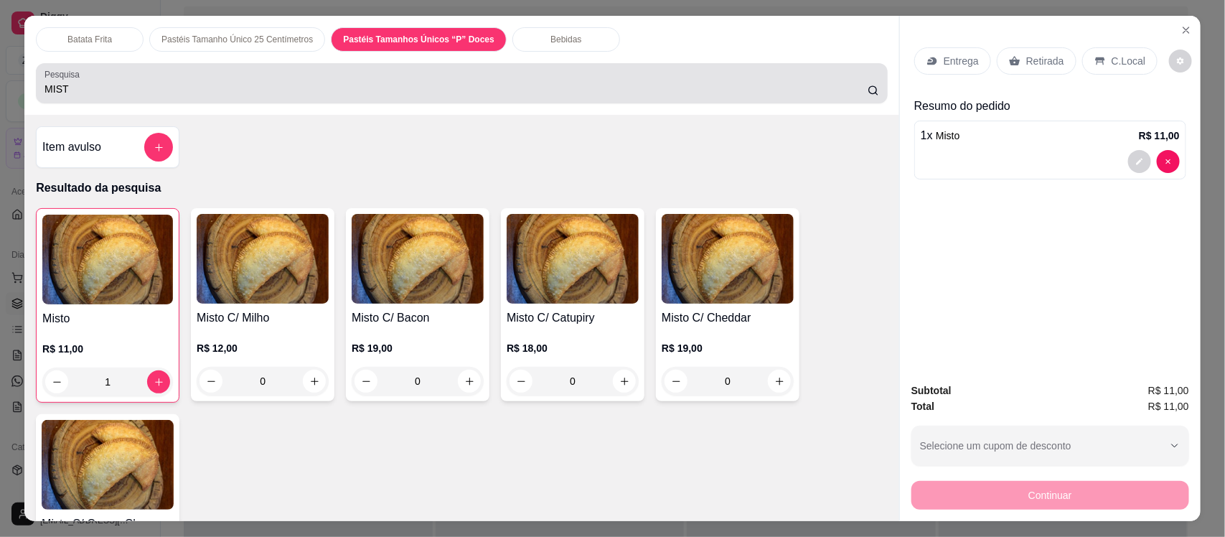
scroll to position [29, 0]
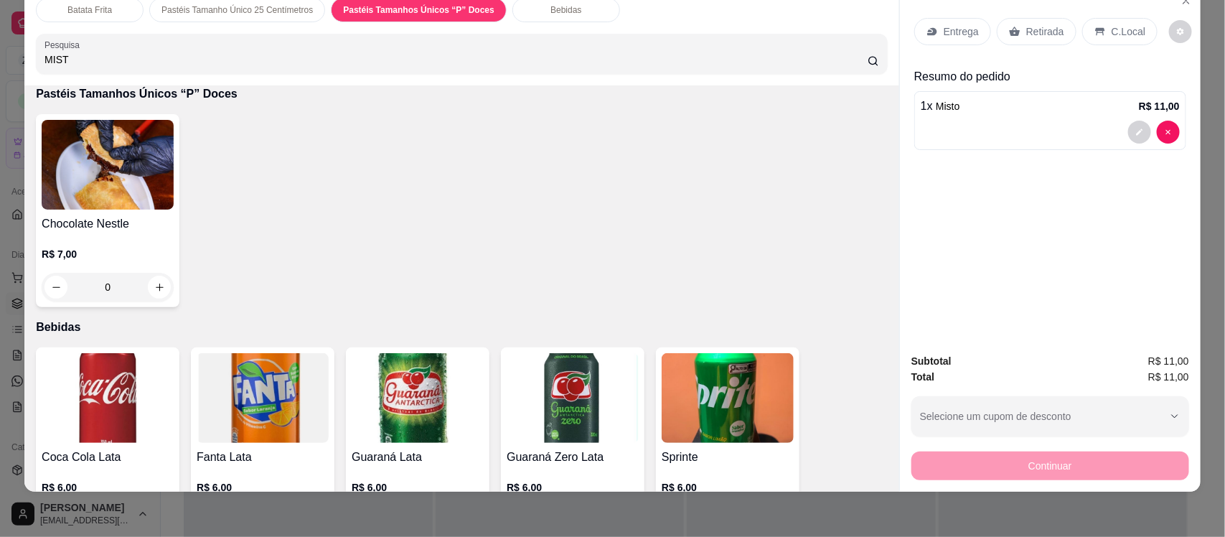
click at [131, 189] on img at bounding box center [108, 165] width 132 height 90
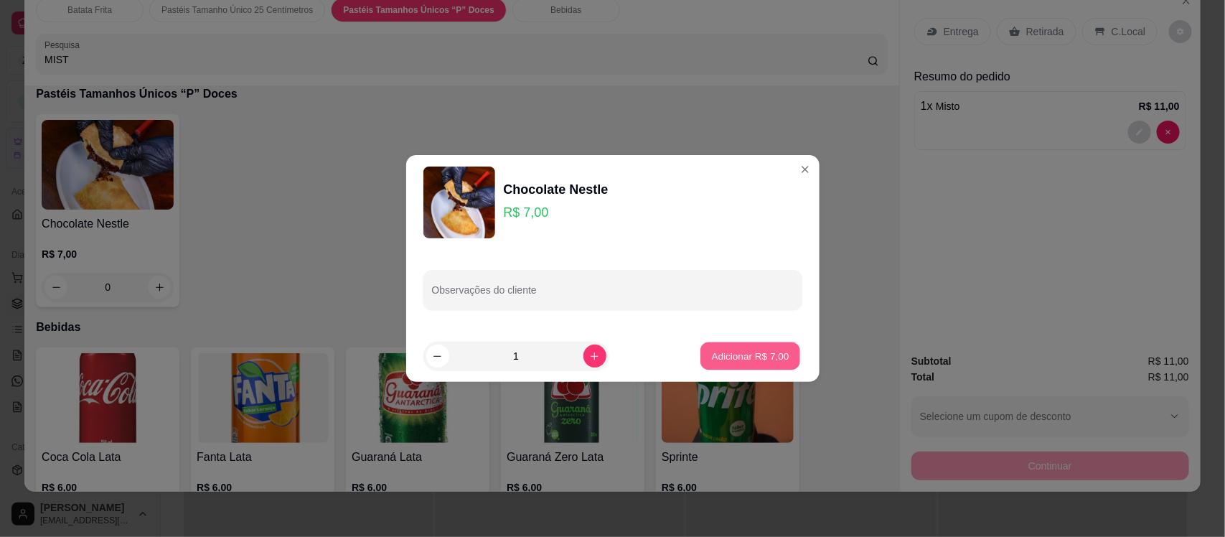
click at [755, 342] on button "Adicionar R$ 7,00" at bounding box center [751, 356] width 100 height 28
type input "1"
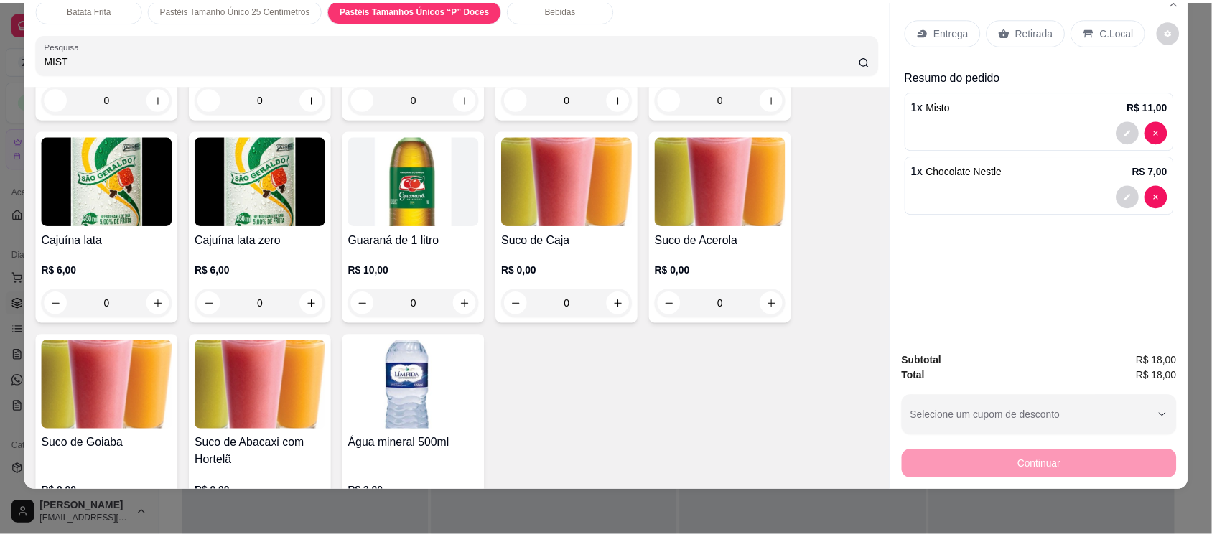
scroll to position [3141, 0]
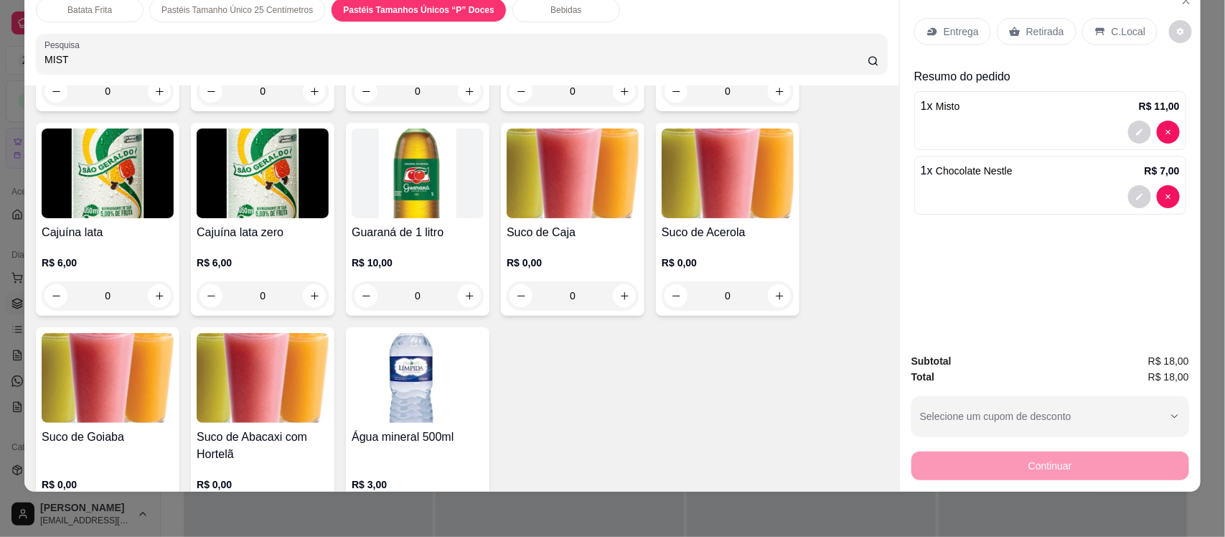
click at [583, 226] on h4 "Suco de Caja" at bounding box center [573, 232] width 132 height 17
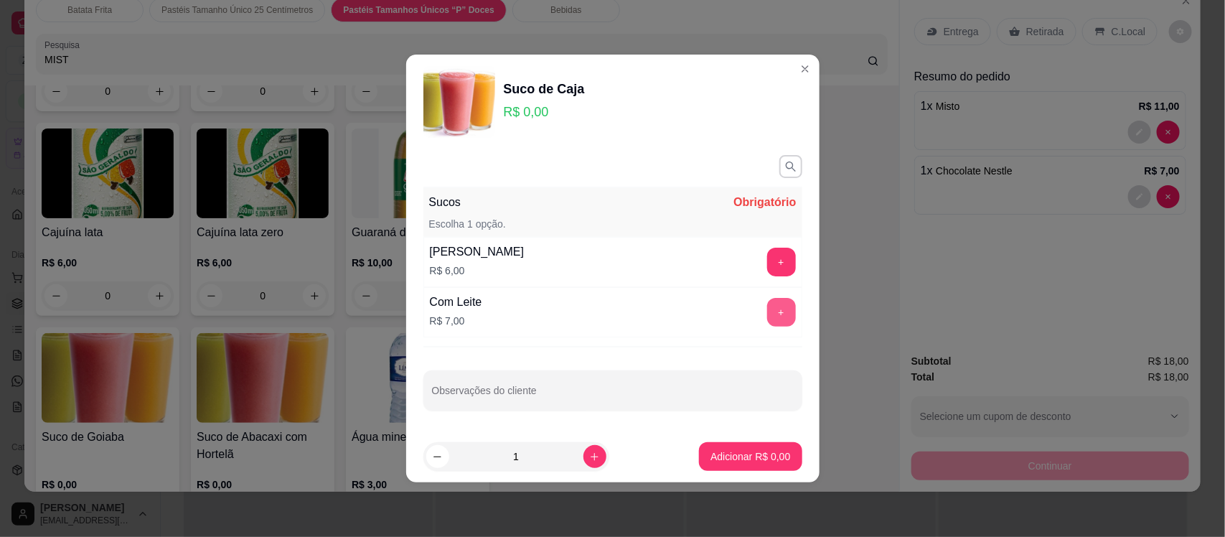
click at [767, 314] on button "+" at bounding box center [781, 312] width 29 height 29
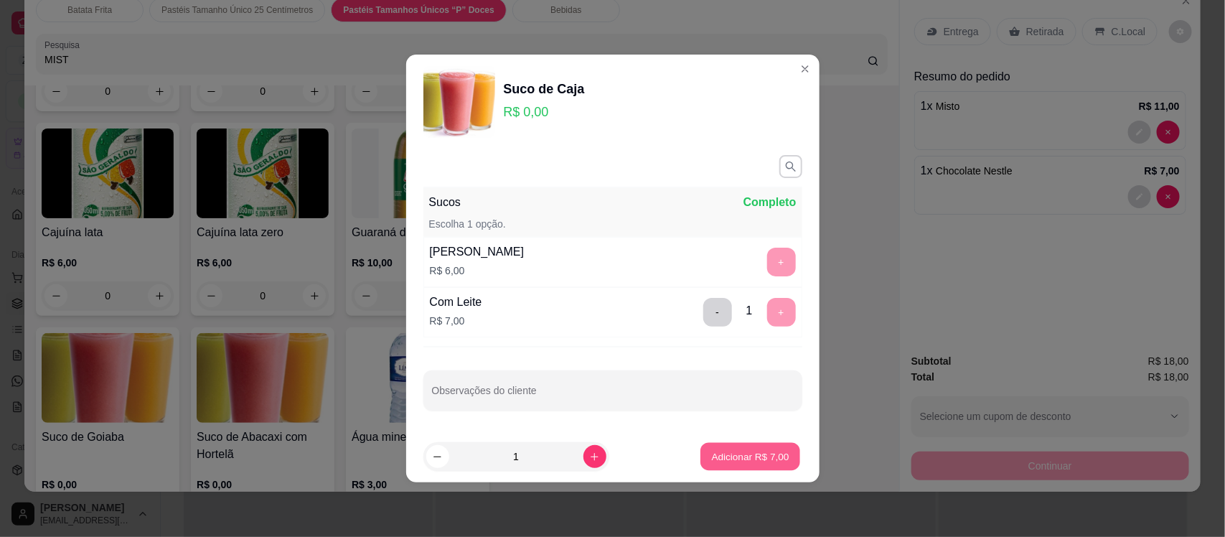
click at [751, 463] on p "Adicionar R$ 7,00" at bounding box center [751, 456] width 78 height 14
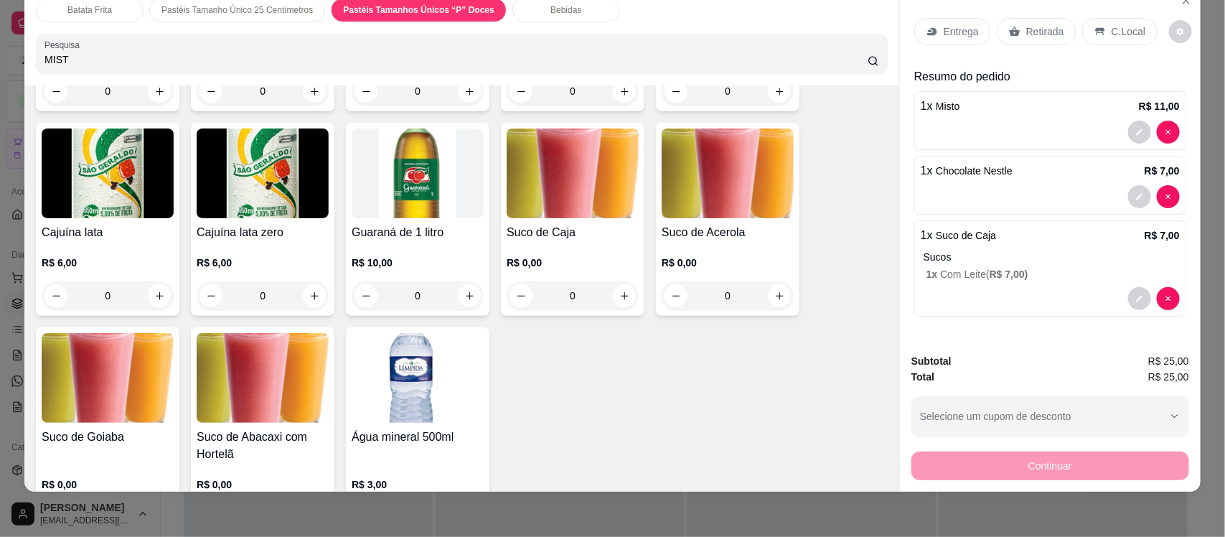
click at [945, 27] on p "Entrega" at bounding box center [961, 31] width 35 height 14
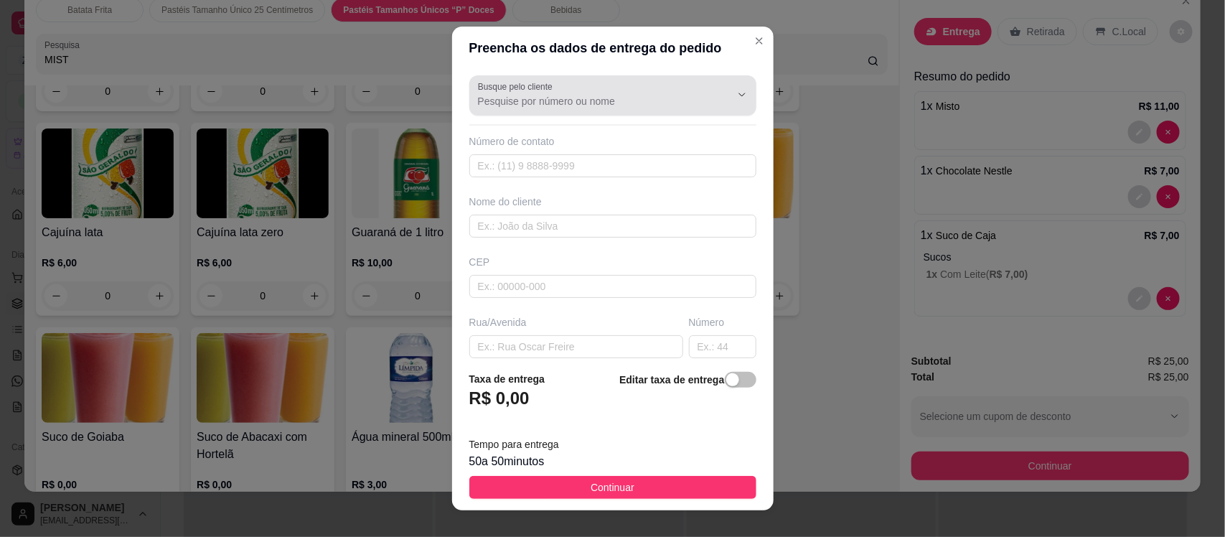
click at [533, 103] on input "Busque pelo cliente" at bounding box center [593, 101] width 230 height 14
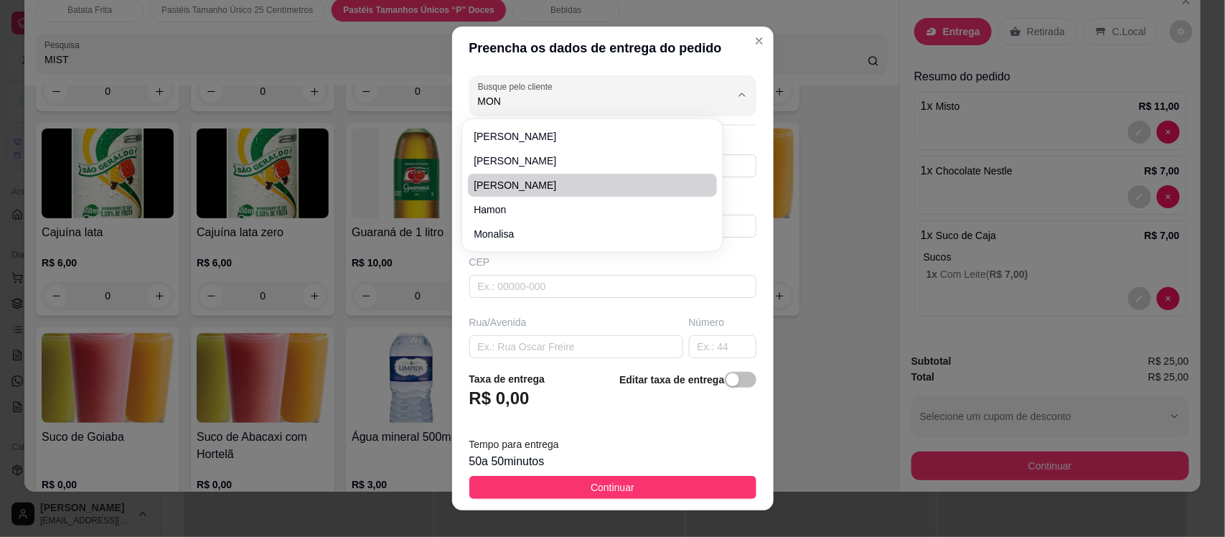
click at [503, 178] on span "[PERSON_NAME]" at bounding box center [585, 185] width 223 height 14
type input "[PERSON_NAME]"
type input "8881789115"
type input "[PERSON_NAME]"
type input "63200000"
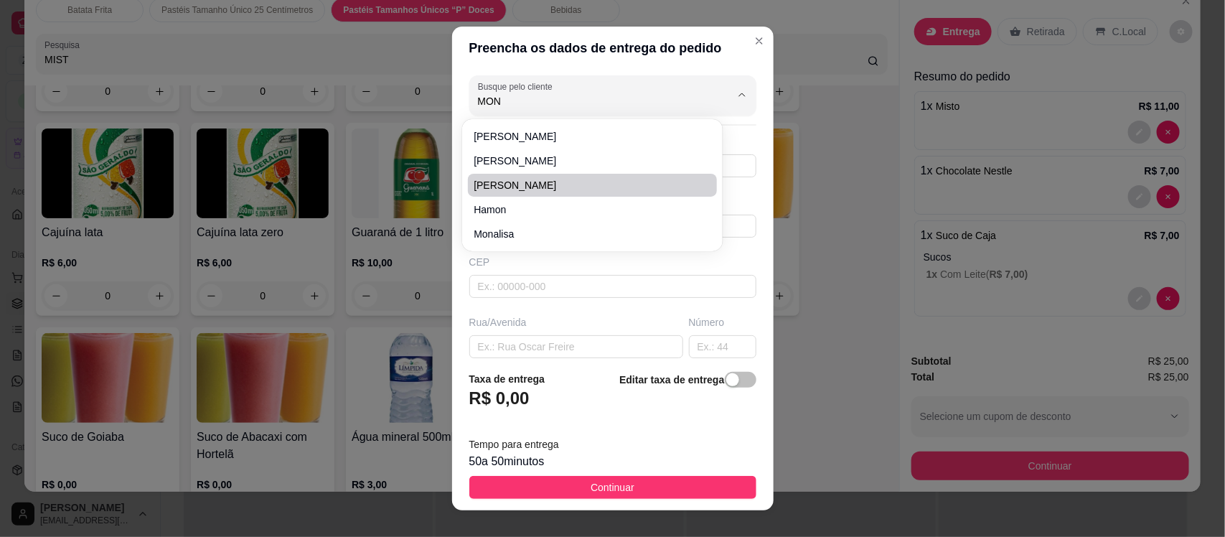
type input "[GEOGRAPHIC_DATA]"
type input "241"
type input "Centro"
type input "Missão Velha"
type input "Depois da distribuidora de welivan"
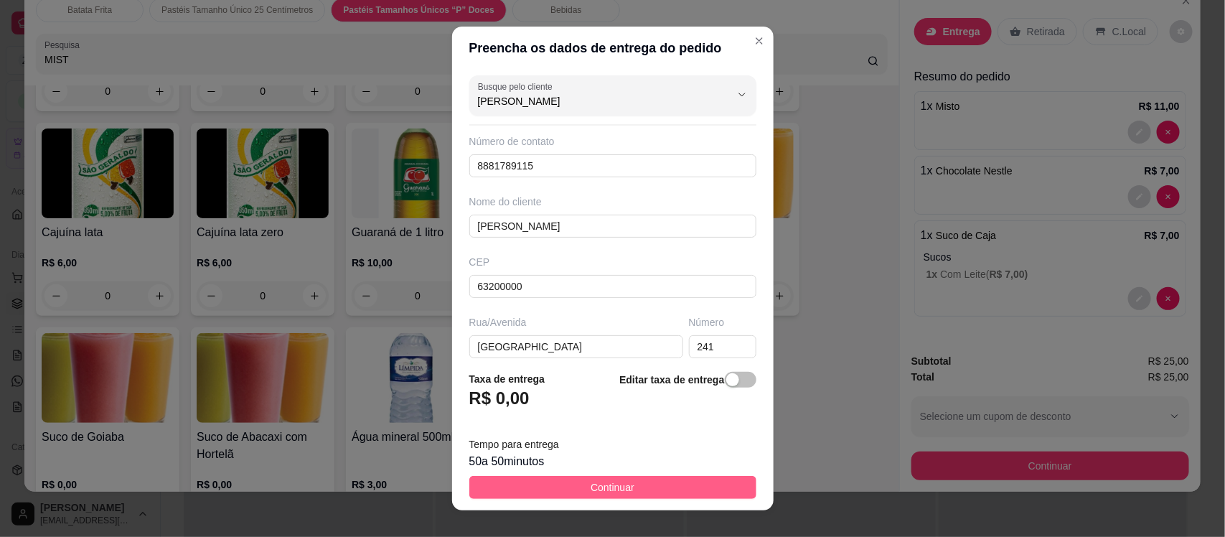
type input "[PERSON_NAME]"
click at [546, 490] on button "Continuar" at bounding box center [612, 487] width 287 height 23
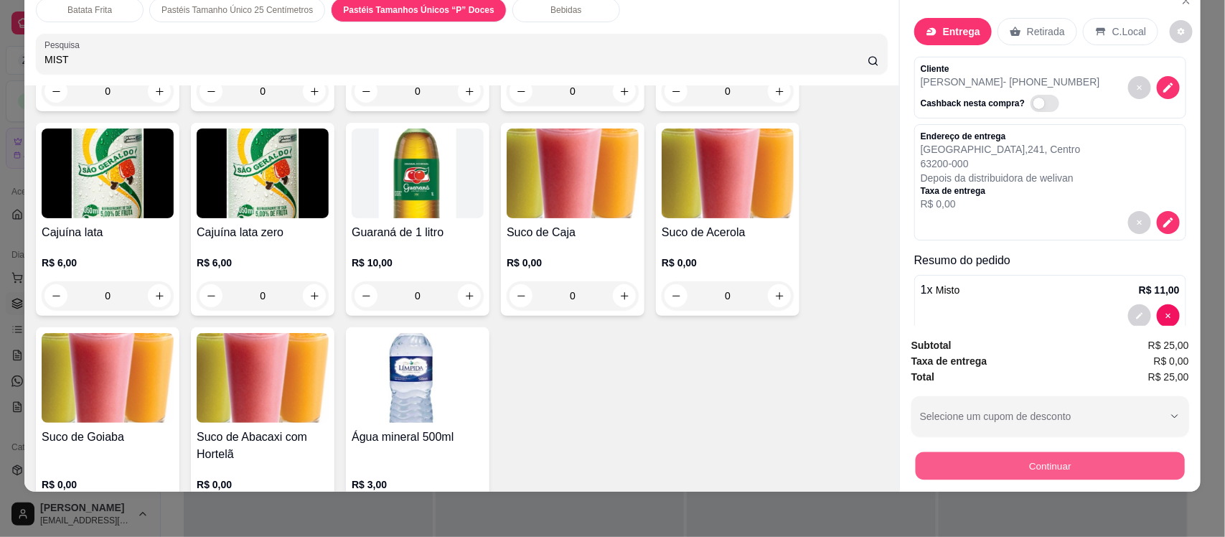
click at [978, 460] on button "Continuar" at bounding box center [1050, 466] width 269 height 28
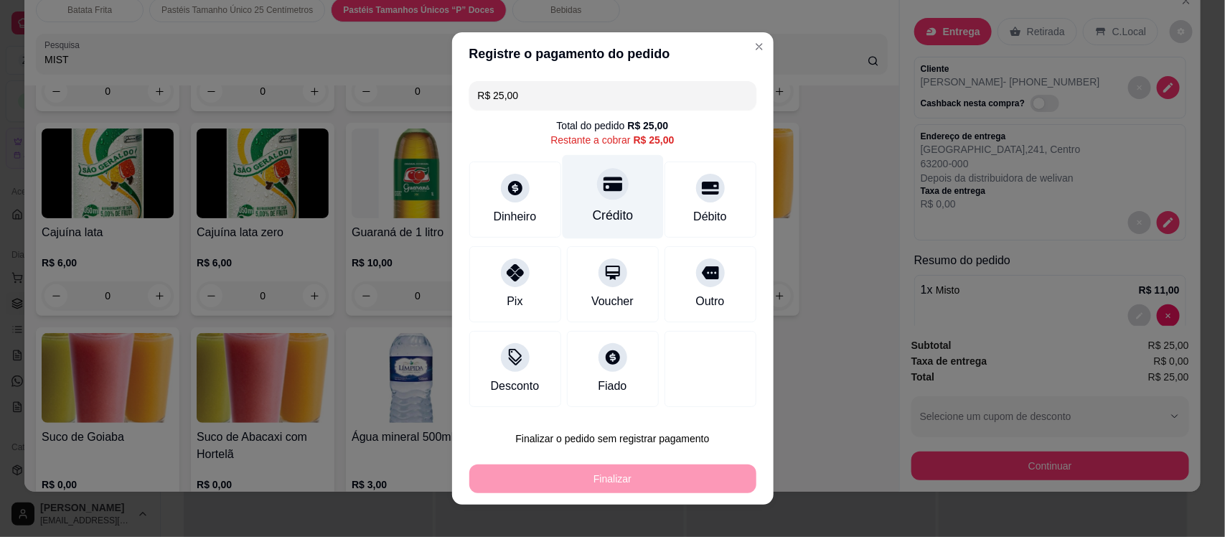
click at [604, 195] on div at bounding box center [613, 184] width 32 height 32
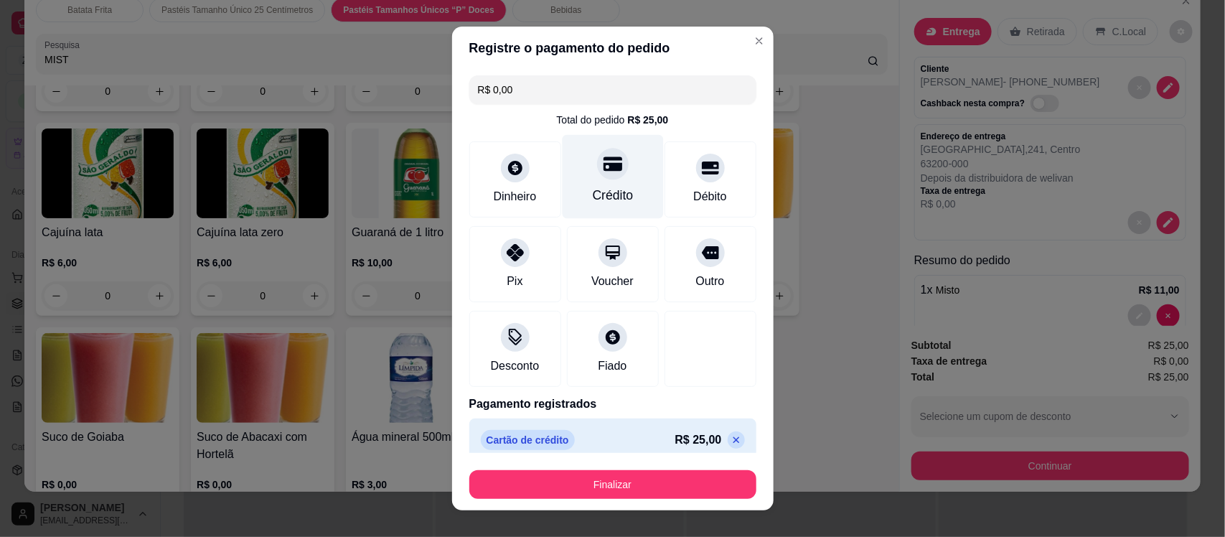
type input "R$ 0,00"
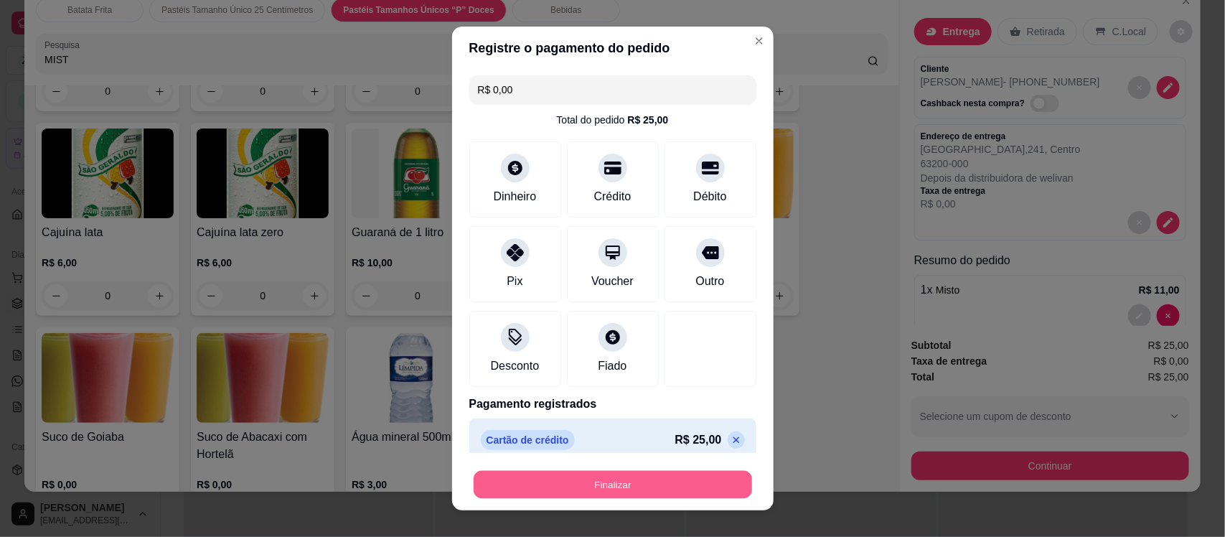
click at [597, 477] on button "Finalizar" at bounding box center [613, 484] width 279 height 28
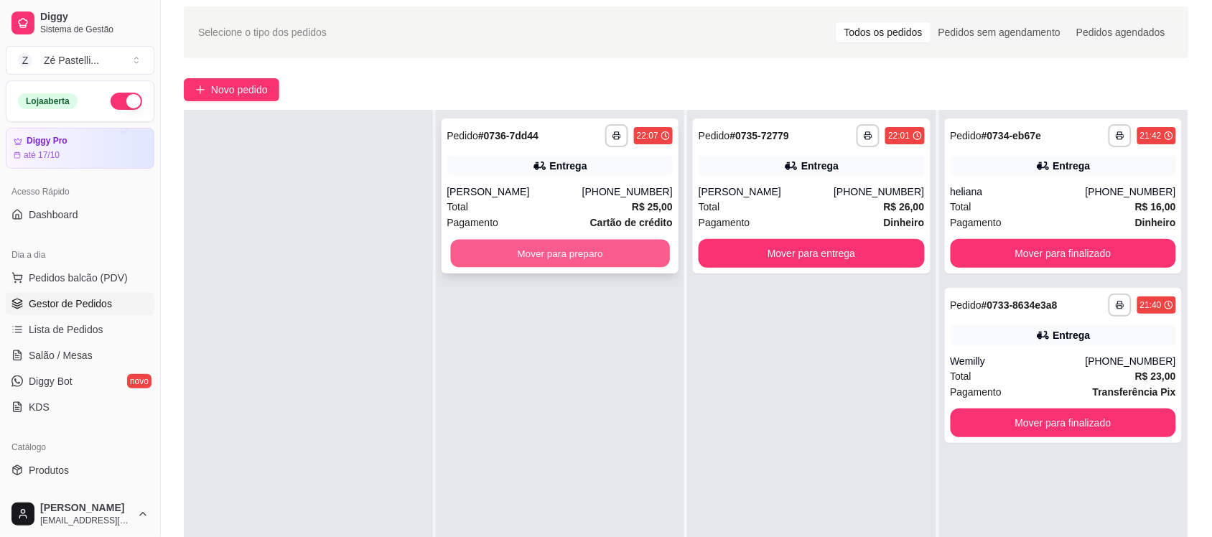
click at [574, 259] on button "Mover para preparo" at bounding box center [559, 254] width 219 height 28
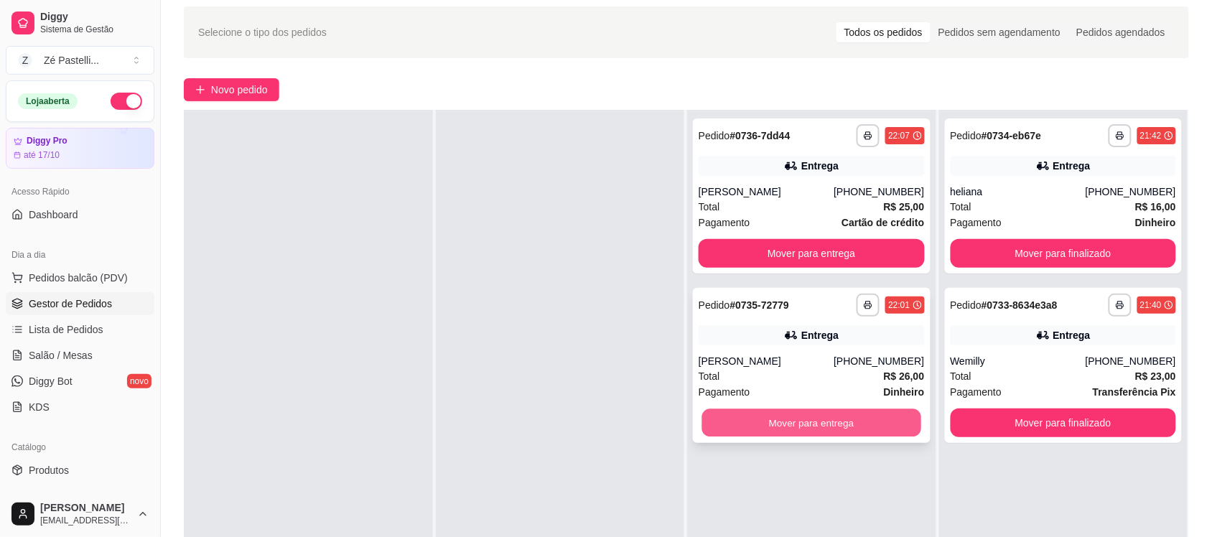
click at [780, 426] on button "Mover para entrega" at bounding box center [811, 423] width 219 height 28
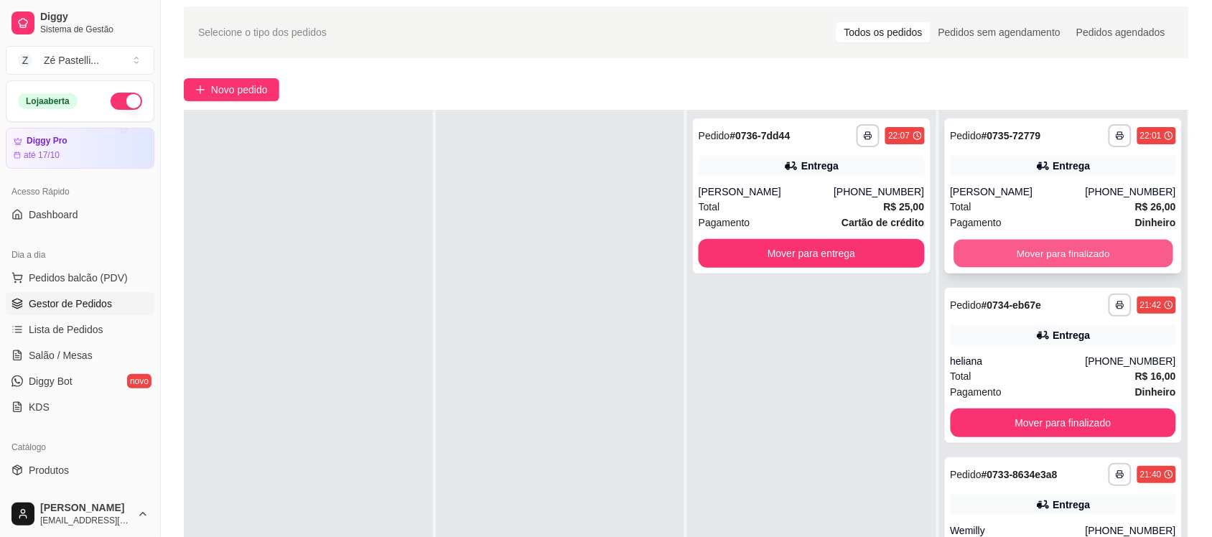
click at [1060, 249] on button "Mover para finalizado" at bounding box center [1062, 254] width 219 height 28
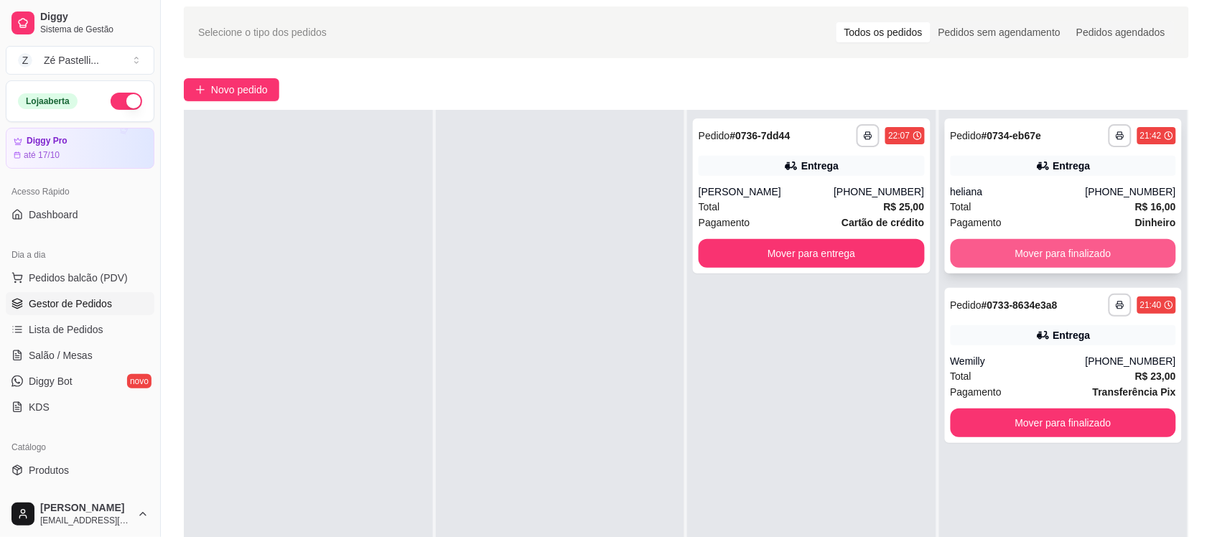
click at [1060, 260] on button "Mover para finalizado" at bounding box center [1063, 253] width 226 height 29
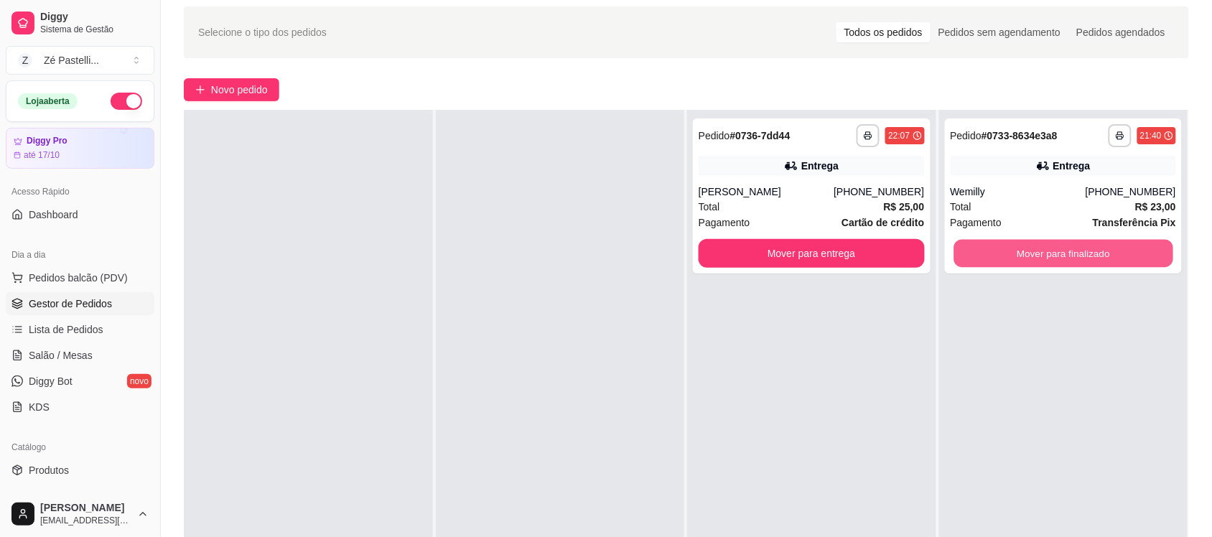
click at [1060, 260] on button "Mover para finalizado" at bounding box center [1062, 254] width 219 height 28
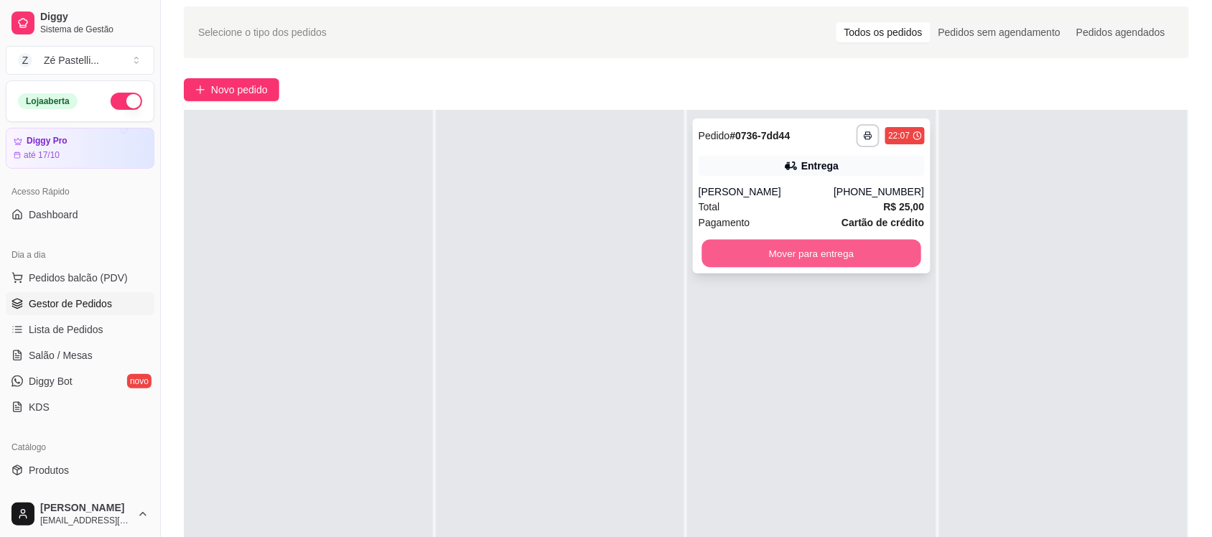
click at [787, 253] on button "Mover para entrega" at bounding box center [811, 254] width 219 height 28
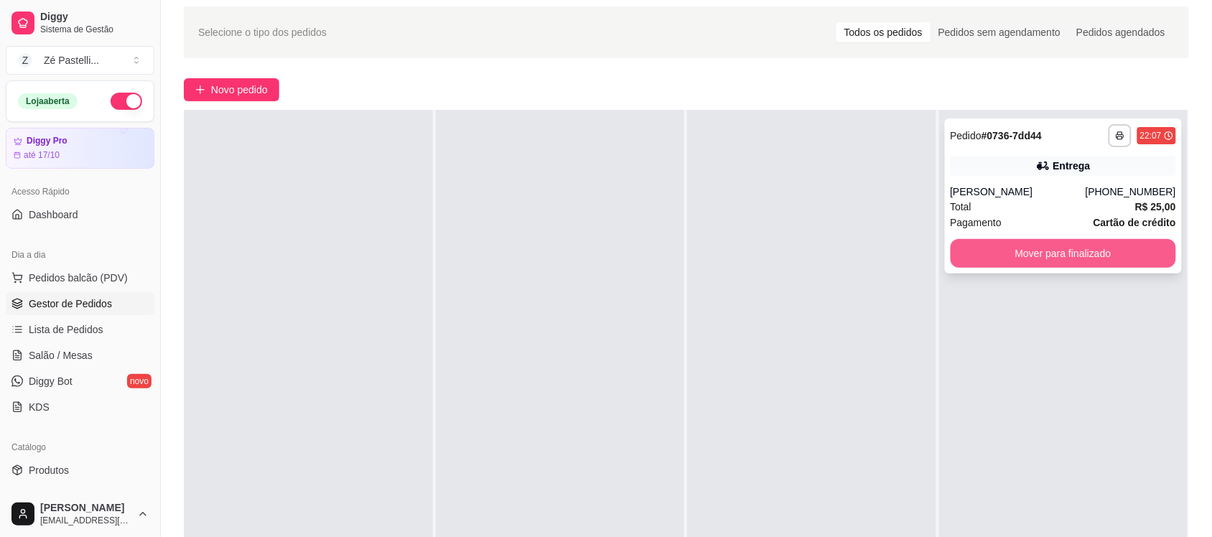
click at [1073, 246] on button "Mover para finalizado" at bounding box center [1063, 253] width 226 height 29
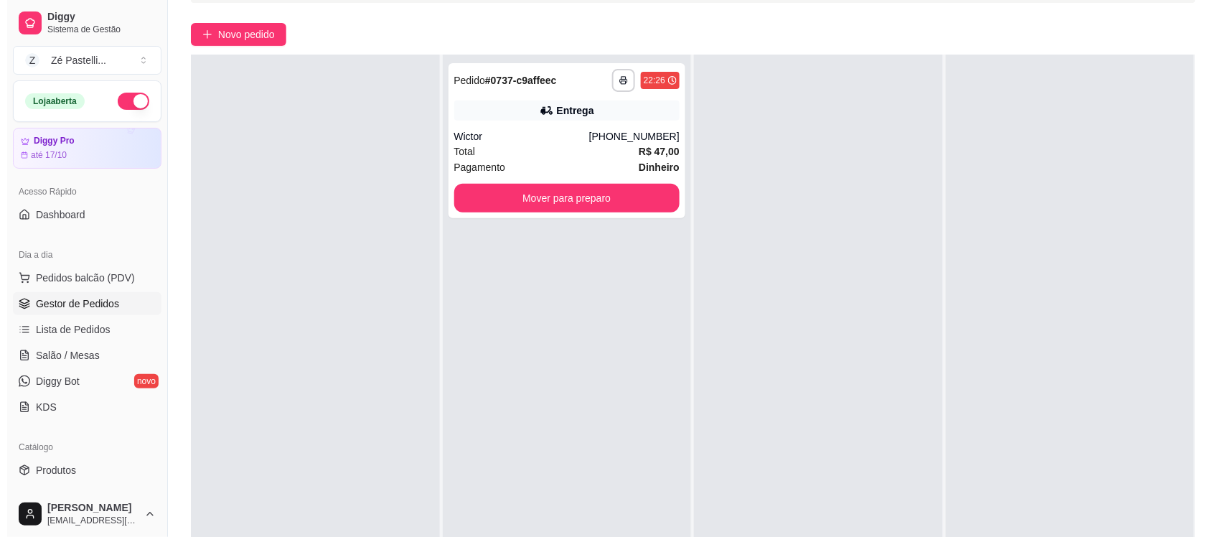
scroll to position [108, 0]
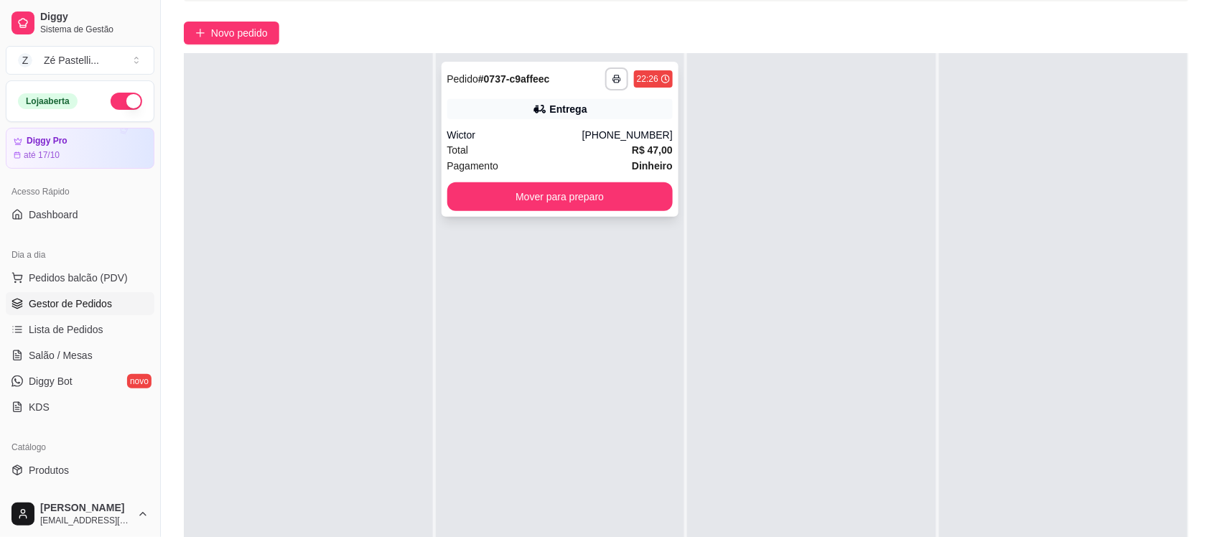
click at [592, 101] on div "Entrega" at bounding box center [560, 109] width 226 height 20
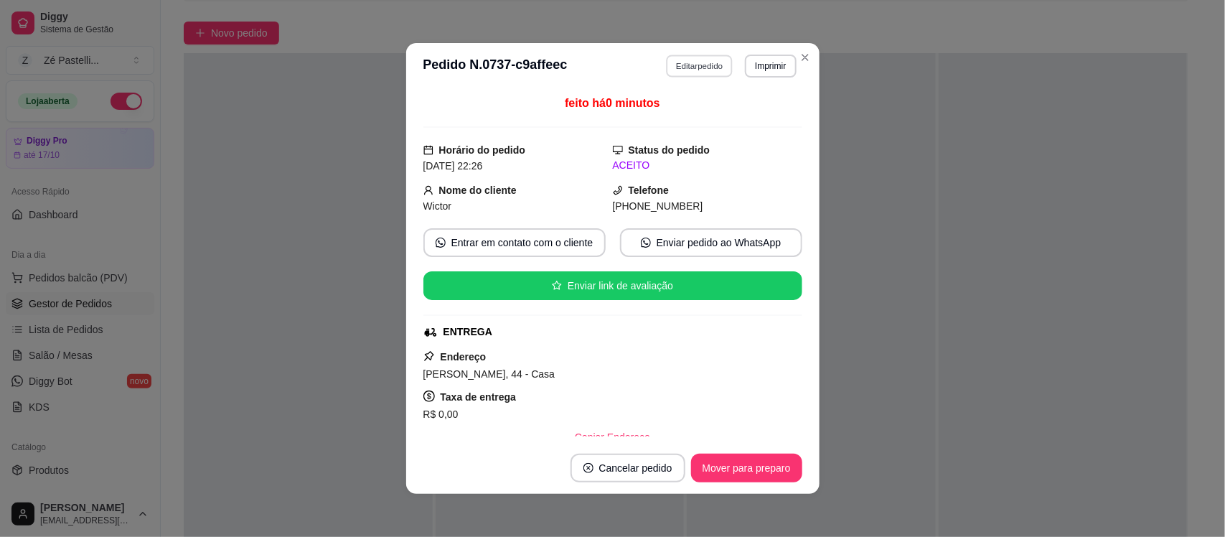
click at [696, 62] on button "Editar pedido" at bounding box center [699, 66] width 67 height 22
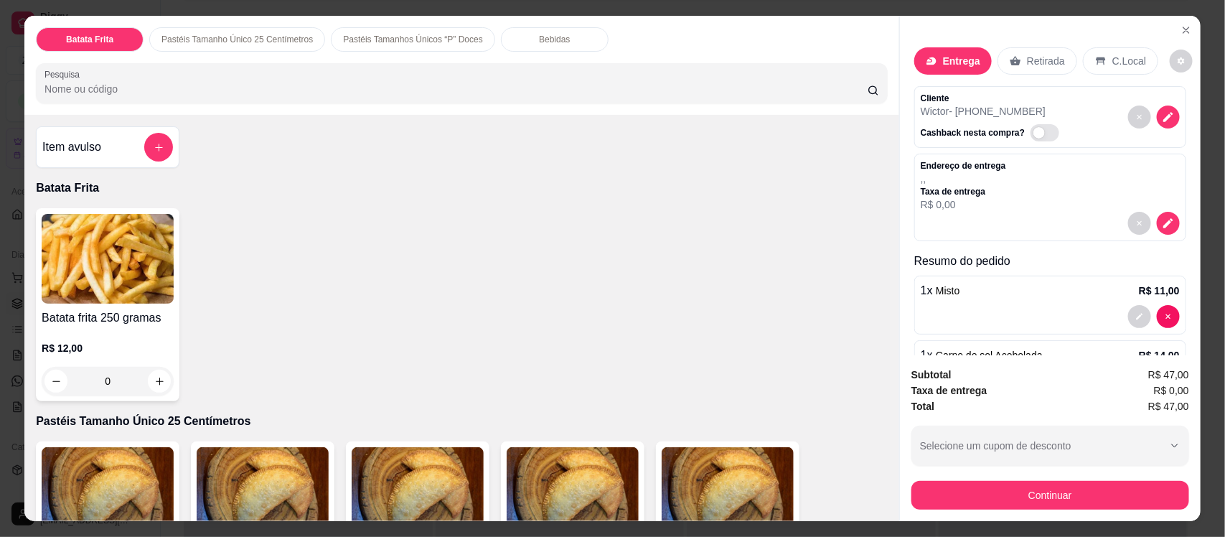
click at [420, 90] on input "Pesquisa" at bounding box center [456, 89] width 823 height 14
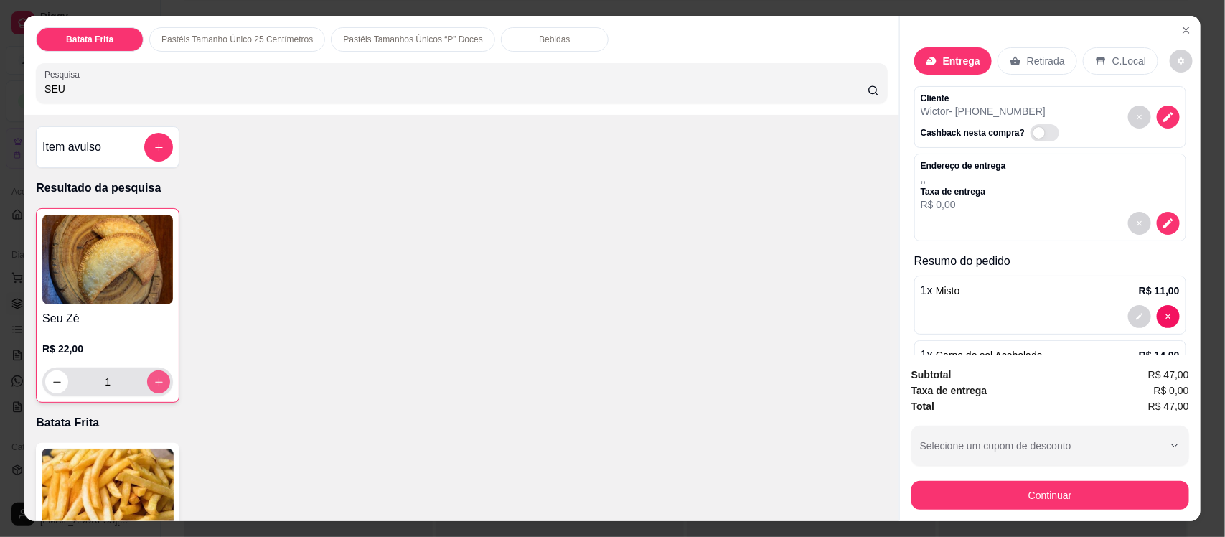
type input "SEU"
click at [154, 386] on icon "increase-product-quantity" at bounding box center [159, 382] width 11 height 11
type input "2"
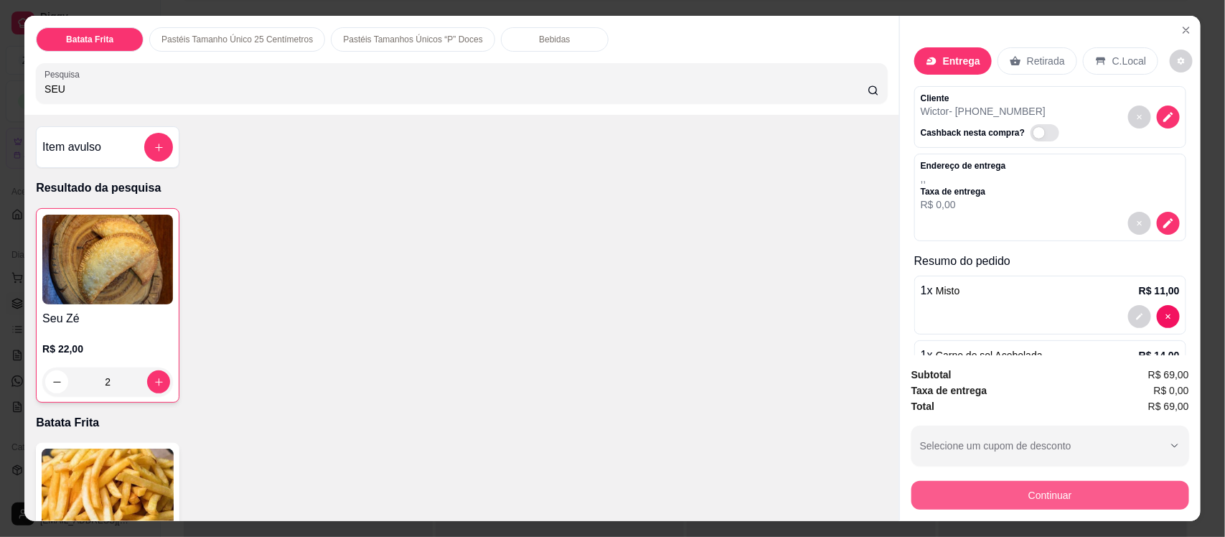
click at [1025, 488] on button "Continuar" at bounding box center [1051, 495] width 278 height 29
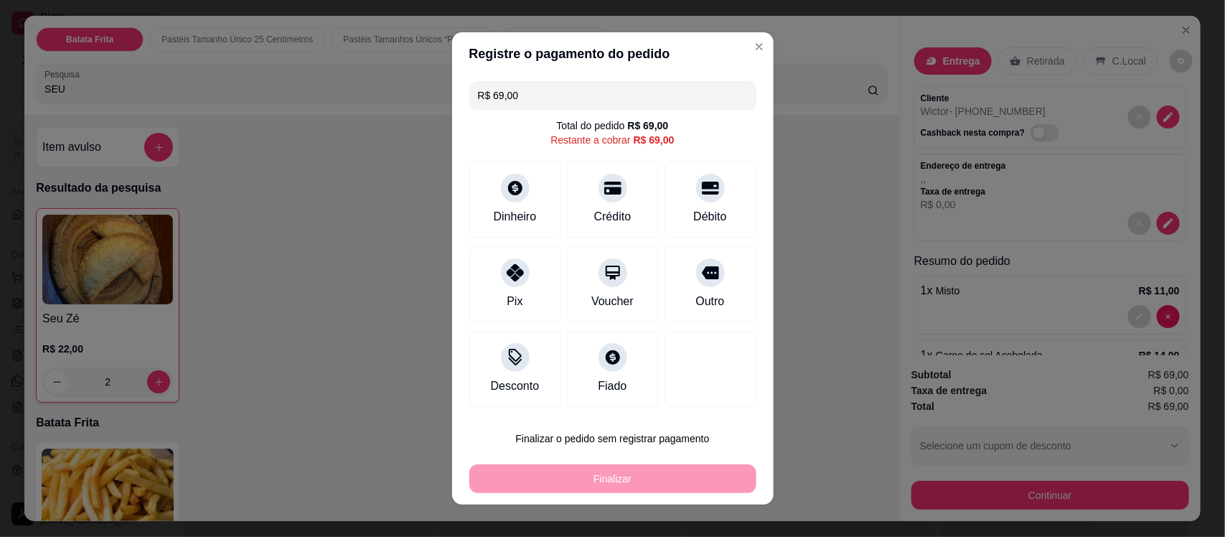
click at [625, 270] on div "Registre o pagamento do pedido R$ 69,00 Total do pedido R$ 69,00 Restante a cob…" at bounding box center [612, 268] width 1225 height 537
click at [590, 252] on div "Voucher" at bounding box center [612, 282] width 101 height 84
type input "R$ 0,00"
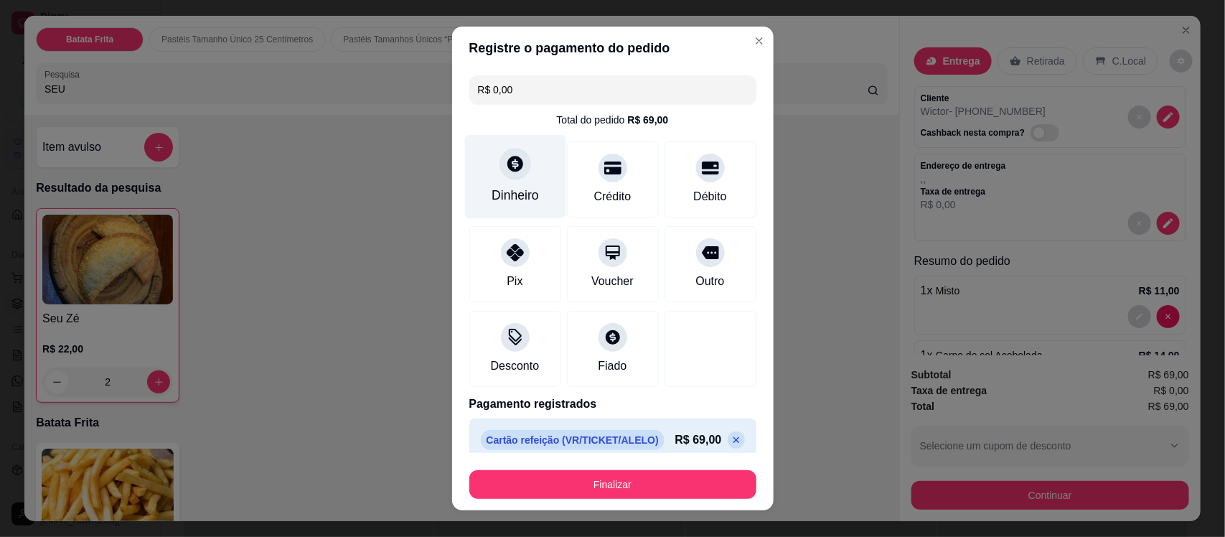
click at [571, 228] on div "Voucher" at bounding box center [613, 264] width 92 height 76
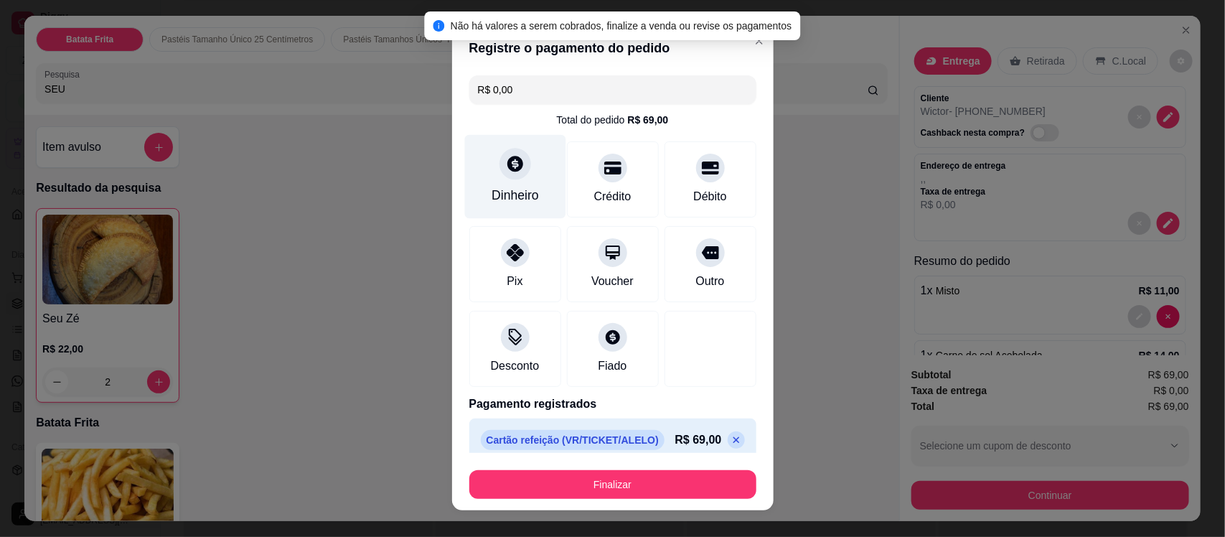
click at [510, 177] on div at bounding box center [516, 165] width 32 height 32
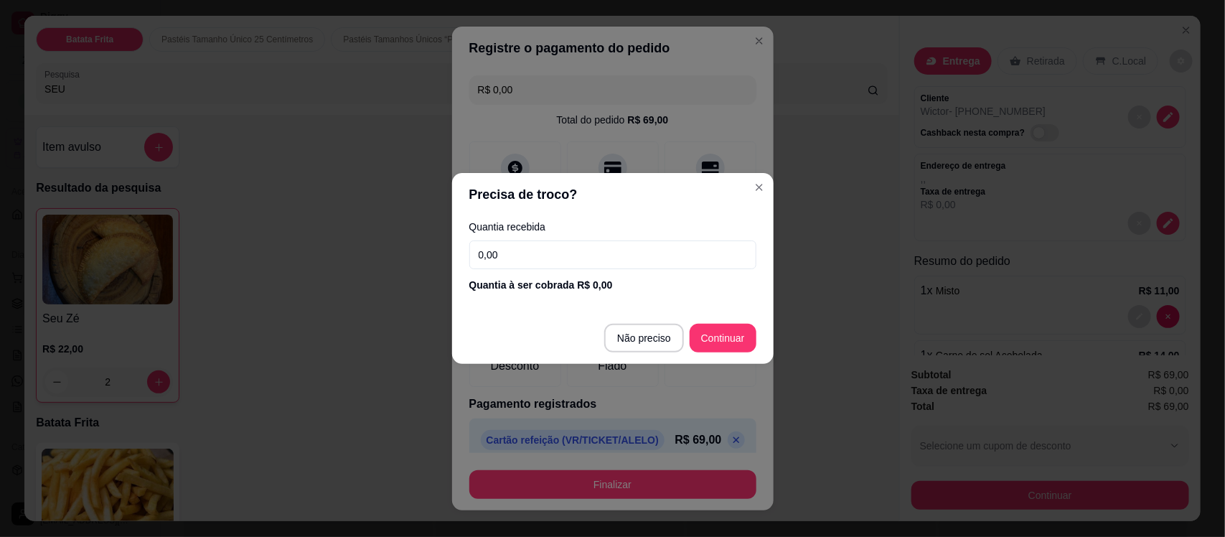
click at [713, 318] on footer "Não preciso Continuar" at bounding box center [613, 338] width 322 height 52
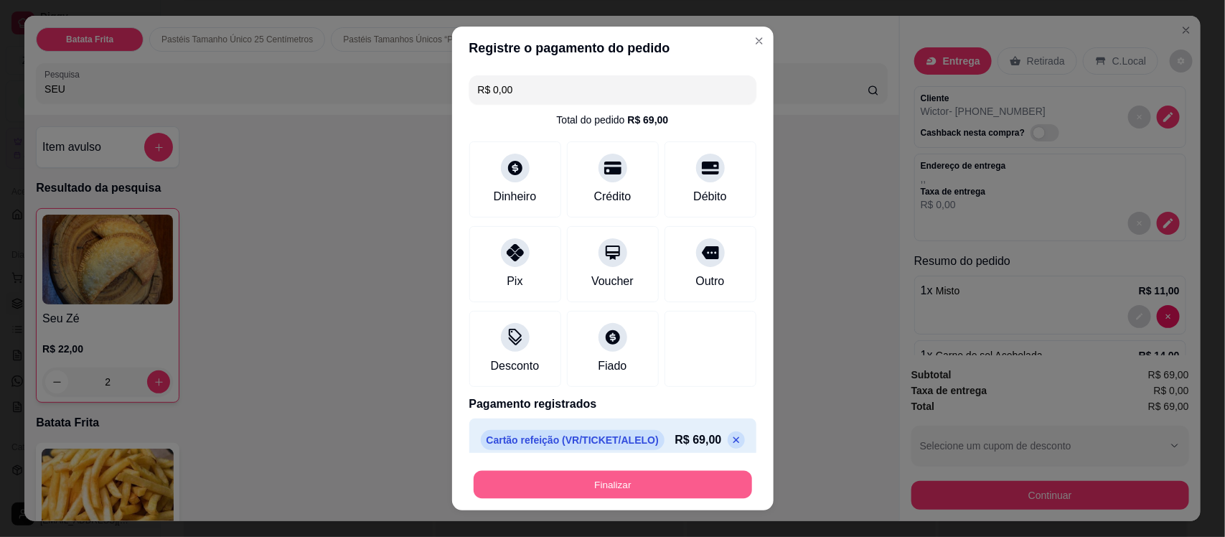
click at [665, 482] on button "Finalizar" at bounding box center [613, 484] width 279 height 28
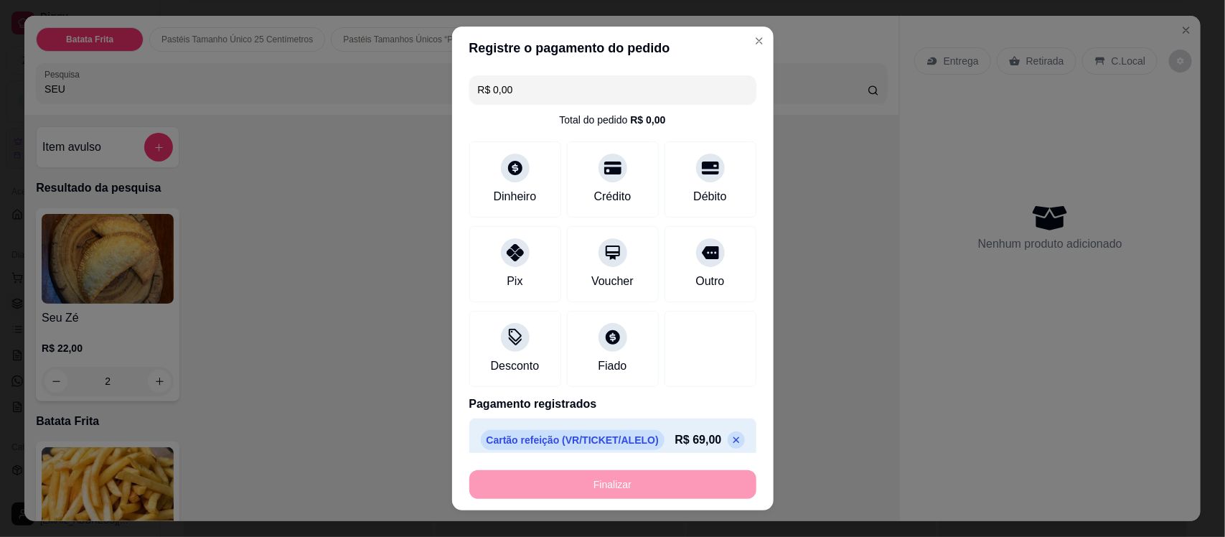
type input "0"
type input "-R$ 69,00"
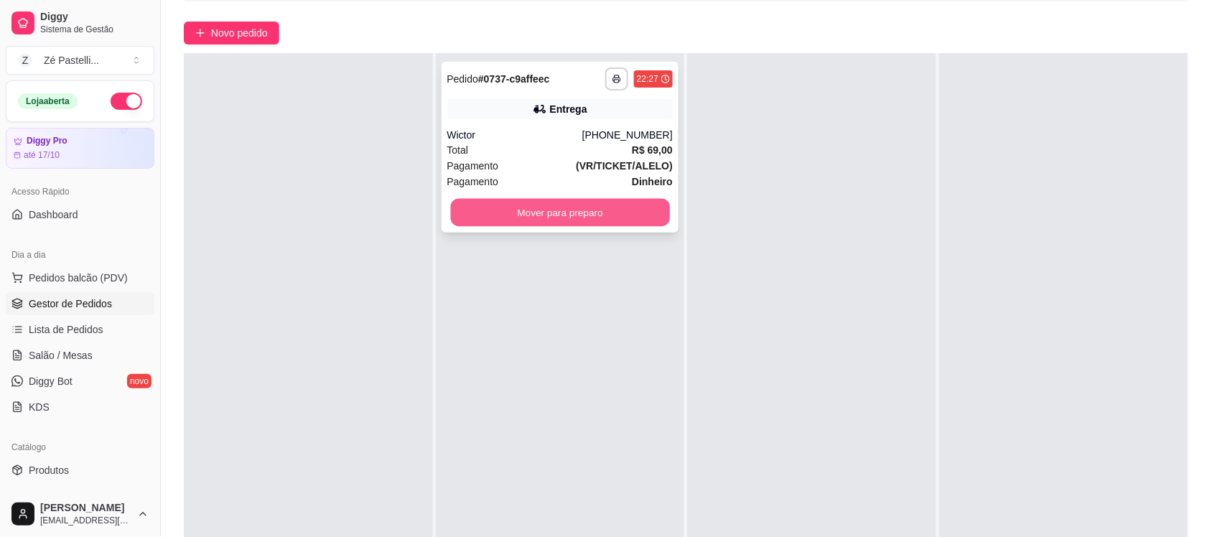
click at [594, 207] on button "Mover para preparo" at bounding box center [559, 213] width 219 height 28
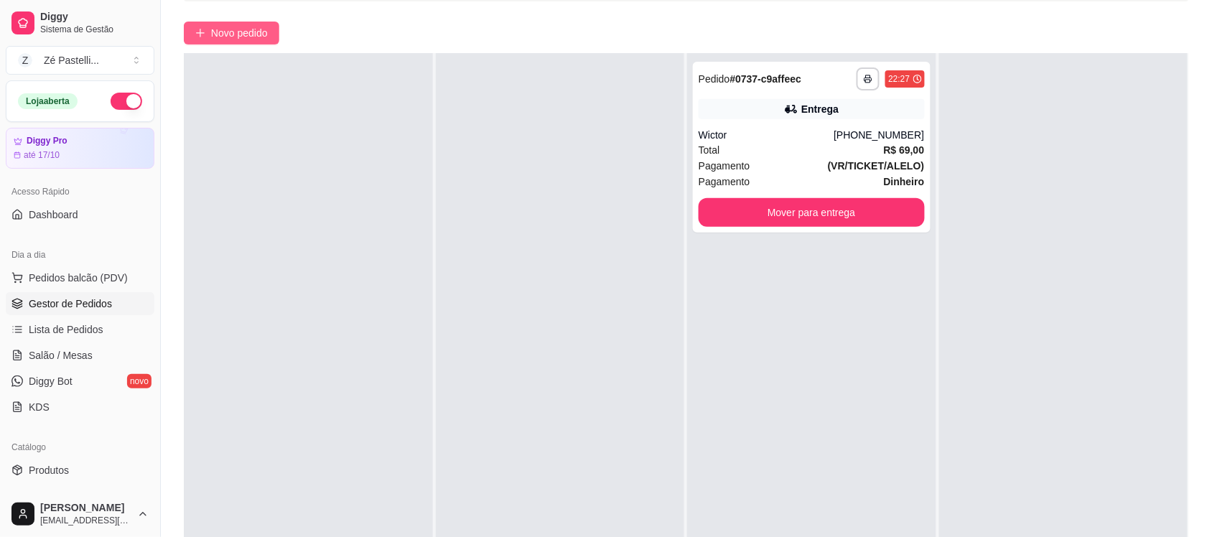
click at [228, 29] on span "Novo pedido" at bounding box center [239, 33] width 57 height 16
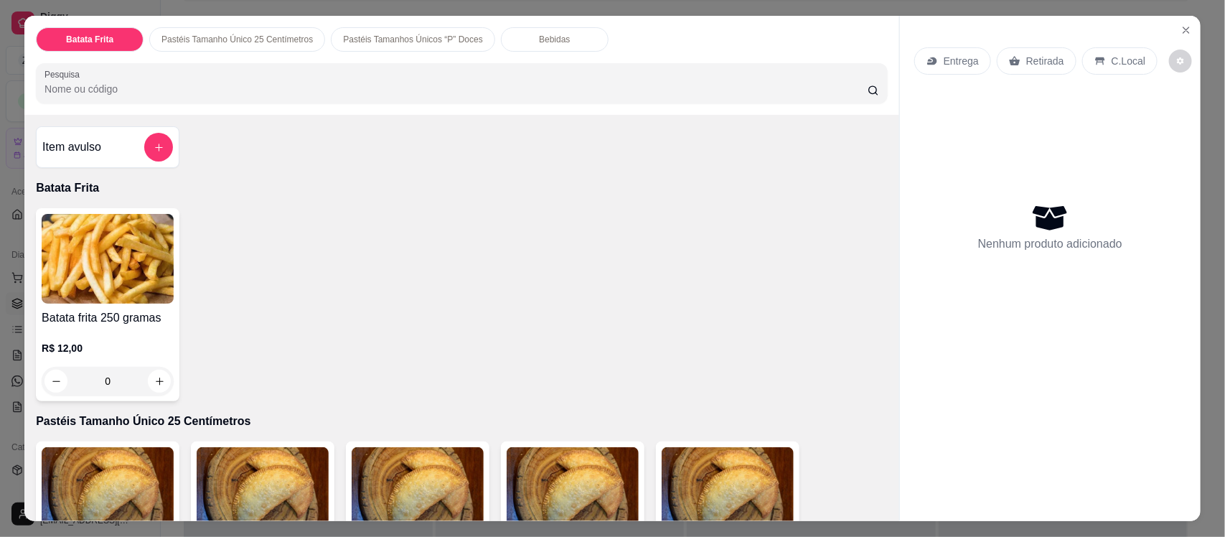
click at [149, 87] on input "Pesquisa" at bounding box center [456, 89] width 823 height 14
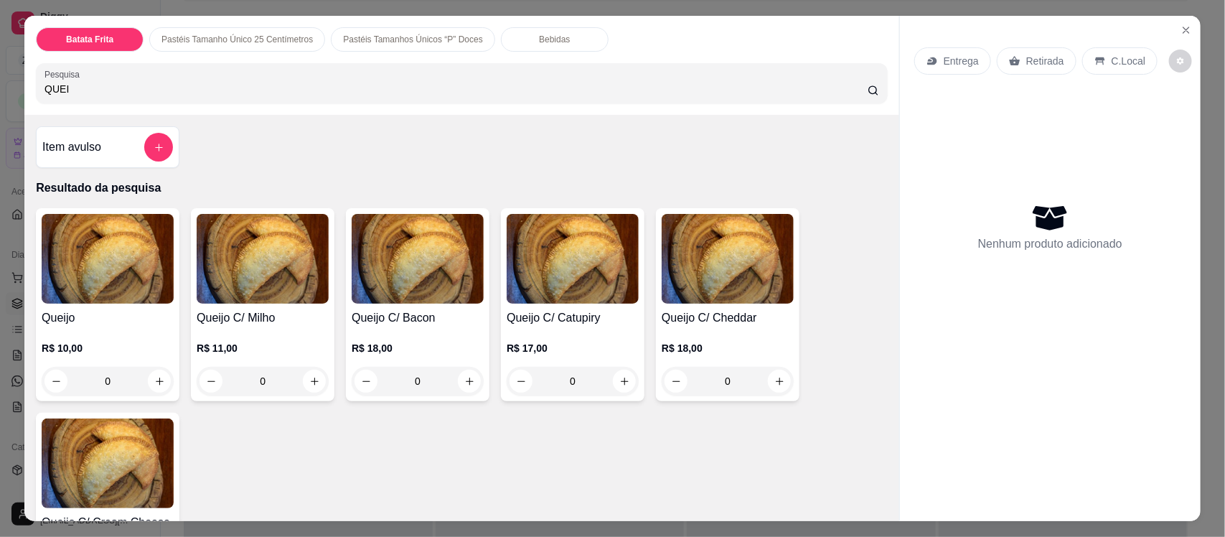
type input "QUEI"
click at [106, 317] on h4 "Queijo" at bounding box center [108, 317] width 132 height 17
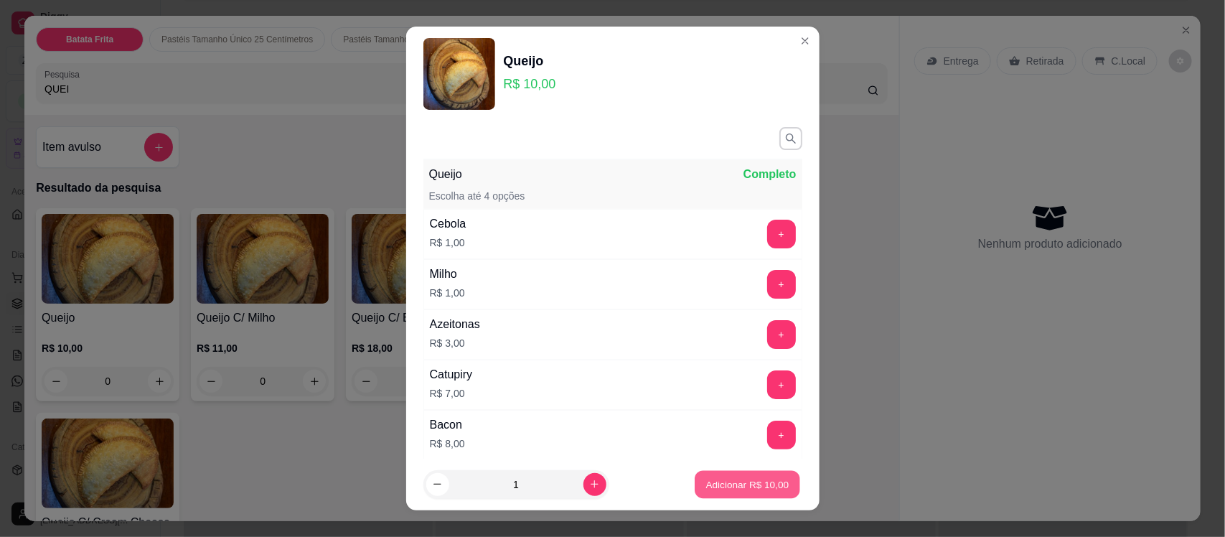
click at [709, 483] on p "Adicionar R$ 10,00" at bounding box center [747, 484] width 83 height 14
type input "1"
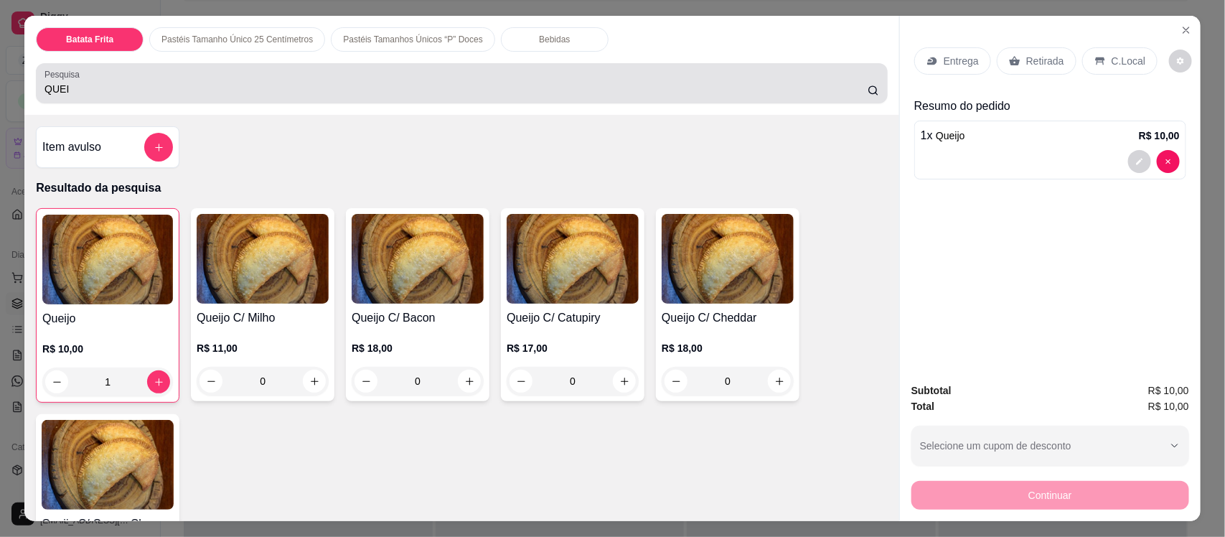
click at [177, 78] on div "QUEI" at bounding box center [462, 83] width 835 height 29
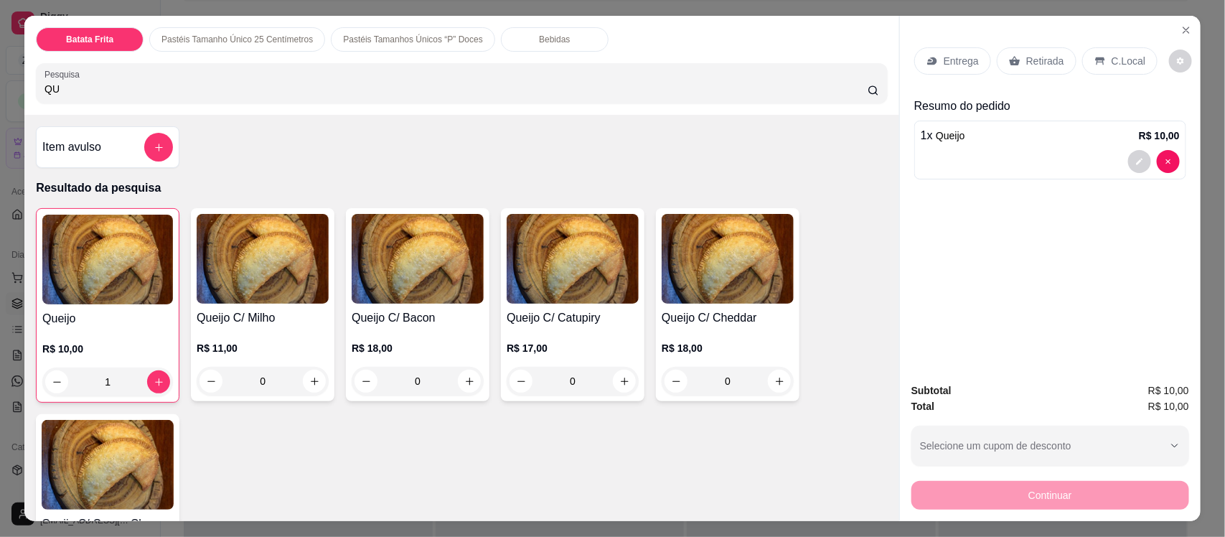
type input "Q"
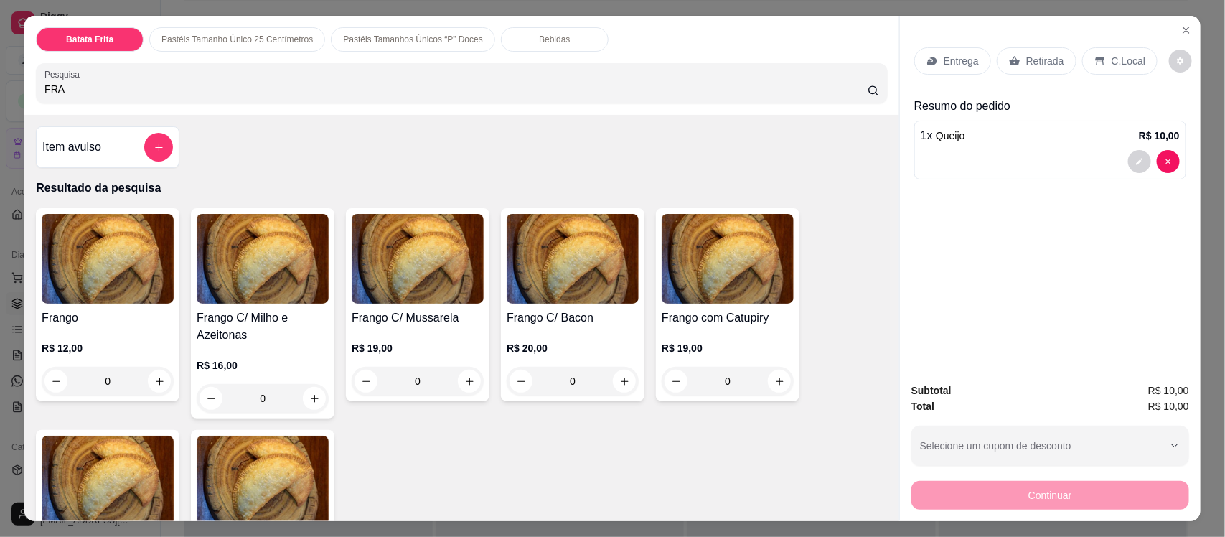
type input "FRA"
click at [155, 384] on div "0" at bounding box center [108, 381] width 132 height 29
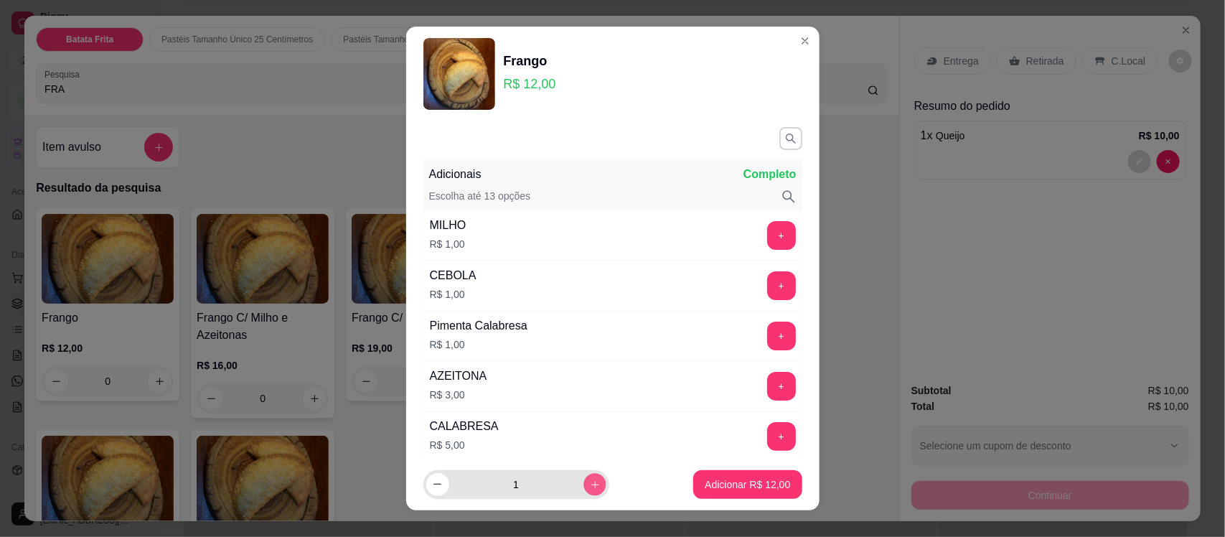
click at [591, 485] on icon "increase-product-quantity" at bounding box center [594, 484] width 7 height 7
type input "2"
click at [719, 487] on p "Adicionar R$ 24,00" at bounding box center [747, 484] width 83 height 14
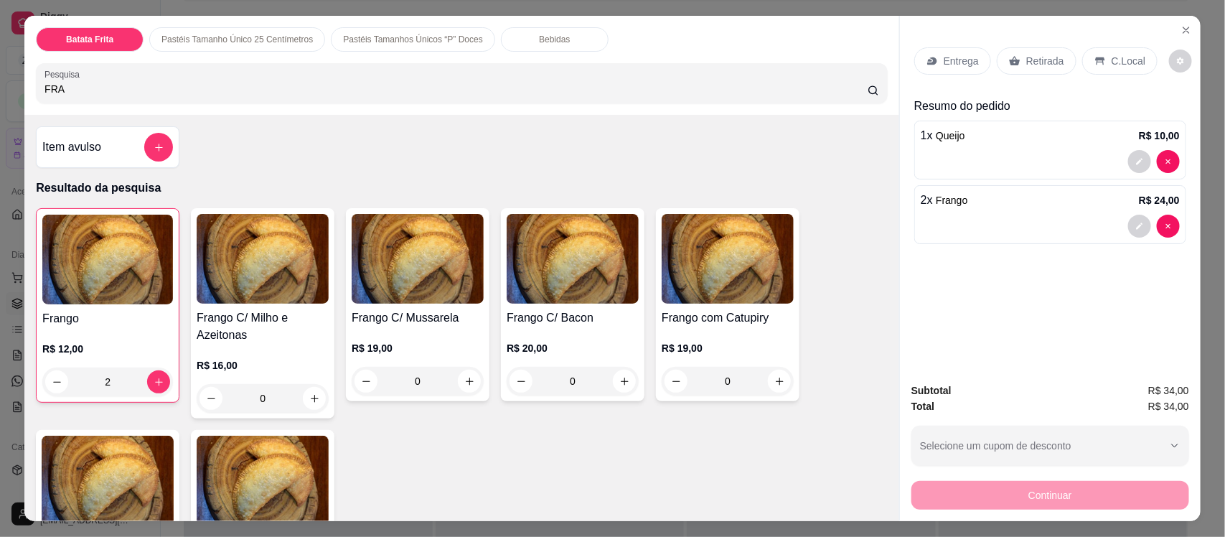
click at [542, 42] on p "Bebidas" at bounding box center [554, 39] width 31 height 11
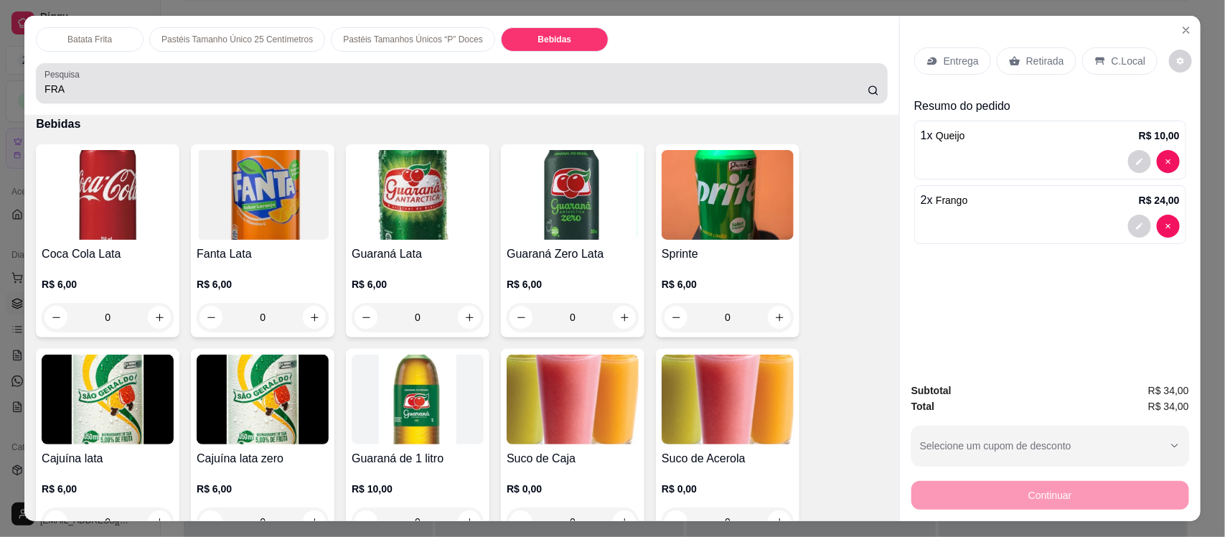
scroll to position [29, 0]
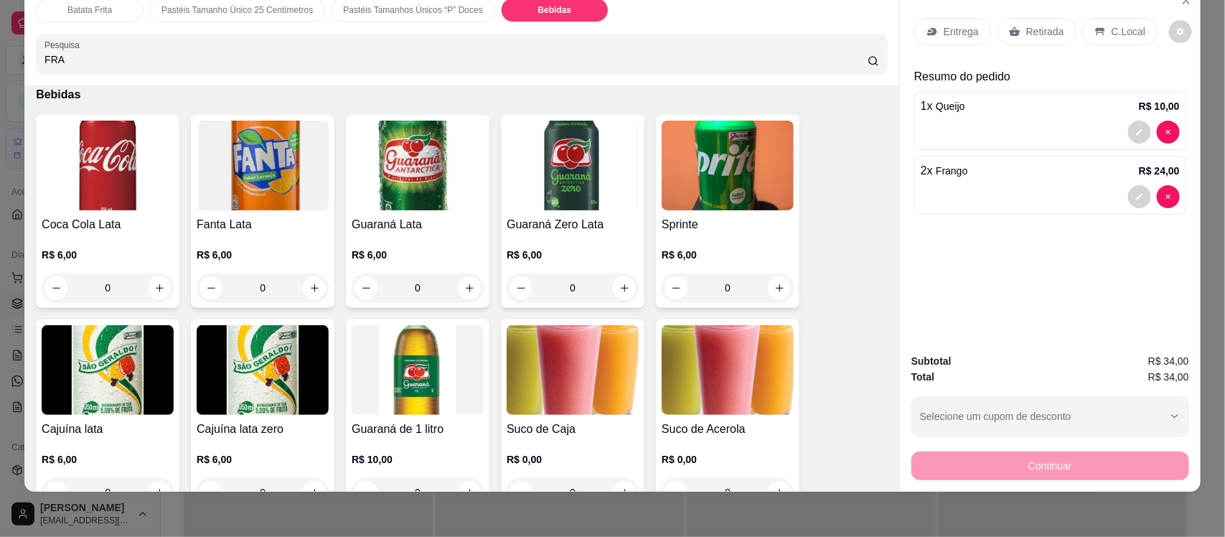
click at [105, 386] on img at bounding box center [108, 370] width 132 height 90
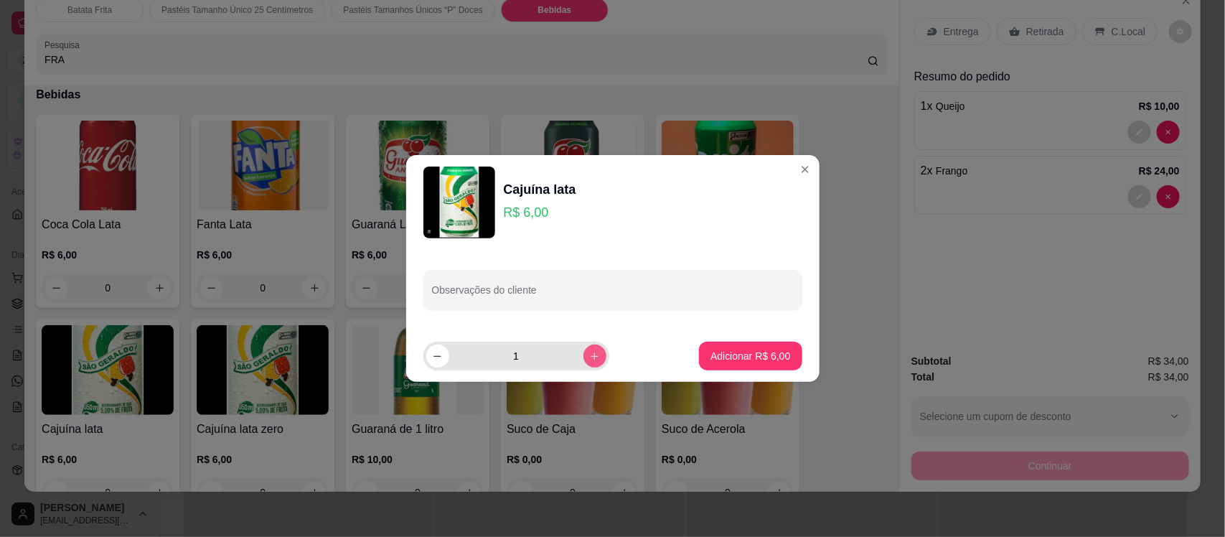
click at [589, 352] on icon "increase-product-quantity" at bounding box center [594, 356] width 11 height 11
click at [711, 352] on p "Adicionar R$ 12,00" at bounding box center [747, 356] width 83 height 14
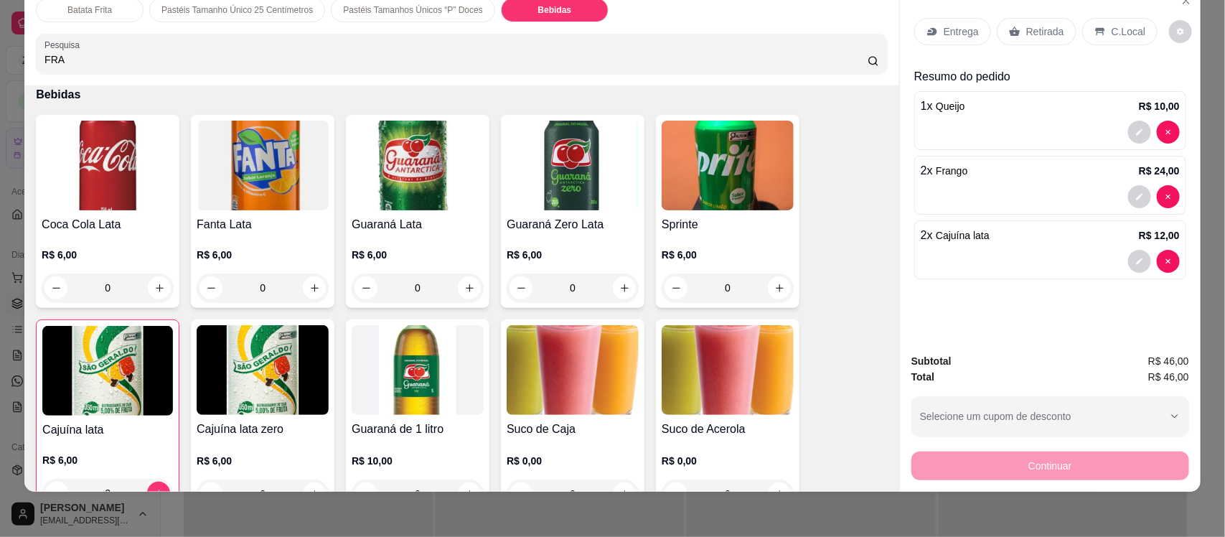
click at [960, 29] on p "Entrega" at bounding box center [961, 31] width 35 height 14
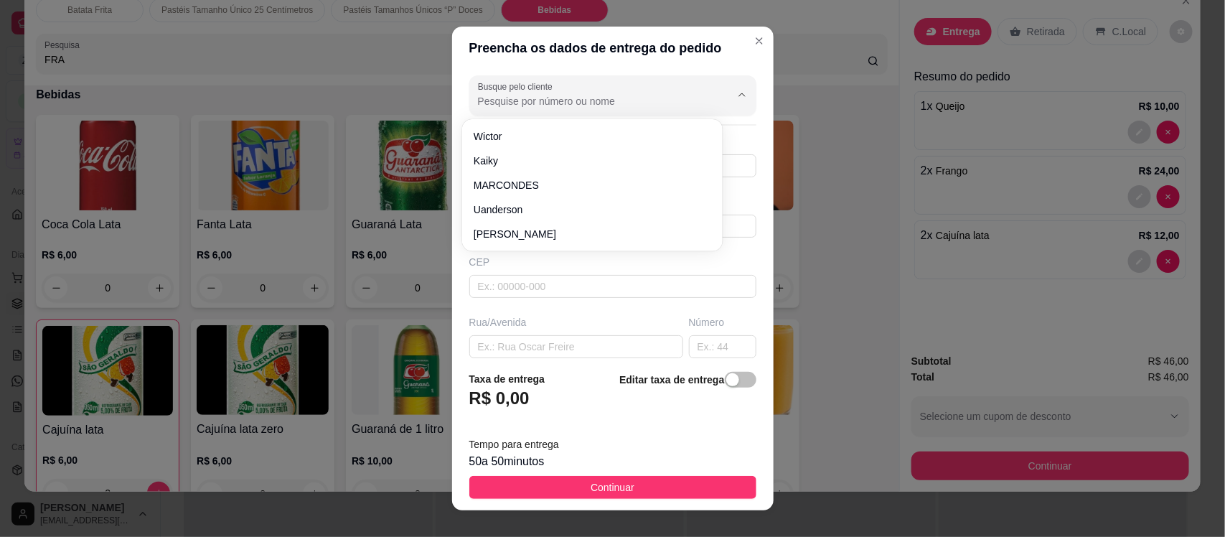
click at [497, 105] on input "Busque pelo cliente" at bounding box center [593, 101] width 230 height 14
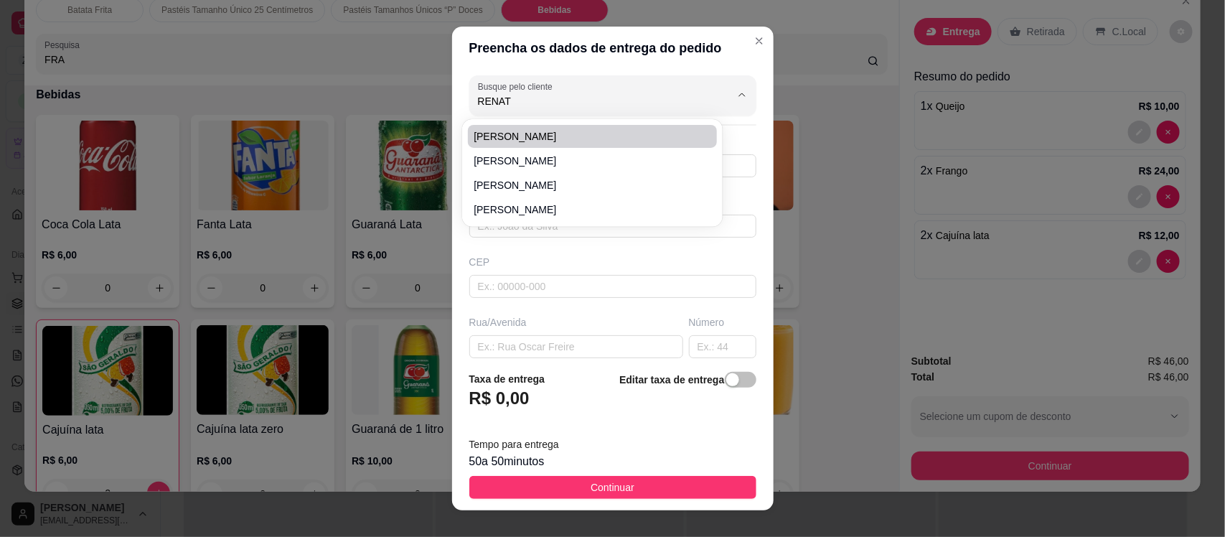
click at [512, 134] on span "[PERSON_NAME]" at bounding box center [585, 136] width 223 height 14
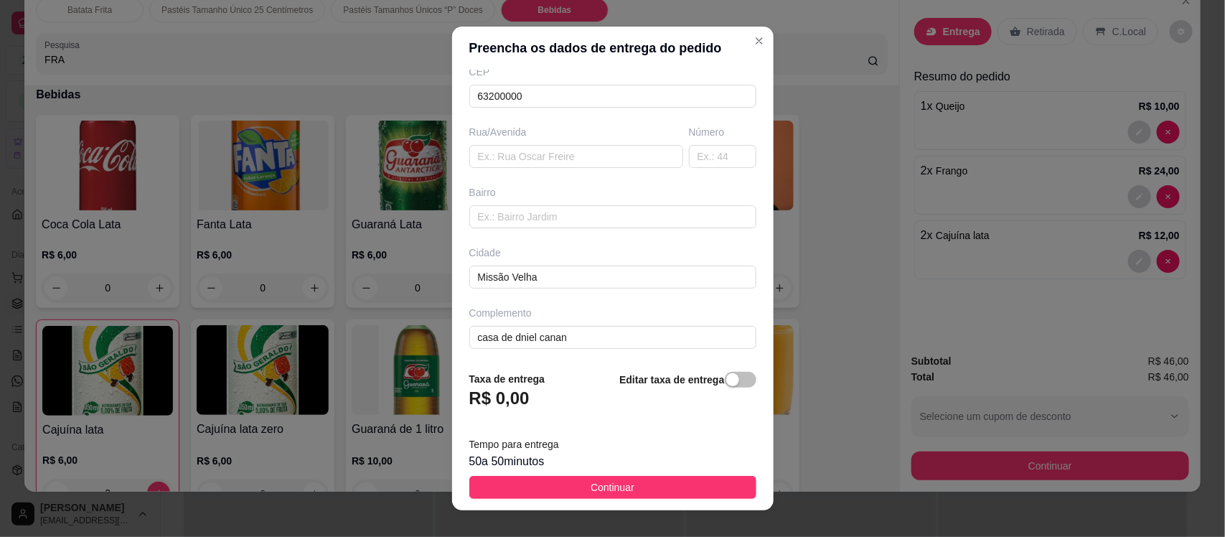
scroll to position [196, 0]
click at [576, 482] on button "Continuar" at bounding box center [612, 487] width 287 height 23
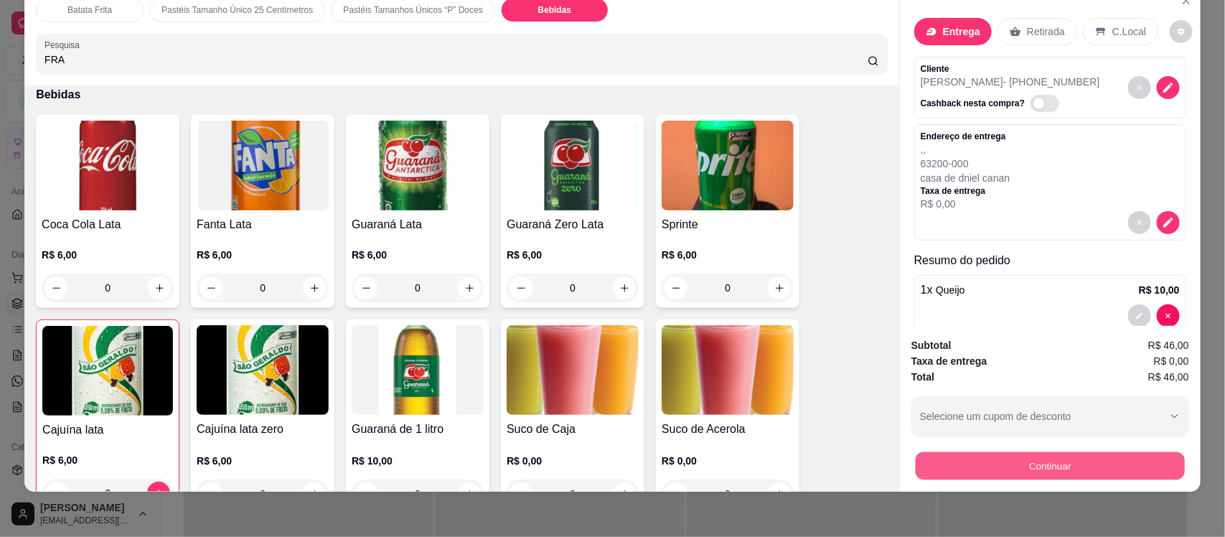
click at [930, 458] on button "Continuar" at bounding box center [1050, 466] width 269 height 28
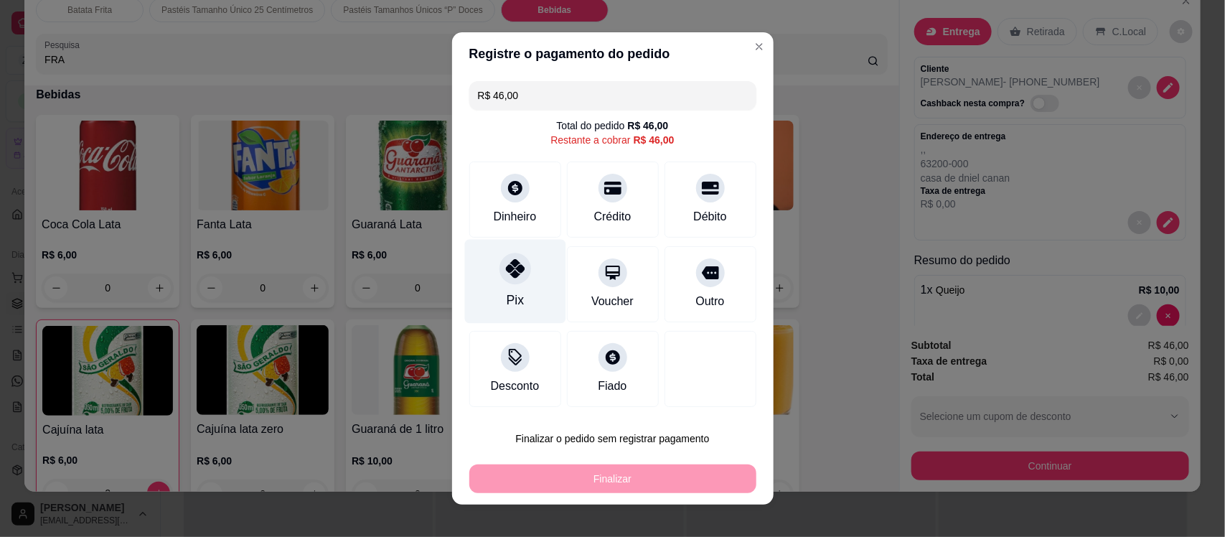
click at [522, 292] on div "Pix" at bounding box center [514, 282] width 101 height 84
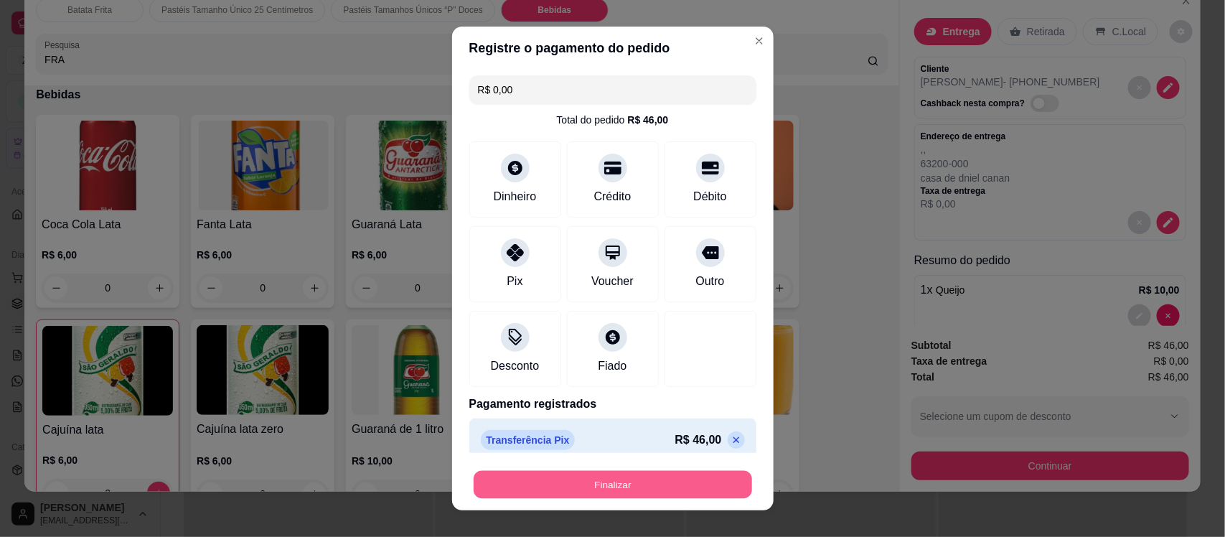
click at [553, 490] on button "Finalizar" at bounding box center [613, 484] width 279 height 28
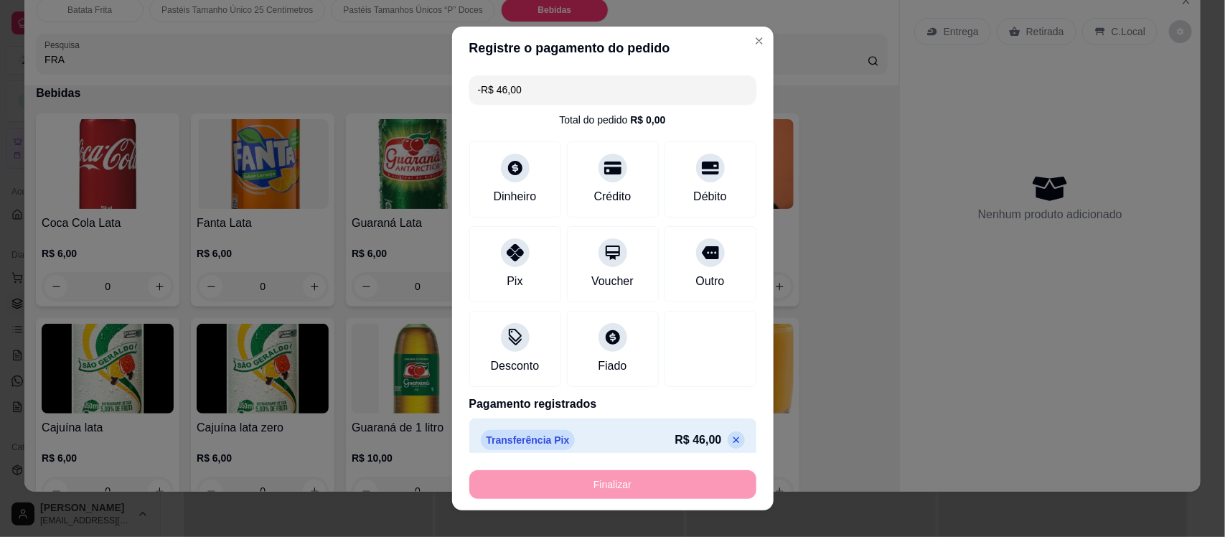
scroll to position [2976, 0]
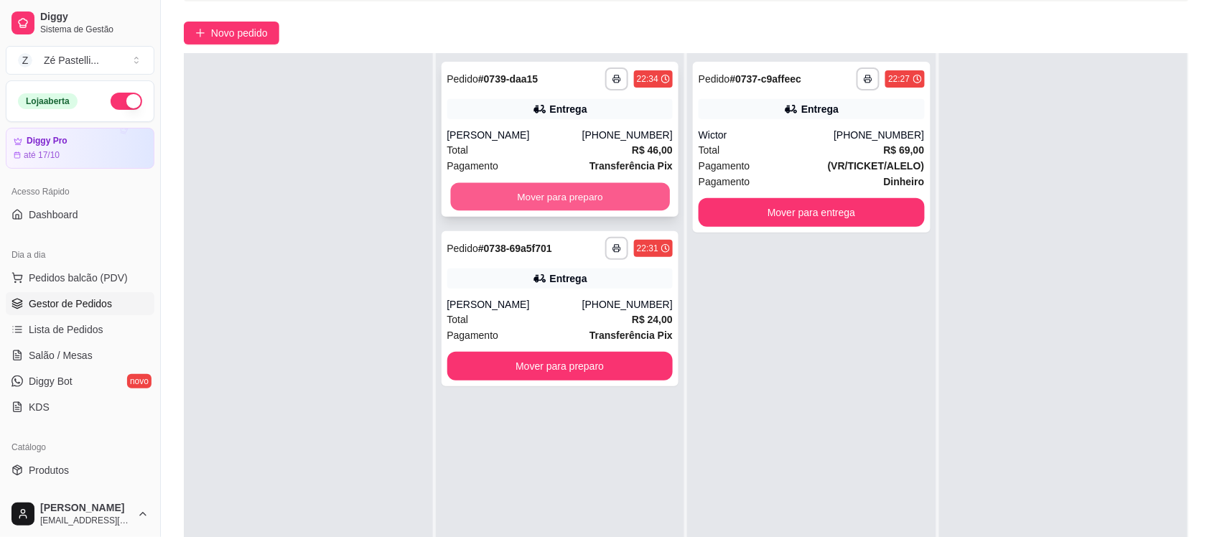
click at [506, 200] on button "Mover para preparo" at bounding box center [559, 197] width 219 height 28
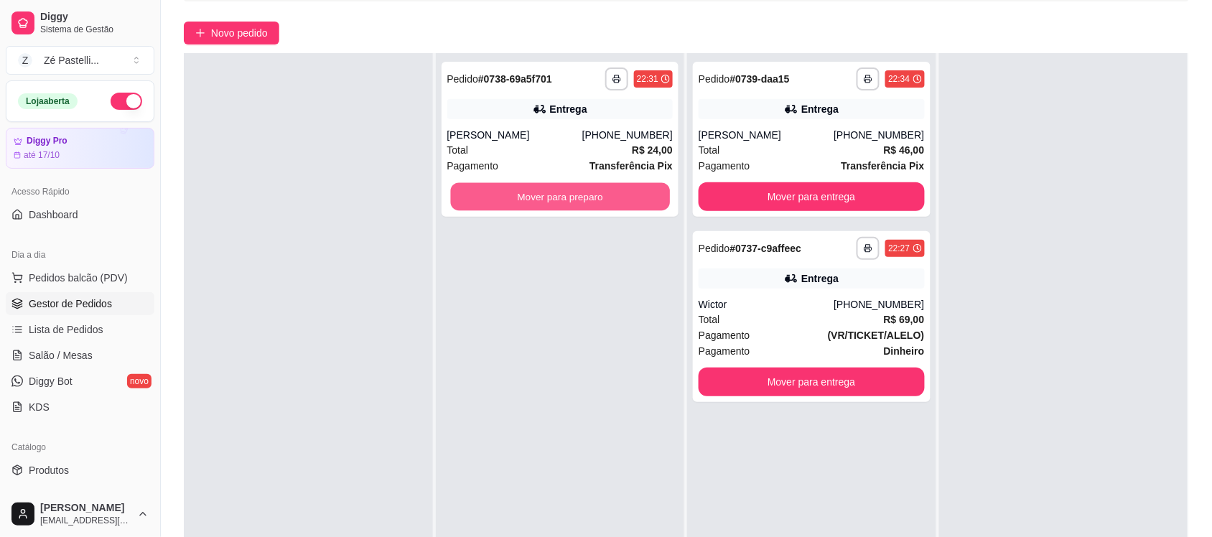
click at [506, 200] on button "Mover para preparo" at bounding box center [559, 197] width 219 height 28
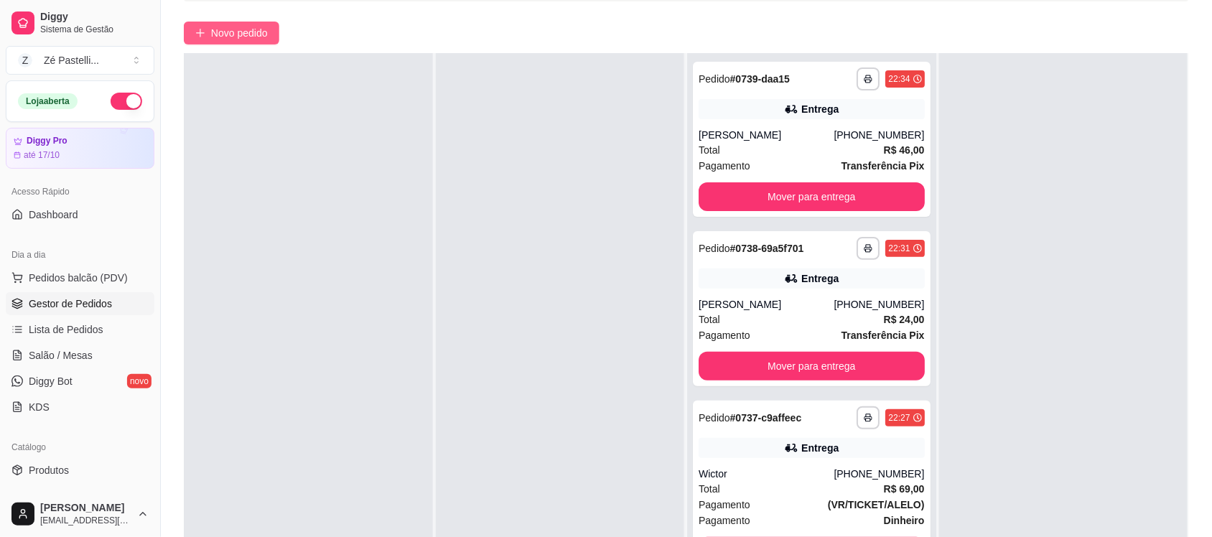
click at [243, 33] on span "Novo pedido" at bounding box center [239, 33] width 57 height 16
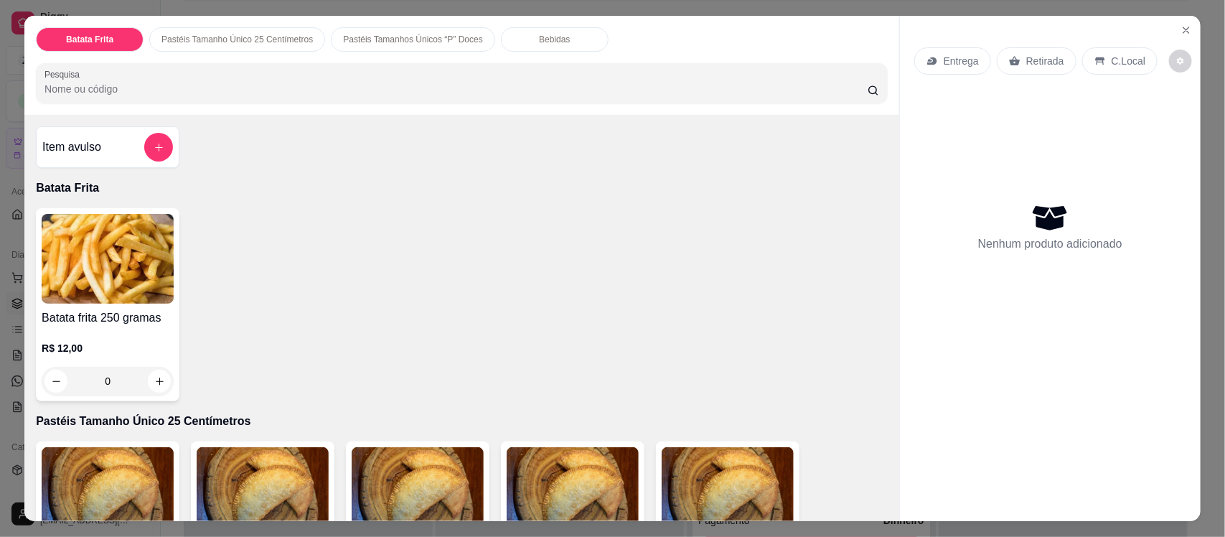
click at [226, 87] on input "Pesquisa" at bounding box center [456, 89] width 823 height 14
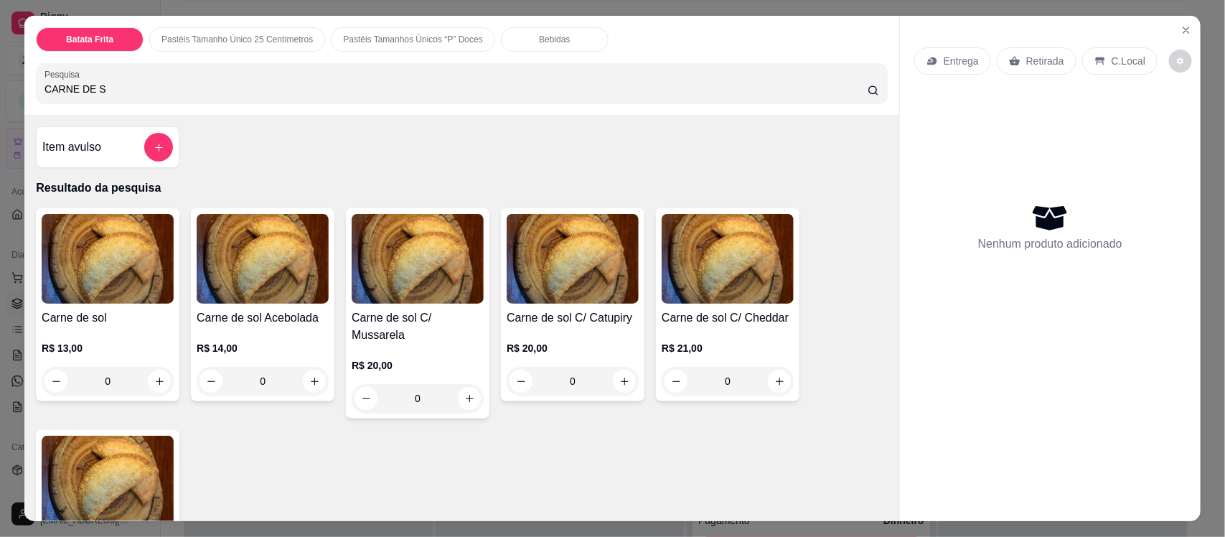
click at [147, 462] on img at bounding box center [108, 481] width 132 height 90
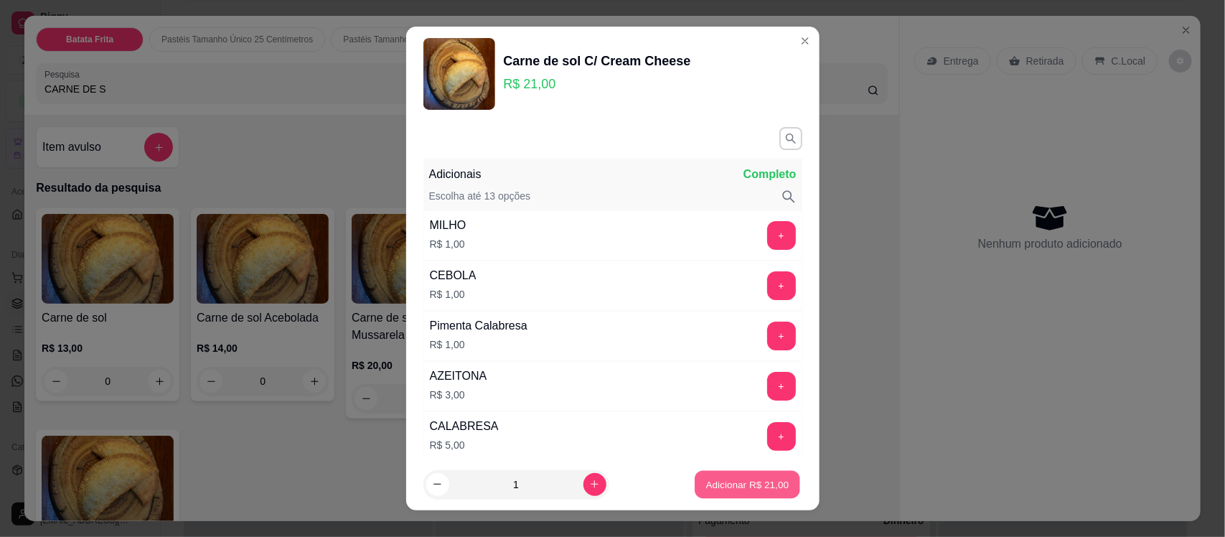
click at [750, 485] on p "Adicionar R$ 21,00" at bounding box center [747, 484] width 83 height 14
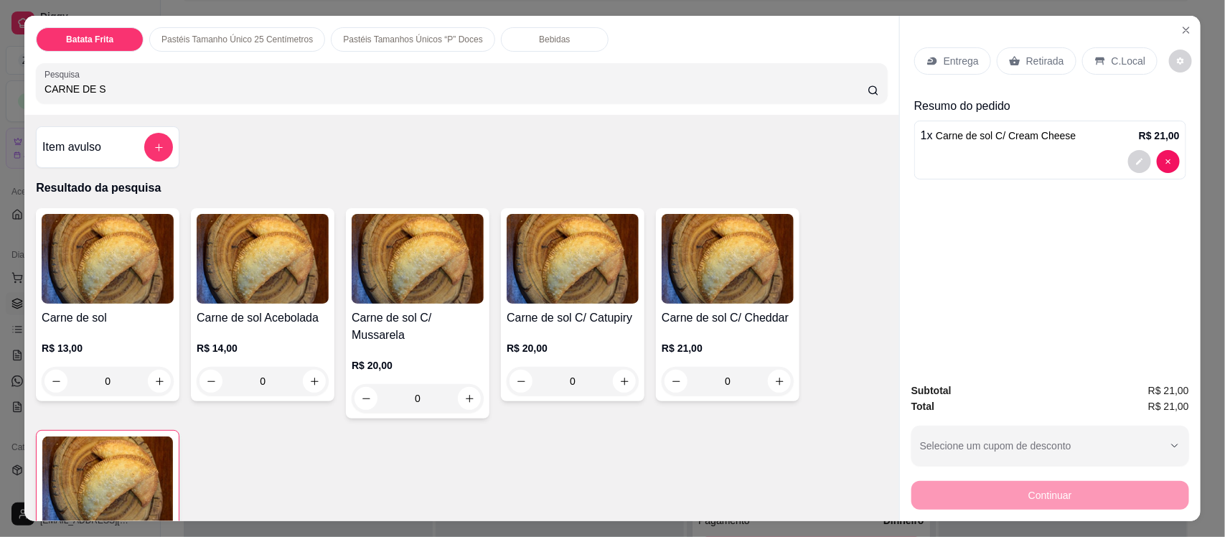
click at [548, 39] on p "Bebidas" at bounding box center [554, 39] width 31 height 11
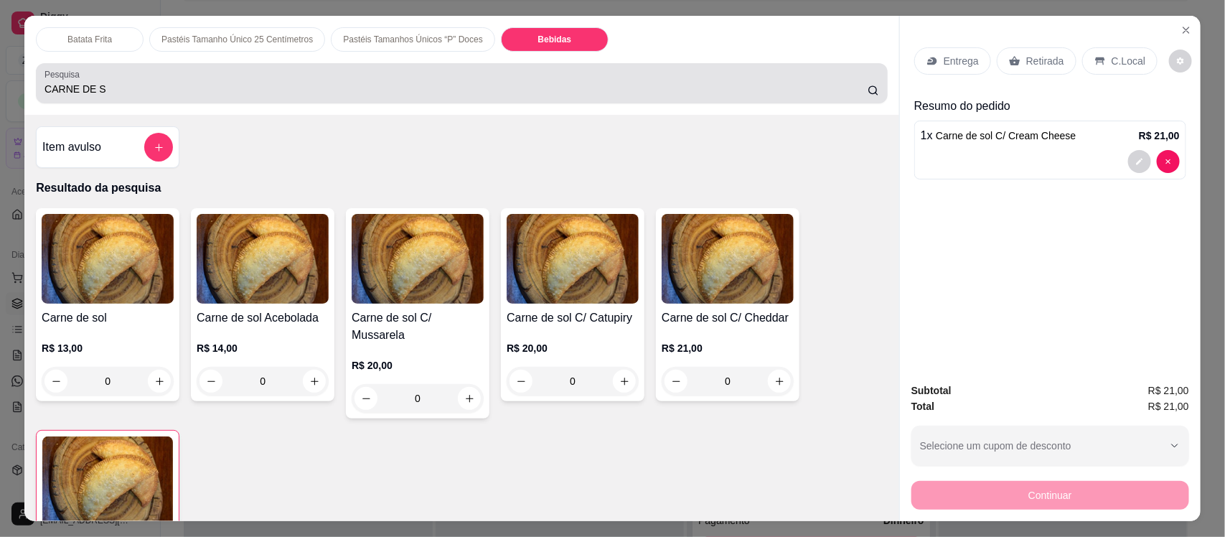
scroll to position [29, 0]
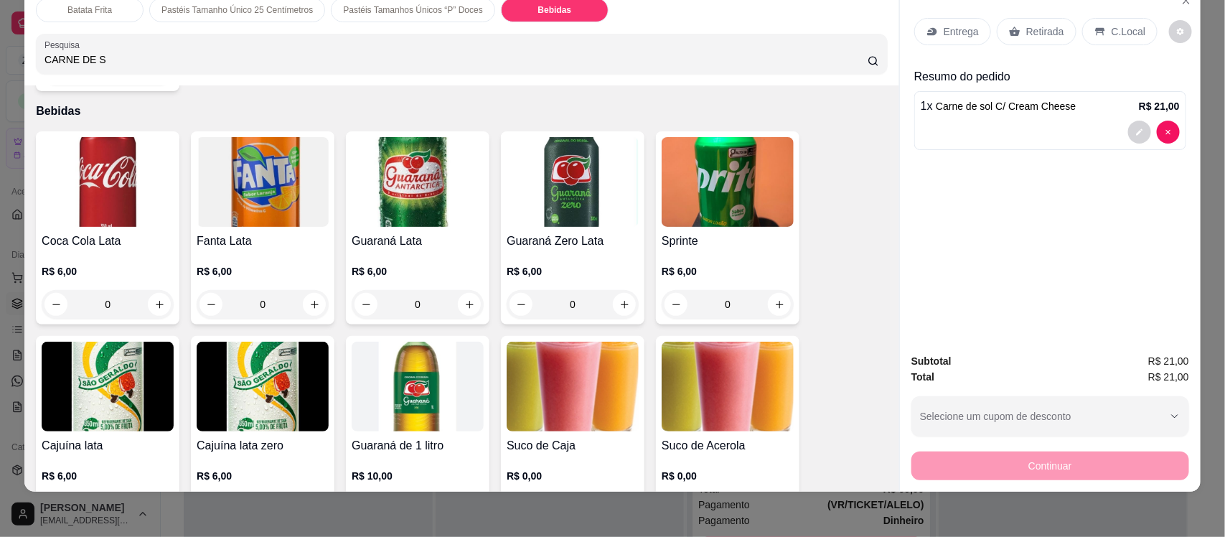
click at [410, 192] on img at bounding box center [418, 182] width 132 height 90
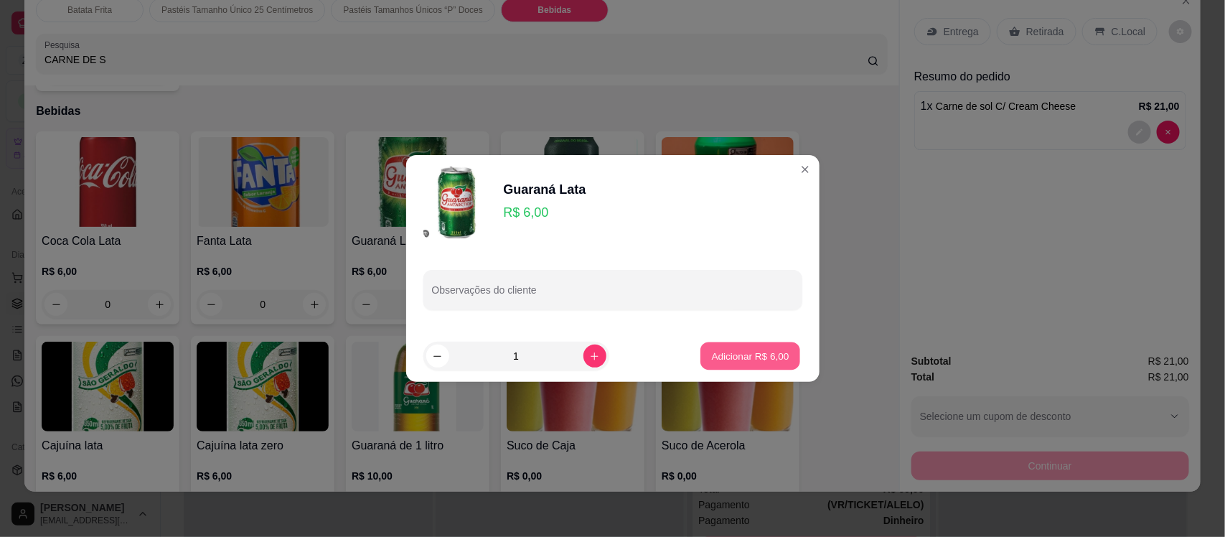
click at [765, 353] on p "Adicionar R$ 6,00" at bounding box center [751, 356] width 78 height 14
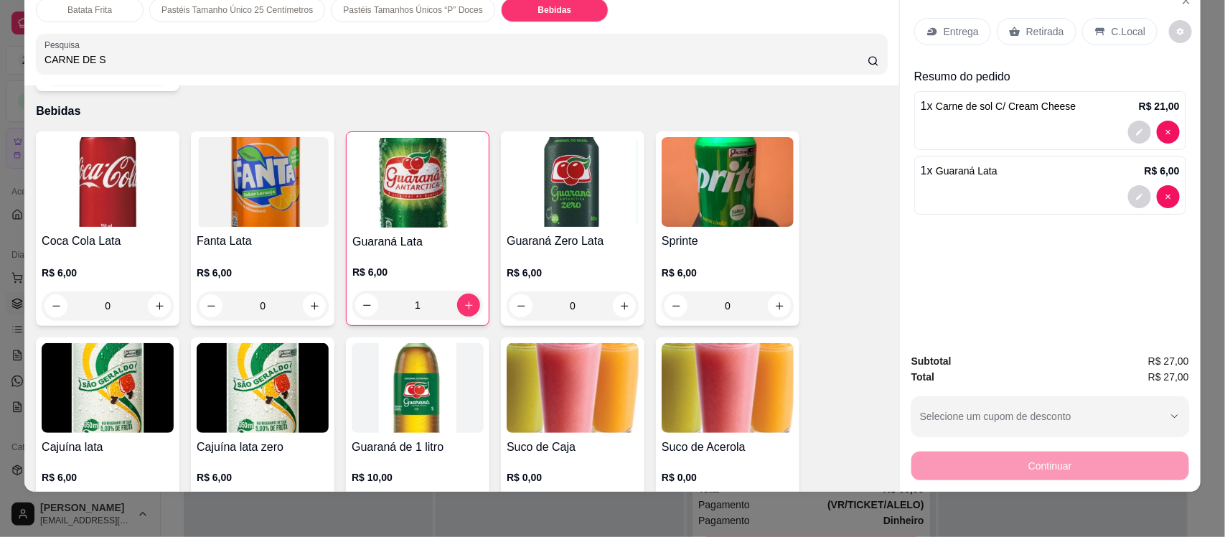
click at [944, 33] on p "Entrega" at bounding box center [961, 31] width 35 height 14
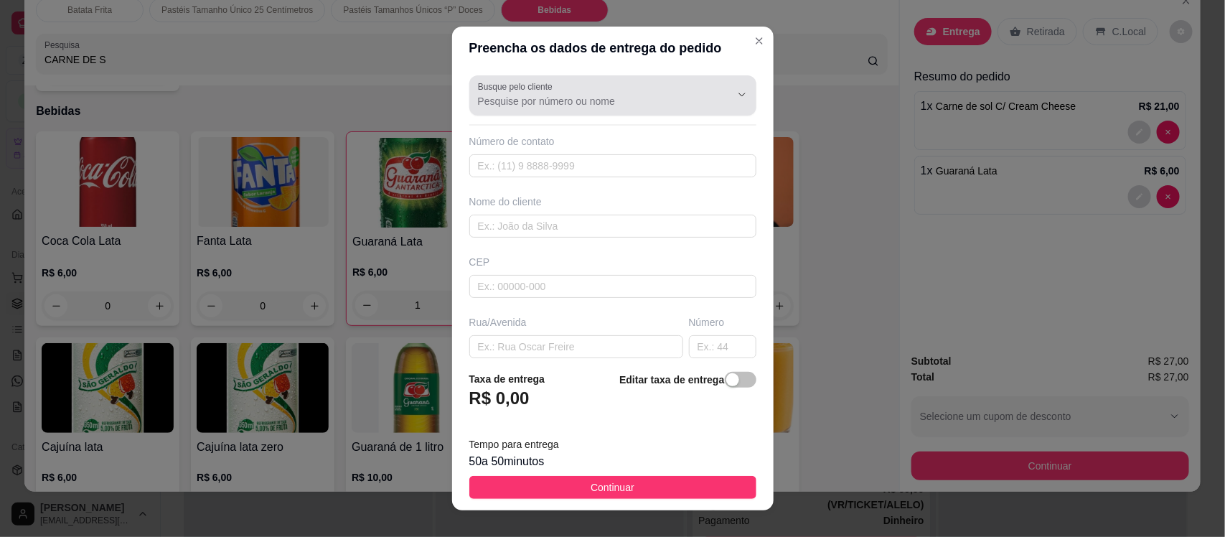
click at [672, 90] on div at bounding box center [613, 95] width 270 height 29
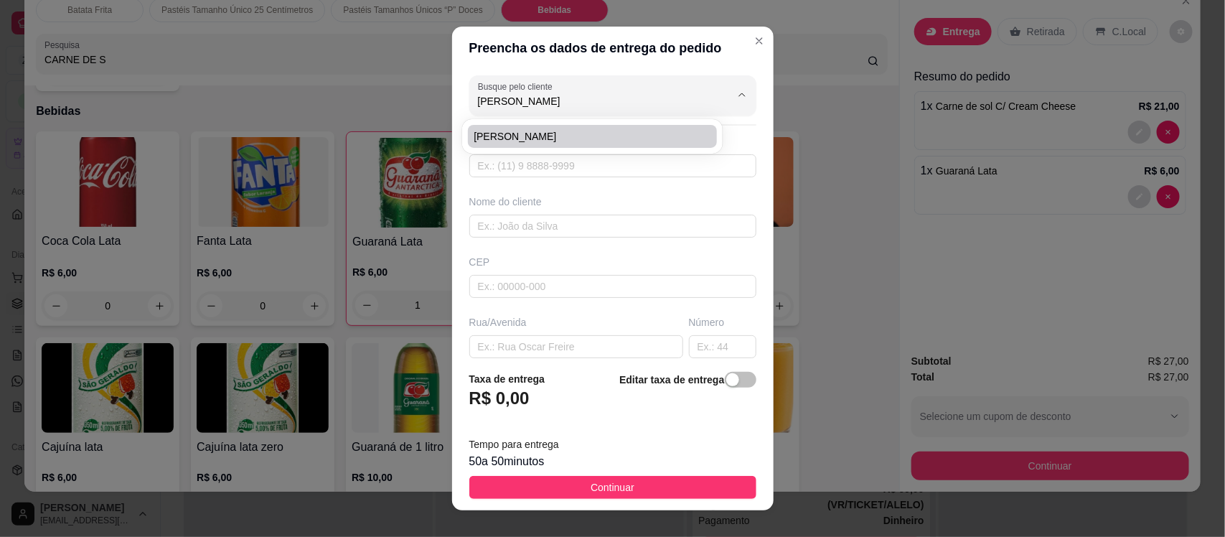
click at [564, 141] on span "[PERSON_NAME]" at bounding box center [585, 136] width 223 height 14
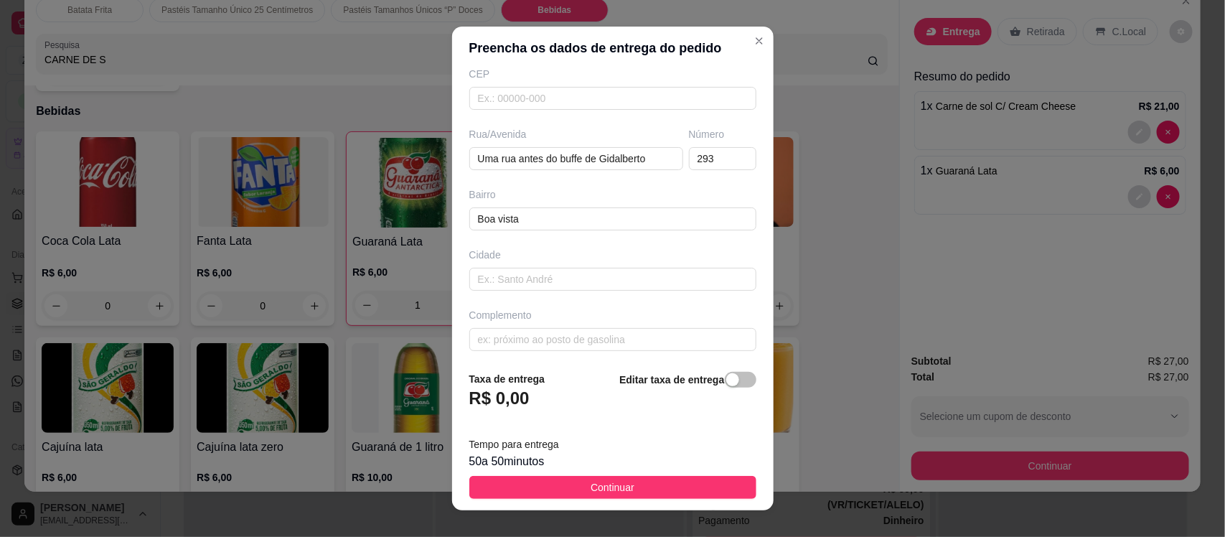
scroll to position [196, 0]
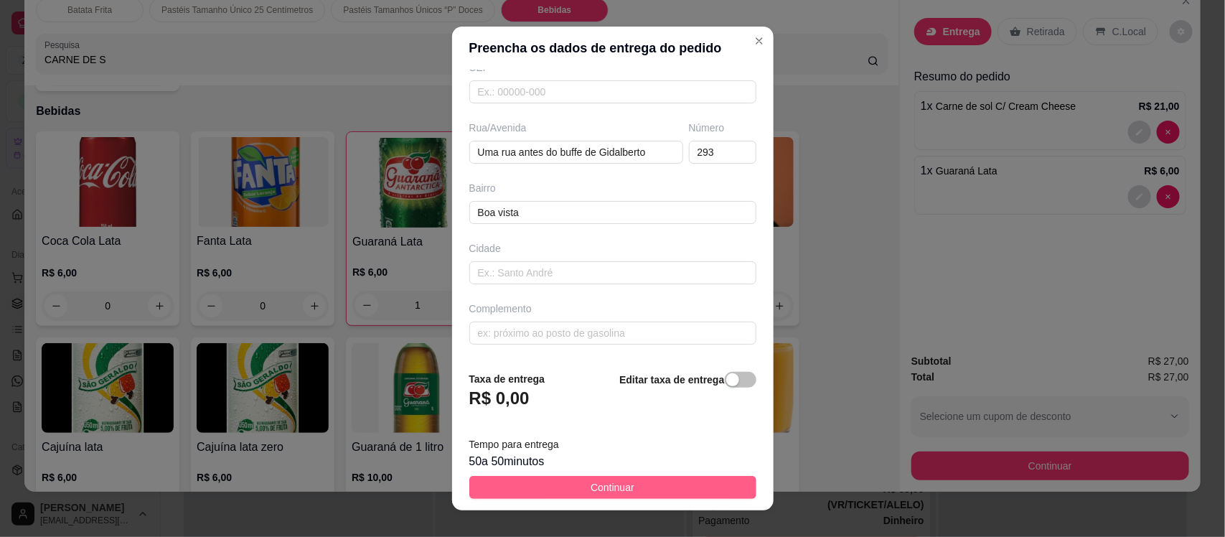
click at [680, 485] on button "Continuar" at bounding box center [612, 487] width 287 height 23
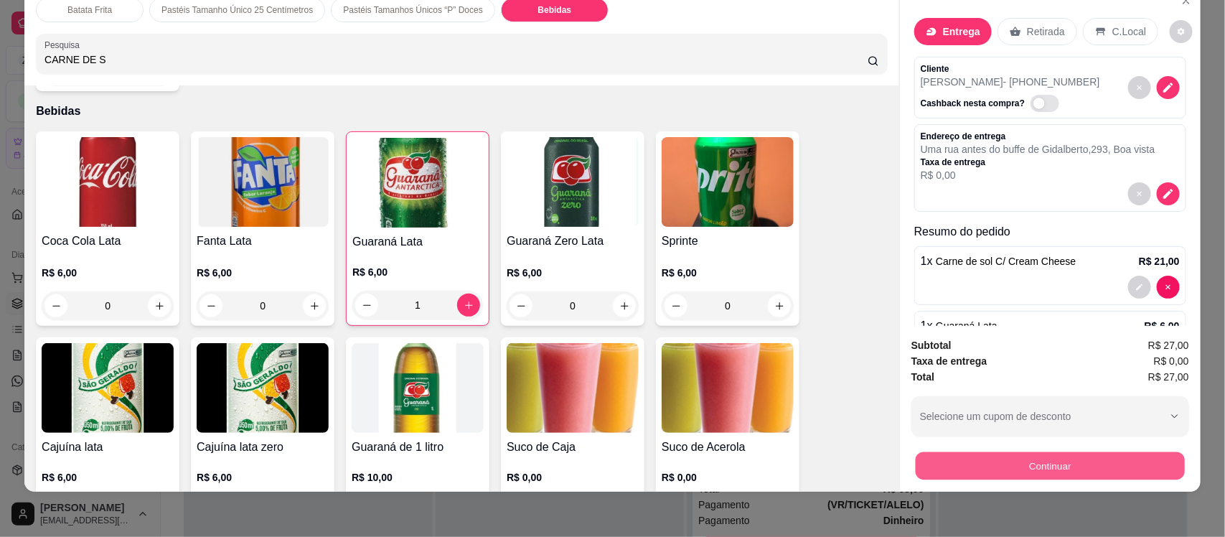
click at [1002, 457] on button "Continuar" at bounding box center [1050, 466] width 269 height 28
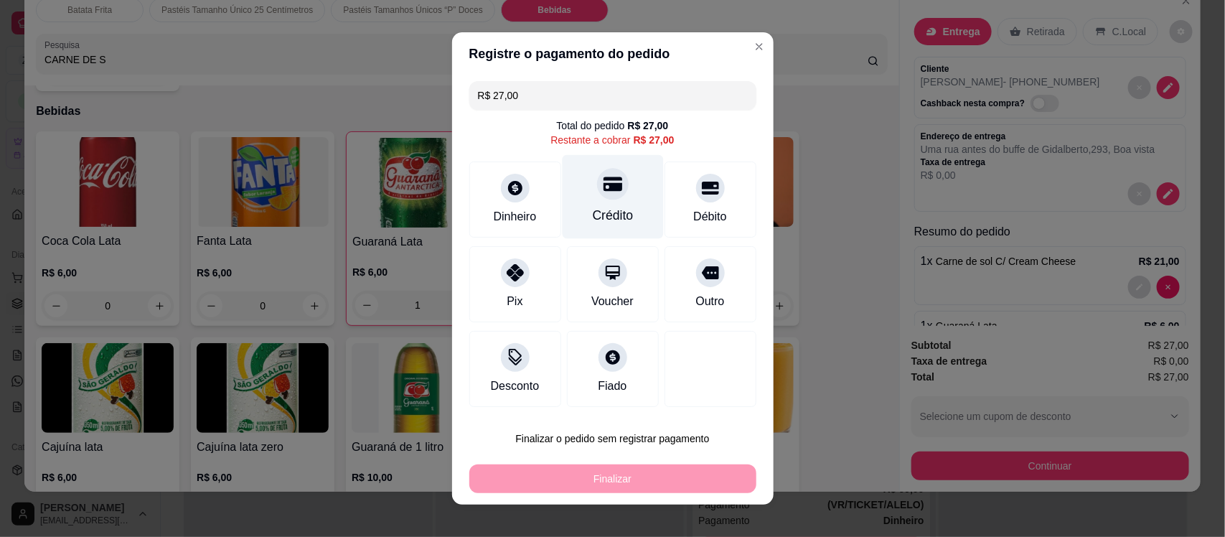
click at [601, 202] on div "Crédito" at bounding box center [612, 197] width 101 height 84
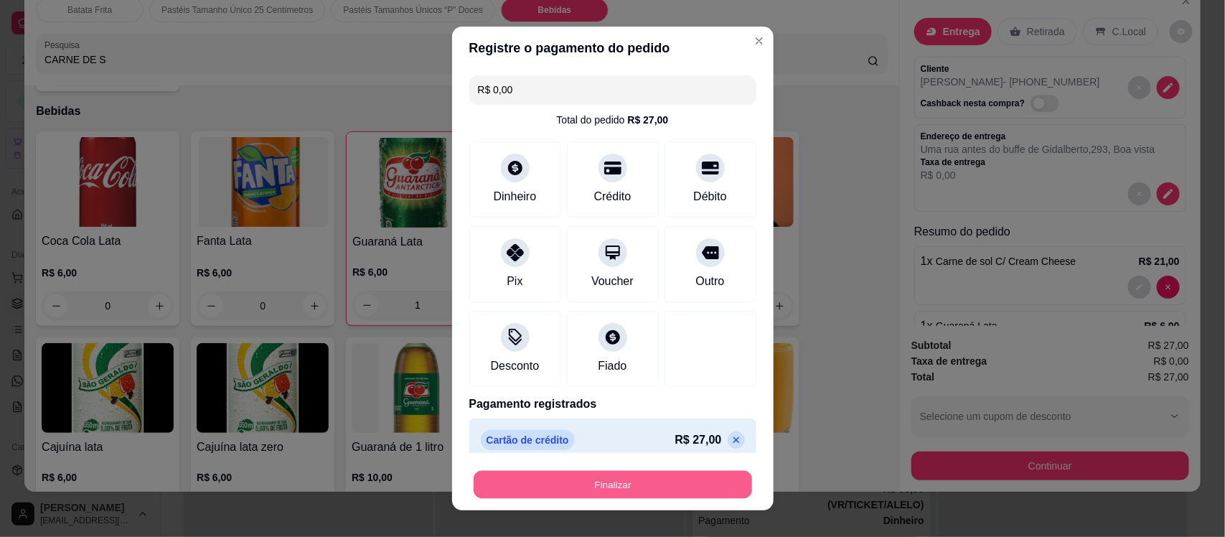
click at [603, 483] on button "Finalizar" at bounding box center [613, 484] width 279 height 28
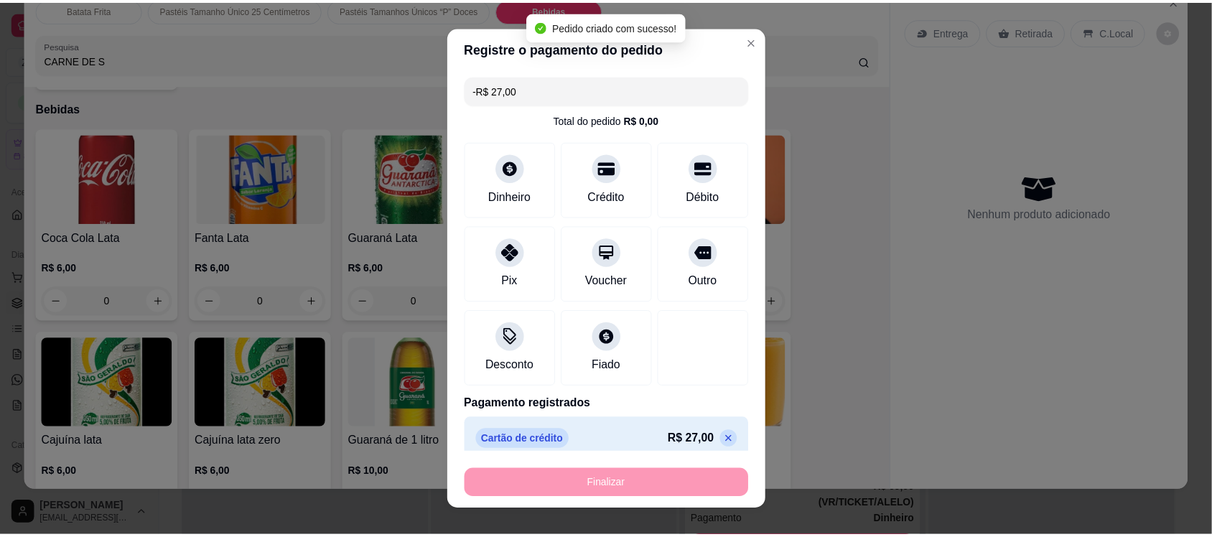
scroll to position [2959, 0]
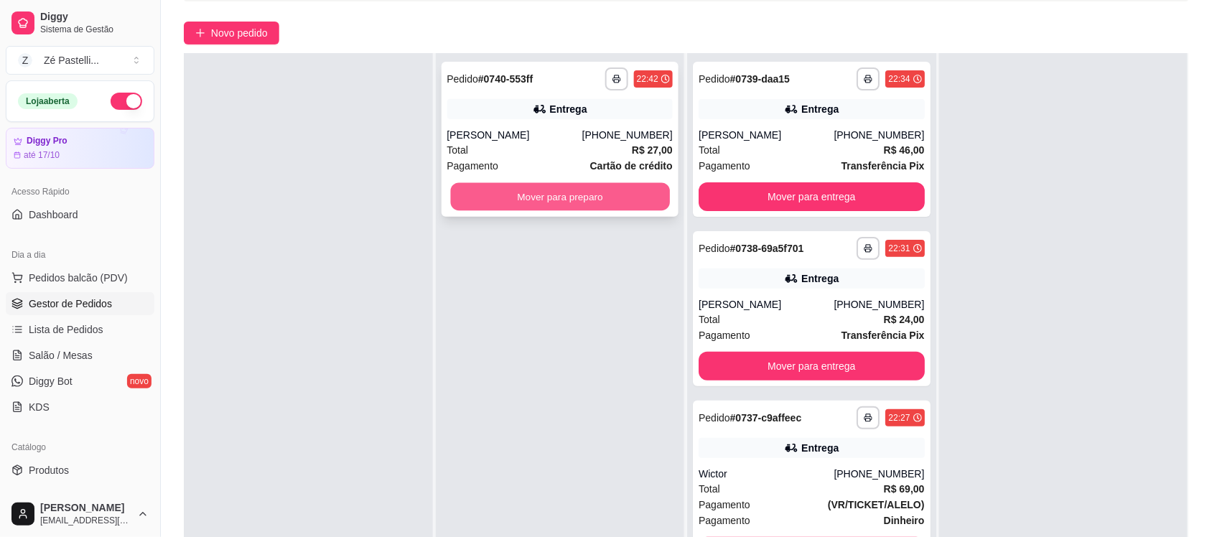
click at [538, 202] on button "Mover para preparo" at bounding box center [559, 197] width 219 height 28
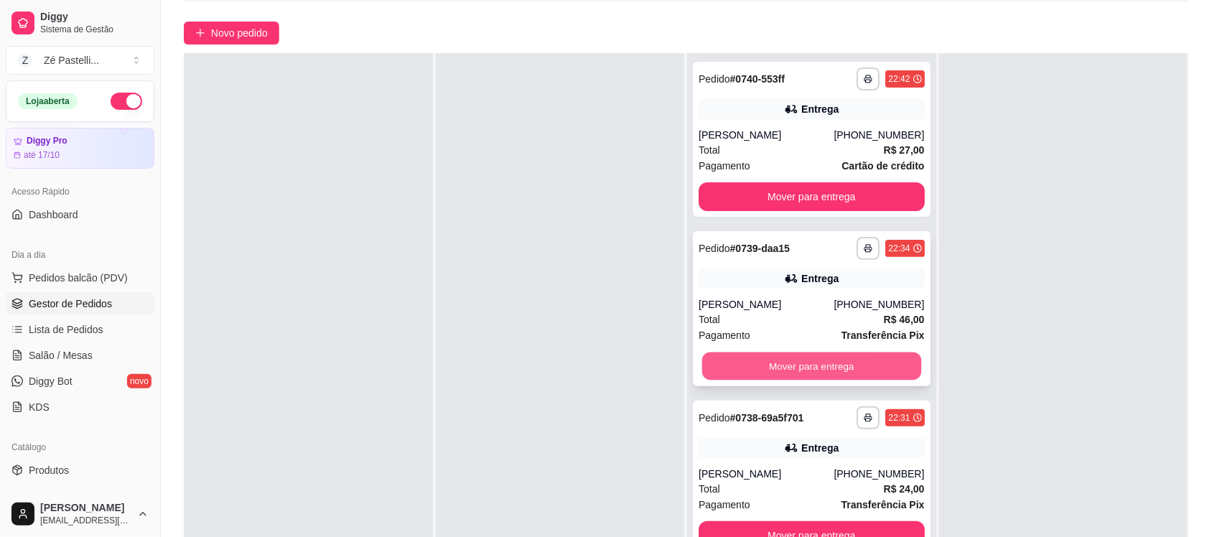
click at [754, 363] on button "Mover para entrega" at bounding box center [811, 366] width 219 height 28
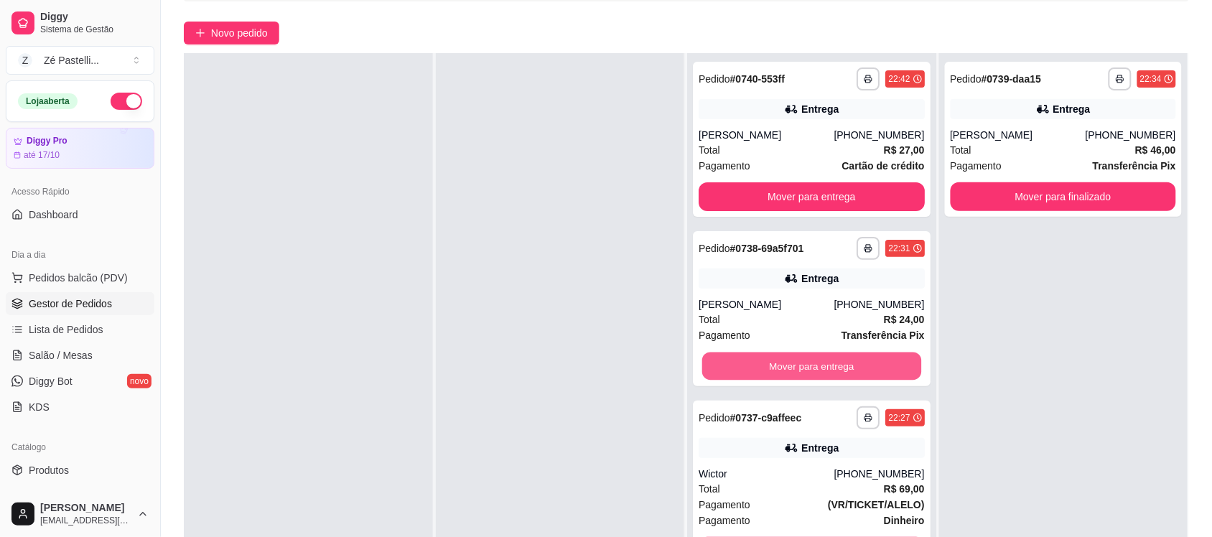
click at [754, 363] on button "Mover para entrega" at bounding box center [811, 366] width 219 height 28
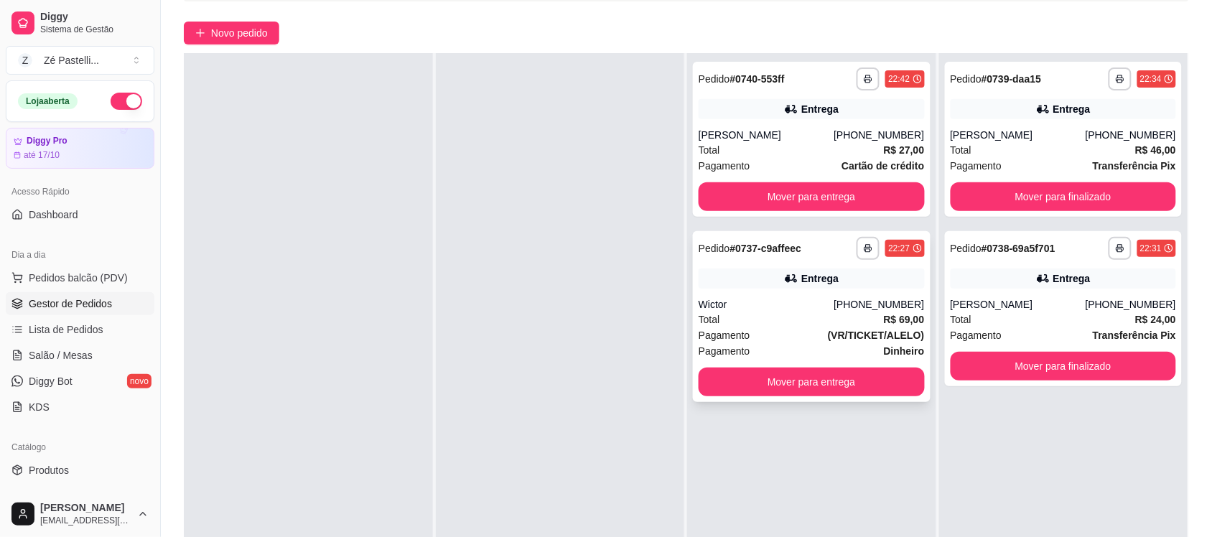
click at [826, 378] on button "Mover para entrega" at bounding box center [812, 382] width 226 height 29
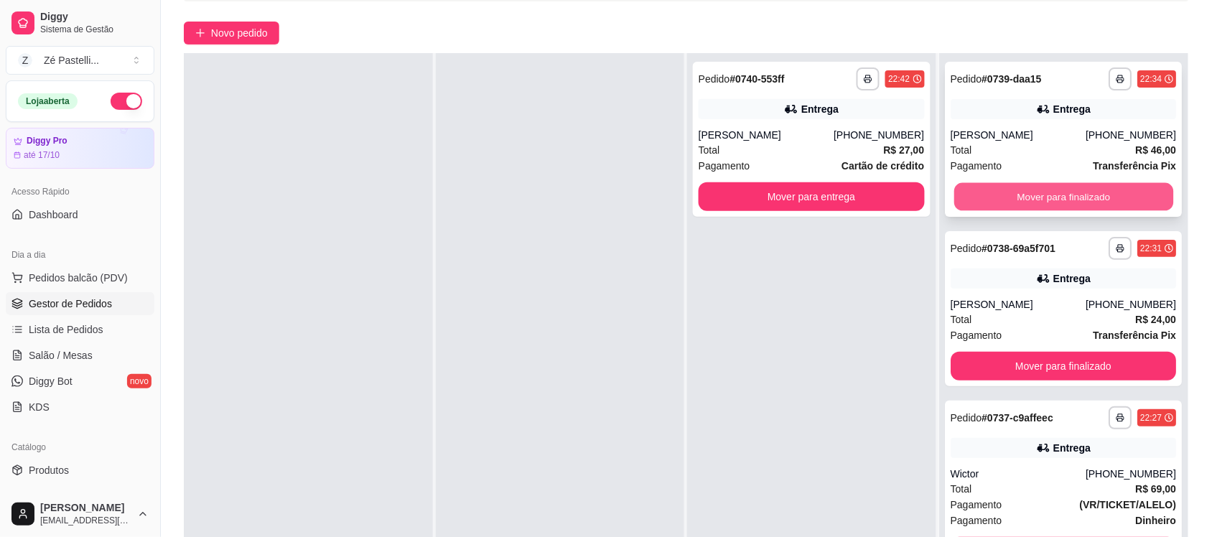
click at [1024, 191] on button "Mover para finalizado" at bounding box center [1062, 197] width 219 height 28
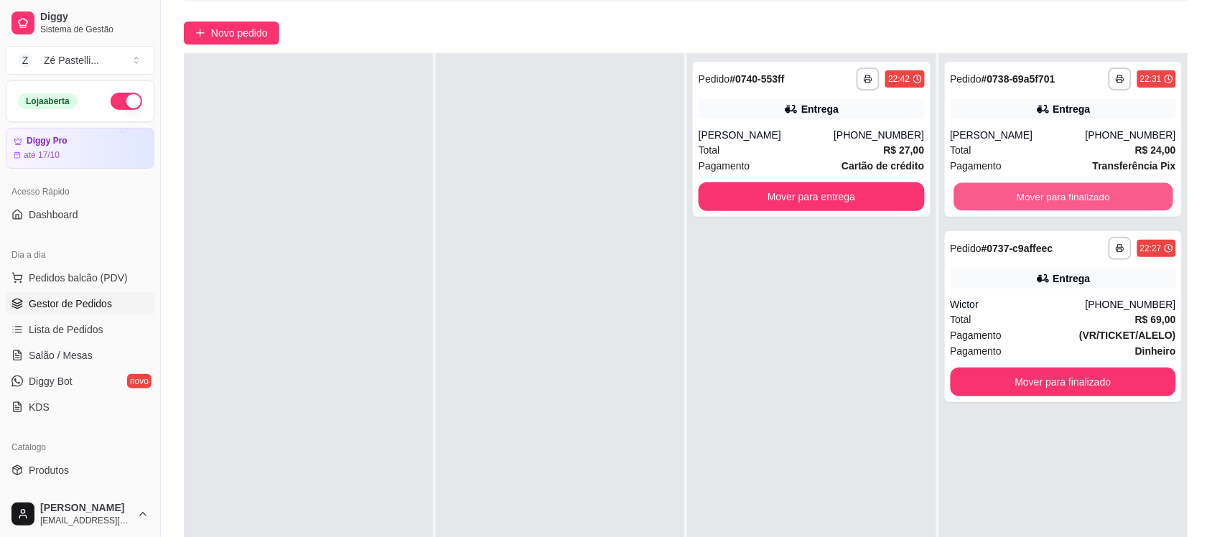
click at [1024, 191] on button "Mover para finalizado" at bounding box center [1062, 197] width 219 height 28
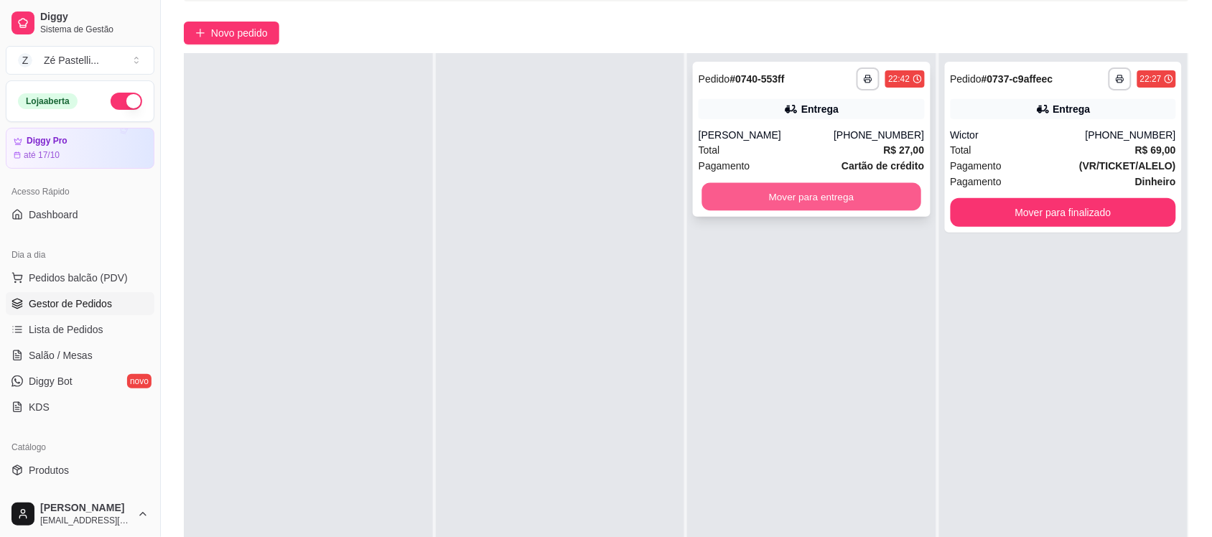
click at [830, 198] on button "Mover para entrega" at bounding box center [811, 197] width 219 height 28
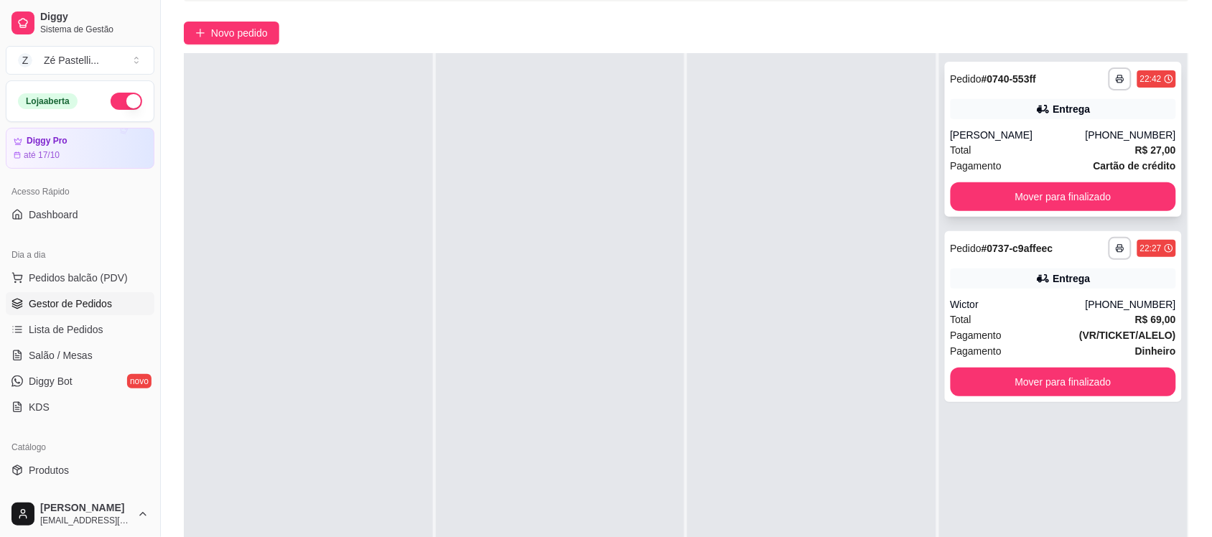
click at [984, 194] on button "Mover para finalizado" at bounding box center [1063, 196] width 226 height 29
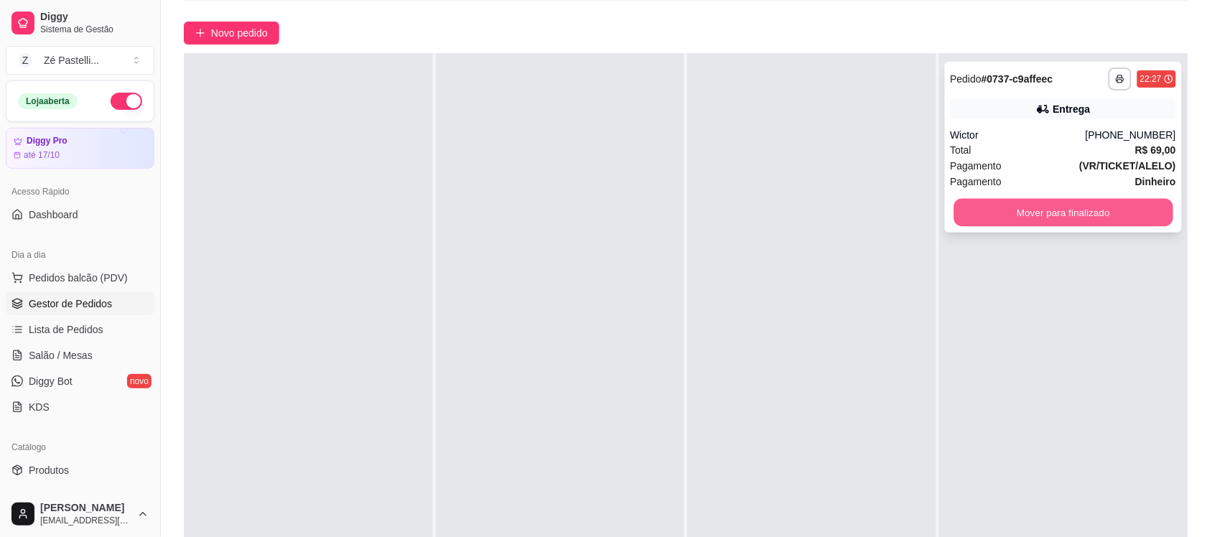
click at [1001, 216] on button "Mover para finalizado" at bounding box center [1062, 213] width 219 height 28
